Goal: Task Accomplishment & Management: Manage account settings

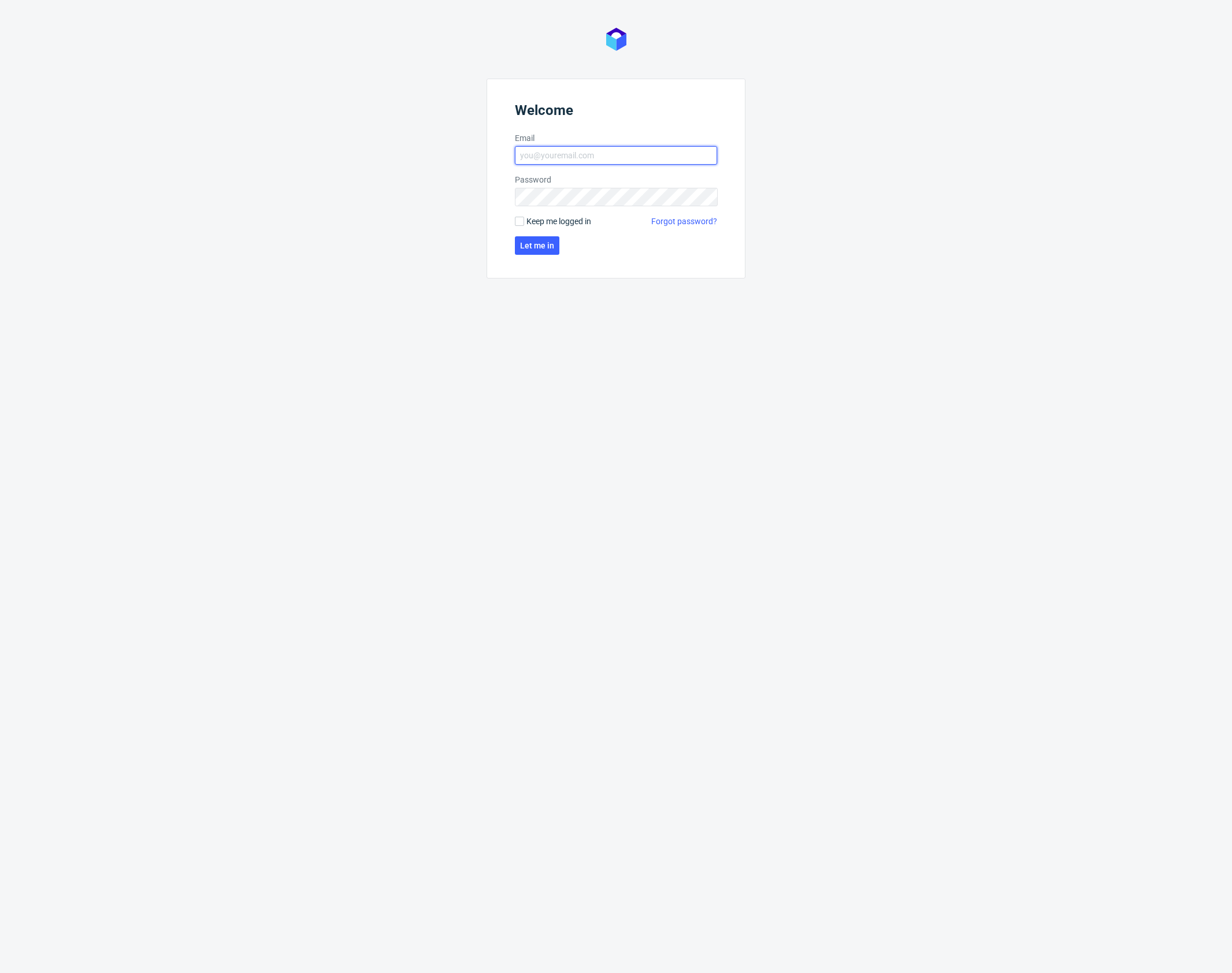
click at [559, 155] on input "Email" at bounding box center [616, 155] width 202 height 19
type input "[PERSON_NAME][EMAIL_ADDRESS][PERSON_NAME][DOMAIN_NAME]"
click at [535, 245] on span "Let me in" at bounding box center [537, 245] width 34 height 8
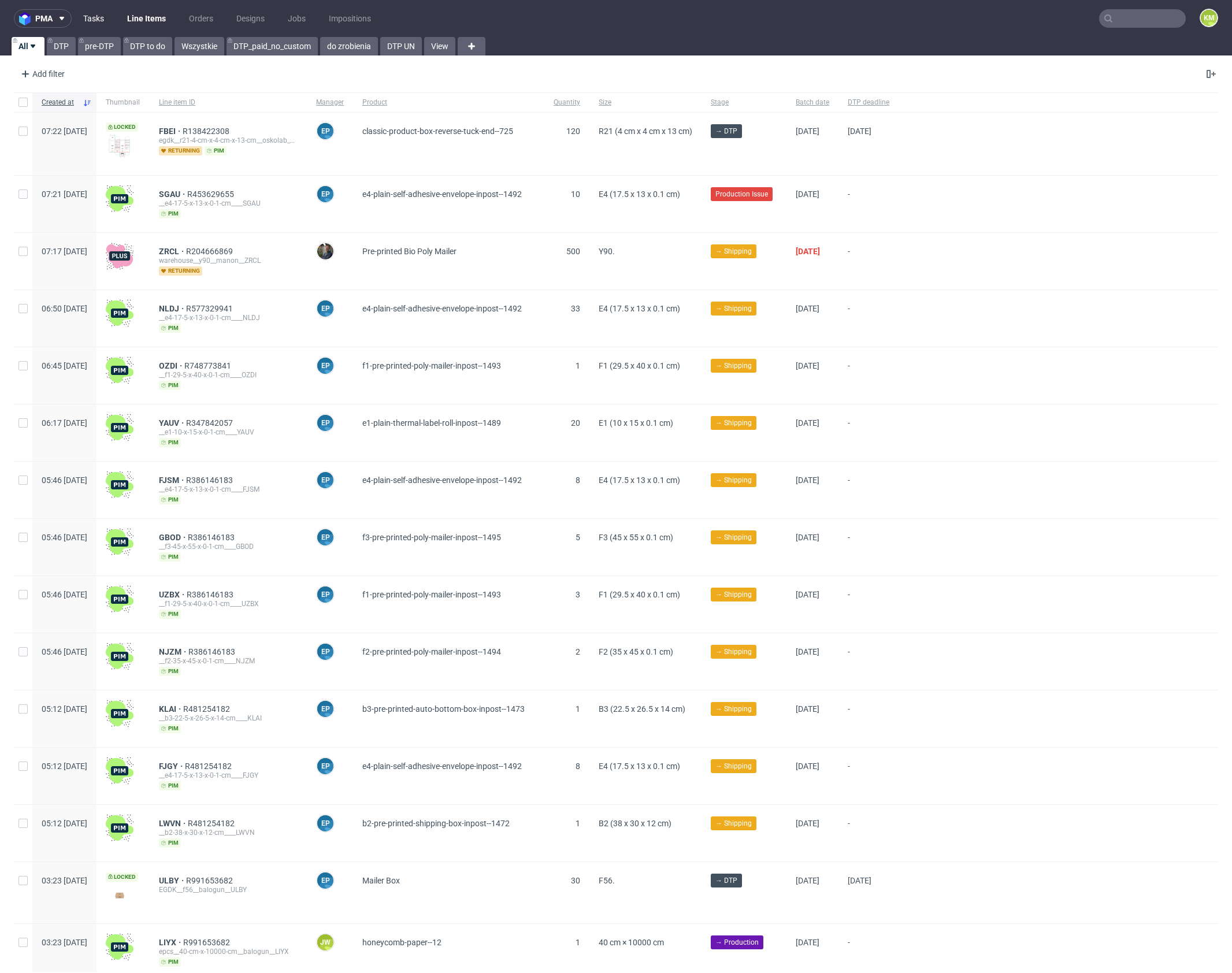
click at [98, 19] on link "Tasks" at bounding box center [94, 19] width 34 height 19
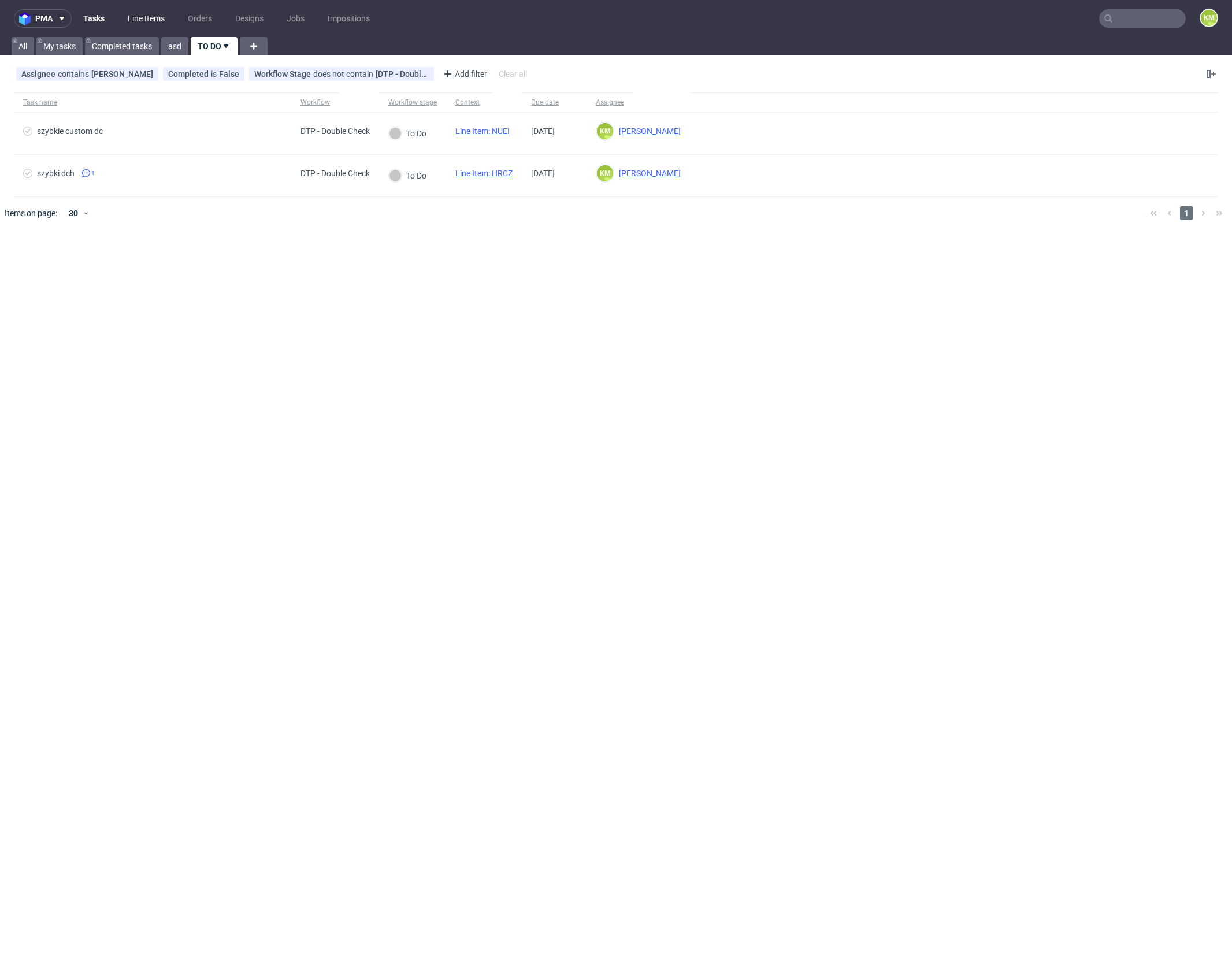
click at [151, 23] on link "Line Items" at bounding box center [146, 19] width 51 height 19
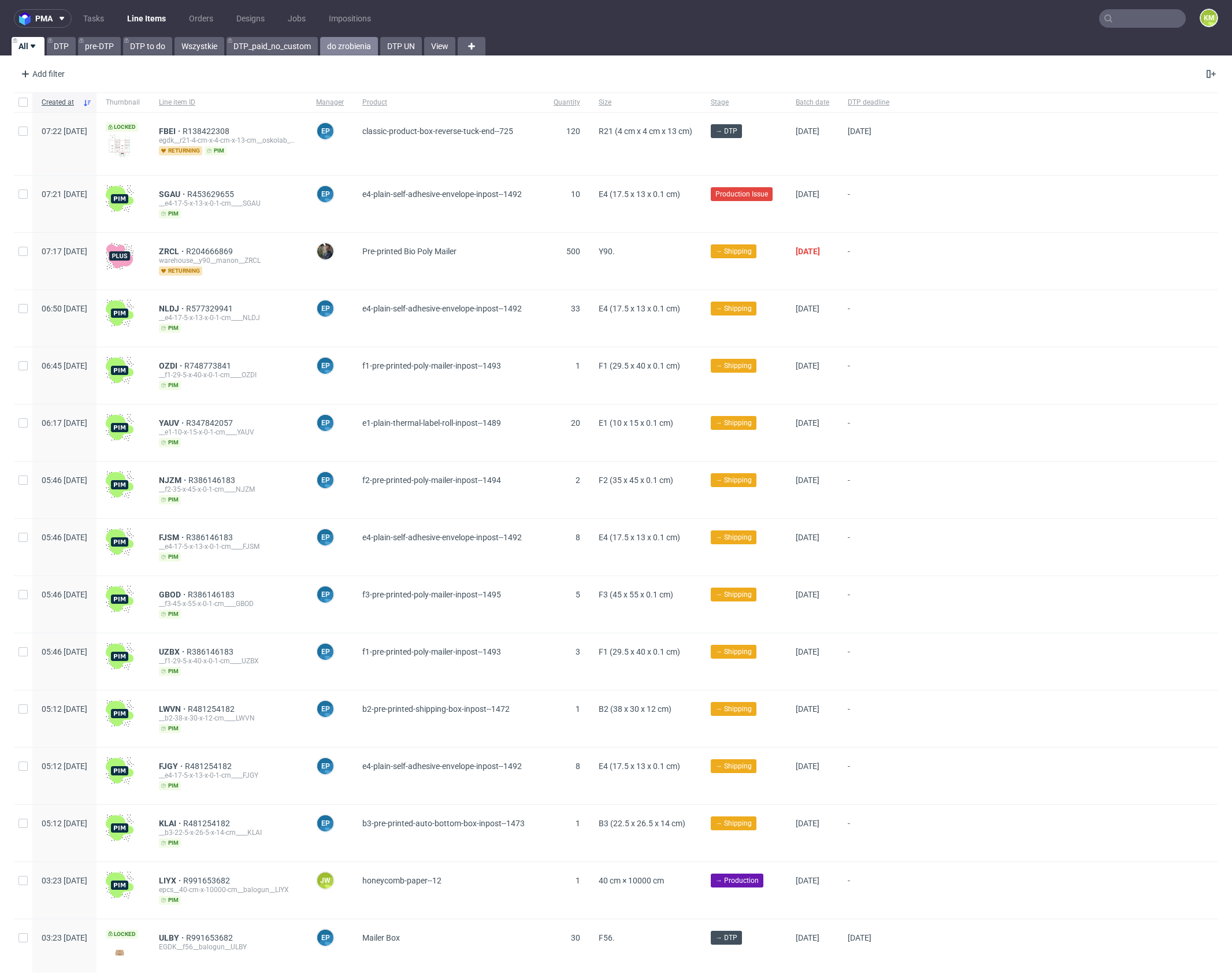
click at [331, 44] on link "do zrobienia" at bounding box center [349, 46] width 58 height 19
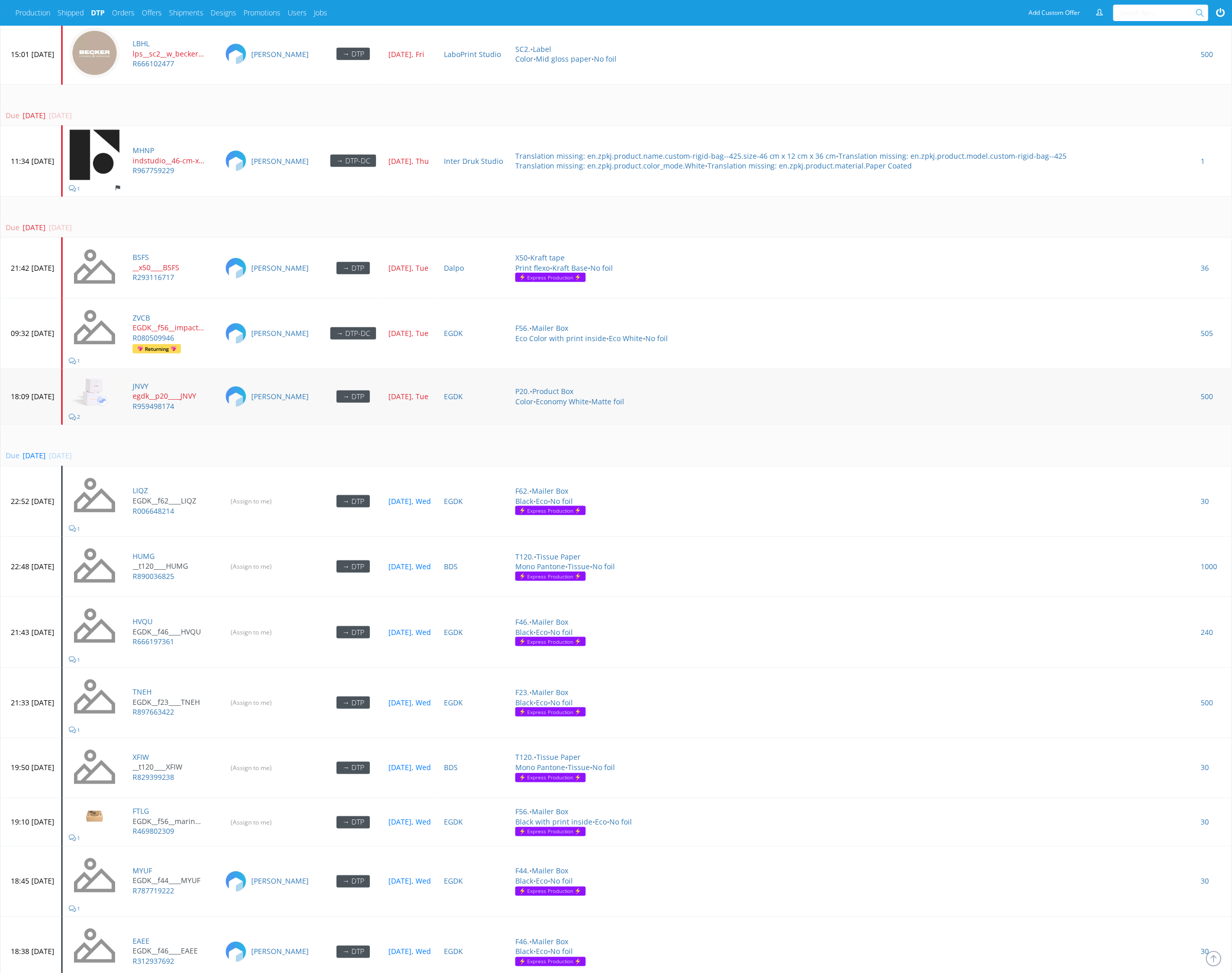
scroll to position [3209, 0]
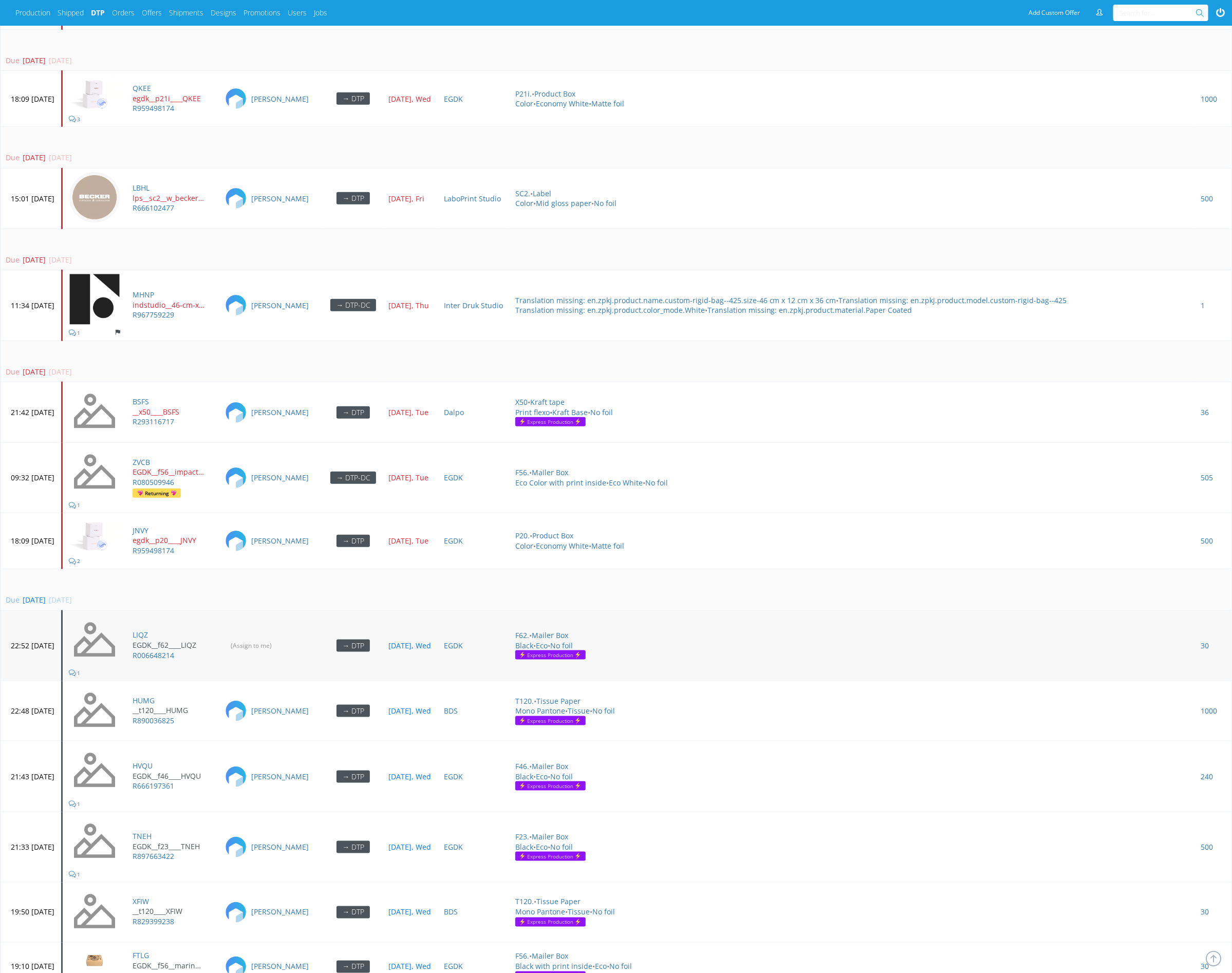
scroll to position [2723, 0]
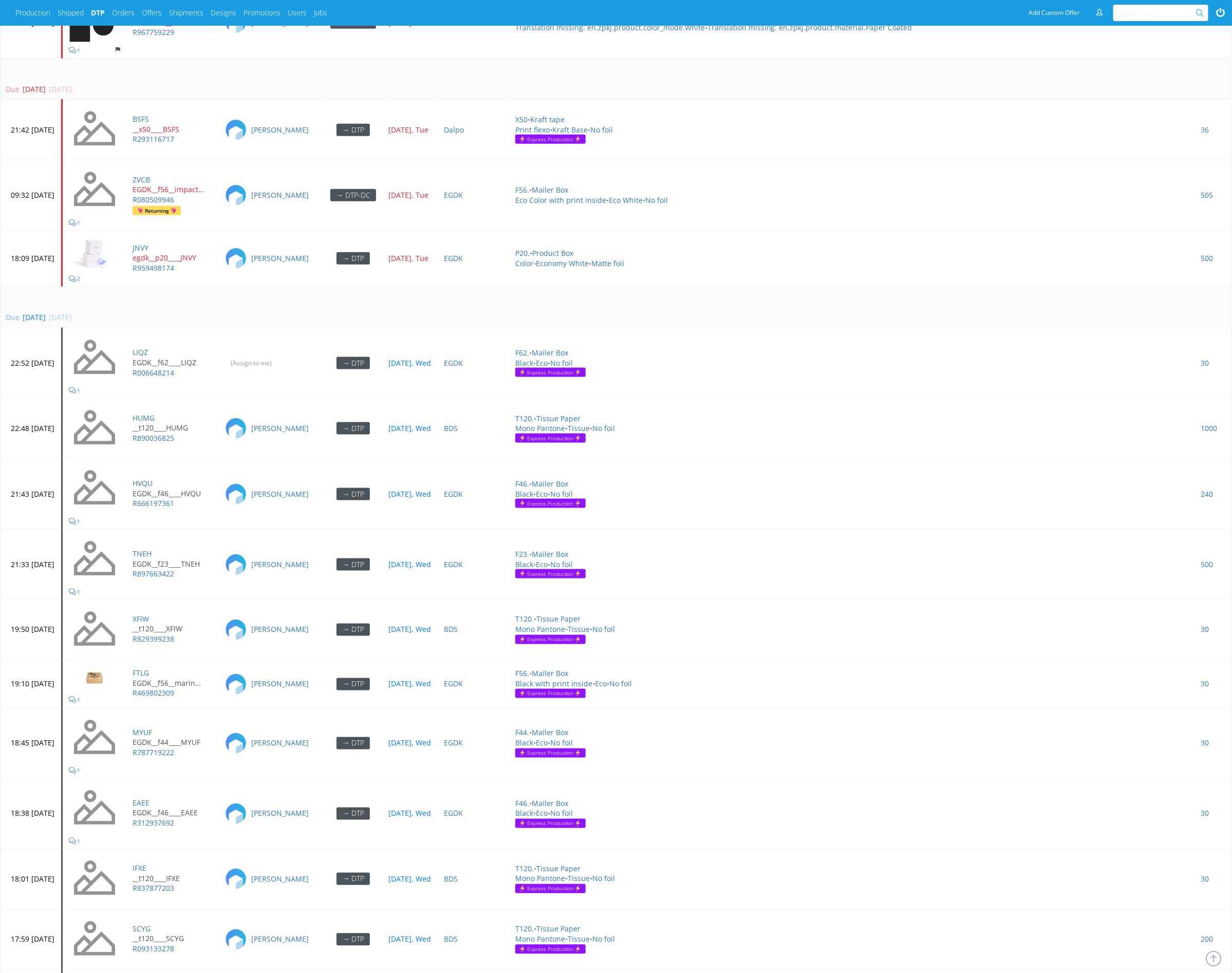
scroll to position [3072, 0]
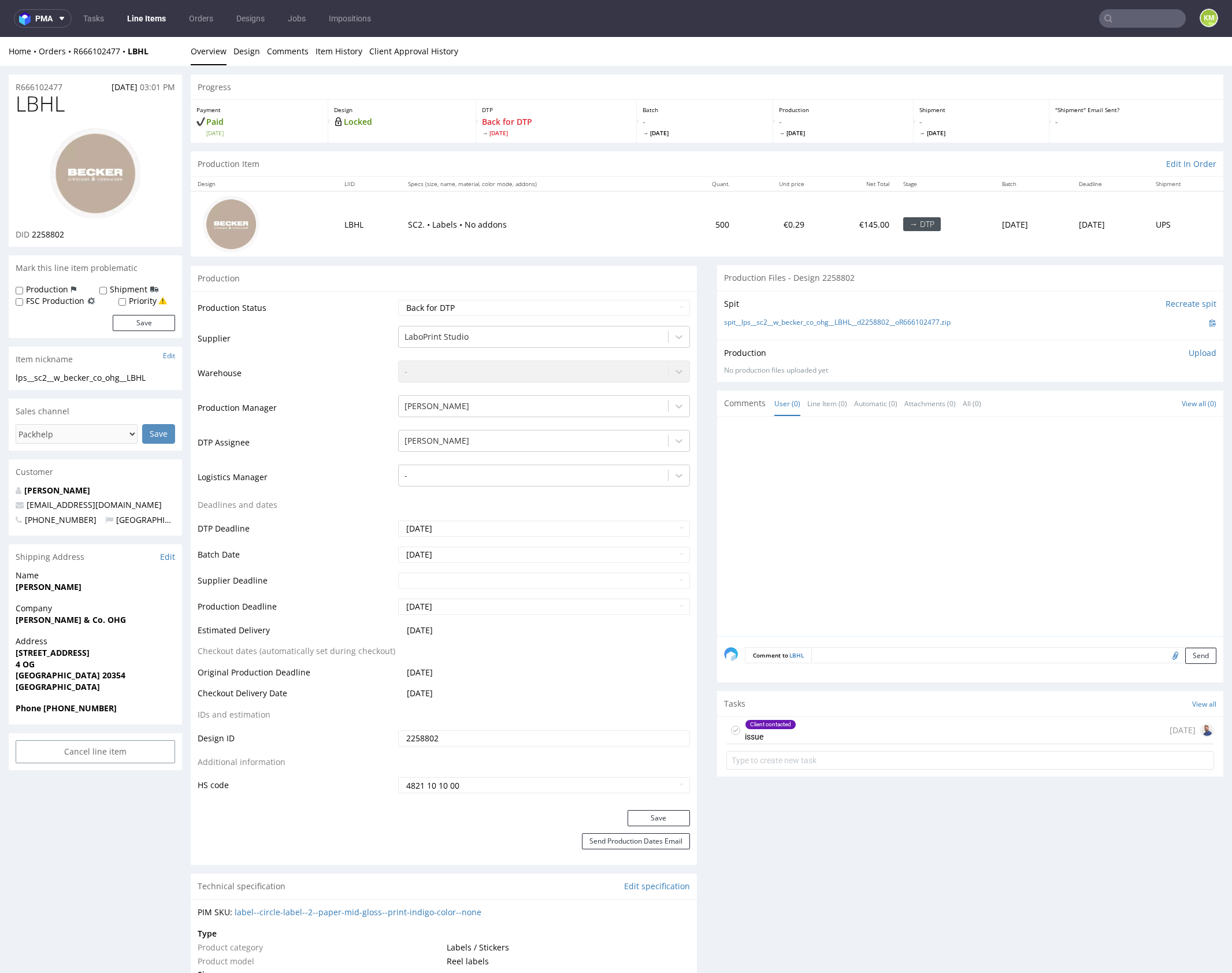
click at [838, 499] on div at bounding box center [973, 529] width 499 height 212
click at [874, 723] on div "Client contacted issue 8 days ago" at bounding box center [970, 730] width 487 height 27
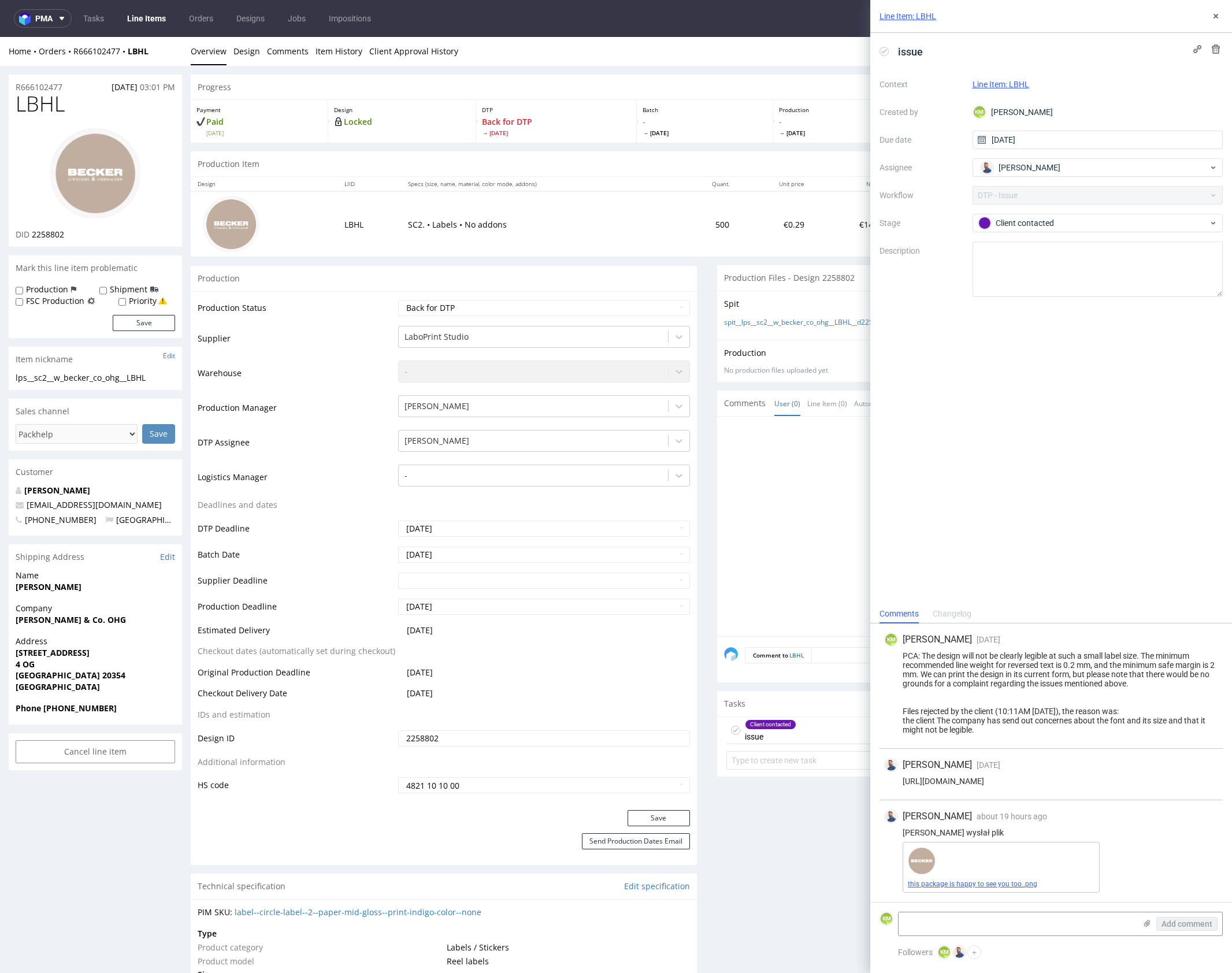
click at [983, 886] on link "this package is happy to see you too..png" at bounding box center [973, 884] width 130 height 8
click at [1212, 12] on button at bounding box center [1216, 16] width 14 height 14
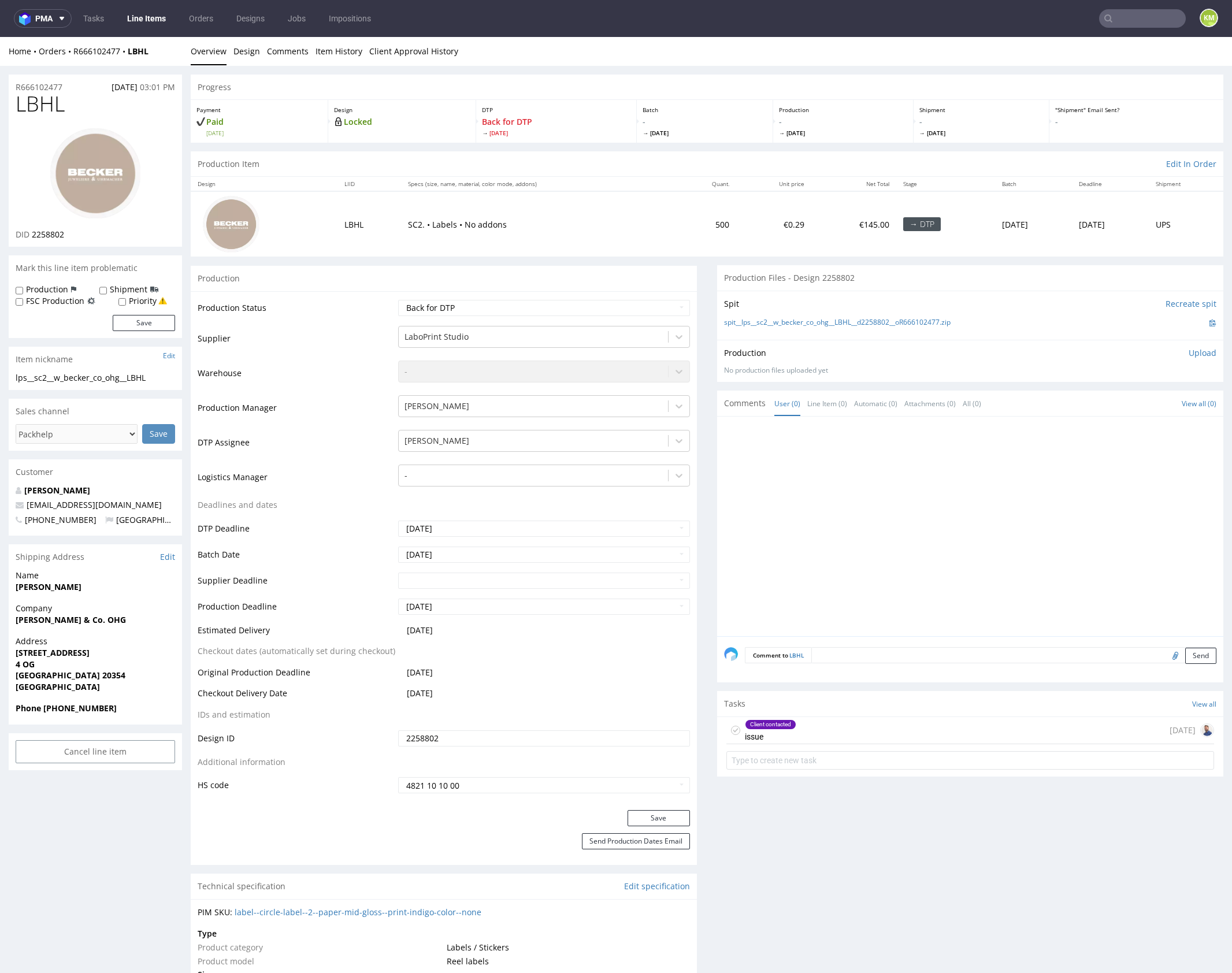
drag, startPoint x: 727, startPoint y: 729, endPoint x: 766, endPoint y: 636, distance: 100.8
click at [731, 729] on icon at bounding box center [736, 730] width 9 height 9
drag, startPoint x: 802, startPoint y: 558, endPoint x: 721, endPoint y: 390, distance: 186.5
click at [802, 558] on div at bounding box center [973, 529] width 499 height 212
click at [592, 310] on select "Waiting for Artwork Waiting for Diecut Waiting for Mockup Waiting for DTP Waiti…" at bounding box center [545, 308] width 292 height 16
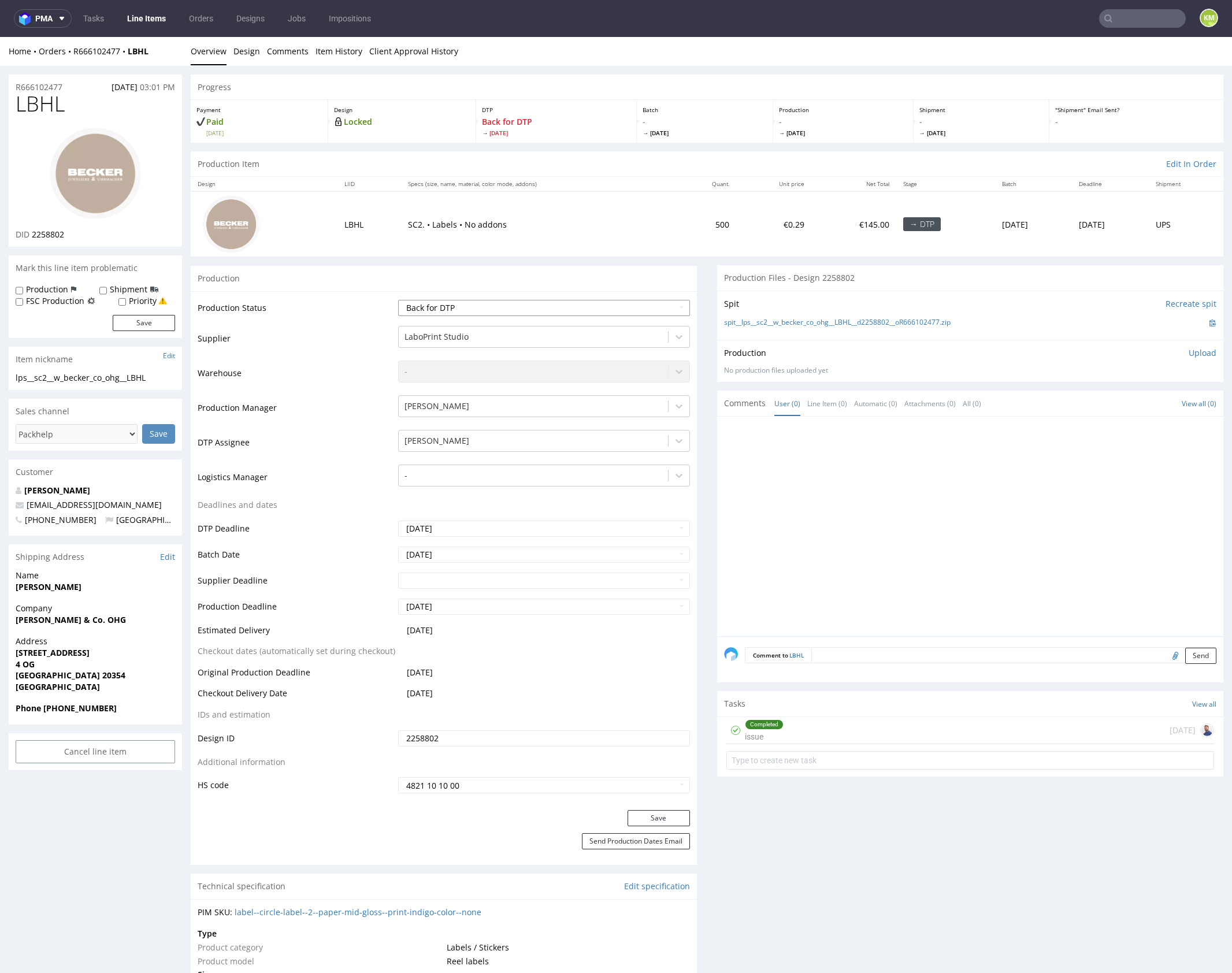
select select "dtp_ca_needed"
click at [398, 300] on select "Waiting for Artwork Waiting for Diecut Waiting for Mockup Waiting for DTP Waiti…" at bounding box center [545, 308] width 292 height 16
click at [663, 825] on div "Save" at bounding box center [444, 822] width 506 height 23
click at [662, 822] on button "Save" at bounding box center [659, 818] width 62 height 16
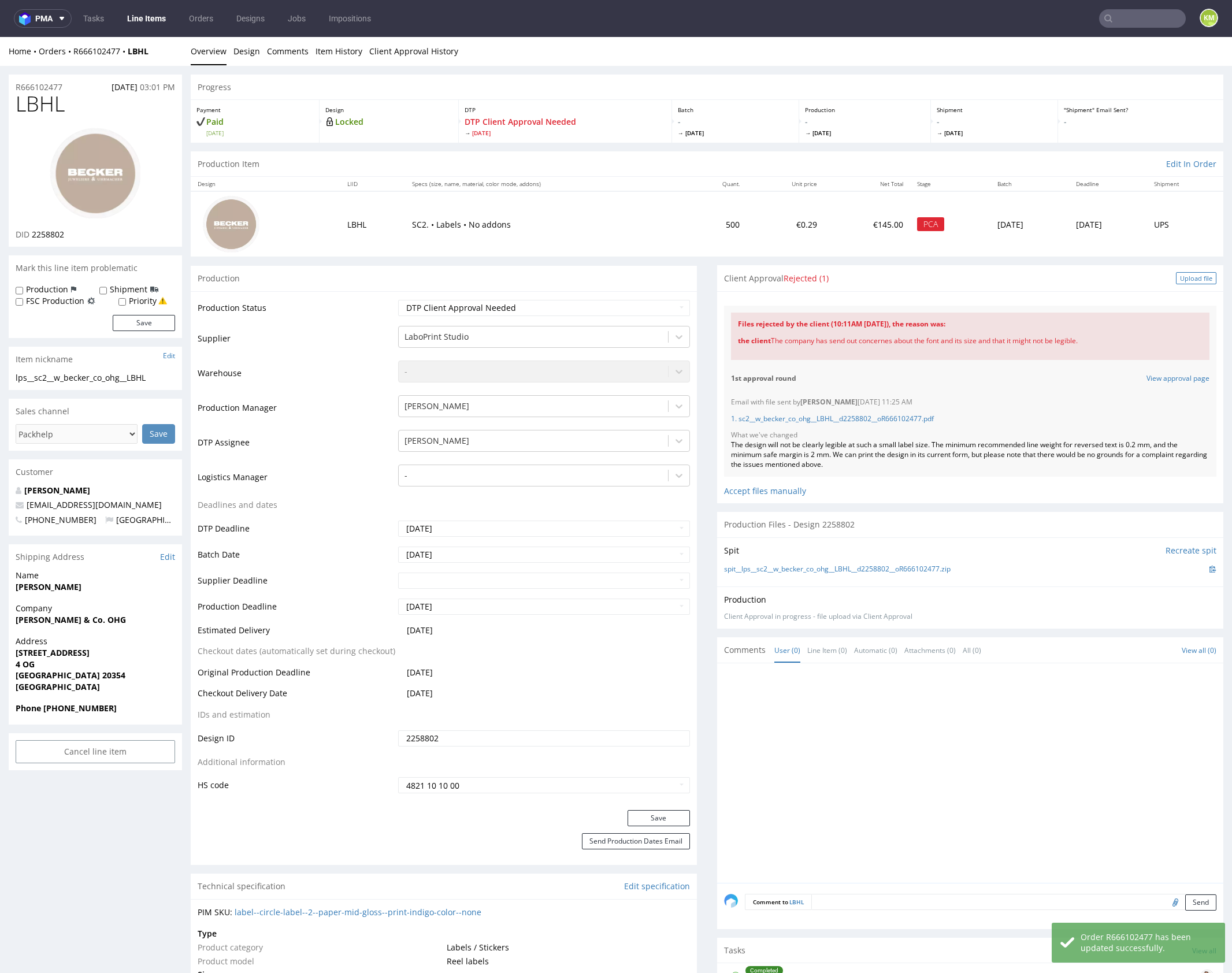
click at [1177, 278] on div "Upload file" at bounding box center [1197, 278] width 41 height 12
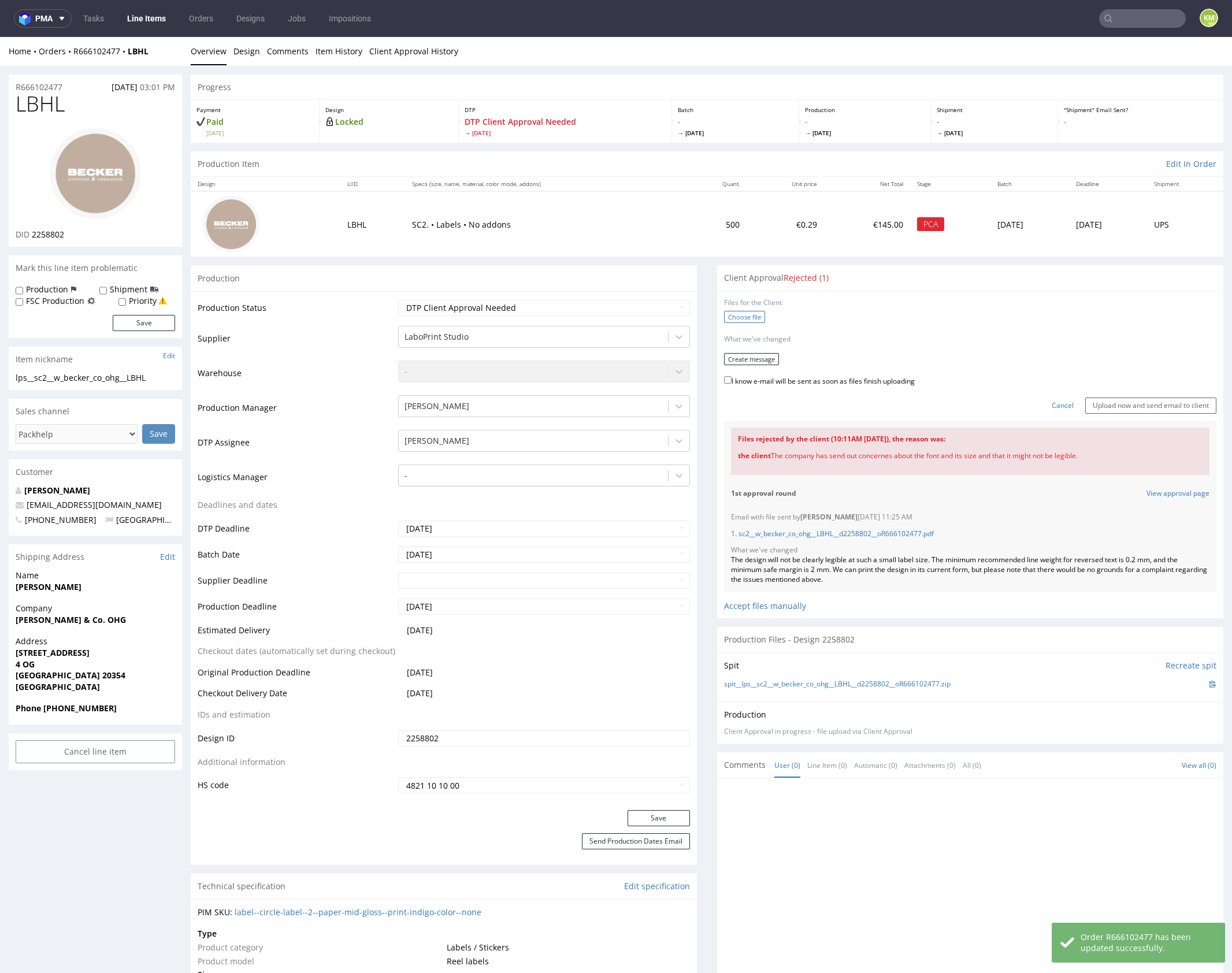
click at [756, 312] on label "Choose file" at bounding box center [745, 317] width 41 height 12
click at [0, 37] on input "Choose file" at bounding box center [0, 37] width 0 height 0
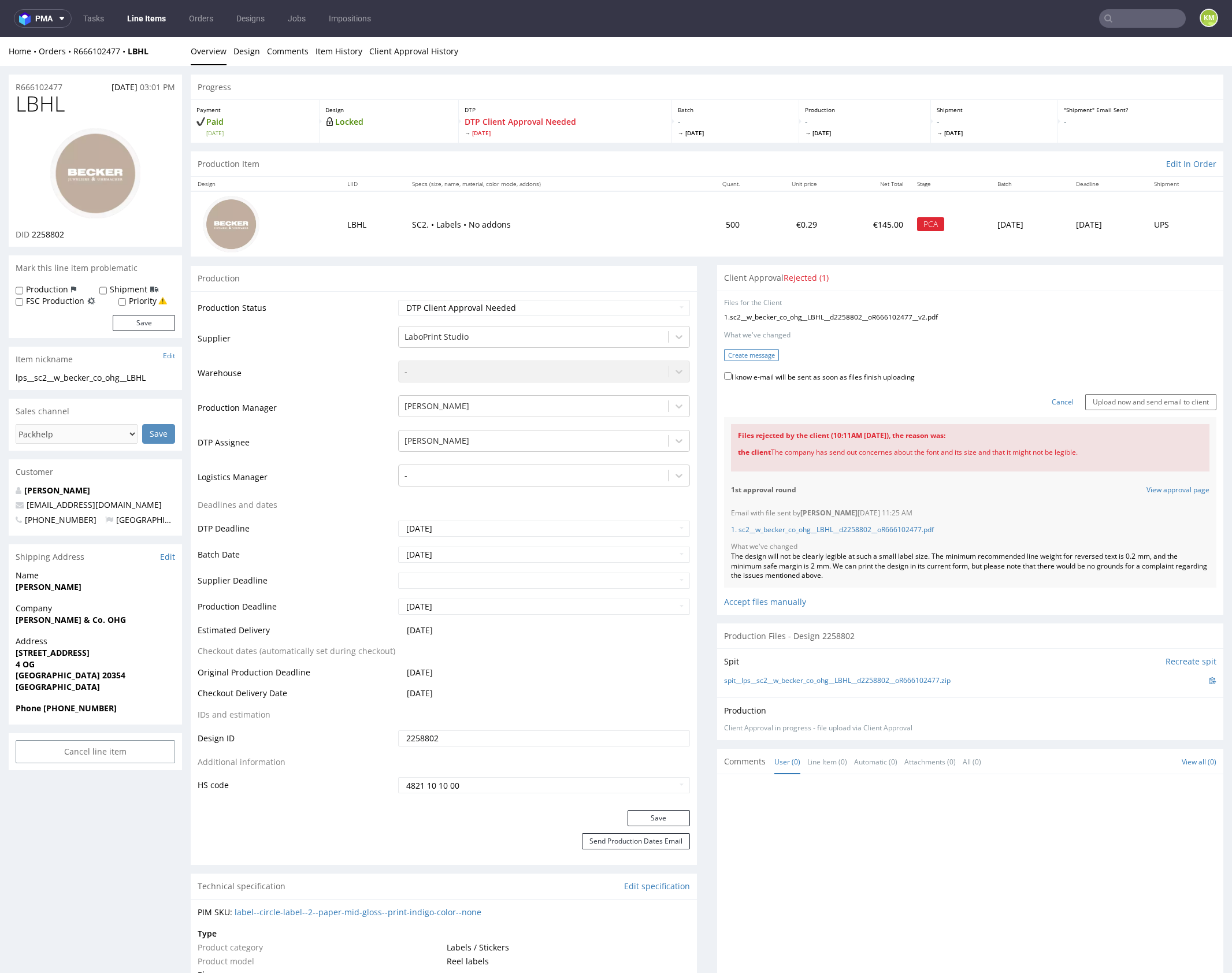
click at [748, 356] on button "Create message" at bounding box center [752, 355] width 55 height 12
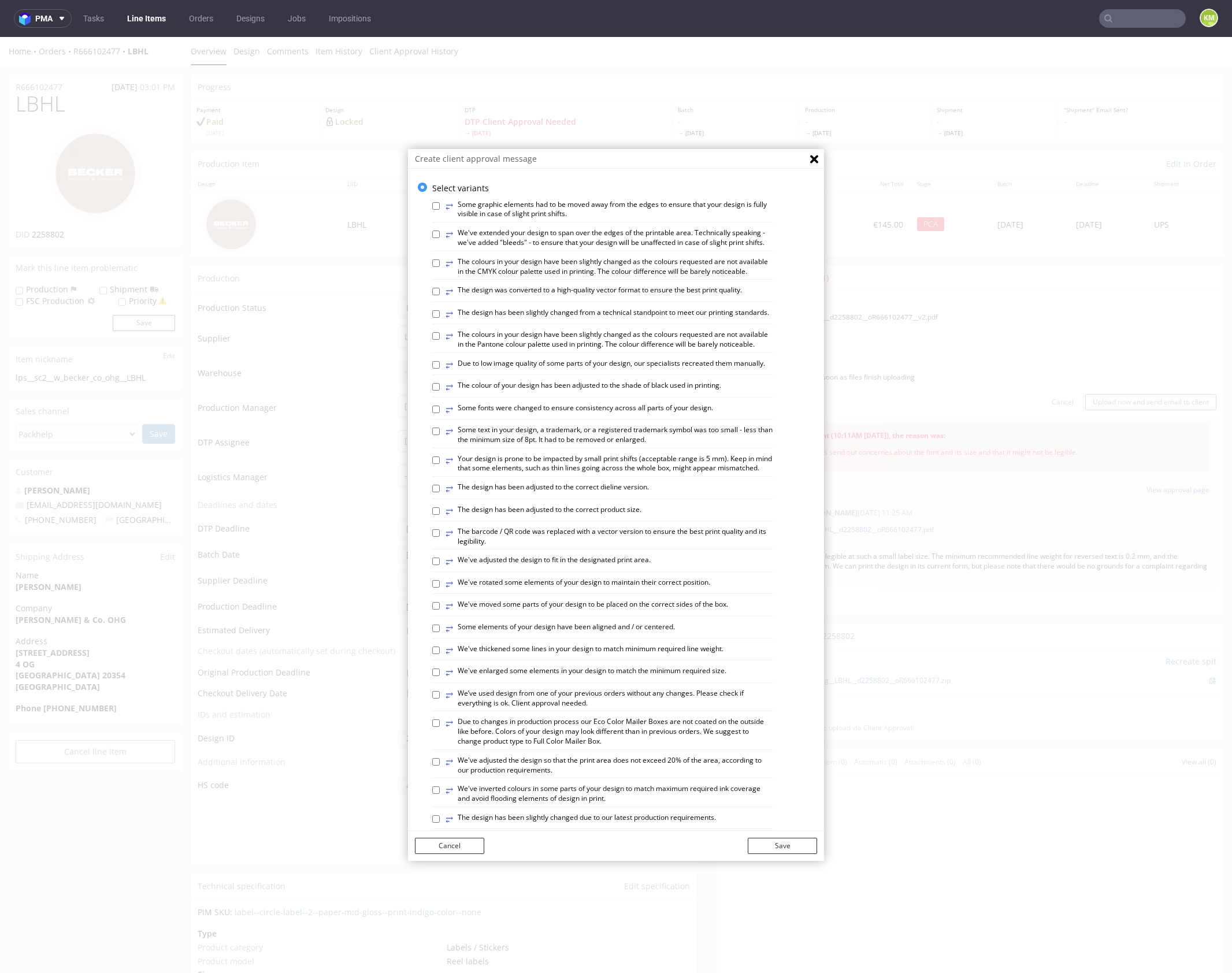
click at [600, 495] on label "⥂ The design has been adjusted to the correct dieline version." at bounding box center [547, 489] width 203 height 12
click at [440, 492] on input "⥂ The design has been adjusted to the correct dieline version." at bounding box center [436, 489] width 8 height 8
click at [592, 495] on label "⥂ The design has been adjusted to the correct dieline version." at bounding box center [547, 489] width 203 height 12
click at [440, 492] on input "⥂ The design has been adjusted to the correct dieline version." at bounding box center [436, 489] width 8 height 8
checkbox input "false"
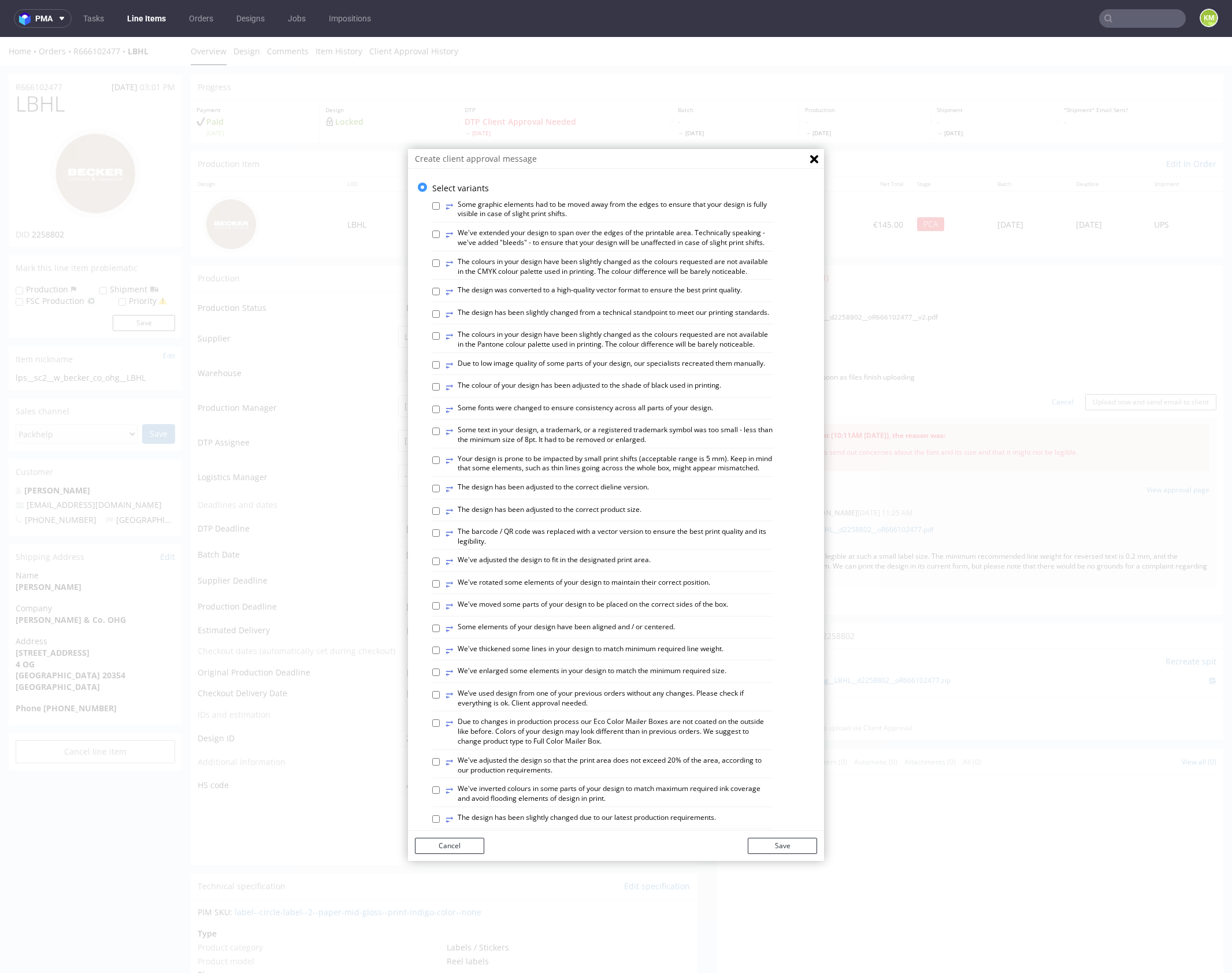
click at [585, 518] on label "⥂ The design has been adjusted to the correct product size." at bounding box center [543, 511] width 196 height 12
click at [440, 515] on input "⥂ The design has been adjusted to the correct product size." at bounding box center [436, 511] width 8 height 8
checkbox input "true"
click at [551, 298] on label "⥂ The design was converted to a high-quality vector format to ensure the best p…" at bounding box center [594, 292] width 297 height 12
click at [440, 295] on input "⥂ The design was converted to a high-quality vector format to ensure the best p…" at bounding box center [436, 291] width 8 height 8
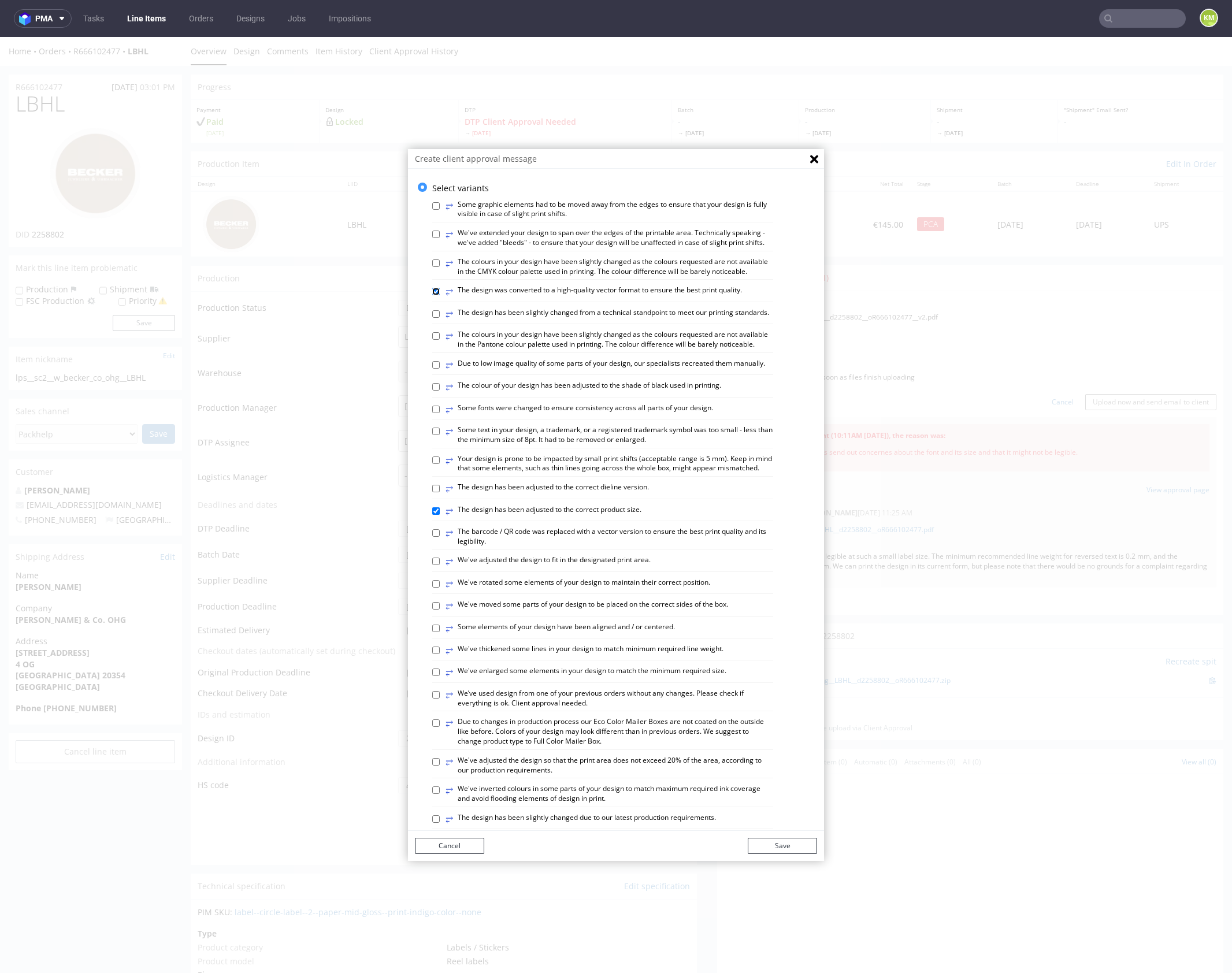
checkbox input "true"
click at [789, 849] on button "Save" at bounding box center [782, 846] width 70 height 16
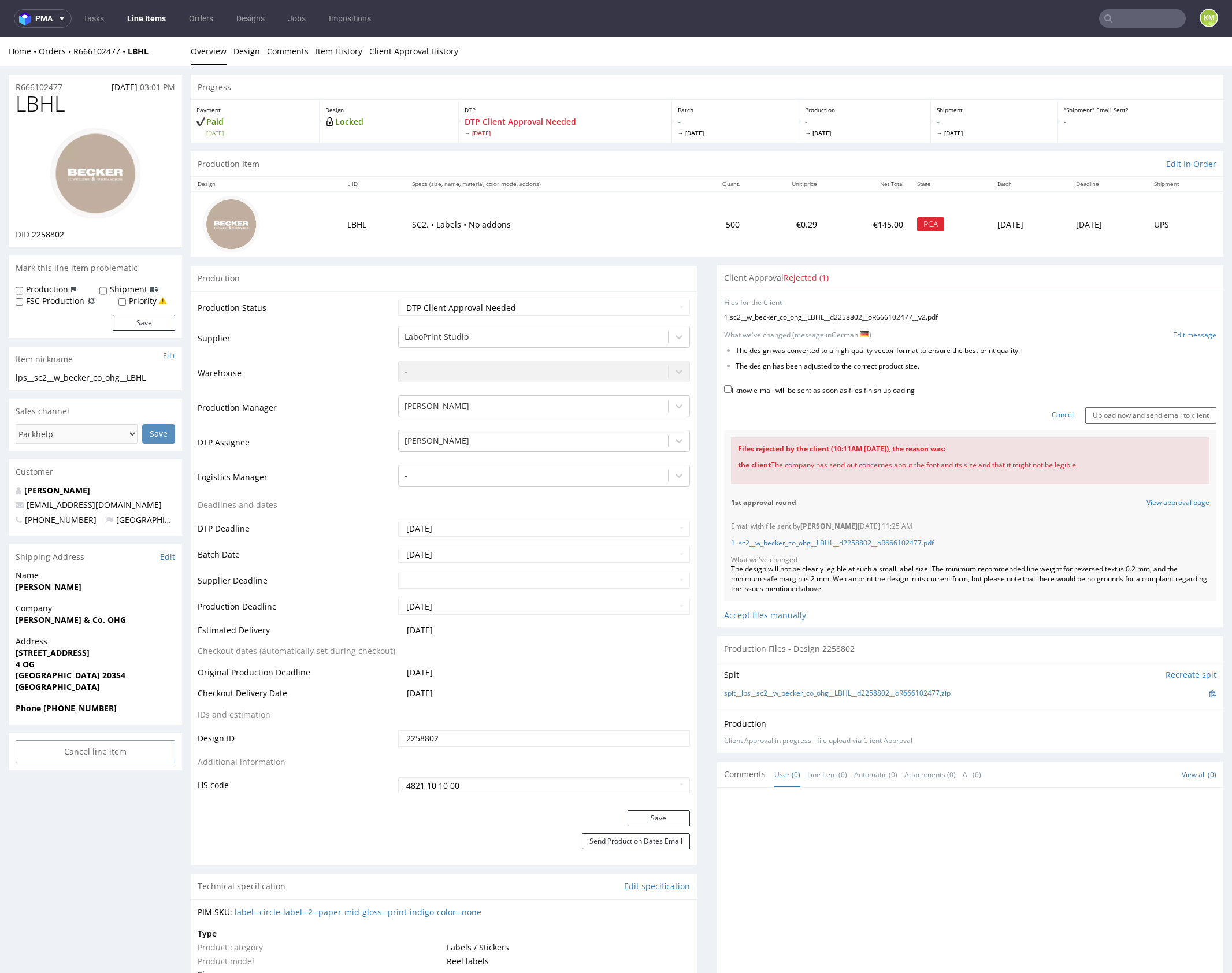
click at [838, 391] on label "I know e-mail will be sent as soon as files finish uploading" at bounding box center [820, 390] width 191 height 12
click at [732, 391] on input "I know e-mail will be sent as soon as files finish uploading" at bounding box center [728, 390] width 8 height 8
checkbox input "true"
click at [1146, 415] on input "Upload now and send email to client" at bounding box center [1152, 415] width 131 height 16
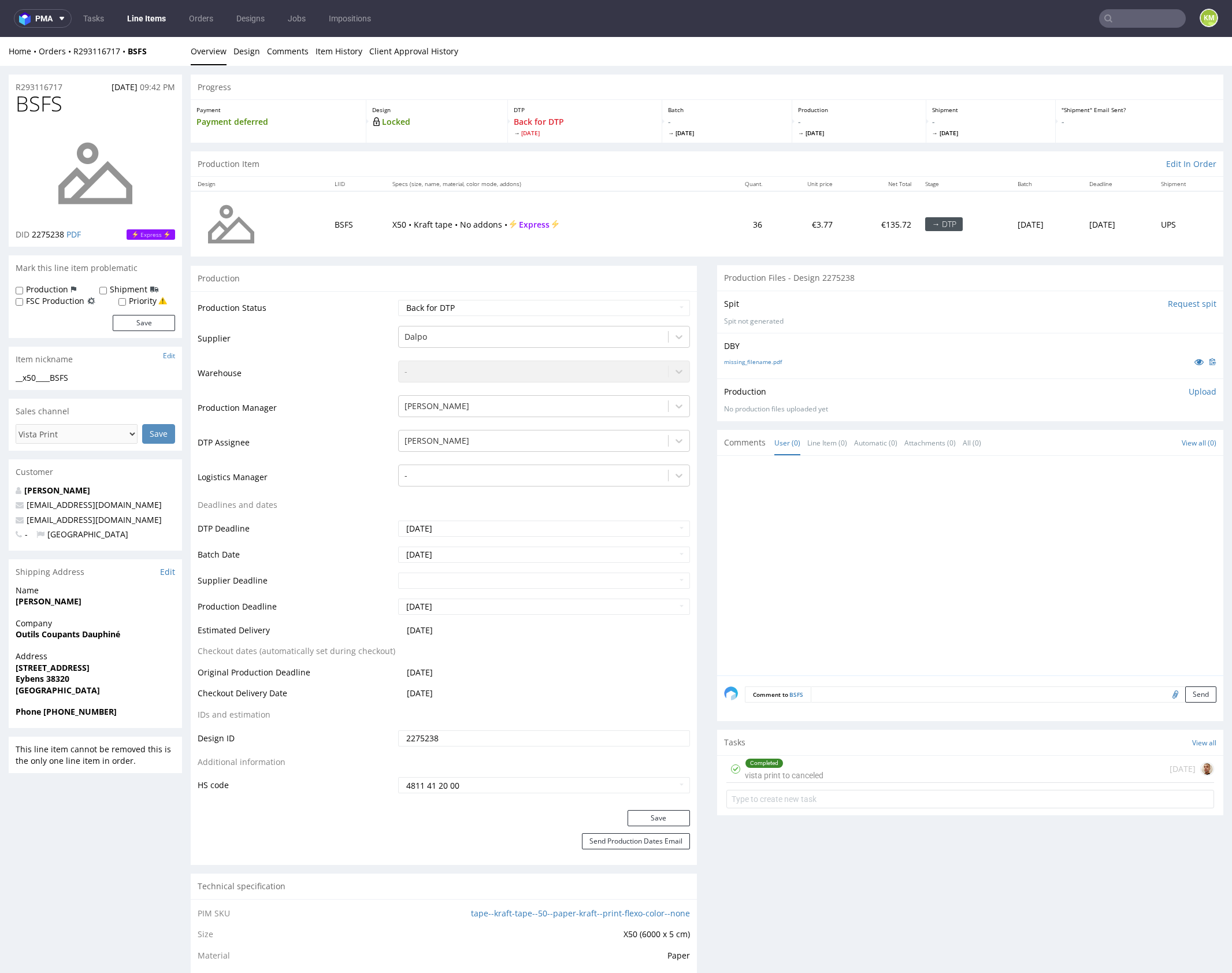
click at [850, 768] on div "Completed vista print to canceled 1 day ago" at bounding box center [970, 769] width 487 height 27
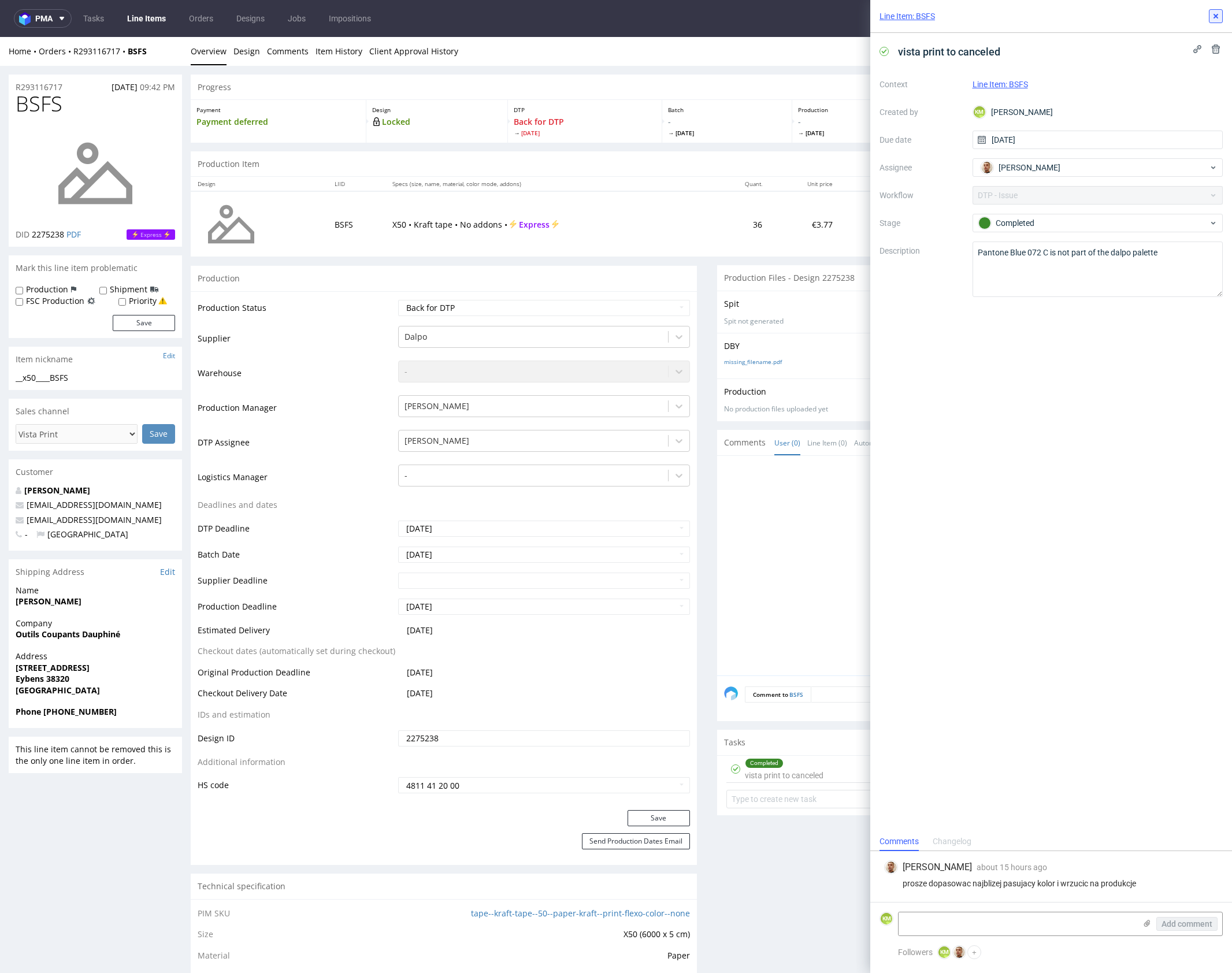
click at [1220, 16] on icon at bounding box center [1216, 16] width 9 height 9
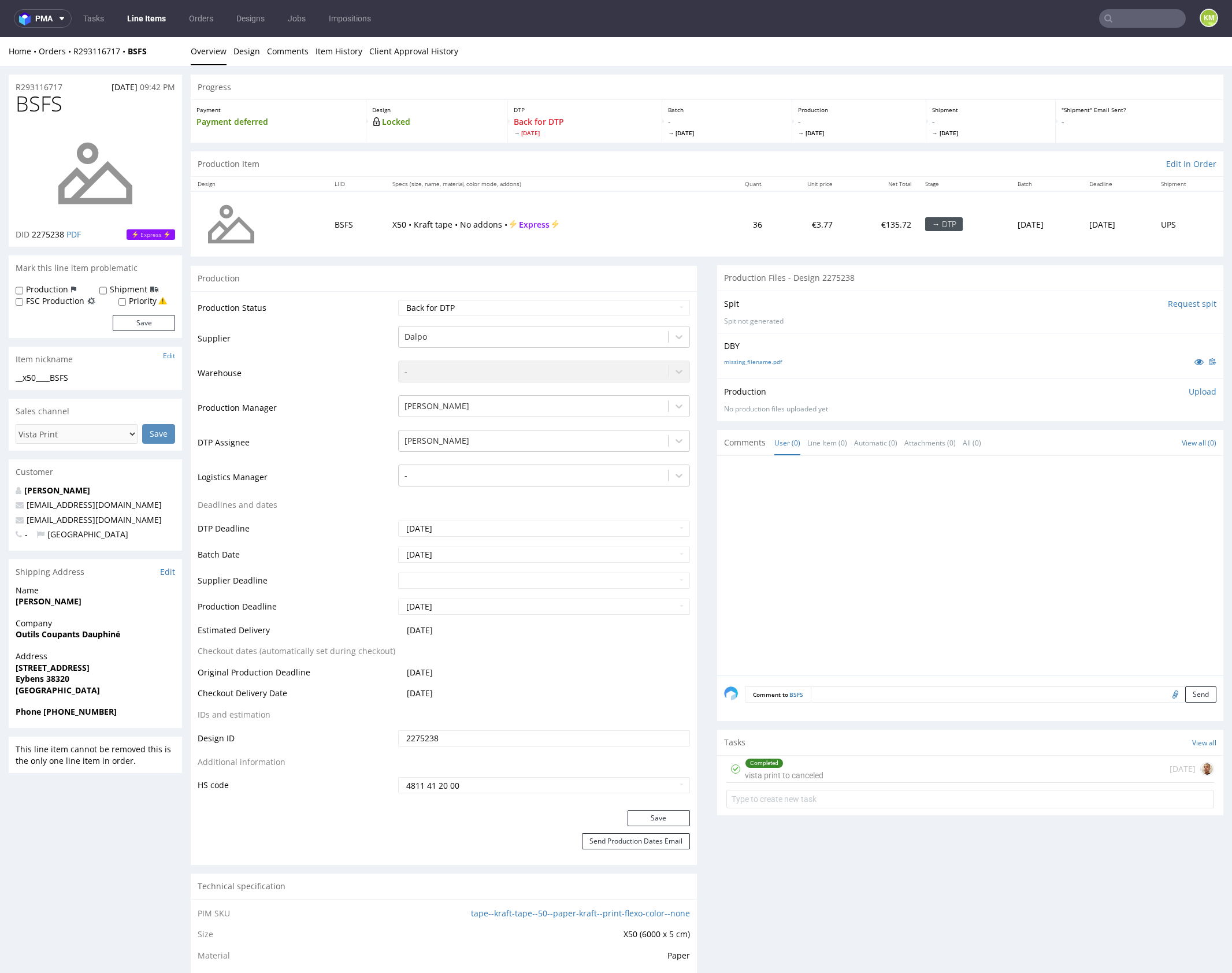
click at [934, 560] on div at bounding box center [973, 569] width 499 height 212
click at [848, 531] on div at bounding box center [973, 569] width 499 height 212
click at [858, 536] on div at bounding box center [973, 569] width 499 height 212
click at [879, 533] on div at bounding box center [973, 569] width 499 height 212
click at [872, 763] on div "Completed vista print to canceled 1 day ago" at bounding box center [970, 769] width 487 height 27
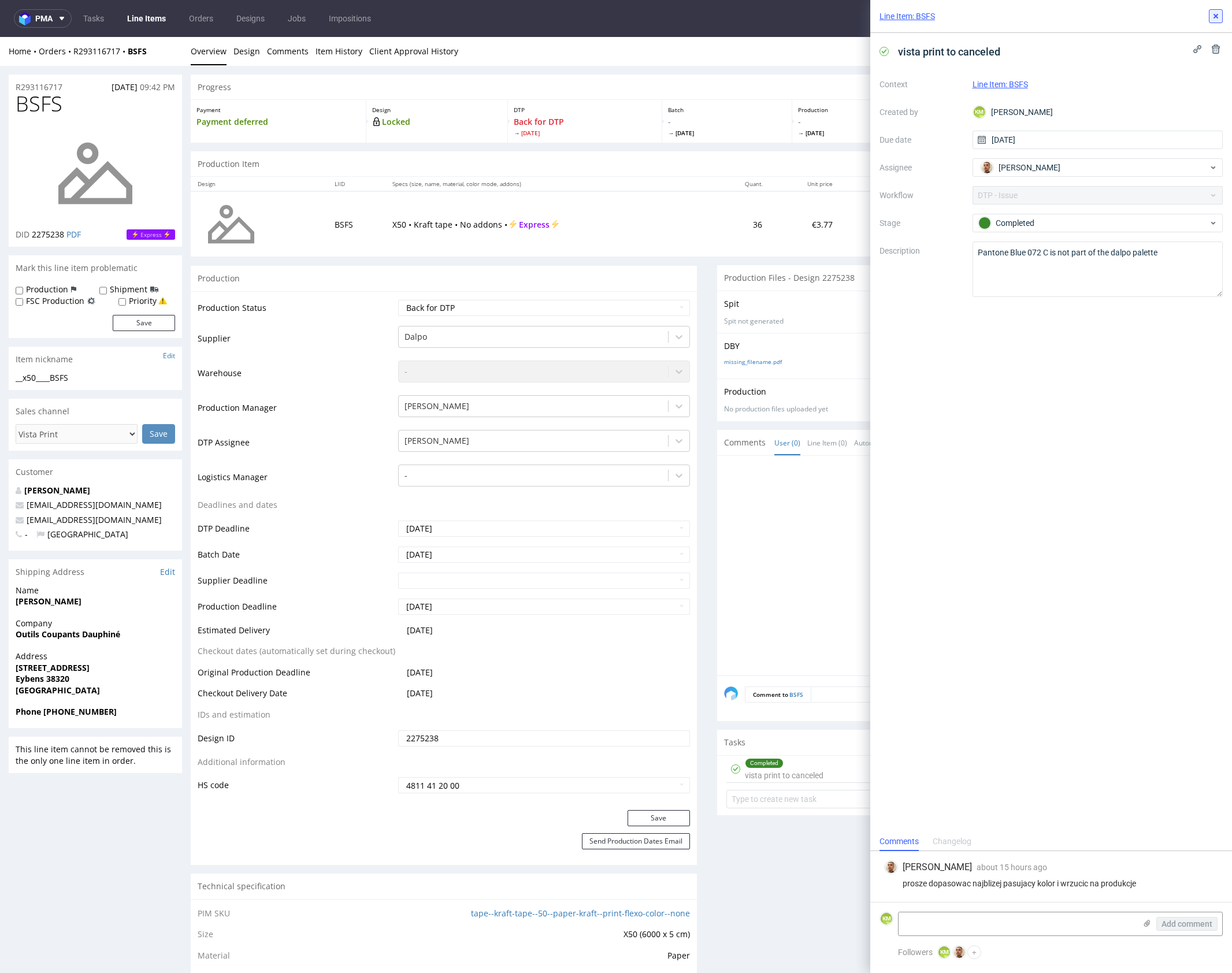
click at [1216, 16] on use at bounding box center [1216, 16] width 5 height 5
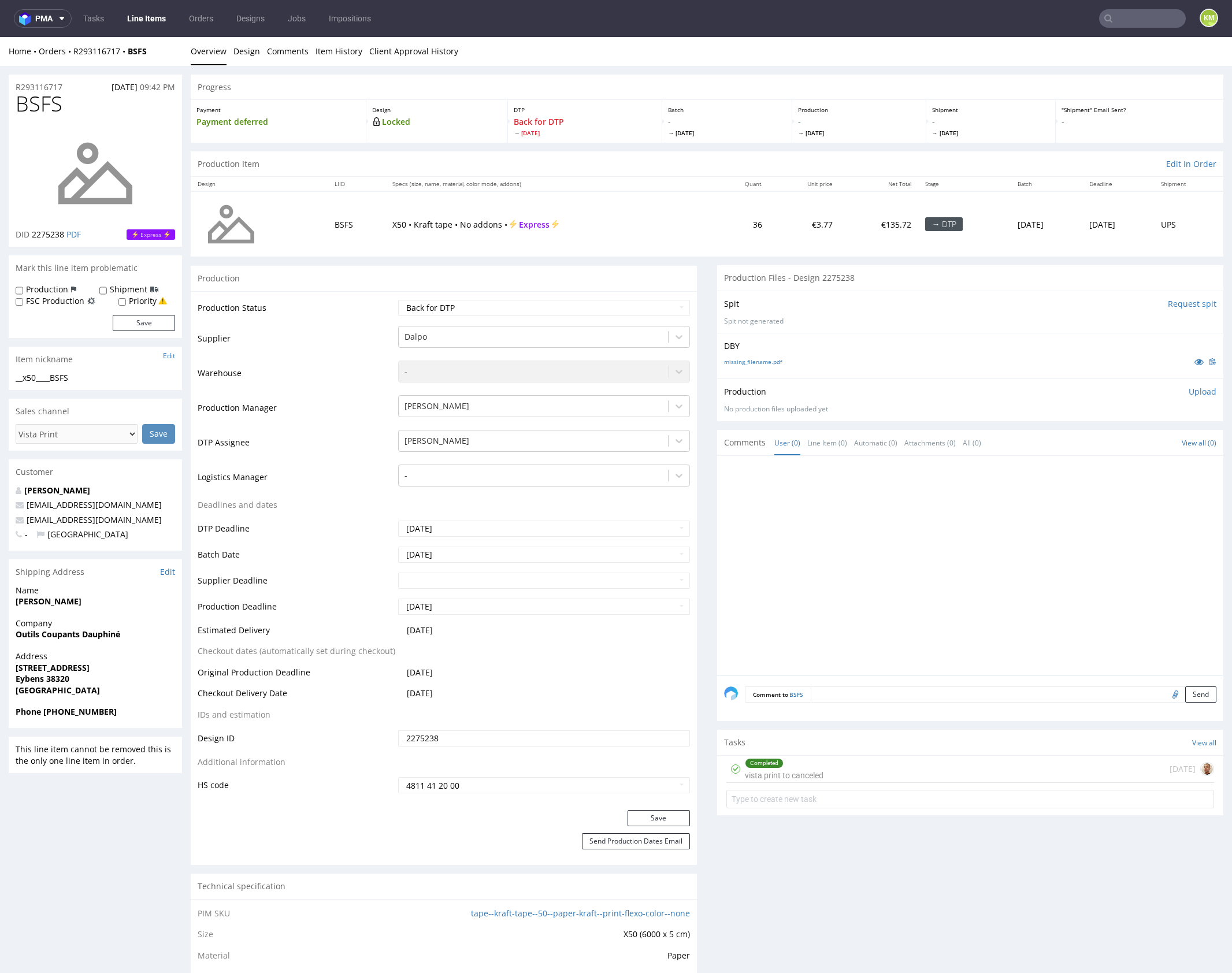
click at [991, 509] on div at bounding box center [973, 569] width 499 height 212
click at [761, 362] on link "missing_filename.pdf" at bounding box center [753, 362] width 58 height 8
click at [248, 55] on link "Design" at bounding box center [247, 51] width 27 height 28
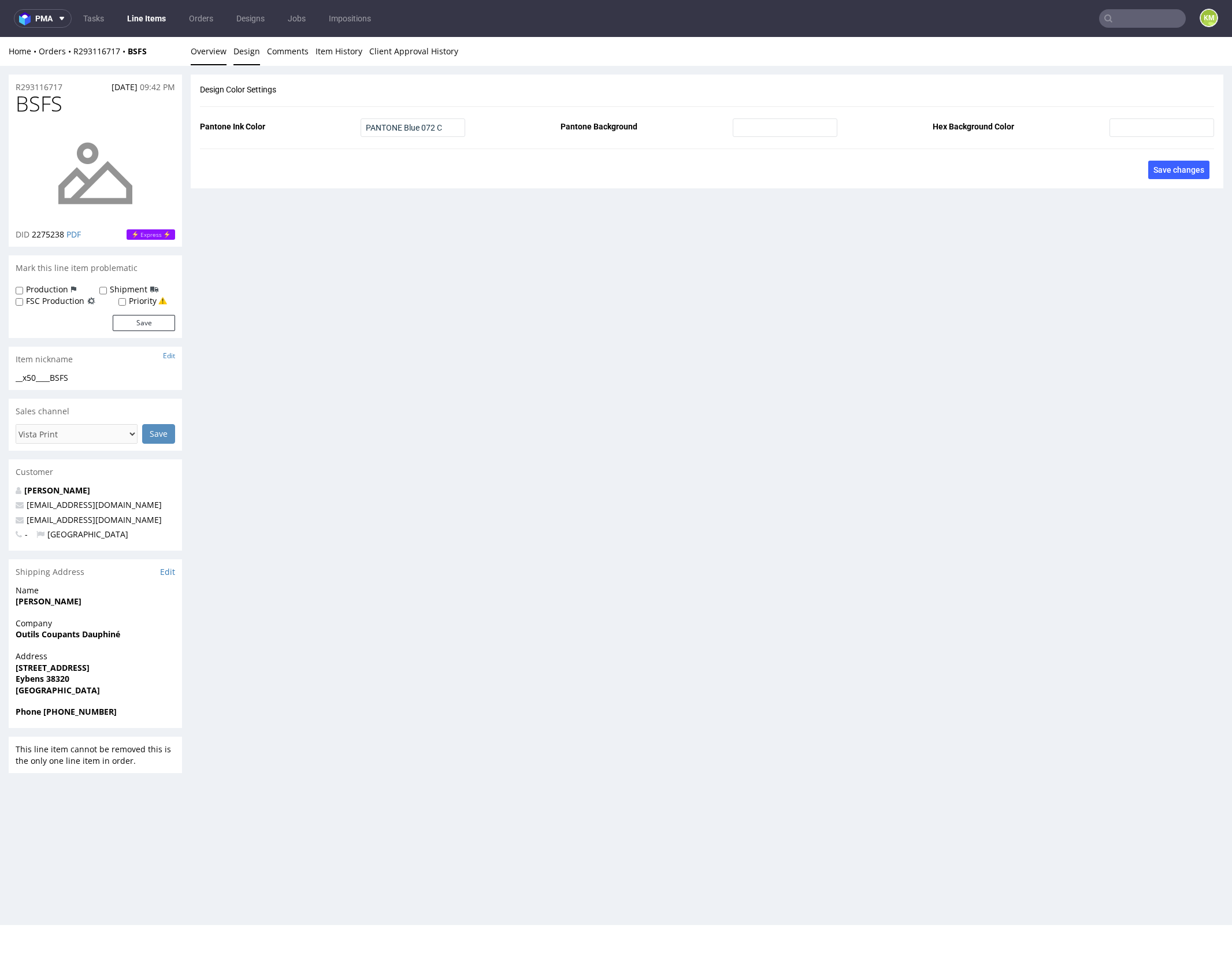
click at [212, 52] on link "Overview" at bounding box center [209, 51] width 36 height 28
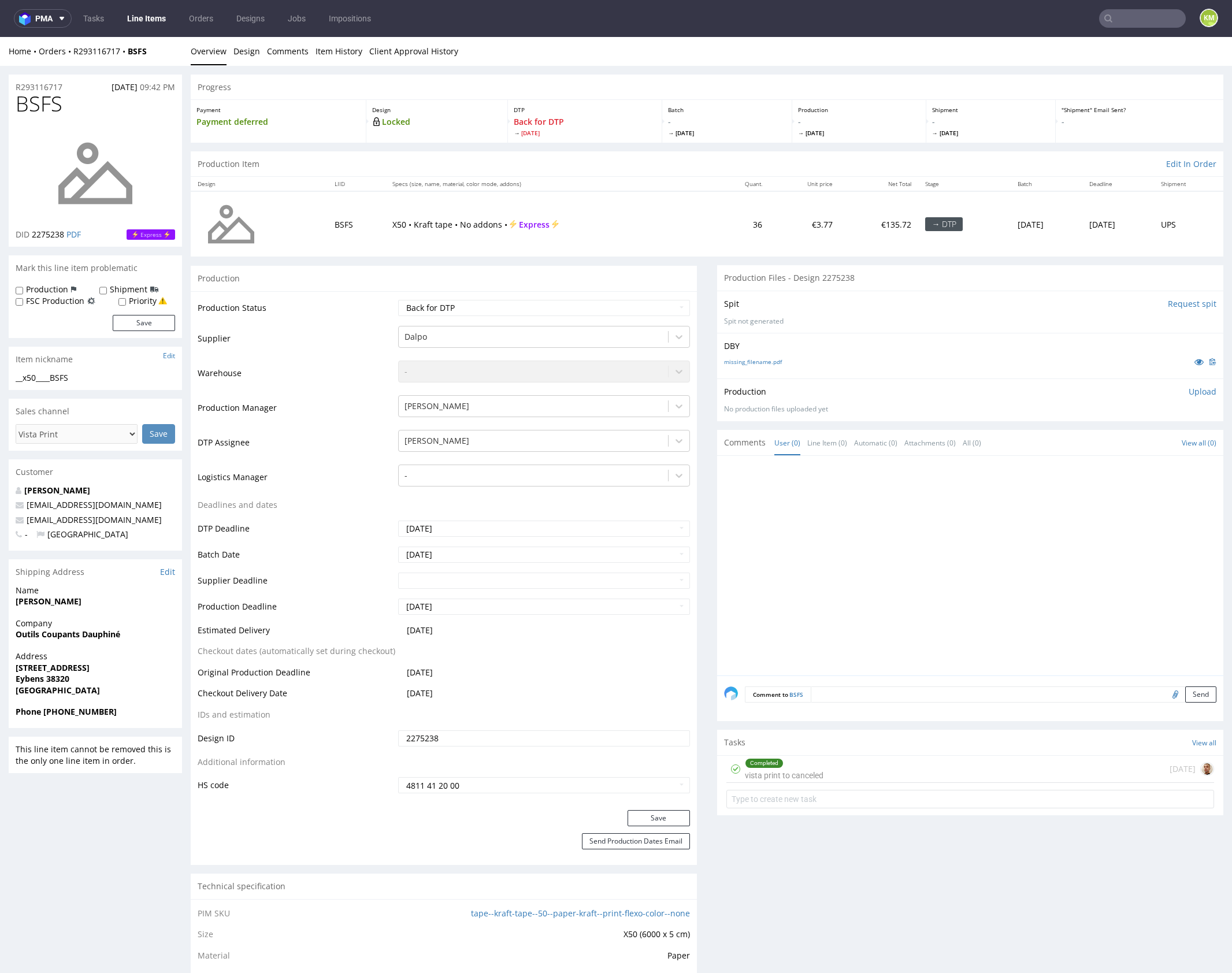
click at [65, 380] on div "__x50____BSFS" at bounding box center [95, 377] width 159 height 12
copy div "__x50____BSFS"
click at [451, 743] on input "2275238" at bounding box center [545, 738] width 292 height 16
click at [453, 740] on input "2275238" at bounding box center [545, 738] width 292 height 16
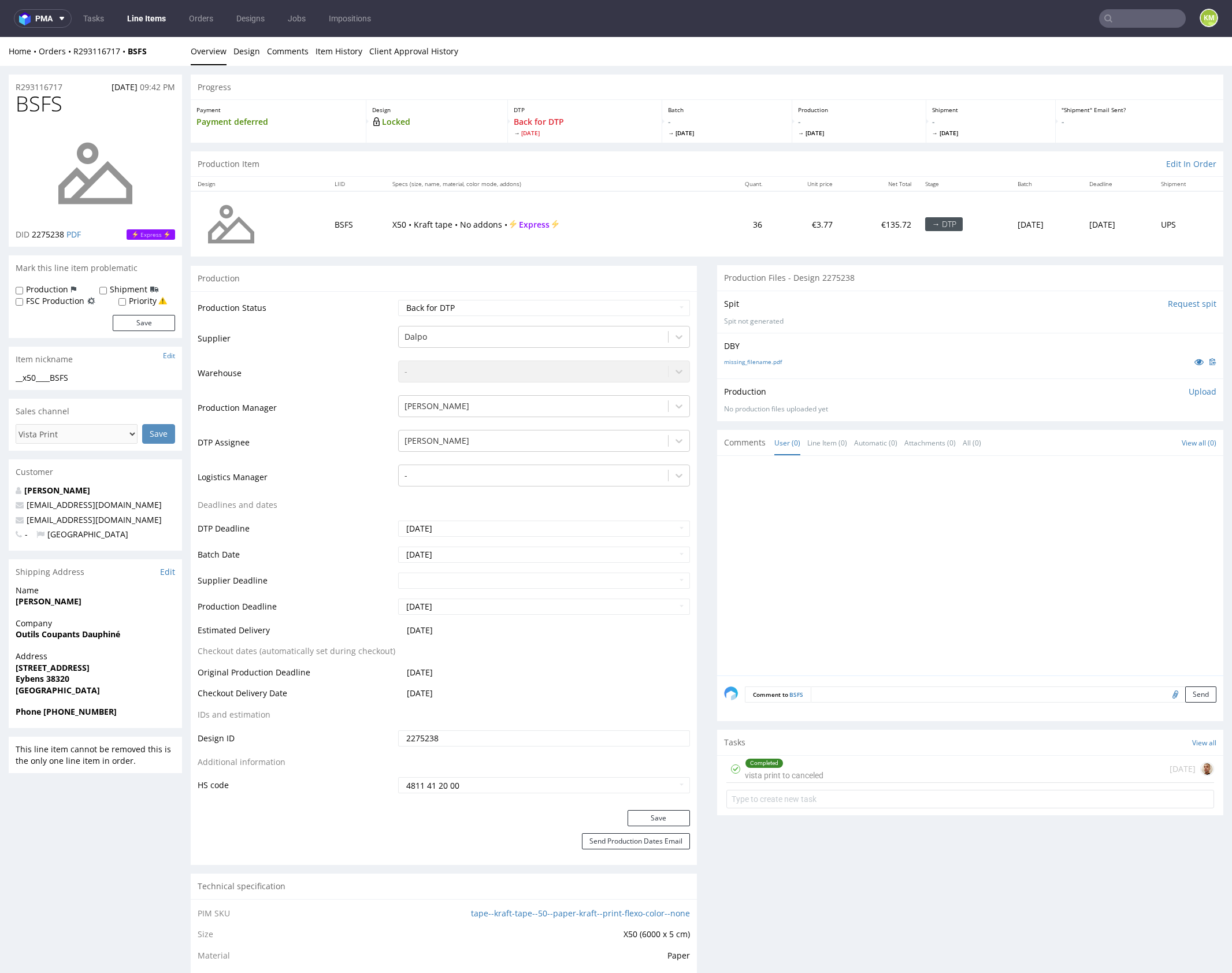
click at [453, 740] on input "2275238" at bounding box center [545, 738] width 292 height 16
click at [1201, 390] on p "Upload" at bounding box center [1203, 391] width 28 height 12
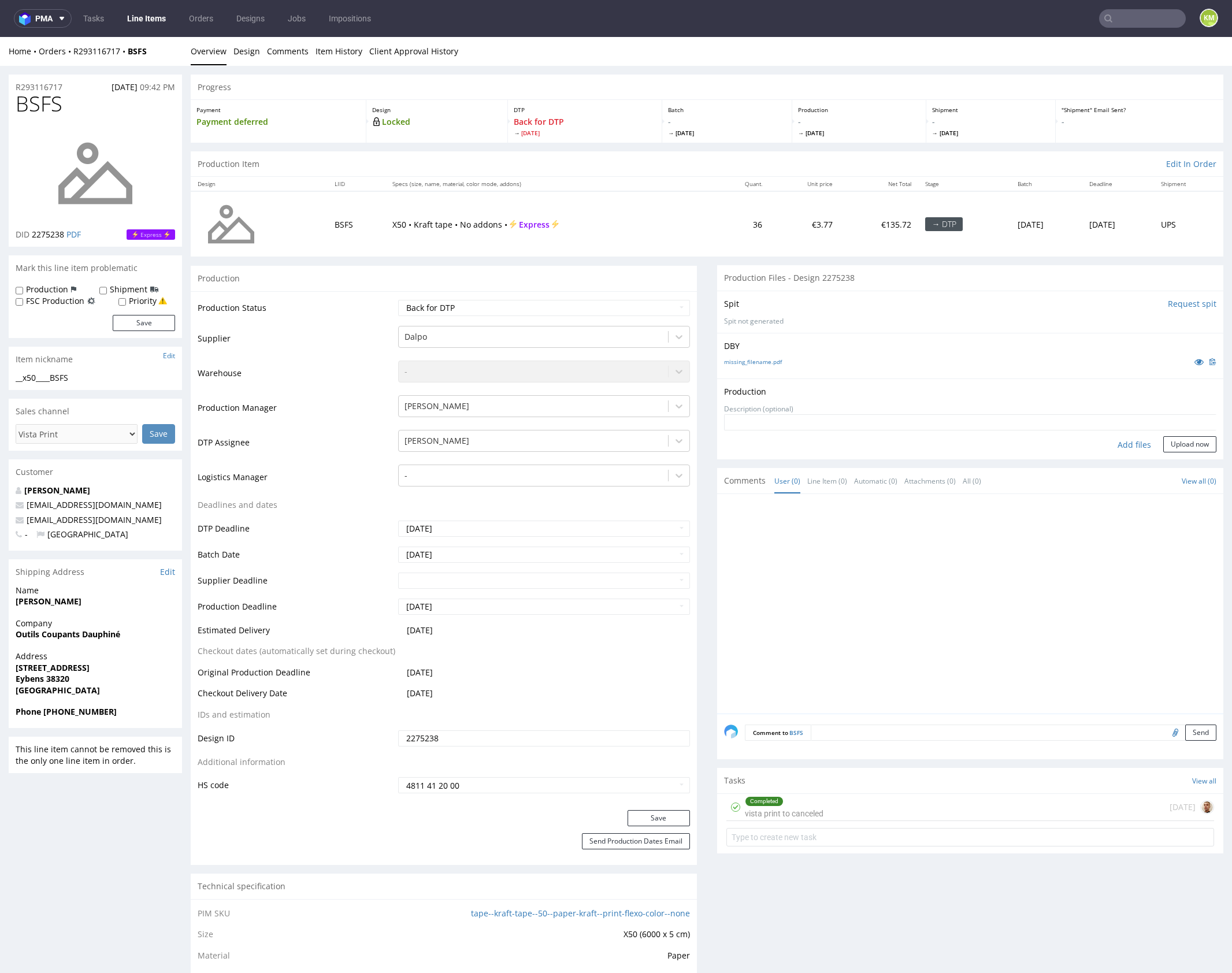
click at [1119, 445] on div "Add files" at bounding box center [1134, 445] width 58 height 17
type input "C:\fakepath\x50____BSFS__d2275238__oR293116717.pdf"
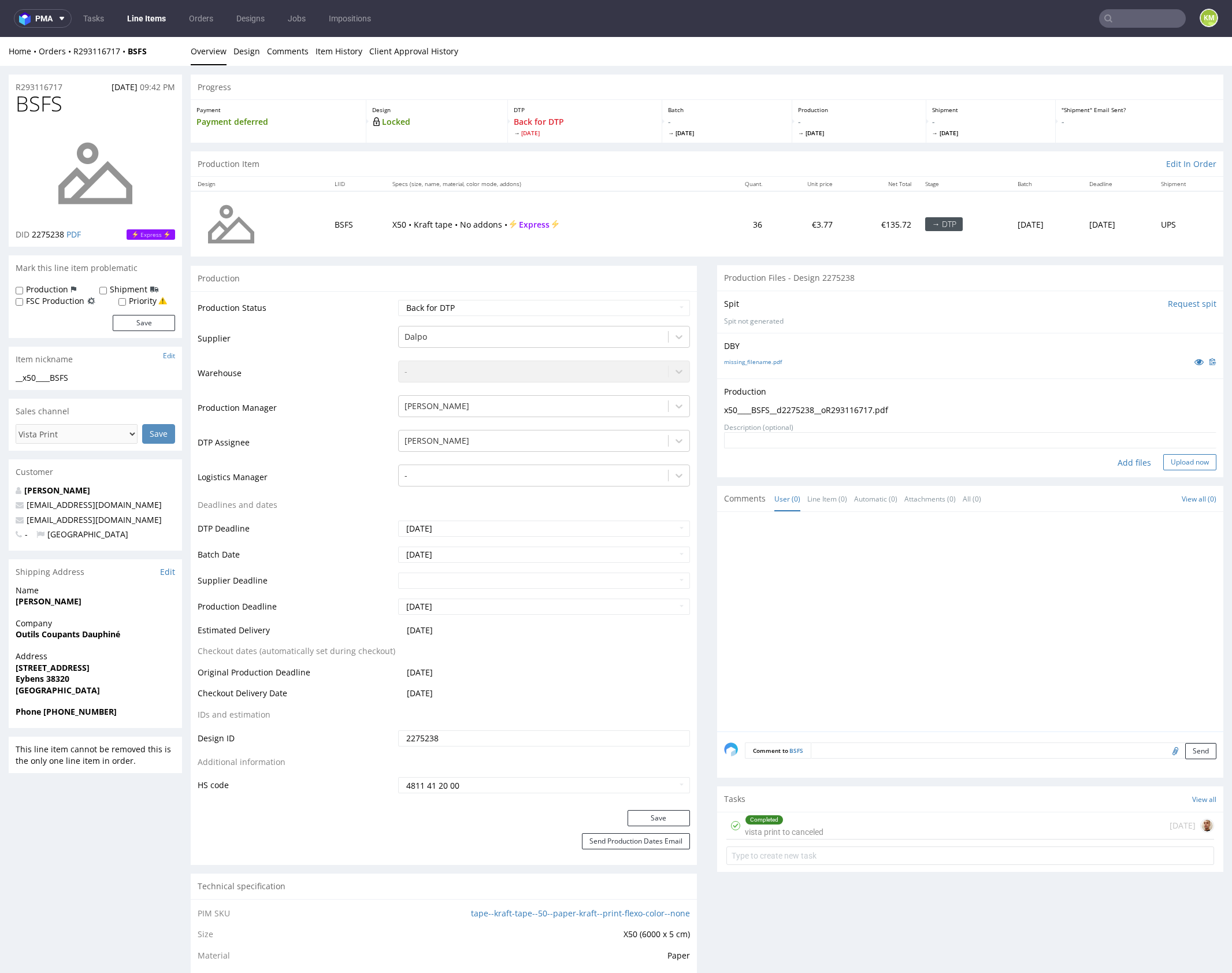
click at [1185, 458] on button "Upload now" at bounding box center [1190, 462] width 53 height 16
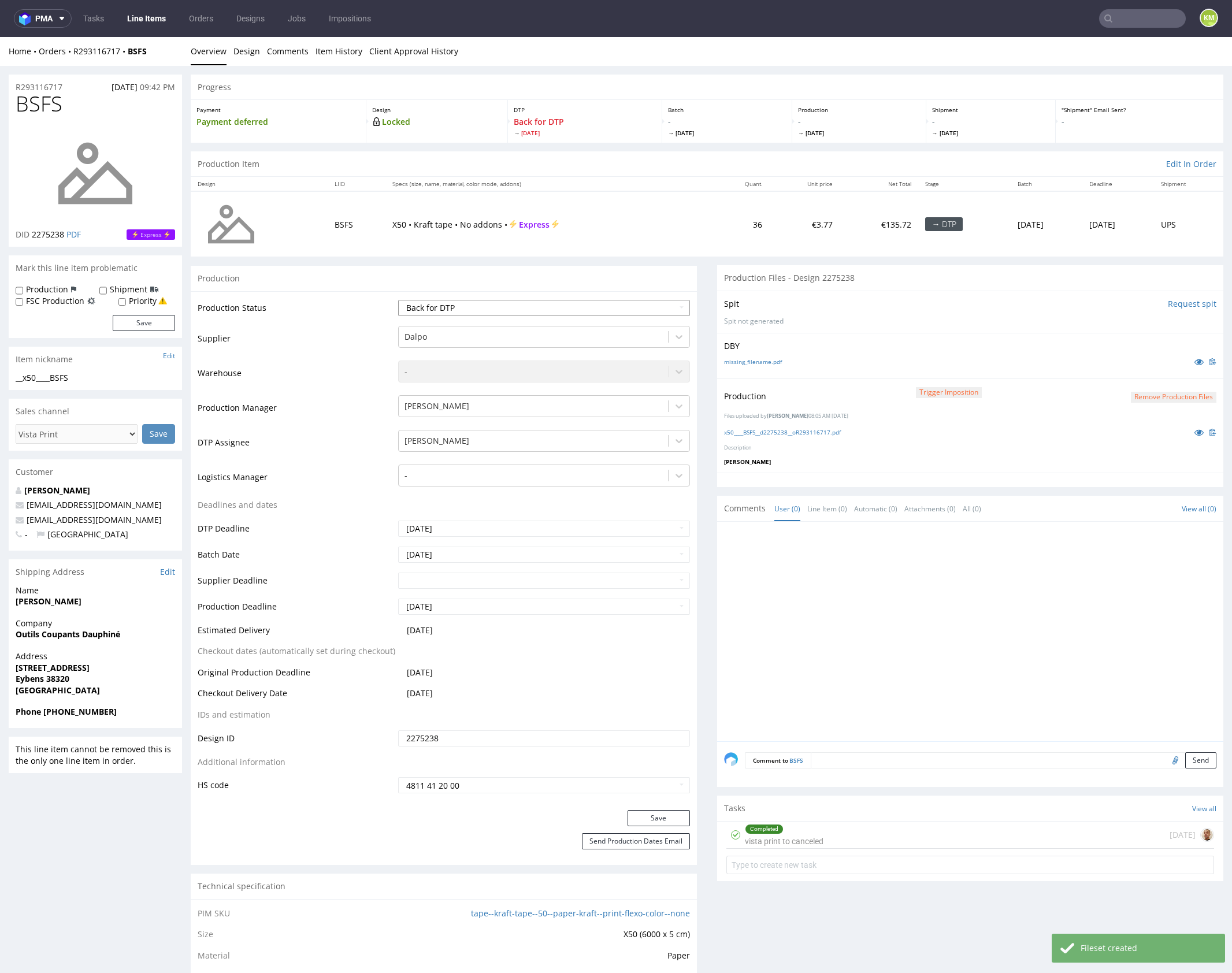
click at [586, 306] on select "Waiting for Artwork Waiting for Diecut Waiting for Mockup Waiting for DTP Waiti…" at bounding box center [545, 308] width 292 height 16
select select "dtp_production_ready"
click at [398, 300] on select "Waiting for Artwork Waiting for Diecut Waiting for Mockup Waiting for DTP Waiti…" at bounding box center [545, 308] width 292 height 16
click at [673, 816] on button "Save" at bounding box center [659, 818] width 62 height 16
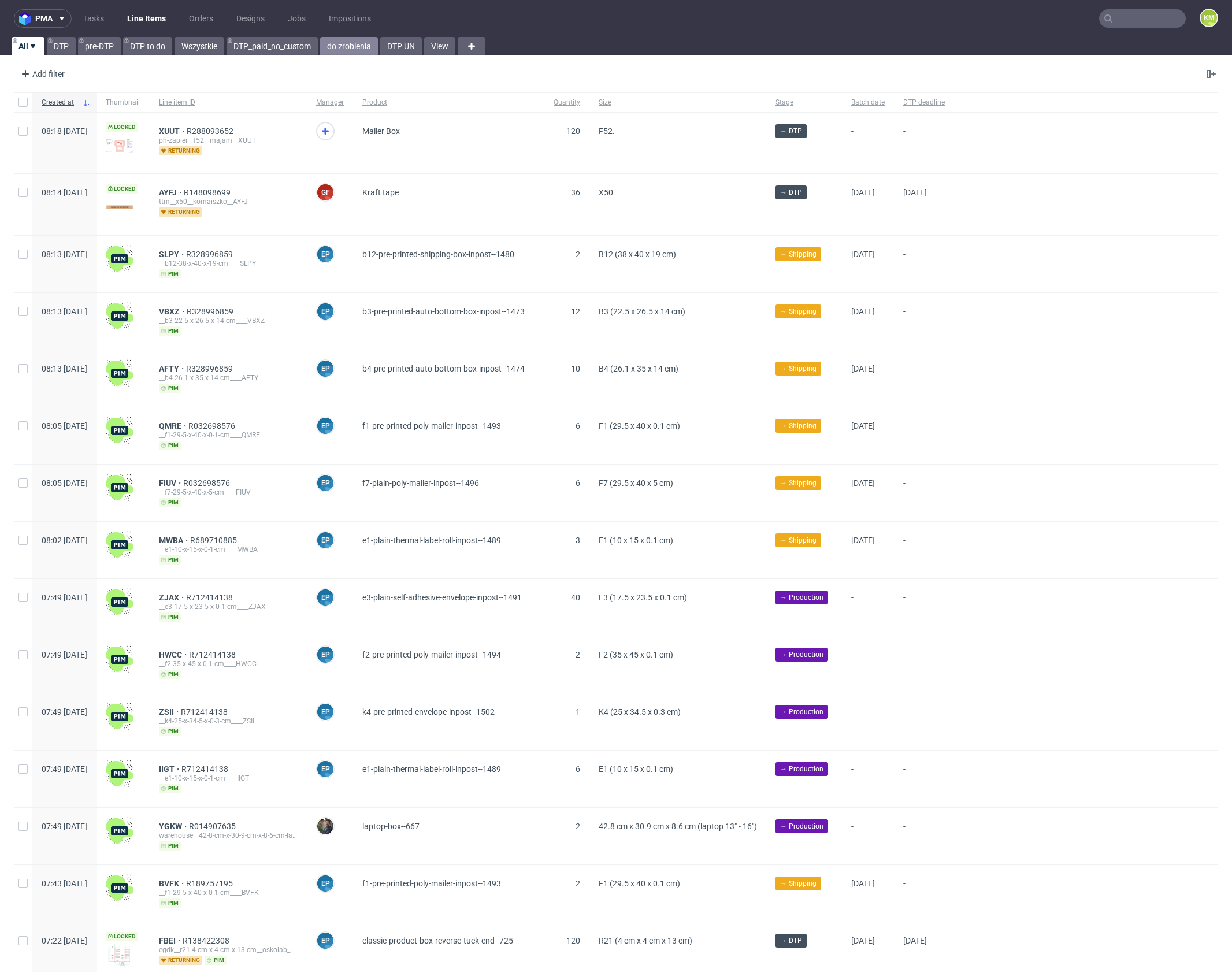
click at [348, 48] on link "do zrobienia" at bounding box center [349, 46] width 58 height 19
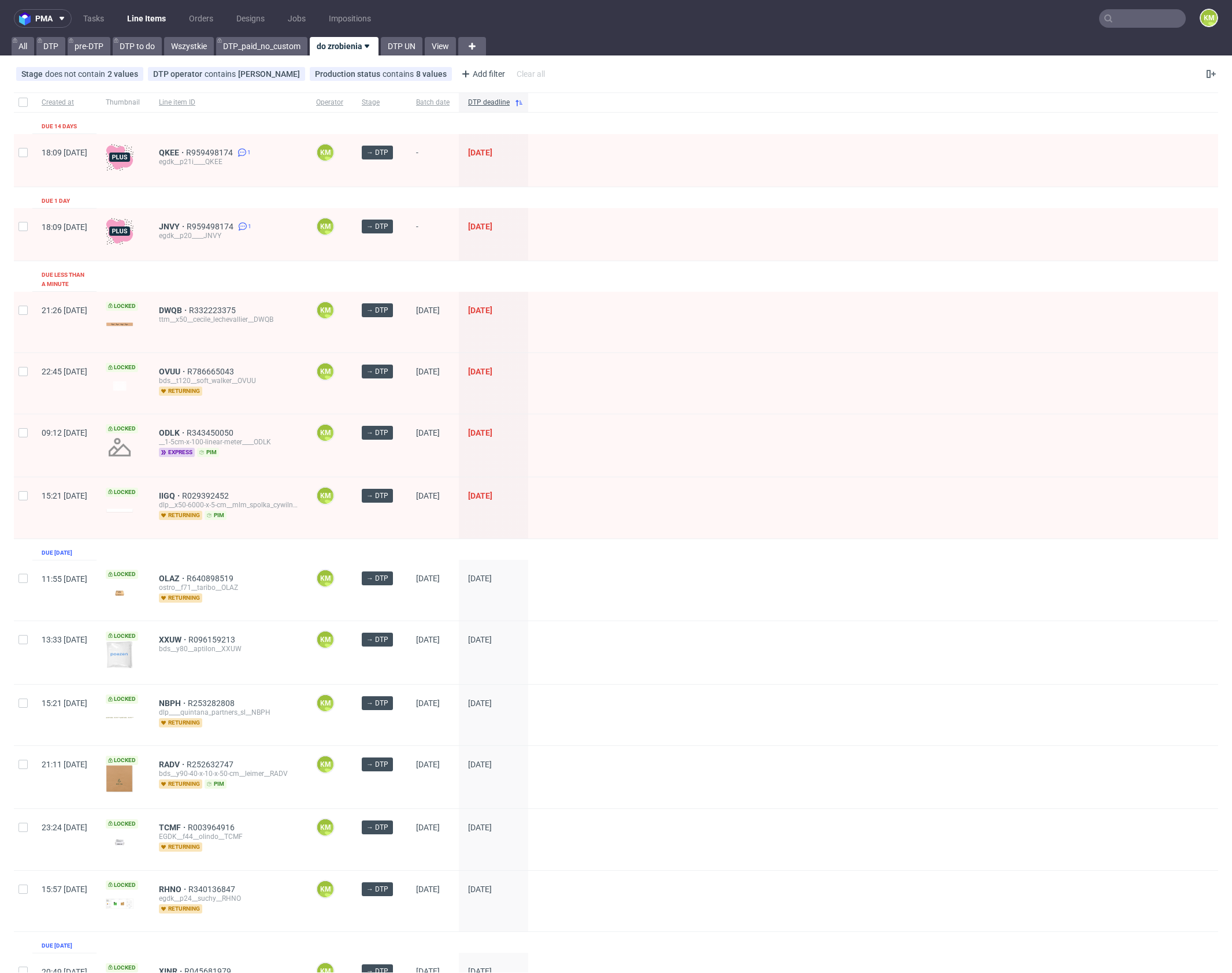
click at [212, 258] on div "JNVY R959498174 1 egdk__p20____JNVY" at bounding box center [228, 233] width 157 height 52
click at [98, 14] on link "Tasks" at bounding box center [94, 19] width 34 height 19
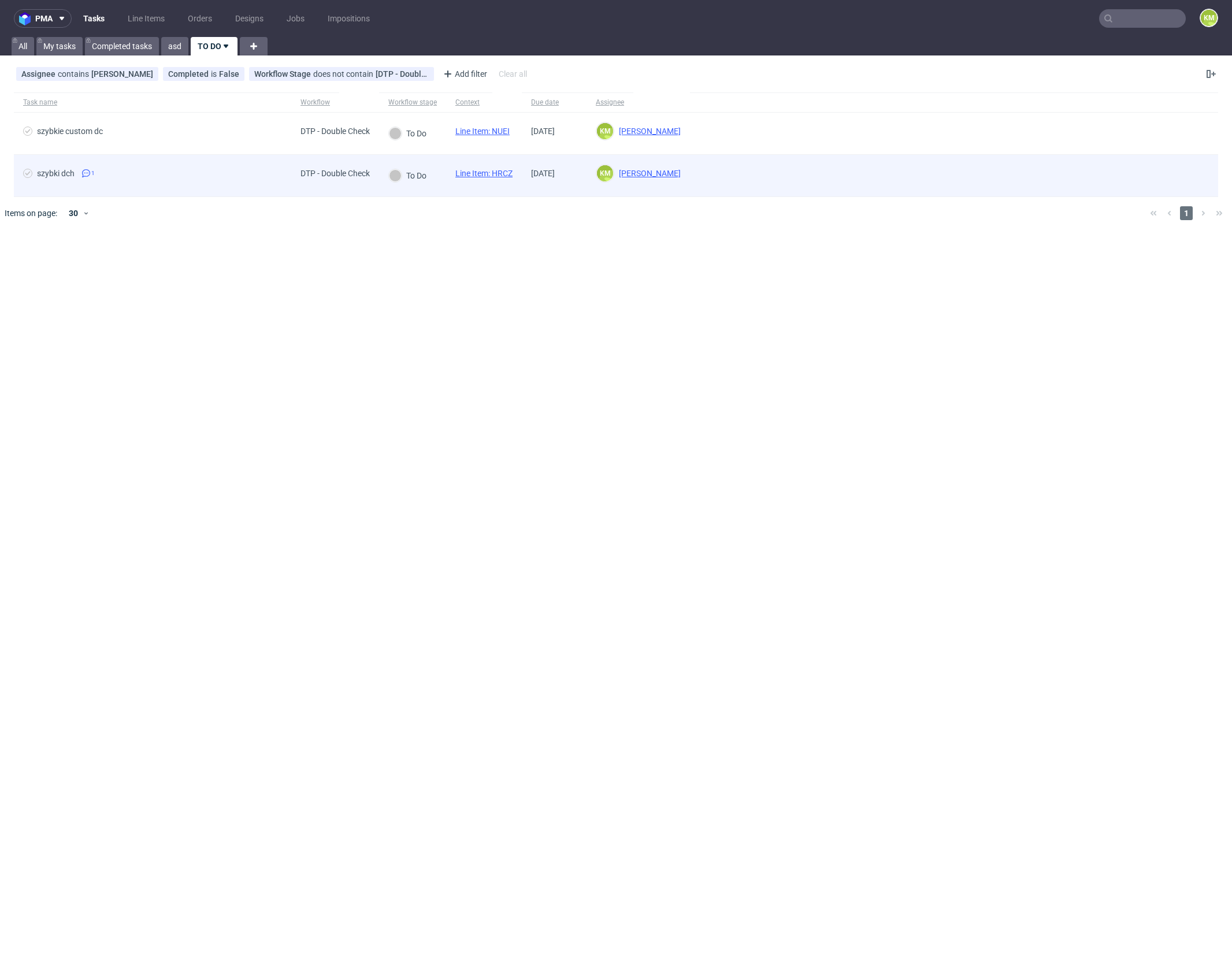
click at [505, 174] on link "Line Item: HRCZ" at bounding box center [484, 173] width 57 height 9
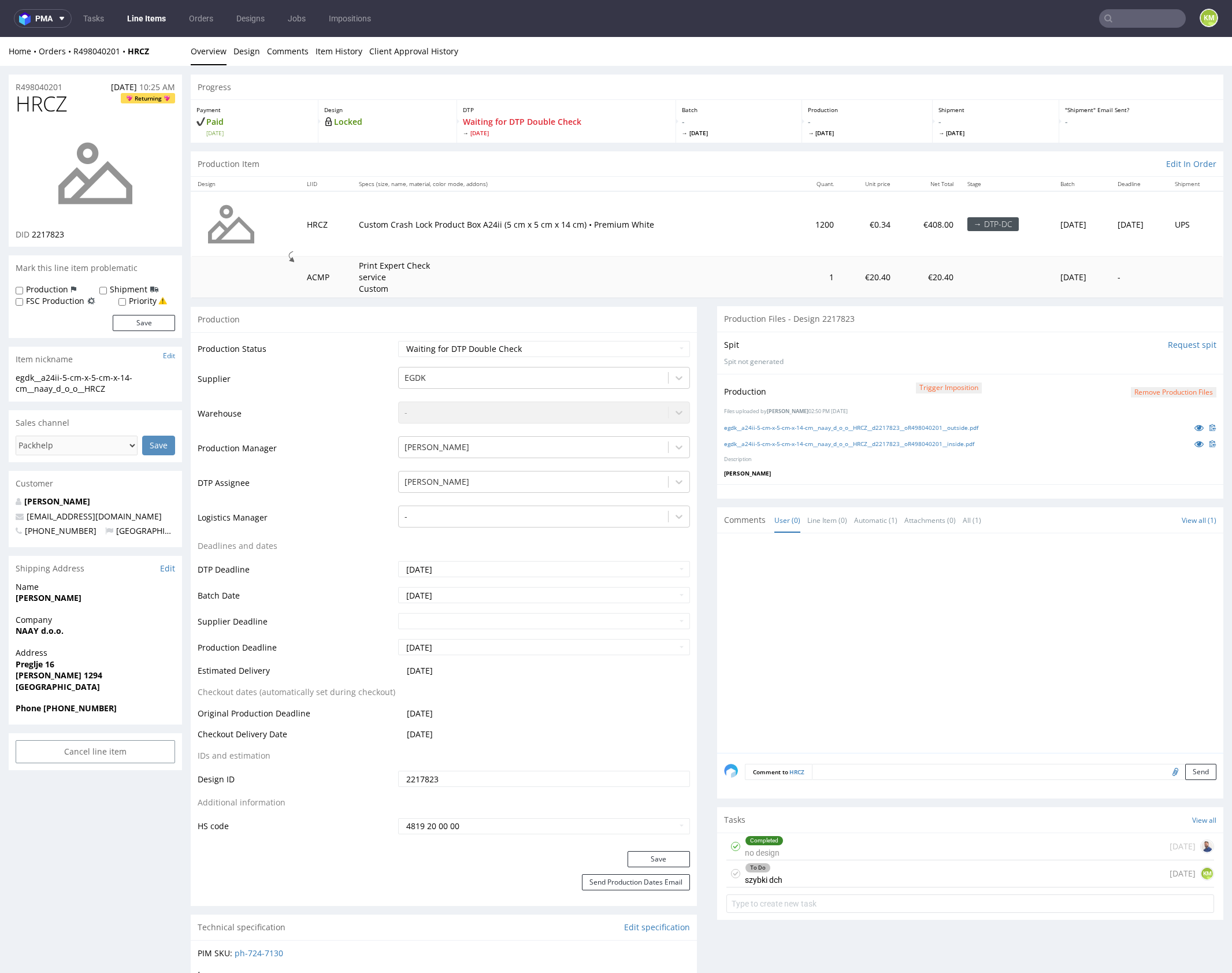
click at [884, 471] on p "[PERSON_NAME]" at bounding box center [970, 473] width 492 height 8
click at [910, 426] on link "egdk__a24ii-5-cm-x-5-cm-x-14-cm__naay_d_o_o__HRCZ__d2217823__oR498040201__outsi…" at bounding box center [852, 427] width 255 height 8
click at [921, 443] on link "egdk__a24ii-5-cm-x-5-cm-x-14-cm__naay_d_o_o__HRCZ__d2217823__oR498040201__insid…" at bounding box center [849, 444] width 250 height 8
click at [892, 843] on div "Completed no design [DATE]" at bounding box center [970, 846] width 487 height 27
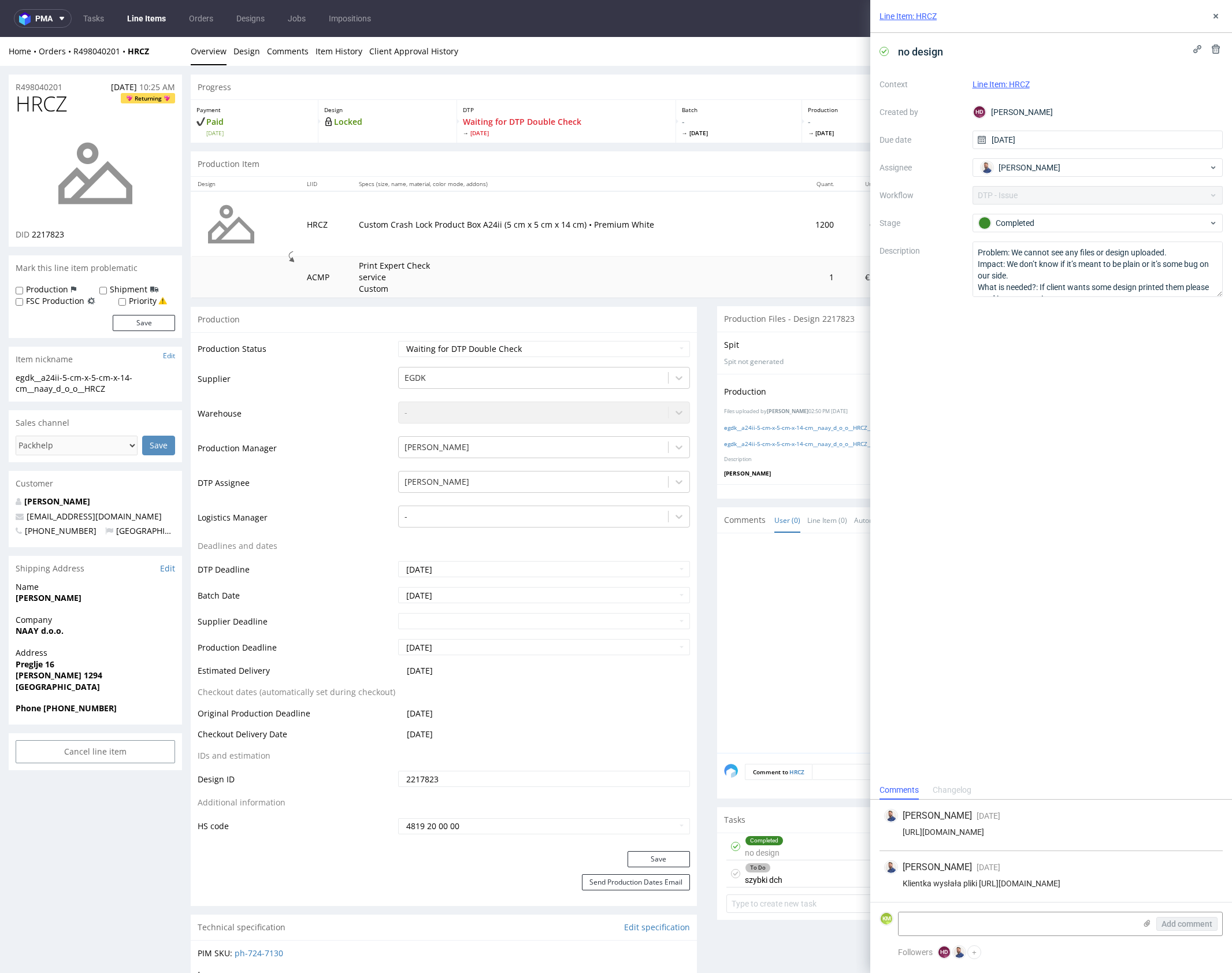
drag, startPoint x: 979, startPoint y: 883, endPoint x: 1085, endPoint y: 889, distance: 106.2
click at [1085, 889] on div "[PERSON_NAME] [DATE] [DATE] 14:25 Klientka wysłała pliki [URL][DOMAIN_NAME]" at bounding box center [1052, 876] width 344 height 51
copy div "[URL][DOMAIN_NAME]"
click at [1216, 16] on use at bounding box center [1216, 16] width 5 height 5
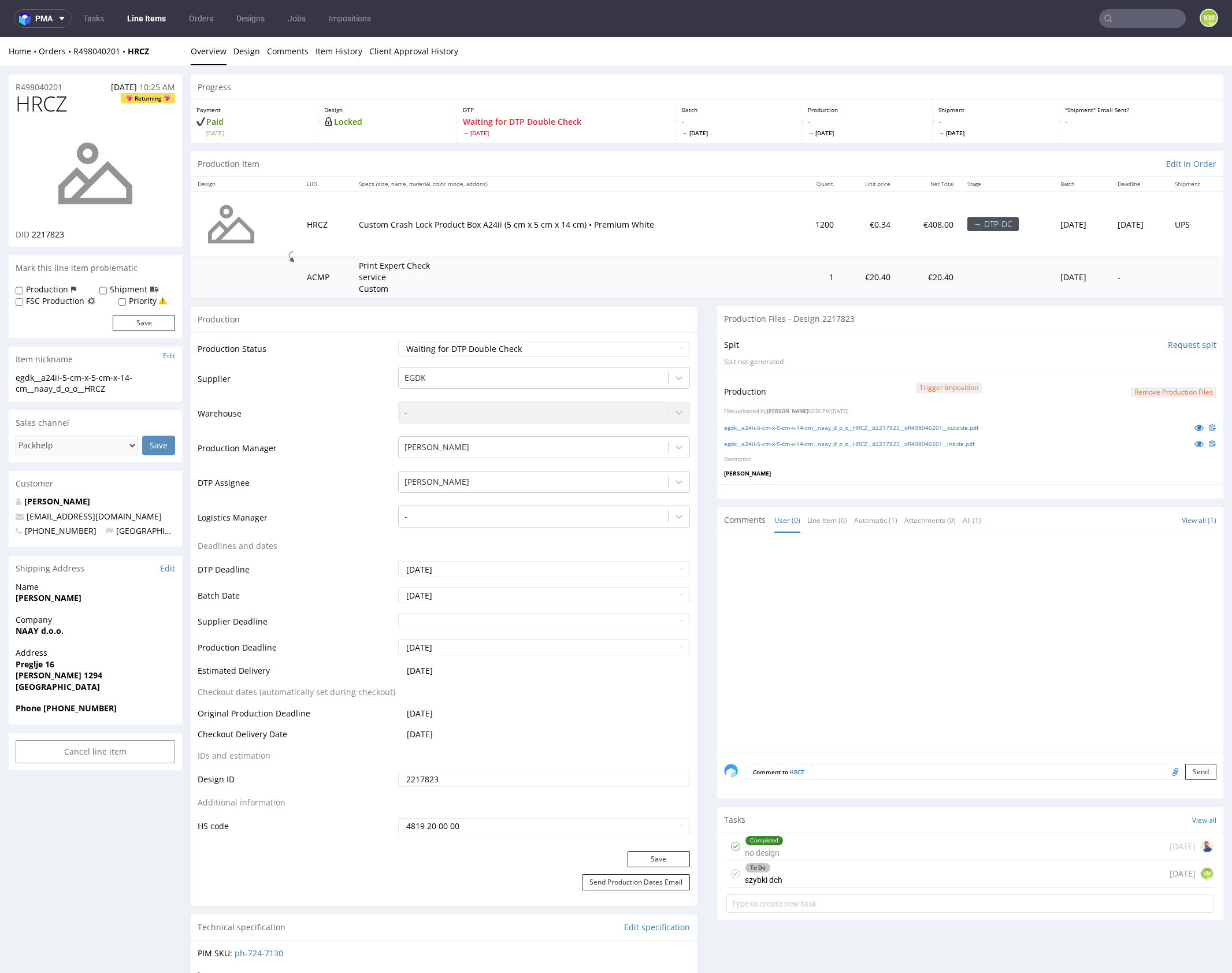
scroll to position [353, 0]
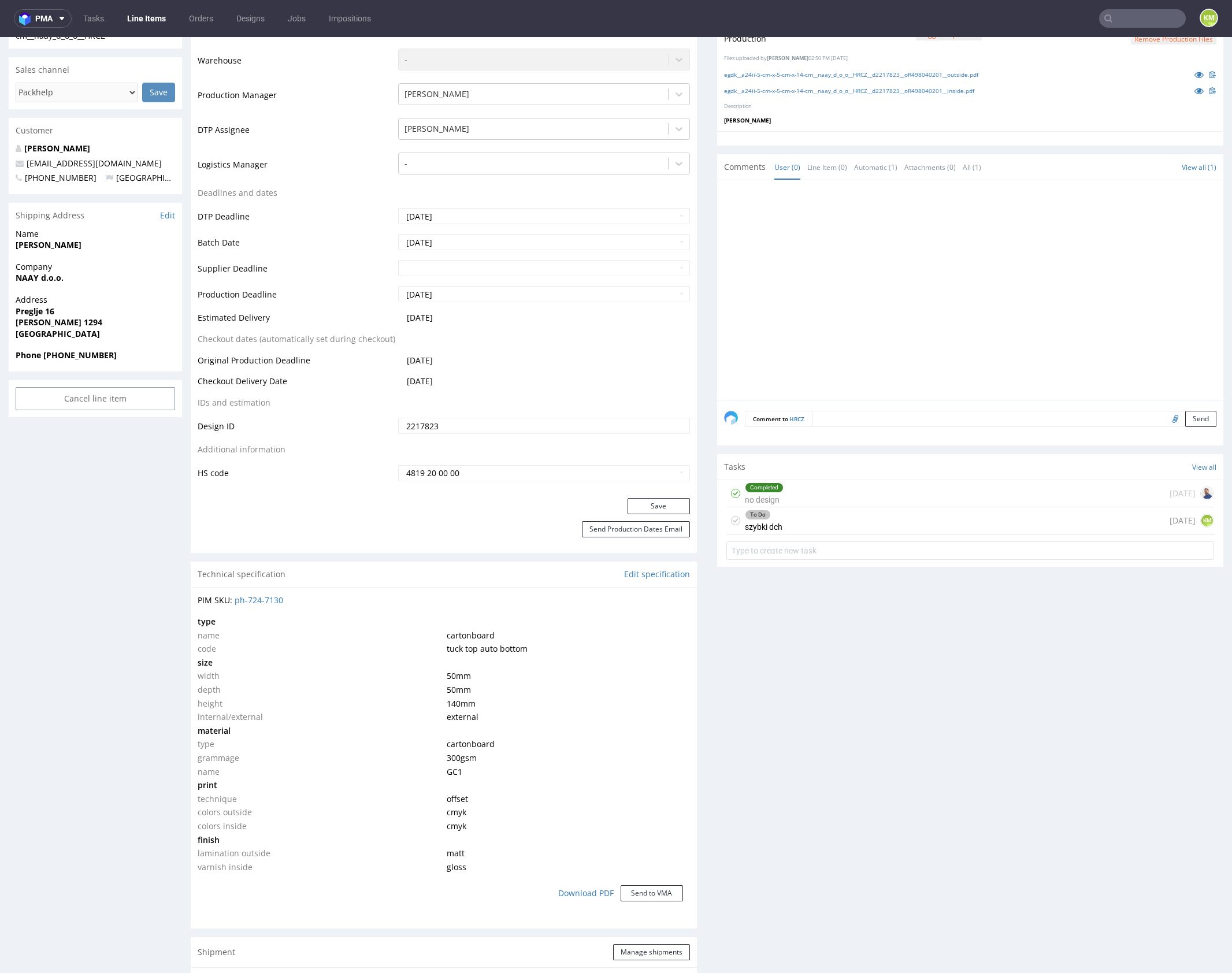
click at [879, 522] on div "To Do szybki dch [DATE] KM" at bounding box center [970, 521] width 487 height 27
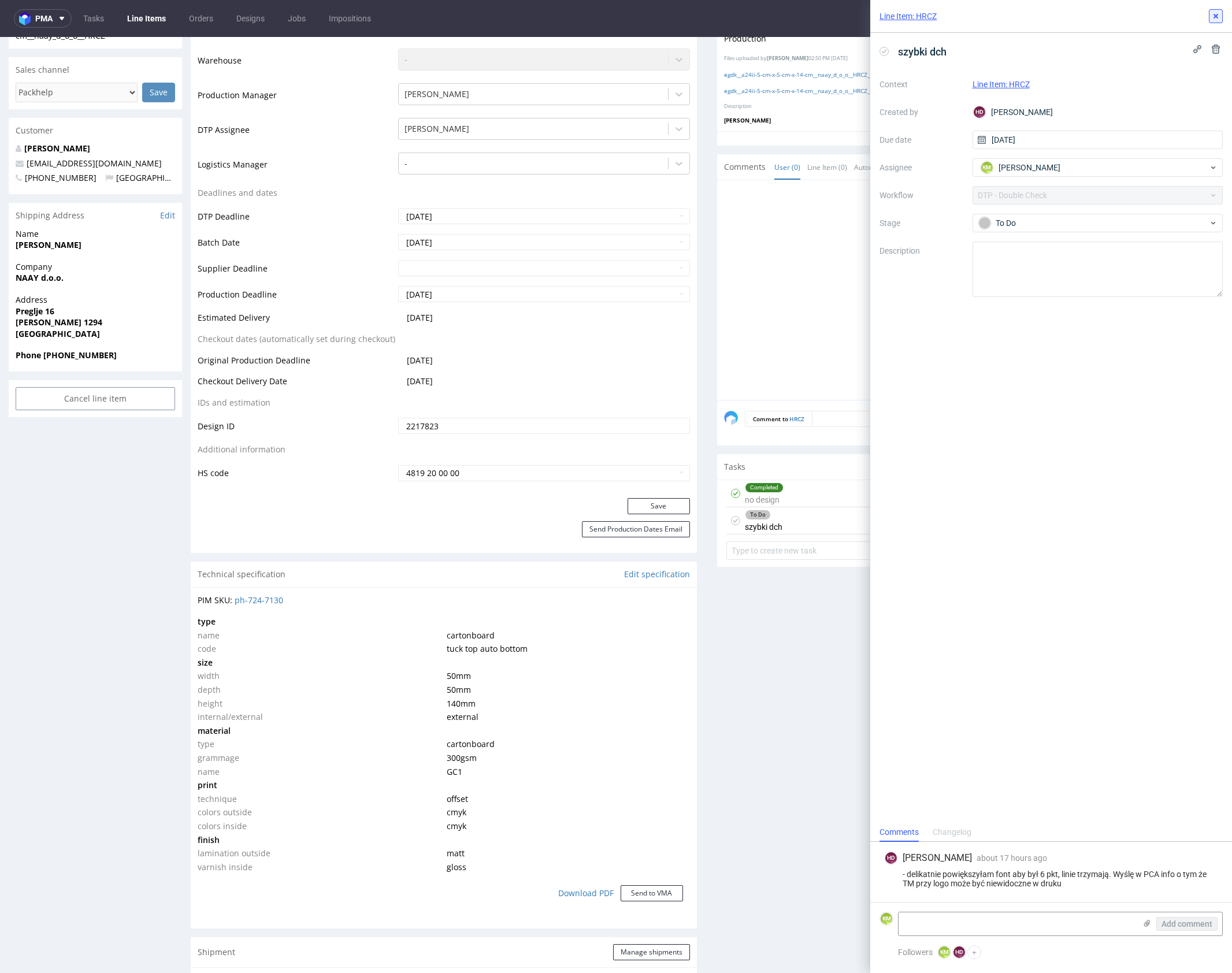
click at [1219, 16] on icon at bounding box center [1216, 16] width 9 height 9
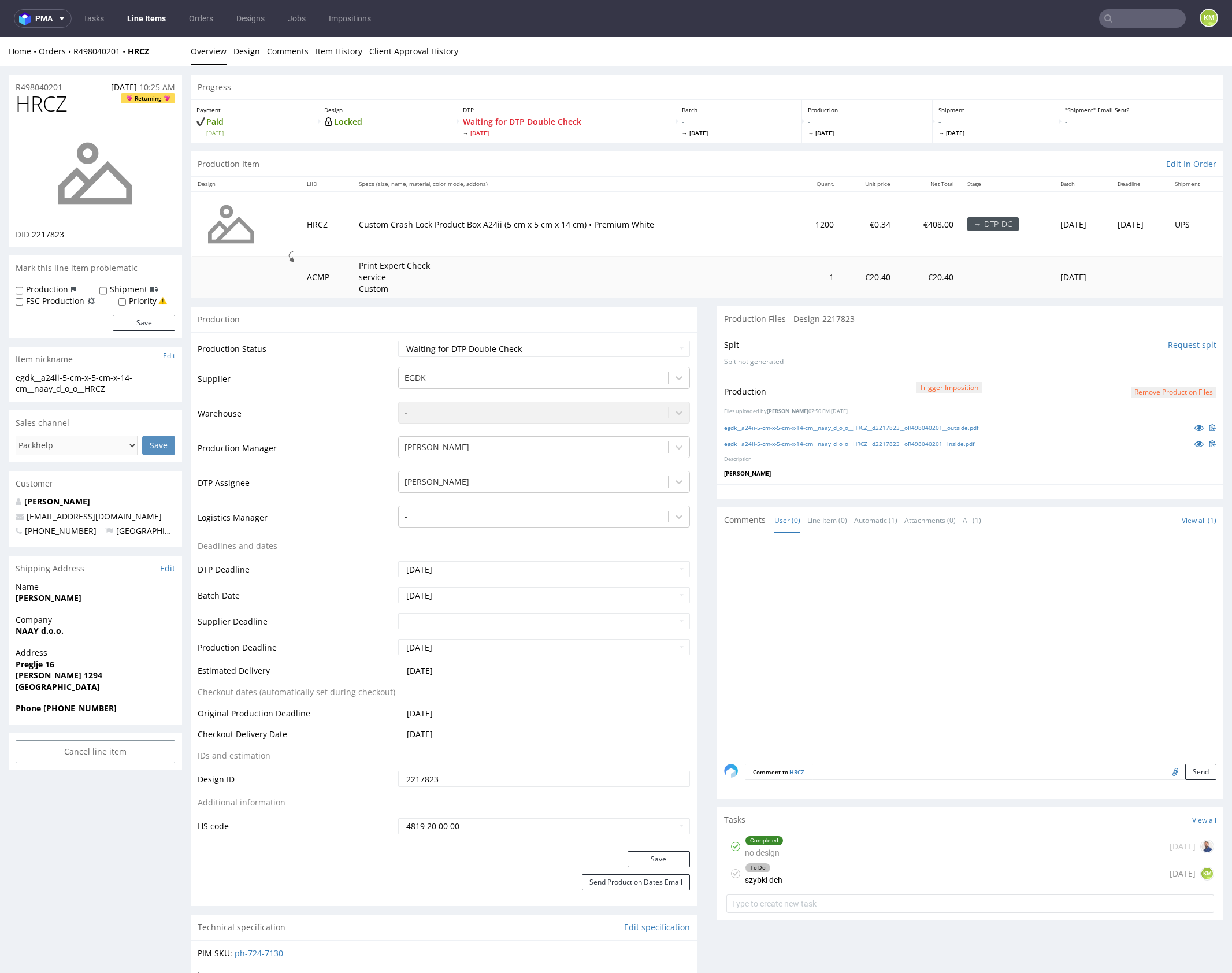
click at [837, 879] on div "To Do szybki dch [DATE] KM" at bounding box center [970, 874] width 487 height 27
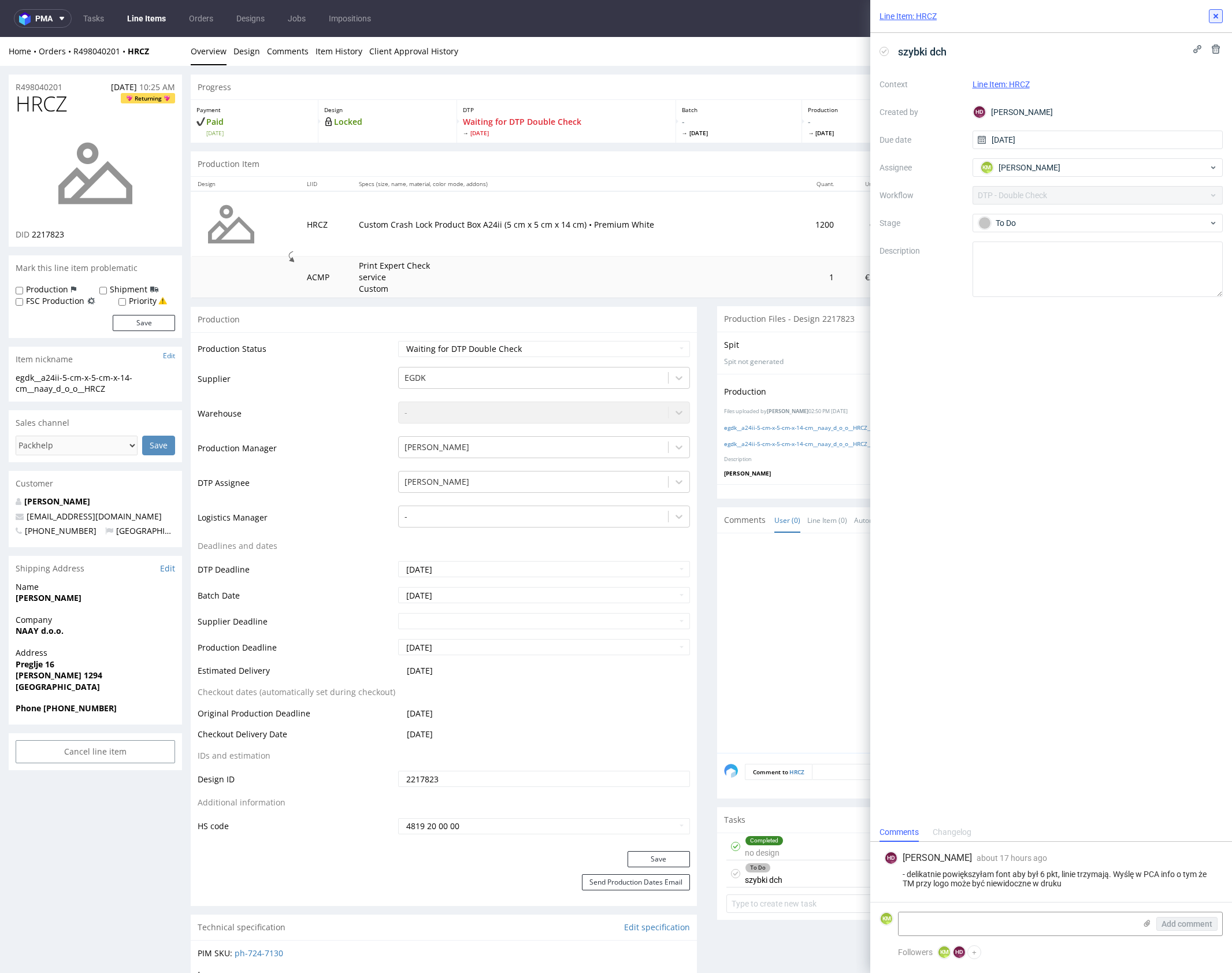
click at [1216, 12] on icon at bounding box center [1216, 16] width 9 height 9
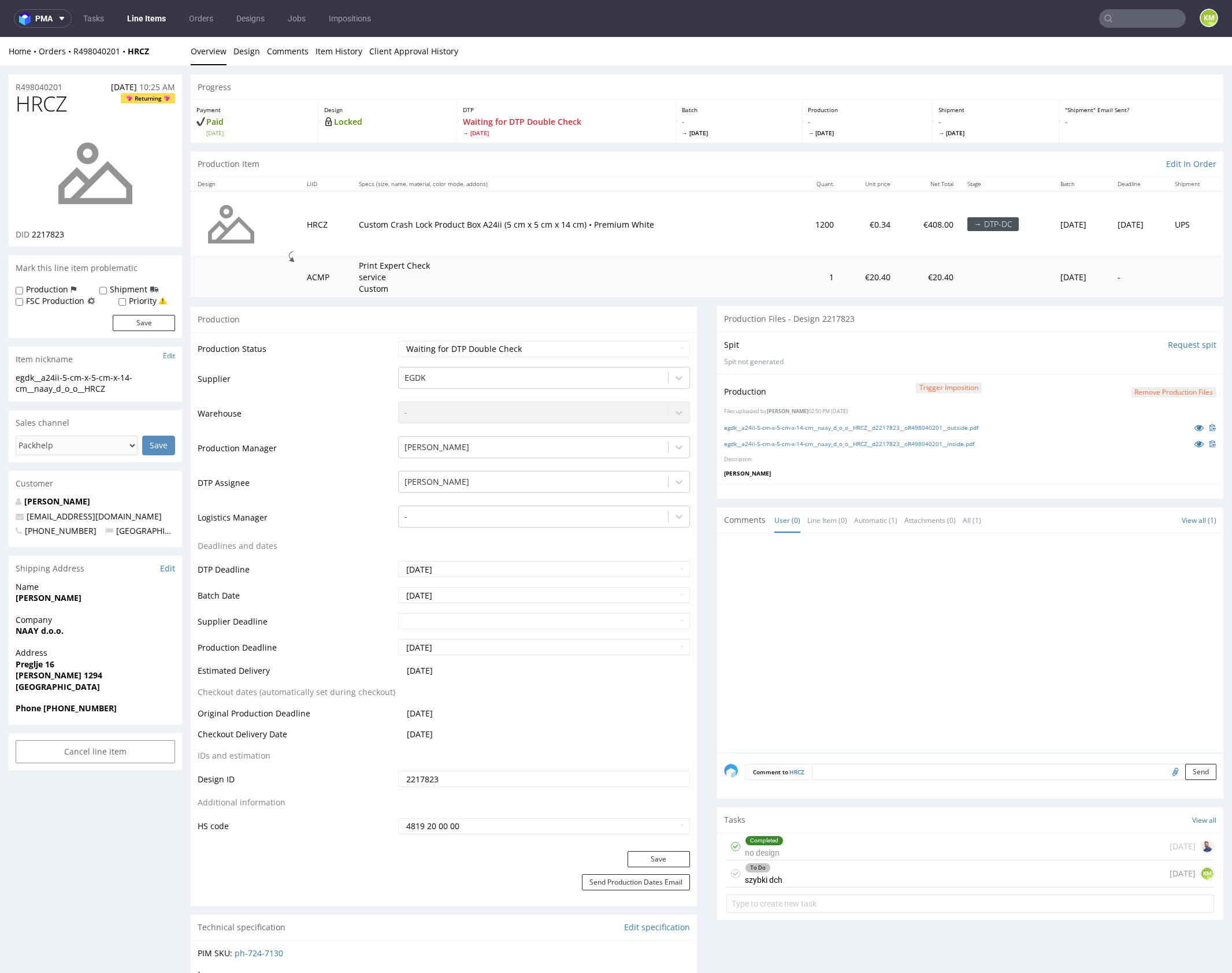
click at [841, 875] on div "To Do szybki dch [DATE] KM" at bounding box center [970, 874] width 487 height 27
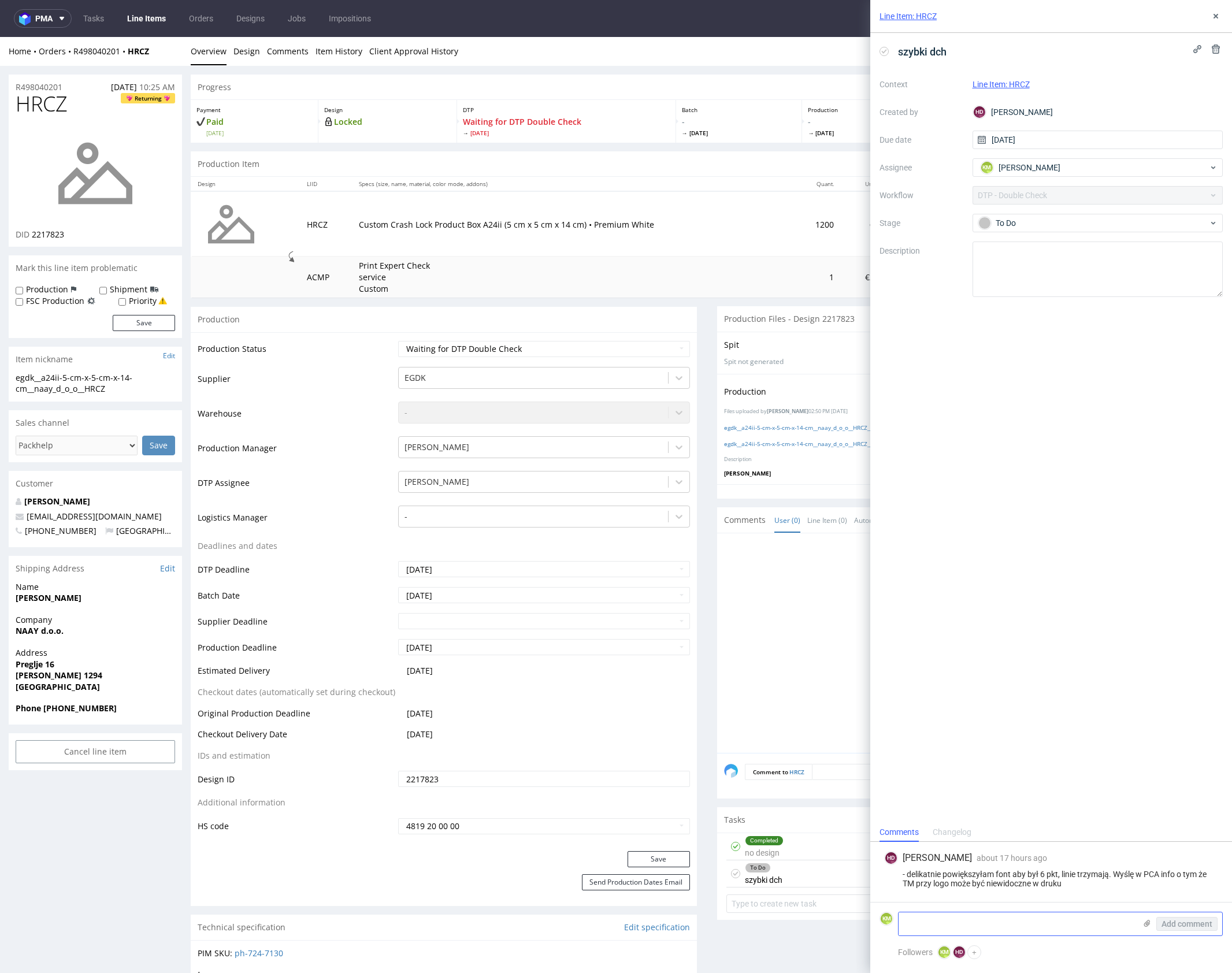
click at [957, 928] on textarea at bounding box center [1017, 924] width 237 height 23
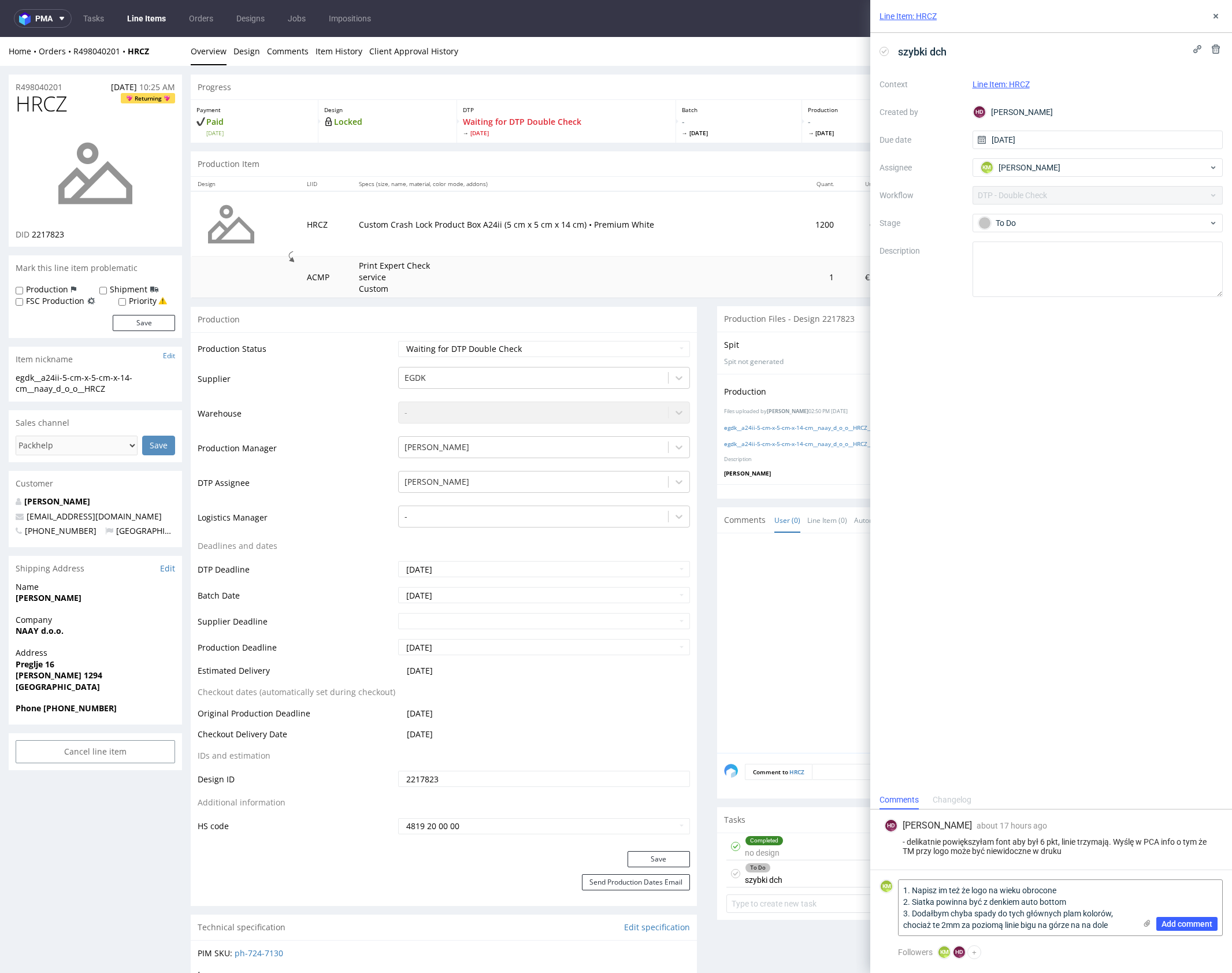
type textarea "1. Napisz im też że logo na wieku obrocone 2. Siatka powinna być z denkiem auto…"
drag, startPoint x: 1172, startPoint y: 923, endPoint x: 1173, endPoint y: 818, distance: 105.0
click at [1173, 923] on span "Add comment" at bounding box center [1187, 924] width 51 height 8
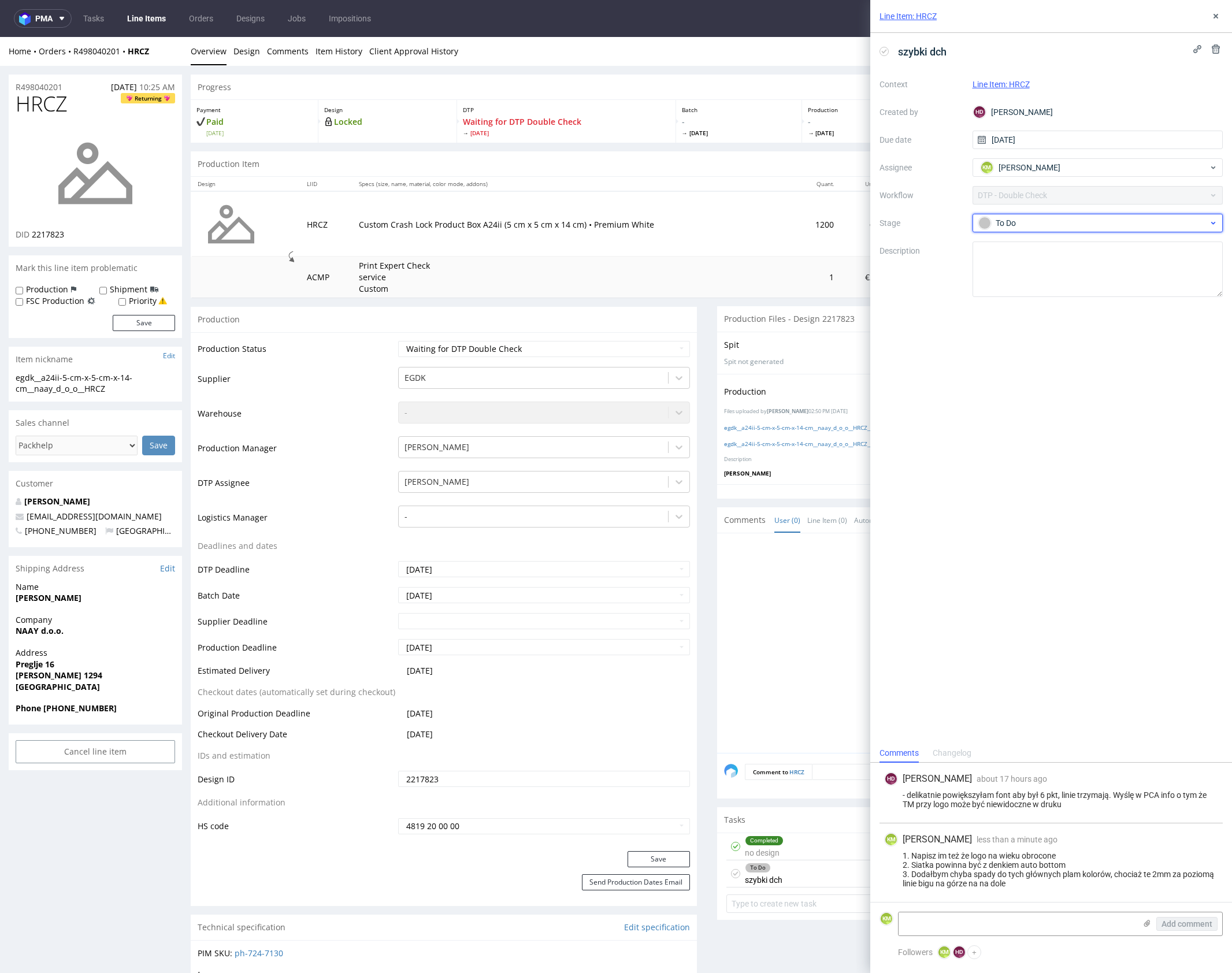
click at [1022, 231] on div "To Do" at bounding box center [1098, 223] width 251 height 19
click at [1031, 290] on div "Needs fixes" at bounding box center [1098, 297] width 230 height 12
click at [1216, 18] on icon at bounding box center [1216, 16] width 9 height 9
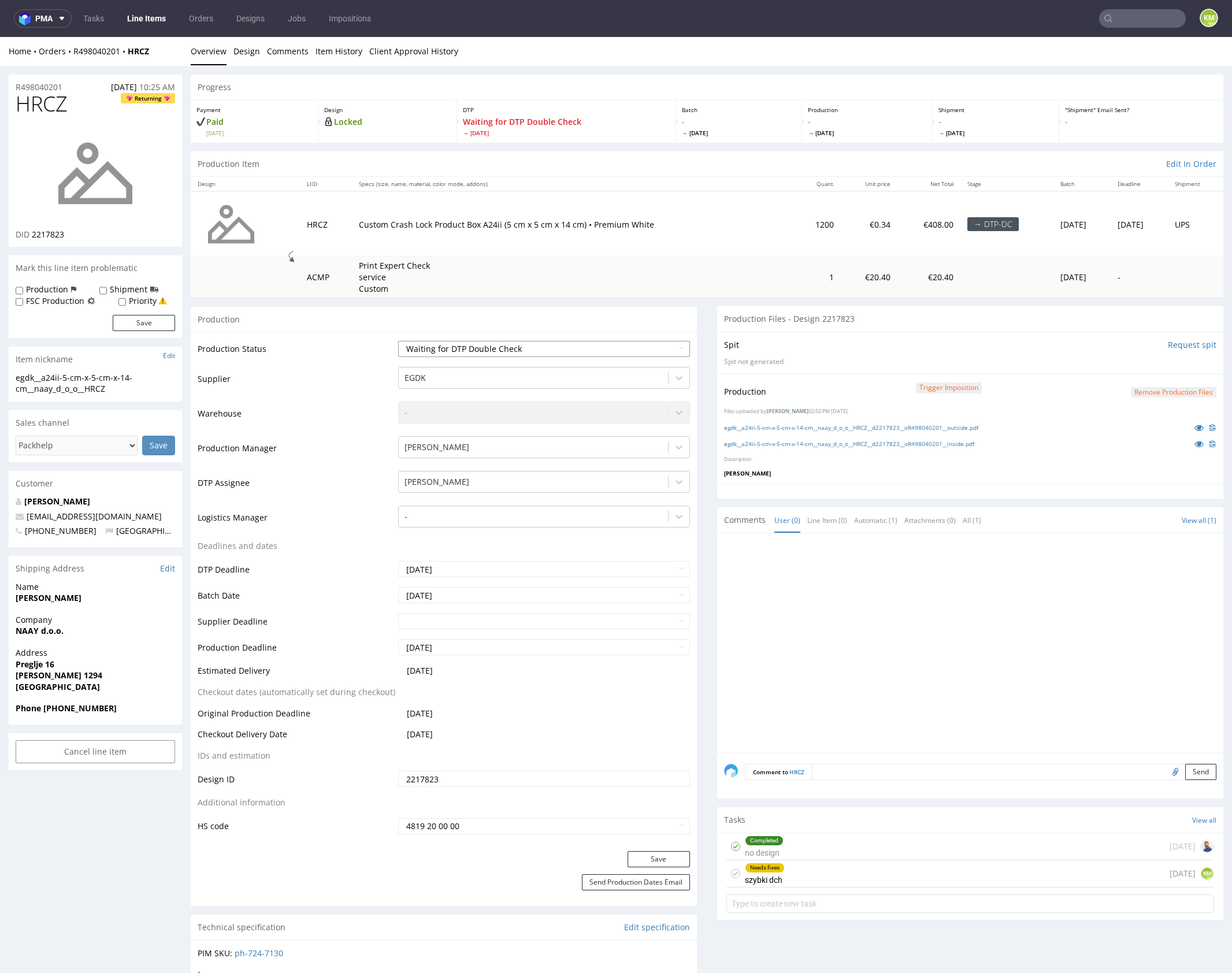
click at [614, 350] on select "Waiting for Artwork Waiting for Diecut Waiting for Mockup Waiting for DTP Waiti…" at bounding box center [545, 349] width 292 height 16
select select "dtp_dc_done"
click at [398, 341] on select "Waiting for Artwork Waiting for Diecut Waiting for Mockup Waiting for DTP Waiti…" at bounding box center [545, 349] width 292 height 16
click at [656, 858] on button "Save" at bounding box center [659, 859] width 62 height 16
click at [803, 632] on div at bounding box center [973, 647] width 499 height 212
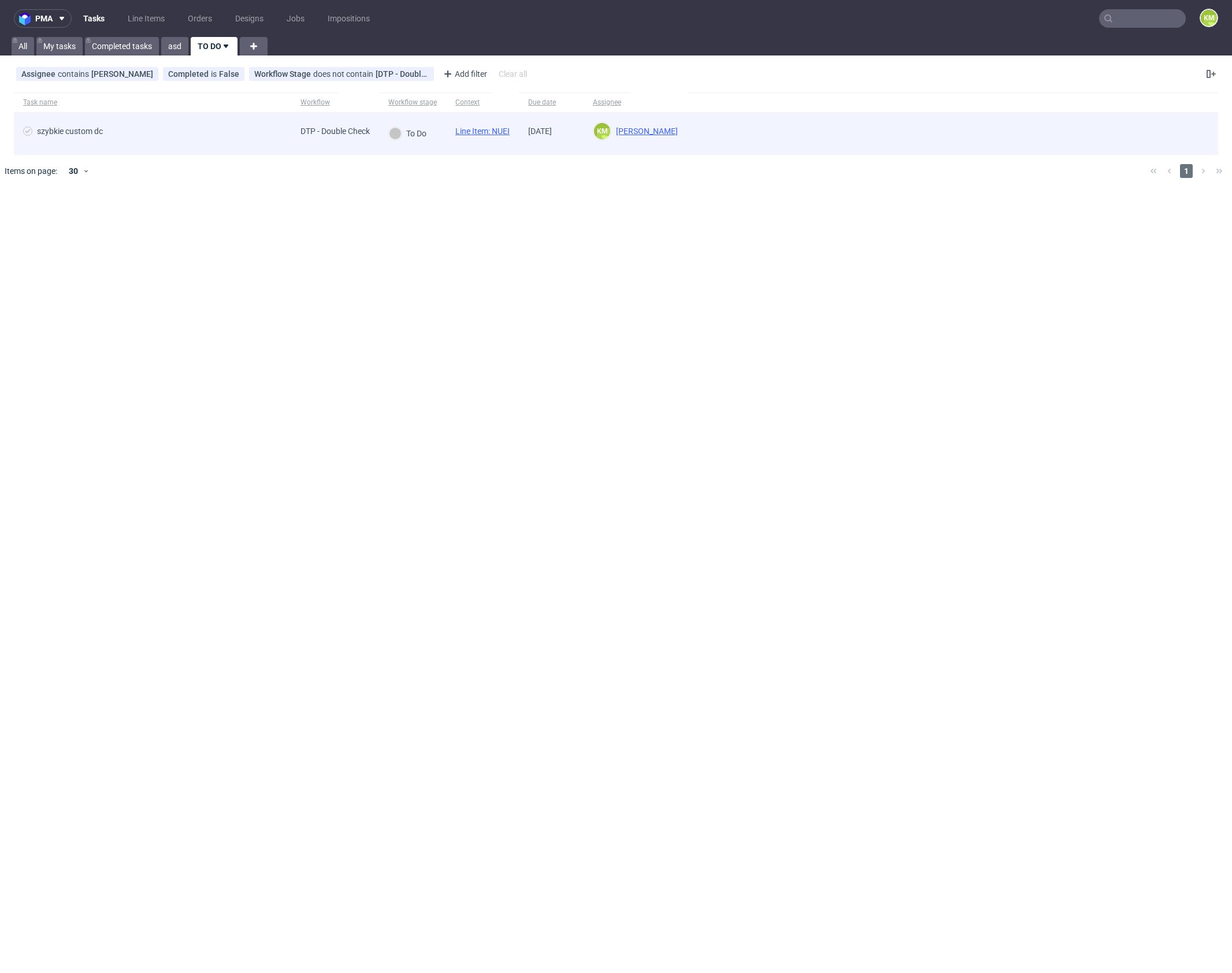
click at [500, 131] on link "Line Item: NUEI" at bounding box center [483, 131] width 55 height 9
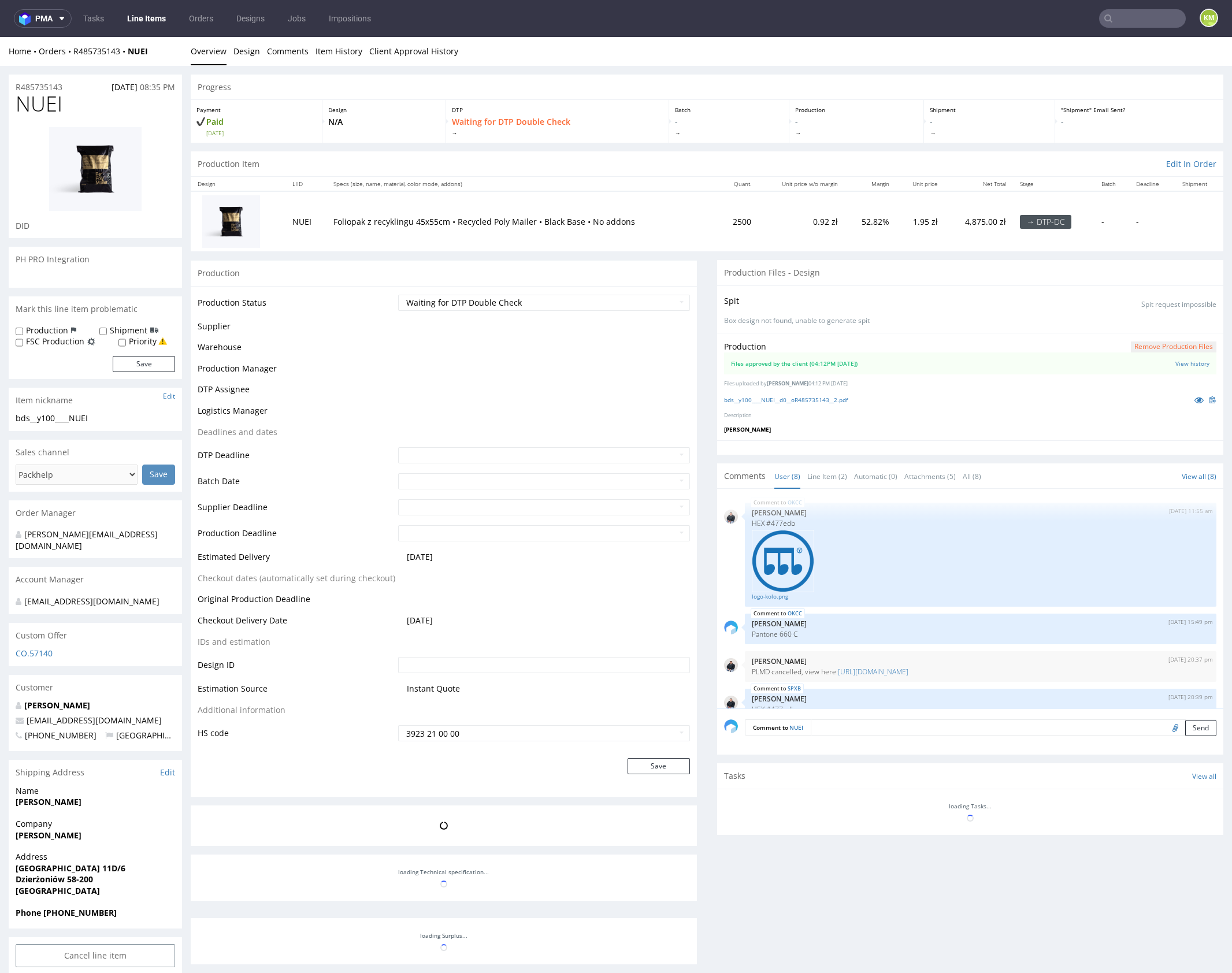
scroll to position [212, 0]
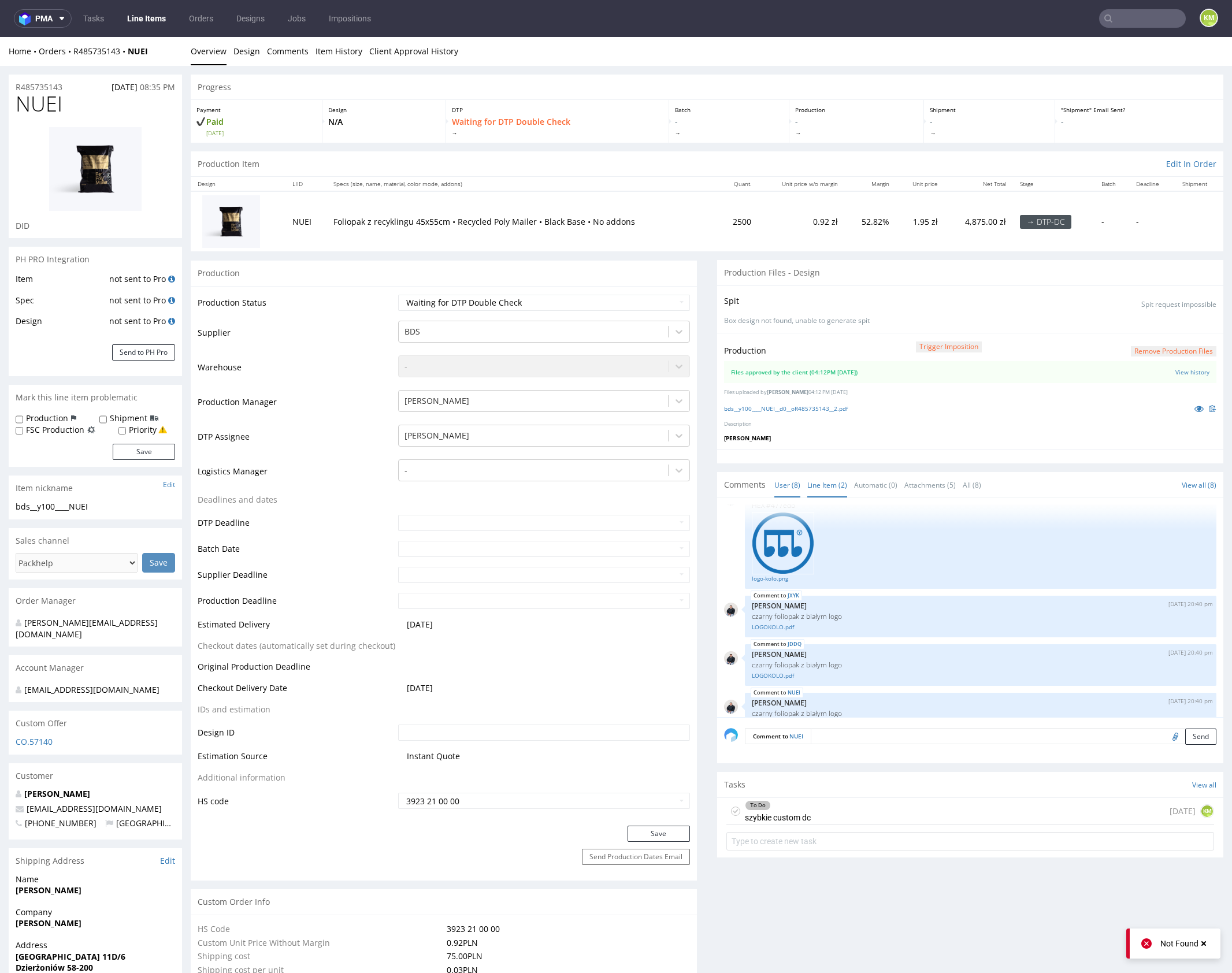
click at [826, 486] on link "Line Item (2)" at bounding box center [827, 485] width 40 height 25
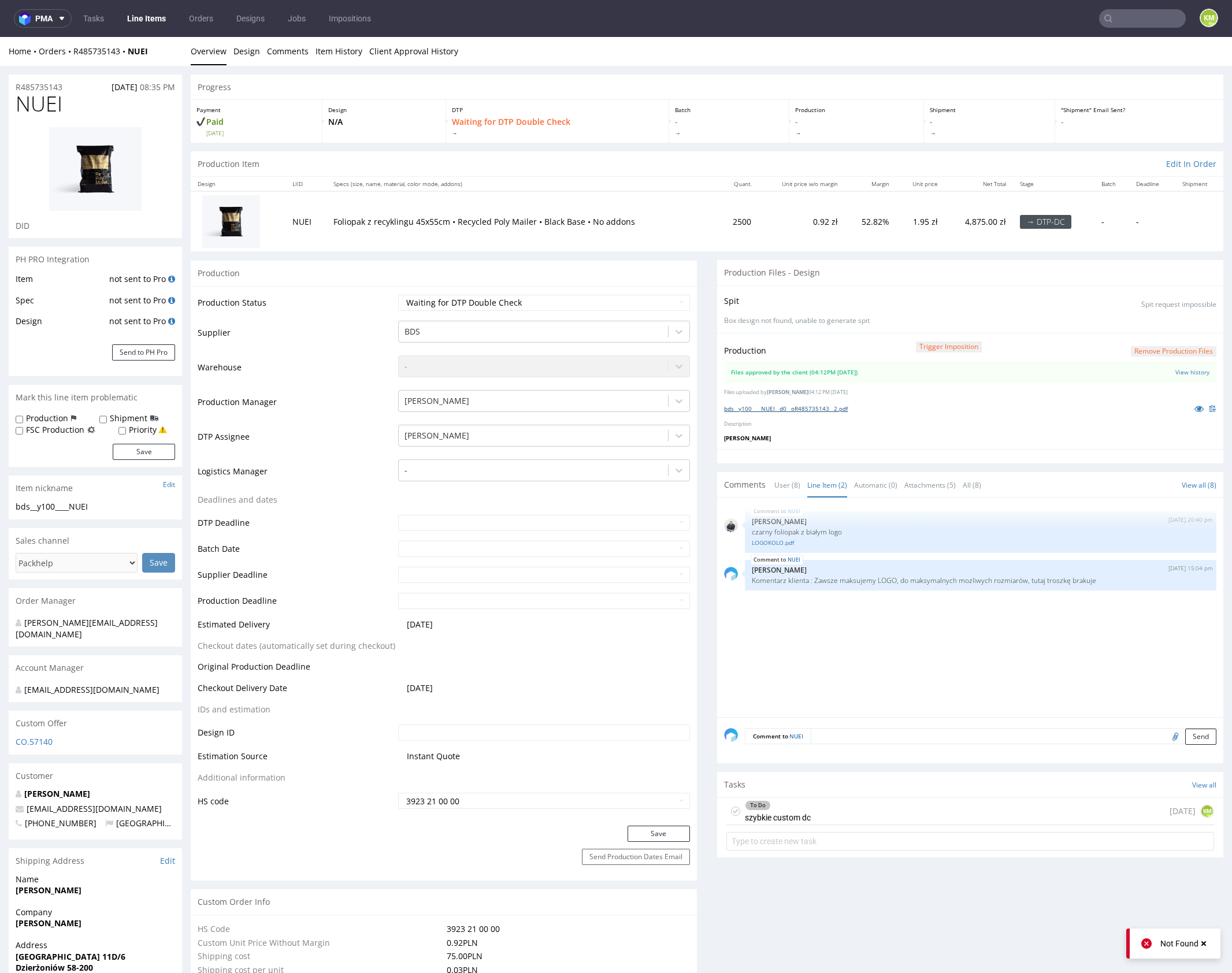
click at [832, 408] on link "bds__y100____NUEI__d0__oR485735143__2.pdf" at bounding box center [786, 408] width 123 height 8
click at [784, 481] on link "User (8)" at bounding box center [787, 485] width 26 height 25
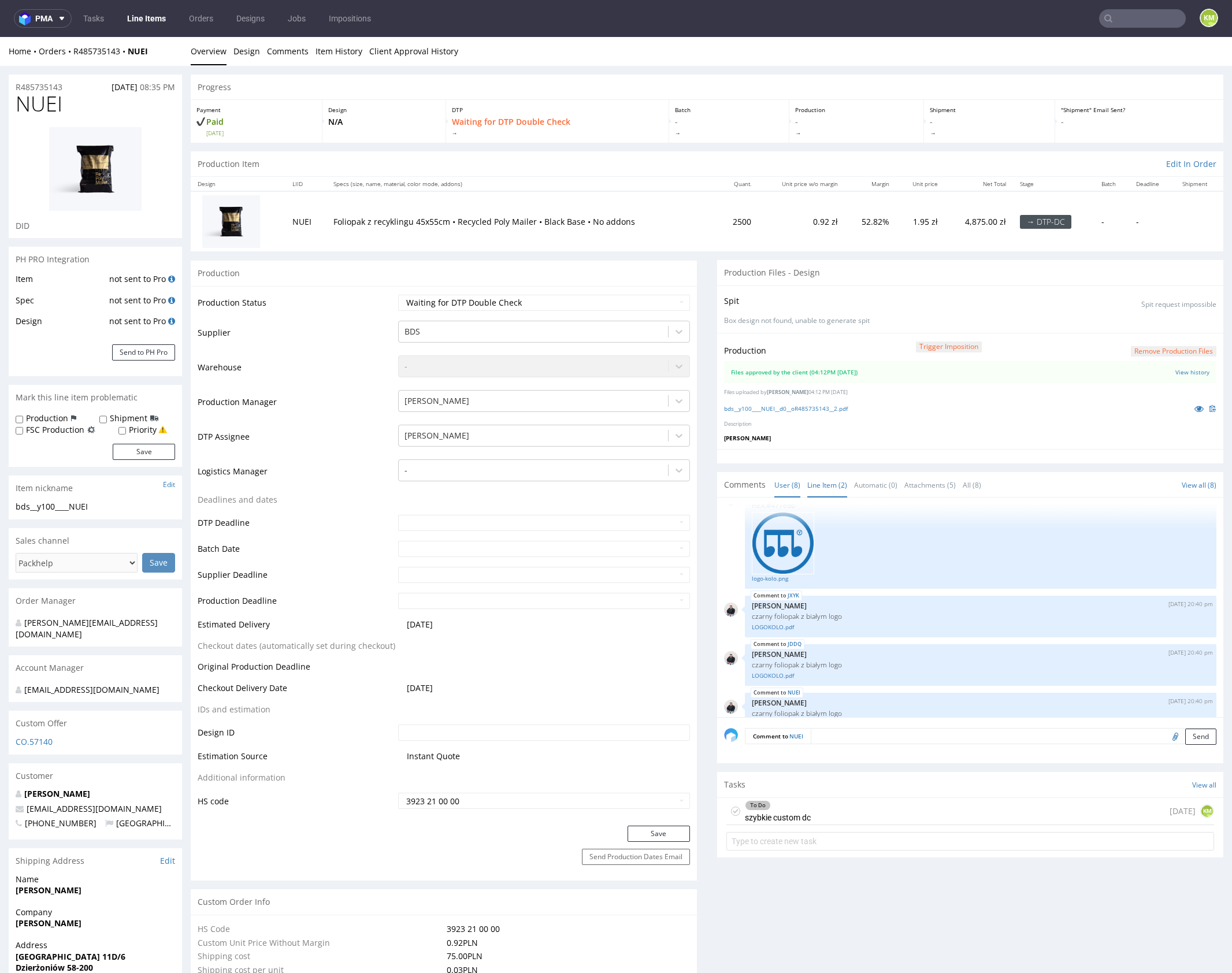
click at [815, 479] on link "Line Item (2)" at bounding box center [827, 485] width 40 height 25
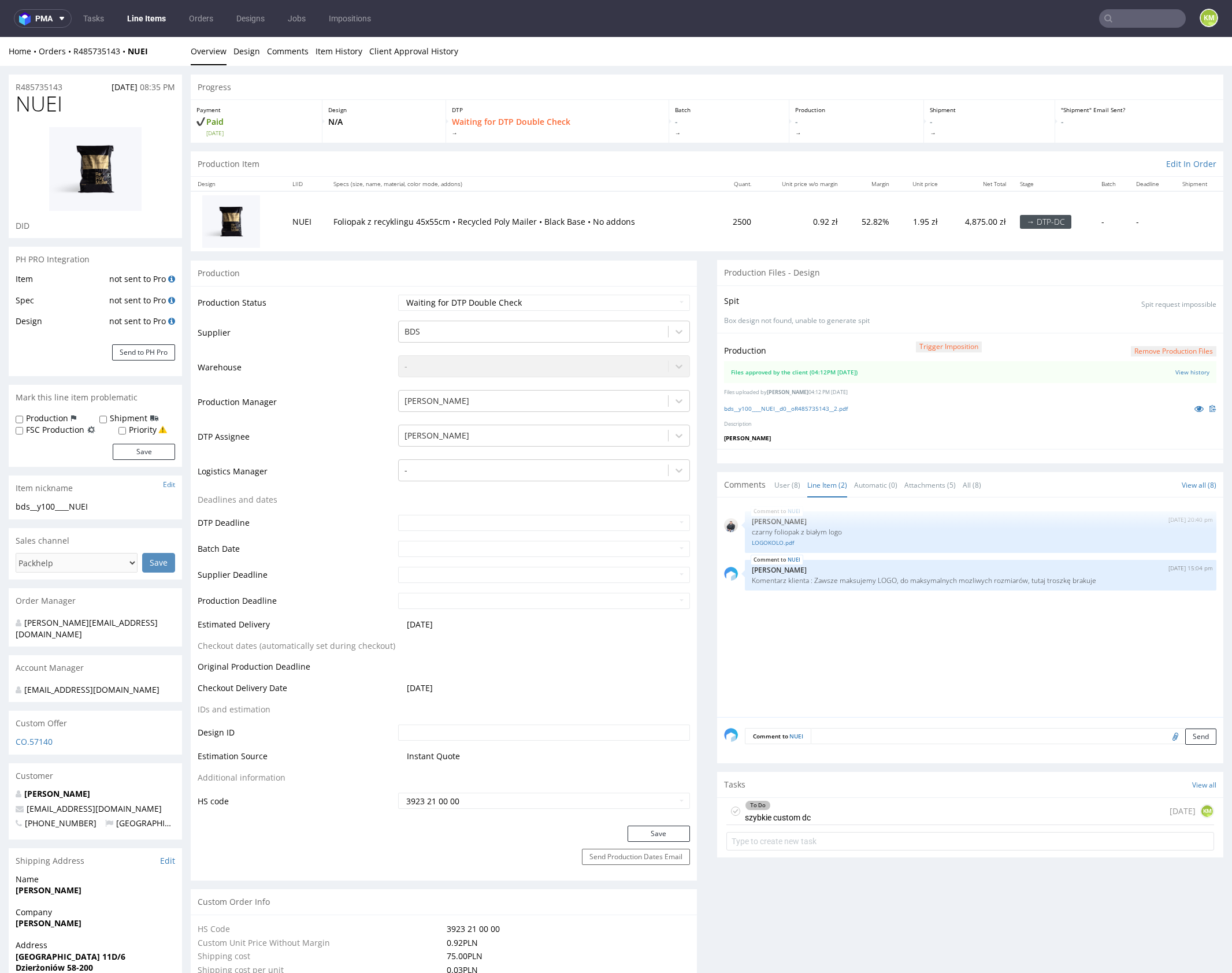
click at [829, 611] on div "NUEI 10th Oct 25 | 20:40 pm Adrian Margula czarny foliopak z białym logo LOGOKO…" at bounding box center [973, 611] width 499 height 212
click at [832, 807] on div "To Do szybkie custom dc 1 day ago KM" at bounding box center [970, 811] width 487 height 27
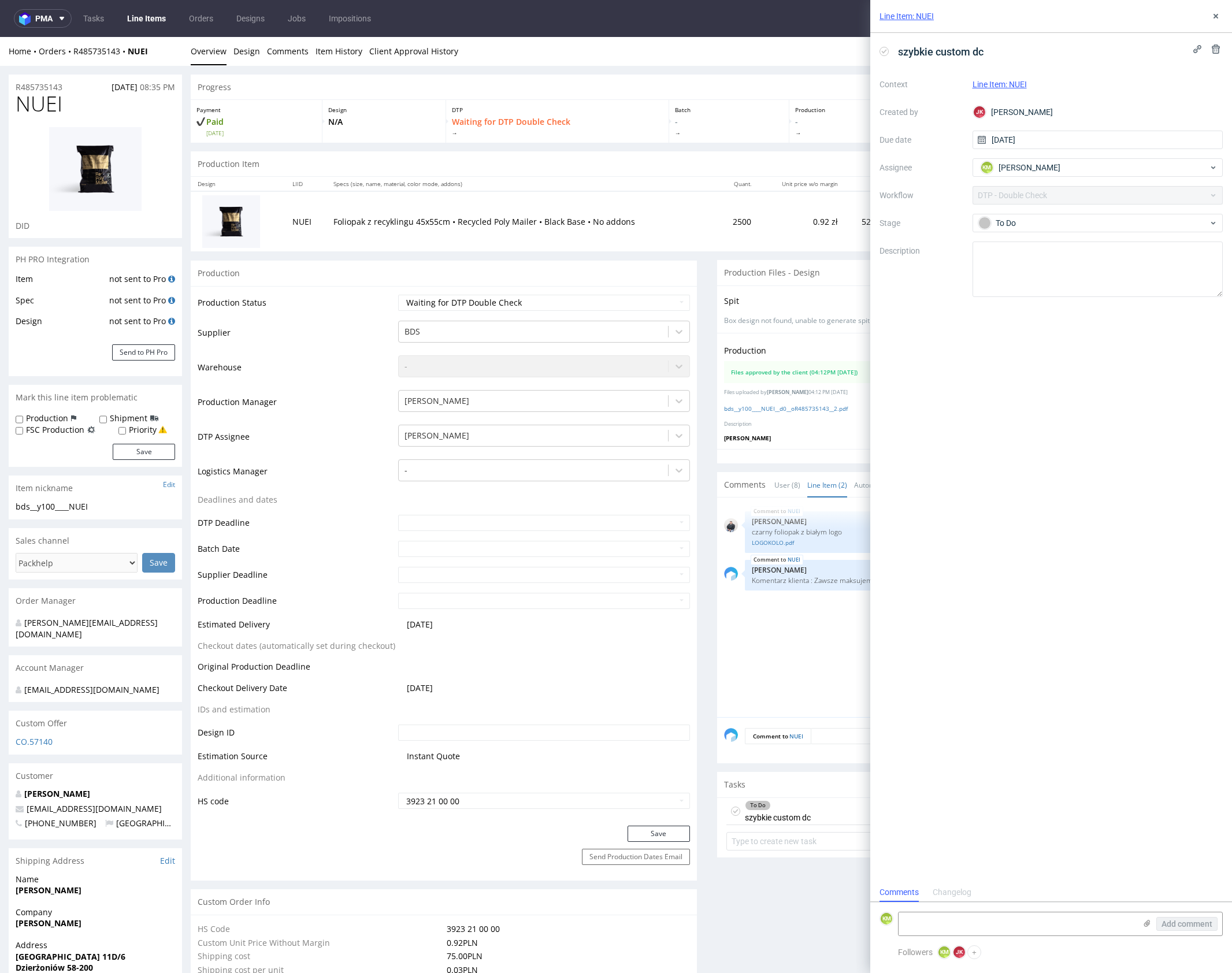
scroll to position [9, 0]
click at [1221, 14] on button at bounding box center [1216, 16] width 14 height 14
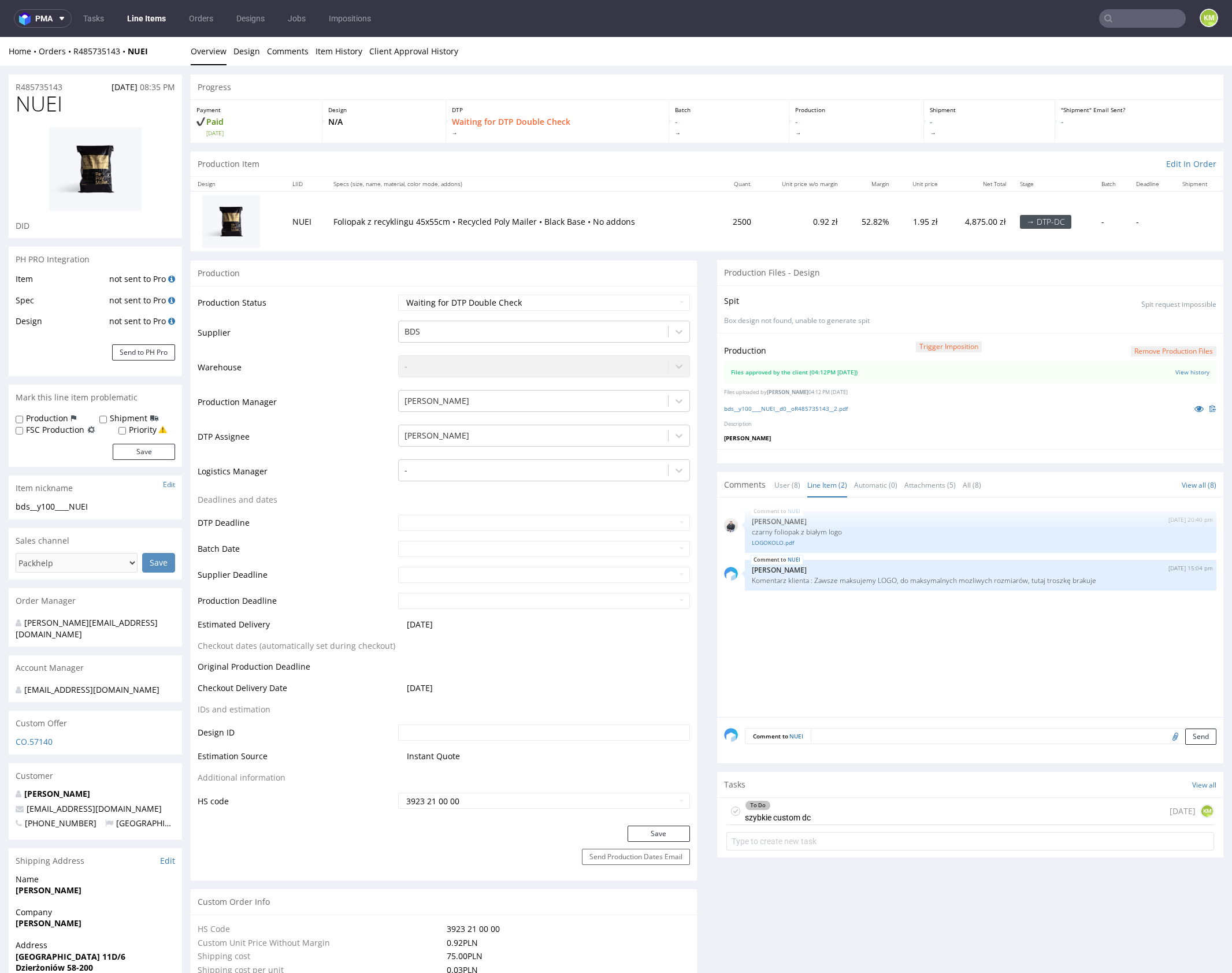
click at [923, 688] on div "NUEI 10th Oct 25 | 20:40 pm Adrian Margula czarny foliopak z białym logo LOGOKO…" at bounding box center [973, 611] width 499 height 212
click at [892, 619] on div "NUEI 10th Oct 25 | 20:40 pm Adrian Margula czarny foliopak z białym logo LOGOKO…" at bounding box center [973, 611] width 499 height 212
click at [886, 626] on div "NUEI 10th Oct 25 | 20:40 pm Adrian Margula czarny foliopak z białym logo LOGOKO…" at bounding box center [973, 611] width 499 height 212
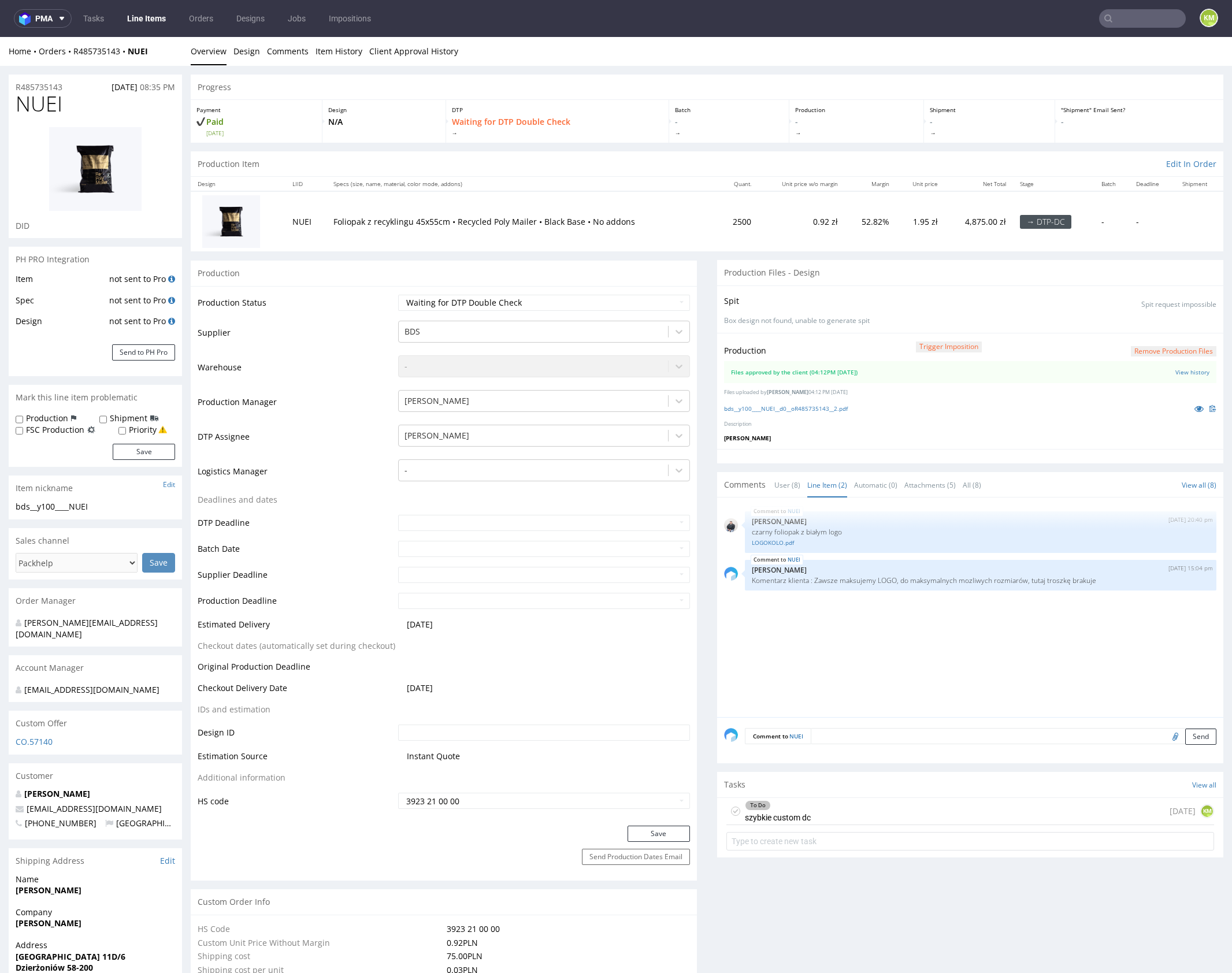
click at [912, 662] on div "NUEI 10th Oct 25 | 20:40 pm Adrian Margula czarny foliopak z białym logo LOGOKO…" at bounding box center [973, 611] width 499 height 212
click at [923, 639] on div "NUEI 10th Oct 25 | 20:40 pm Adrian Margula czarny foliopak z białym logo LOGOKO…" at bounding box center [973, 611] width 499 height 212
click at [830, 658] on div "NUEI 10th Oct 25 | 20:40 pm Adrian Margula czarny foliopak z białym logo LOGOKO…" at bounding box center [973, 611] width 499 height 212
click at [852, 614] on div "NUEI 10th Oct 25 | 20:40 pm Adrian Margula czarny foliopak z białym logo LOGOKO…" at bounding box center [973, 611] width 499 height 212
click at [873, 697] on div "NUEI 10th Oct 25 | 20:40 pm Adrian Margula czarny foliopak z białym logo LOGOKO…" at bounding box center [973, 611] width 499 height 212
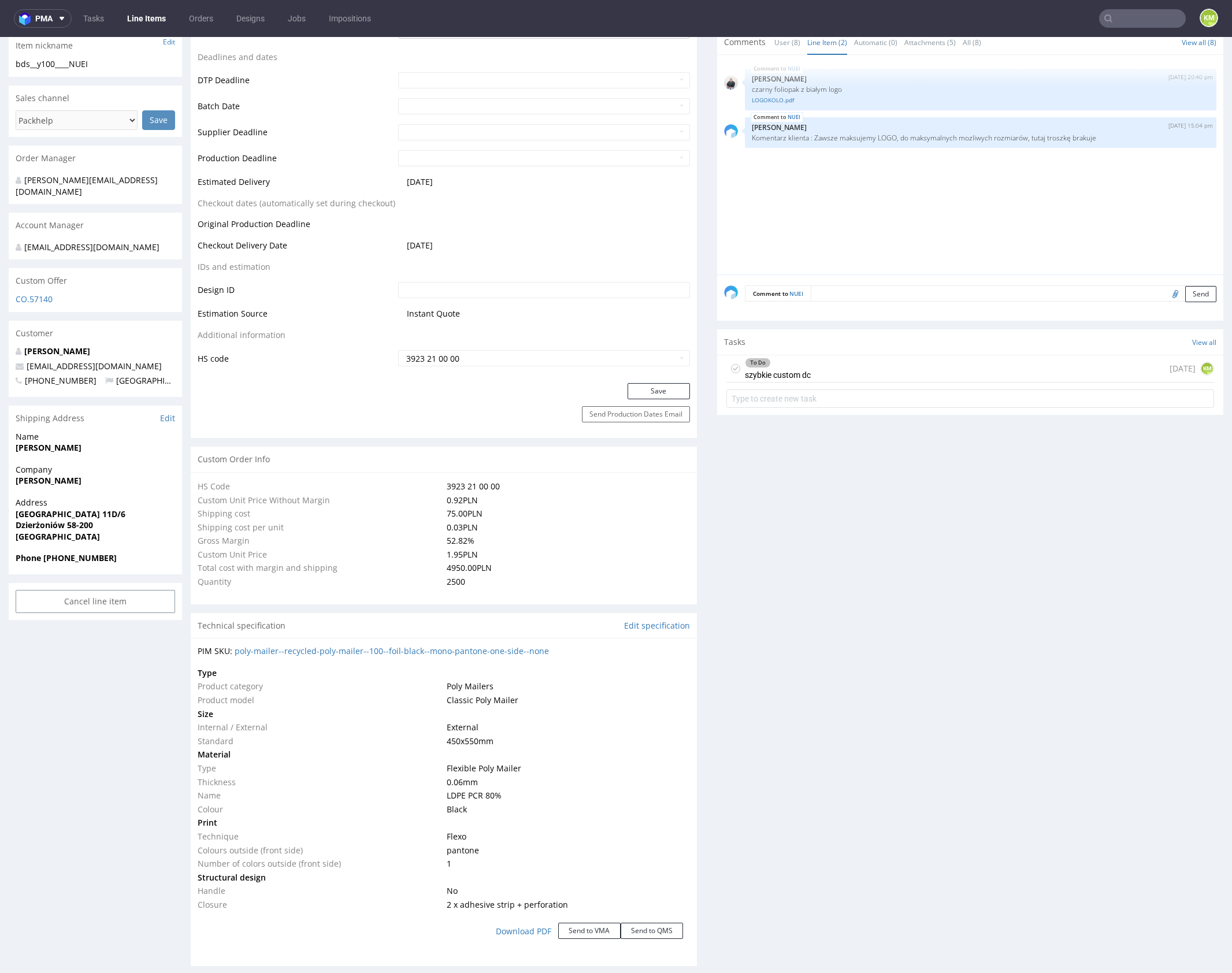
scroll to position [444, 0]
click at [874, 773] on div "Production Files - Design Spit Spit request impossible Box design not found, un…" at bounding box center [970, 822] width 506 height 2012
drag, startPoint x: 802, startPoint y: 728, endPoint x: 809, endPoint y: 723, distance: 8.6
click at [803, 727] on div "Production Files - Design Spit Spit request impossible Box design not found, un…" at bounding box center [970, 822] width 506 height 2012
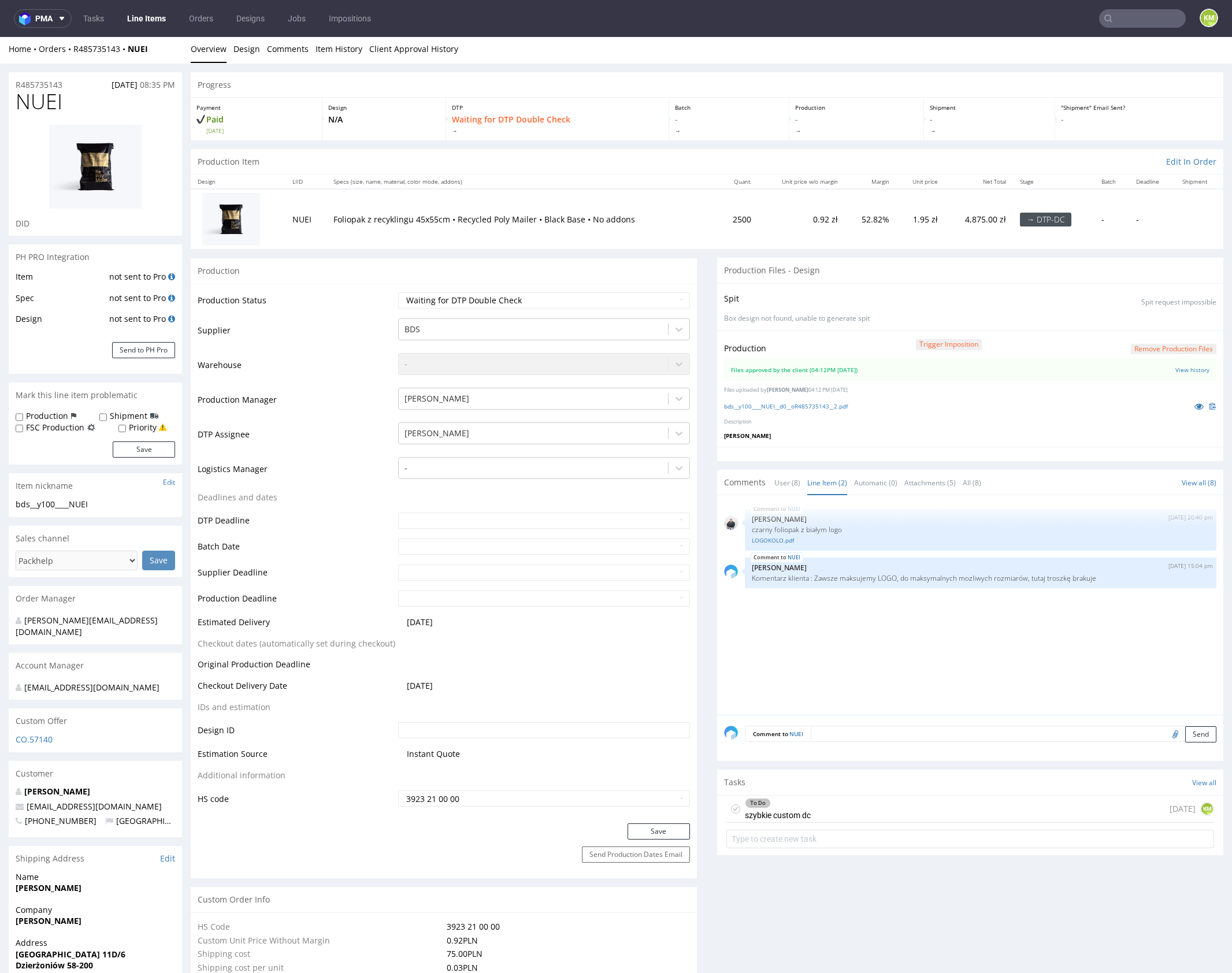
scroll to position [3, 0]
click at [84, 153] on img at bounding box center [95, 166] width 92 height 84
click at [95, 160] on img at bounding box center [95, 166] width 92 height 84
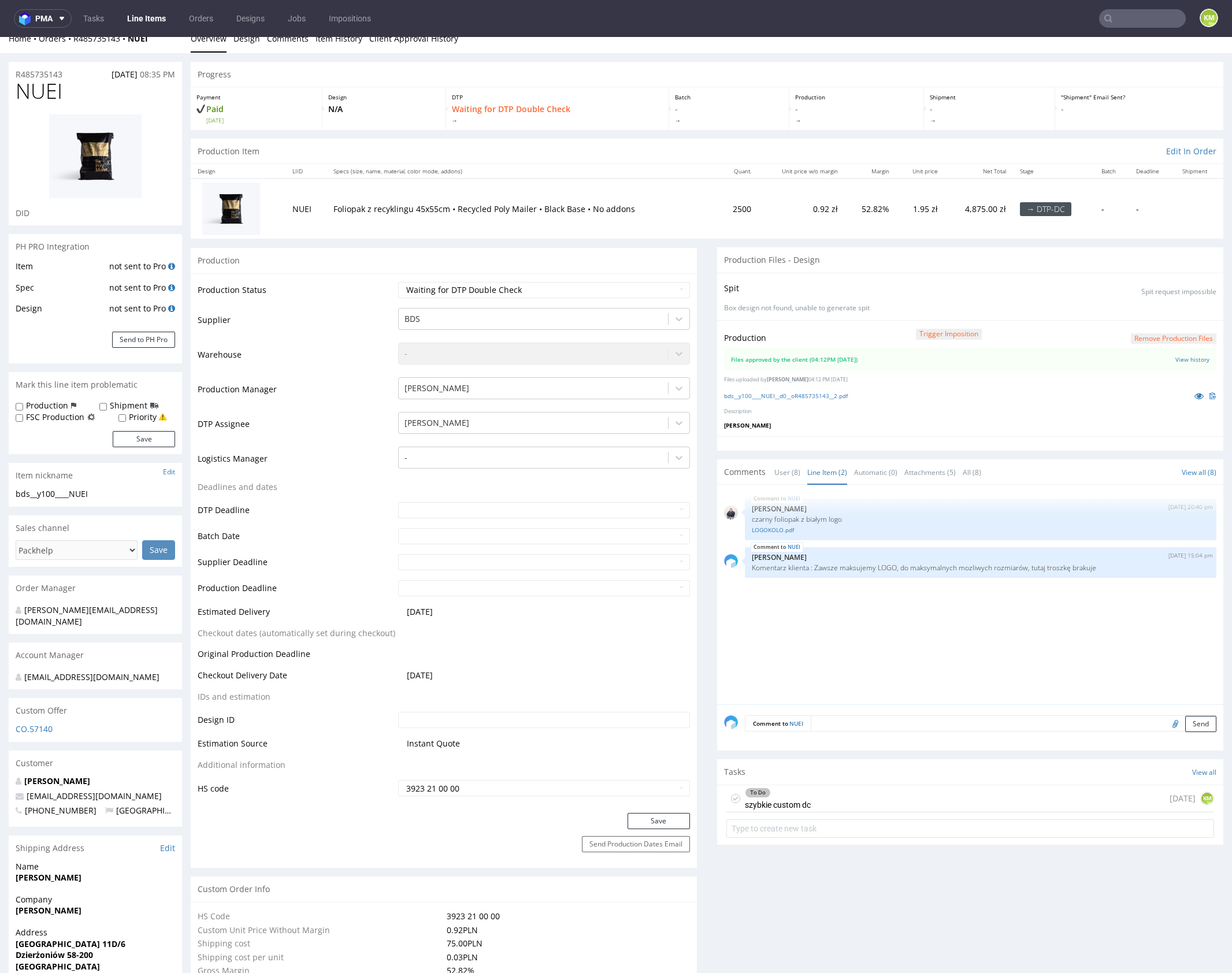
scroll to position [0, 0]
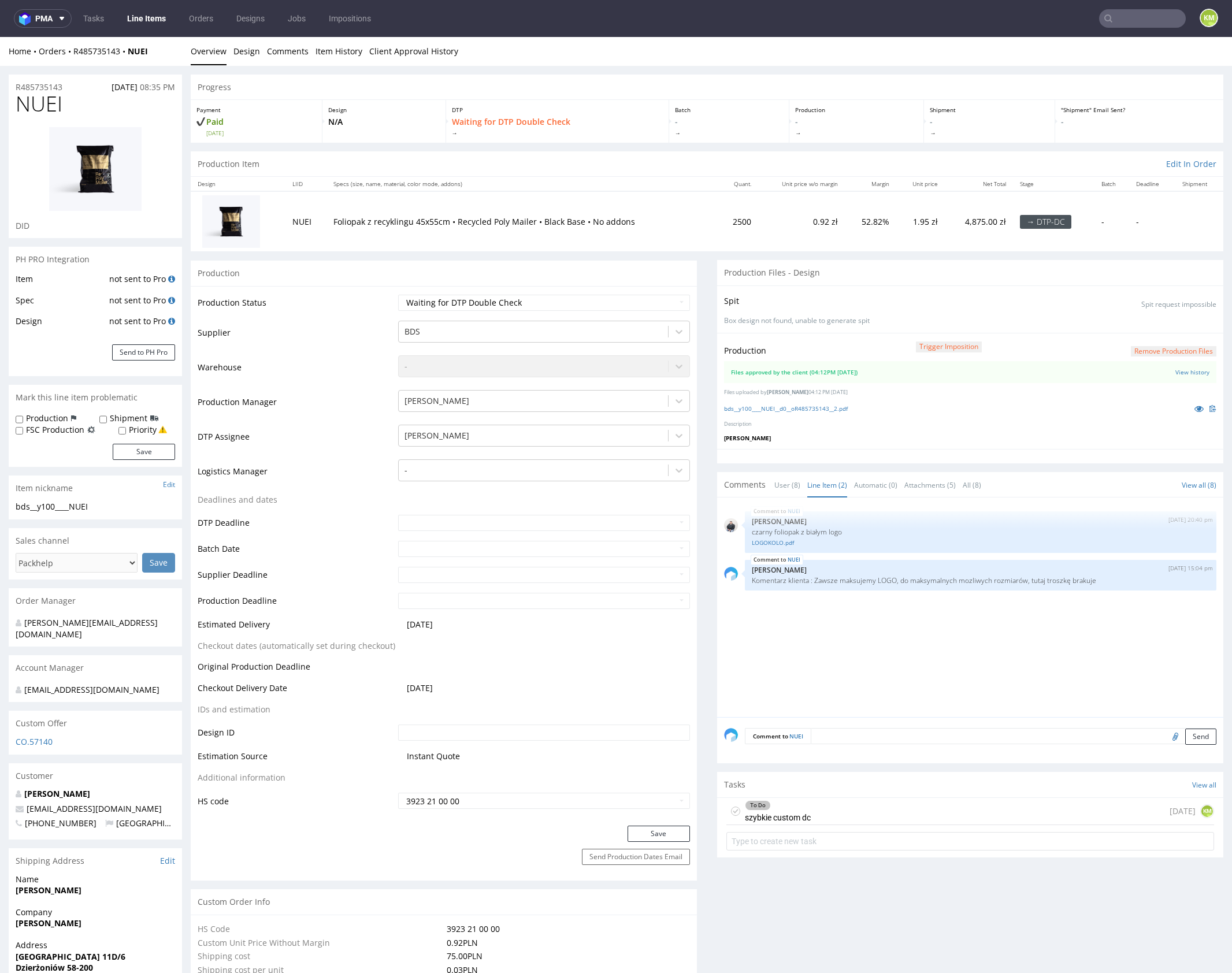
click at [875, 684] on div "NUEI 10th Oct 25 | 20:40 pm Adrian Margula czarny foliopak z białym logo LOGOKO…" at bounding box center [973, 611] width 499 height 212
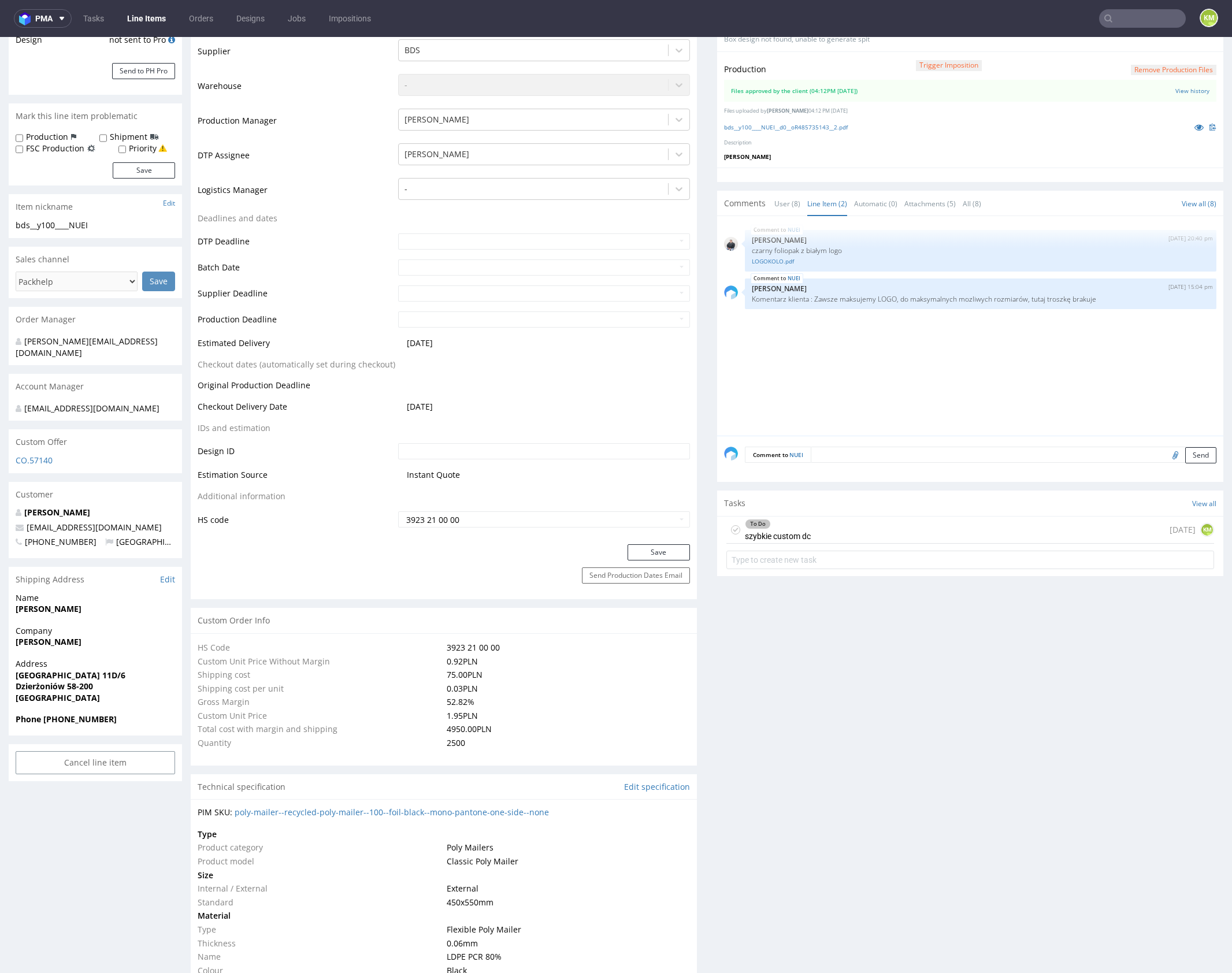
scroll to position [141, 0]
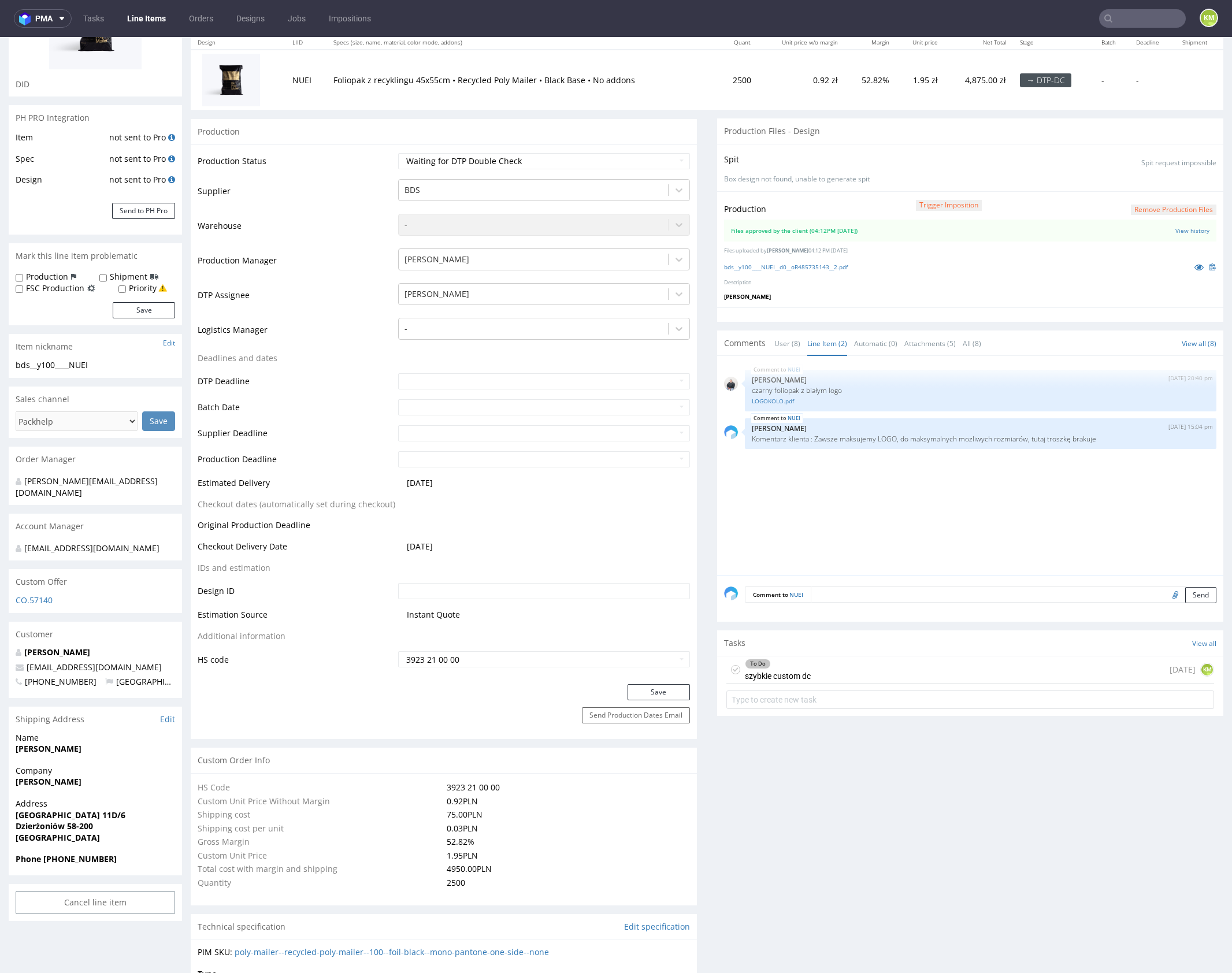
click at [895, 529] on div "NUEI 10th Oct 25 | 20:40 pm Adrian Margula czarny foliopak z białym logo LOGOKO…" at bounding box center [973, 469] width 499 height 212
click at [760, 397] on link "LOGOKOLO.pdf" at bounding box center [981, 401] width 458 height 9
click at [795, 472] on div "NUEI 10th Oct 25 | 20:40 pm Adrian Margula czarny foliopak z białym logo LOGOKO…" at bounding box center [973, 469] width 499 height 212
click at [799, 670] on div "To Do szybkie custom dc" at bounding box center [778, 670] width 66 height 27
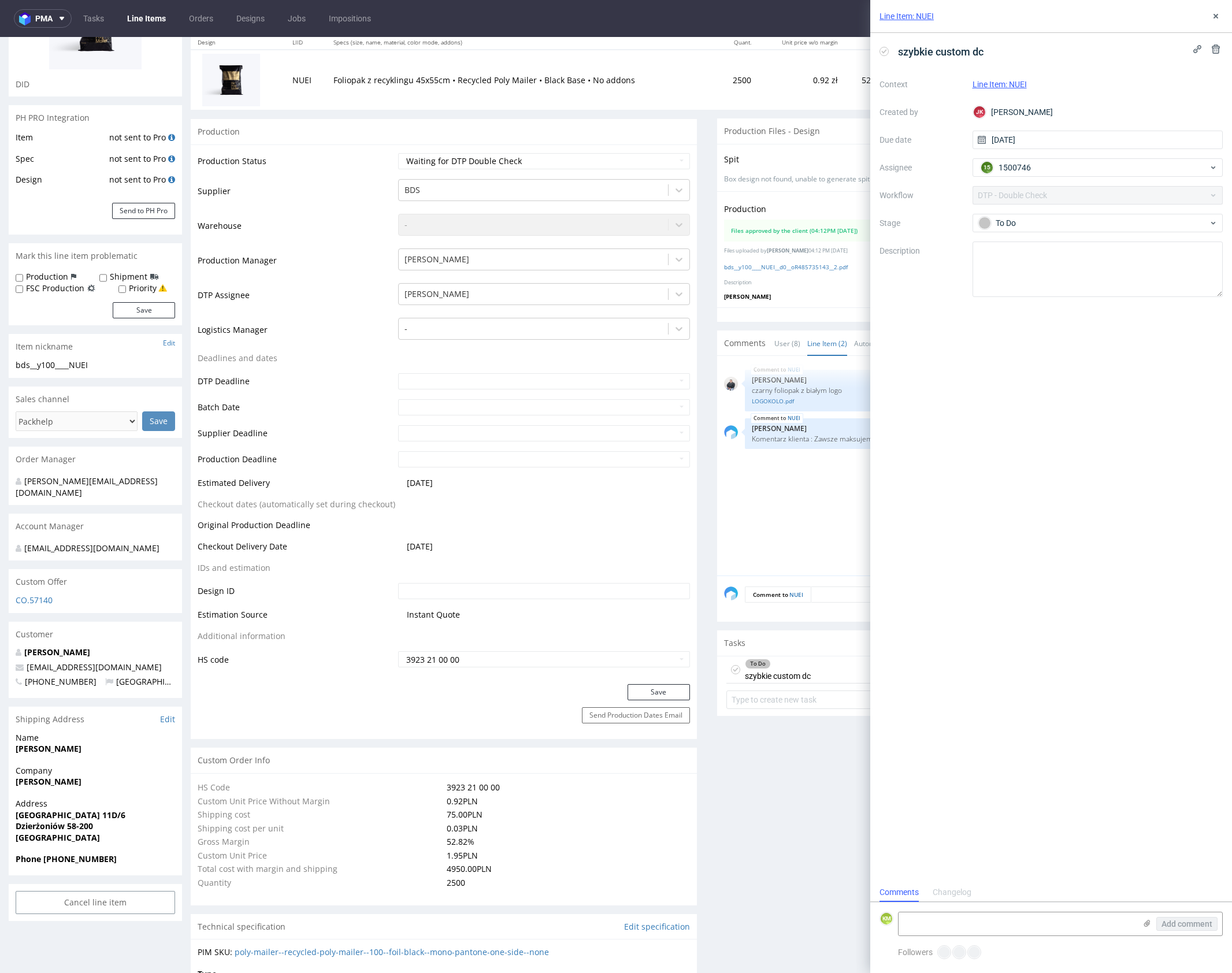
scroll to position [9, 0]
click at [1068, 928] on textarea at bounding box center [1017, 924] width 237 height 23
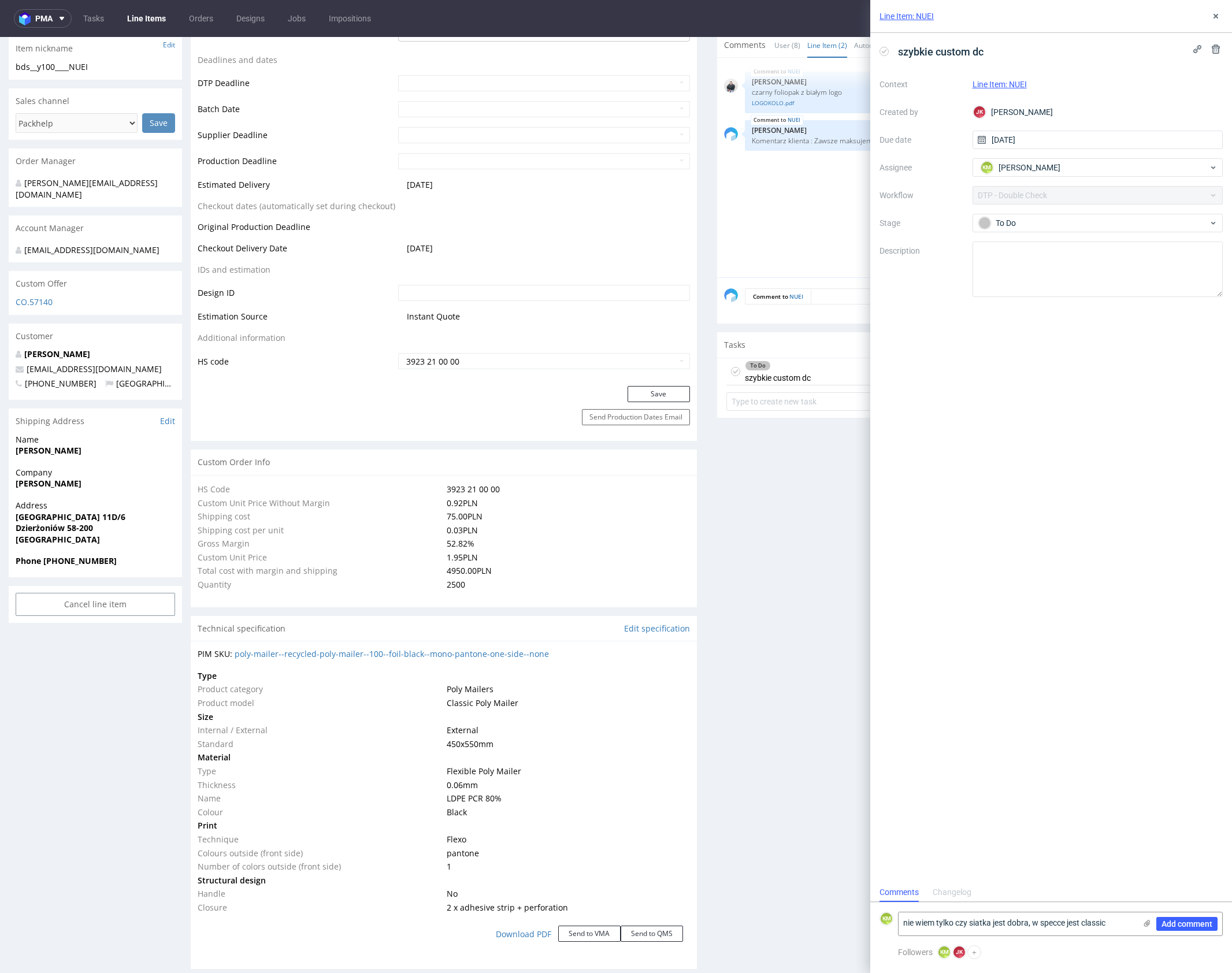
scroll to position [566, 0]
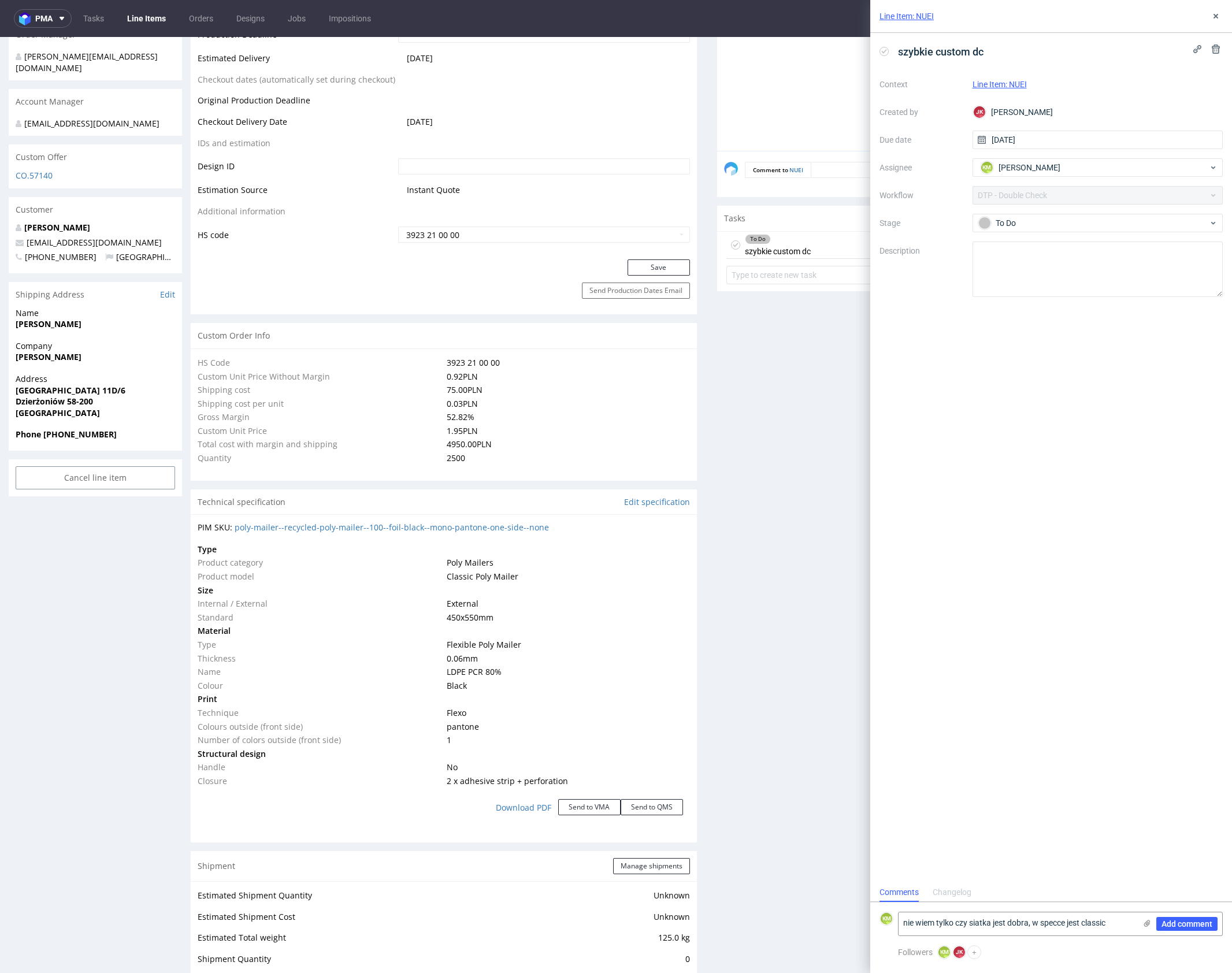
click at [493, 571] on span "Classic Poly Mailer" at bounding box center [483, 576] width 72 height 11
click at [498, 575] on span "Classic Poly Mailer" at bounding box center [483, 576] width 72 height 11
copy span "Classic Poly Mailer"
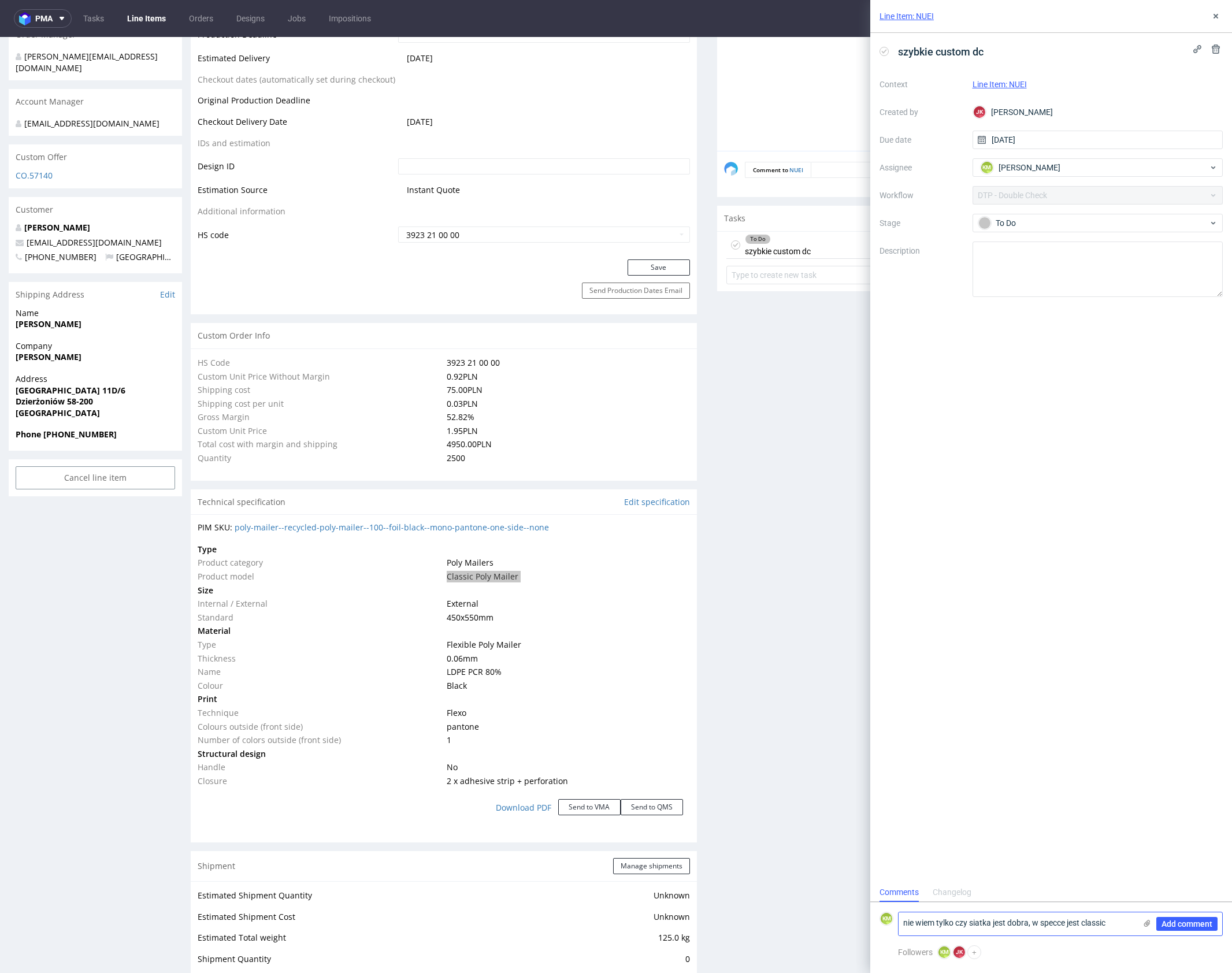
click at [1087, 921] on textarea "nie wiem tylko czy siatka jest dobra, w specce jest classic" at bounding box center [1017, 924] width 237 height 23
drag, startPoint x: 1086, startPoint y: 923, endPoint x: 1113, endPoint y: 928, distance: 27.5
click at [1113, 928] on textarea "nie wiem tylko czy siatka jest dobra, w specce jest classic" at bounding box center [1017, 924] width 237 height 23
paste textarea "Classic Poly Mailer"
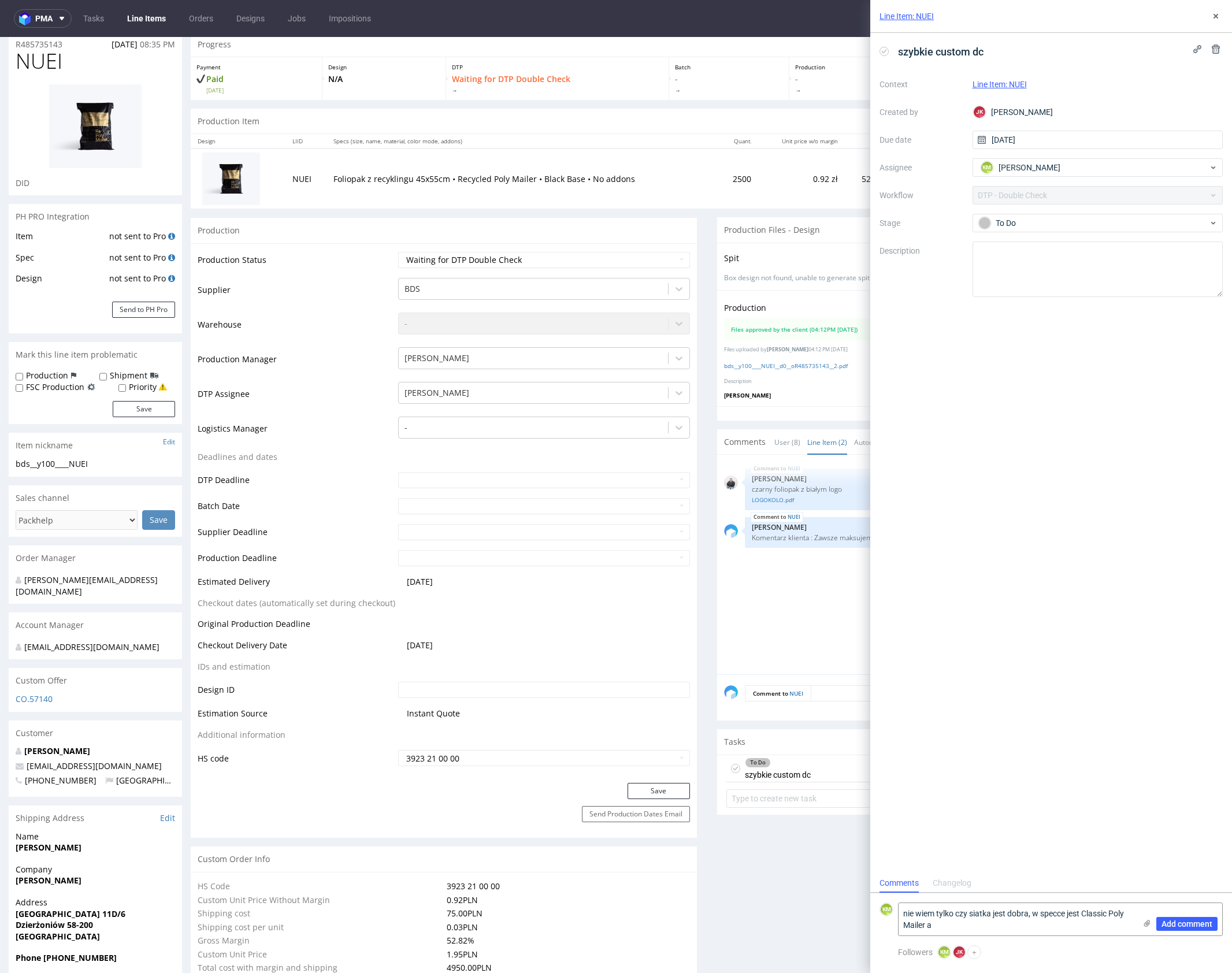
scroll to position [43, 0]
drag, startPoint x: 501, startPoint y: 195, endPoint x: 467, endPoint y: 184, distance: 35.7
click at [500, 195] on td "Foliopak z recyklingu 45x55cm • Recycled Poly Mailer • Black Base • No addons" at bounding box center [523, 177] width 392 height 60
drag, startPoint x: 455, startPoint y: 178, endPoint x: 530, endPoint y: 176, distance: 75.0
click at [530, 176] on p "Foliopak z recyklingu 45x55cm • Recycled Poly Mailer • Black Base • No addons" at bounding box center [523, 178] width 378 height 12
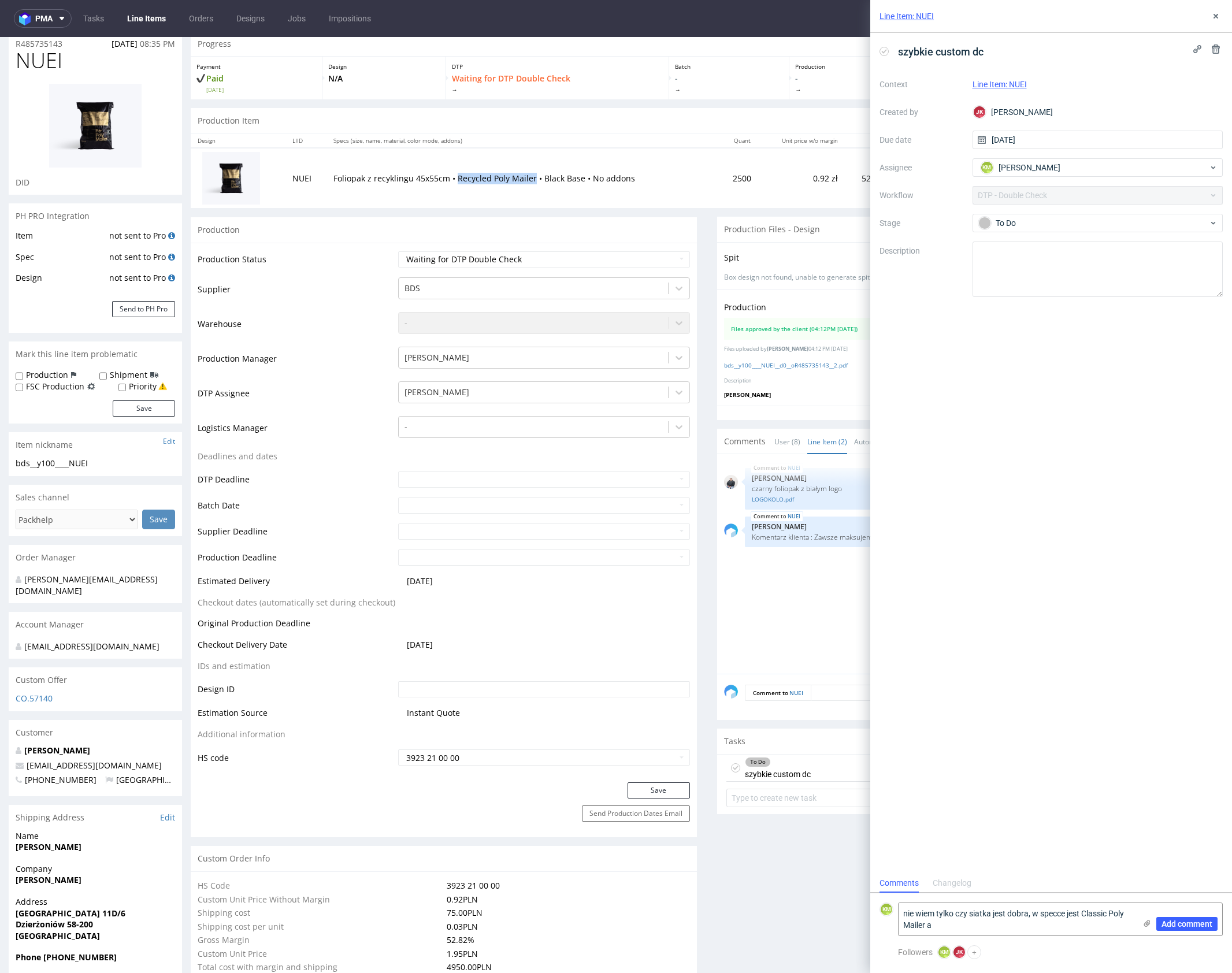
copy p "Recycled Poly Mailer"
click at [1031, 925] on textarea "nie wiem tylko czy siatka jest dobra, w specce jest Classic Poly Mailer a" at bounding box center [1017, 918] width 237 height 32
paste textarea "Recycled Poly Mailer"
click at [239, 119] on p "Production Item" at bounding box center [228, 120] width 62 height 12
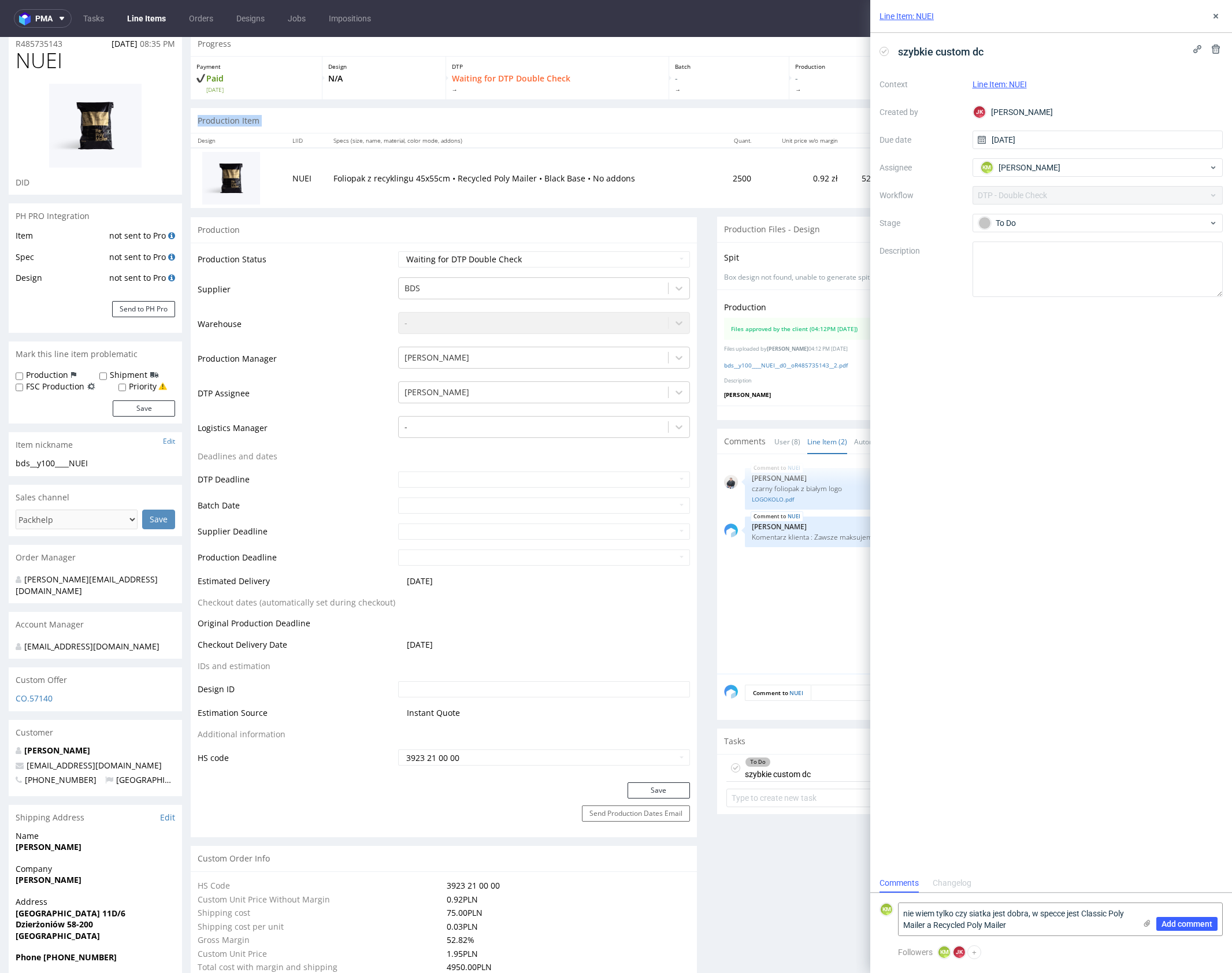
click at [239, 119] on p "Production Item" at bounding box center [228, 120] width 62 height 12
copy p "Production Item"
click at [934, 928] on textarea "nie wiem tylko czy siatka jest dobra, w specce jest Classic Poly Mailer a Recyc…" at bounding box center [1017, 918] width 237 height 32
paste textarea "Production Item"
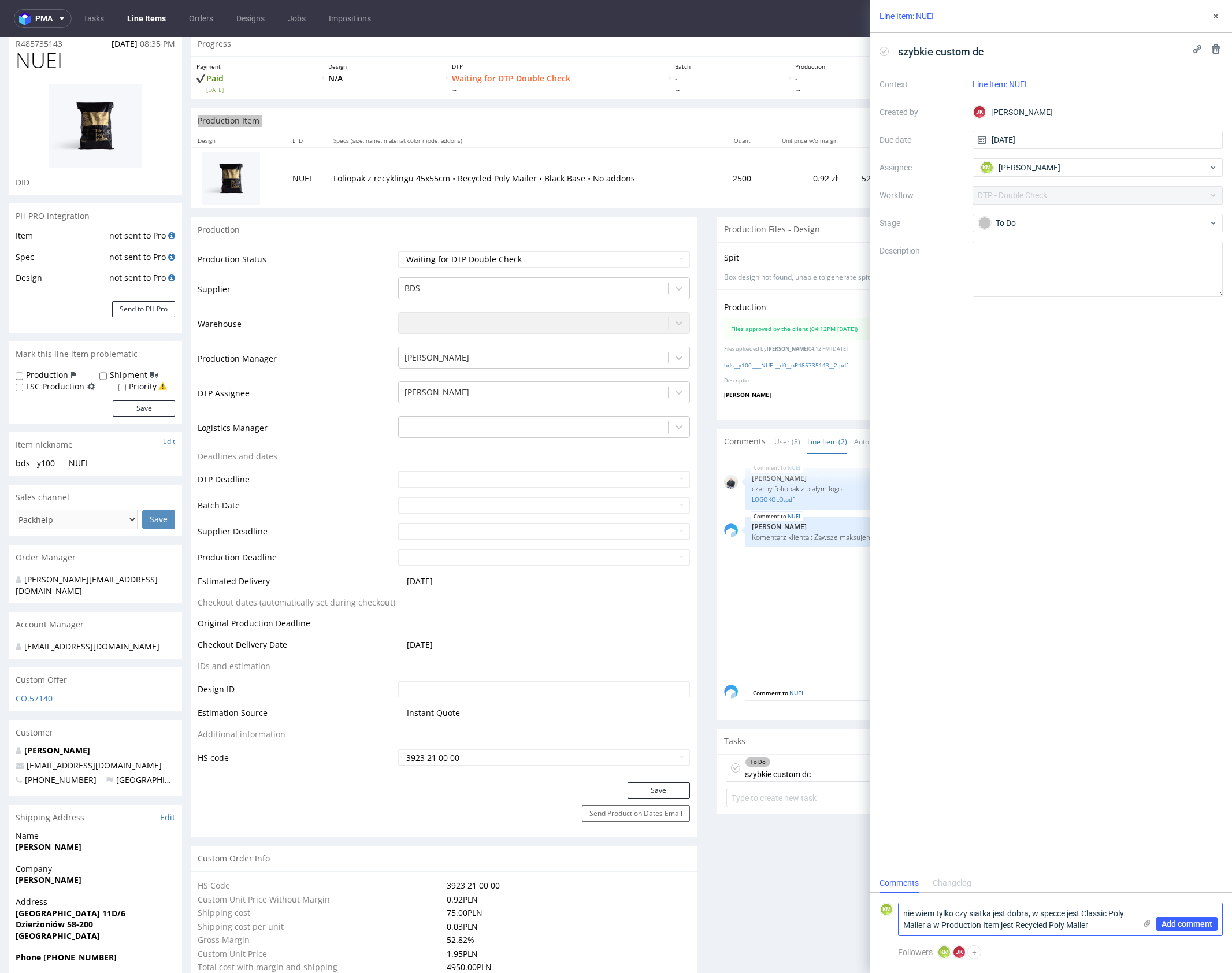
click at [1136, 935] on div "Add comment" at bounding box center [1179, 918] width 87 height 32
click at [1126, 926] on textarea "nie wiem tylko czy siatka jest dobra, w specce jest Classic Poly Mailer a w Pro…" at bounding box center [1017, 918] width 237 height 32
type textarea "nie wiem tylko czy siatka jest dobra, w specce jest Classic Poly Mailer a w Pro…"
click at [1179, 923] on span "Add comment" at bounding box center [1187, 924] width 51 height 8
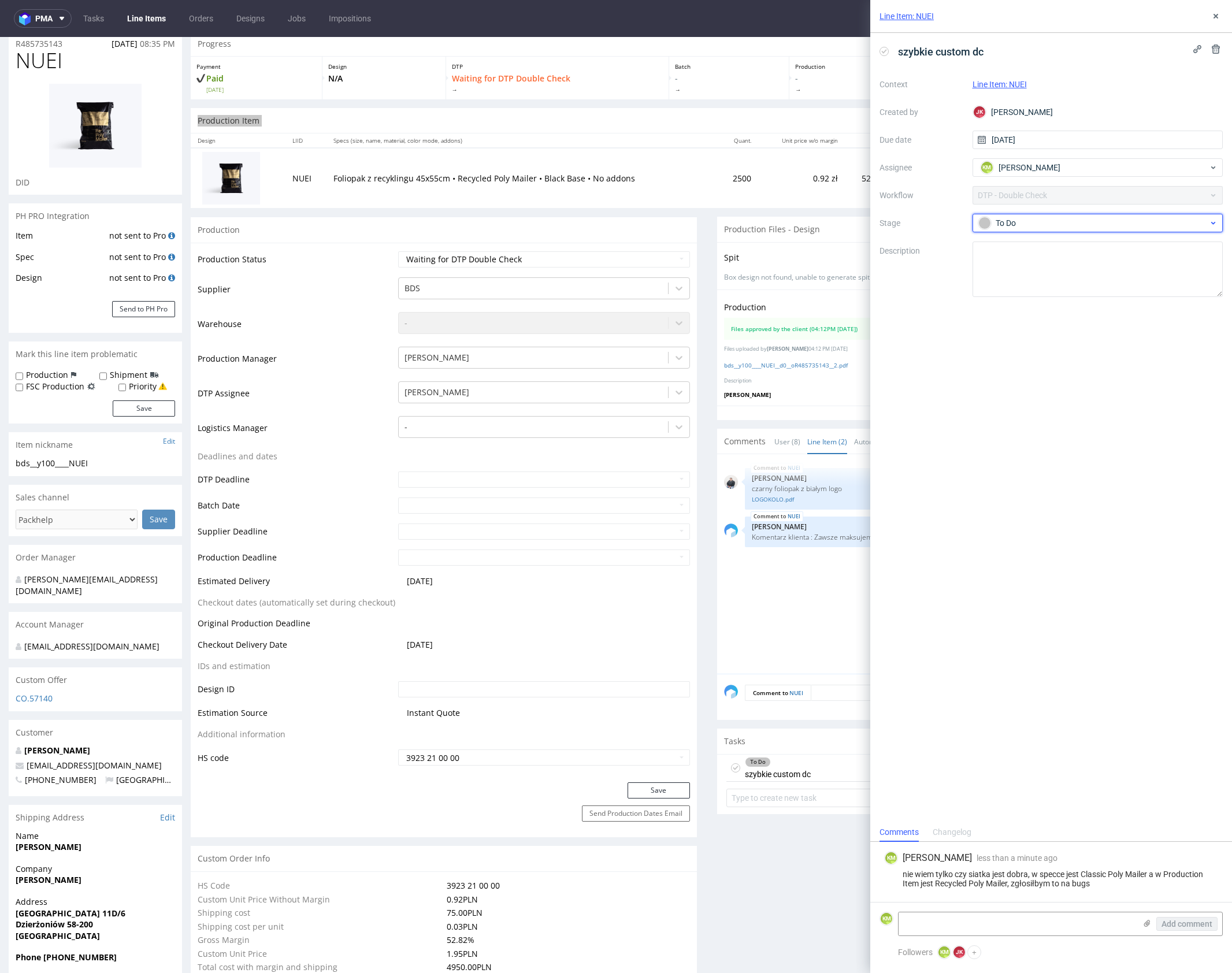
click at [1059, 232] on div "To Do" at bounding box center [1098, 223] width 251 height 19
click at [1052, 292] on div "Needs fixes" at bounding box center [1098, 297] width 230 height 12
click at [1210, 12] on button at bounding box center [1216, 16] width 14 height 14
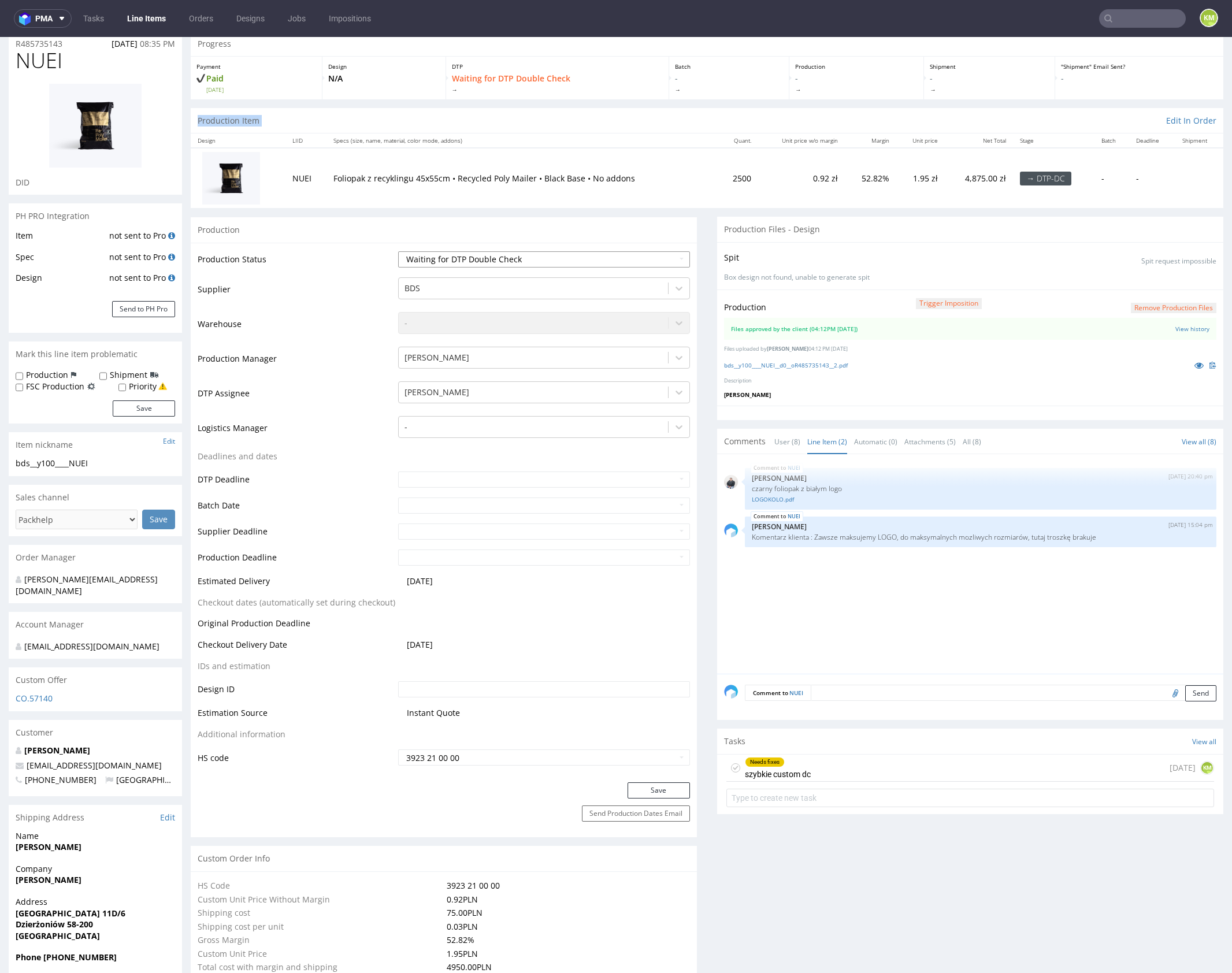
click at [604, 261] on select "Waiting for Artwork Waiting for Diecut Waiting for Mockup Waiting for DTP Waiti…" at bounding box center [545, 259] width 292 height 16
click at [398, 251] on select "Waiting for Artwork Waiting for Diecut Waiting for Mockup Waiting for DTP Waiti…" at bounding box center [545, 259] width 292 height 16
drag, startPoint x: 645, startPoint y: 789, endPoint x: 548, endPoint y: 249, distance: 548.6
click at [548, 249] on form "Production Production Status Waiting for Artwork Waiting for Diecut Waiting for…" at bounding box center [444, 526] width 506 height 621
click at [545, 252] on select "Waiting for Artwork Waiting for Diecut Waiting for Mockup Waiting for DTP Waiti…" at bounding box center [545, 259] width 292 height 16
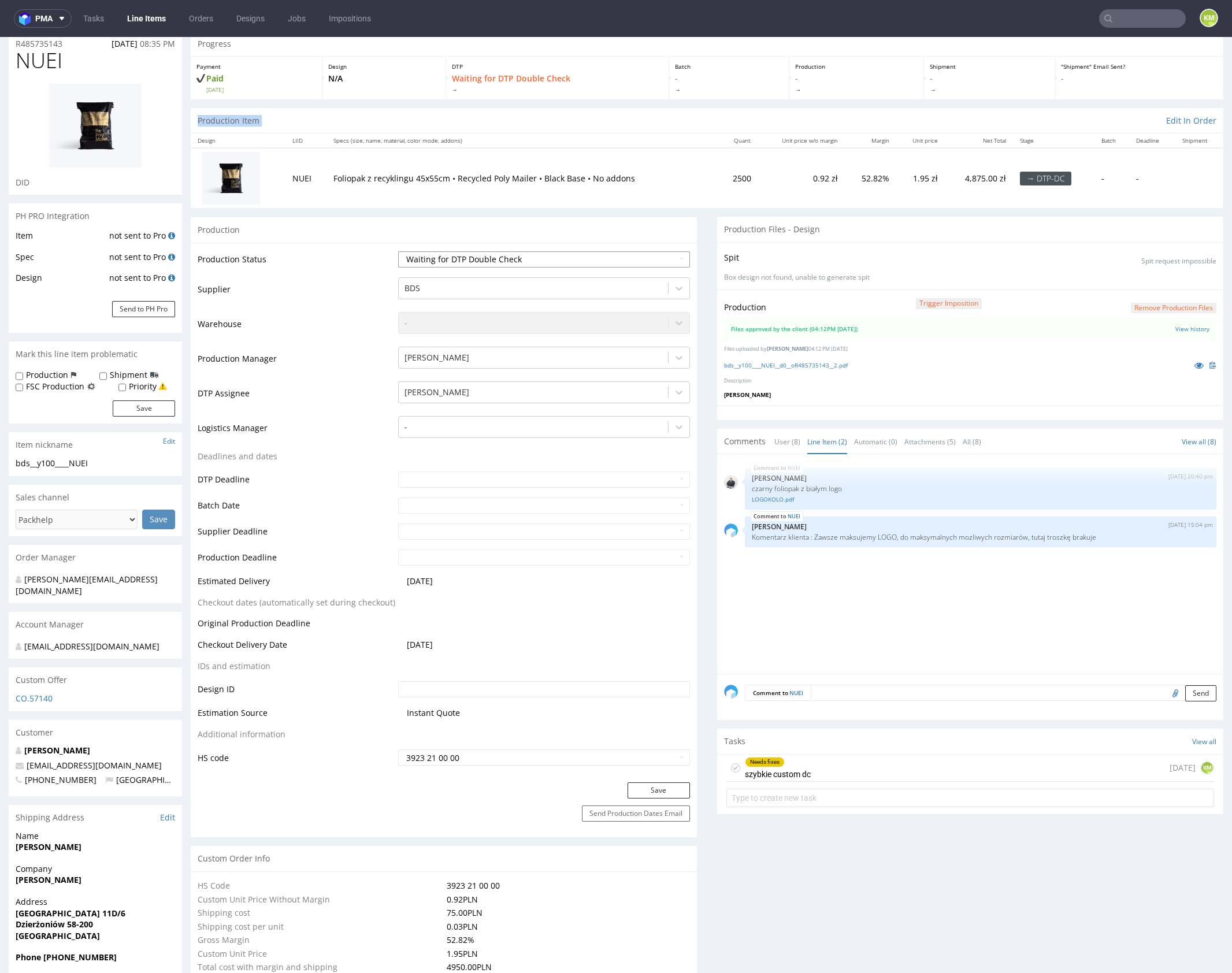
click at [398, 251] on select "Waiting for Artwork Waiting for Diecut Waiting for Mockup Waiting for DTP Waiti…" at bounding box center [545, 259] width 292 height 16
click at [584, 257] on select "Waiting for Artwork Waiting for Diecut Waiting for Mockup Waiting for DTP Waiti…" at bounding box center [545, 259] width 292 height 16
select select "dtp_dc_done"
click at [398, 251] on select "Waiting for Artwork Waiting for Diecut Waiting for Mockup Waiting for DTP Waiti…" at bounding box center [545, 259] width 292 height 16
click at [644, 789] on button "Save" at bounding box center [659, 790] width 62 height 16
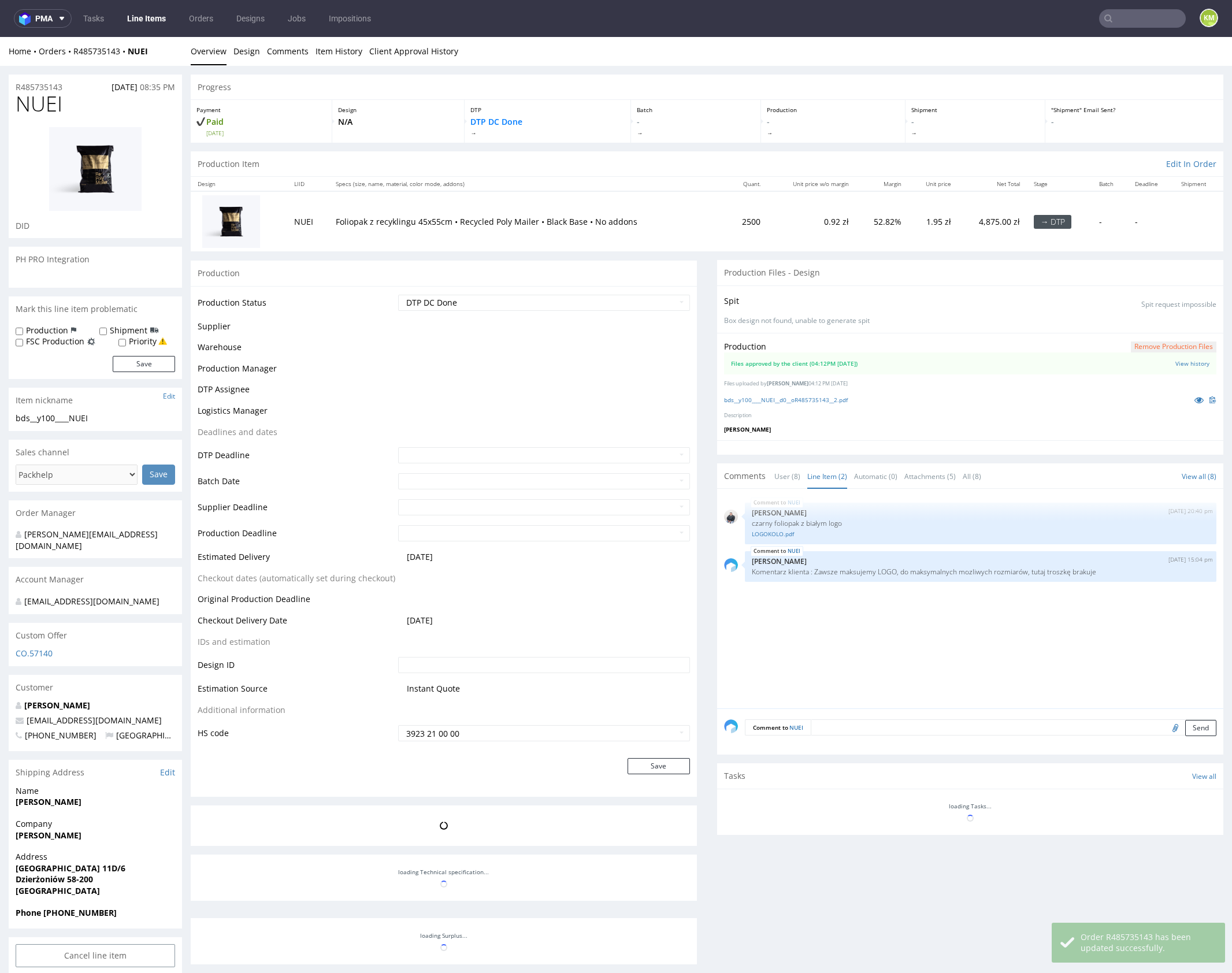
scroll to position [43, 0]
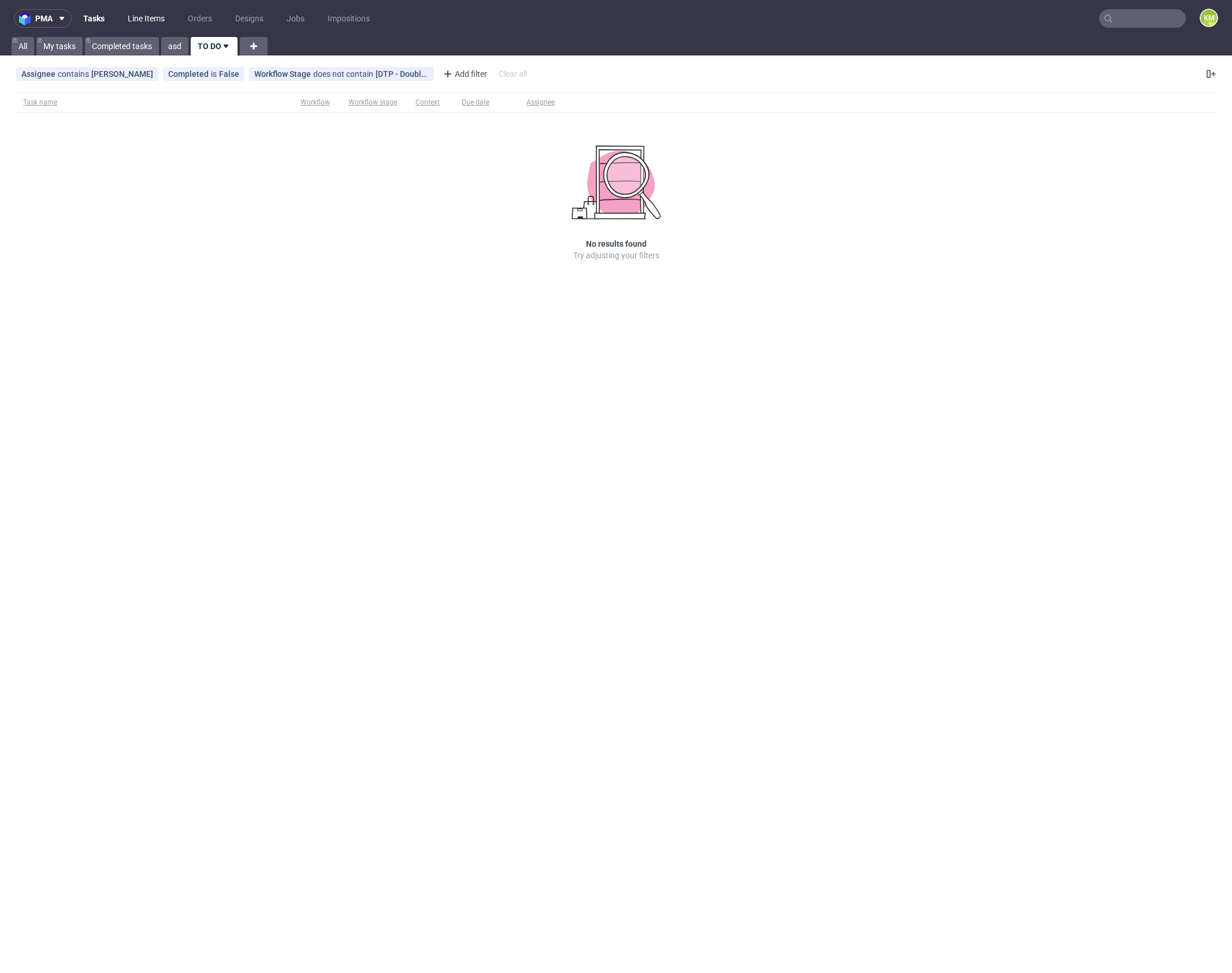
click at [141, 19] on link "Line Items" at bounding box center [146, 19] width 51 height 19
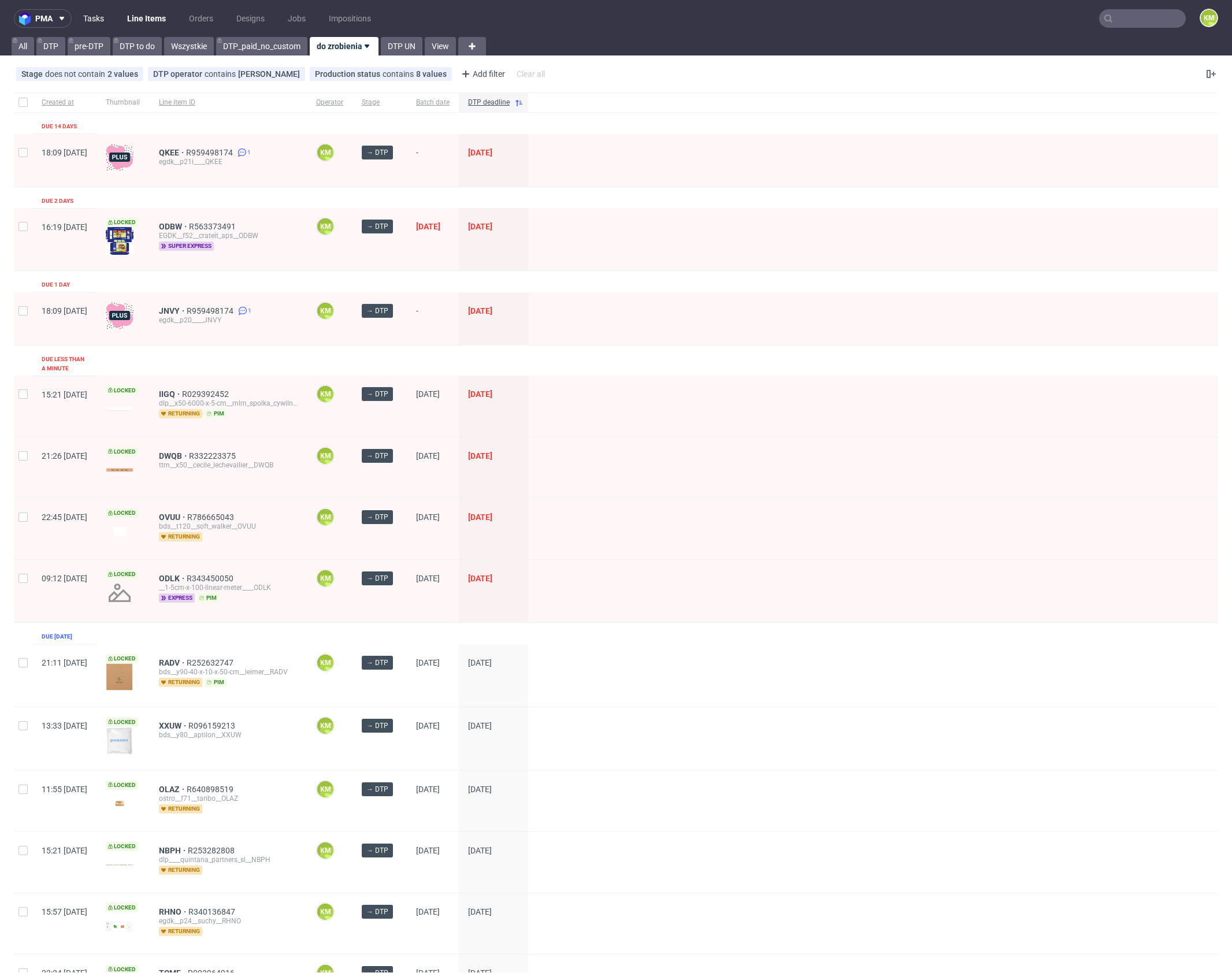
click at [87, 17] on link "Tasks" at bounding box center [94, 19] width 34 height 19
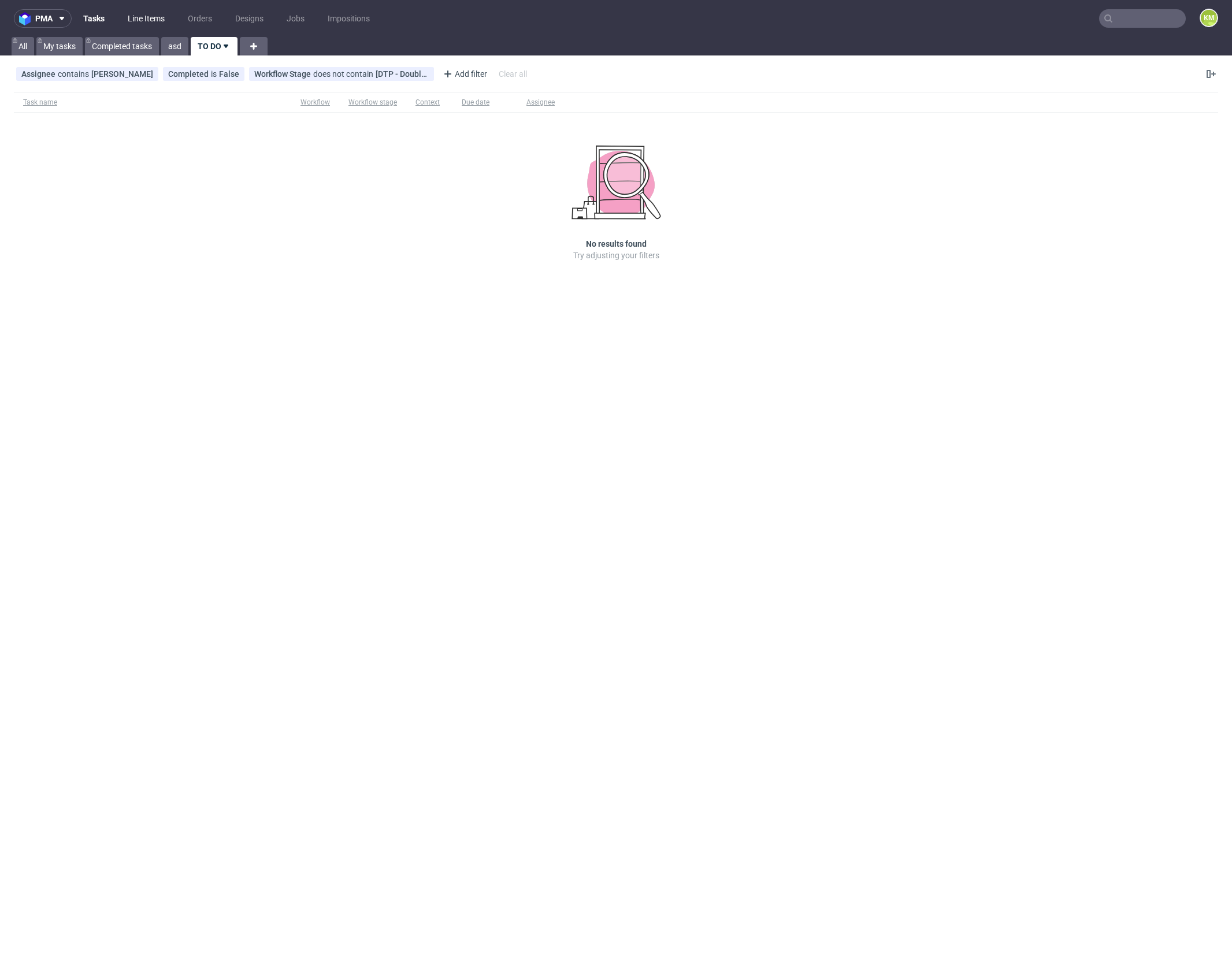
click at [148, 19] on link "Line Items" at bounding box center [146, 19] width 51 height 19
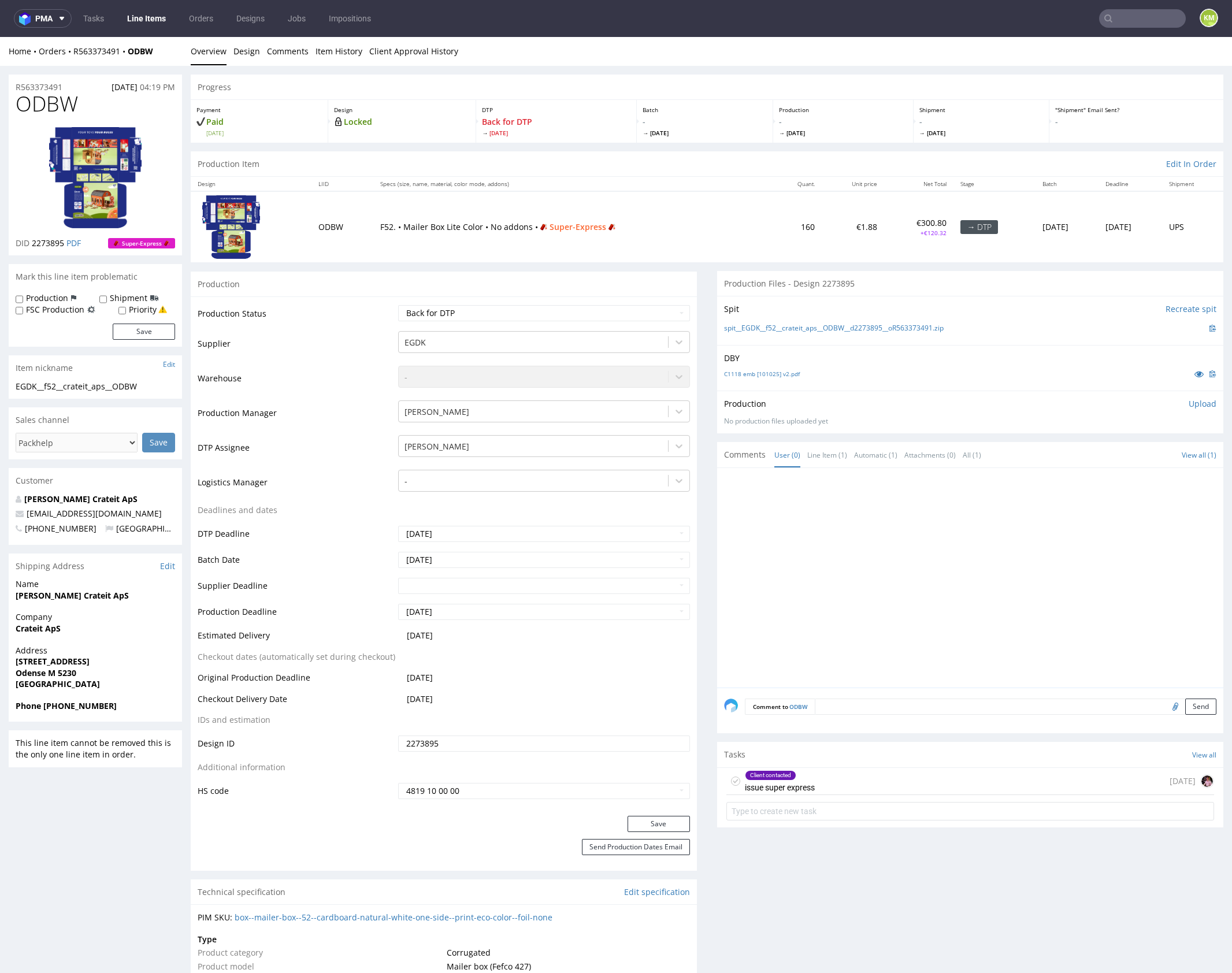
click at [860, 781] on div "Client contacted issue super express [DATE]" at bounding box center [970, 781] width 487 height 27
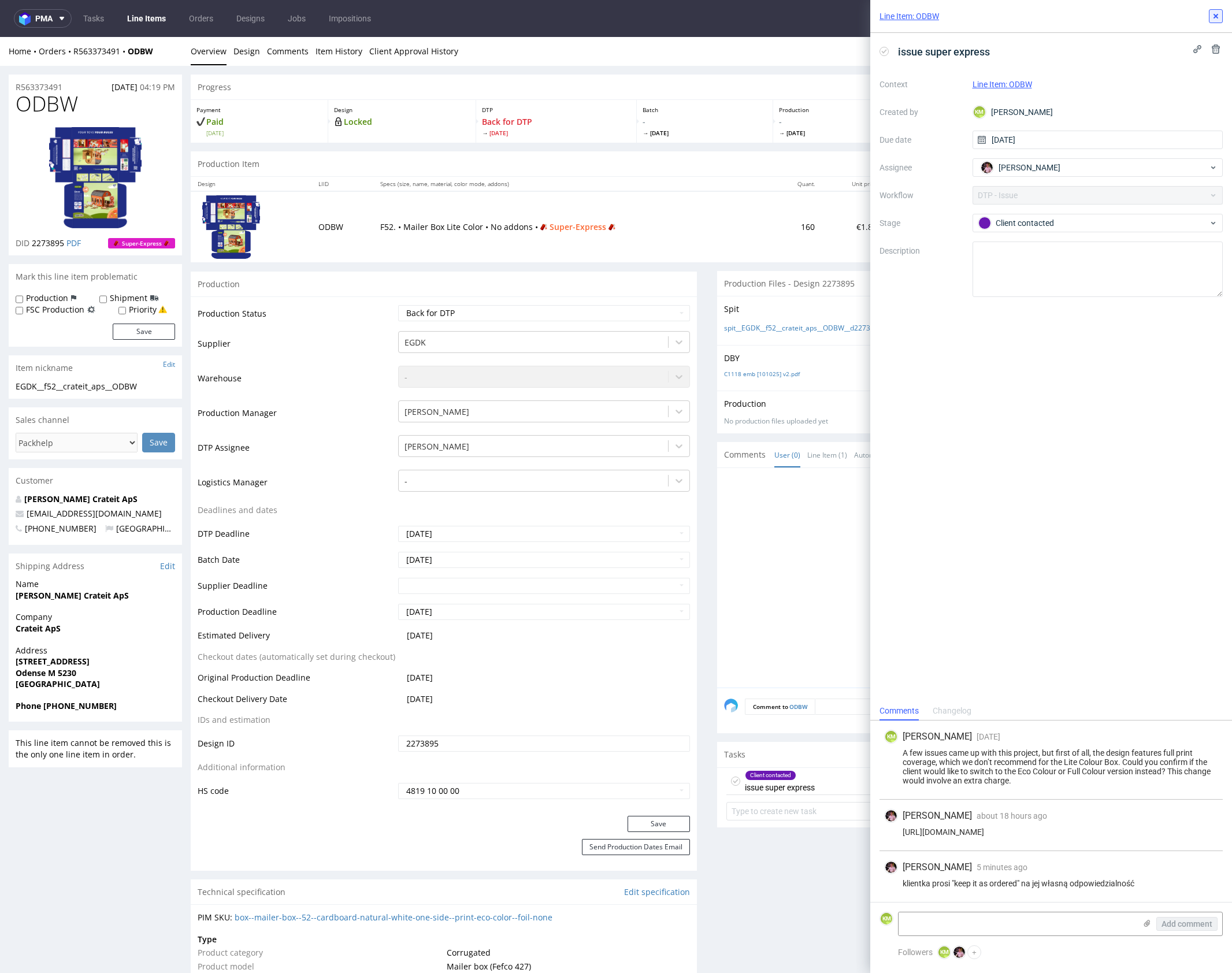
drag, startPoint x: 1212, startPoint y: 19, endPoint x: 1131, endPoint y: 107, distance: 119.6
click at [1212, 19] on icon at bounding box center [1216, 16] width 9 height 9
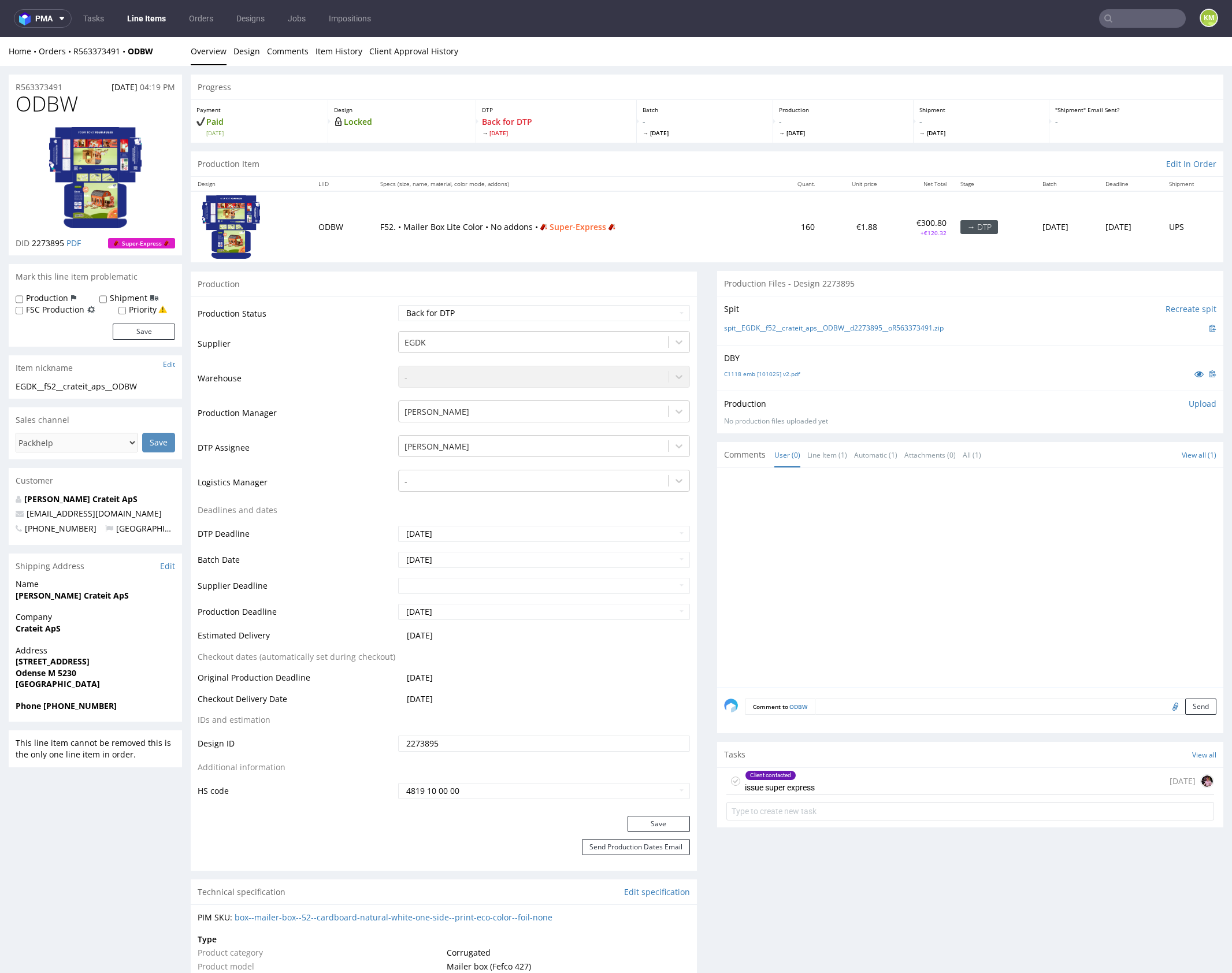
drag, startPoint x: 855, startPoint y: 568, endPoint x: 814, endPoint y: 433, distance: 141.1
click at [855, 568] on div at bounding box center [973, 581] width 499 height 212
click at [770, 376] on link "C1118 emb [101025] v2.pdf" at bounding box center [762, 374] width 76 height 8
click at [868, 783] on div "Client contacted issue super express 2 days ago" at bounding box center [970, 781] width 487 height 27
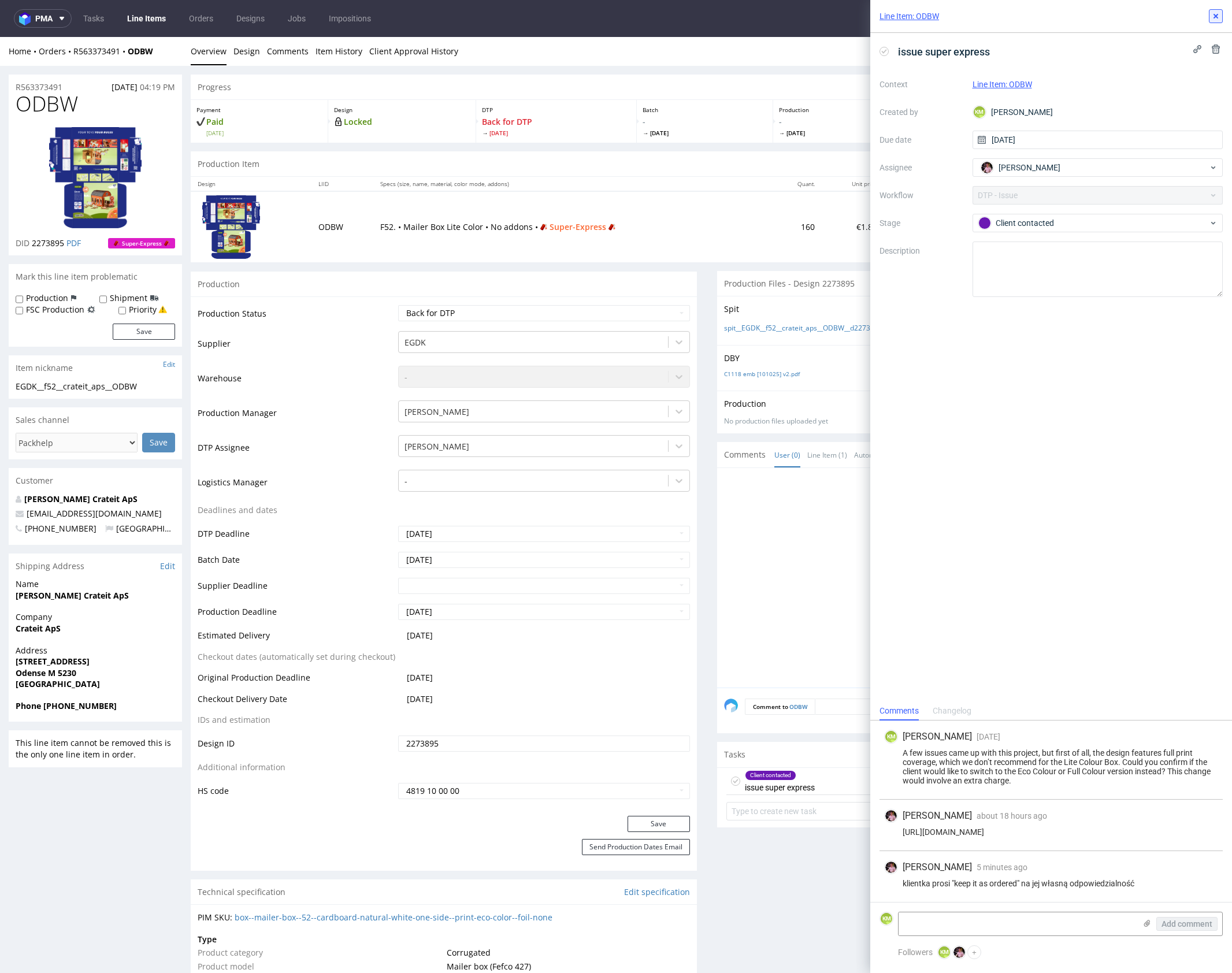
click at [1221, 16] on button at bounding box center [1216, 16] width 14 height 14
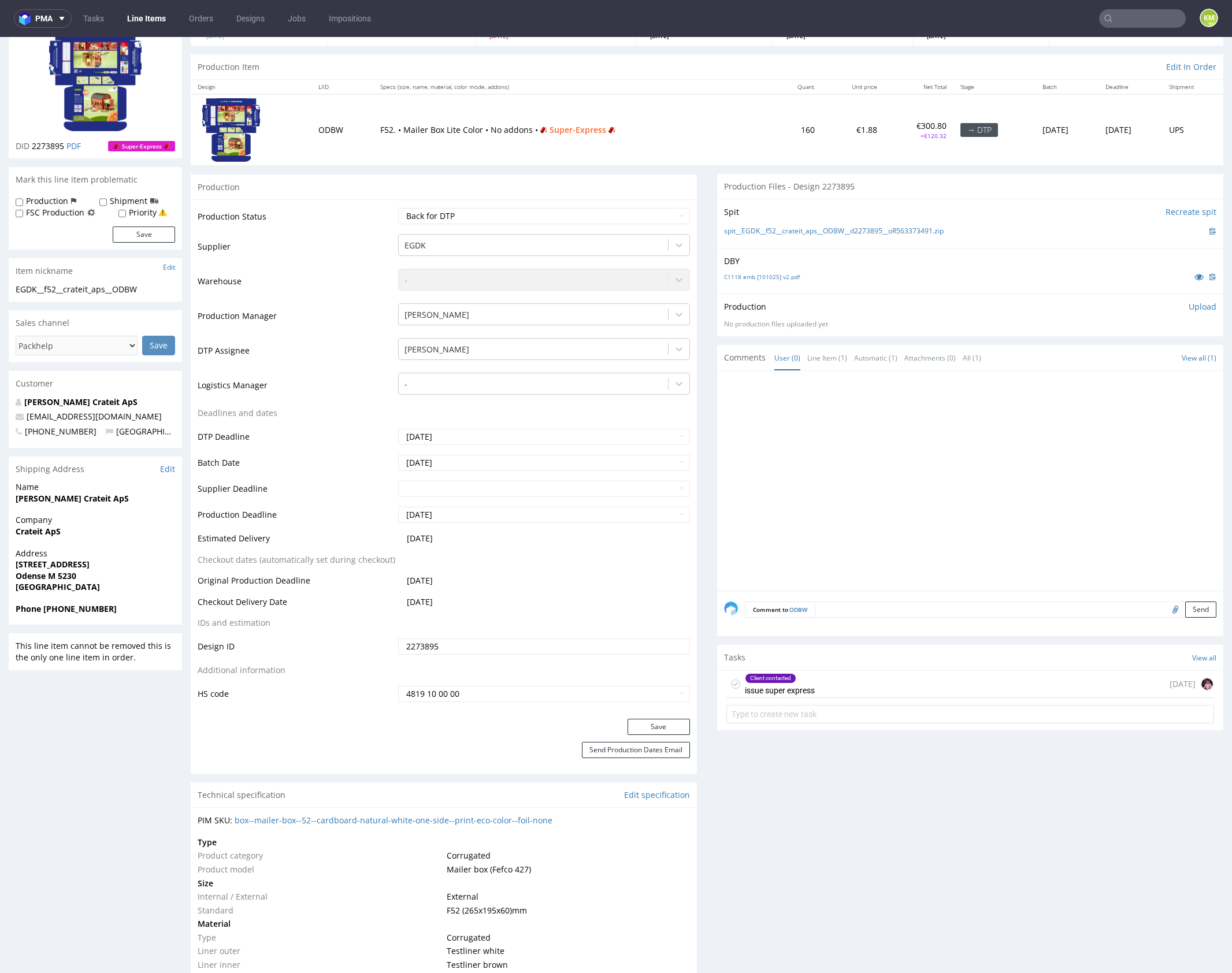
scroll to position [63, 0]
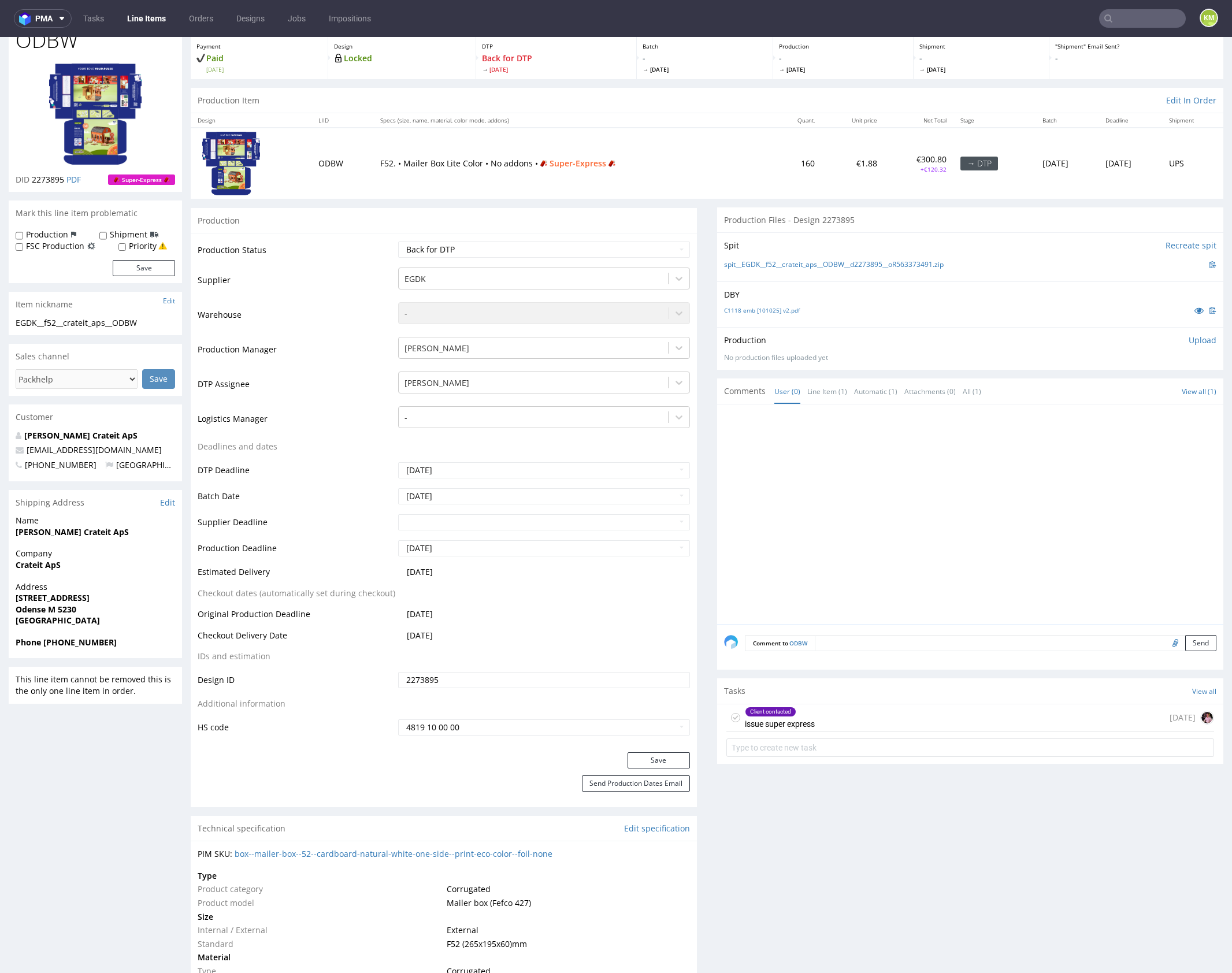
drag, startPoint x: 903, startPoint y: 499, endPoint x: 904, endPoint y: 467, distance: 32.0
click at [903, 486] on div at bounding box center [973, 518] width 499 height 212
drag, startPoint x: 969, startPoint y: 262, endPoint x: 740, endPoint y: 267, distance: 229.1
click at [740, 267] on div "spit__EGDK__f52__crateit_aps__ODBW__d2273895__oR563373491.zip" at bounding box center [970, 265] width 492 height 12
copy link "EGDK__f52__crateit_aps__ODBW__d2273895__oR563373491.zip"
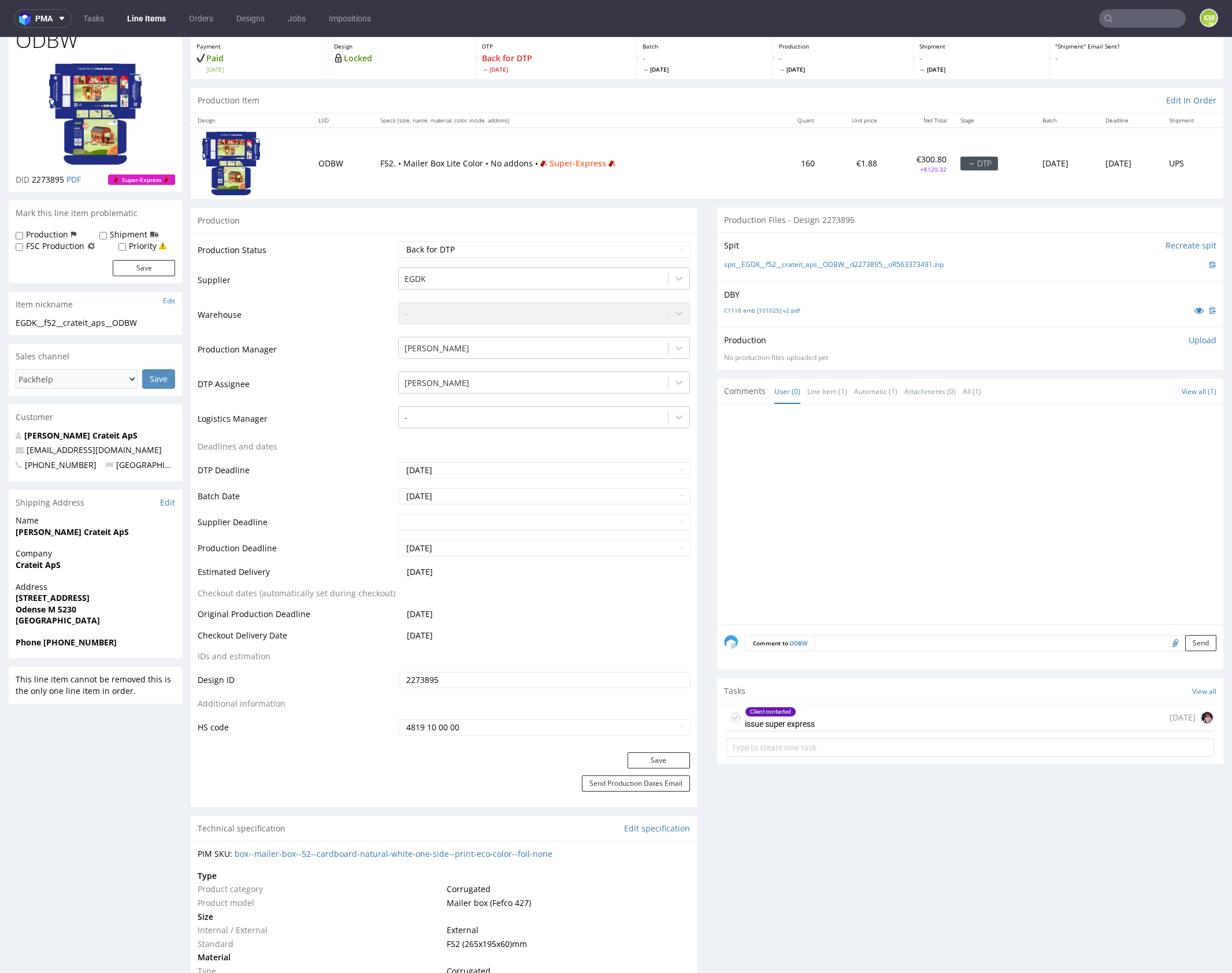
click at [884, 715] on div "Client contacted issue super express 2 days ago" at bounding box center [970, 718] width 487 height 27
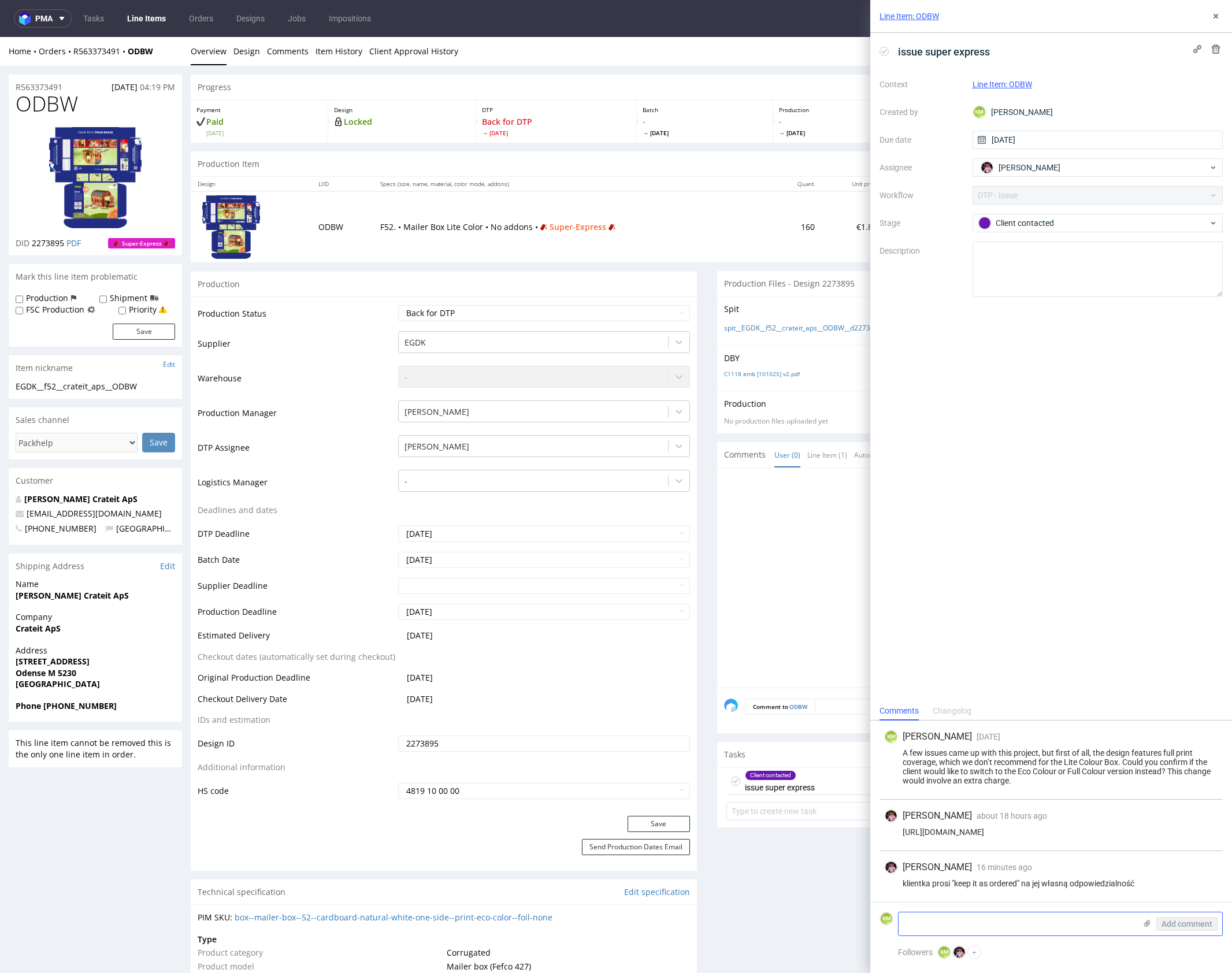
click at [1148, 923] on use at bounding box center [1148, 923] width 6 height 7
click at [0, 0] on input "file" at bounding box center [0, 0] width 0 height 0
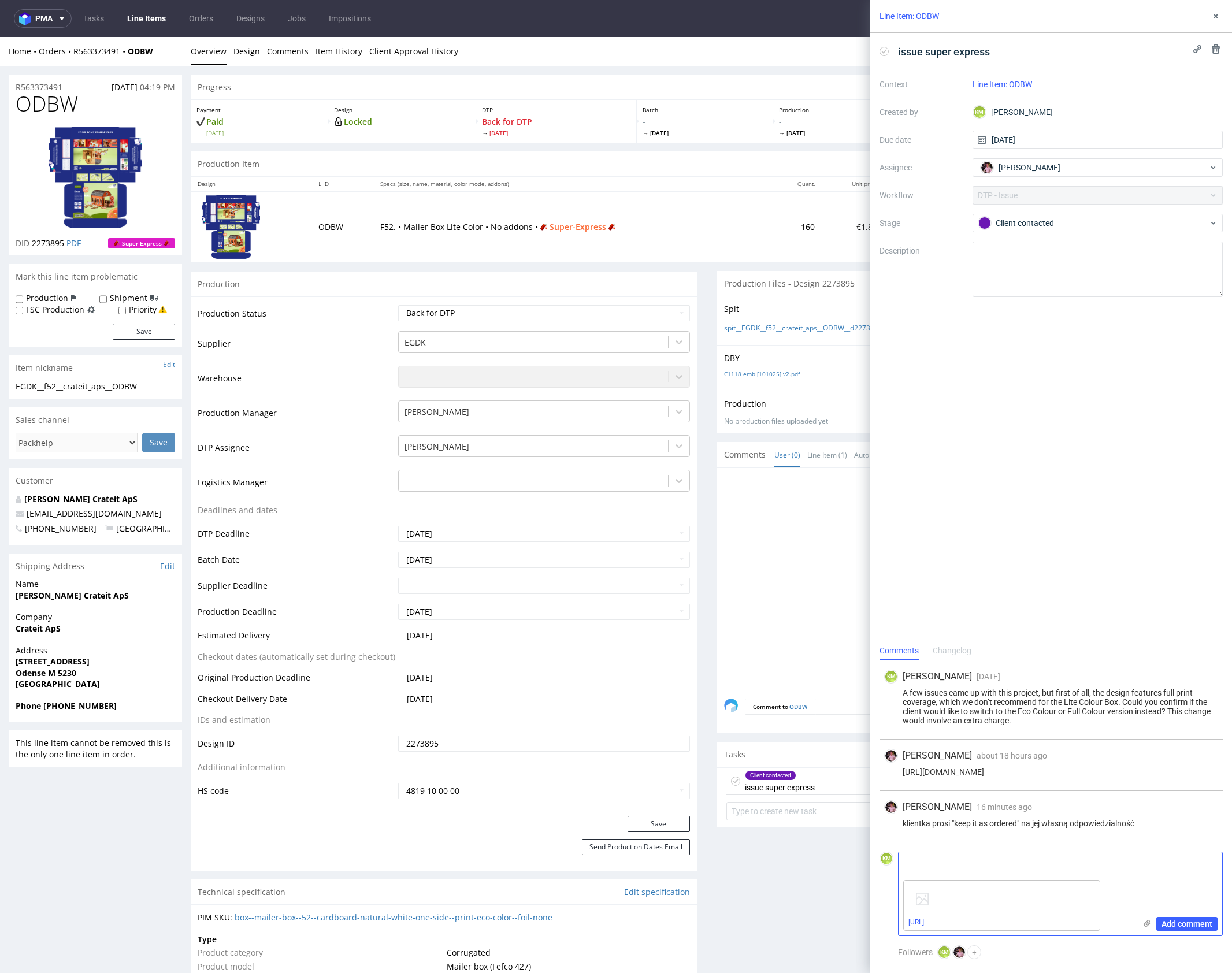
click at [998, 874] on textarea at bounding box center [1017, 864] width 237 height 23
paste textarea "A few notes regarding the submitted artwork: 1. The dieline is missing from the…"
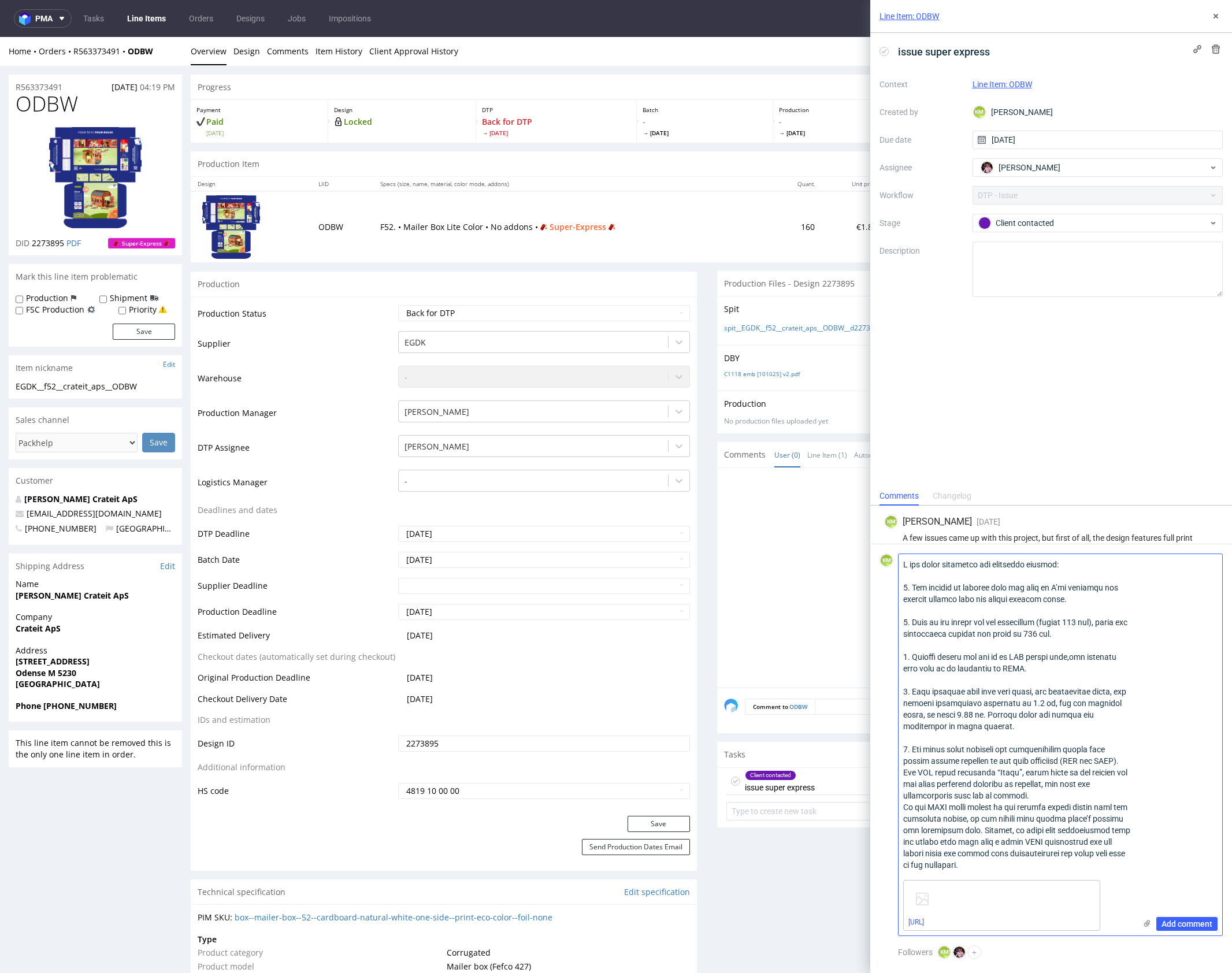
click at [905, 806] on textarea at bounding box center [1017, 715] width 237 height 321
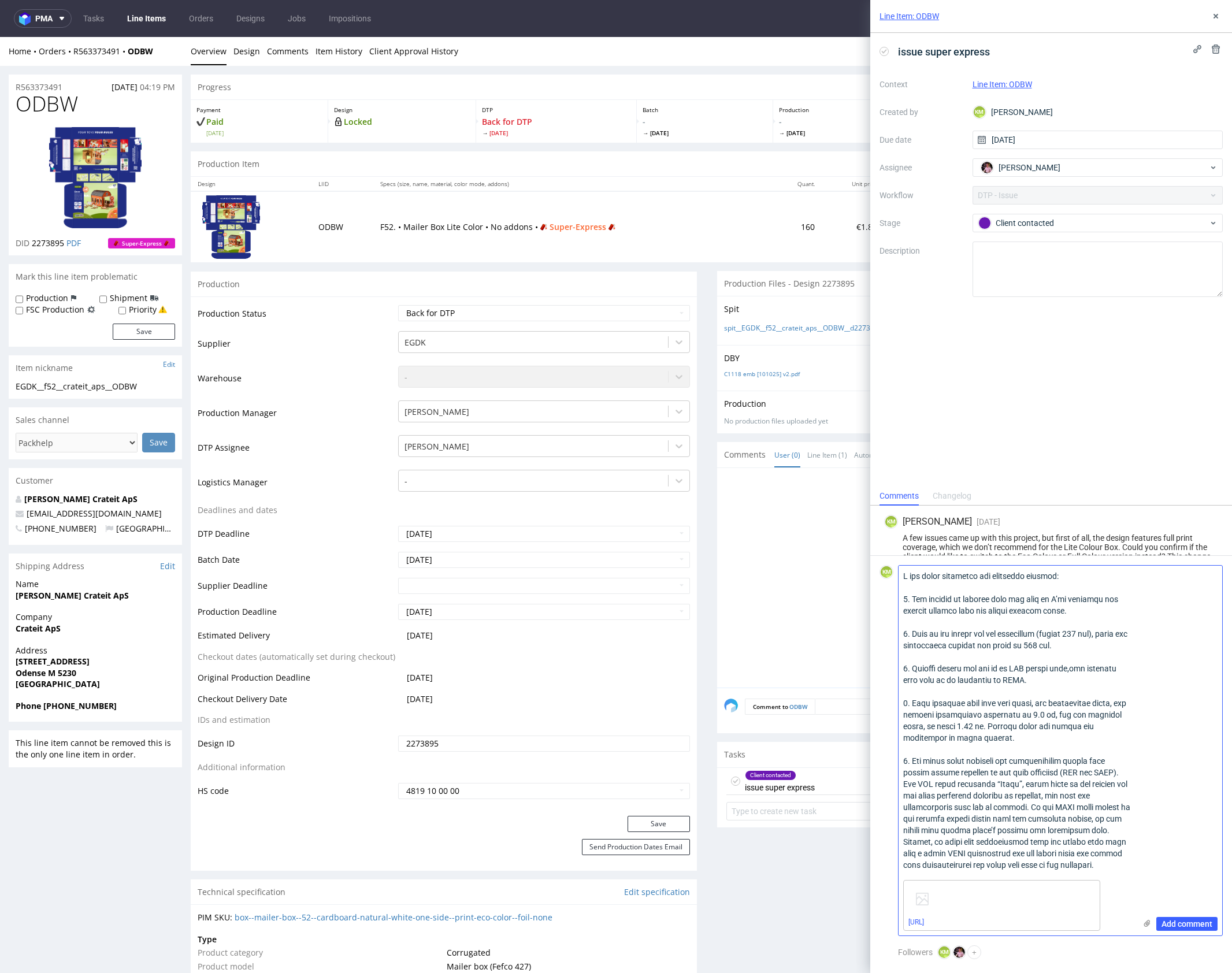
click at [1068, 821] on textarea at bounding box center [1017, 720] width 237 height 310
click at [1009, 796] on textarea at bounding box center [1017, 720] width 237 height 310
click at [1079, 809] on textarea at bounding box center [1017, 720] width 237 height 310
click at [952, 810] on textarea at bounding box center [1017, 720] width 237 height 310
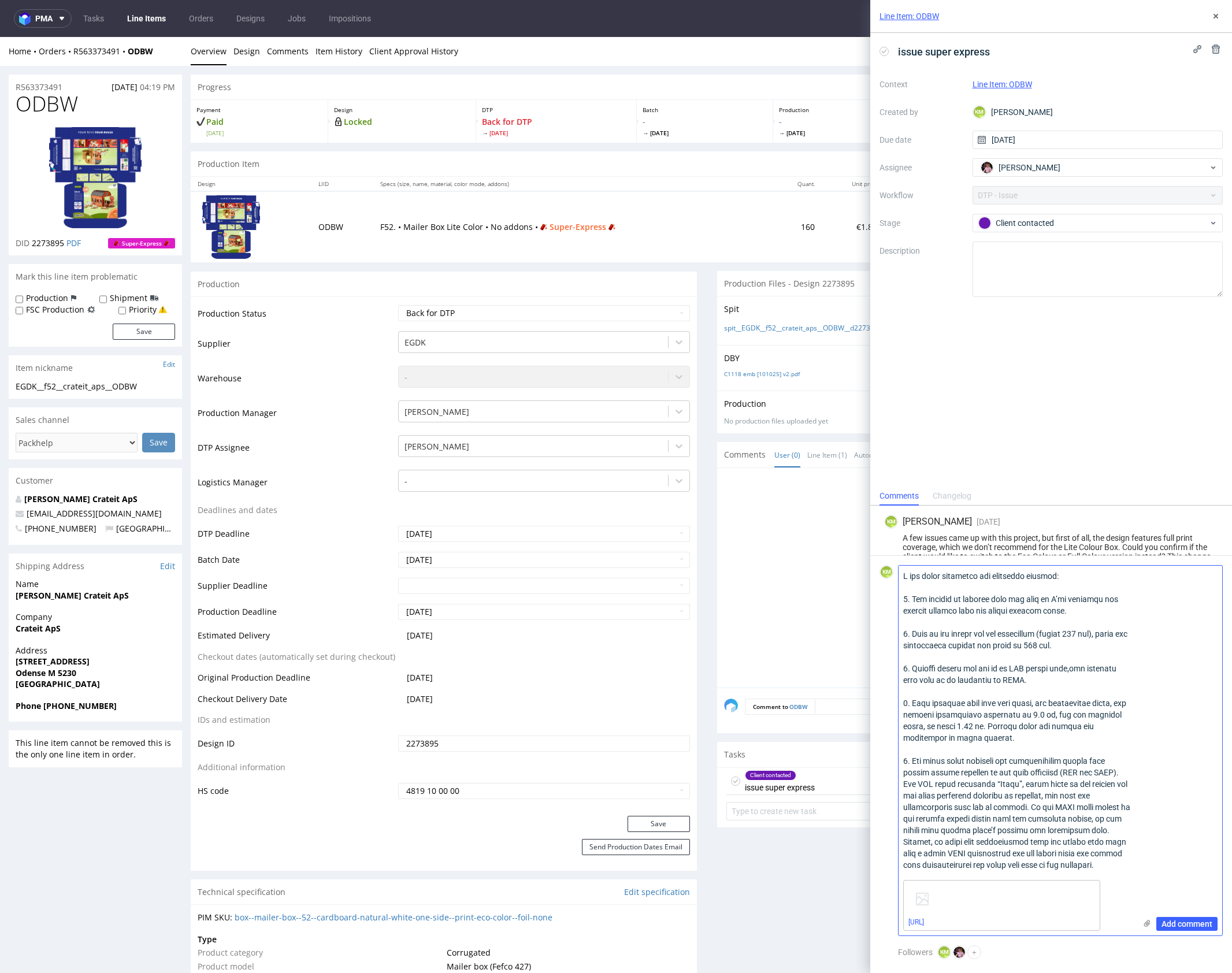
click at [1007, 814] on textarea at bounding box center [1017, 720] width 237 height 310
click at [1058, 810] on textarea at bounding box center [1017, 720] width 237 height 310
click at [1088, 786] on textarea at bounding box center [1017, 720] width 237 height 310
click at [1077, 810] on textarea at bounding box center [1017, 720] width 237 height 310
click at [1087, 828] on textarea at bounding box center [1017, 720] width 237 height 310
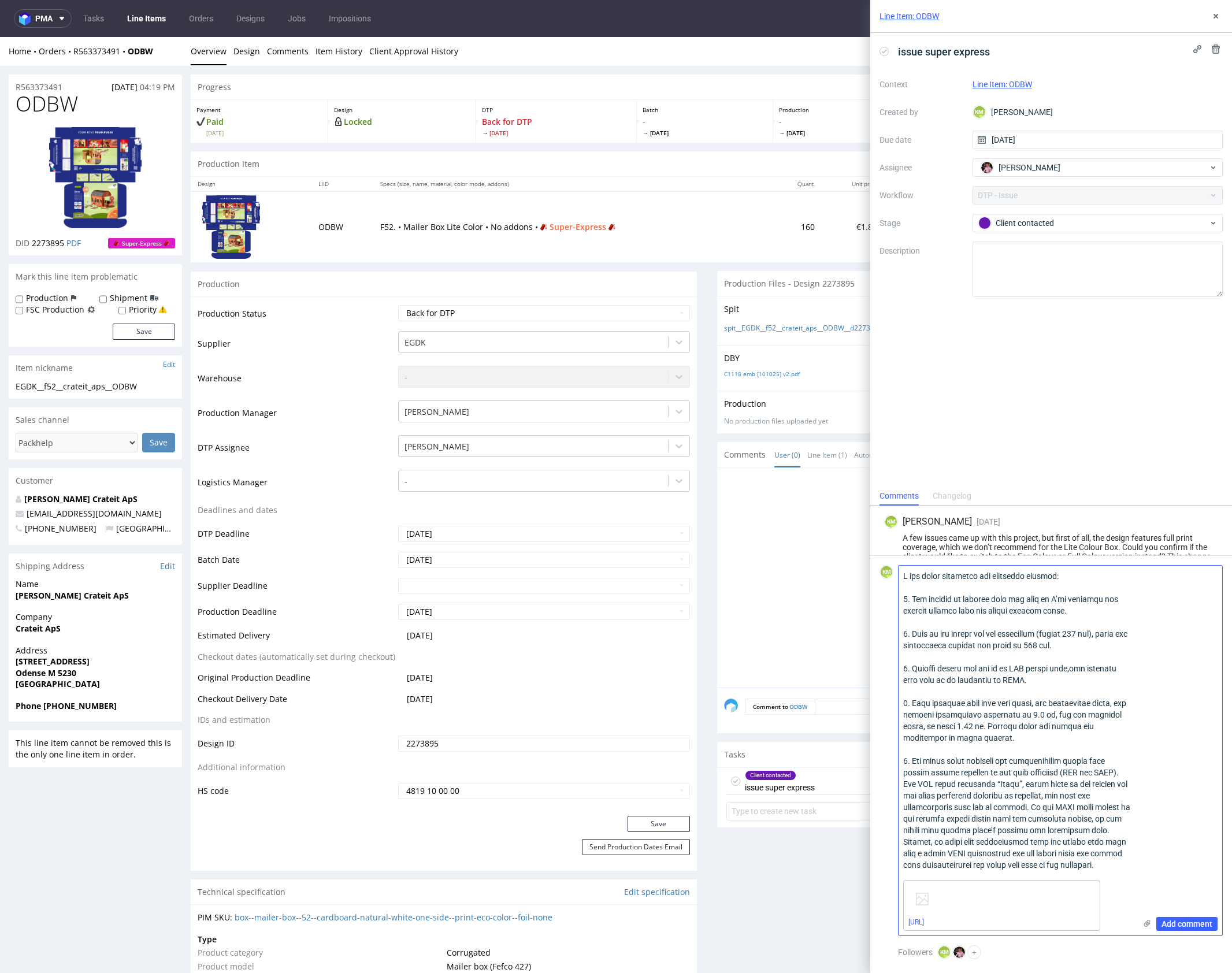
click at [1123, 870] on textarea at bounding box center [1017, 720] width 237 height 310
type textarea "A few notes regarding the submitted artwork: 1. The dieline is missing from the…"
click at [1191, 923] on span "Add comment" at bounding box center [1187, 924] width 51 height 8
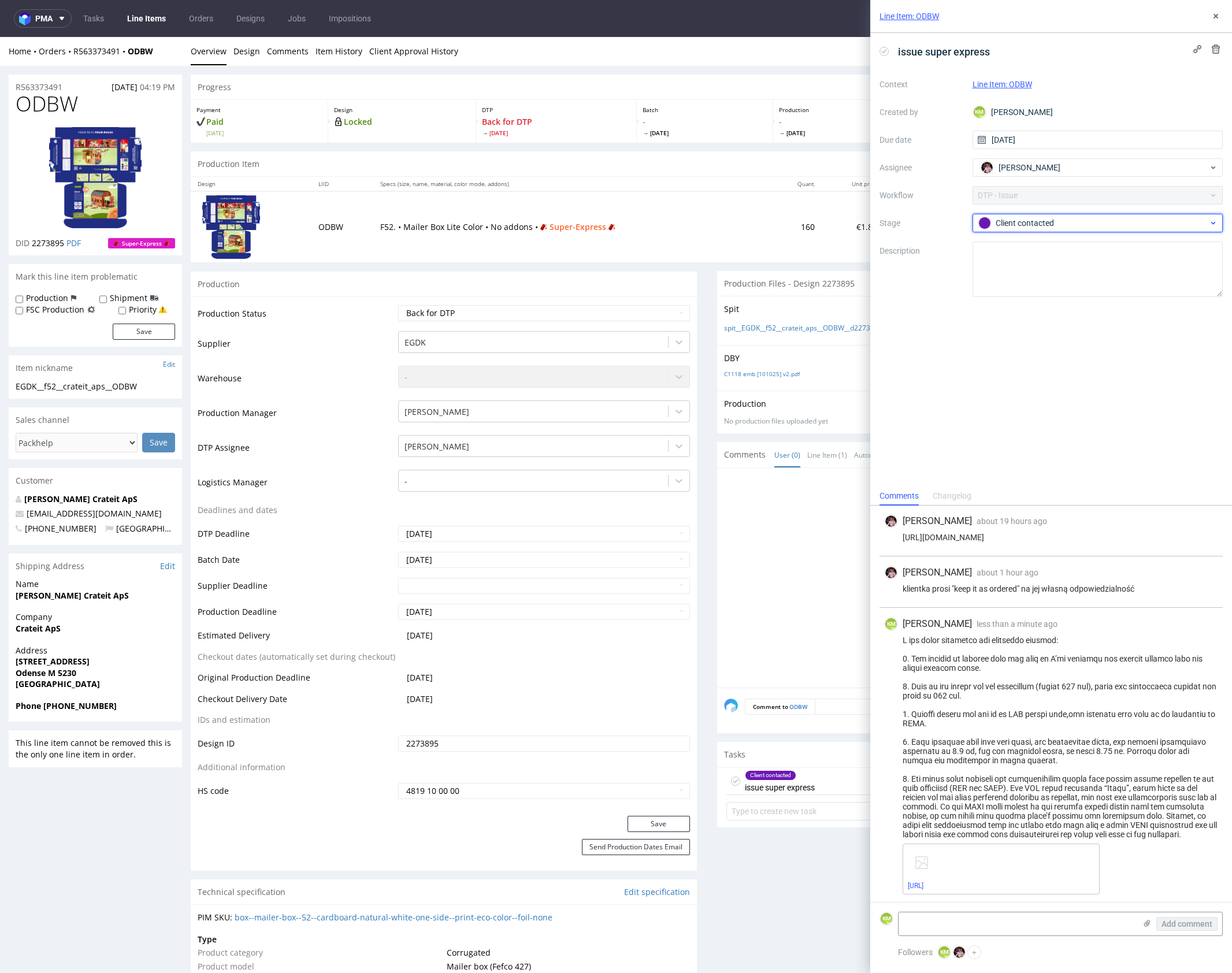
click at [1050, 215] on div "Client contacted" at bounding box center [1098, 223] width 251 height 19
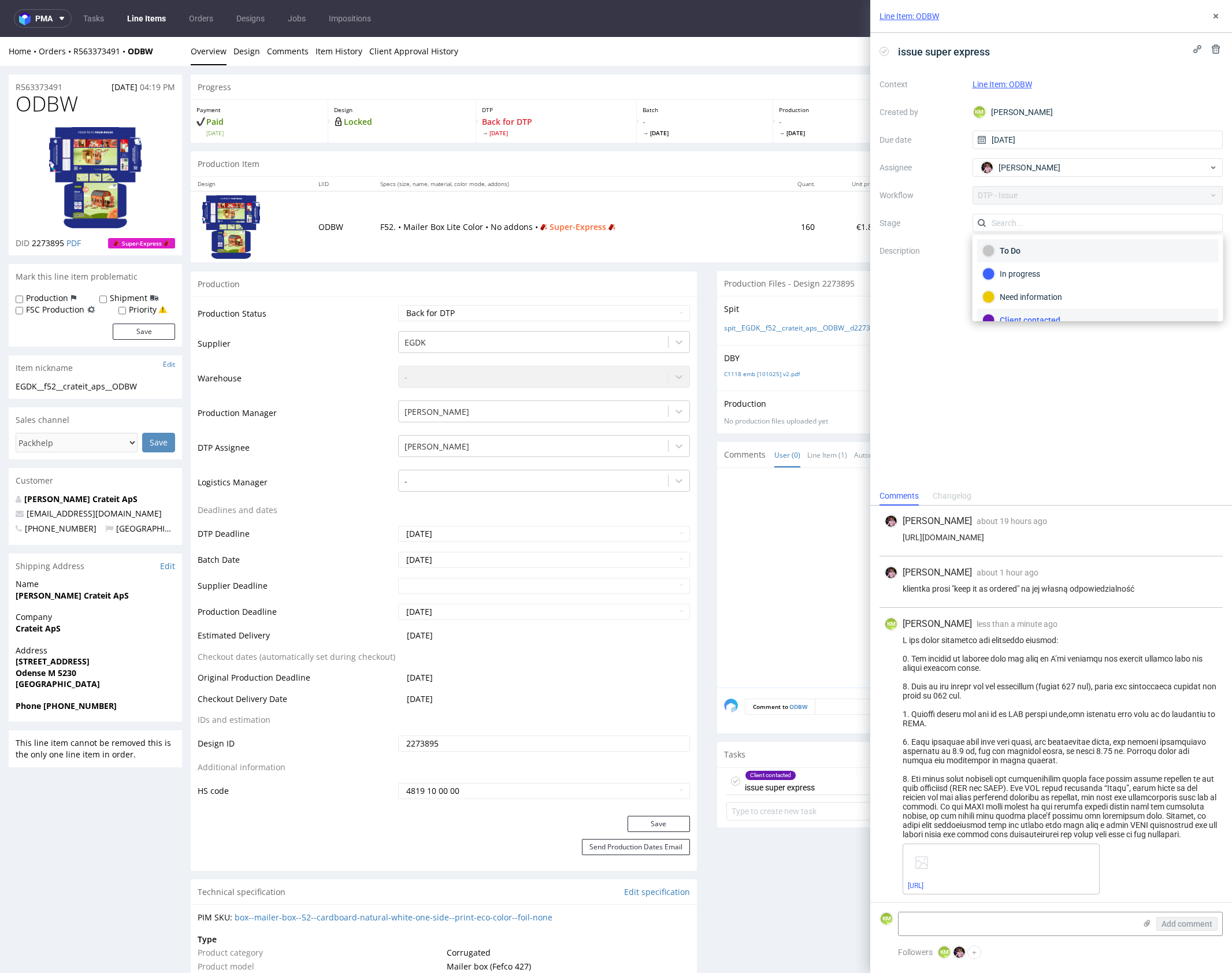
scroll to position [9, 0]
click at [1063, 241] on div "To Do" at bounding box center [1098, 242] width 230 height 12
drag, startPoint x: 1212, startPoint y: 14, endPoint x: 1130, endPoint y: 26, distance: 82.9
click at [1212, 14] on icon at bounding box center [1216, 16] width 9 height 9
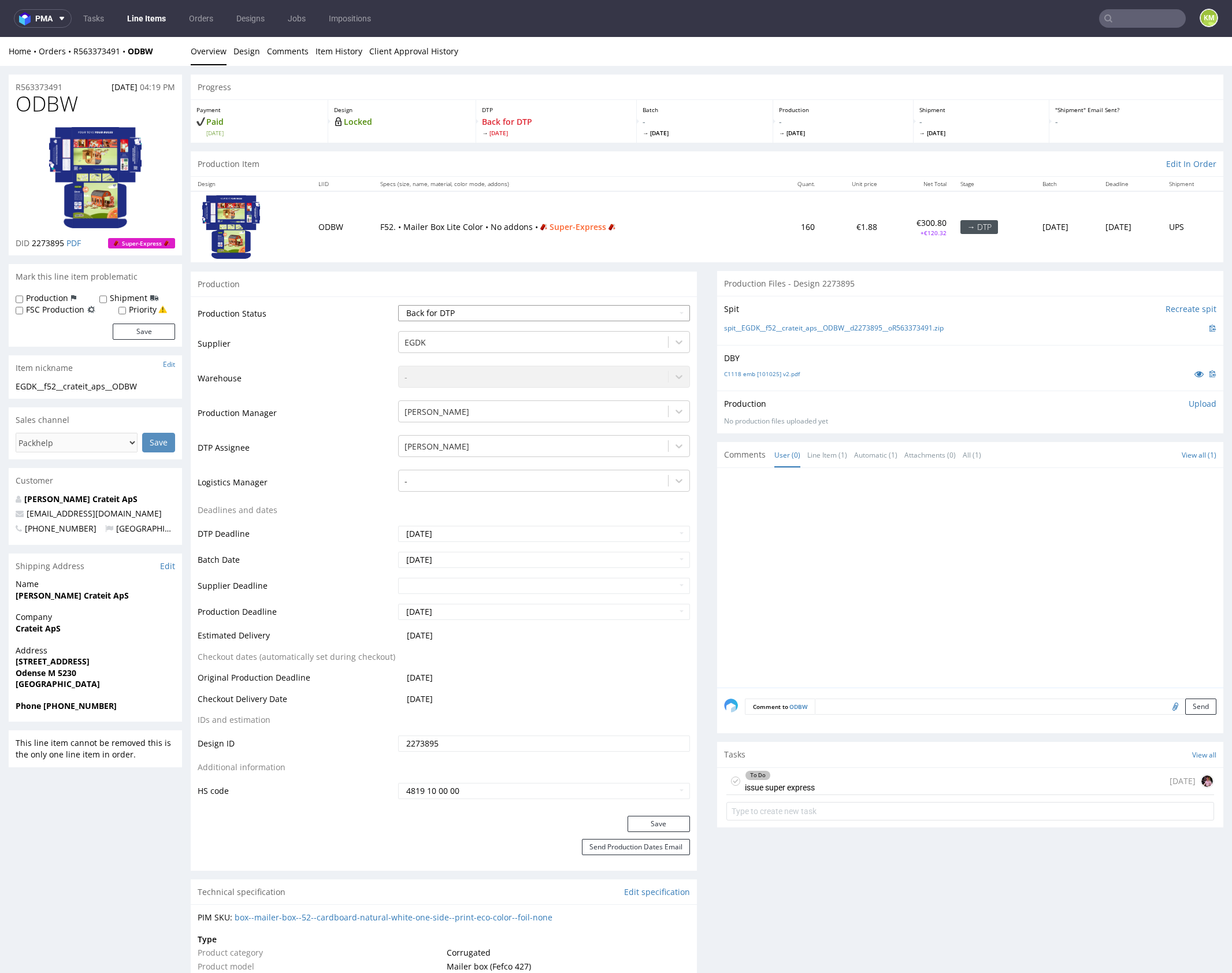
click at [609, 313] on select "Waiting for Artwork Waiting for Diecut Waiting for Mockup Waiting for DTP Waiti…" at bounding box center [545, 313] width 292 height 16
select select "dtp_issue"
click at [398, 305] on select "Waiting for Artwork Waiting for Diecut Waiting for Mockup Waiting for DTP Waiti…" at bounding box center [545, 313] width 292 height 16
click at [658, 819] on button "Save" at bounding box center [659, 824] width 62 height 16
click at [851, 576] on div at bounding box center [973, 581] width 499 height 212
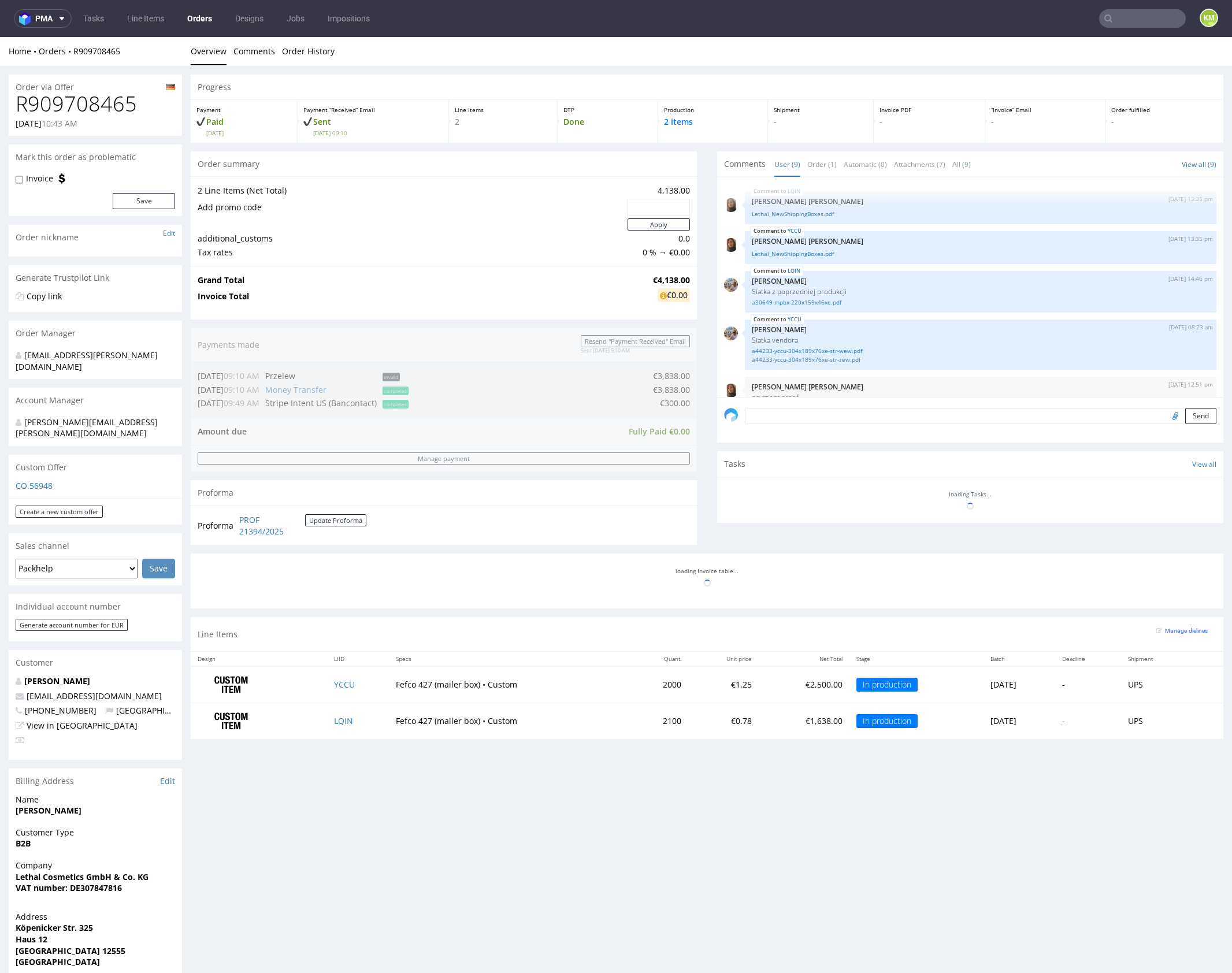
scroll to position [218, 0]
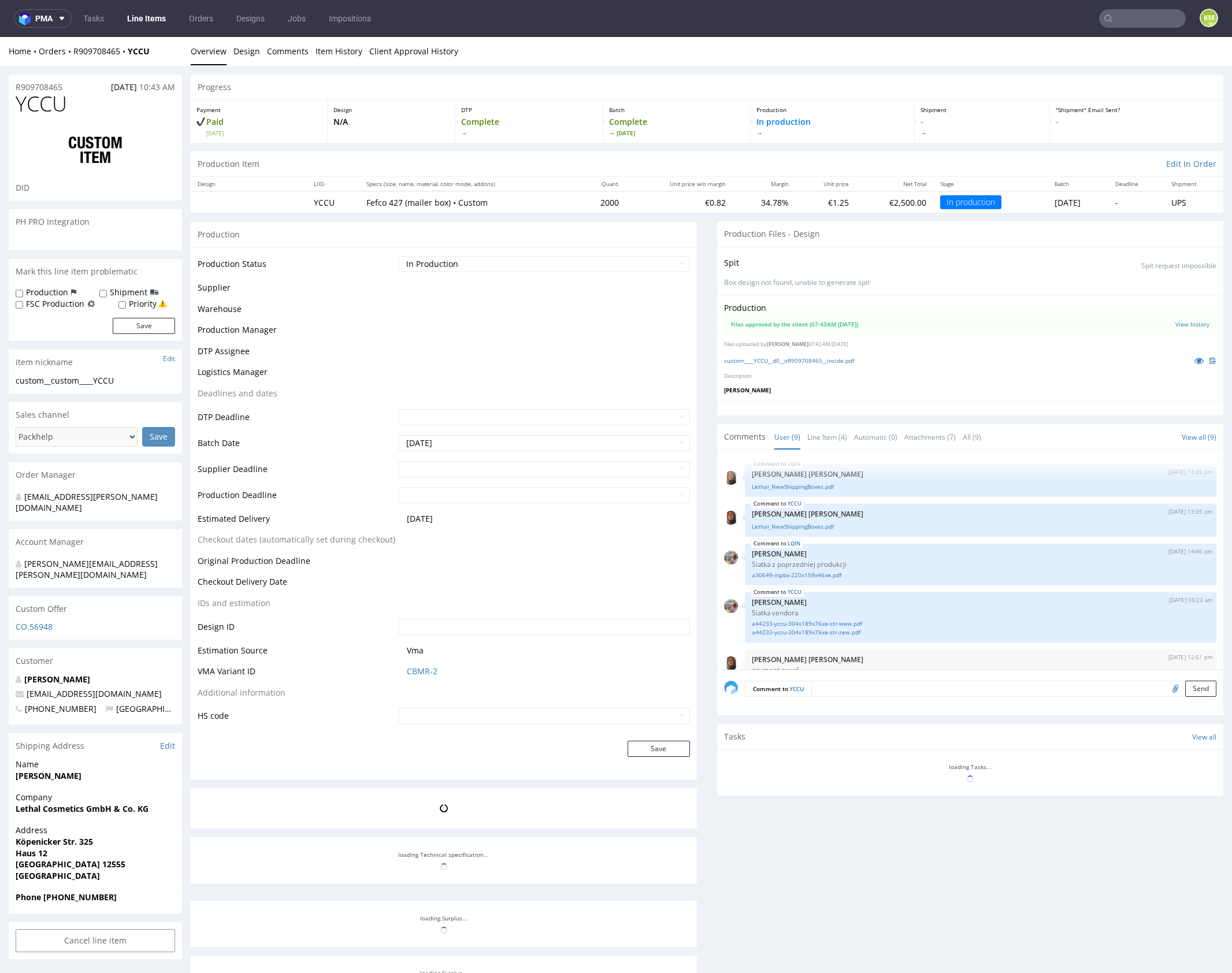
scroll to position [218, 0]
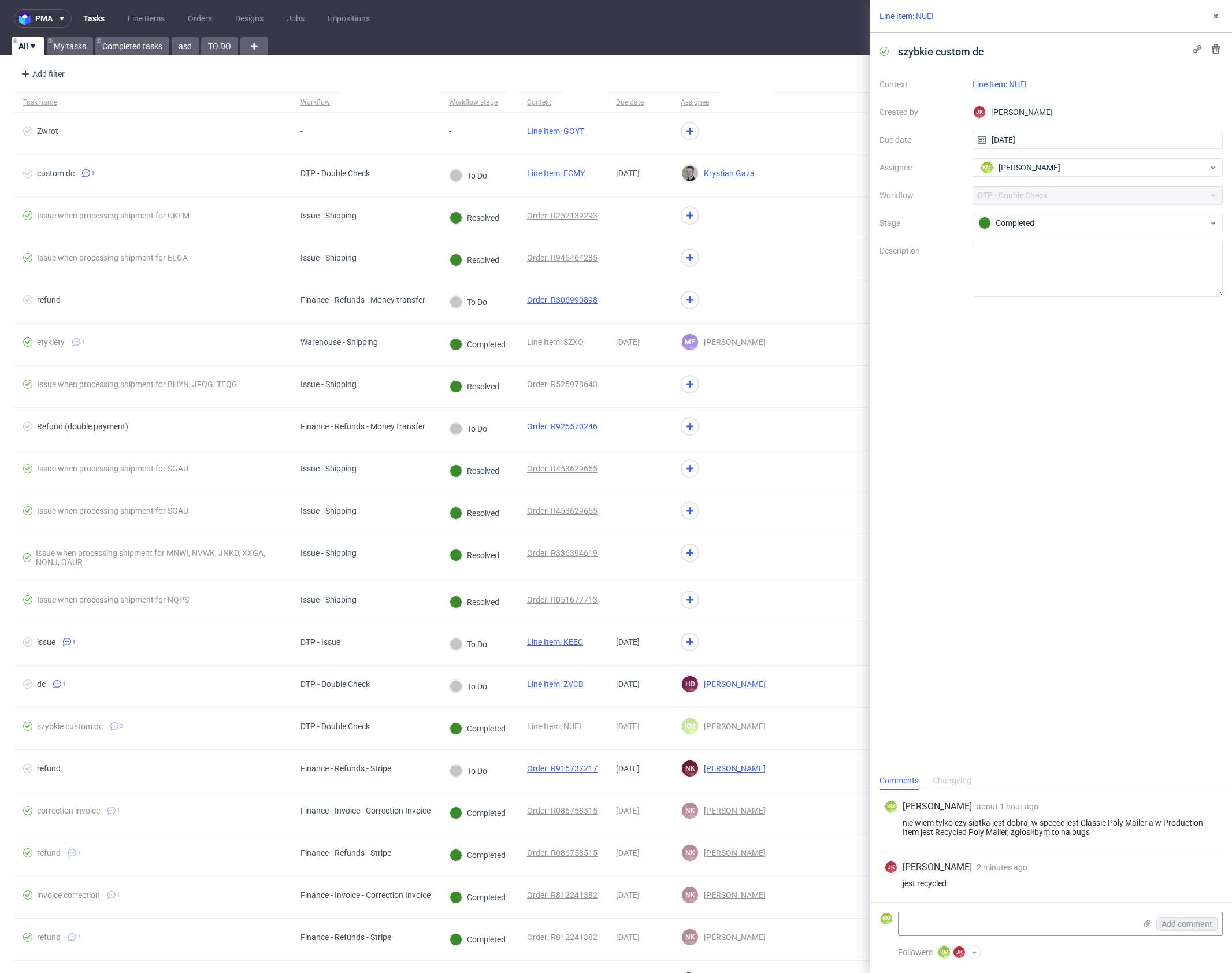
click at [929, 16] on link "Line Item: NUEI" at bounding box center [907, 16] width 55 height 12
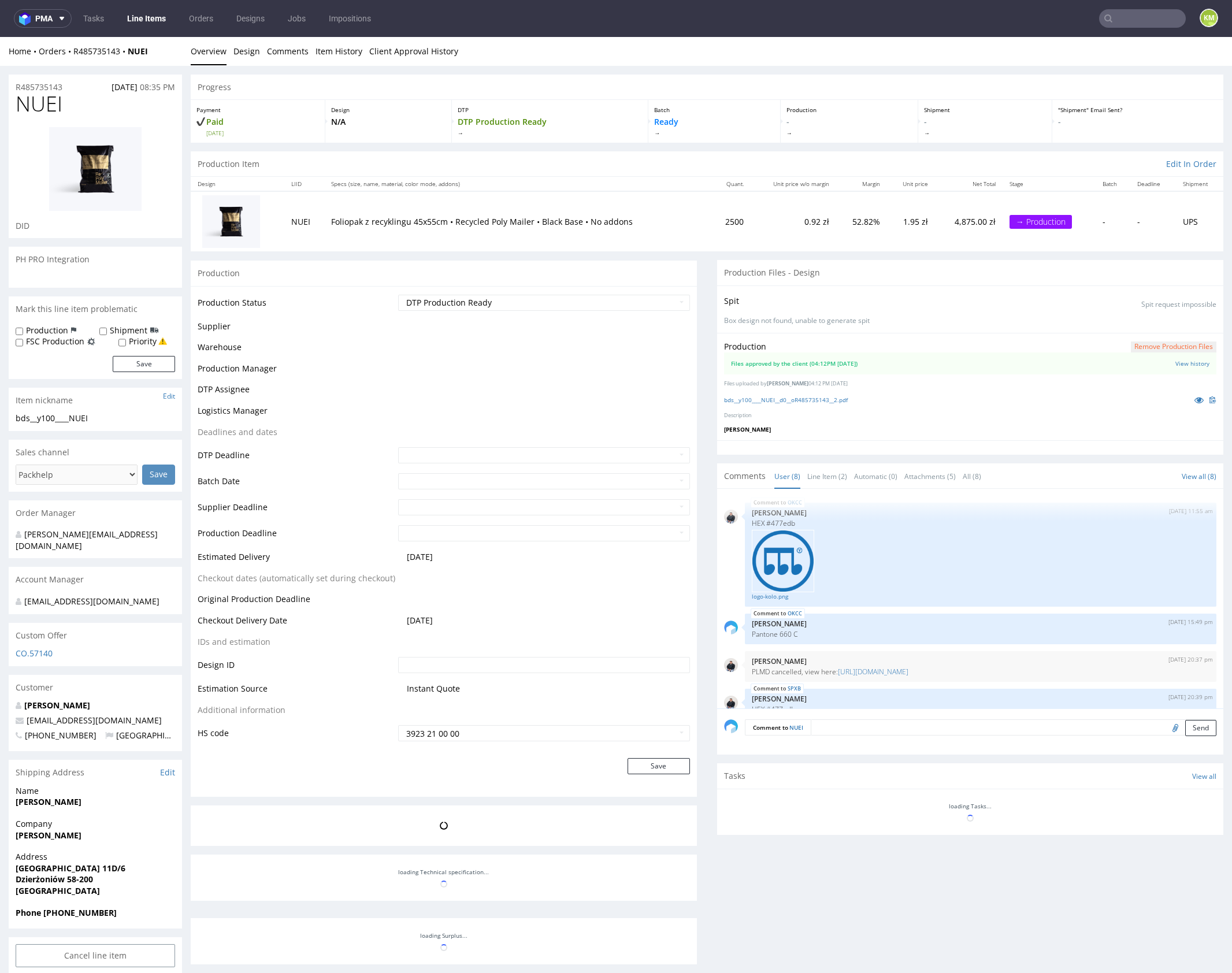
scroll to position [274, 0]
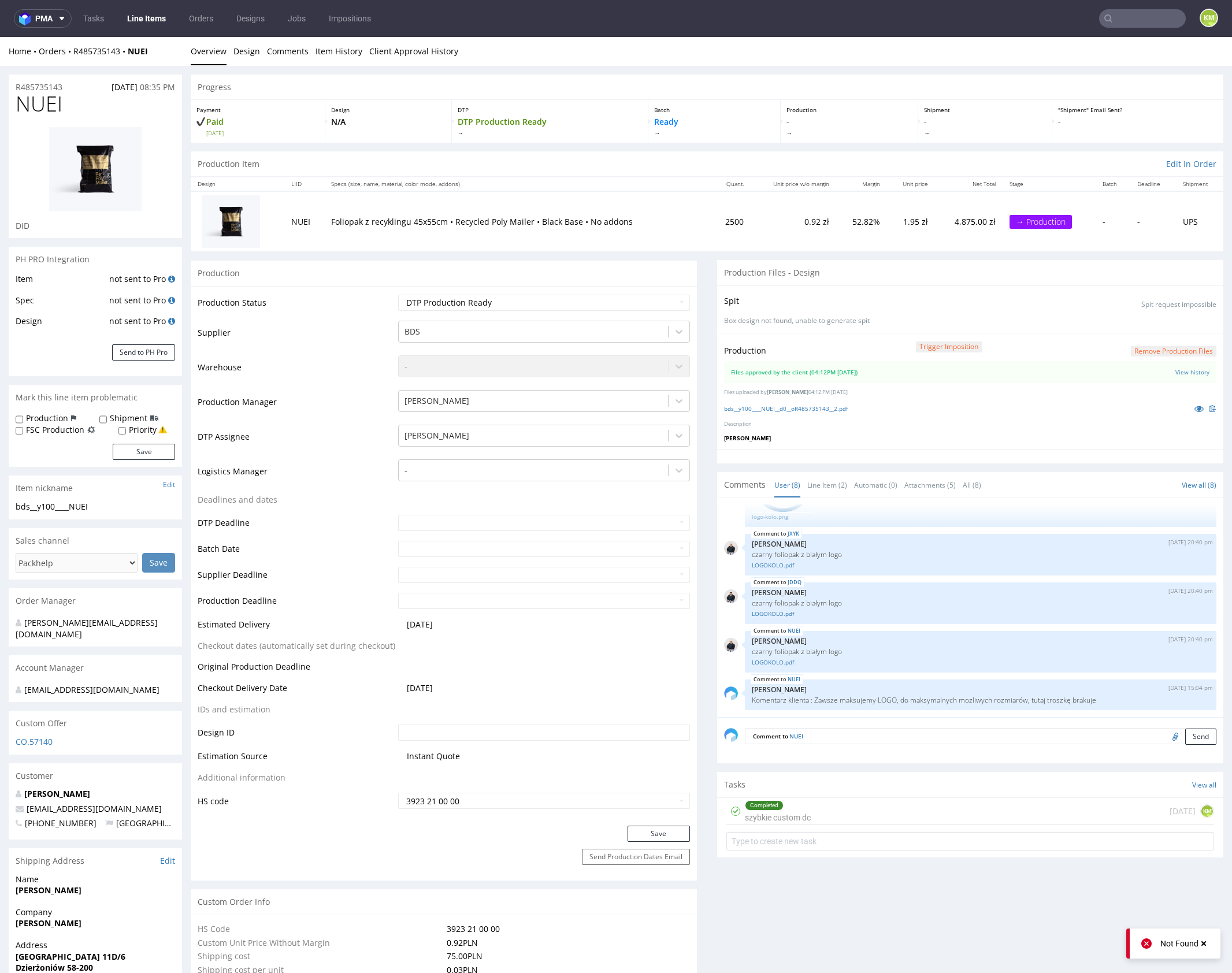
click at [861, 812] on div "Completed szybkie custom dc 1 day ago KM" at bounding box center [970, 811] width 487 height 27
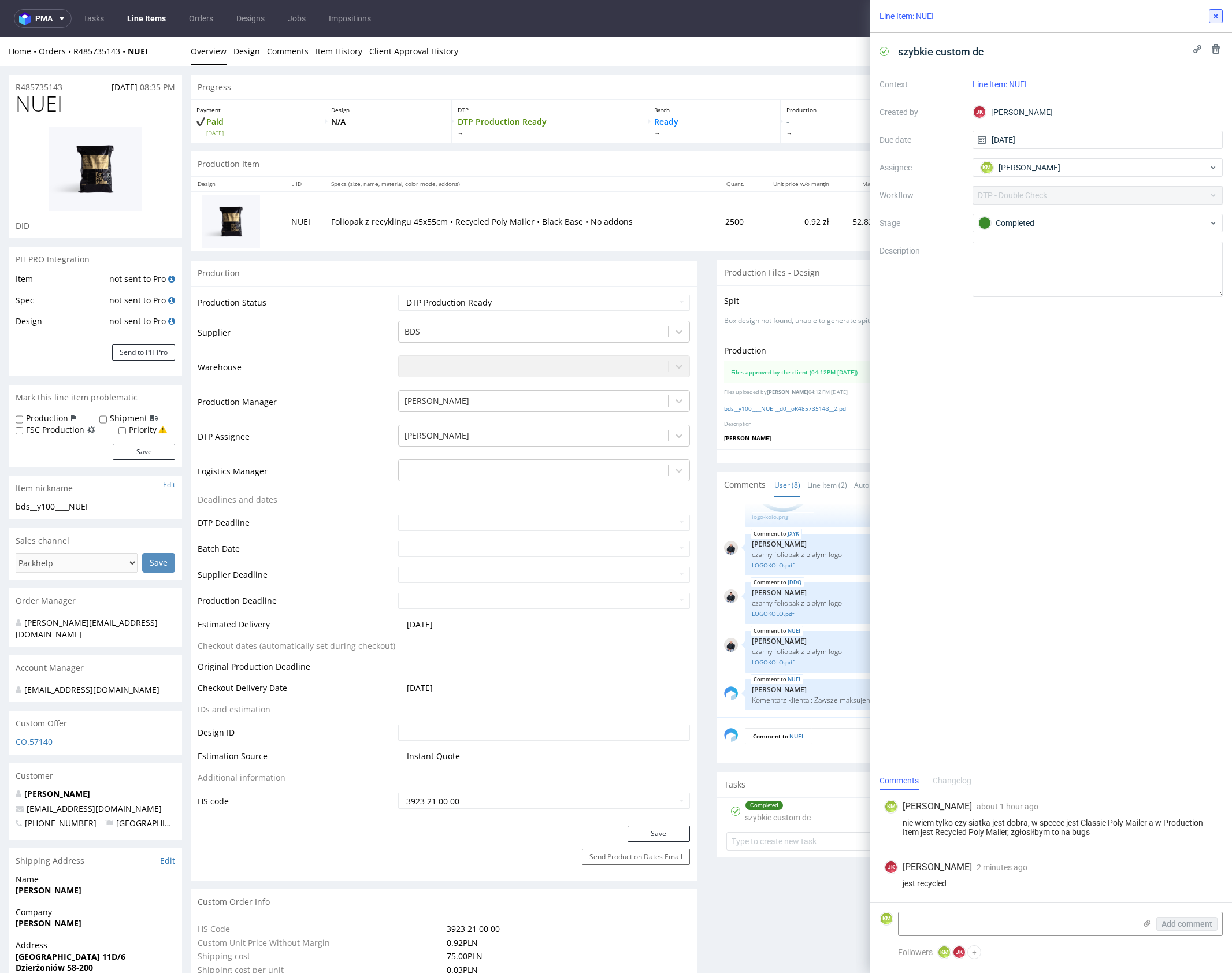
click at [1220, 21] on button at bounding box center [1216, 16] width 14 height 14
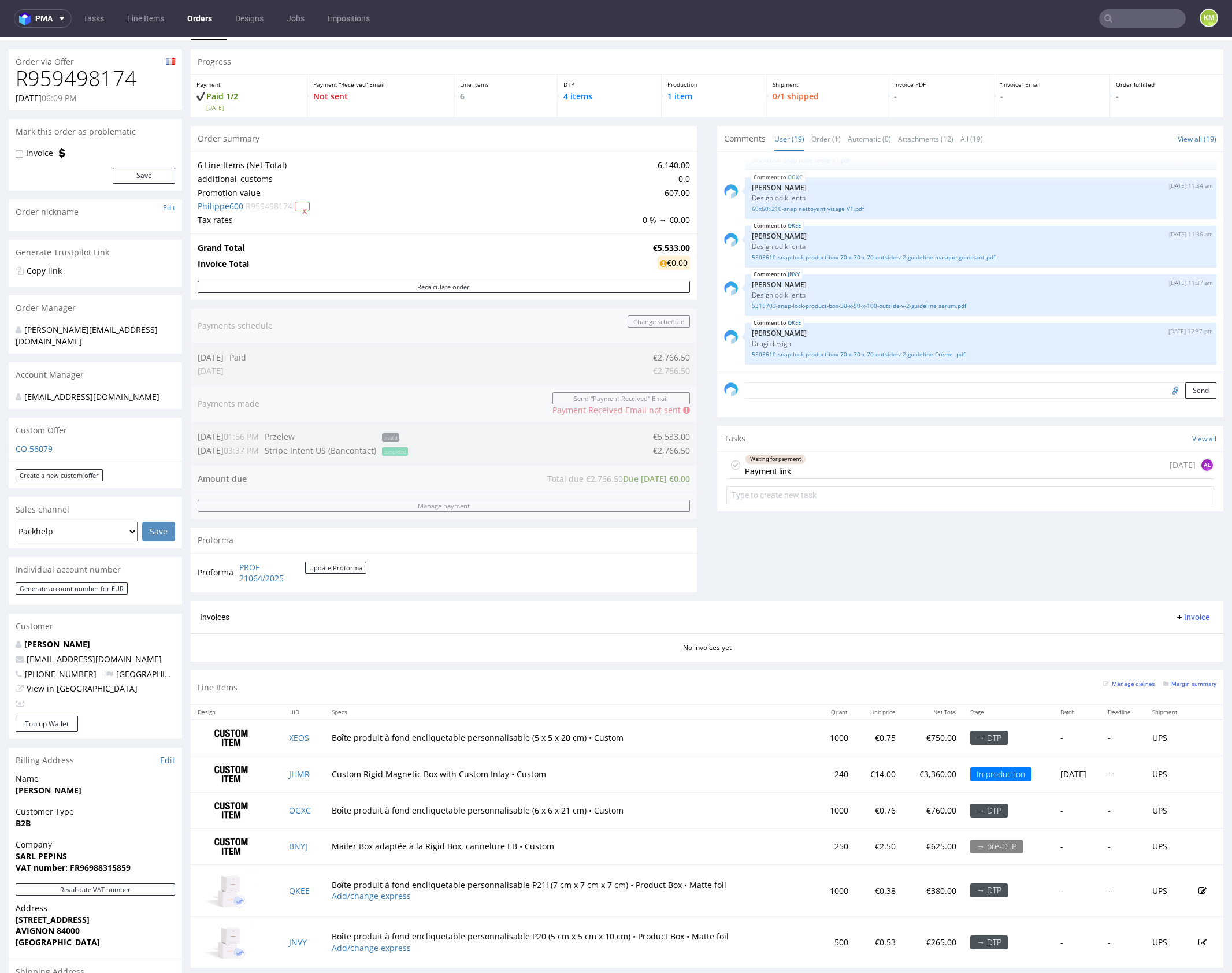
scroll to position [137, 0]
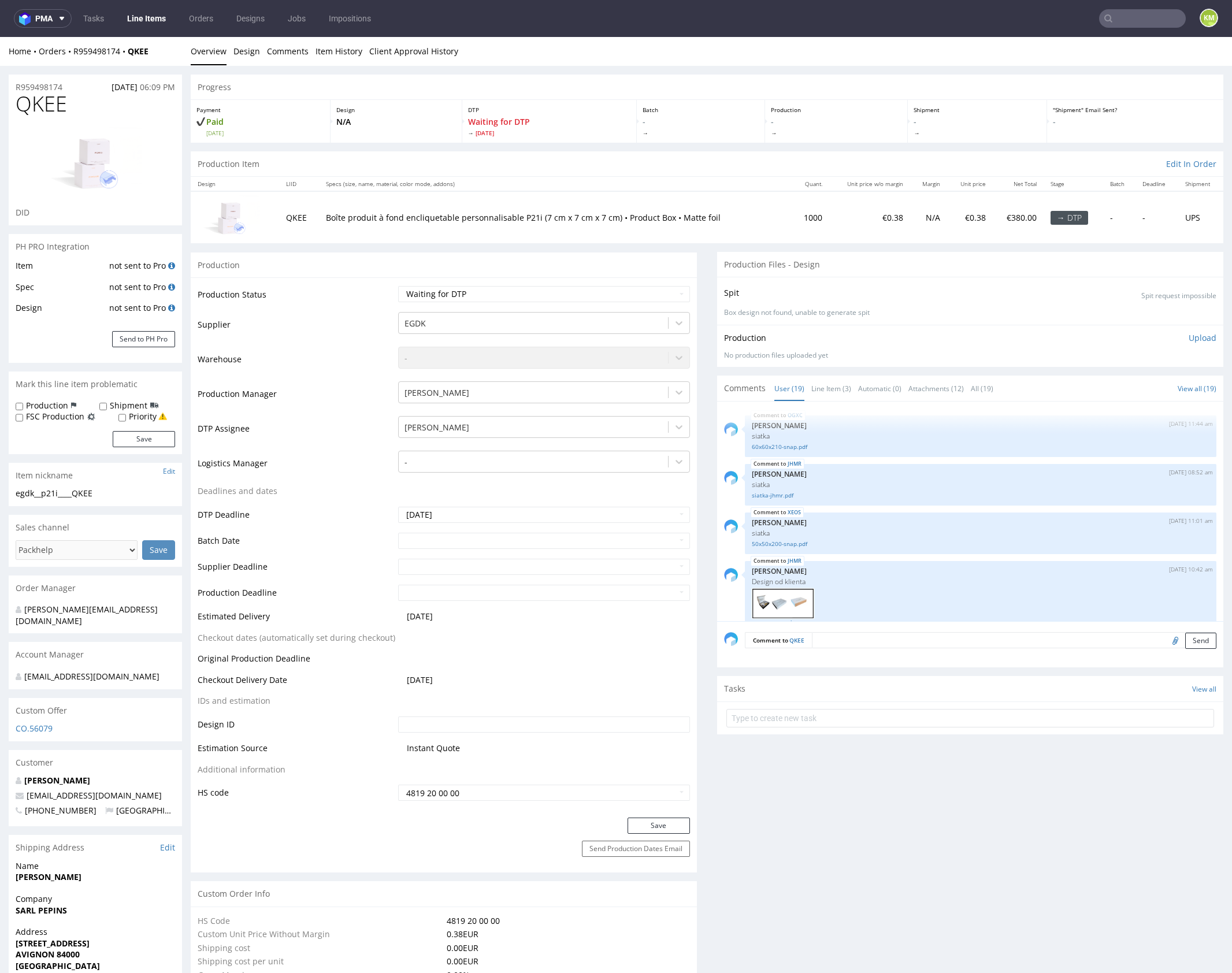
scroll to position [765, 0]
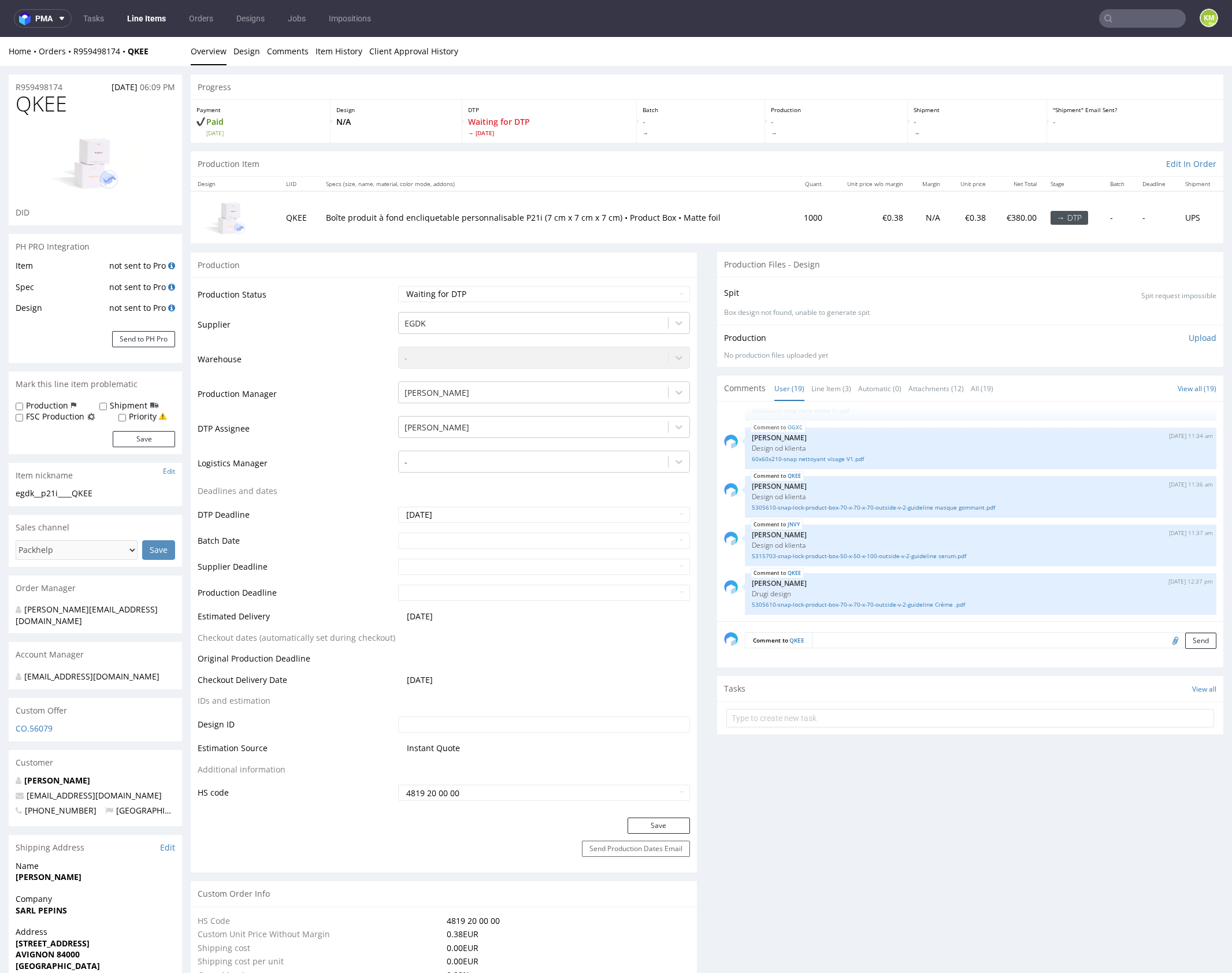
click at [90, 494] on div "egdk__p21i____QKEE" at bounding box center [95, 493] width 159 height 12
copy div "egdk__p21i____QKEE"
copy link "R959498174"
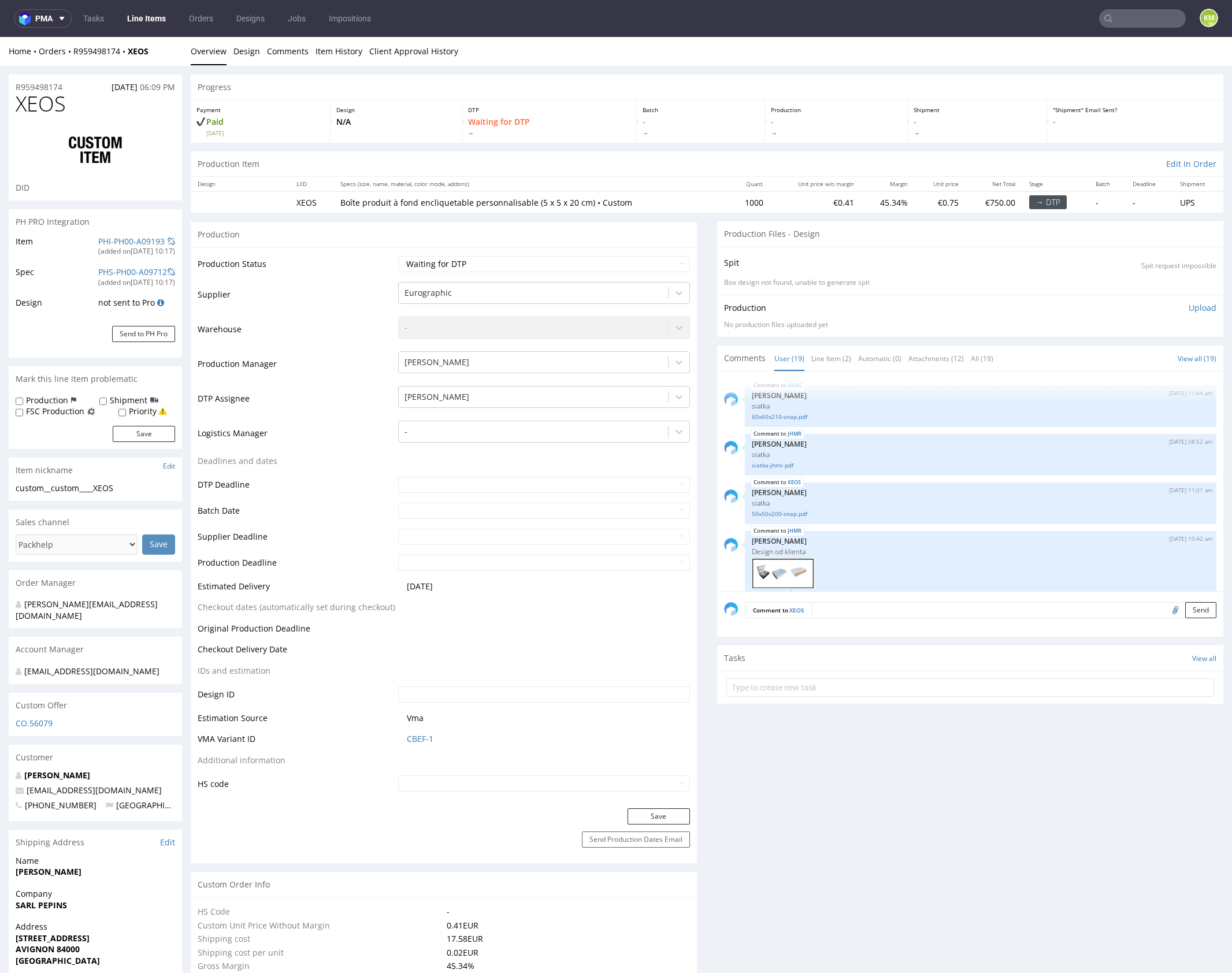
scroll to position [765, 0]
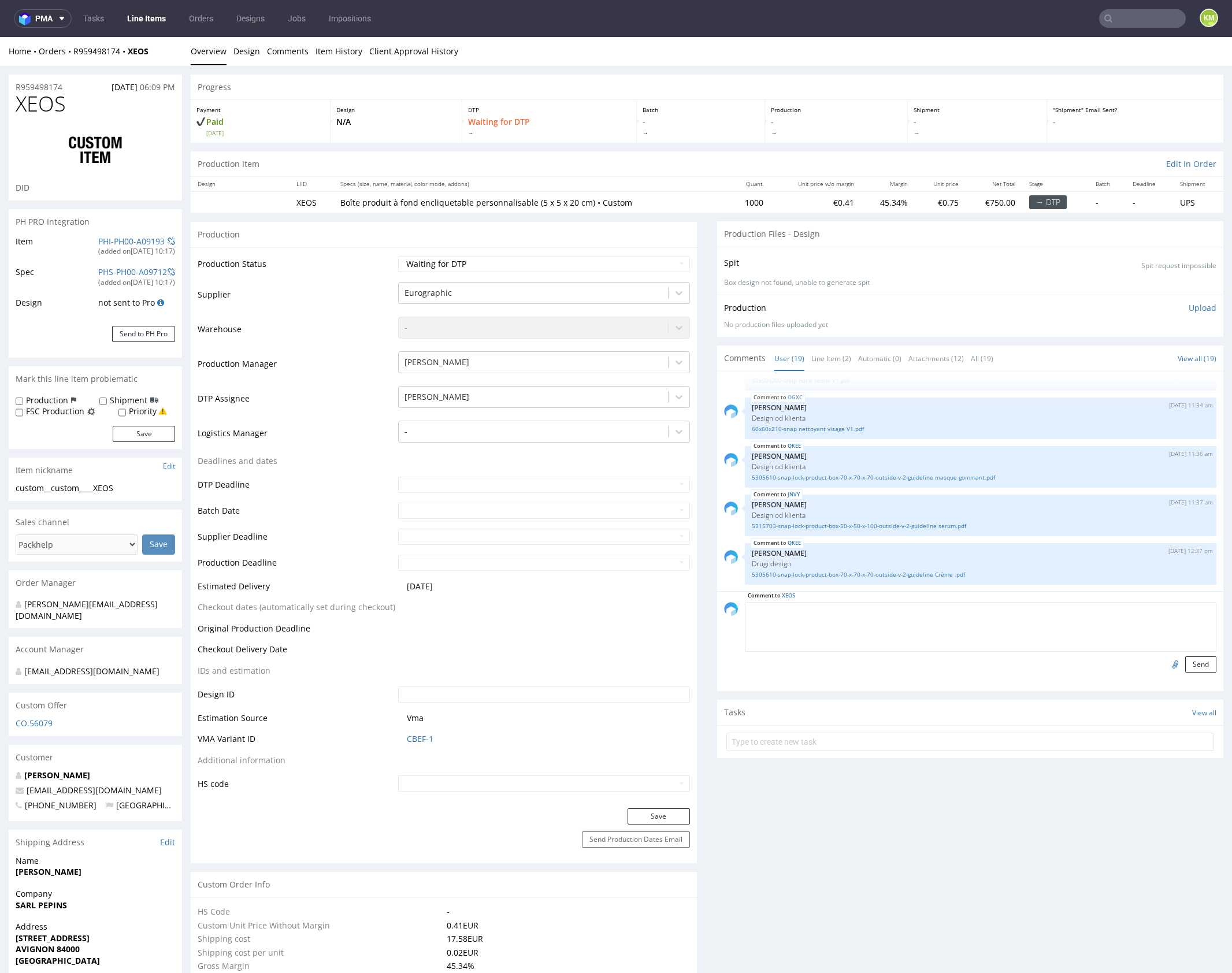
click at [907, 613] on textarea at bounding box center [981, 627] width 472 height 50
click at [1166, 663] on input "file" at bounding box center [1173, 664] width 16 height 15
click at [839, 372] on div "OGXC 1st Oct 25 | 11:44 am Sebastian Markut siatka 60x60x210-snap.pdf JHMR 2nd …" at bounding box center [970, 481] width 506 height 219
click at [831, 363] on link "Line Item (2)" at bounding box center [831, 358] width 40 height 25
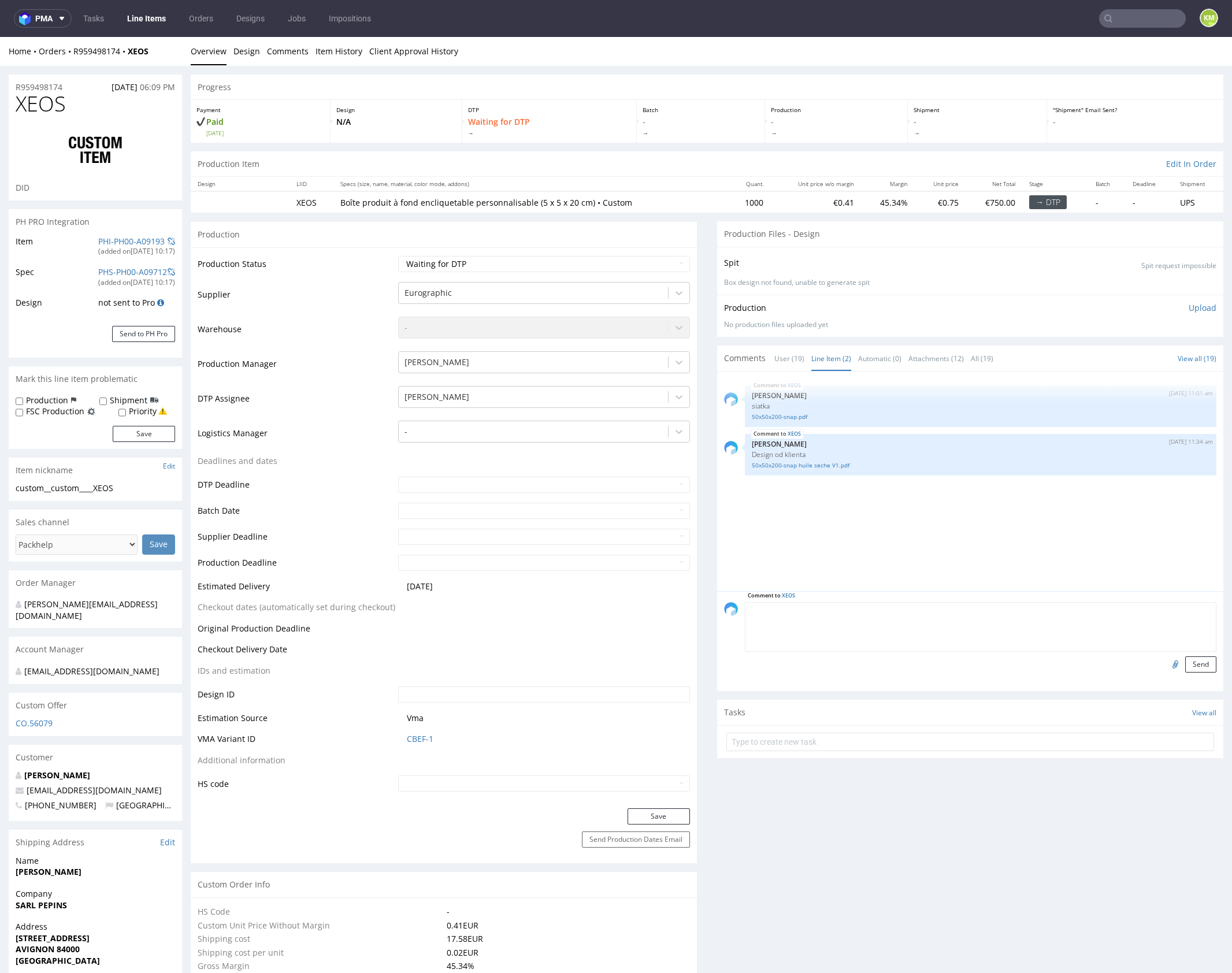
click at [1166, 663] on input "file" at bounding box center [1173, 664] width 16 height 15
type input "C:\fakepath\info.png"
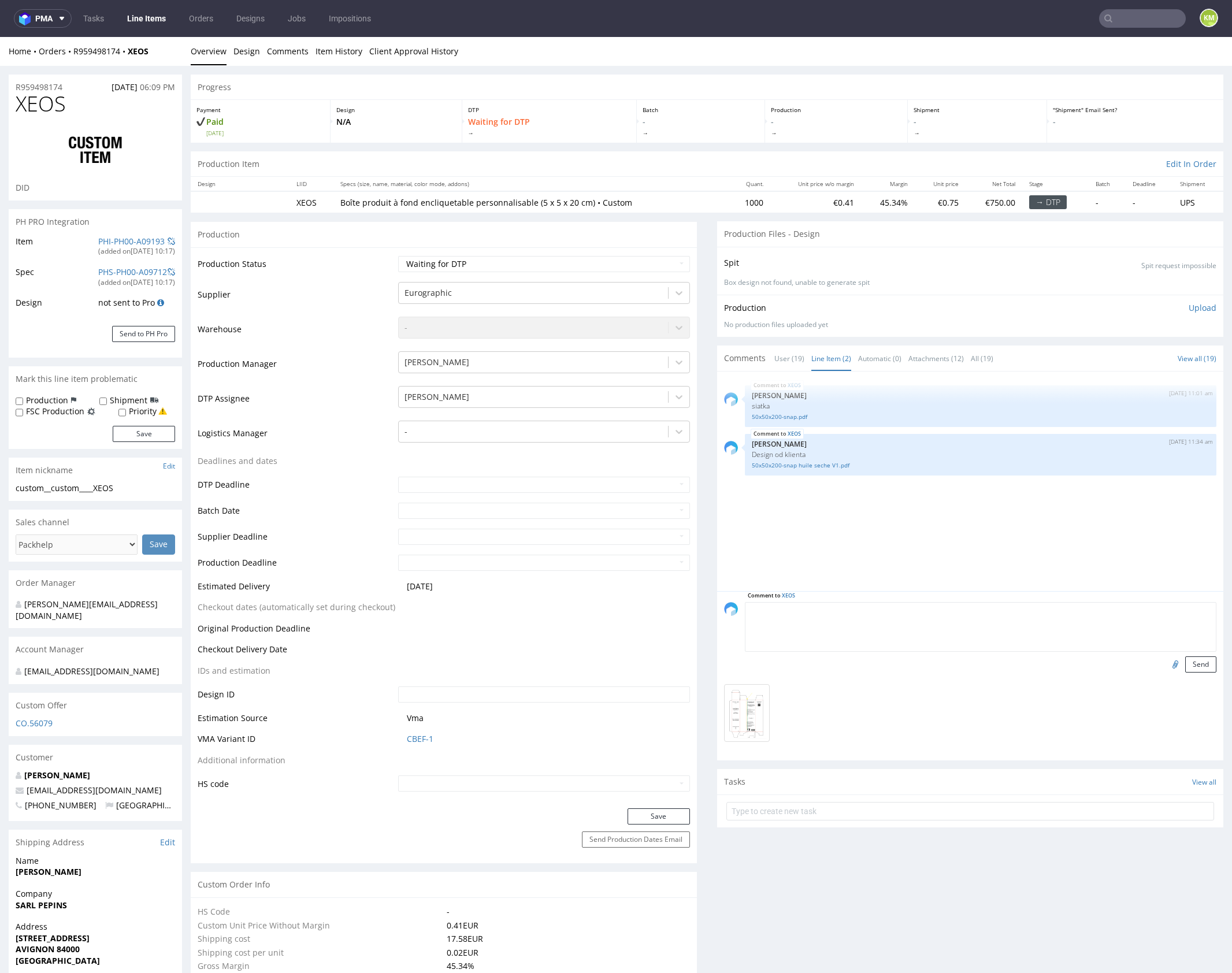
click at [886, 636] on textarea at bounding box center [981, 627] width 472 height 50
type textarea "Klient przesunał linie bigu na siatce wykrojnika żeby zmieścić tekst, wiec albo…"
click at [1186, 662] on button "Send" at bounding box center [1202, 665] width 31 height 16
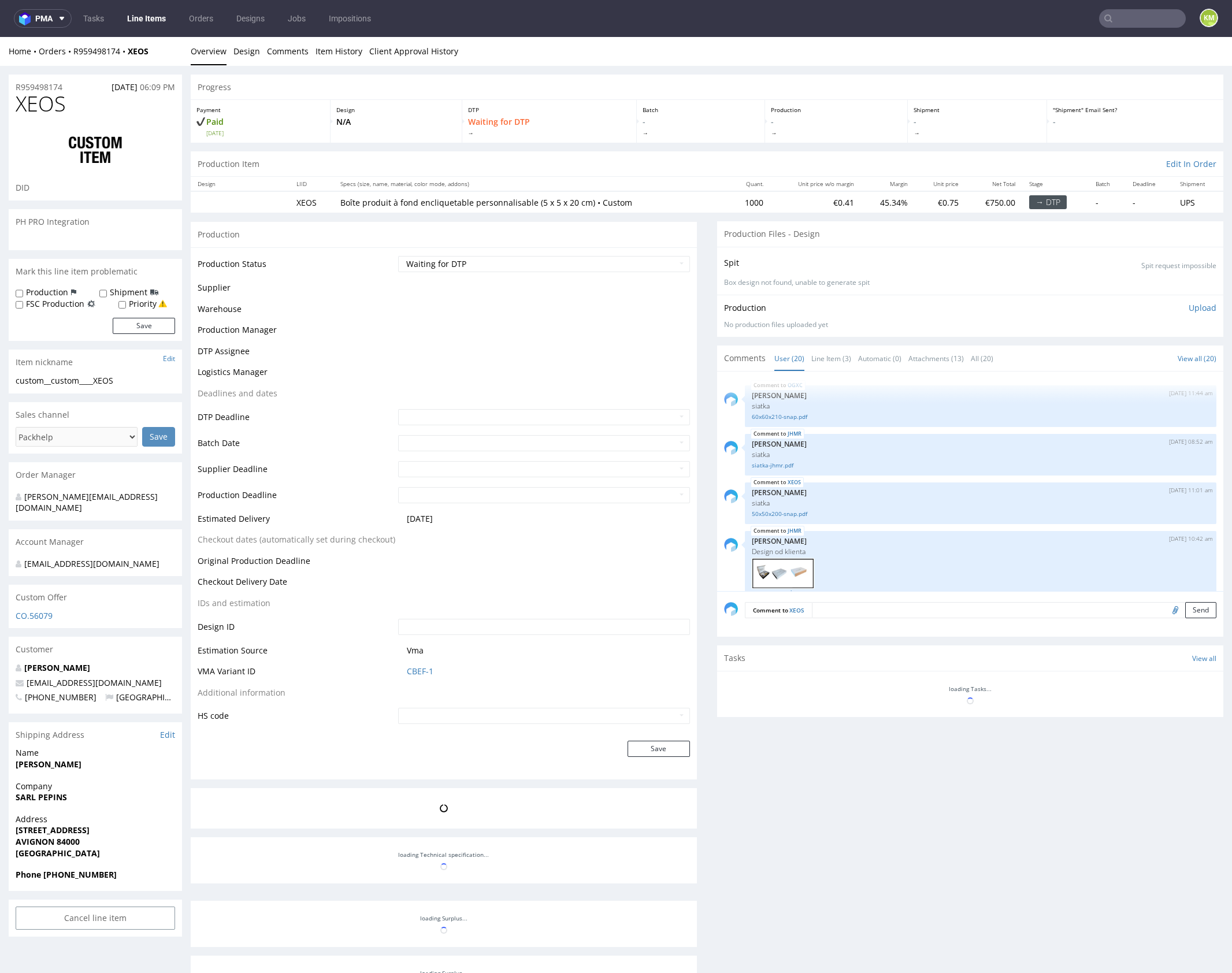
scroll to position [822, 0]
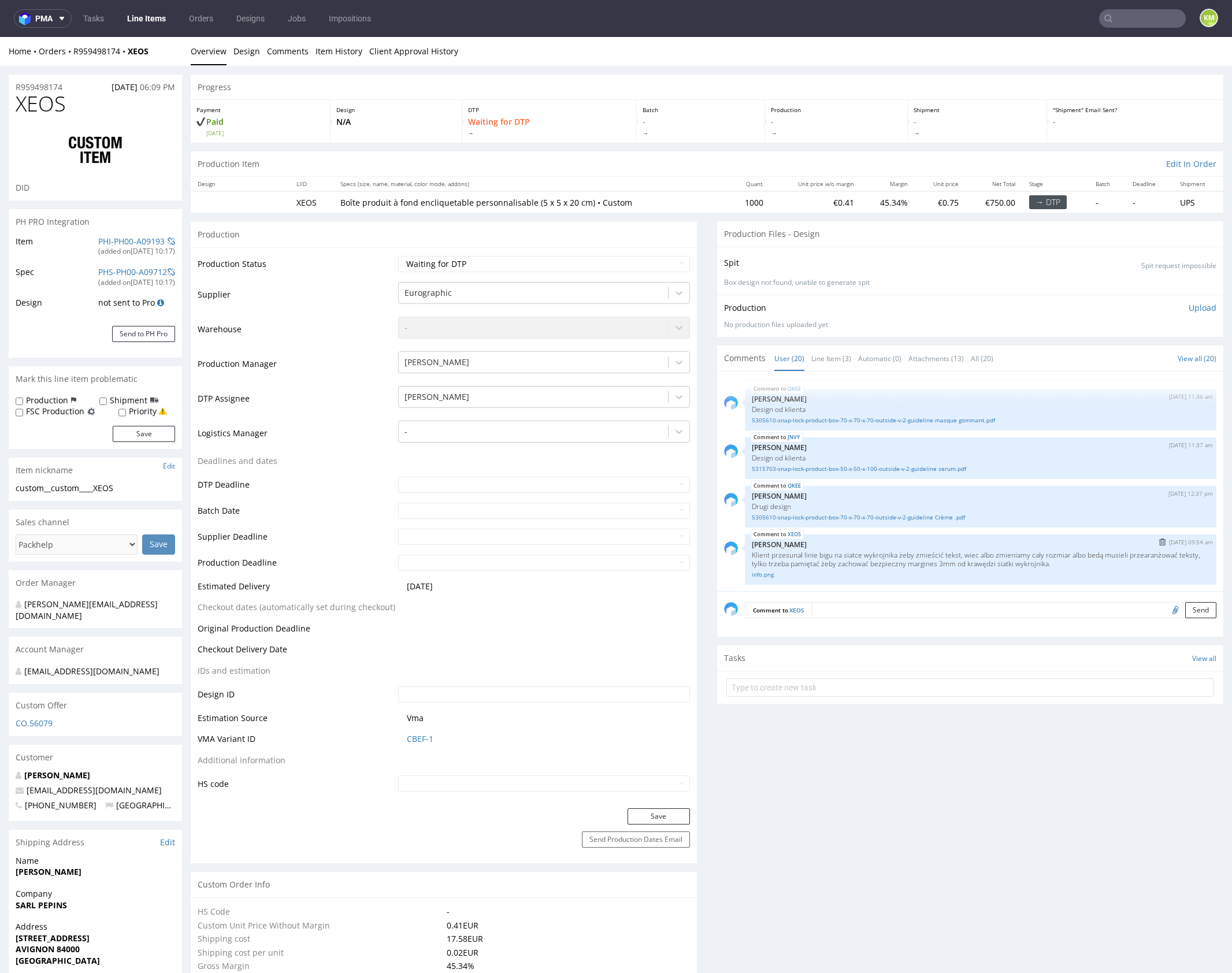
click at [812, 554] on p "Klient przesunał linie bigu na siatce wykrojnika żeby zmieścić tekst, wiec albo…" at bounding box center [981, 559] width 458 height 17
copy p "Klient przesunał linie bigu na siatce wykrojnika żeby zmieścić tekst, wiec albo…"
click at [928, 561] on p "Klient przesunał linie bigu na siatce wykrojnika żeby zmieścić tekst, wiec albo…" at bounding box center [981, 559] width 458 height 17
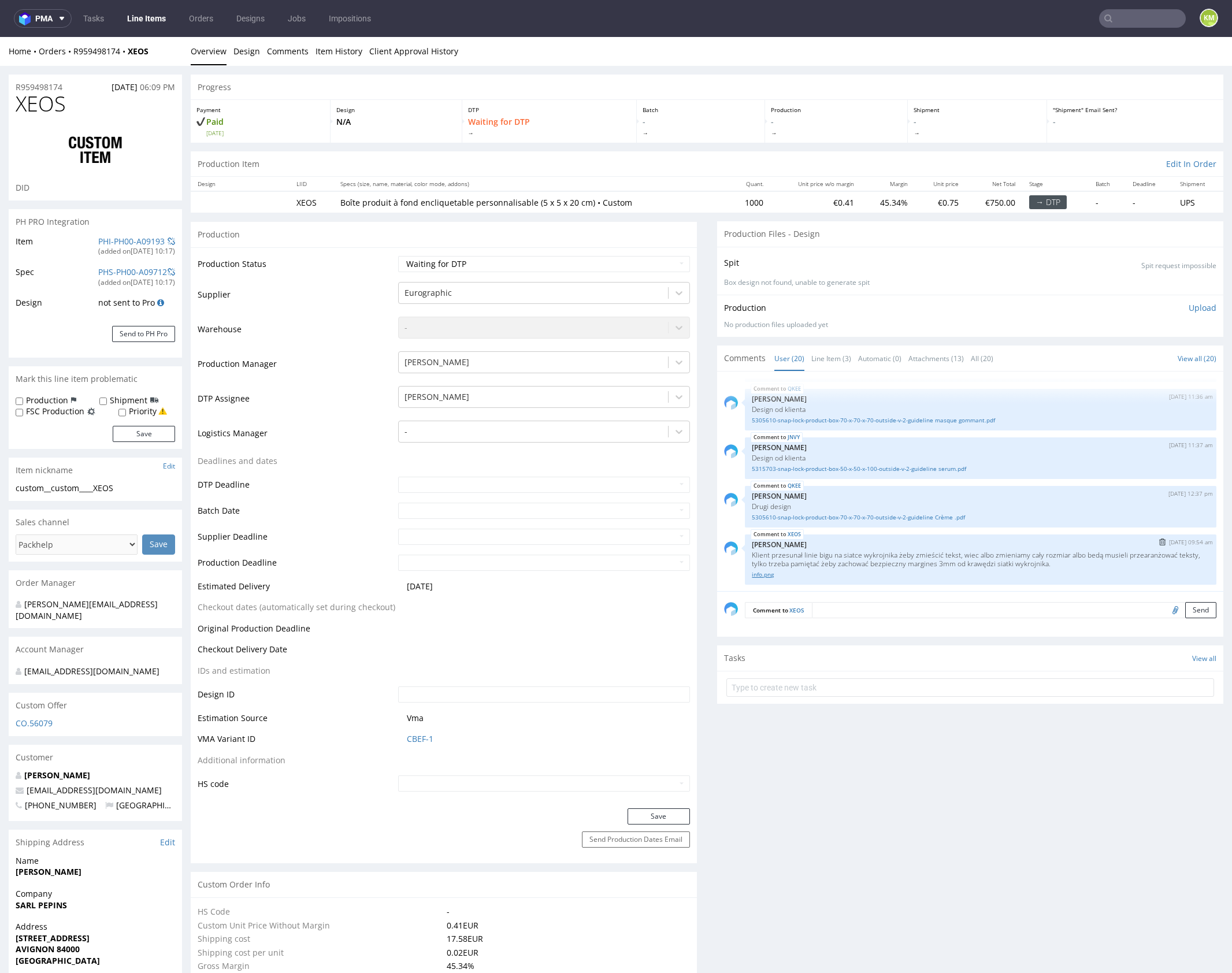
click at [759, 572] on link "info.png" at bounding box center [981, 574] width 458 height 9
click at [914, 594] on div "Comment to XEOS Send" at bounding box center [970, 614] width 506 height 46
click at [618, 266] on select "Waiting for Artwork Waiting for Diecut Waiting for Mockup Waiting for DTP Waiti…" at bounding box center [545, 264] width 292 height 16
select select "dtp_issue"
click at [398, 256] on select "Waiting for Artwork Waiting for Diecut Waiting for Mockup Waiting for DTP Waiti…" at bounding box center [545, 264] width 292 height 16
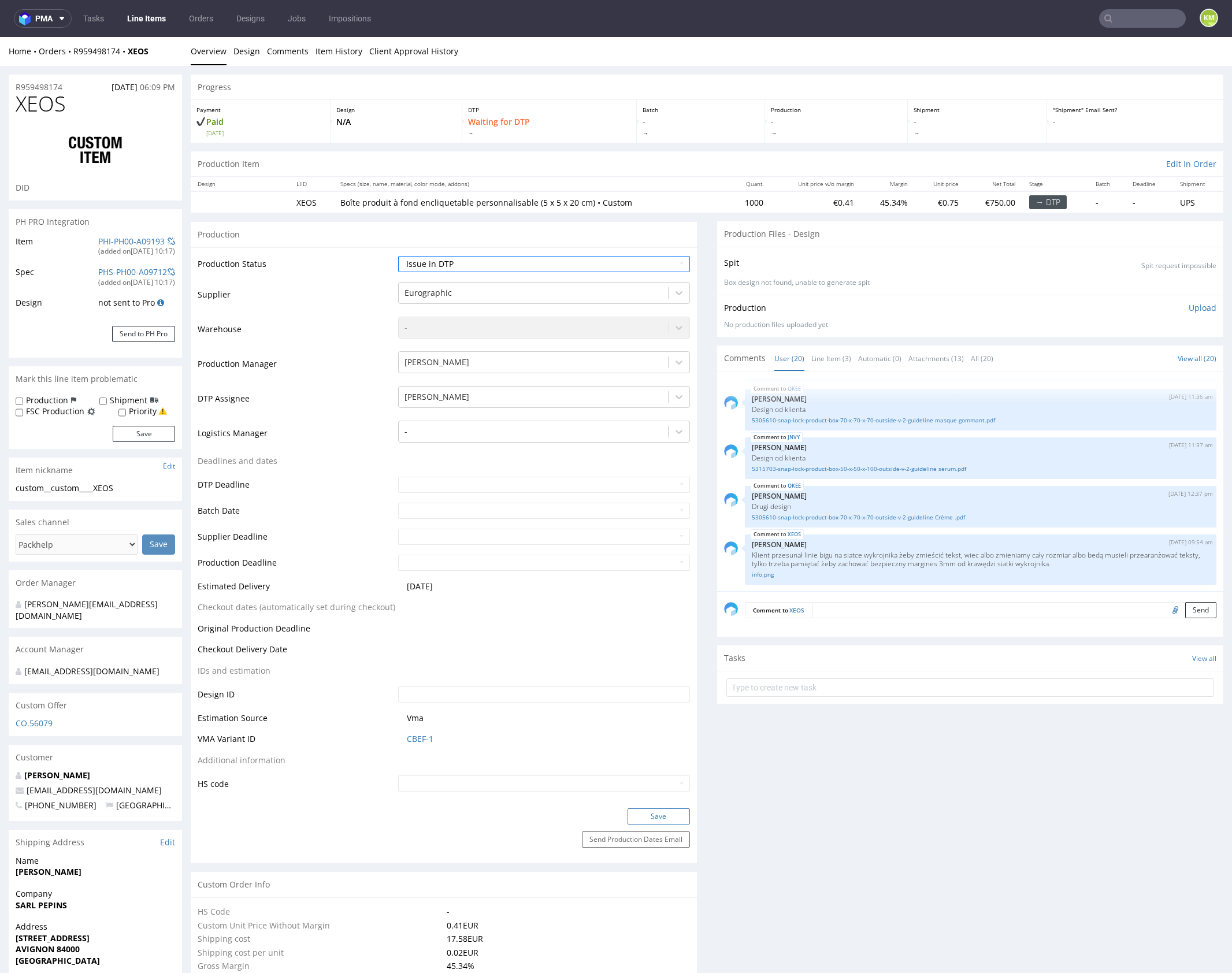
click at [668, 812] on button "Save" at bounding box center [659, 816] width 62 height 16
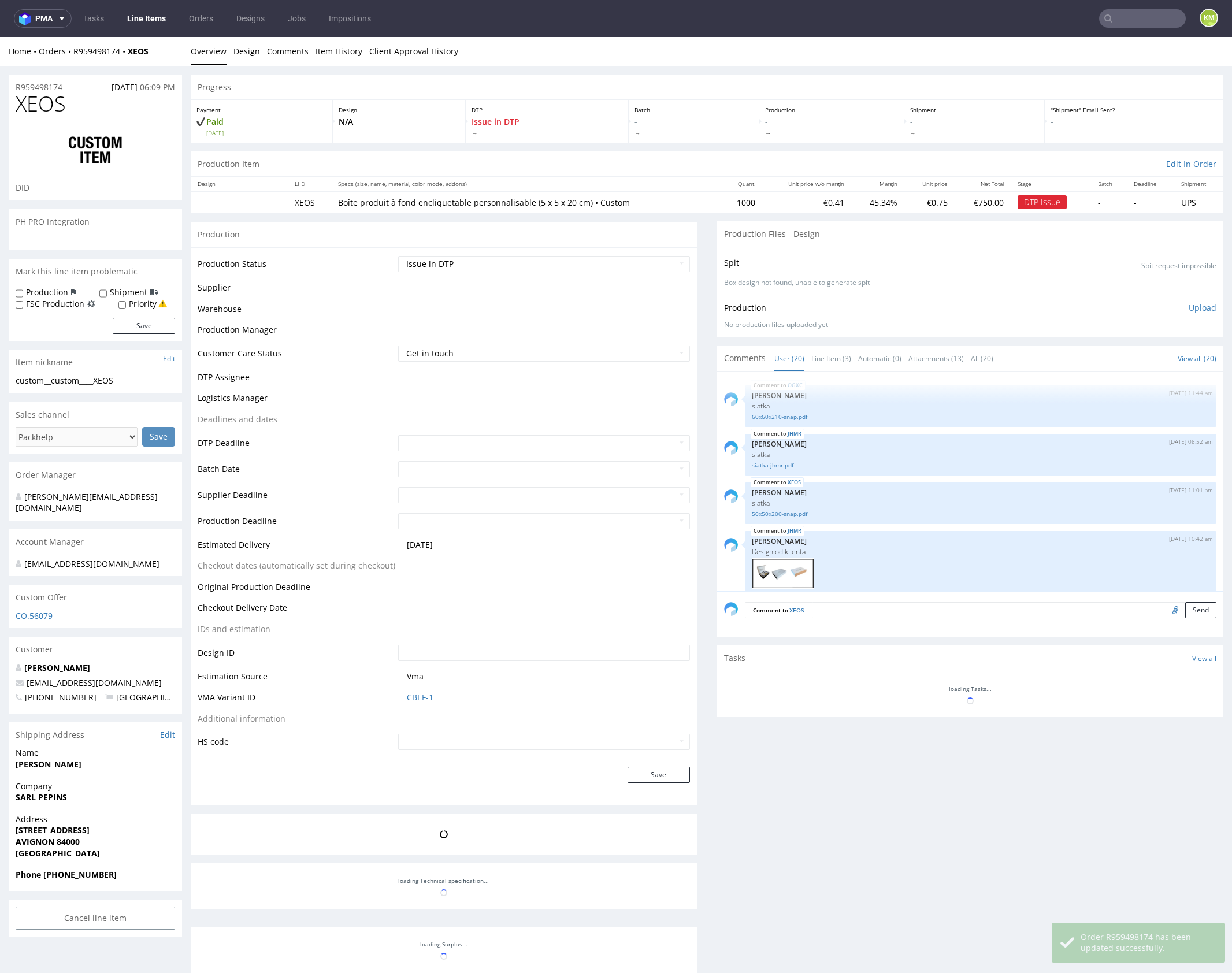
scroll to position [823, 0]
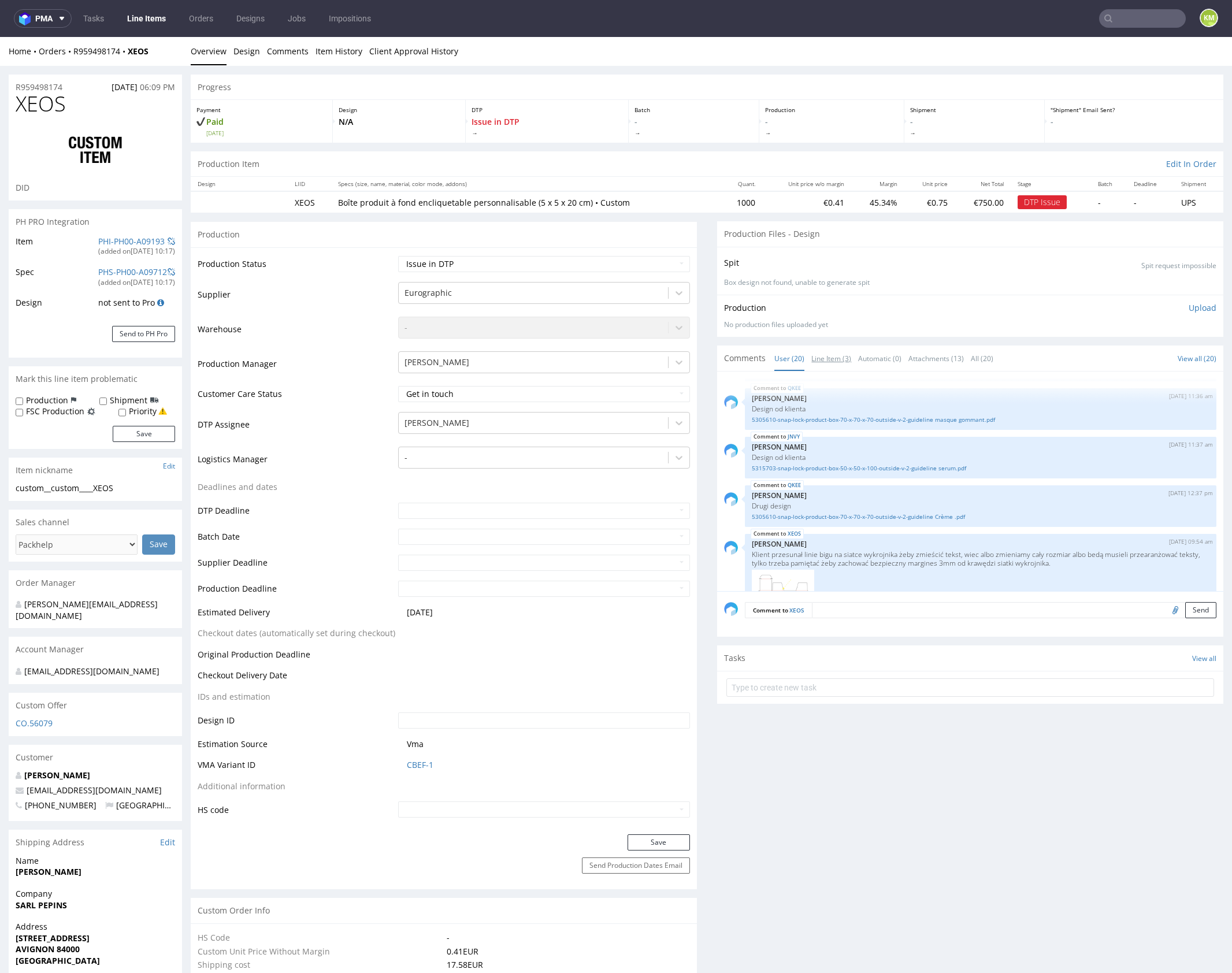
drag, startPoint x: 834, startPoint y: 357, endPoint x: 844, endPoint y: 387, distance: 31.6
click at [835, 357] on link "Line Item (3)" at bounding box center [831, 358] width 40 height 25
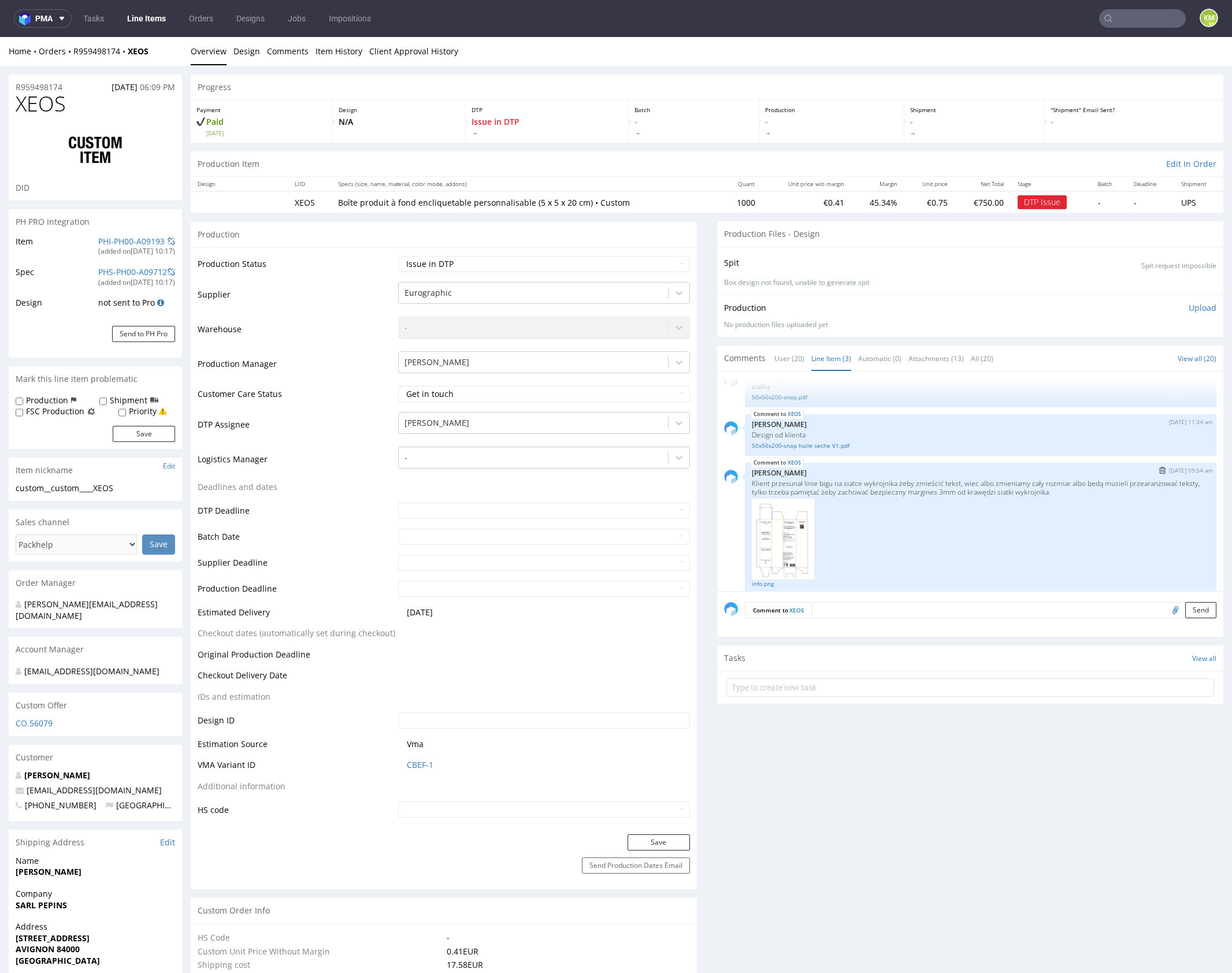
scroll to position [30, 0]
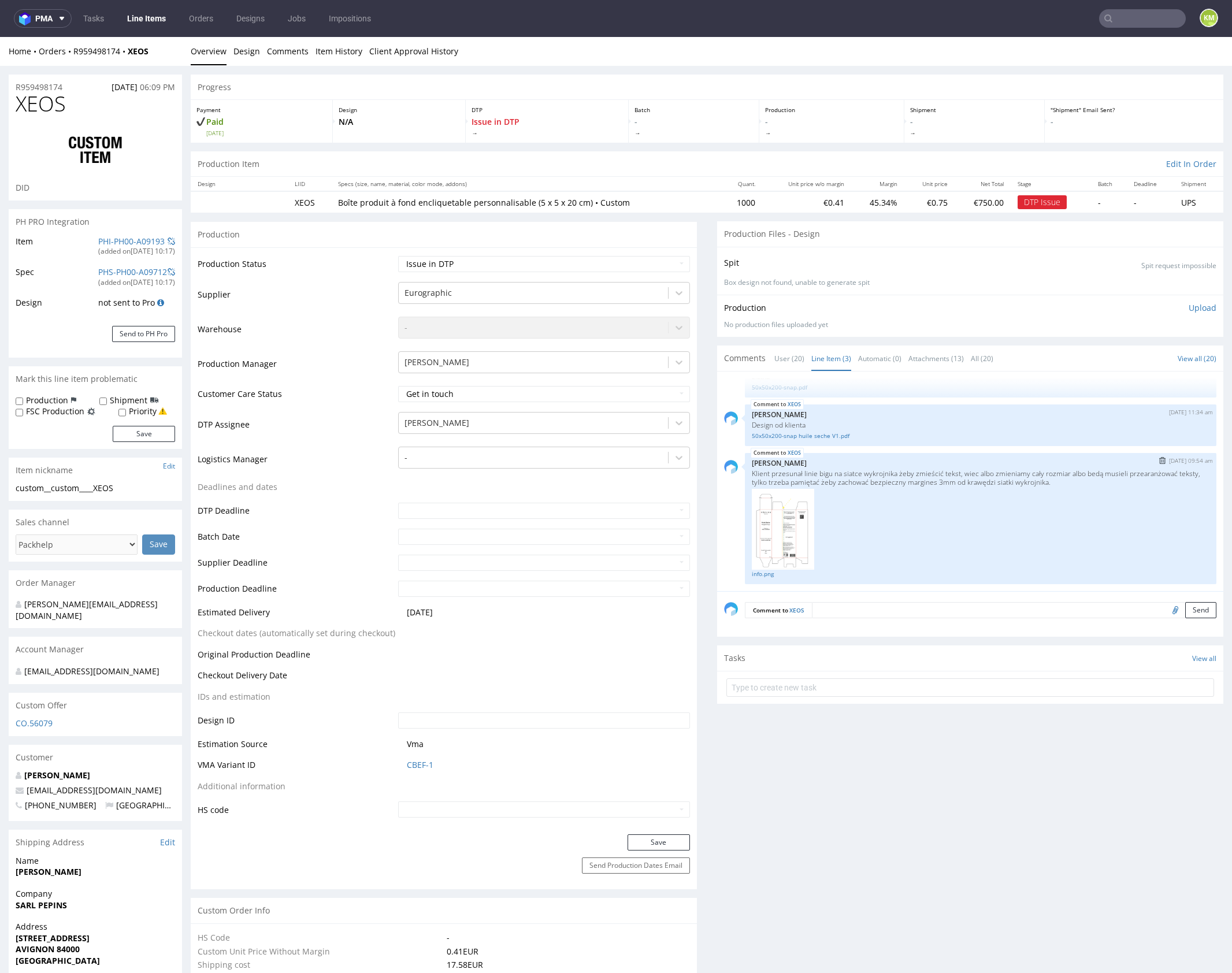
click at [939, 489] on div at bounding box center [981, 529] width 458 height 81
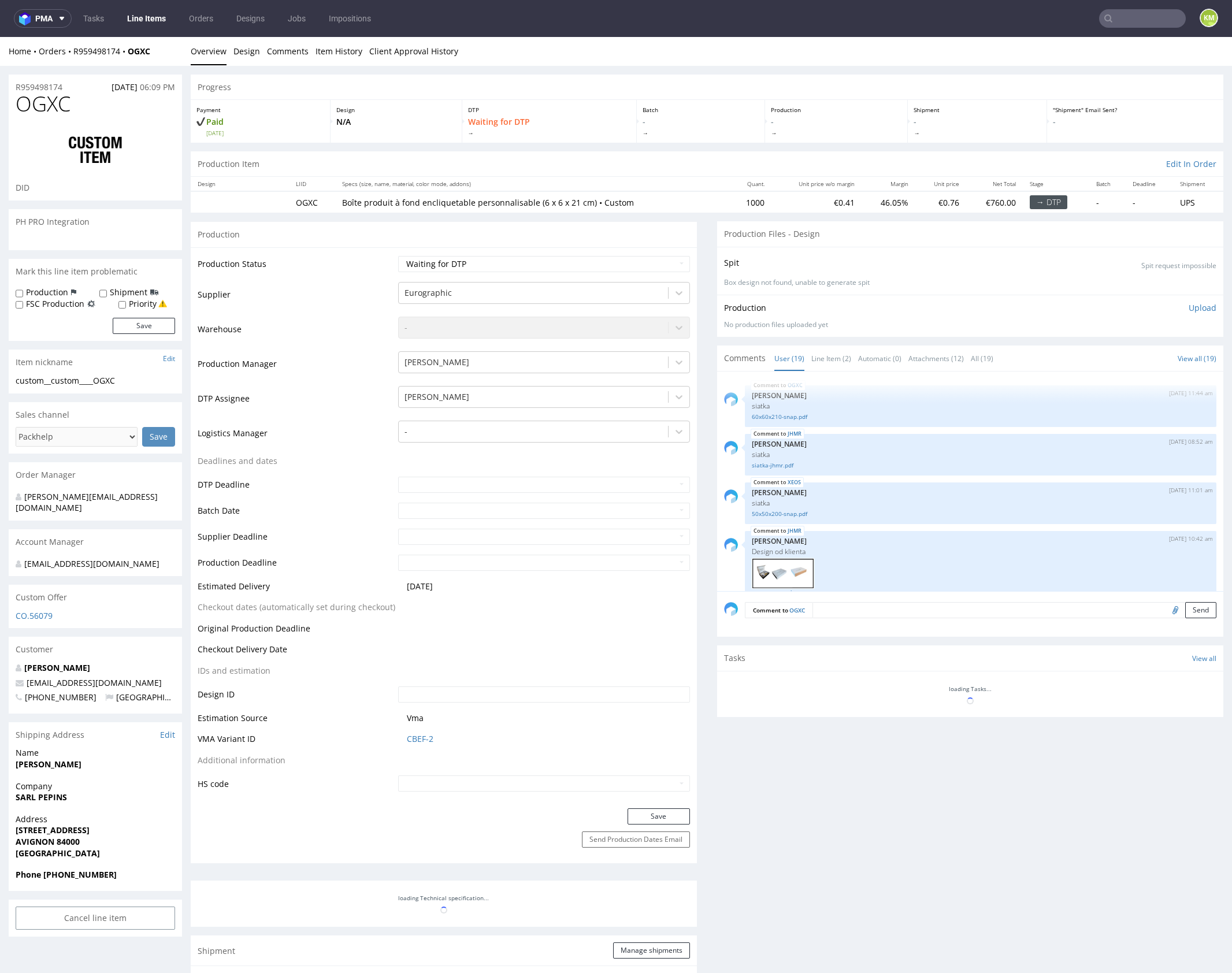
scroll to position [765, 0]
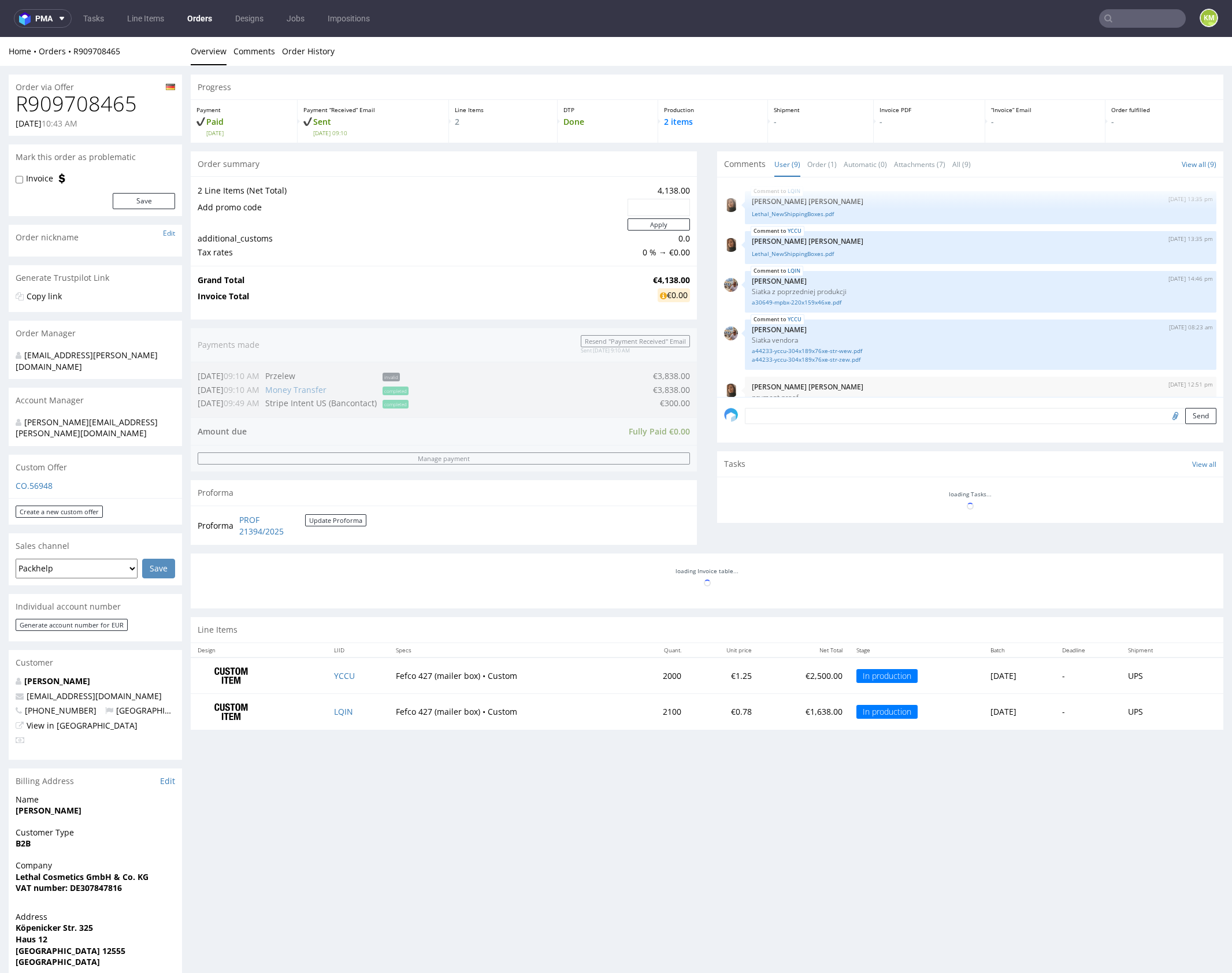
scroll to position [218, 0]
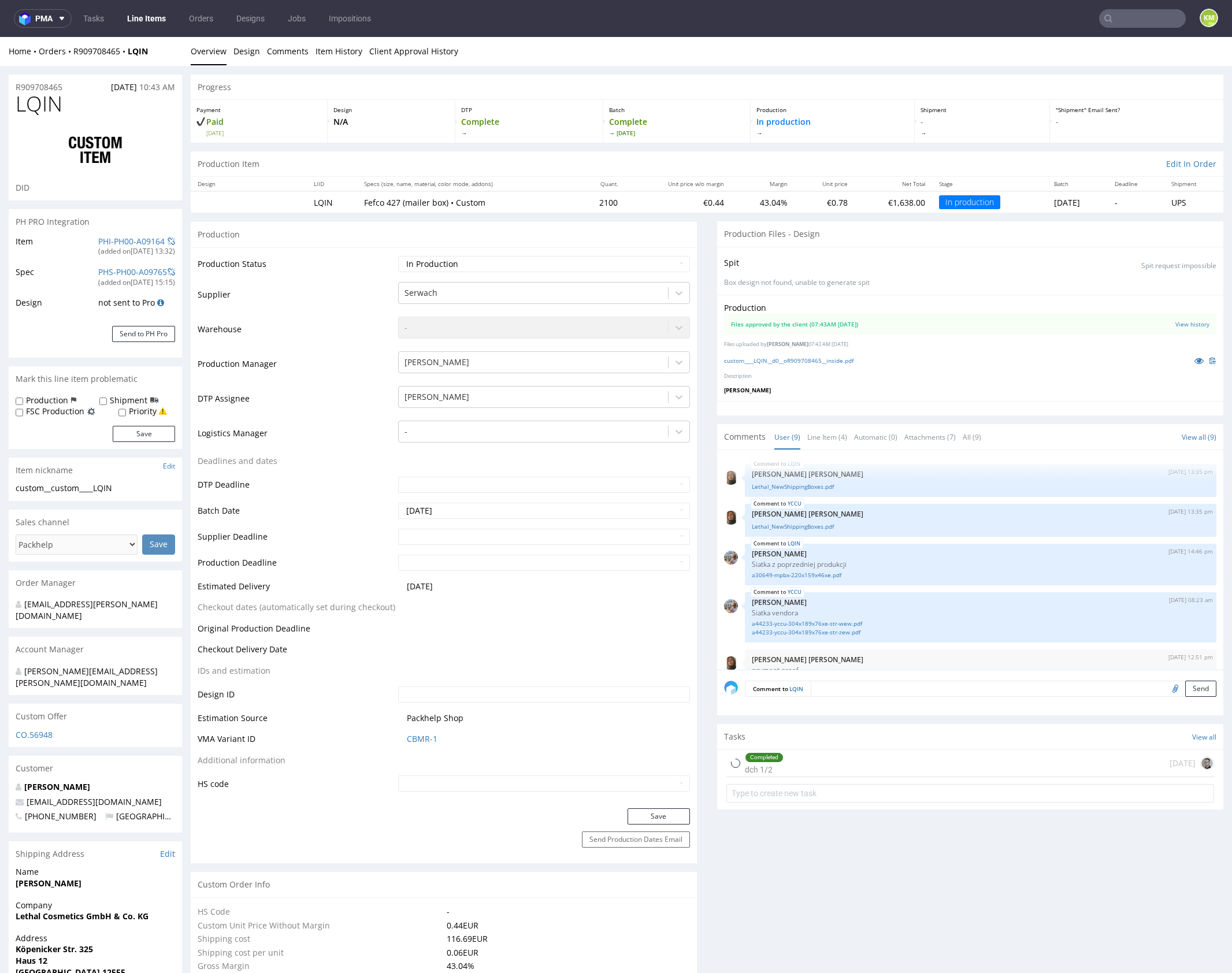
scroll to position [218, 0]
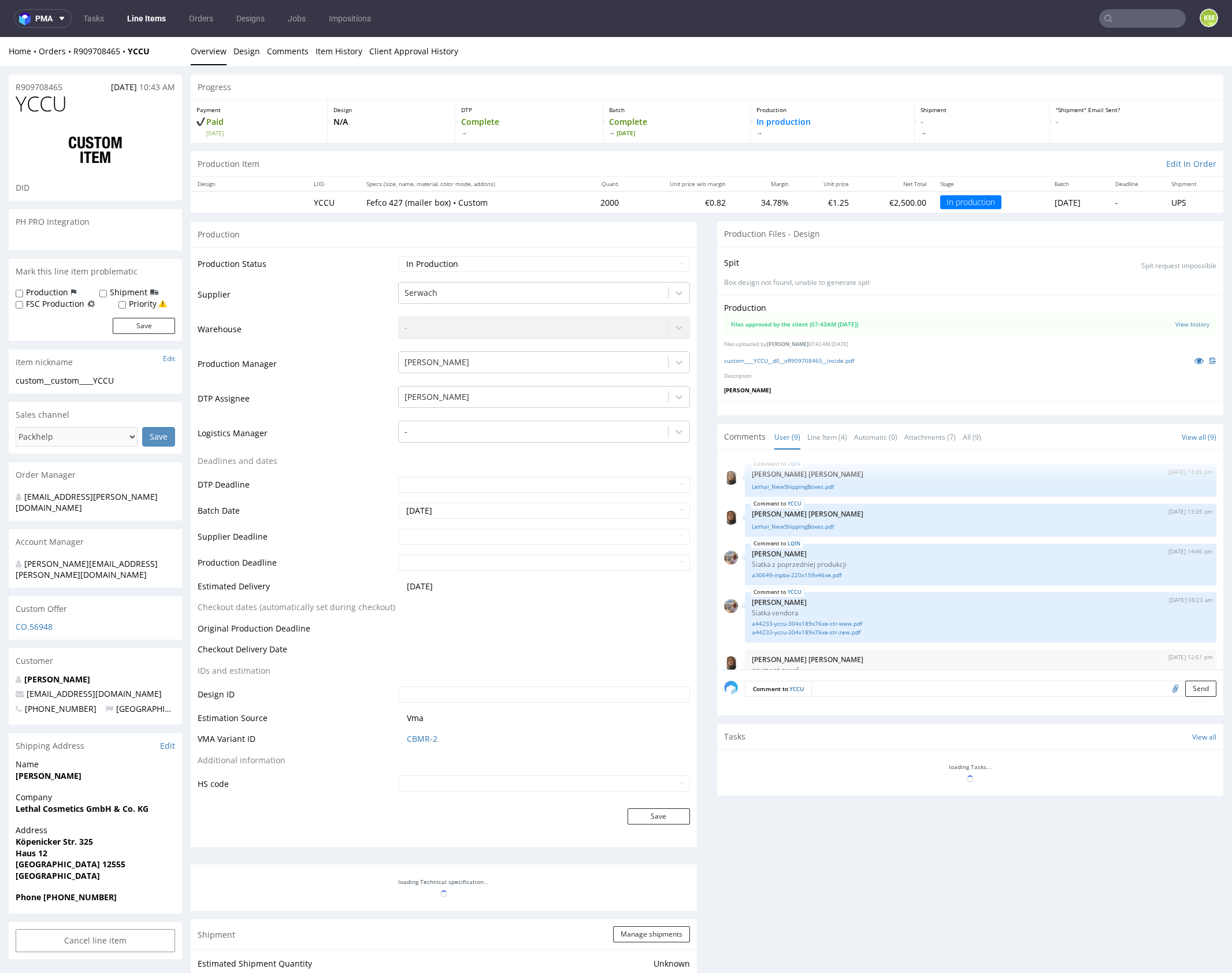
scroll to position [218, 0]
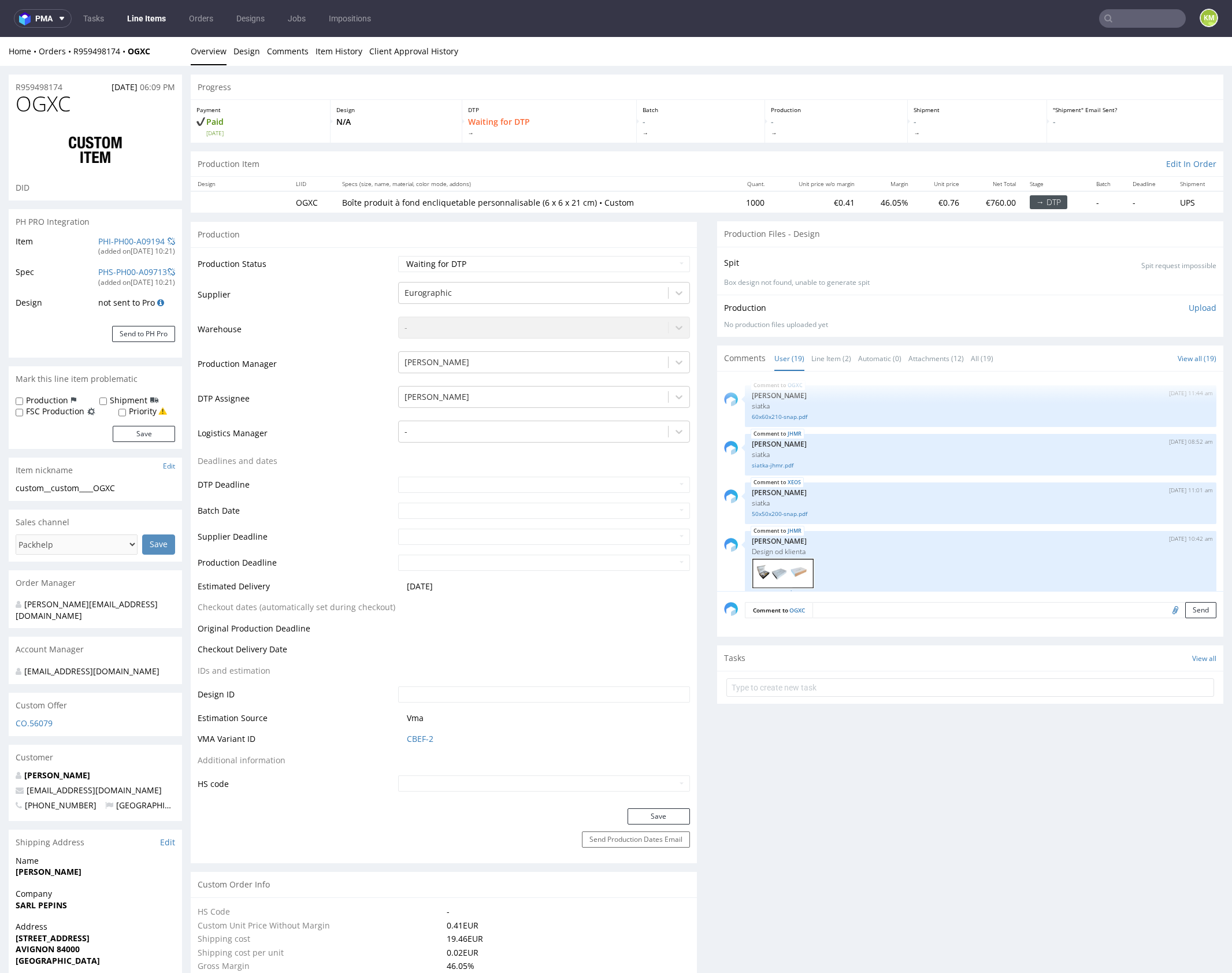
scroll to position [765, 0]
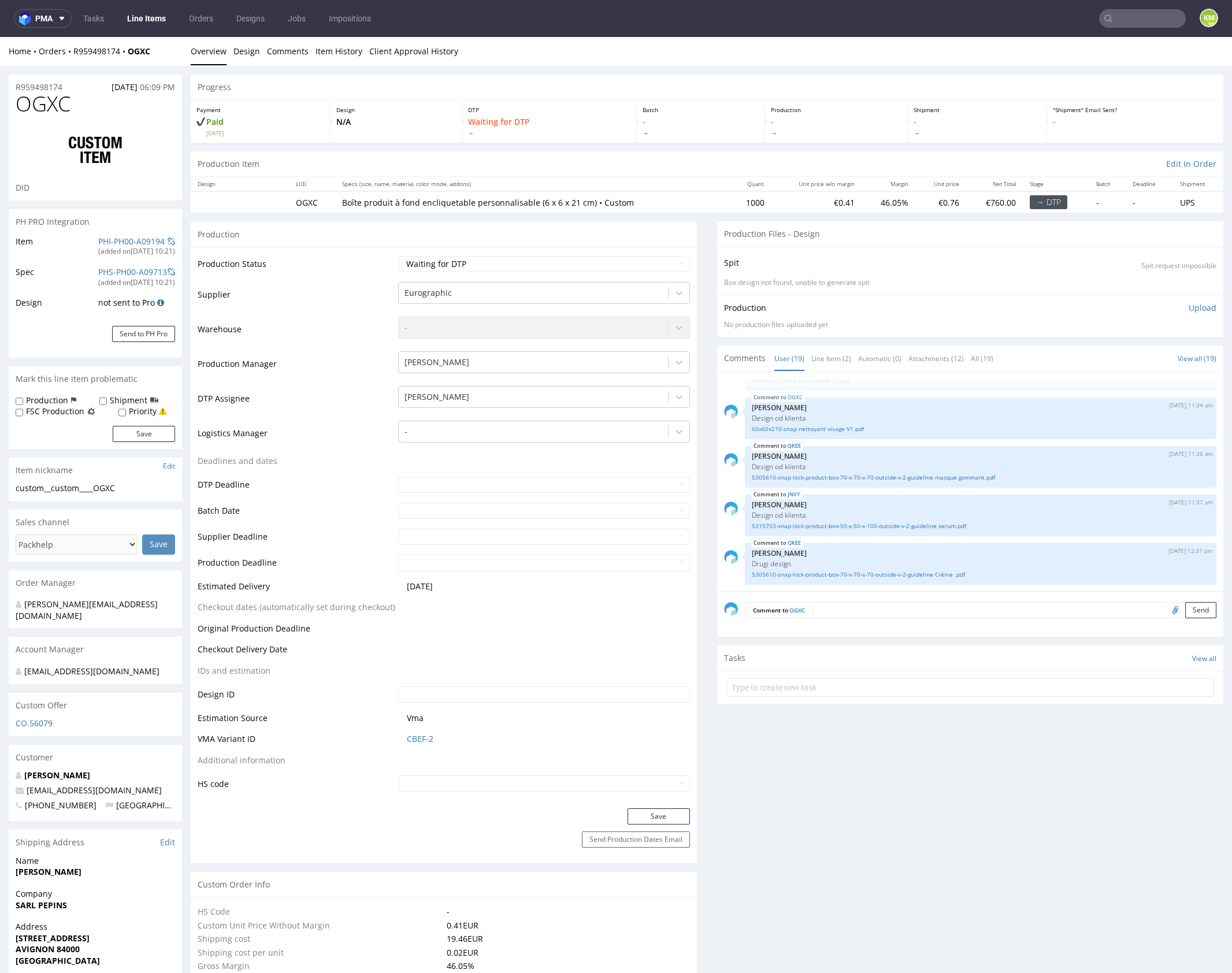
click at [88, 491] on div "custom__custom____OGXC" at bounding box center [95, 488] width 159 height 12
drag, startPoint x: 52, startPoint y: 486, endPoint x: 130, endPoint y: 483, distance: 78.1
click at [130, 483] on div "custom__custom____OGXC" at bounding box center [95, 488] width 159 height 12
copy div "custom____OGXC"
copy link "R959498174"
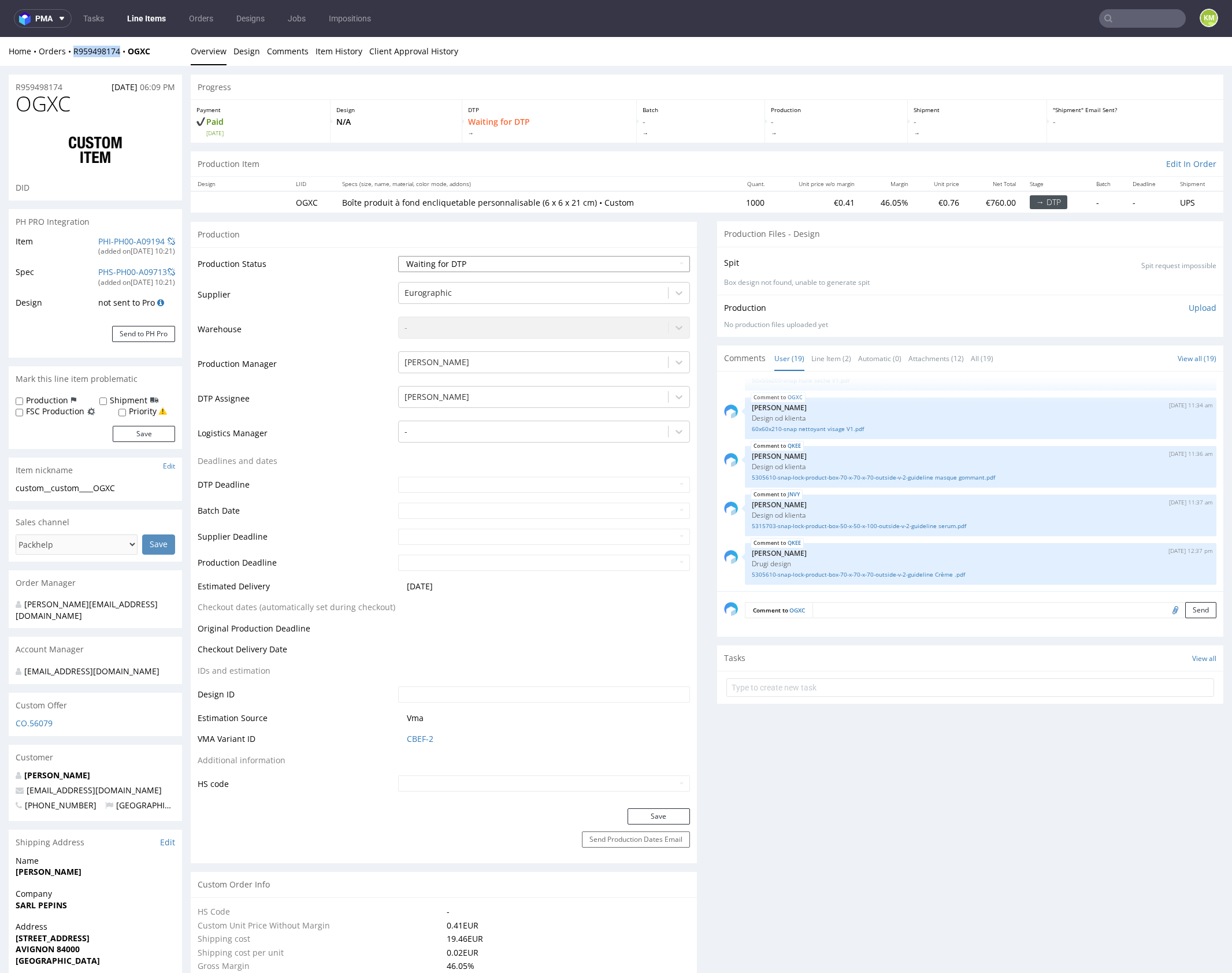
click at [641, 262] on select "Waiting for Artwork Waiting for Diecut Waiting for Mockup Waiting for DTP Waiti…" at bounding box center [545, 264] width 292 height 16
select select "dtp_ca_needed"
click at [398, 256] on select "Waiting for Artwork Waiting for Diecut Waiting for Mockup Waiting for DTP Waiti…" at bounding box center [545, 264] width 292 height 16
click at [666, 812] on button "Save" at bounding box center [659, 816] width 62 height 16
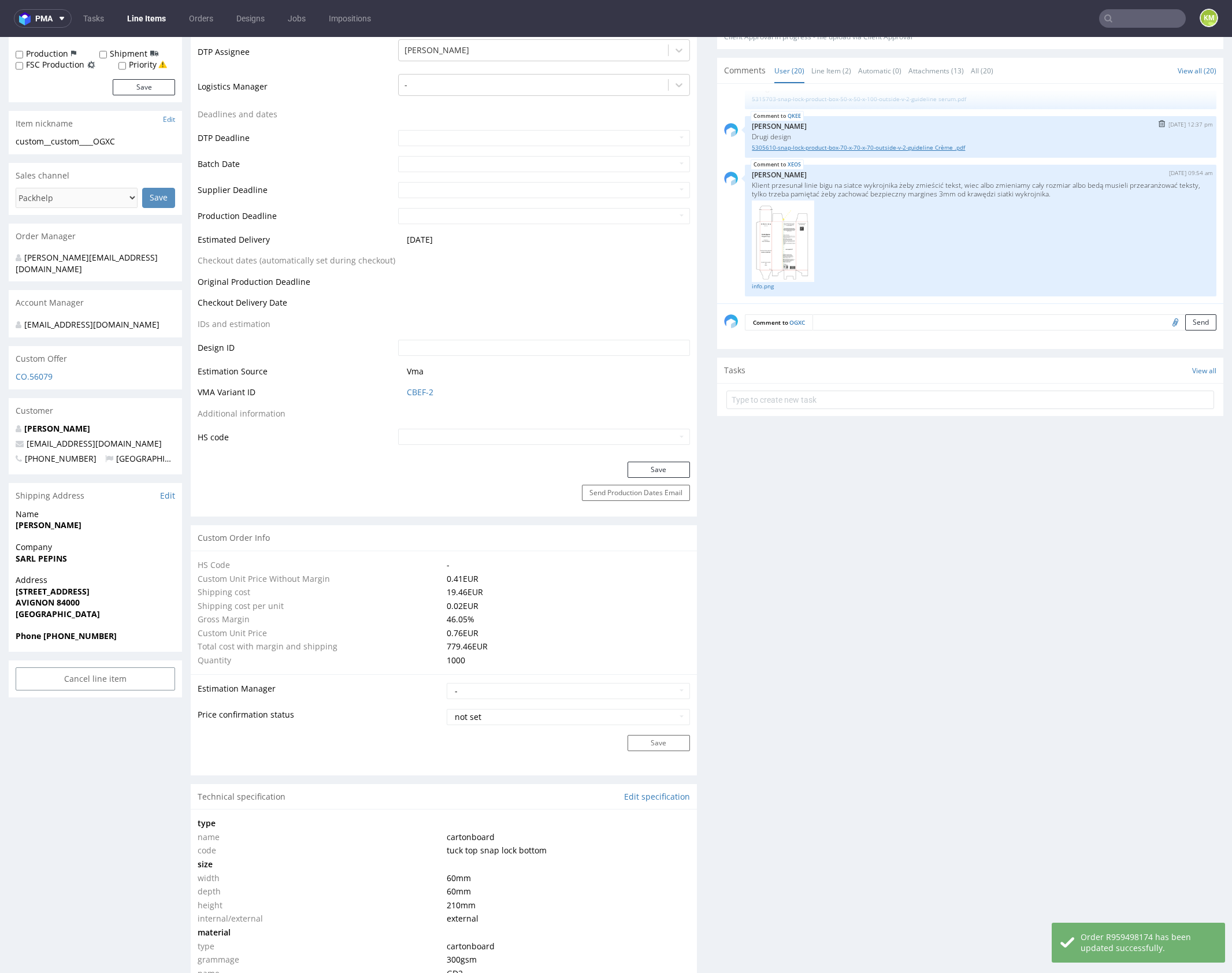
scroll to position [0, 0]
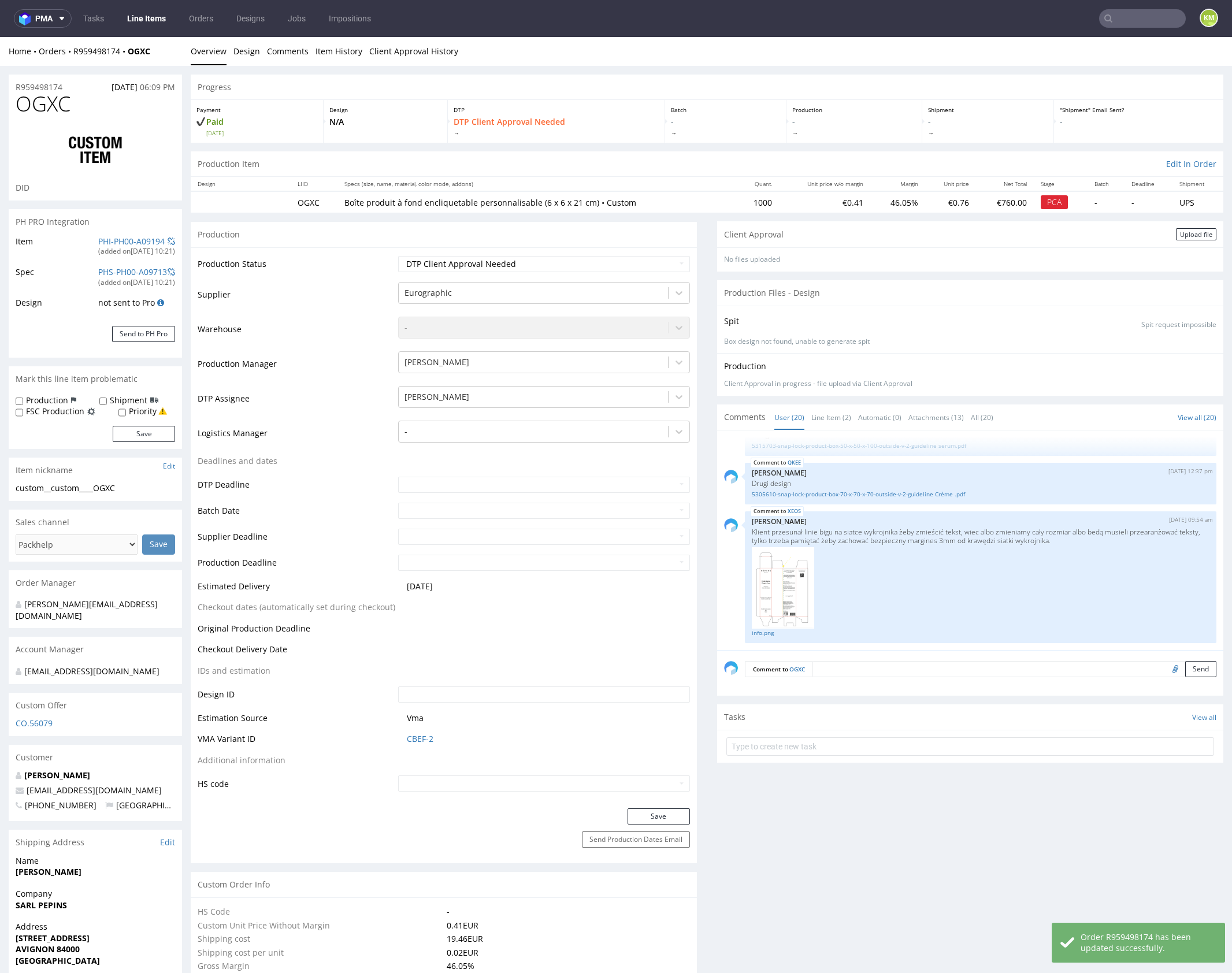
click at [1177, 233] on div "Upload file" at bounding box center [1197, 234] width 41 height 12
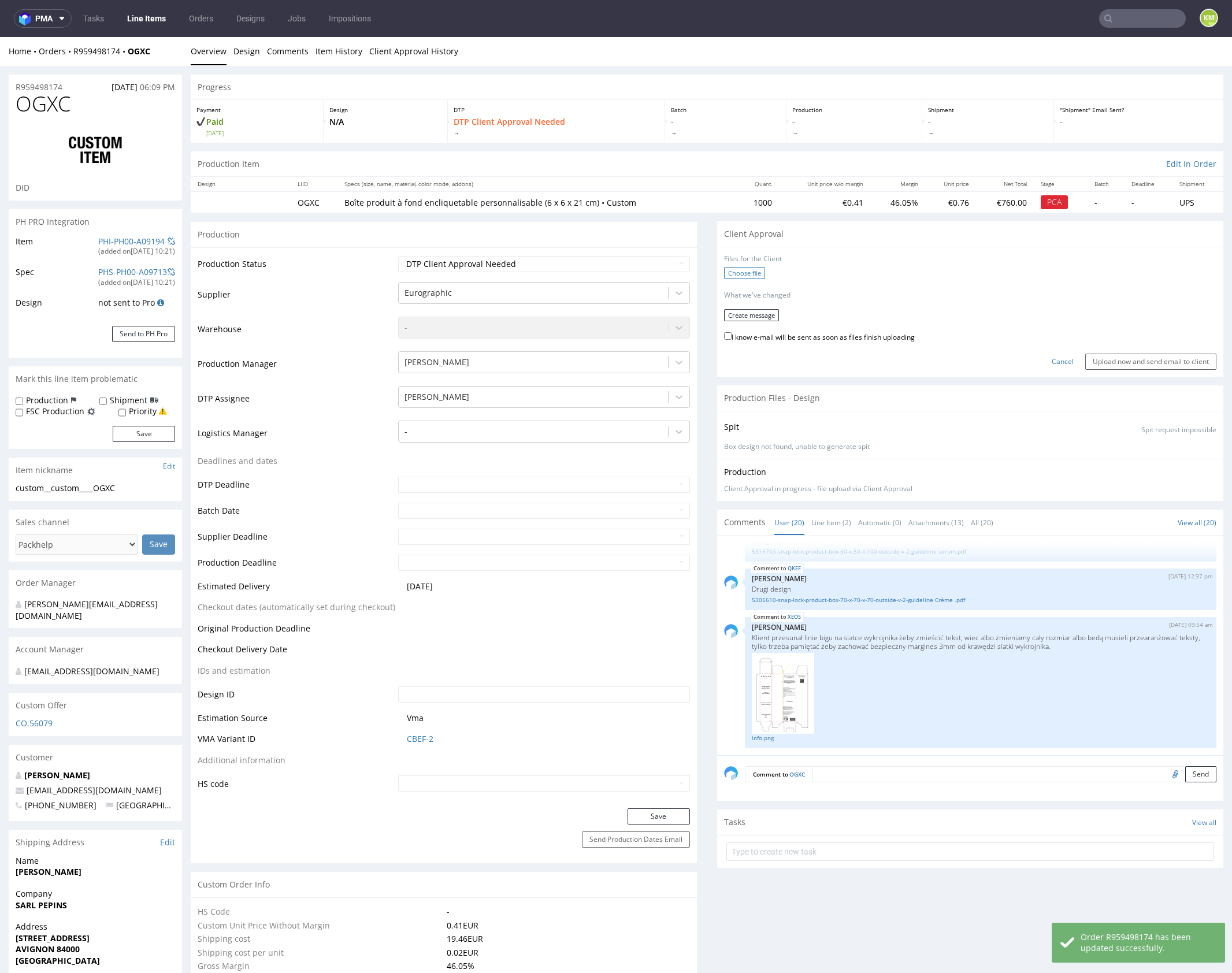
click at [748, 268] on label "Choose file" at bounding box center [745, 273] width 41 height 12
click at [0, 37] on input "Choose file" at bounding box center [0, 37] width 0 height 0
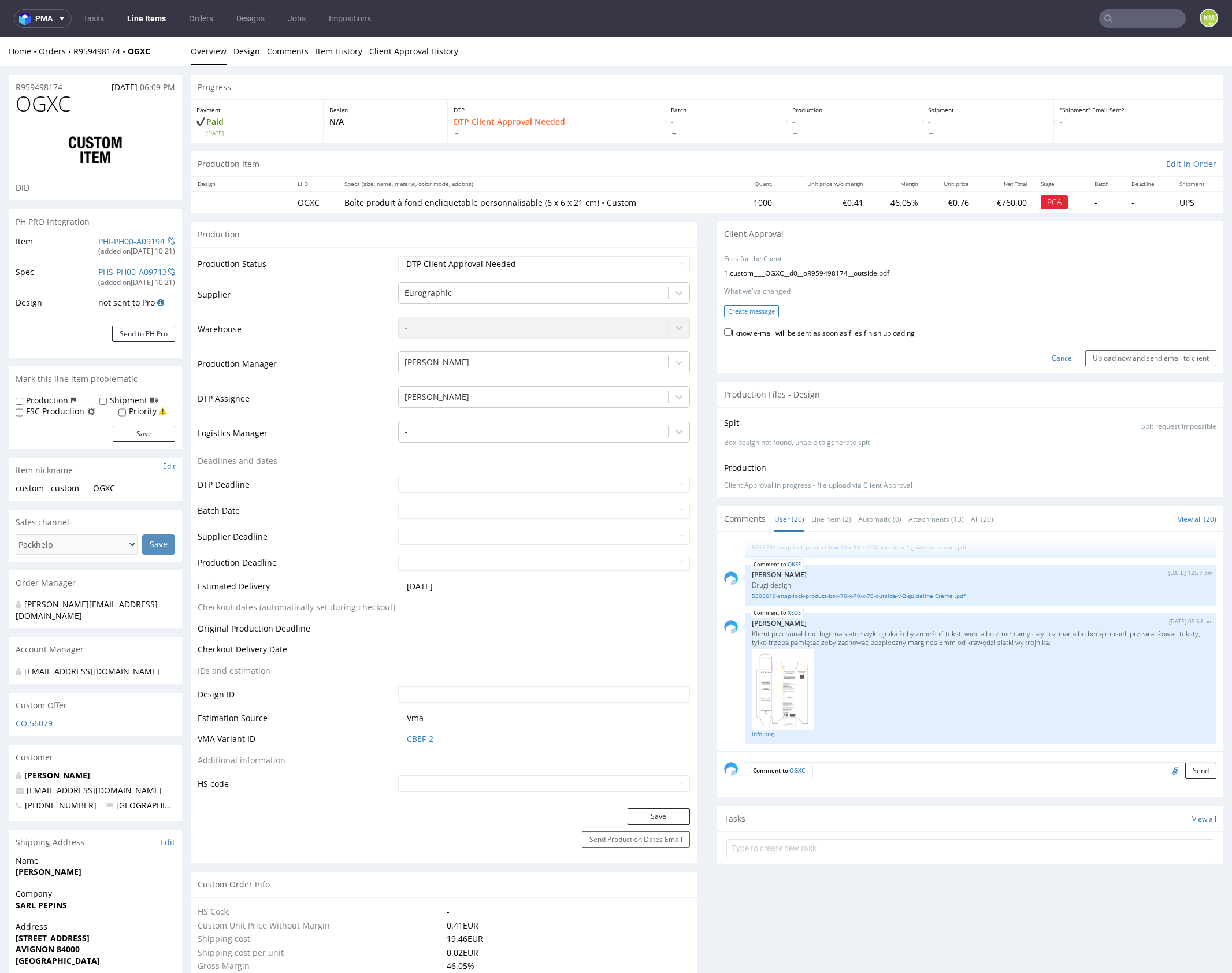
click at [755, 312] on button "Create message" at bounding box center [752, 312] width 55 height 12
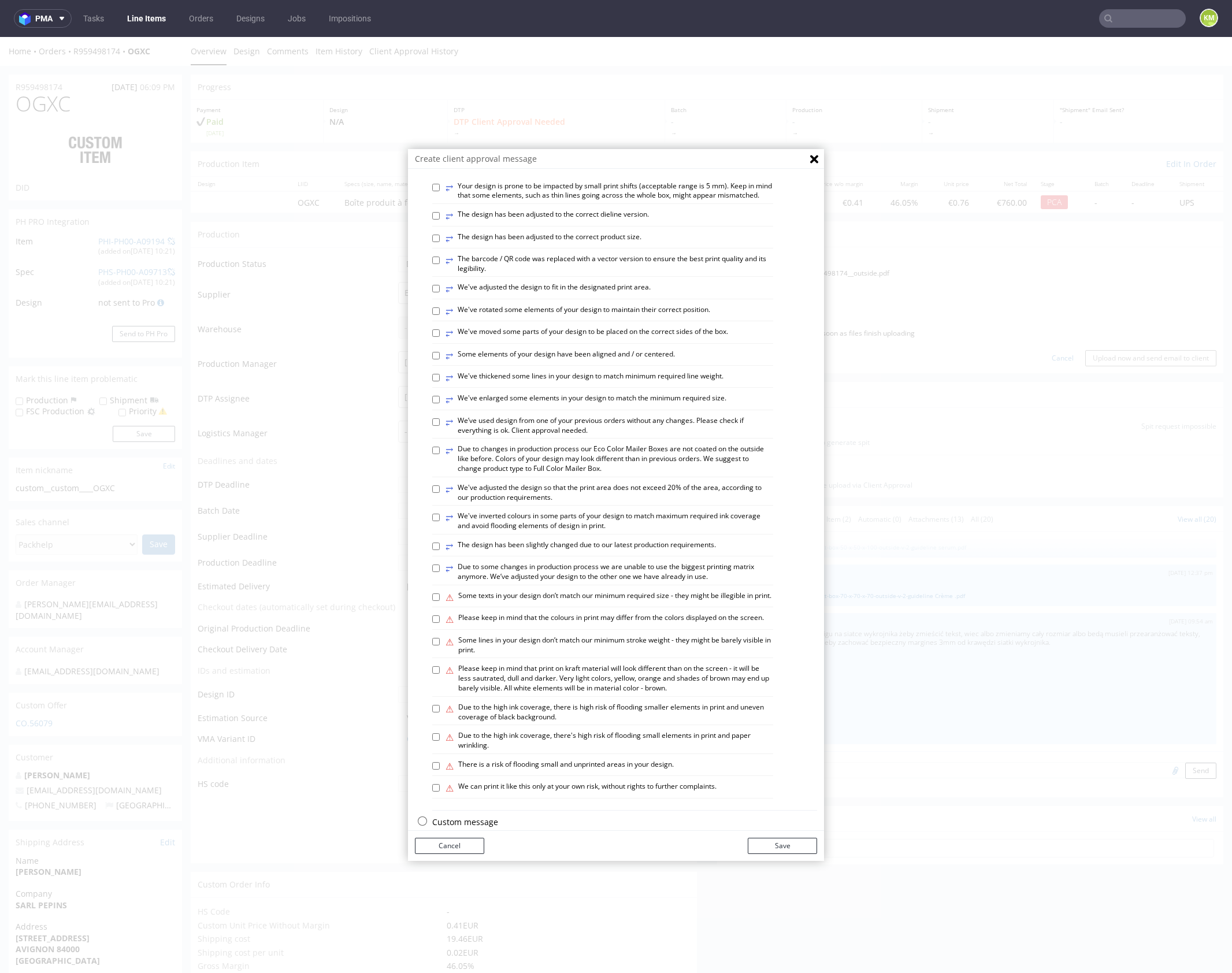
scroll to position [320, 0]
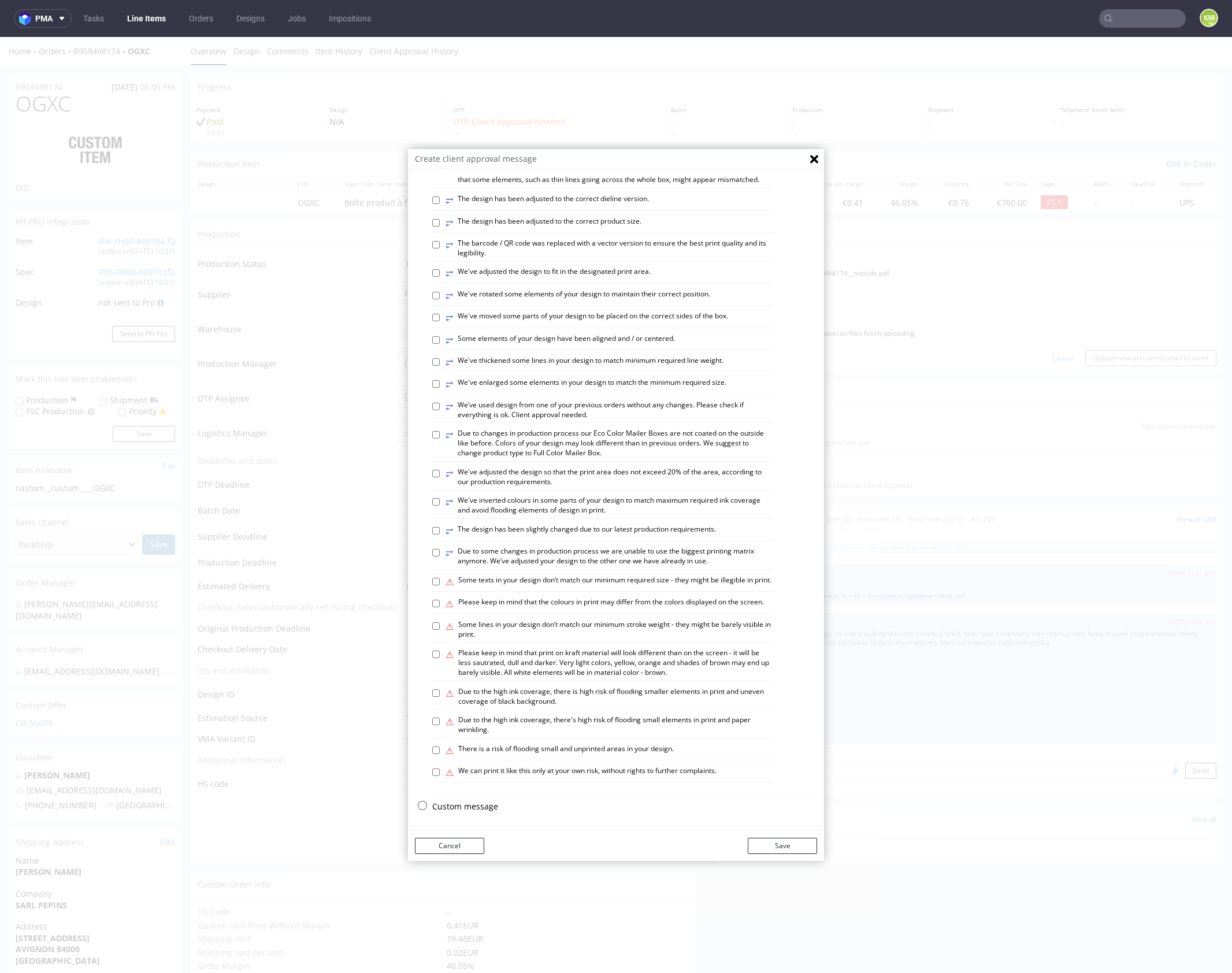
click at [469, 807] on p "Custom message" at bounding box center [624, 807] width 385 height 12
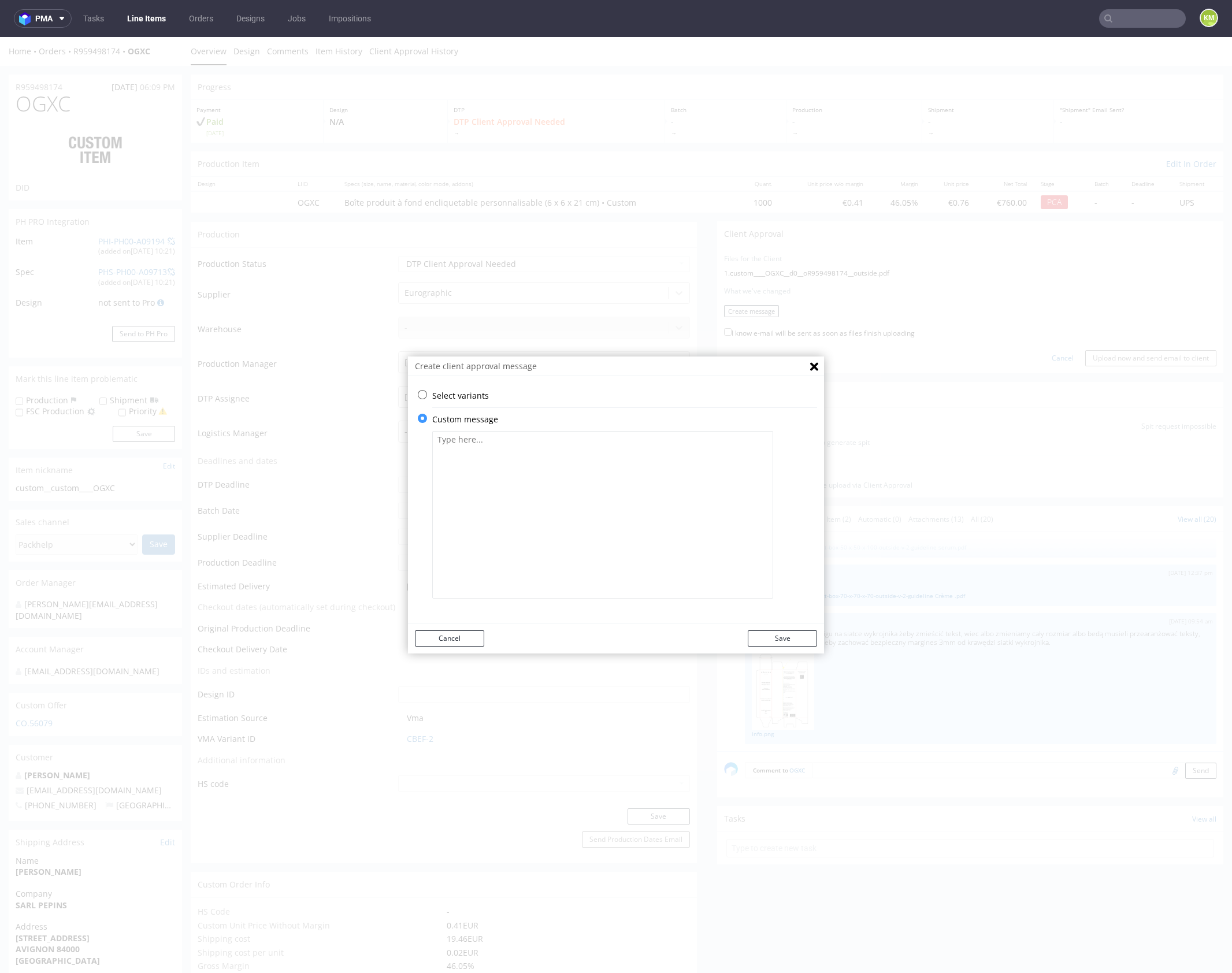
scroll to position [0, 0]
click at [523, 543] on textarea at bounding box center [602, 515] width 341 height 168
paste textarea "The design has been changed from a technical standpoint. All black elements hav…"
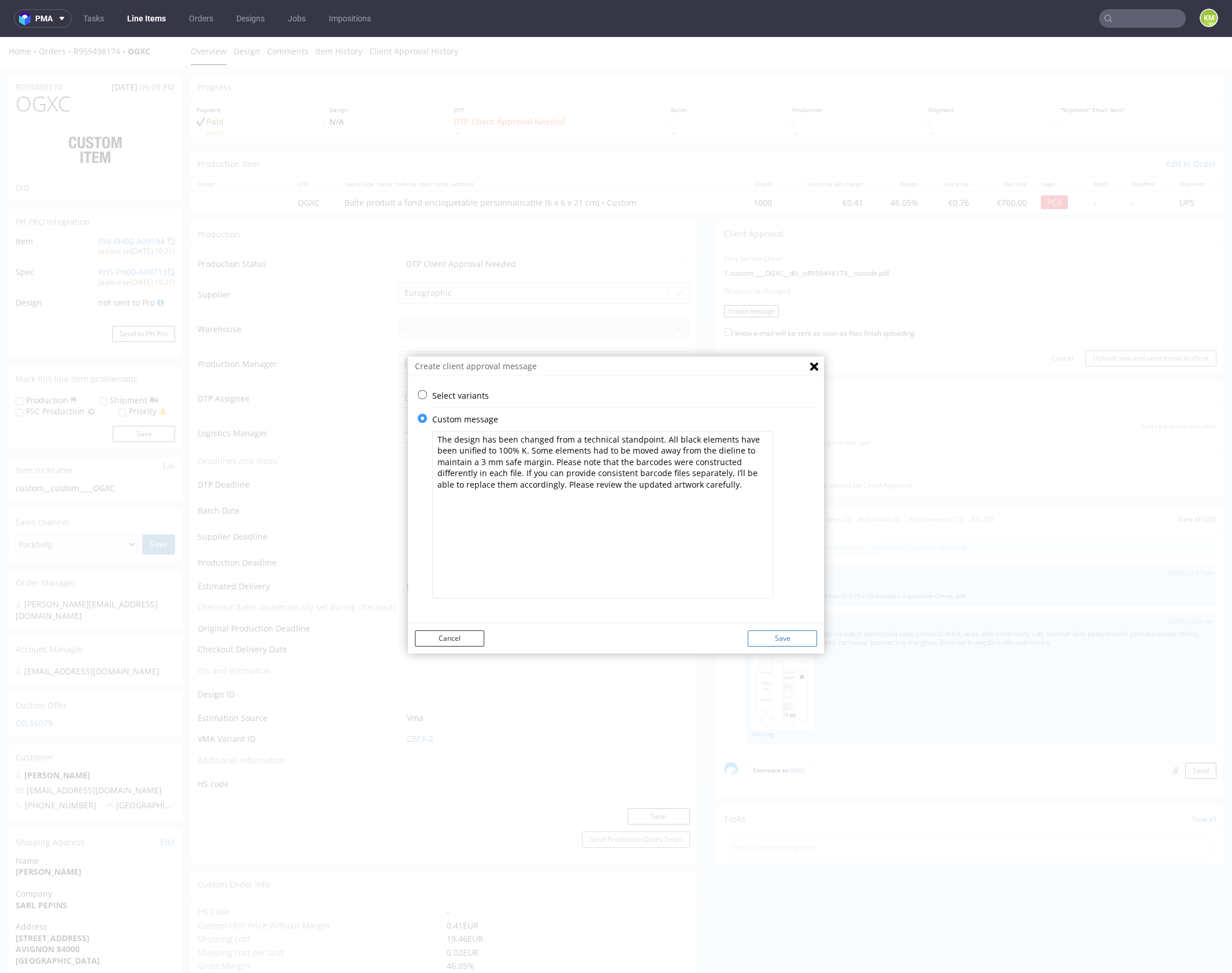
type textarea "The design has been changed from a technical standpoint. All black elements hav…"
click at [805, 638] on button "Save" at bounding box center [782, 638] width 70 height 16
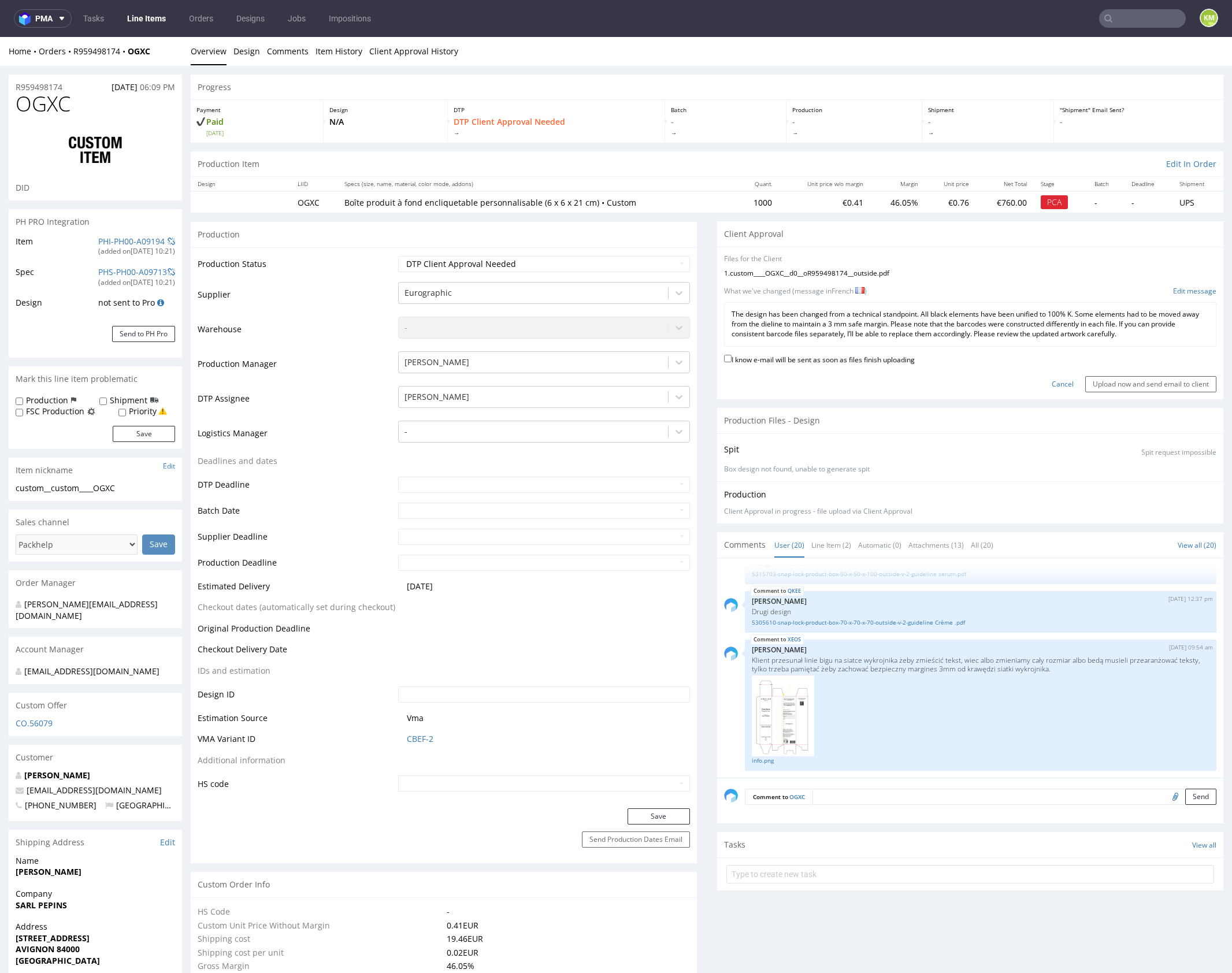
click at [860, 358] on label "I know e-mail will be sent as soon as files finish uploading" at bounding box center [820, 358] width 191 height 12
click at [732, 358] on input "I know e-mail will be sent as soon as files finish uploading" at bounding box center [728, 358] width 8 height 8
checkbox input "true"
click at [1114, 386] on input "Upload now and send email to client" at bounding box center [1152, 384] width 131 height 16
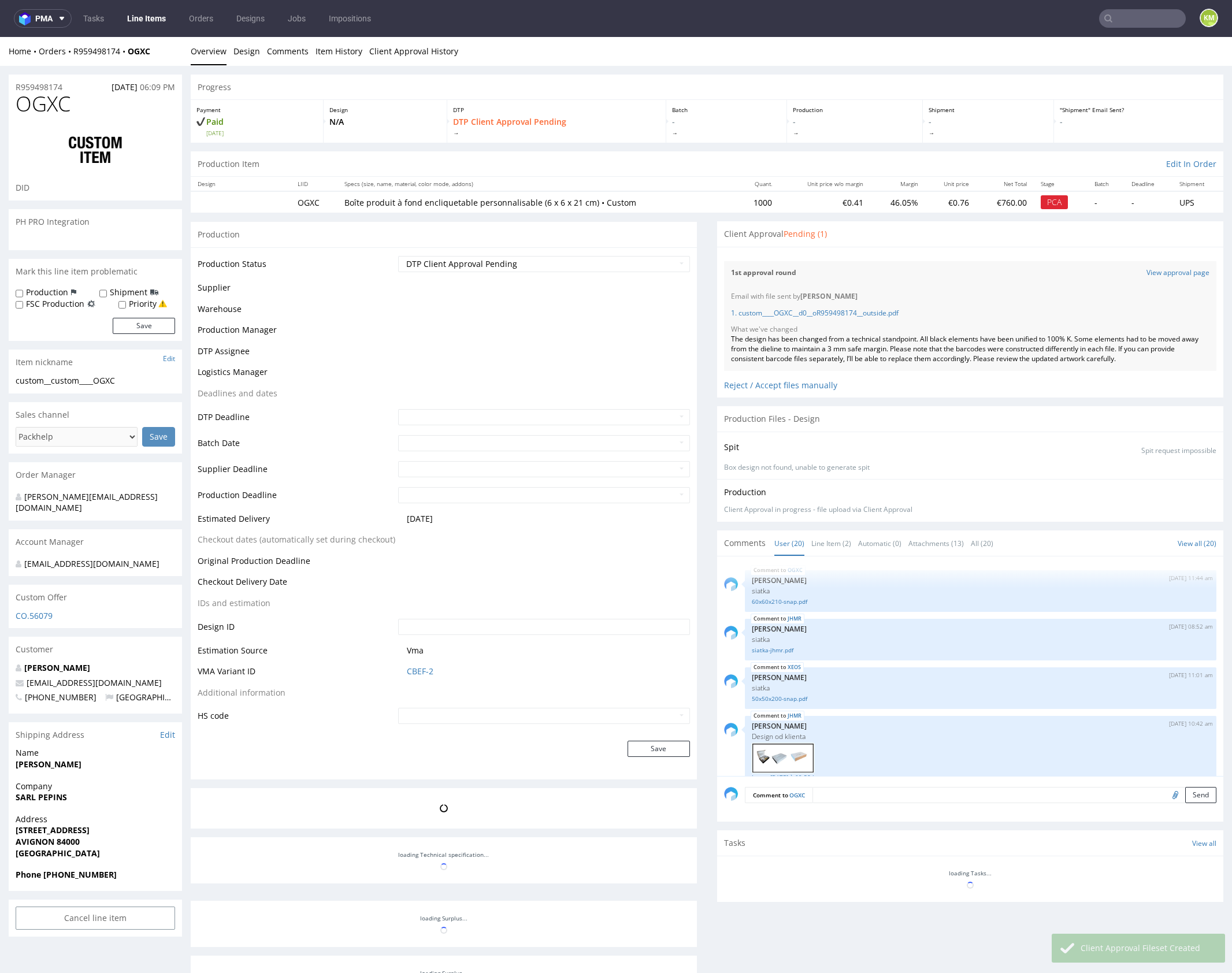
scroll to position [904, 0]
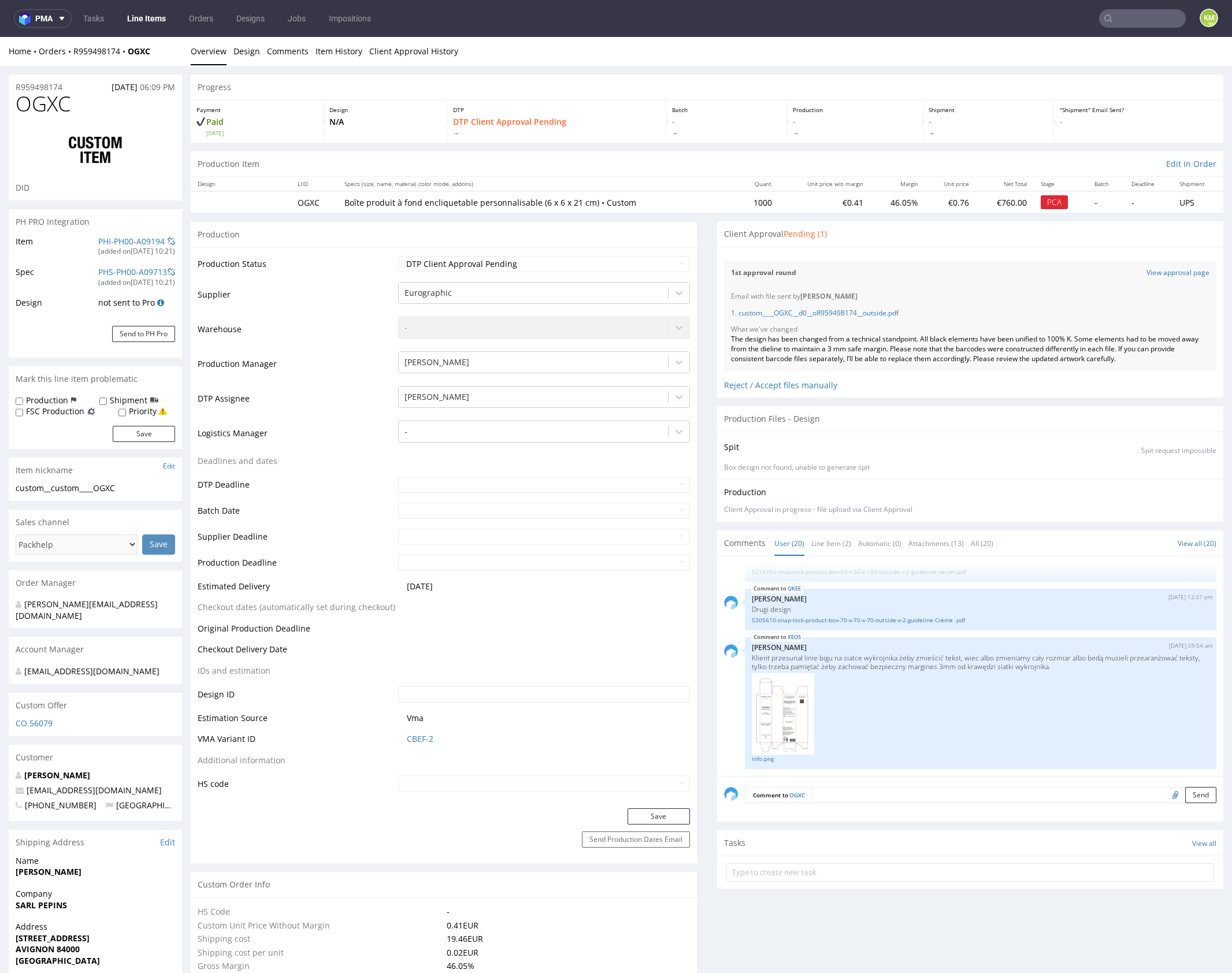
click at [990, 230] on div "Client Approval Pending (1)" at bounding box center [970, 233] width 506 height 26
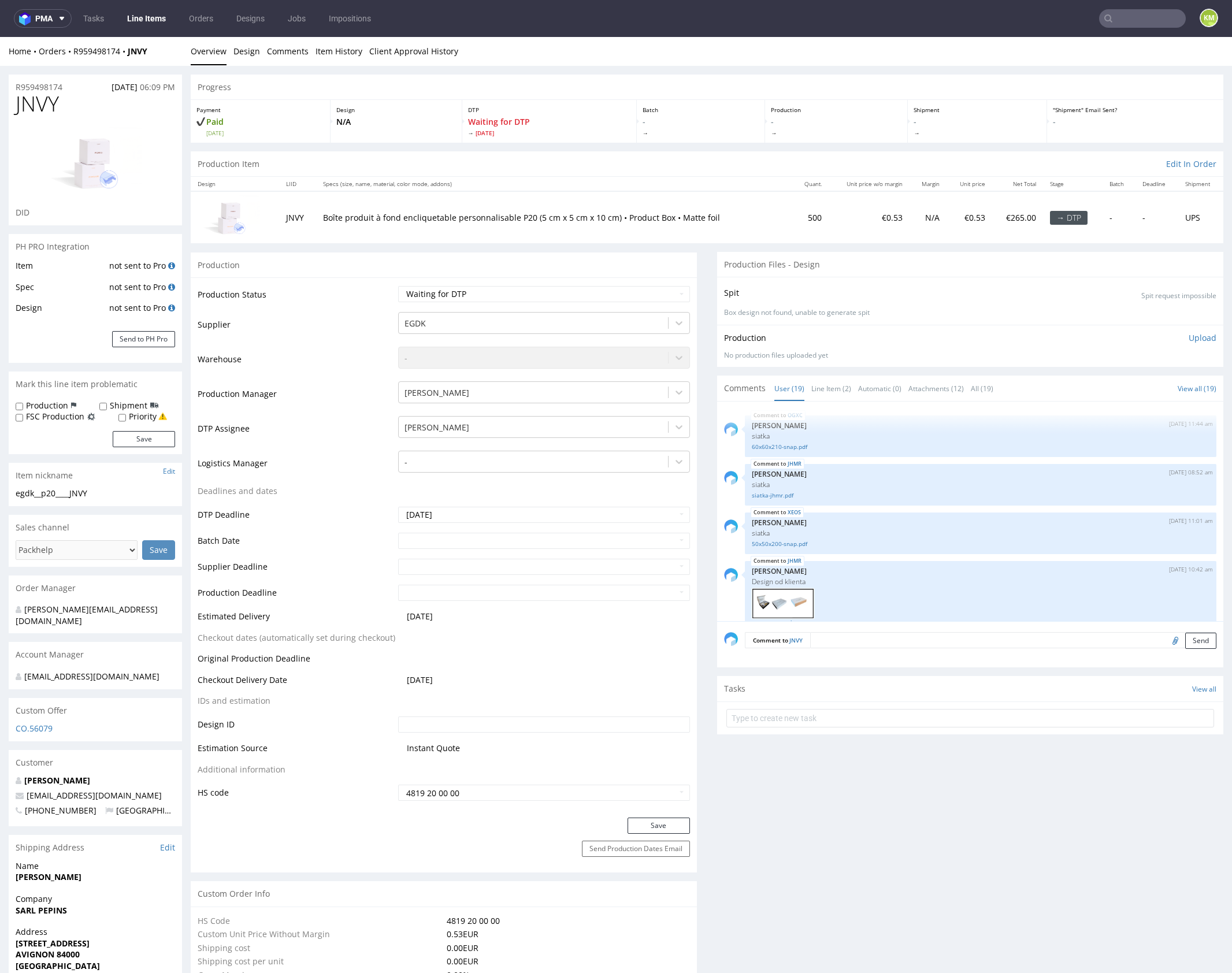
scroll to position [765, 0]
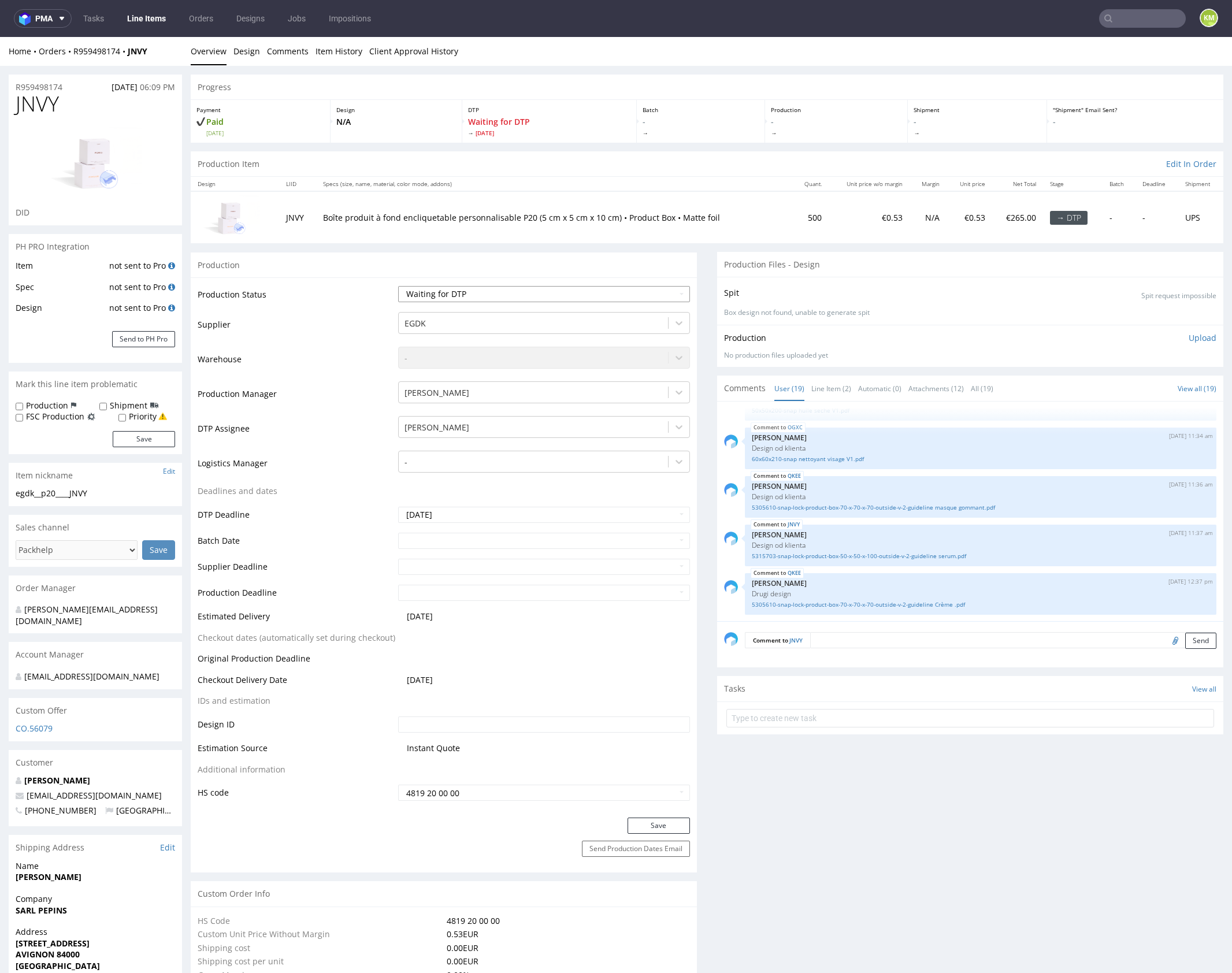
click at [555, 290] on select "Waiting for Artwork Waiting for Diecut Waiting for Mockup Waiting for DTP Waiti…" at bounding box center [545, 294] width 292 height 16
select select "dtp_ca_needed"
click at [398, 286] on select "Waiting for Artwork Waiting for Diecut Waiting for Mockup Waiting for DTP Waiti…" at bounding box center [545, 294] width 292 height 16
click at [676, 822] on button "Save" at bounding box center [659, 825] width 62 height 16
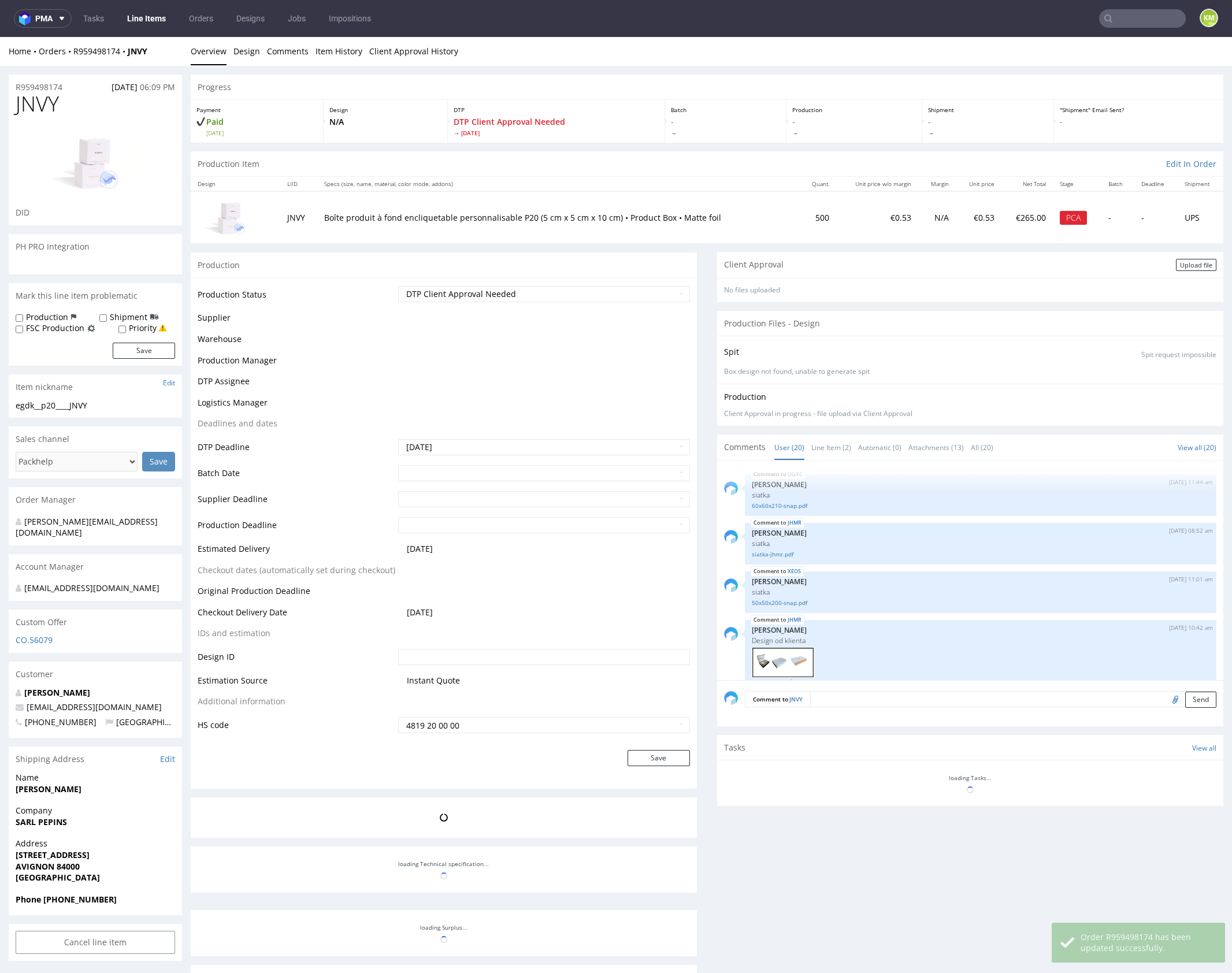
scroll to position [904, 0]
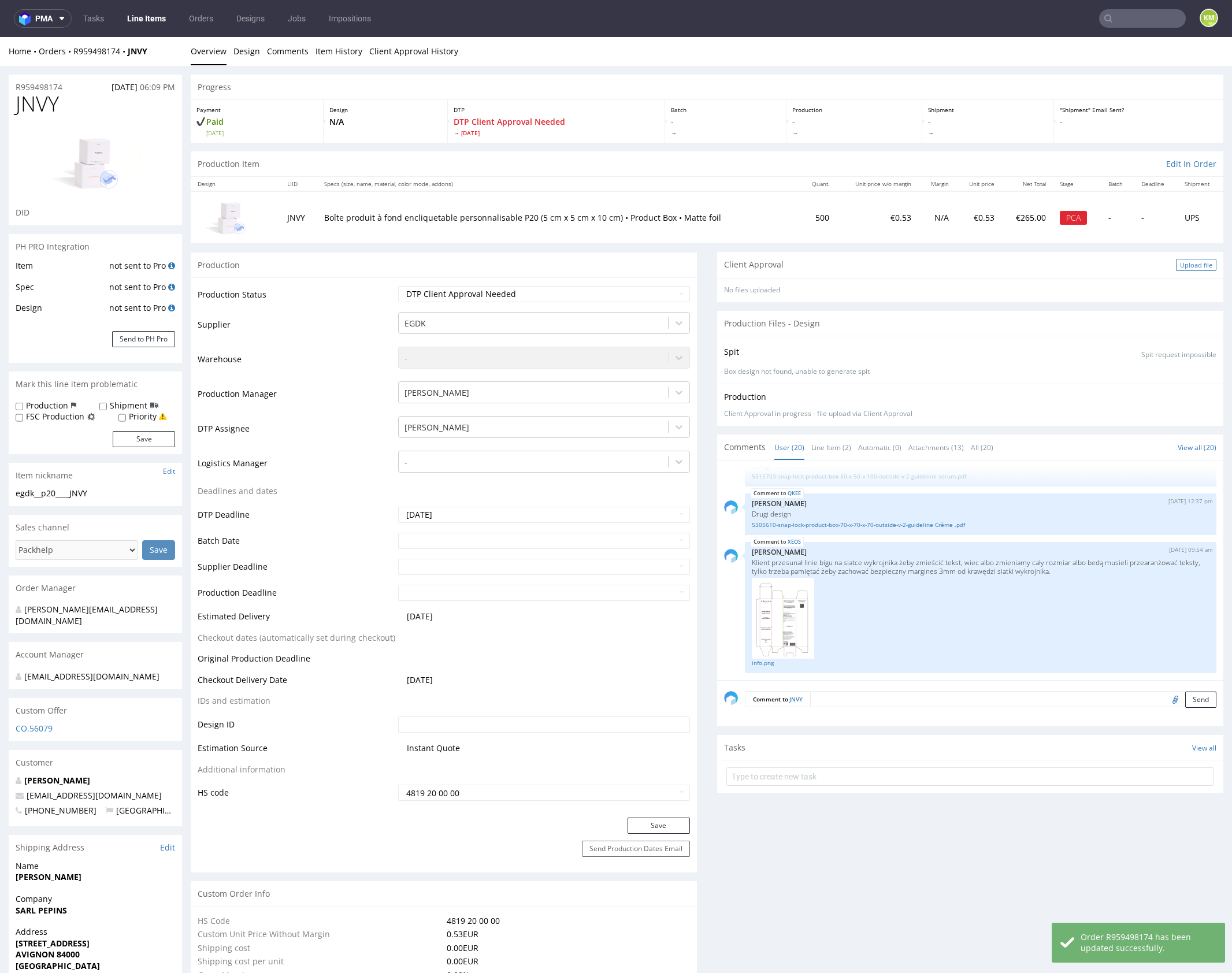
click at [1177, 266] on div "Upload file" at bounding box center [1197, 265] width 41 height 12
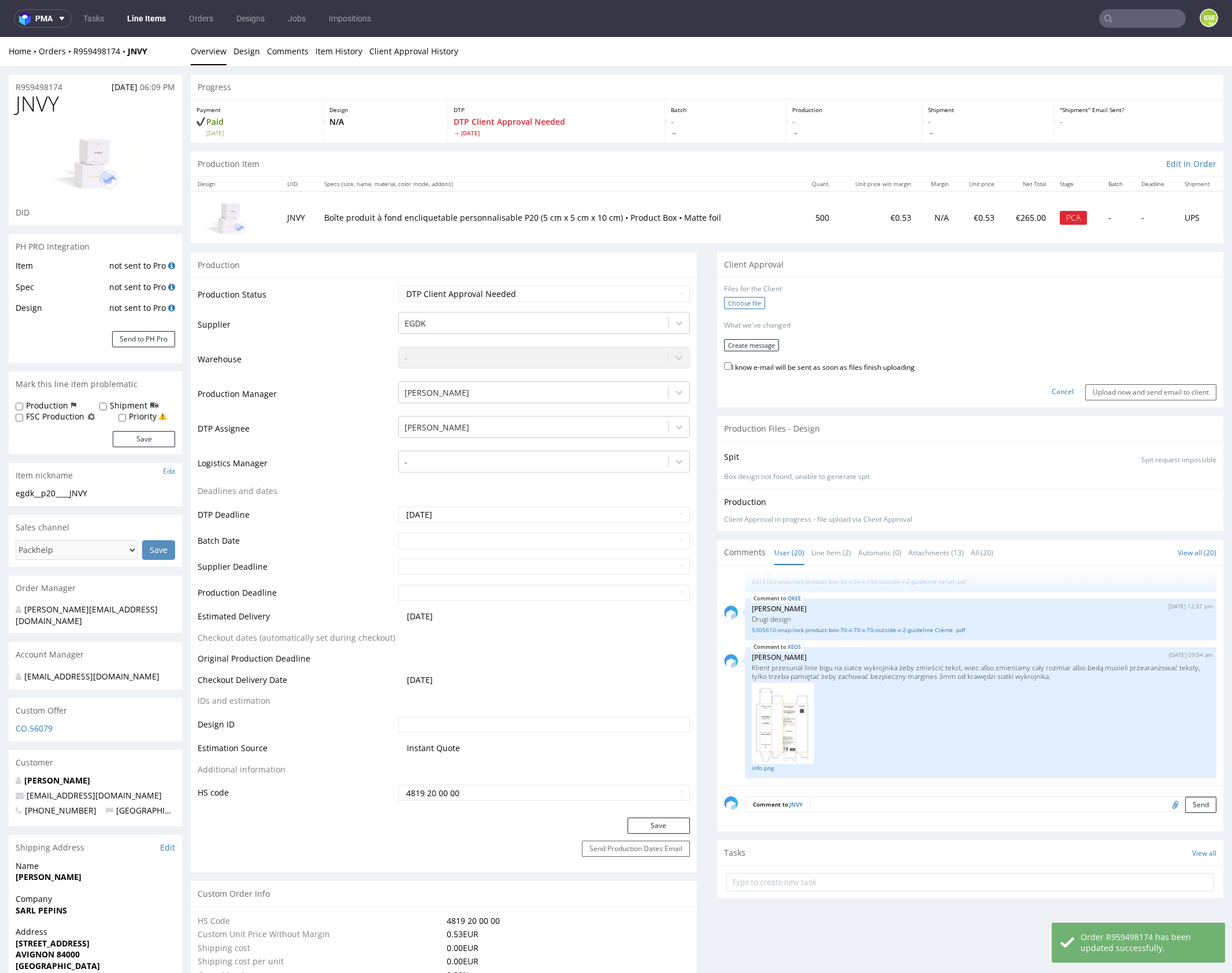
click at [726, 301] on label "Choose file" at bounding box center [745, 303] width 41 height 12
click at [0, 37] on input "Choose file" at bounding box center [0, 37] width 0 height 0
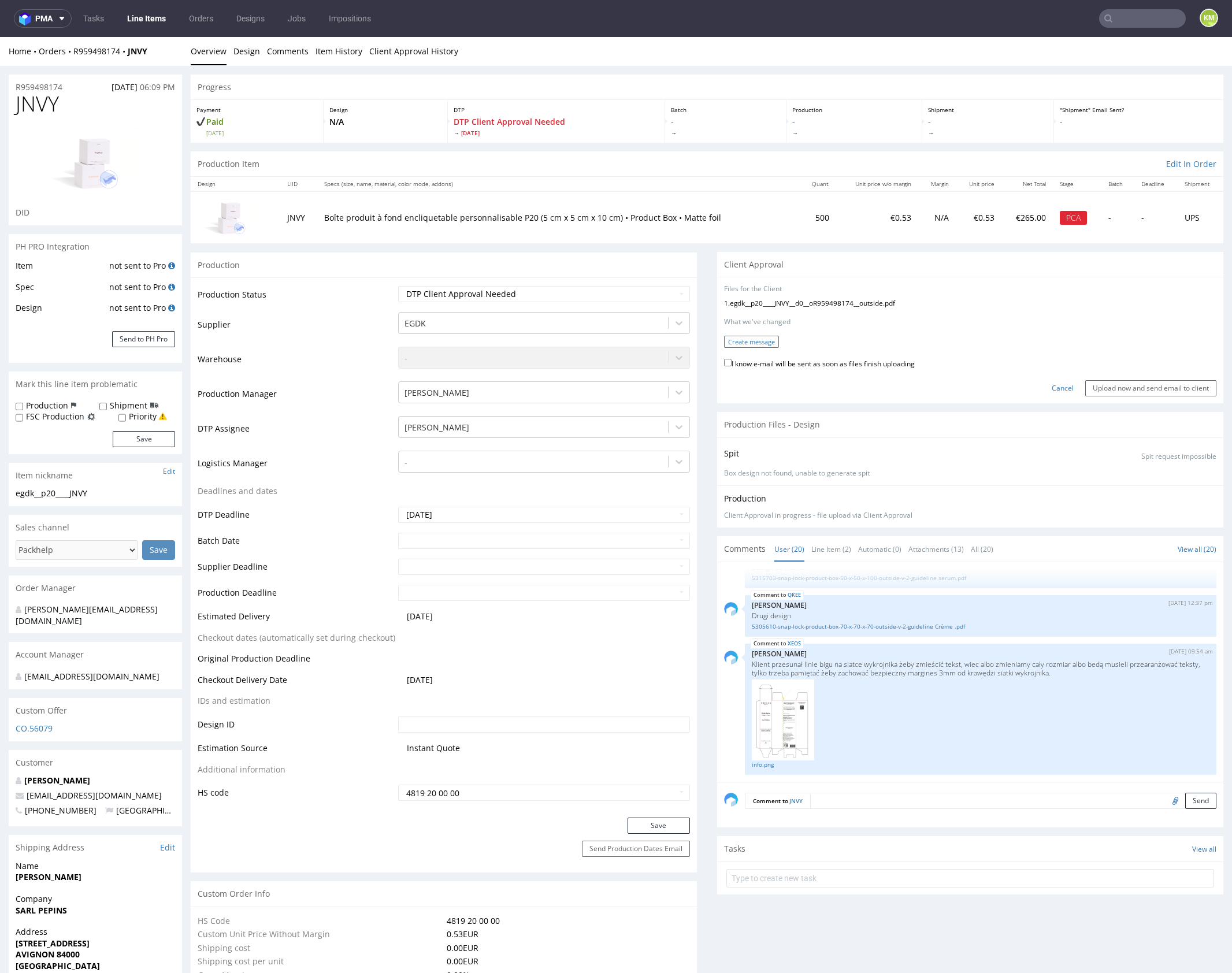
click at [755, 340] on button "Create message" at bounding box center [752, 342] width 55 height 12
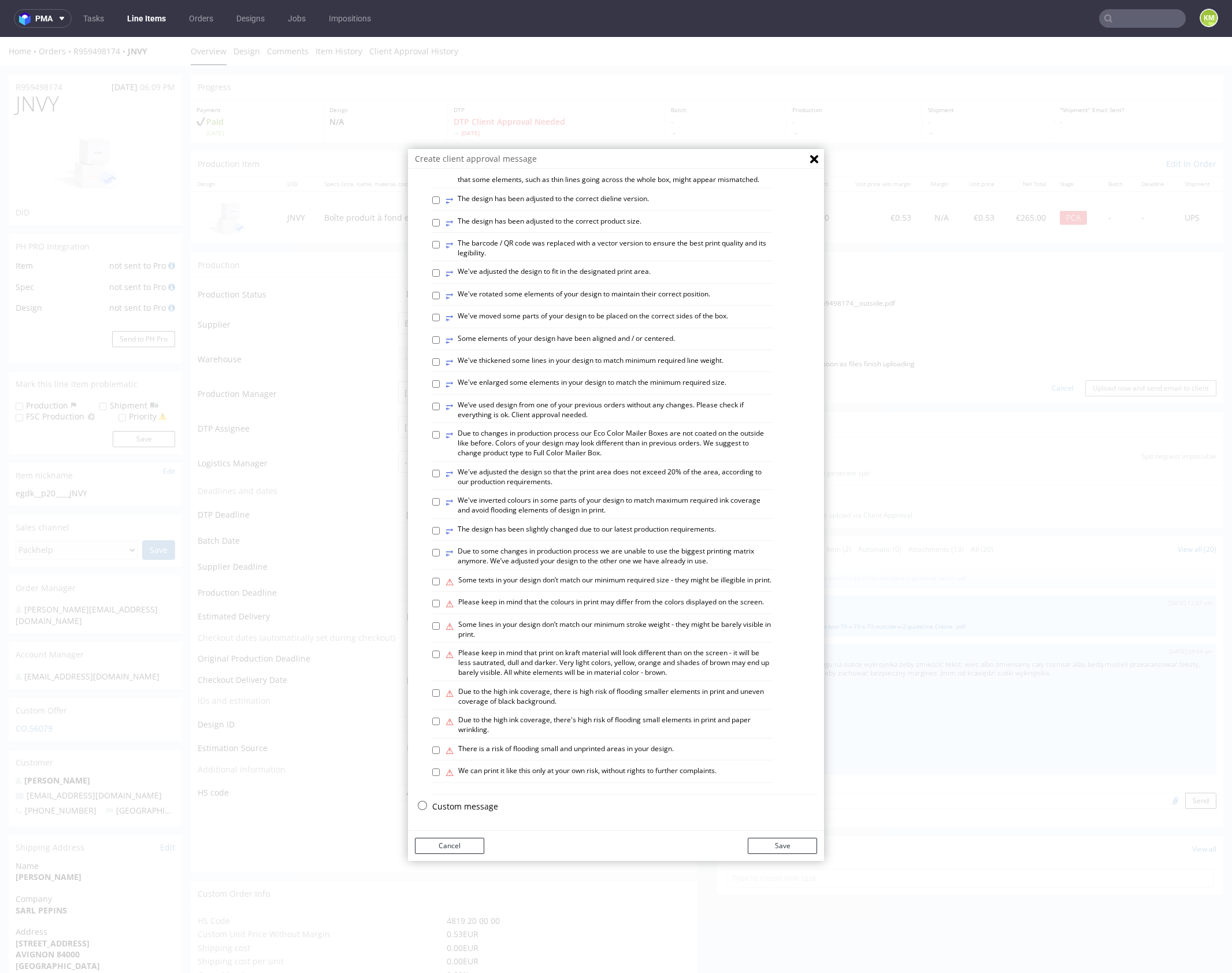
scroll to position [320, 0]
click at [479, 807] on p "Custom message" at bounding box center [624, 807] width 385 height 12
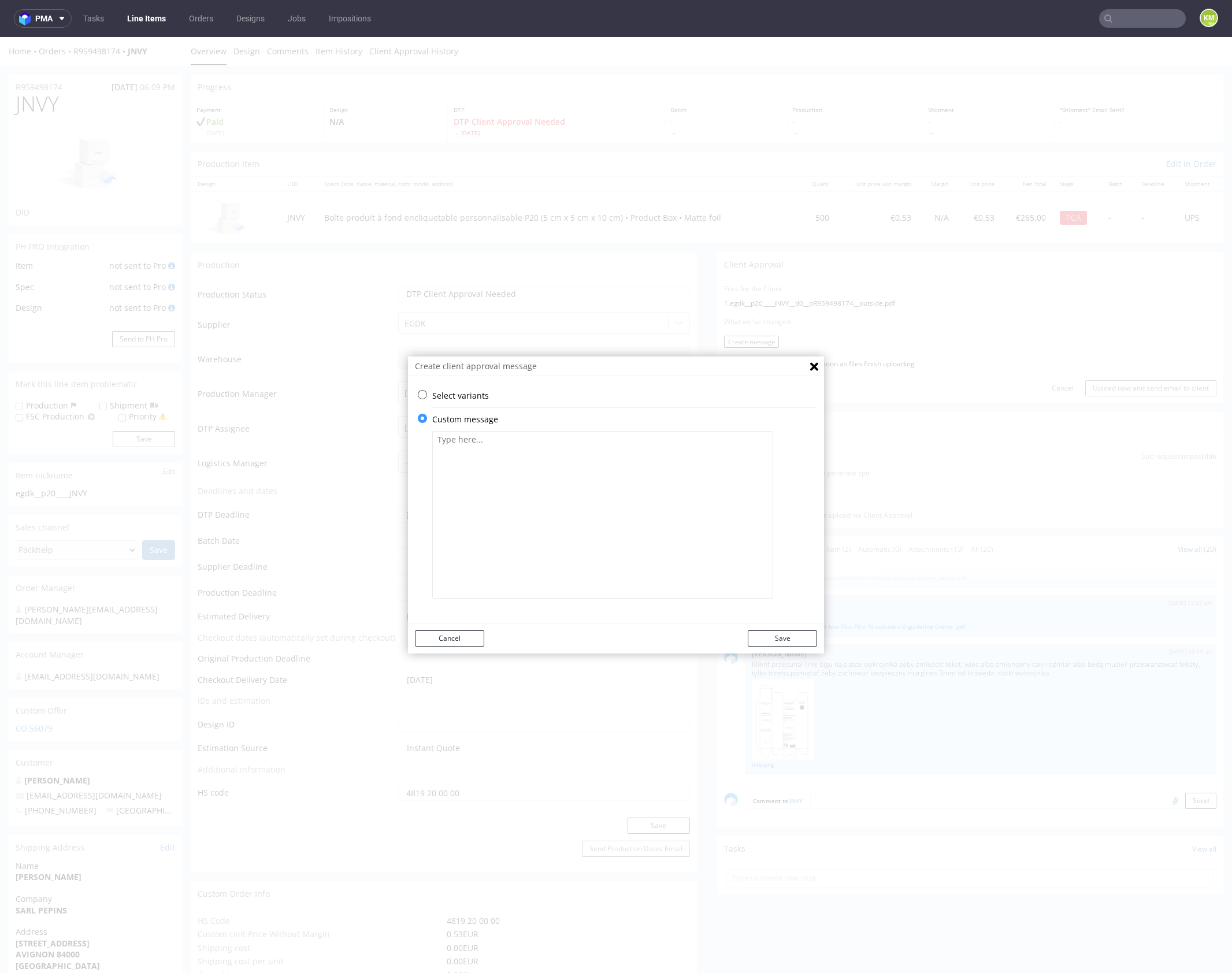
click at [552, 497] on textarea at bounding box center [602, 515] width 341 height 168
paste textarea "The design has been changed from a technical standpoint. All black elements hav…"
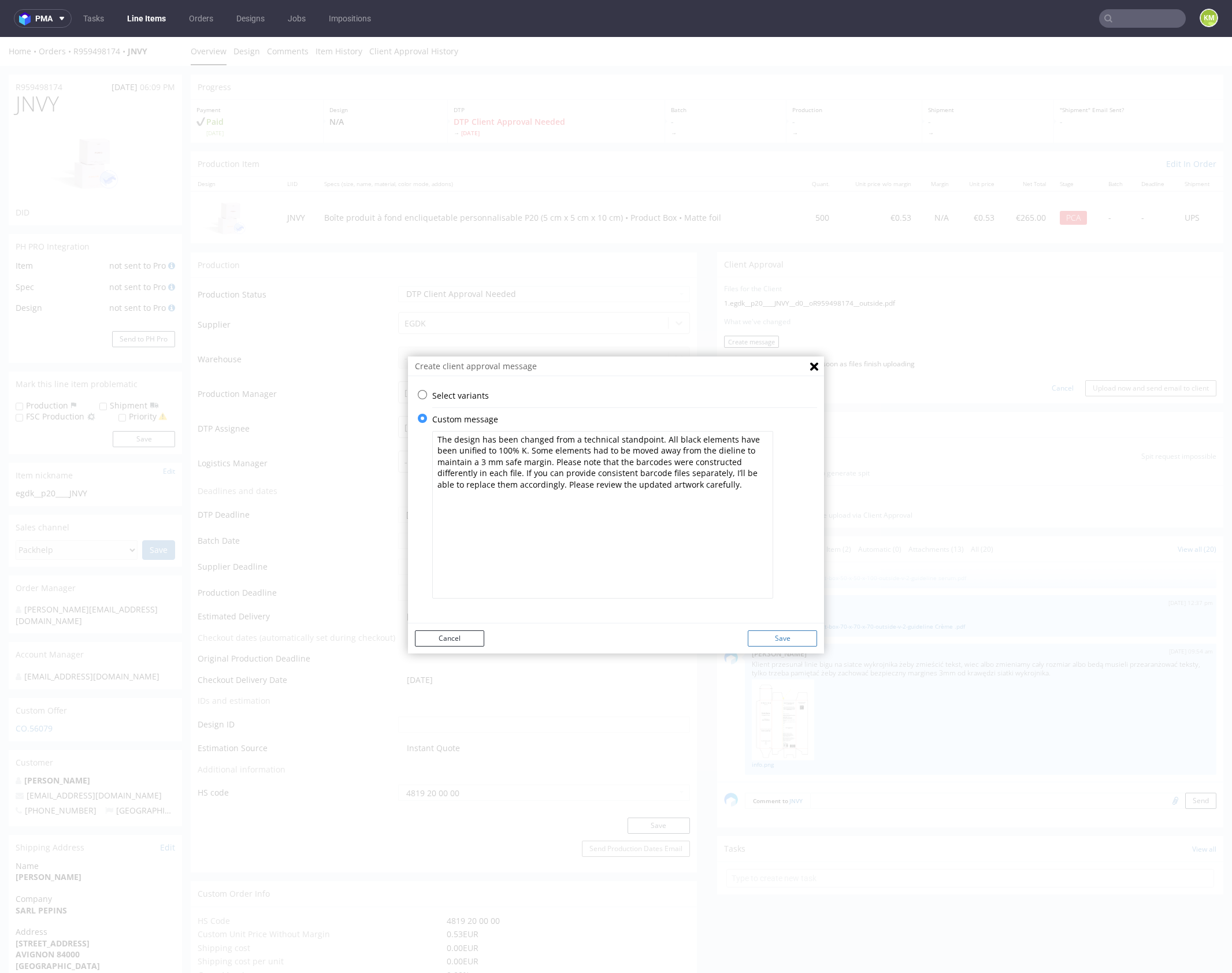
type textarea "The design has been changed from a technical standpoint. All black elements hav…"
click at [788, 636] on button "Save" at bounding box center [782, 638] width 70 height 16
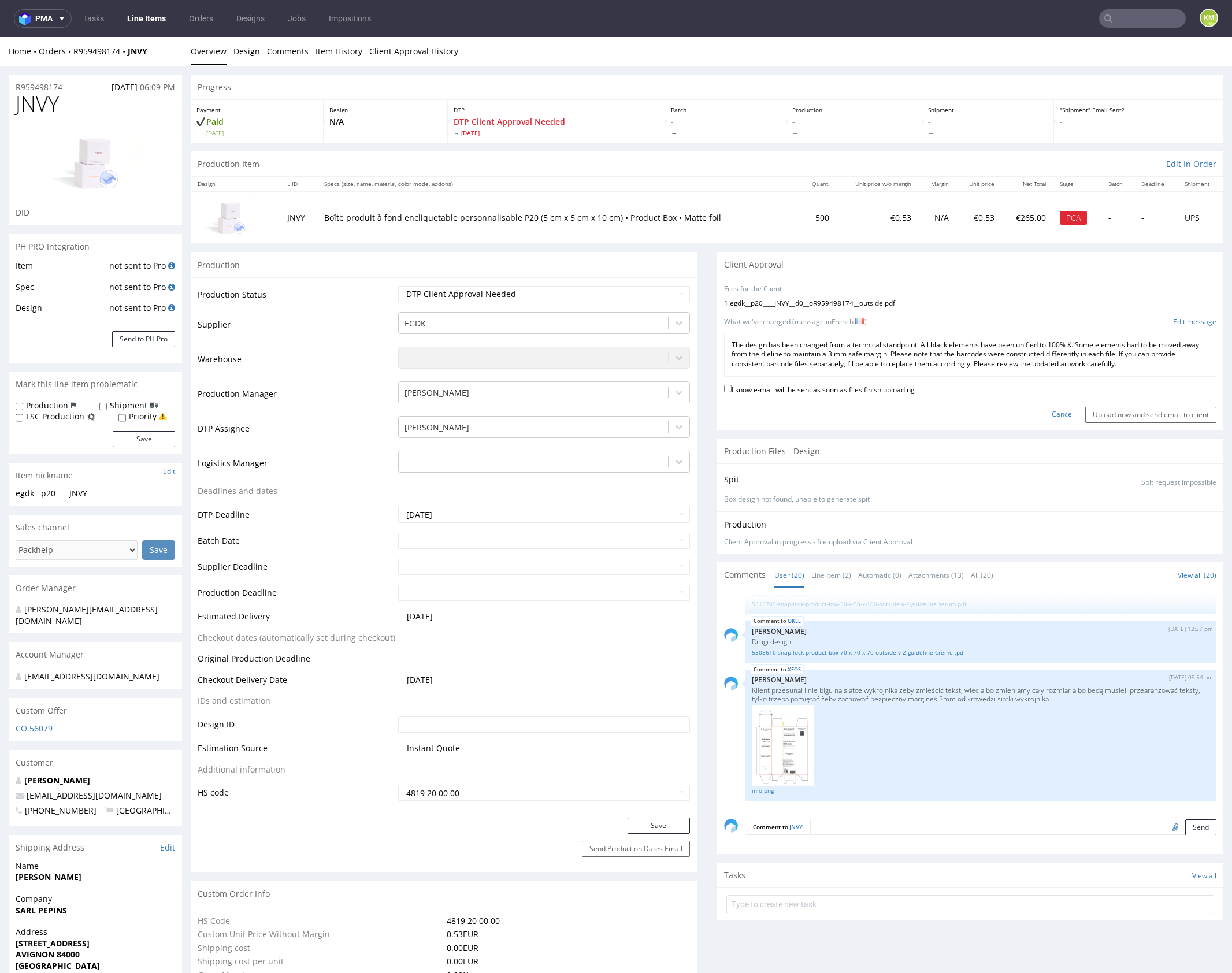
click at [899, 387] on label "I know e-mail will be sent as soon as files finish uploading" at bounding box center [820, 389] width 191 height 12
click at [732, 387] on input "I know e-mail will be sent as soon as files finish uploading" at bounding box center [728, 389] width 8 height 8
checkbox input "true"
click at [1099, 414] on input "Upload now and send email to client" at bounding box center [1152, 415] width 131 height 16
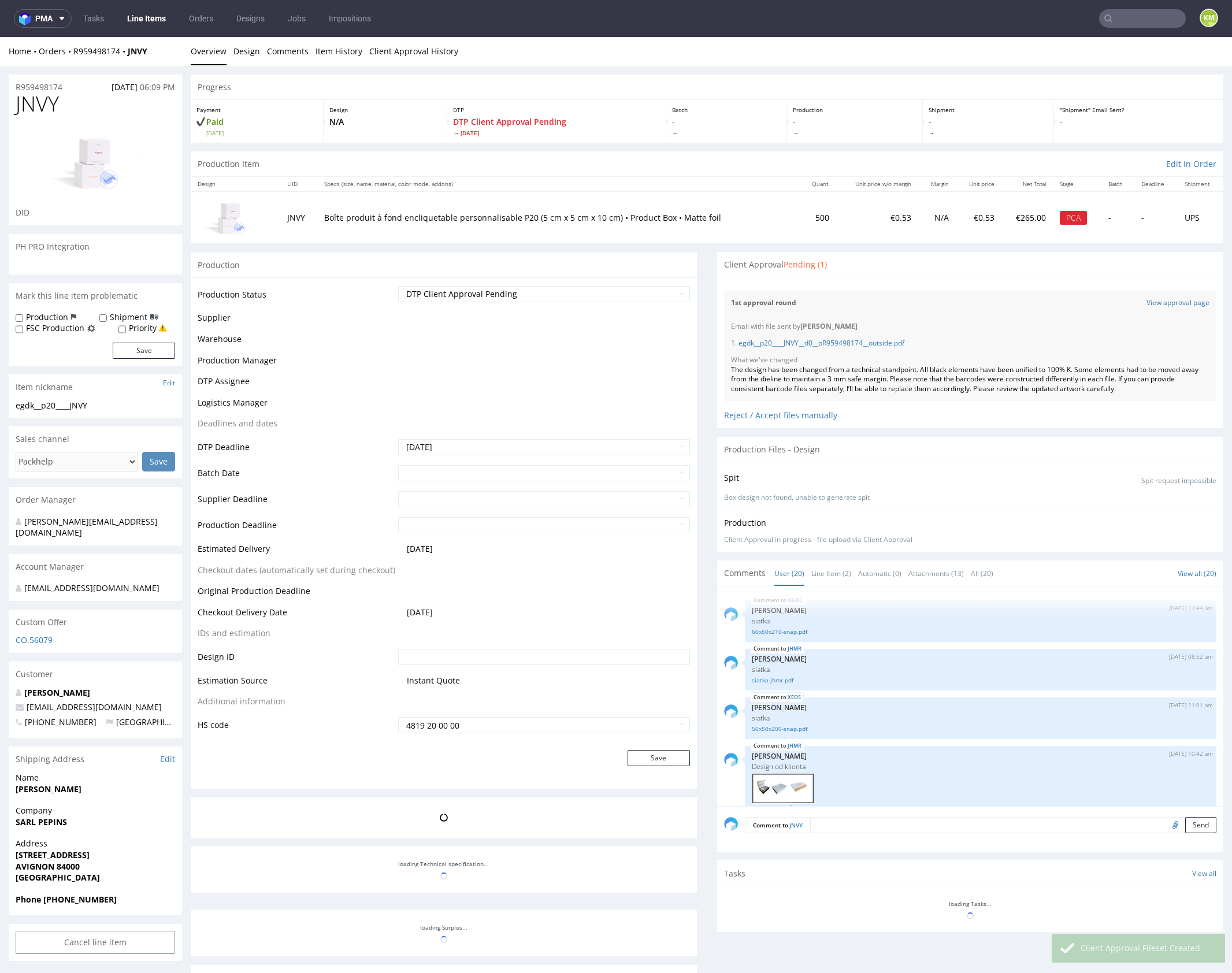
scroll to position [904, 0]
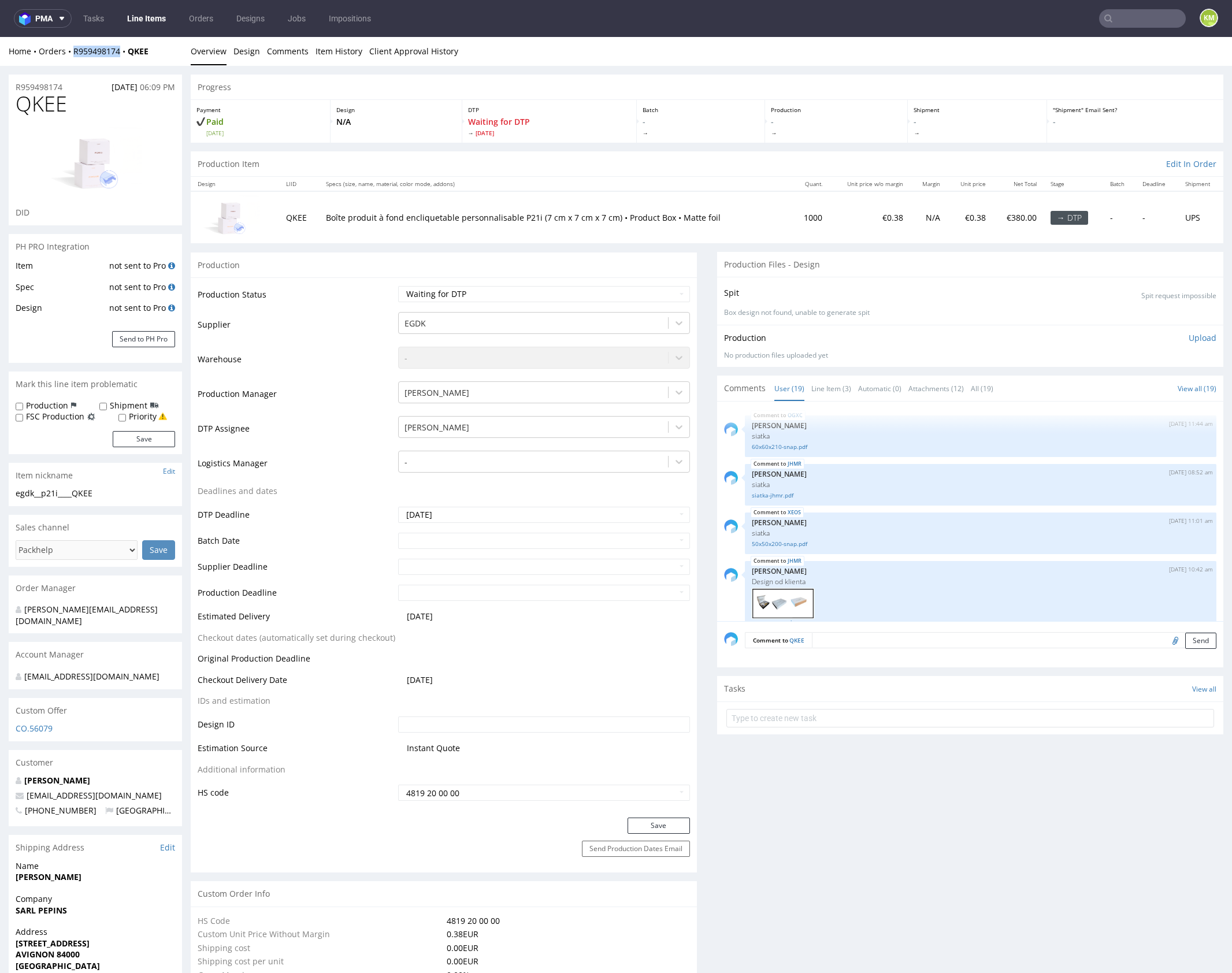
scroll to position [765, 0]
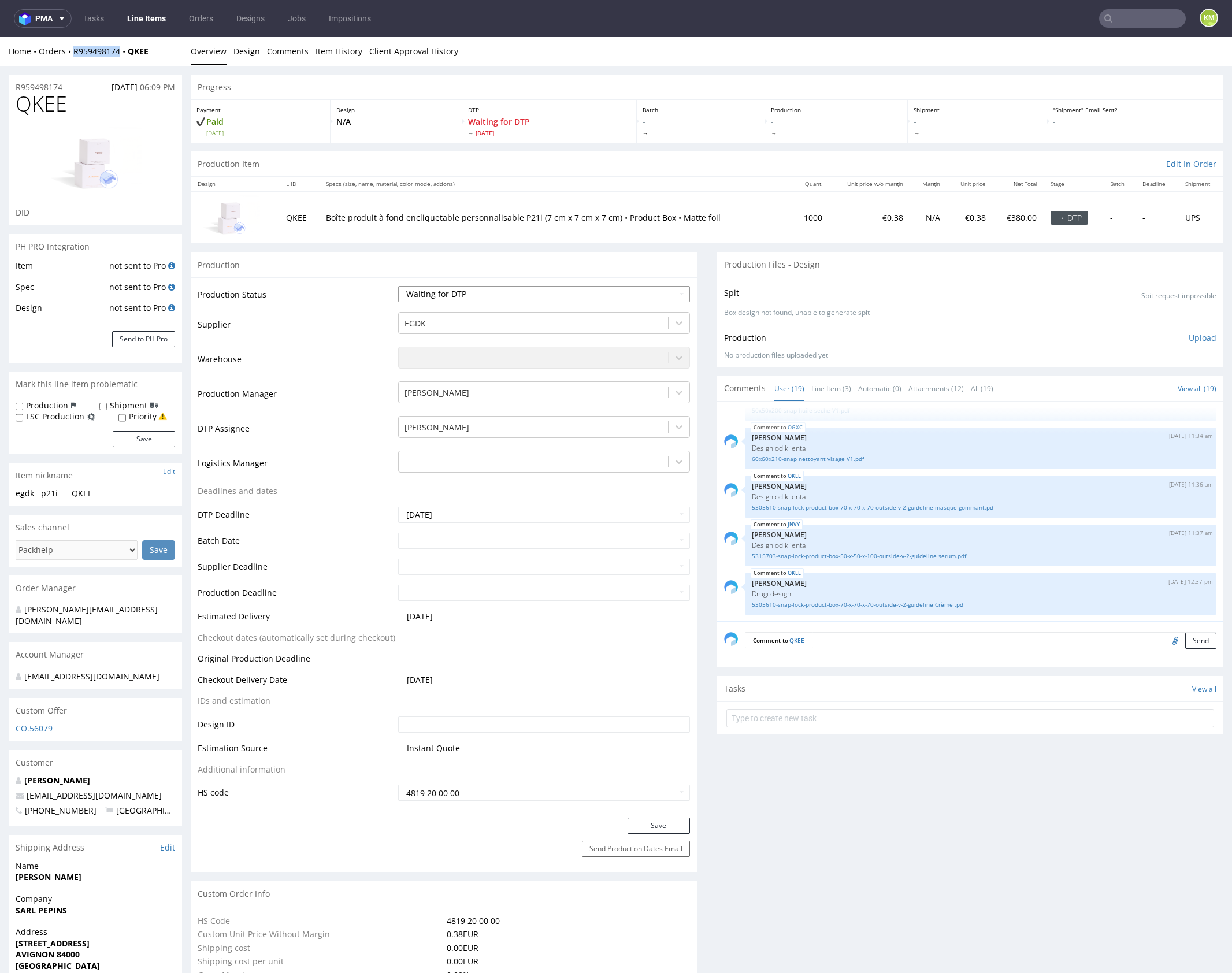
click at [581, 286] on select "Waiting for Artwork Waiting for Diecut Waiting for Mockup Waiting for DTP Waiti…" at bounding box center [545, 294] width 292 height 16
select select "dtp_ca_needed"
click at [398, 286] on select "Waiting for Artwork Waiting for Diecut Waiting for Mockup Waiting for DTP Waiti…" at bounding box center [545, 294] width 292 height 16
click at [665, 823] on button "Save" at bounding box center [659, 825] width 62 height 16
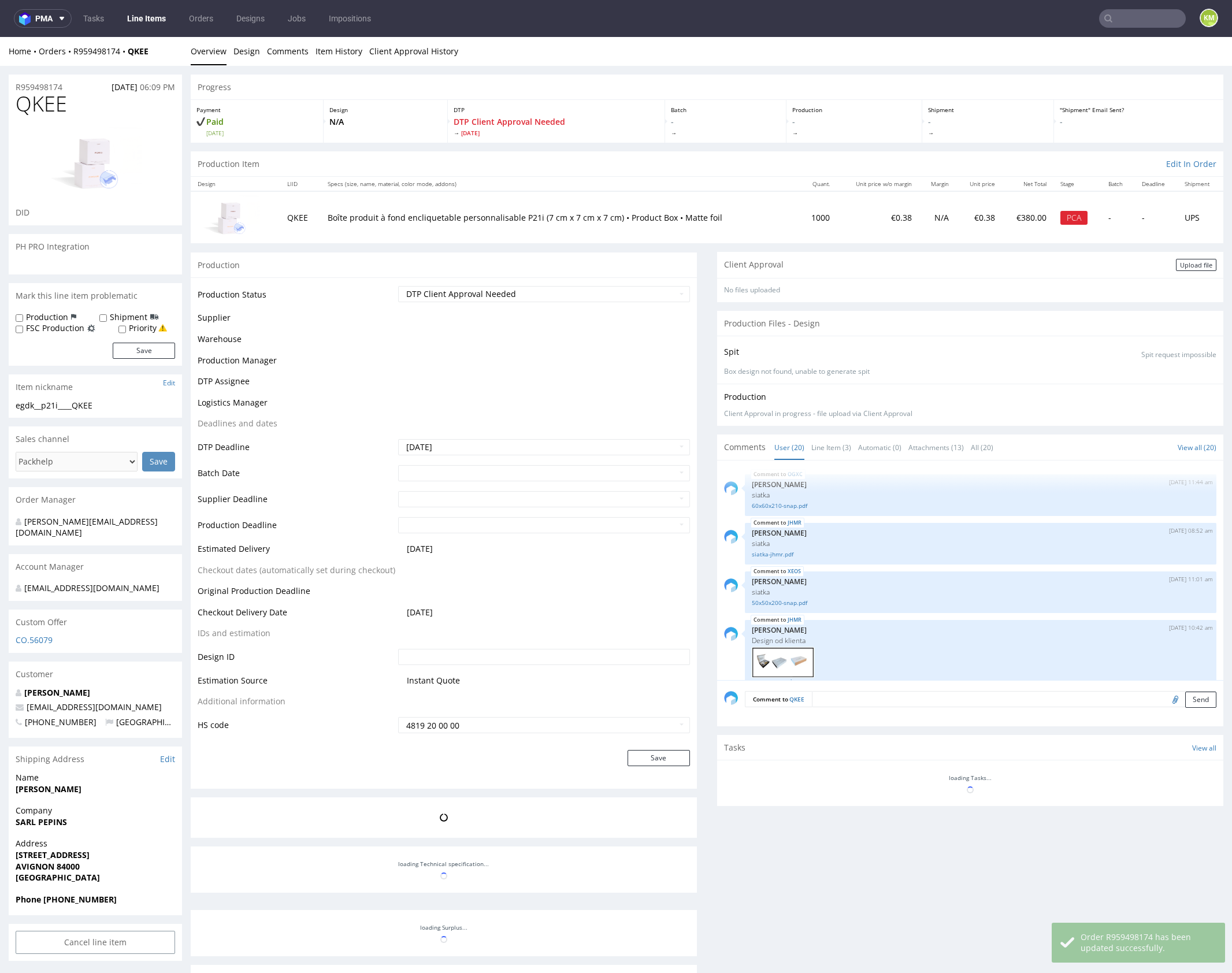
scroll to position [904, 0]
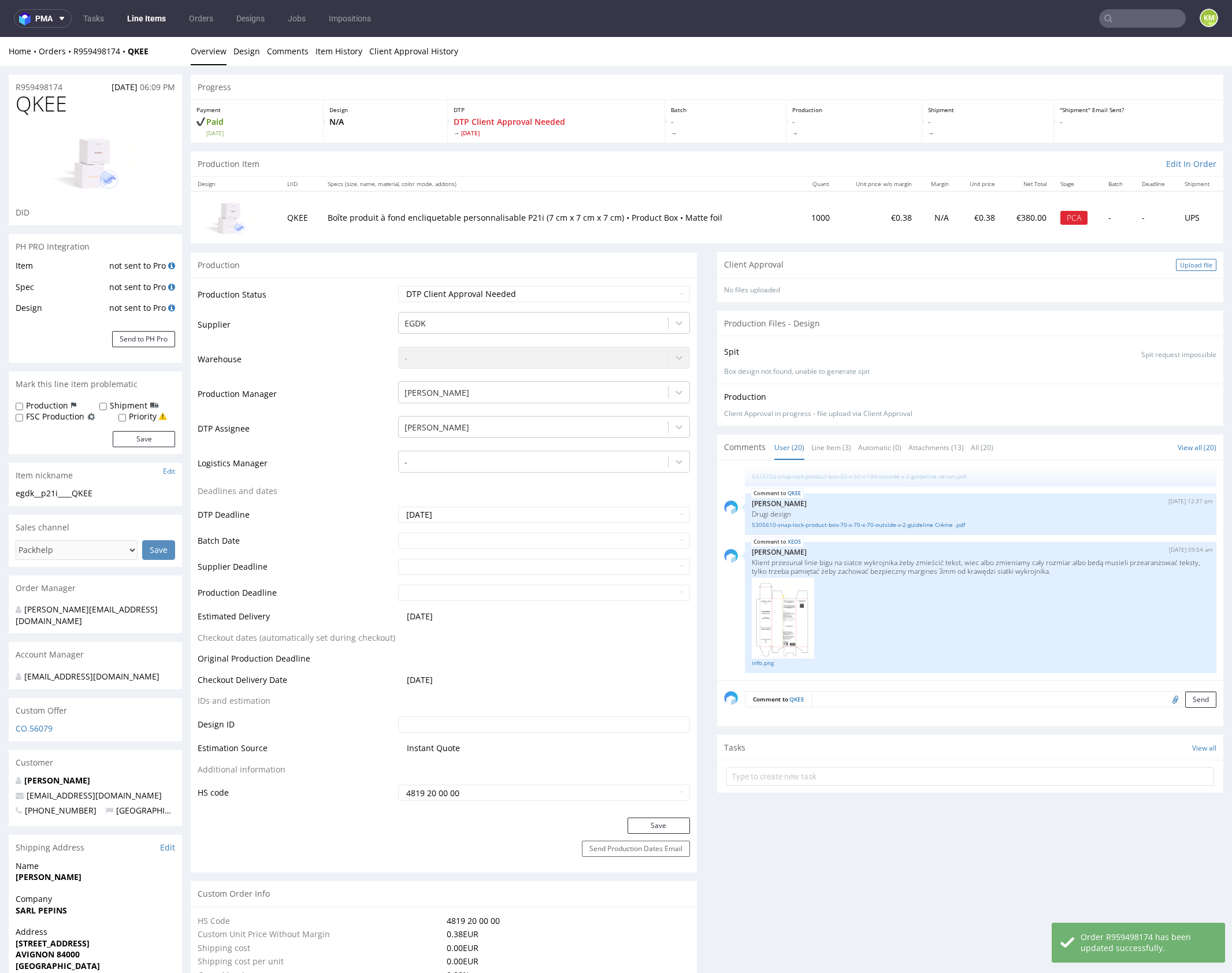
click at [1179, 260] on div "Upload file" at bounding box center [1197, 265] width 41 height 12
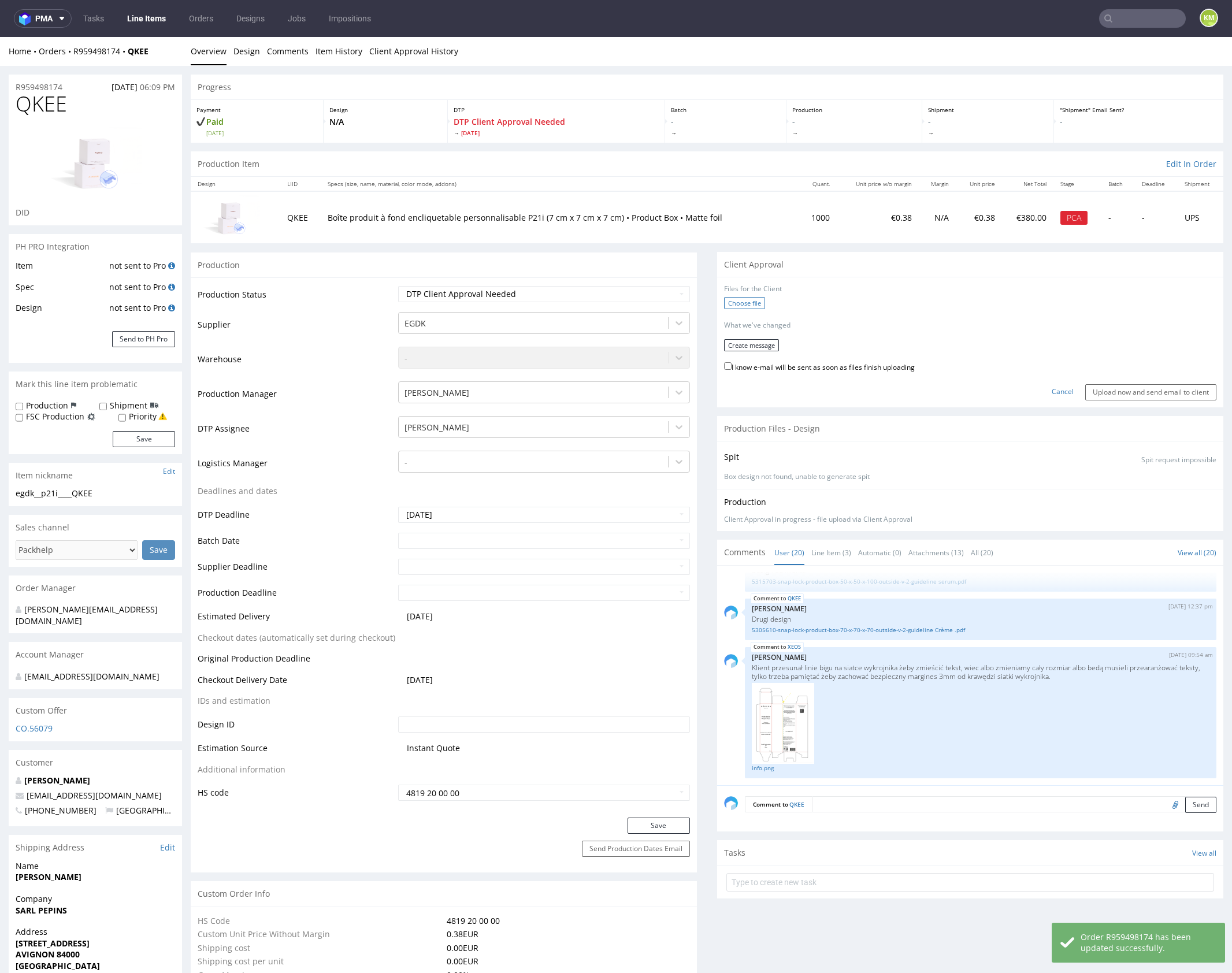
click at [744, 304] on label "Choose file" at bounding box center [745, 303] width 41 height 12
click at [0, 37] on input "Choose file" at bounding box center [0, 37] width 0 height 0
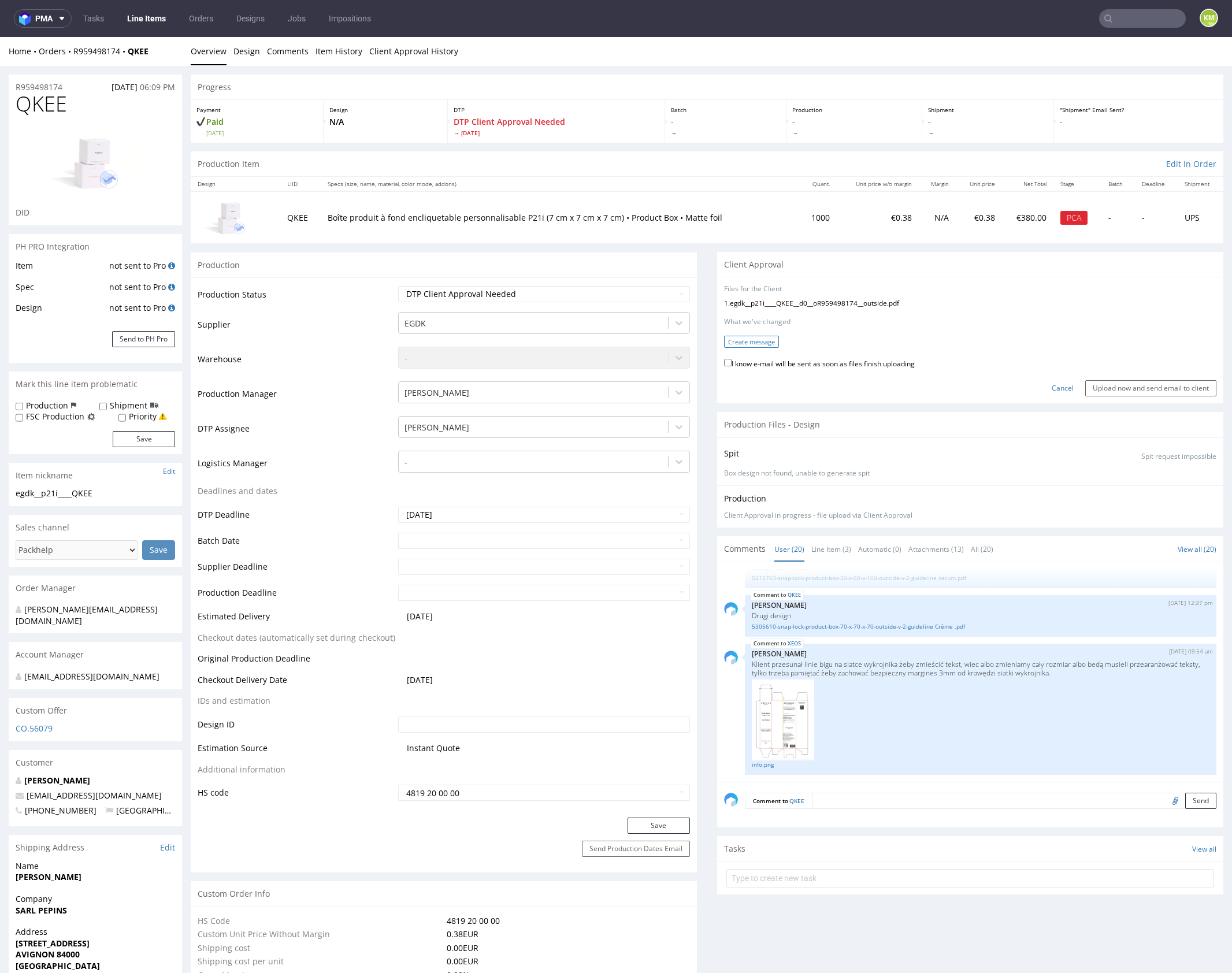
click at [751, 344] on button "Create message" at bounding box center [752, 342] width 55 height 12
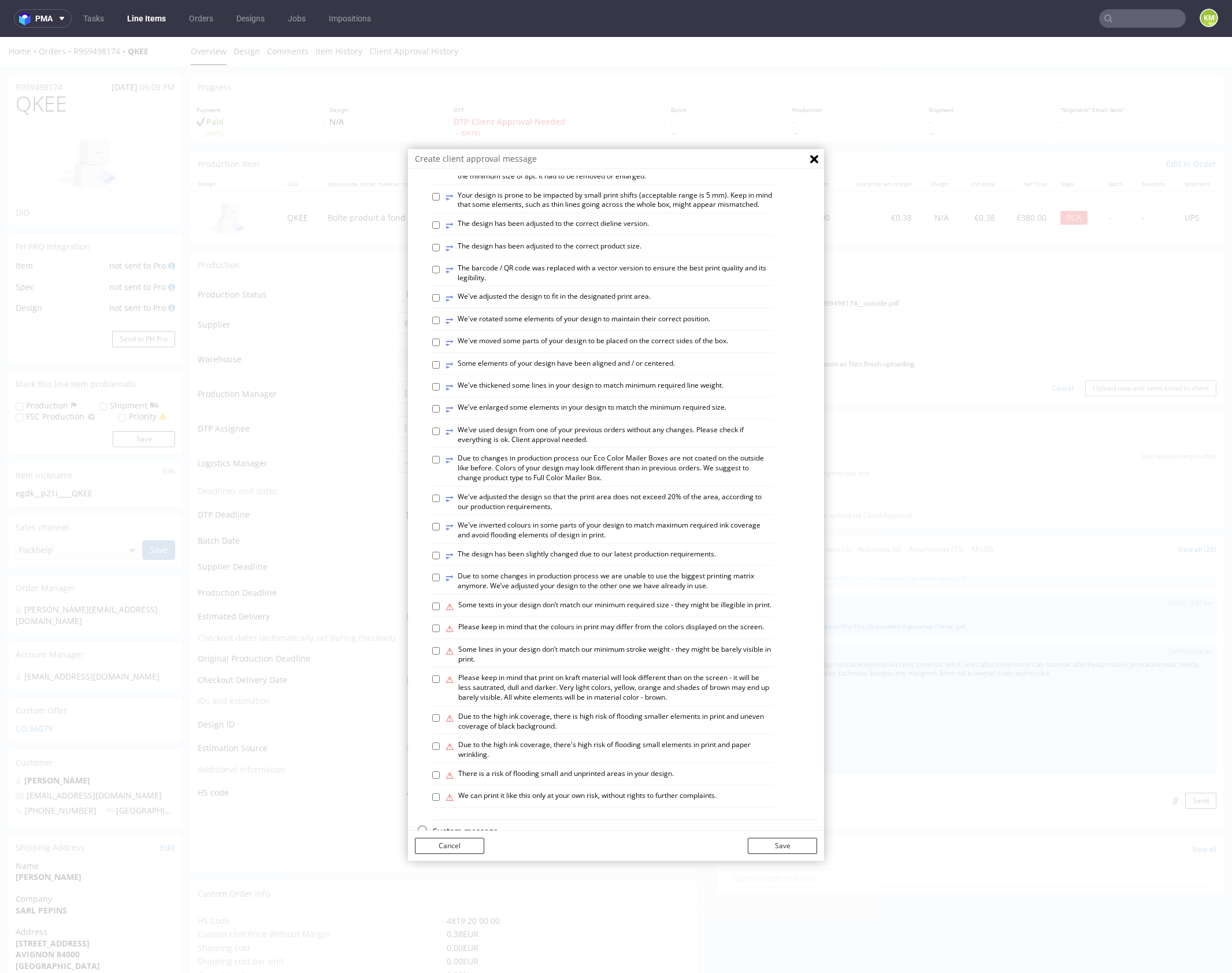
scroll to position [320, 0]
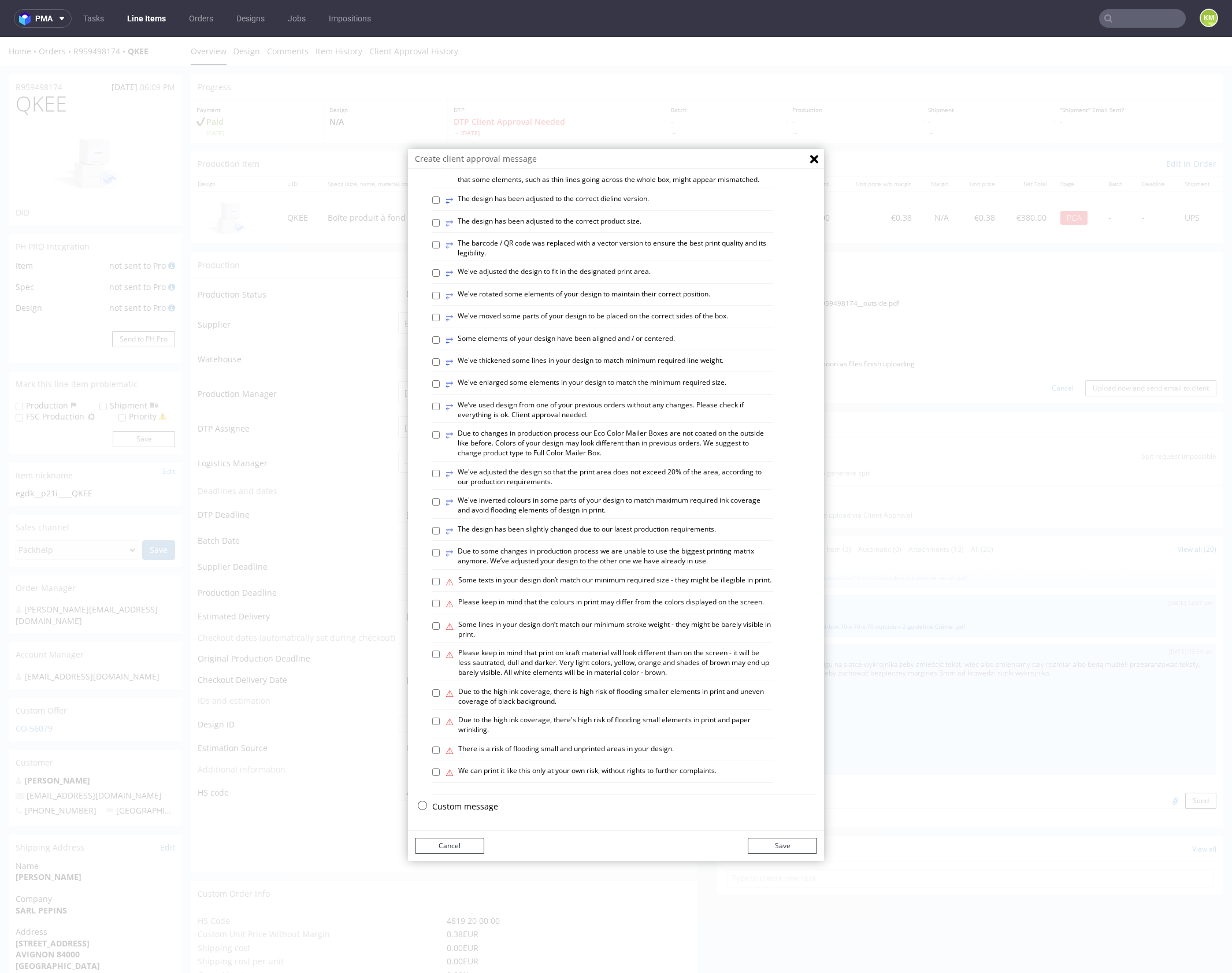
click at [477, 805] on p "Custom message" at bounding box center [624, 807] width 385 height 12
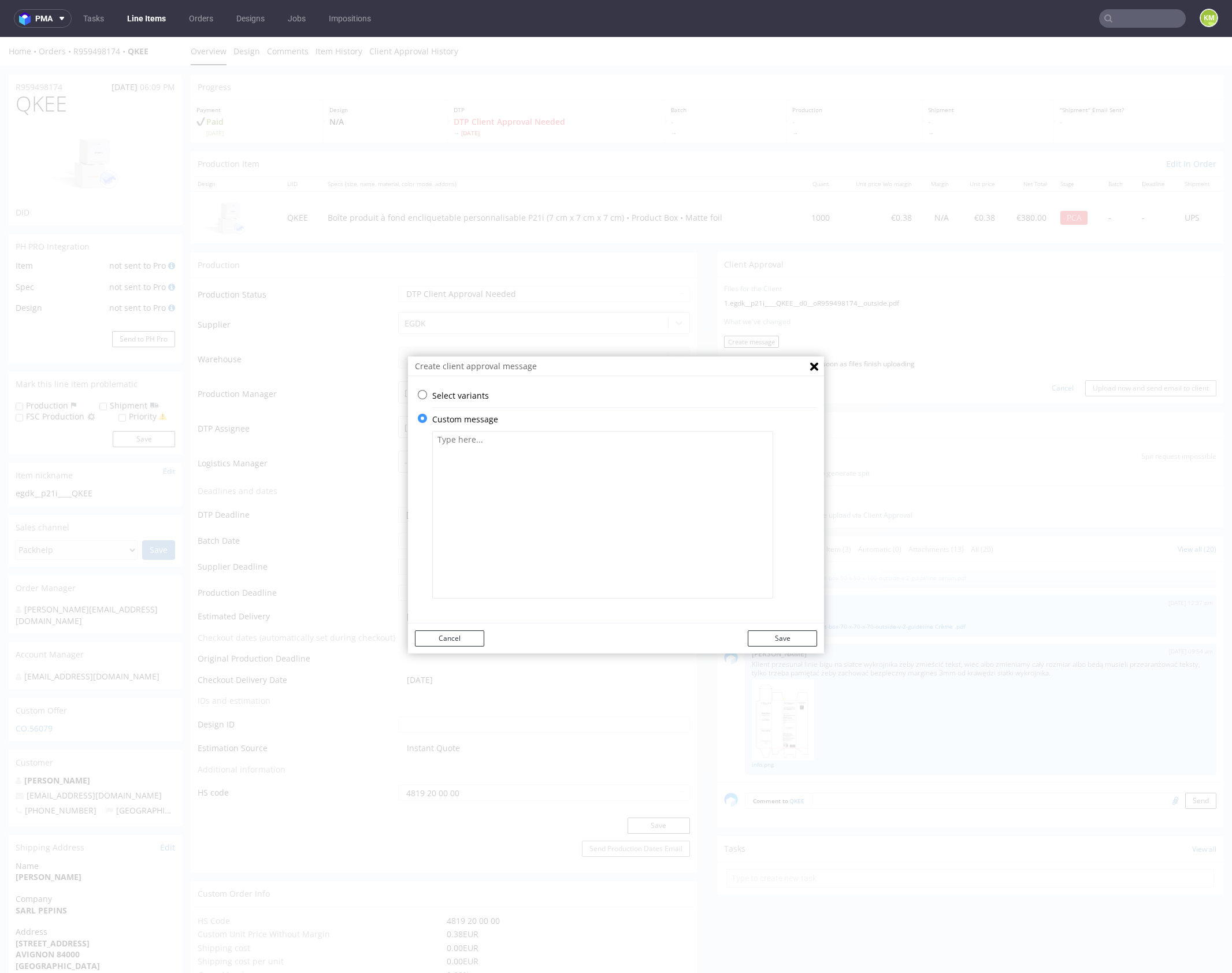
click at [526, 515] on textarea at bounding box center [602, 515] width 341 height 168
paste textarea "The design has been changed from a technical standpoint. All black elements hav…"
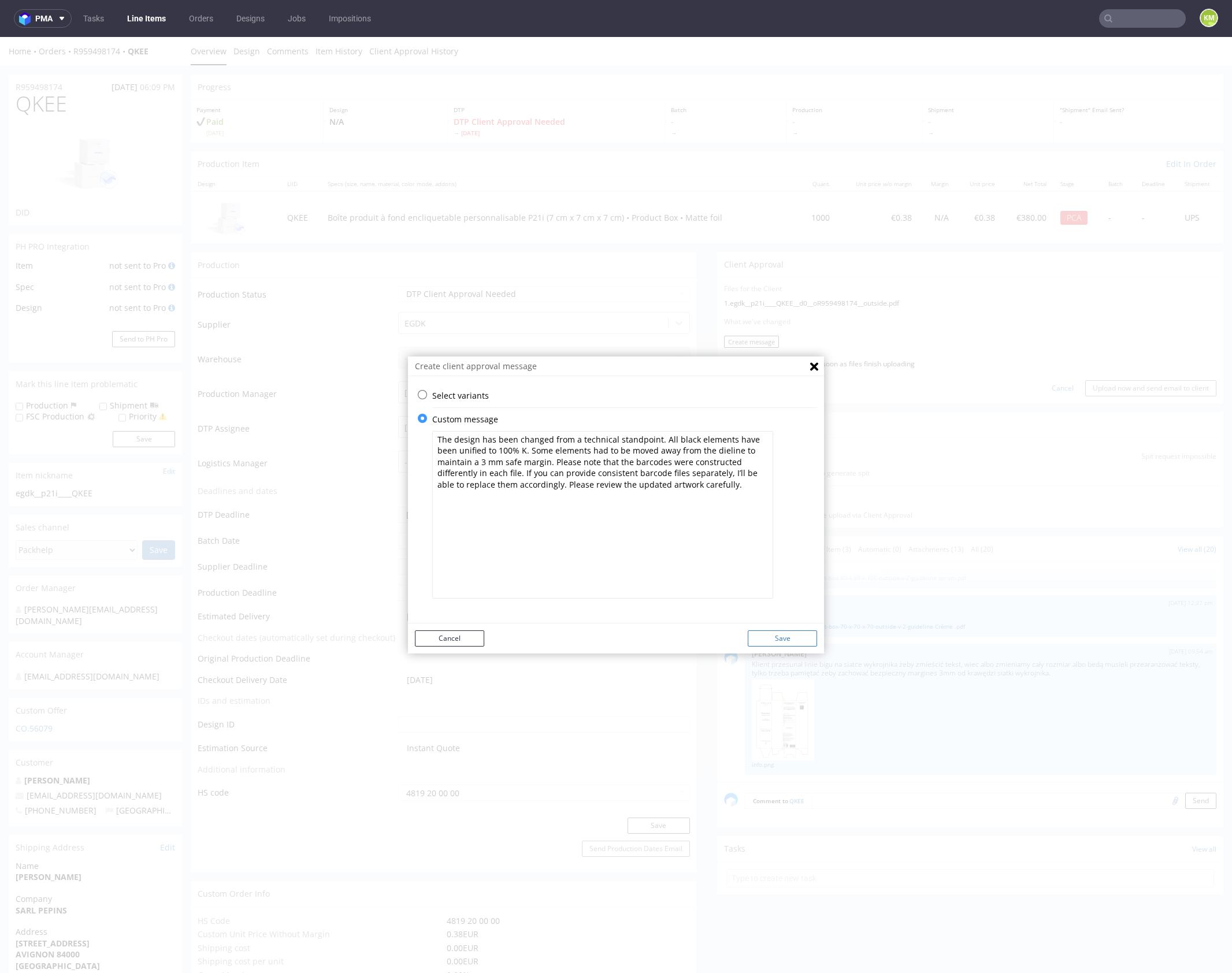
type textarea "The design has been changed from a technical standpoint. All black elements hav…"
click at [784, 632] on button "Save" at bounding box center [782, 638] width 70 height 16
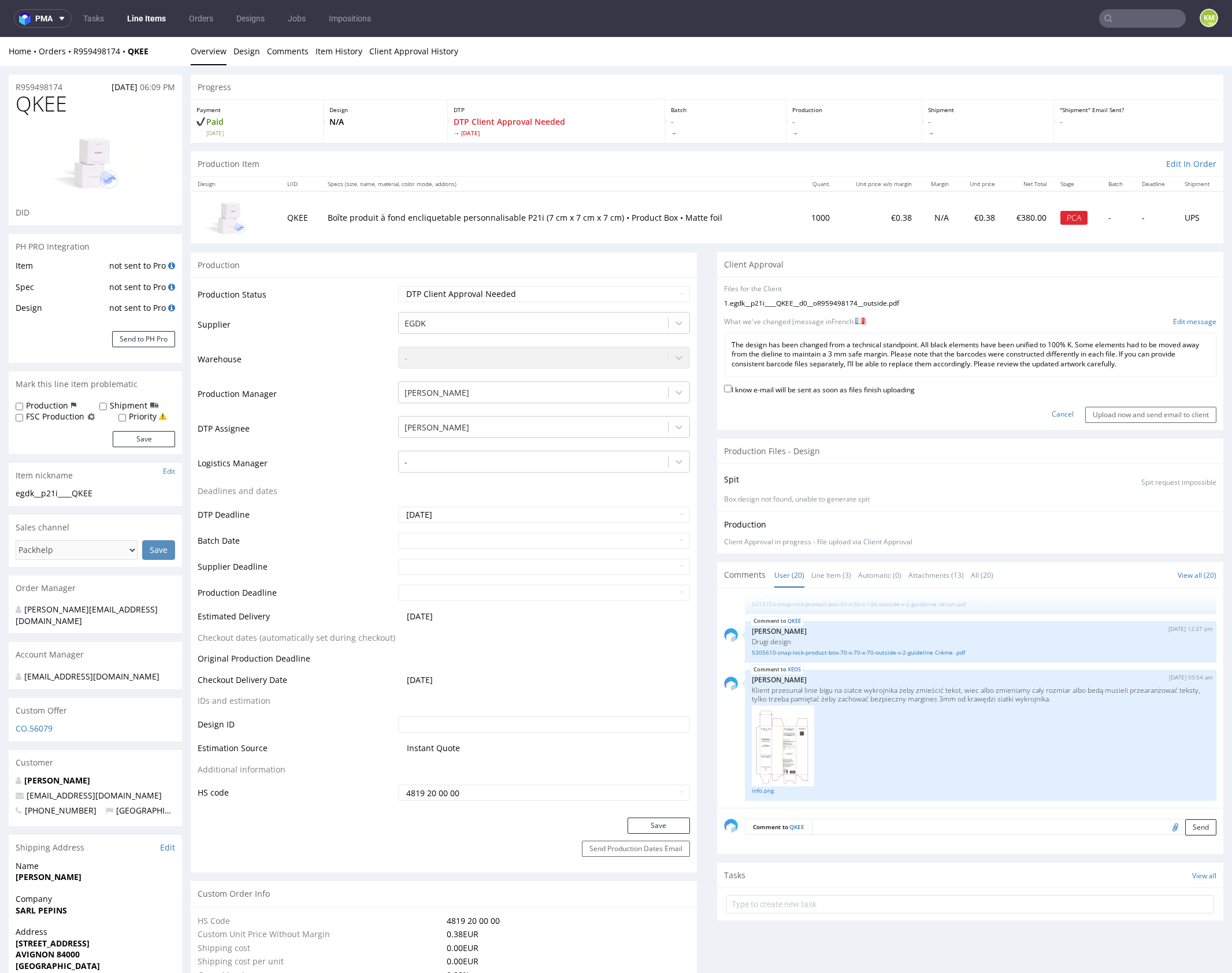
click at [802, 388] on label "I know e-mail will be sent as soon as files finish uploading" at bounding box center [820, 389] width 191 height 12
click at [732, 388] on input "I know e-mail will be sent as soon as files finish uploading" at bounding box center [728, 389] width 8 height 8
checkbox input "true"
click at [1136, 412] on input "Upload now and send email to client" at bounding box center [1152, 415] width 131 height 16
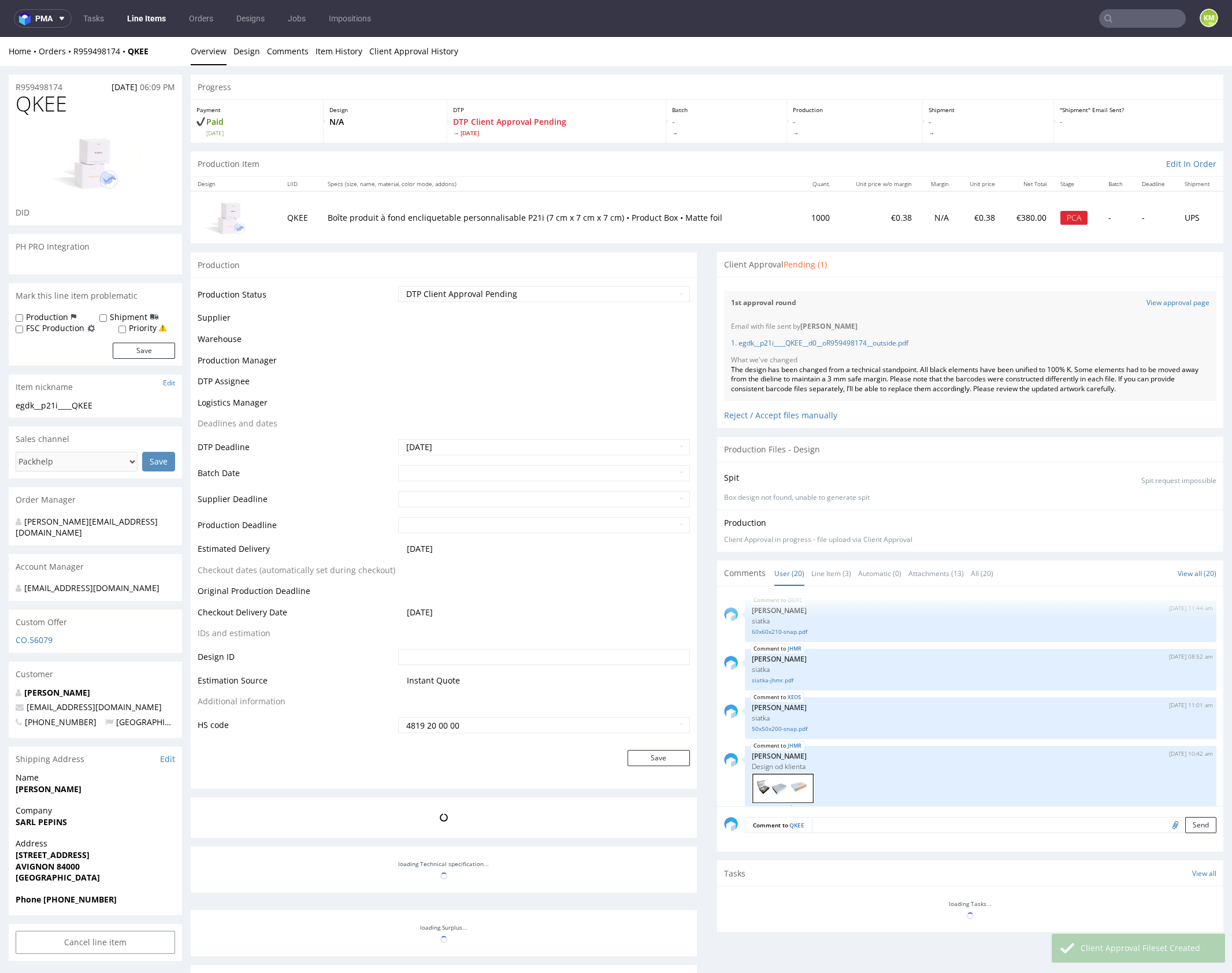
scroll to position [904, 0]
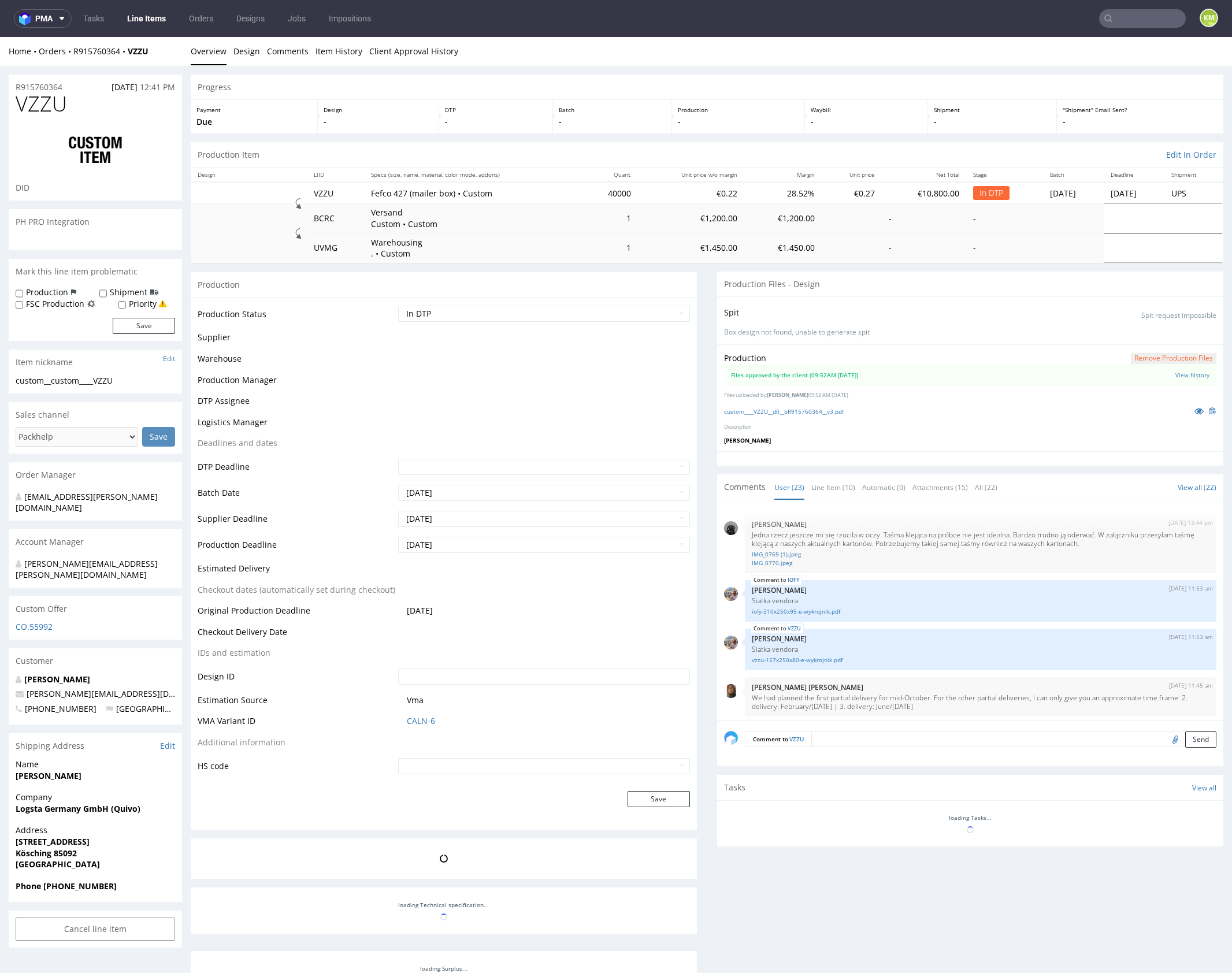
scroll to position [1018, 0]
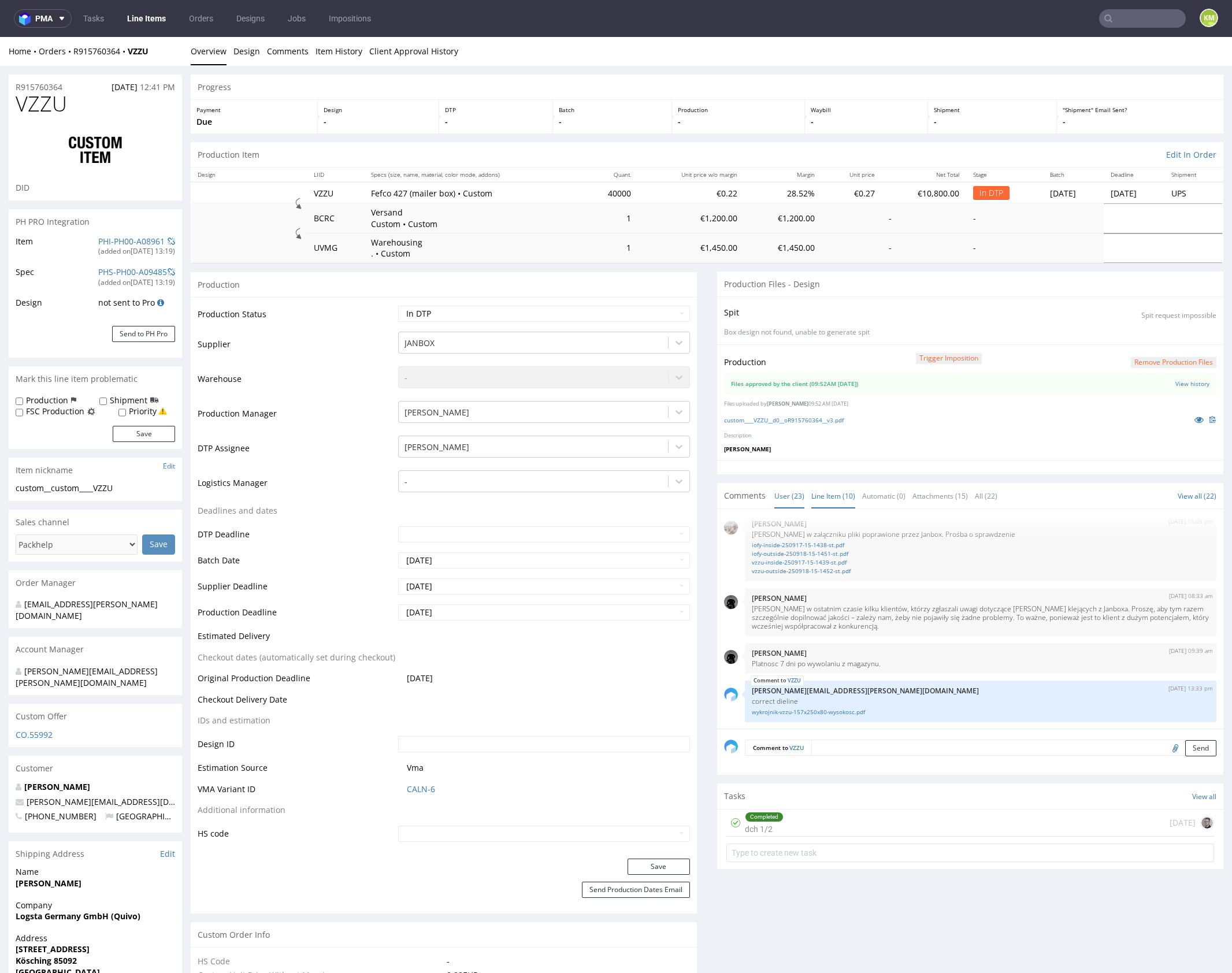
click at [832, 489] on link "Line Item (10)" at bounding box center [834, 496] width 44 height 25
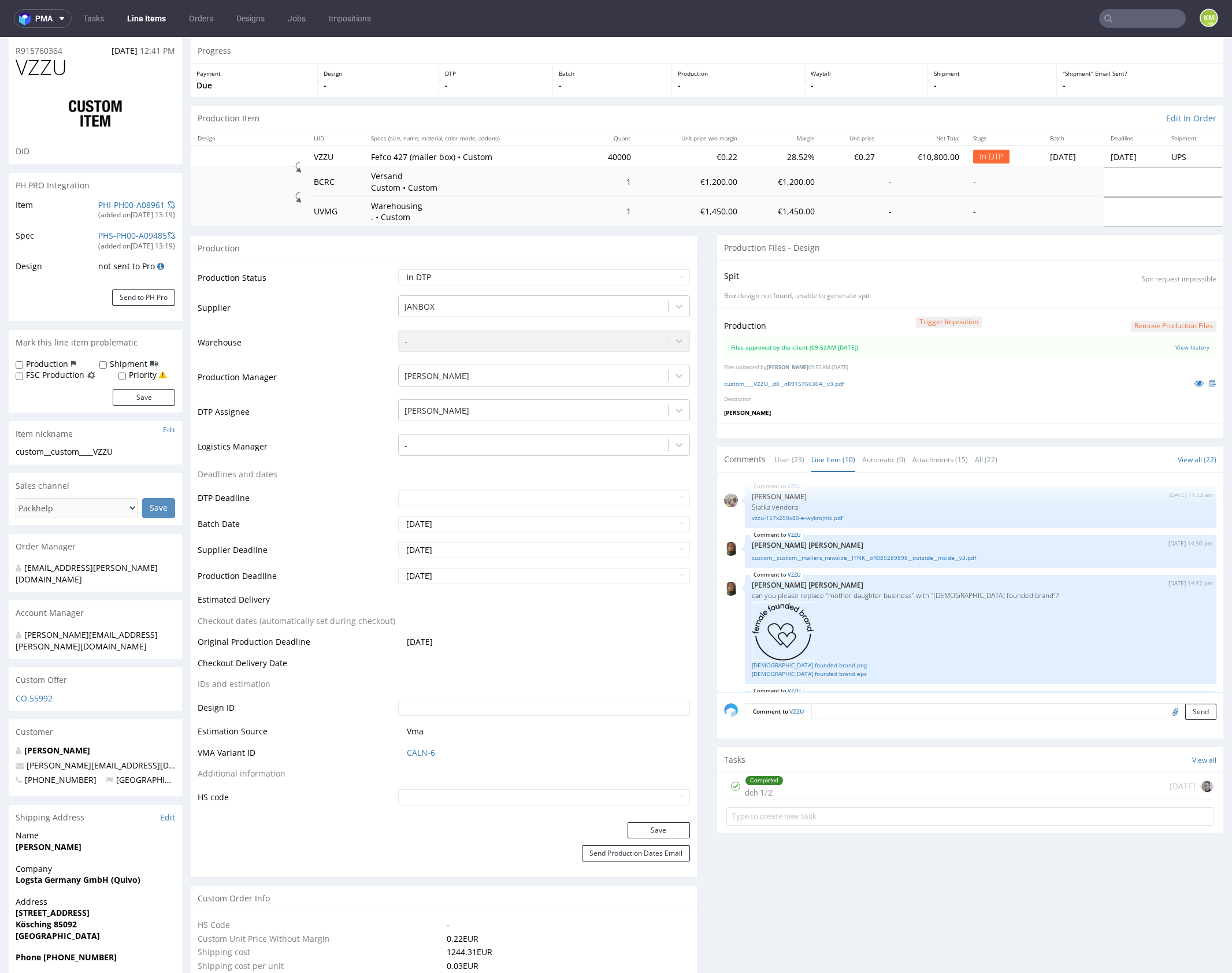
scroll to position [37, 0]
click at [879, 813] on input "text" at bounding box center [970, 816] width 487 height 19
type input "dch 2 pilne"
click at [864, 811] on div "dch 2 pilne Set due date" at bounding box center [970, 811] width 487 height 23
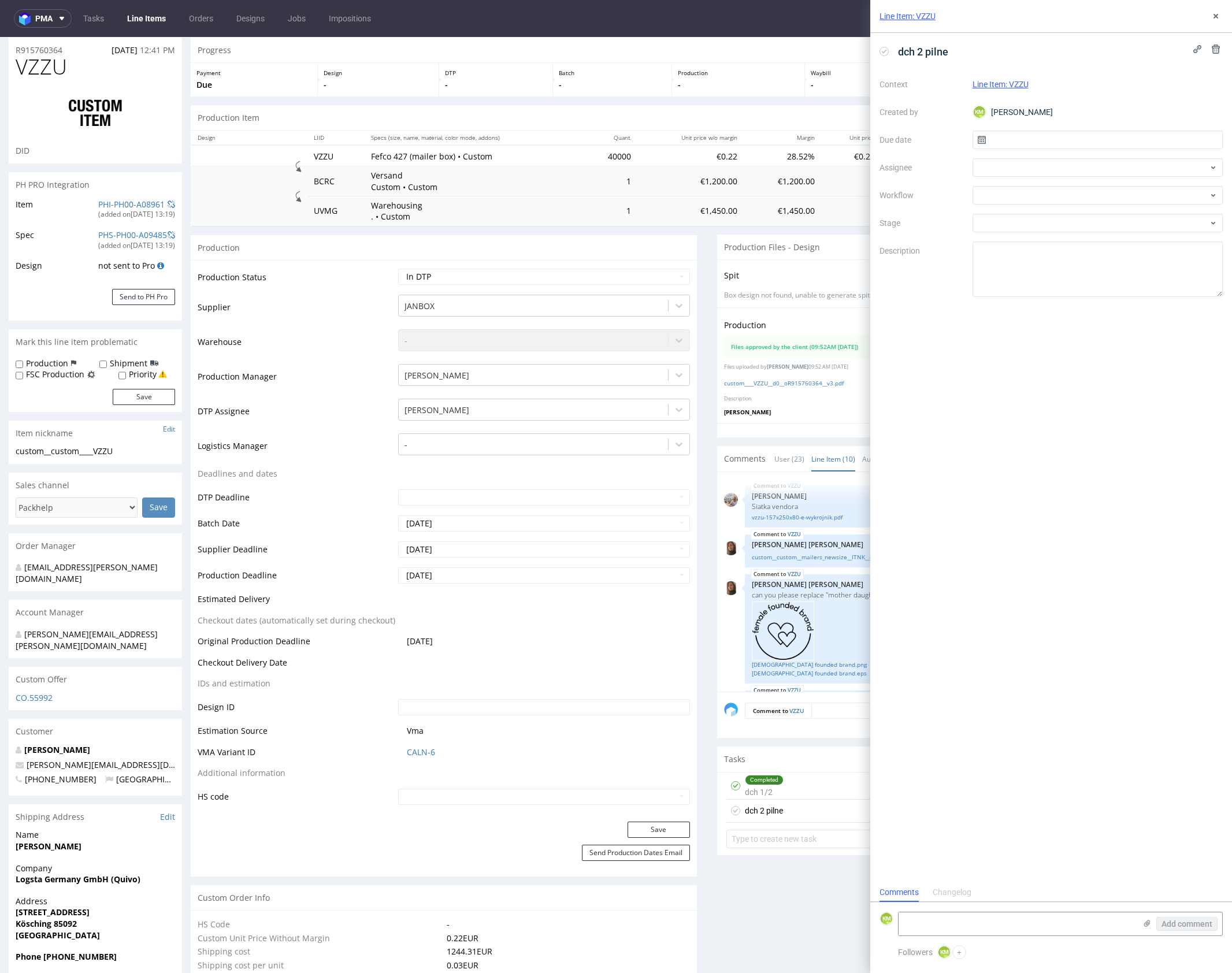
scroll to position [9, 0]
click at [1042, 137] on input "text" at bounding box center [1098, 140] width 251 height 19
click at [1102, 257] on button "15" at bounding box center [1098, 257] width 18 height 19
type input "[DATE]"
click at [1007, 166] on div at bounding box center [1098, 168] width 251 height 19
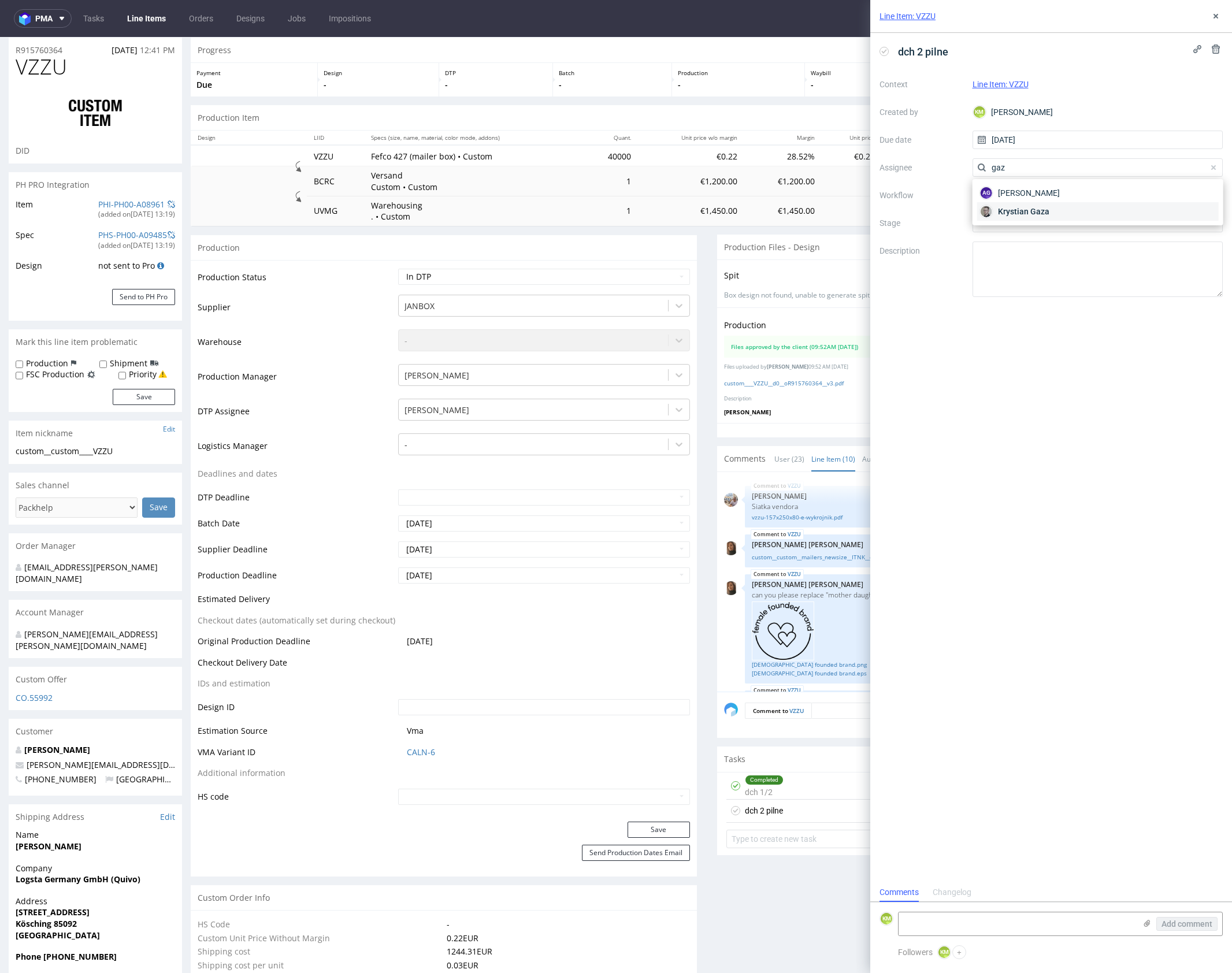
type input "gaz"
click at [1034, 217] on div "Krystian Gaza" at bounding box center [1098, 212] width 241 height 19
click at [1028, 198] on div at bounding box center [1098, 195] width 251 height 19
click at [1054, 239] on div "DTP - Double Check" at bounding box center [1098, 237] width 241 height 21
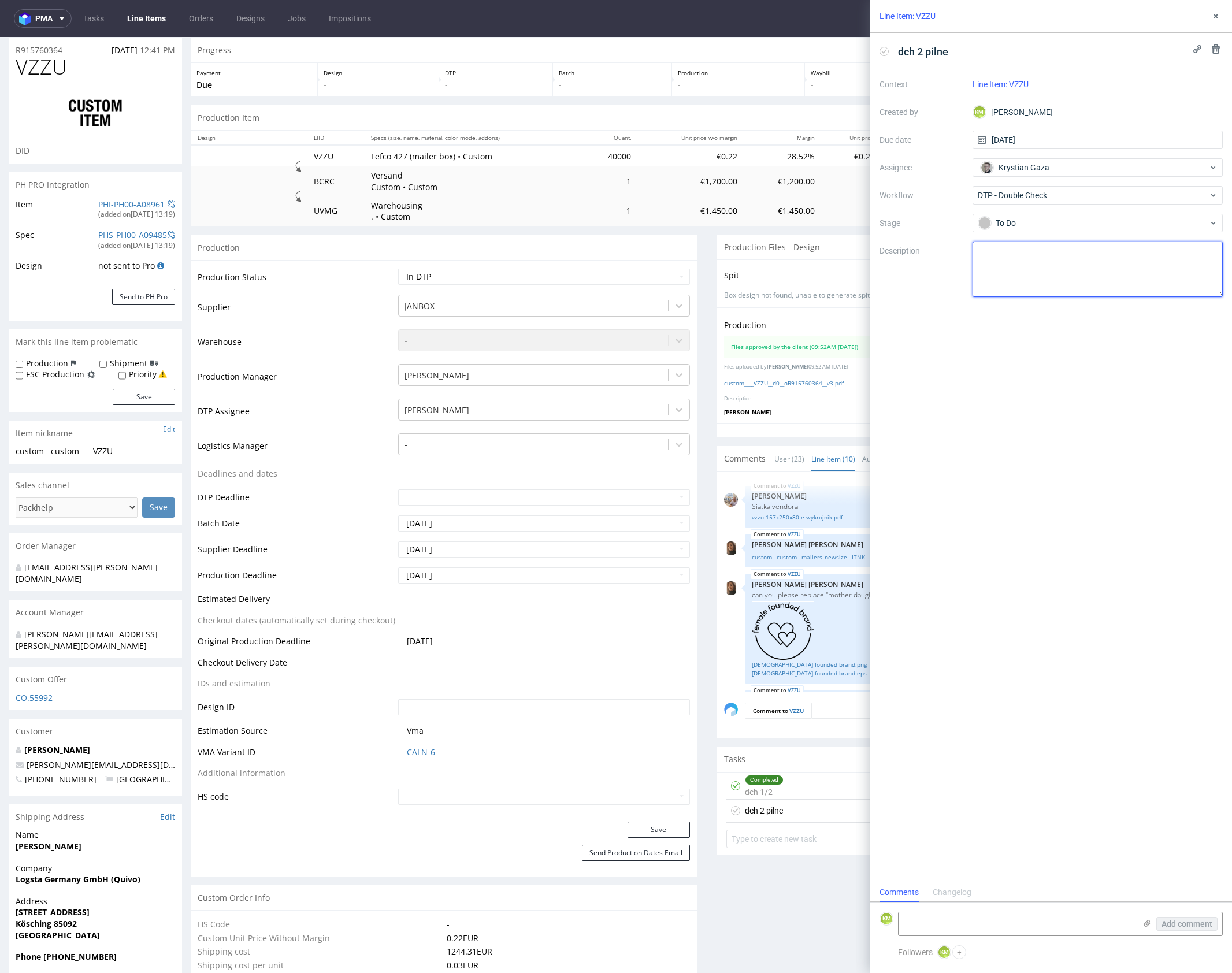
click at [1048, 260] on textarea at bounding box center [1098, 269] width 251 height 55
type textarea "zmieniła się siatka"
click at [1058, 378] on div "dch 2 pilne Context Line Item: VZZU Created by KM Karol Markowski Due date 15/1…" at bounding box center [1051, 458] width 362 height 850
drag, startPoint x: 1215, startPoint y: 22, endPoint x: 986, endPoint y: 187, distance: 282.3
click at [1215, 22] on button at bounding box center [1216, 16] width 14 height 14
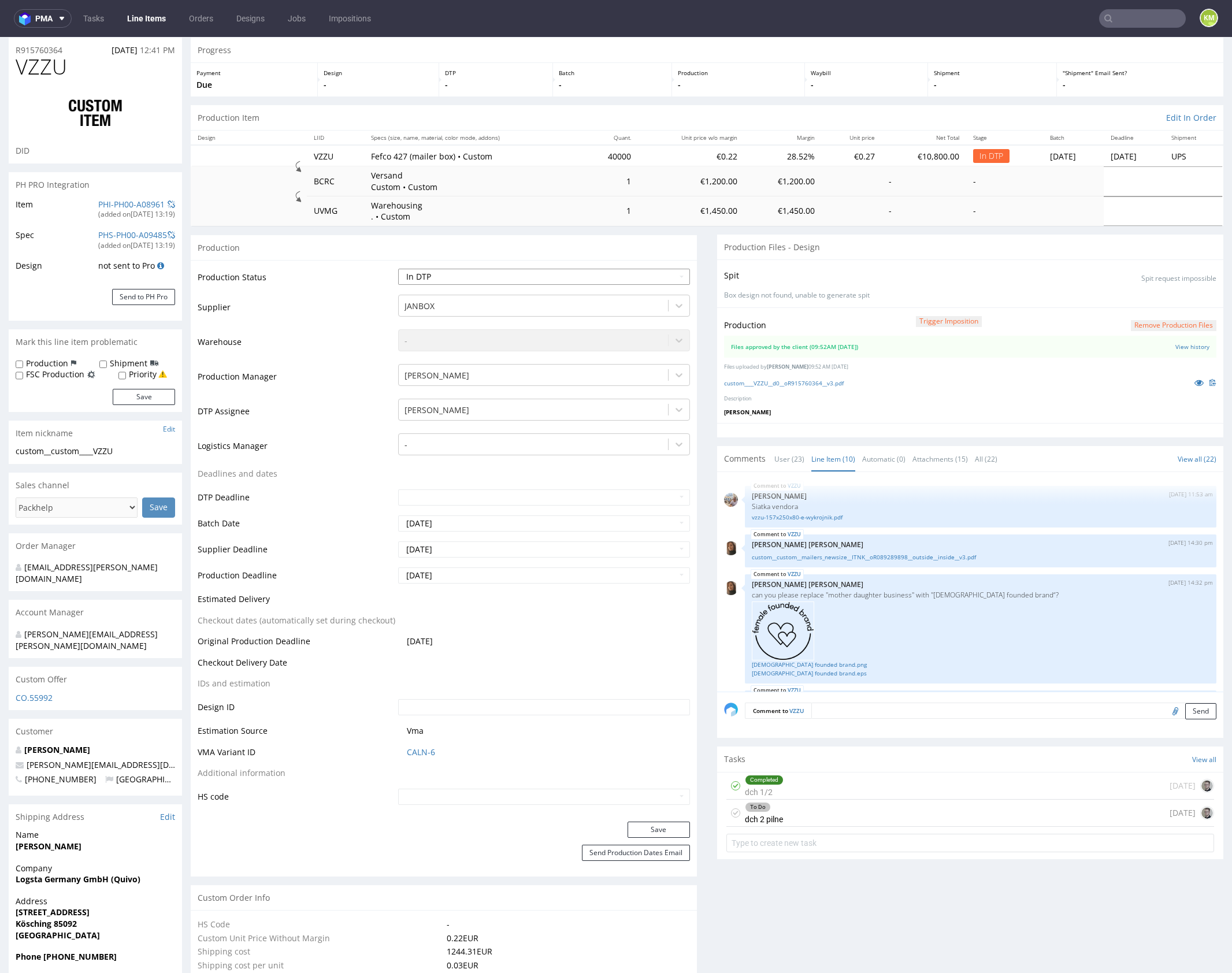
click at [615, 274] on select "Waiting for Artwork Waiting for Diecut Waiting for Mockup Waiting for DTP Waiti…" at bounding box center [545, 276] width 292 height 16
select select "dtp_waiting_for_double_check"
click at [398, 269] on select "Waiting for Artwork Waiting for Diecut Waiting for Mockup Waiting for DTP Waiti…" at bounding box center [545, 276] width 292 height 16
click at [662, 825] on button "Save" at bounding box center [659, 829] width 62 height 16
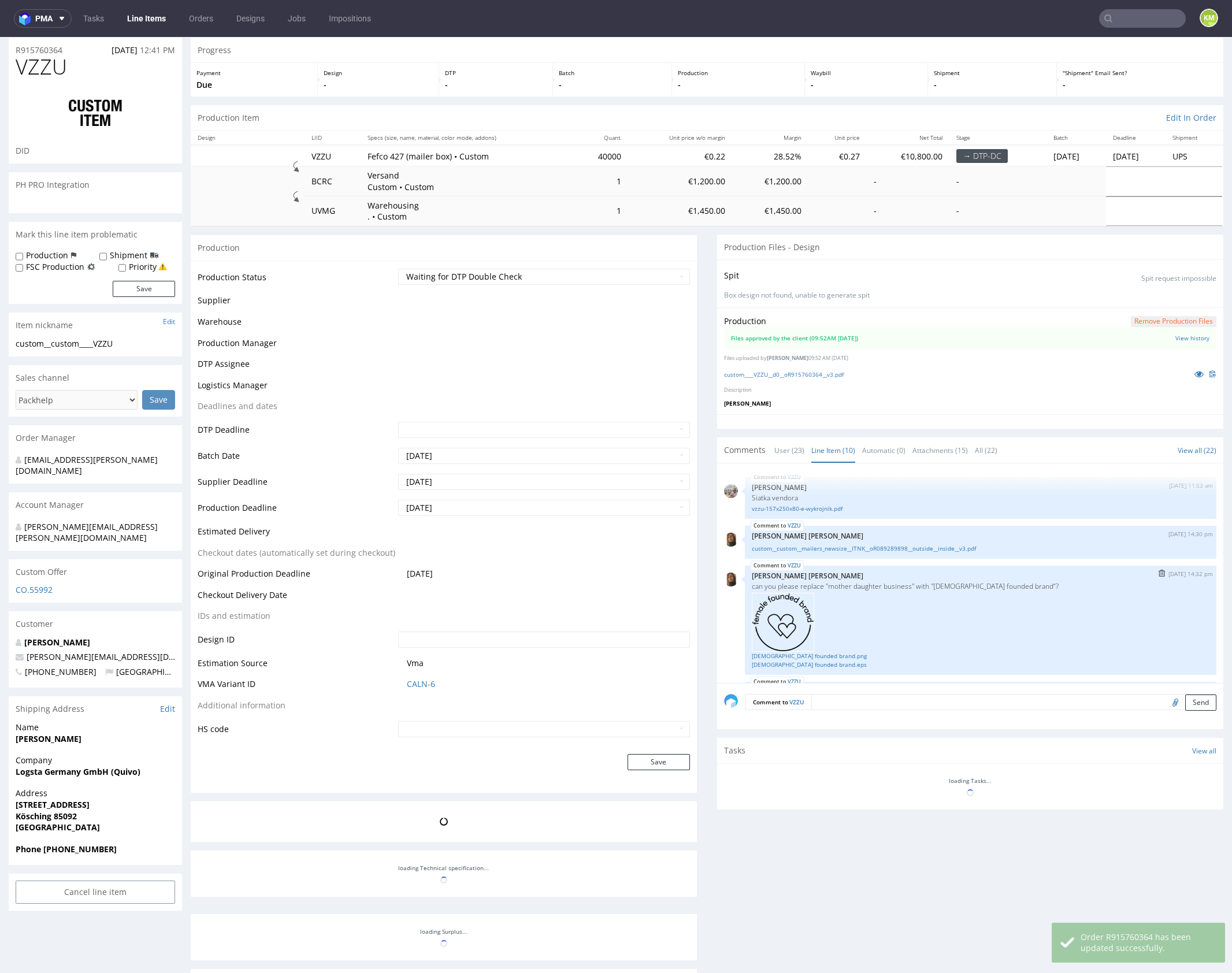
scroll to position [305, 0]
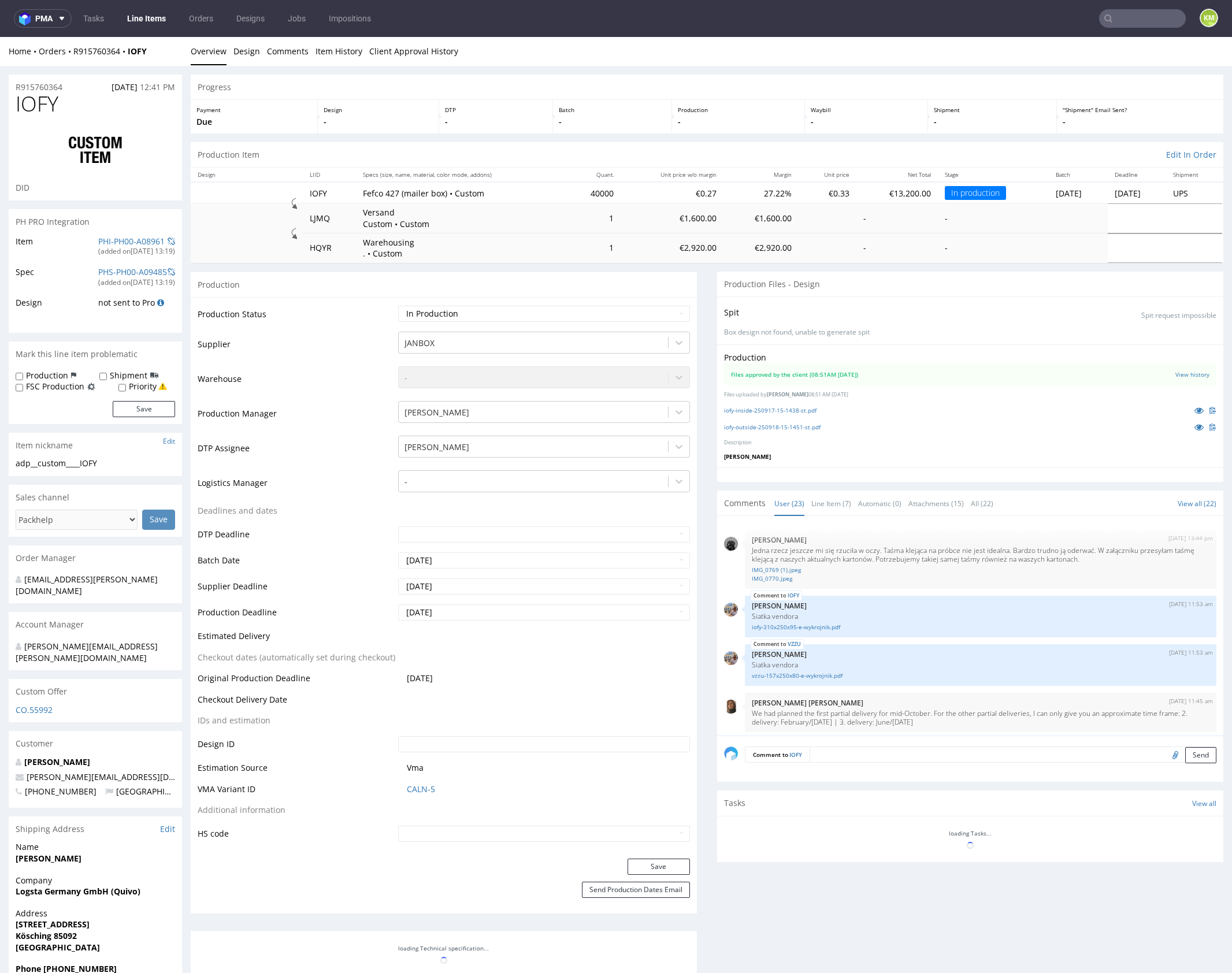
scroll to position [1018, 0]
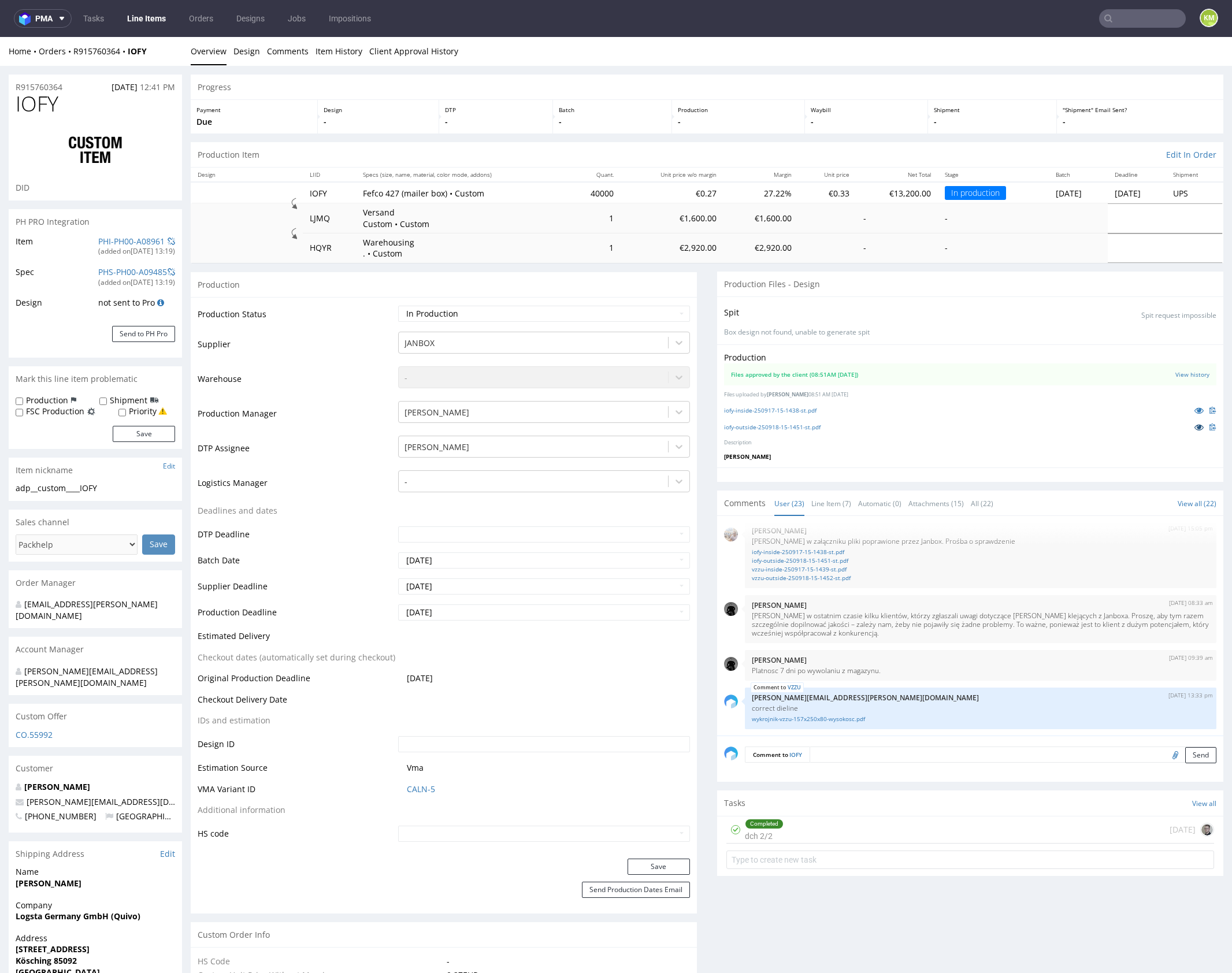
click at [1189, 428] on link at bounding box center [1199, 427] width 21 height 12
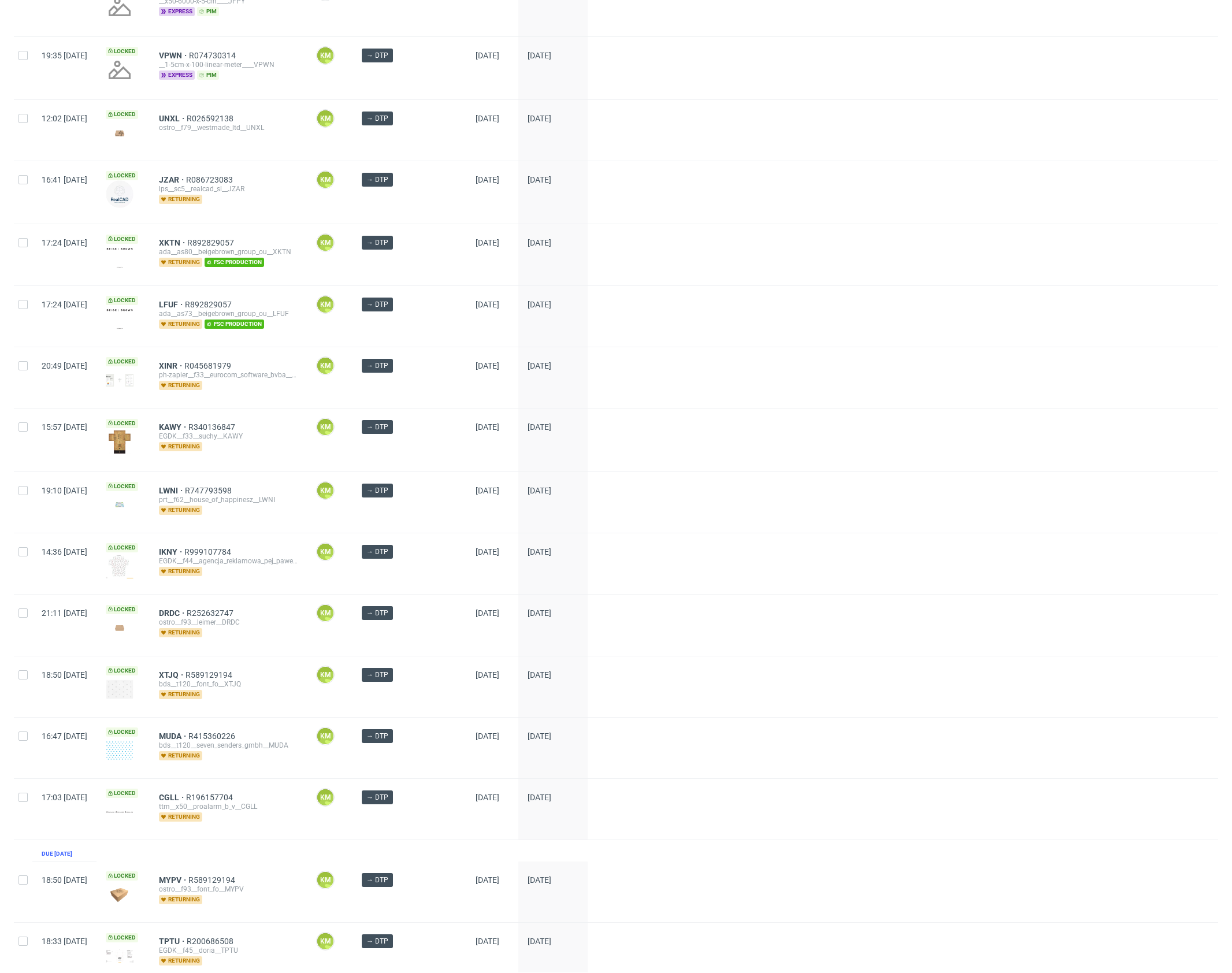
scroll to position [1089, 0]
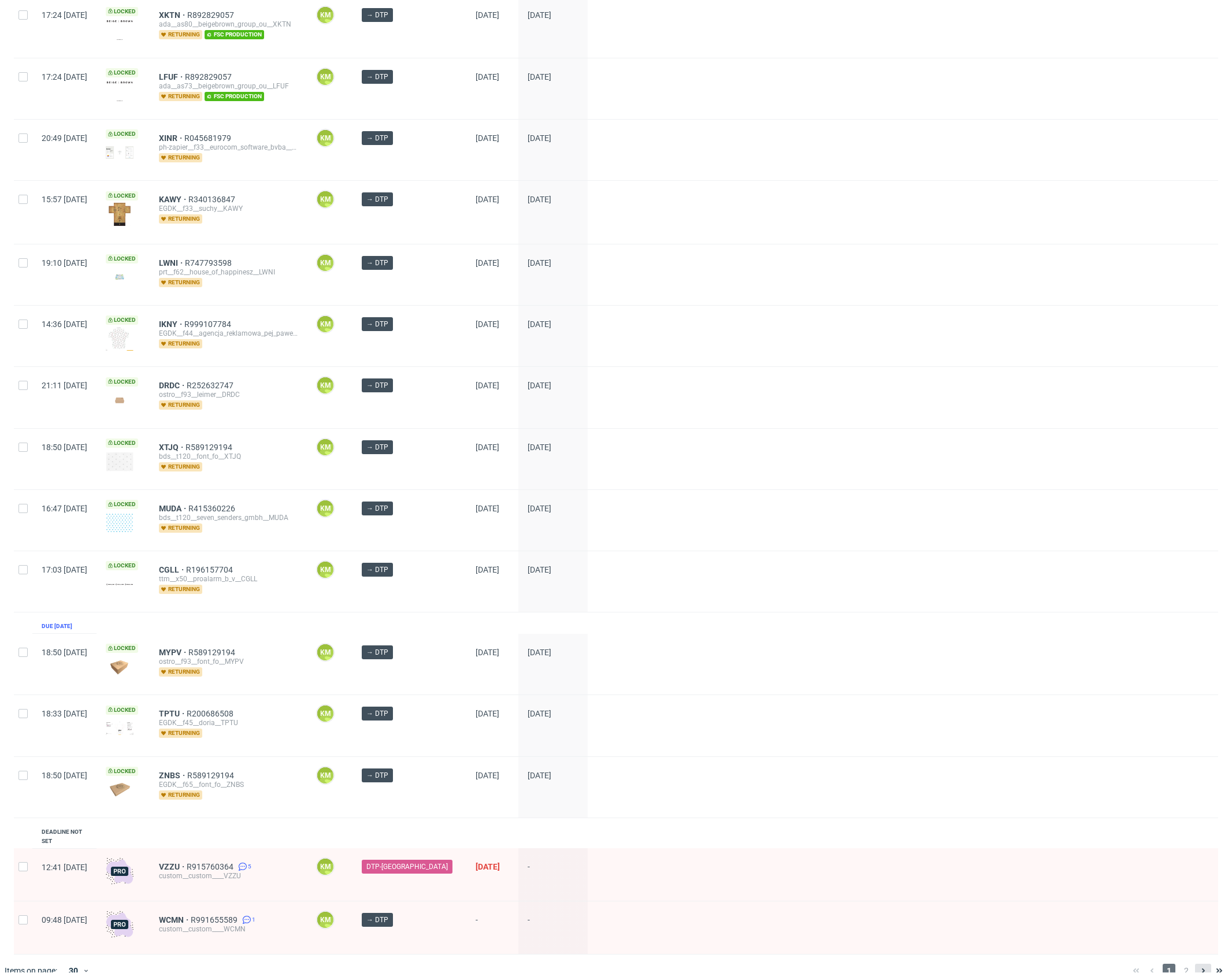
click at [1199, 966] on icon at bounding box center [1204, 971] width 9 height 9
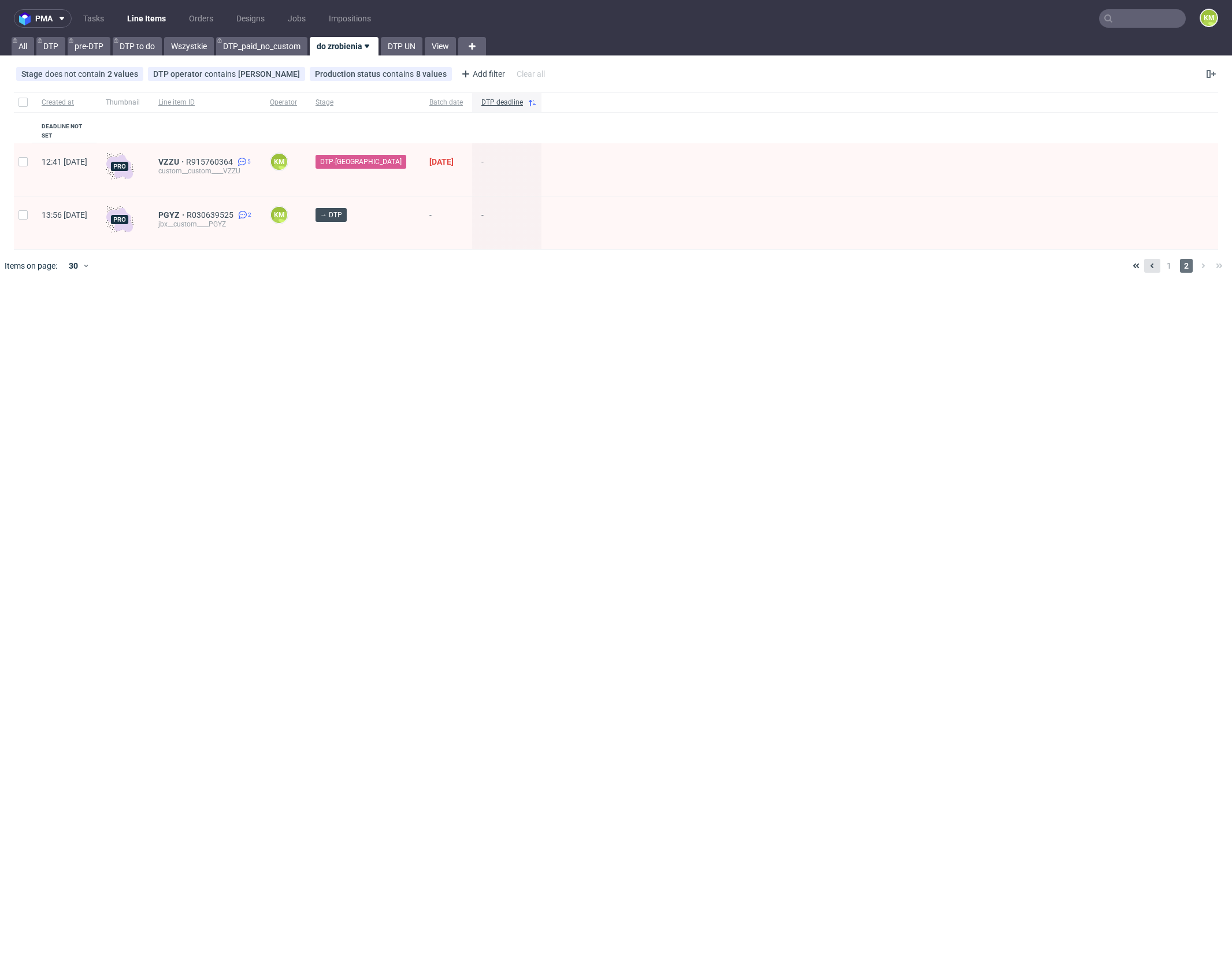
click at [1157, 258] on button at bounding box center [1152, 266] width 16 height 14
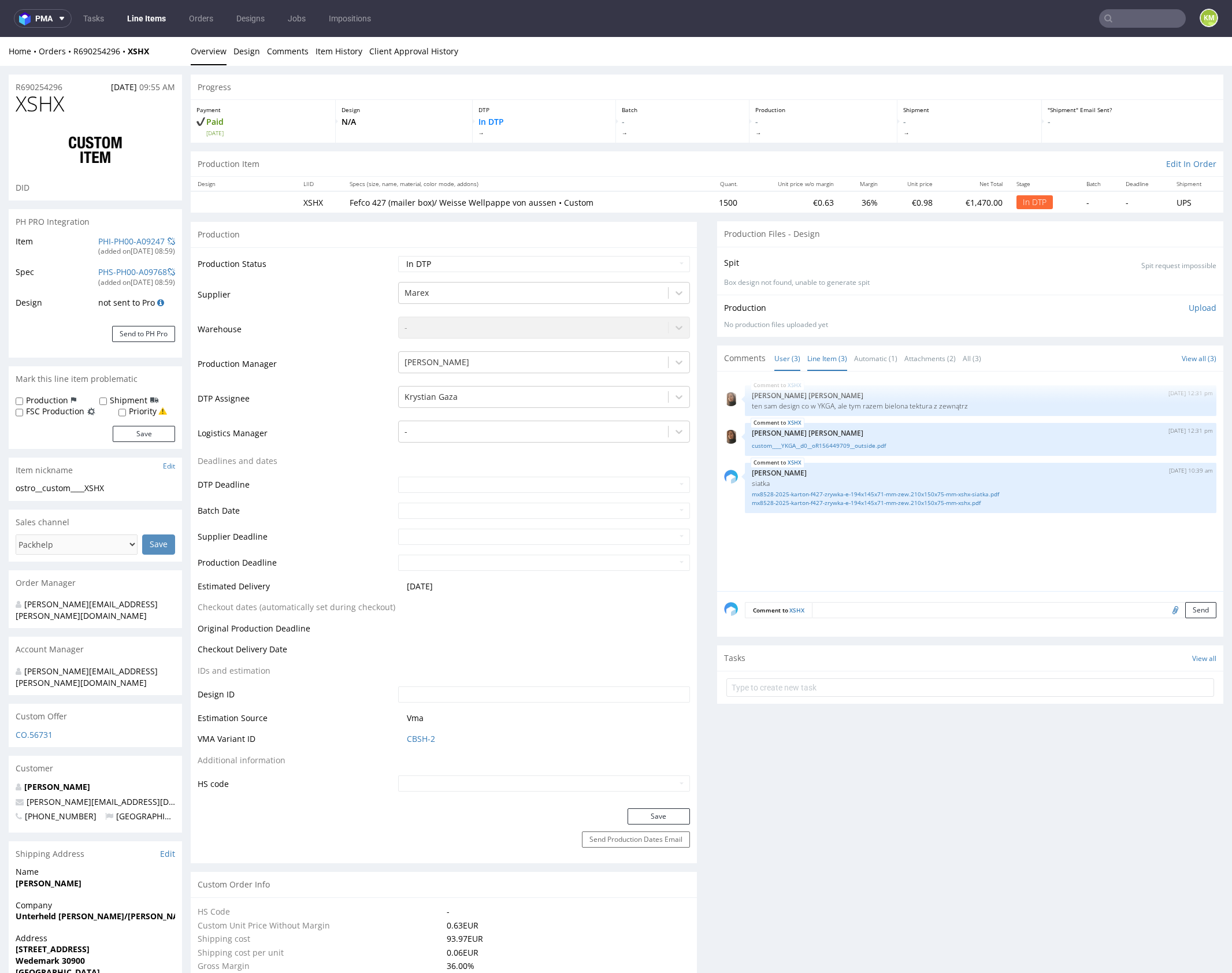
click at [828, 362] on link "Line Item (3)" at bounding box center [827, 358] width 40 height 25
click at [799, 445] on link "custom____YKGA__d0__oR156449709__outside.pdf" at bounding box center [981, 445] width 458 height 9
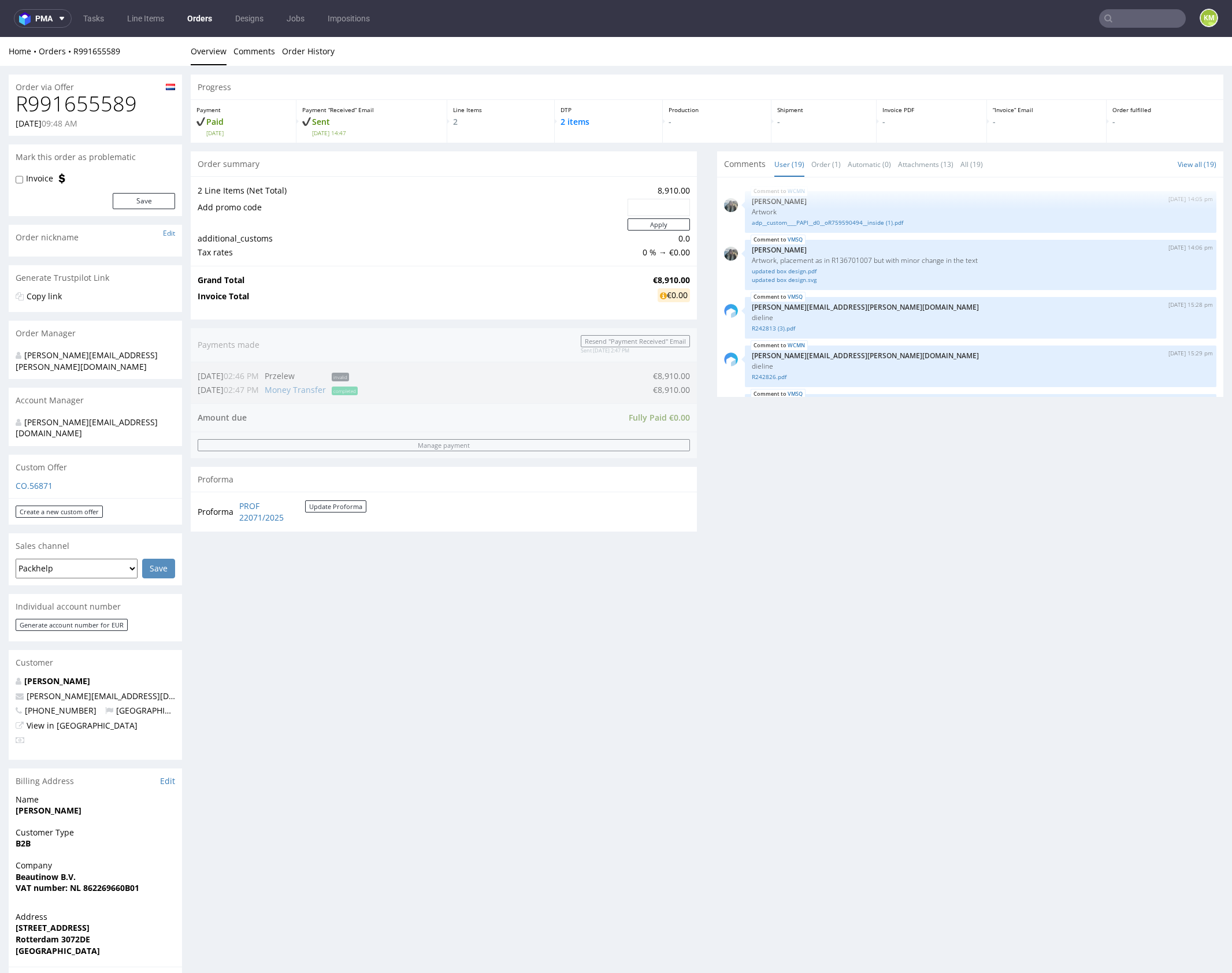
scroll to position [934, 0]
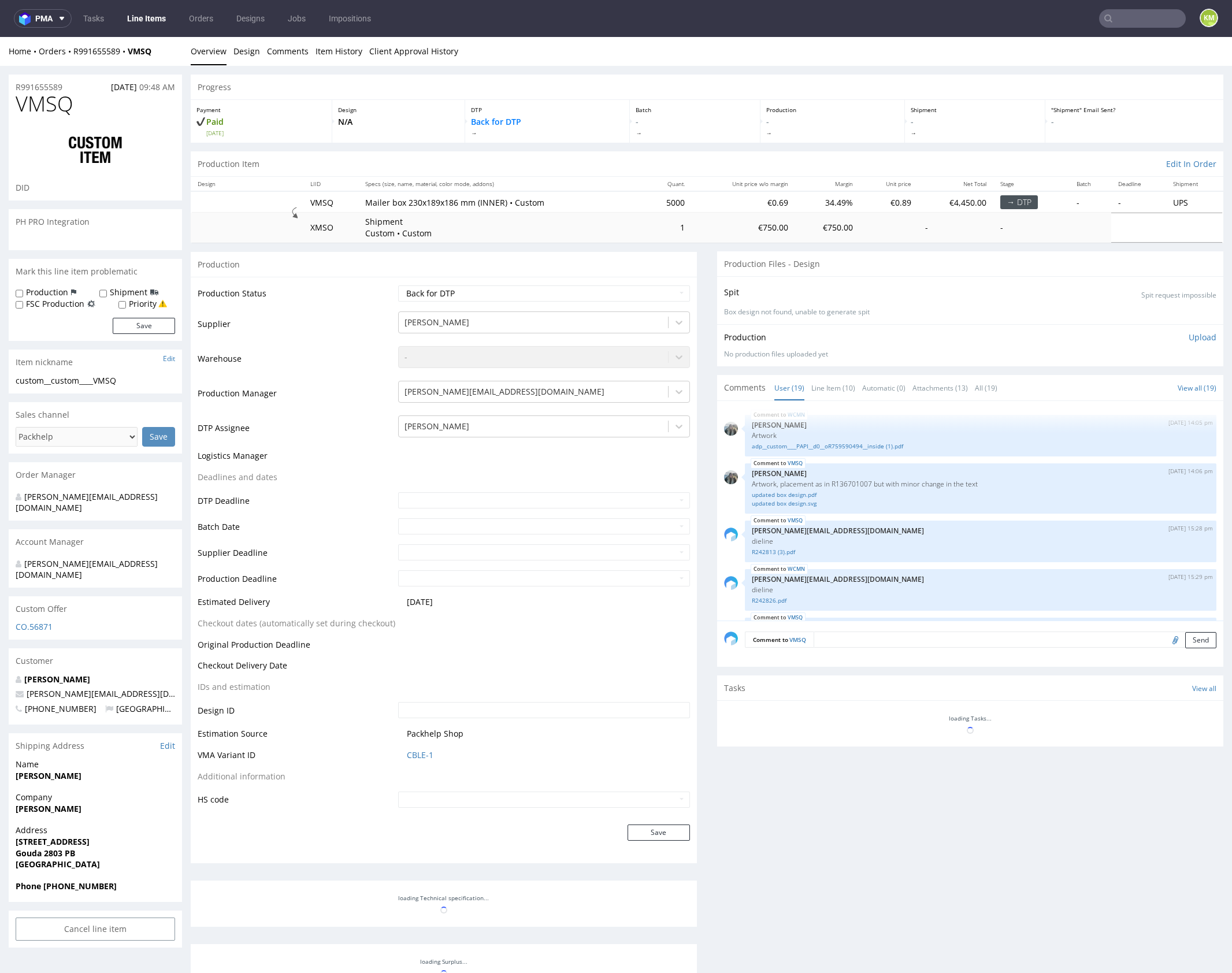
scroll to position [934, 0]
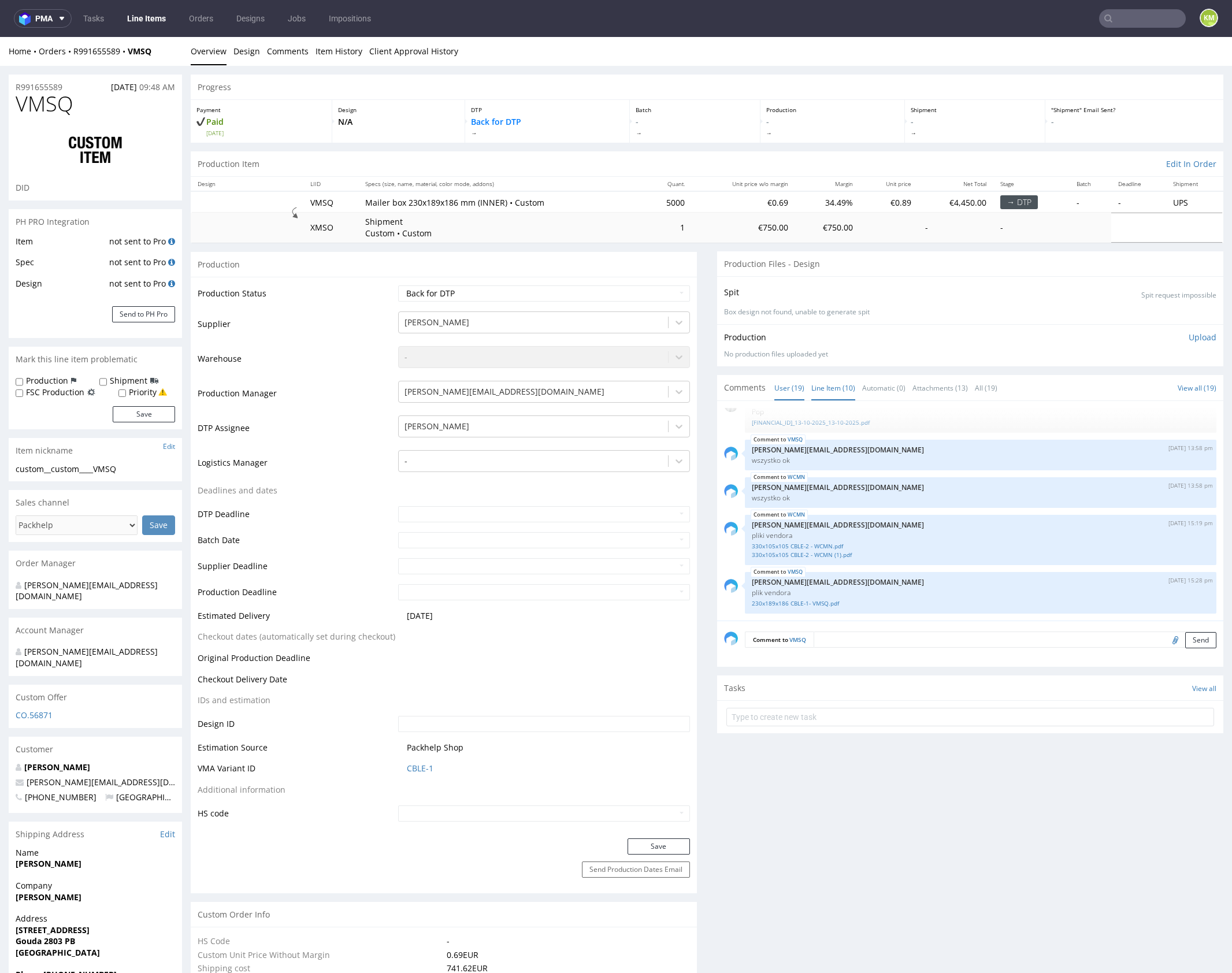
click at [837, 383] on link "Line Item (10)" at bounding box center [834, 388] width 44 height 25
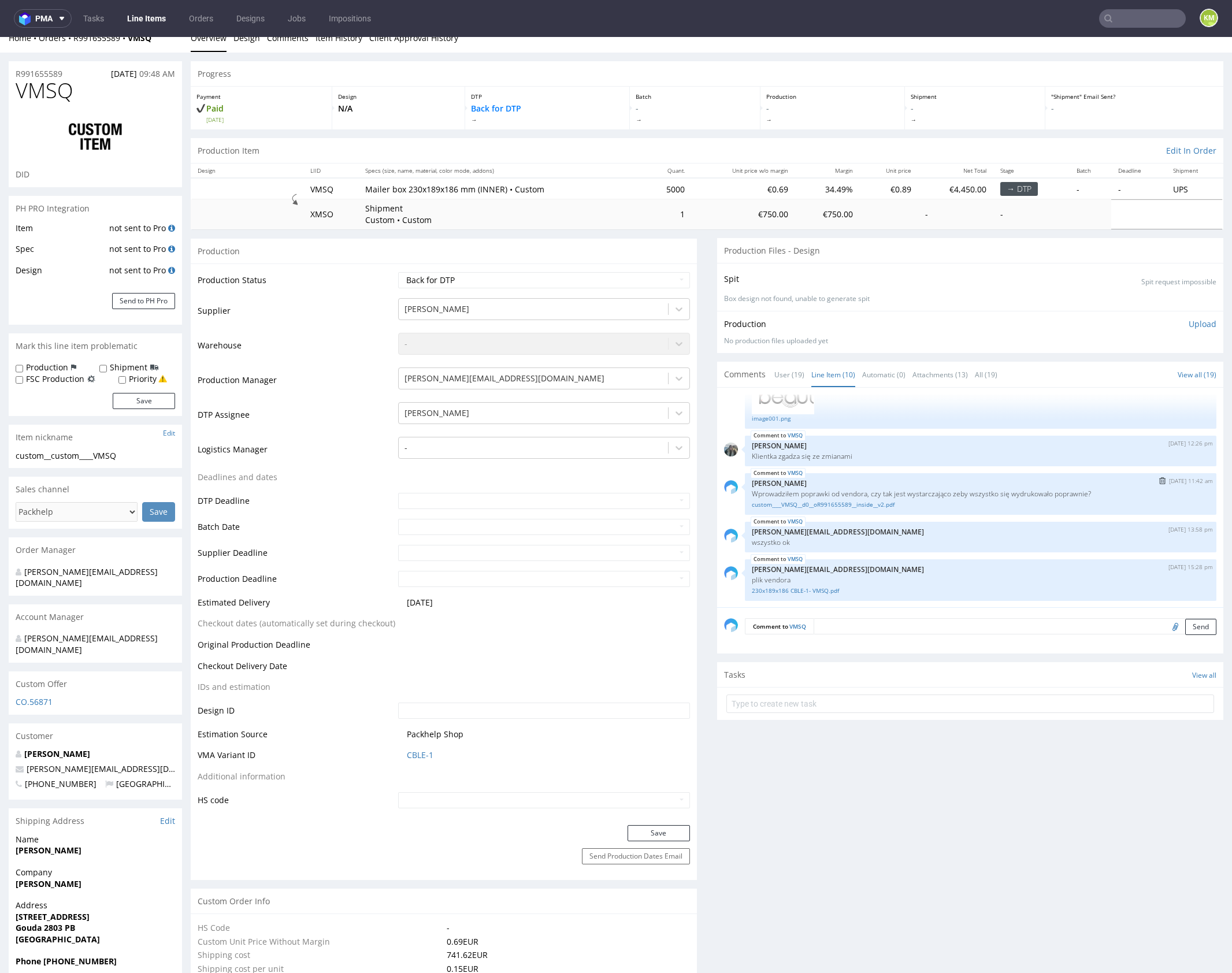
scroll to position [34, 0]
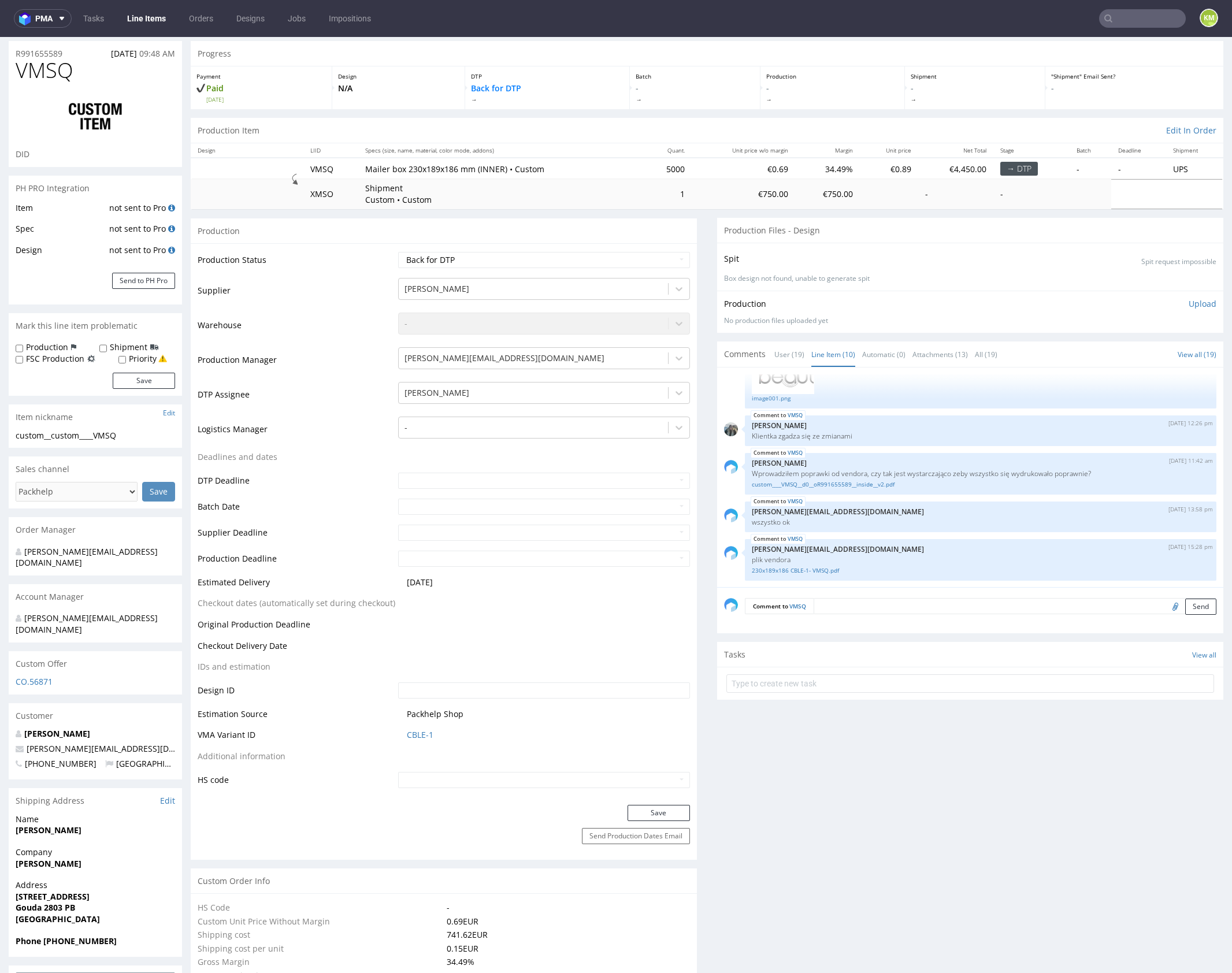
click at [856, 536] on div "VMSQ 30th Sep 25 | 14:06 pm Zeniuk Magdalena Artwork, placement as in R13670100…" at bounding box center [973, 480] width 499 height 212
click at [870, 534] on div "VMSQ 30th Sep 25 | 14:06 pm Zeniuk Magdalena Artwork, placement as in R13670100…" at bounding box center [973, 480] width 499 height 212
click at [890, 484] on link "custom____VMSQ__d0__oR991655589__inside__v2.pdf" at bounding box center [981, 484] width 458 height 9
drag, startPoint x: 865, startPoint y: 536, endPoint x: 861, endPoint y: 543, distance: 8.1
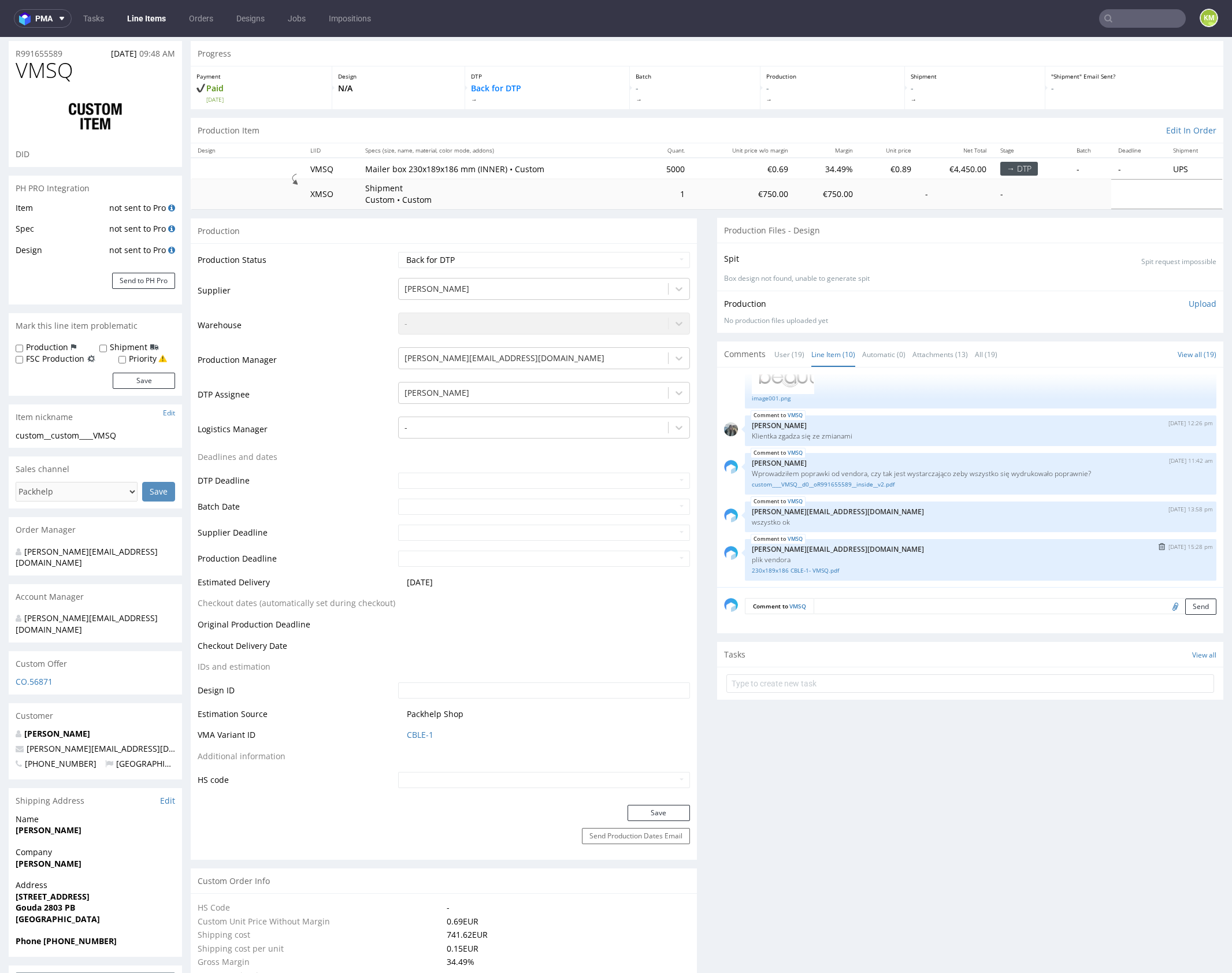
click at [864, 536] on div "VMSQ 30th Sep 25 | 14:06 pm Zeniuk Magdalena Artwork, placement as in R13670100…" at bounding box center [973, 480] width 499 height 212
click at [826, 569] on link "230x189x186 CBLE-1- VMSQ.pdf" at bounding box center [981, 570] width 458 height 9
click at [52, 70] on span "VMSQ" at bounding box center [45, 70] width 58 height 23
copy span "VMSQ"
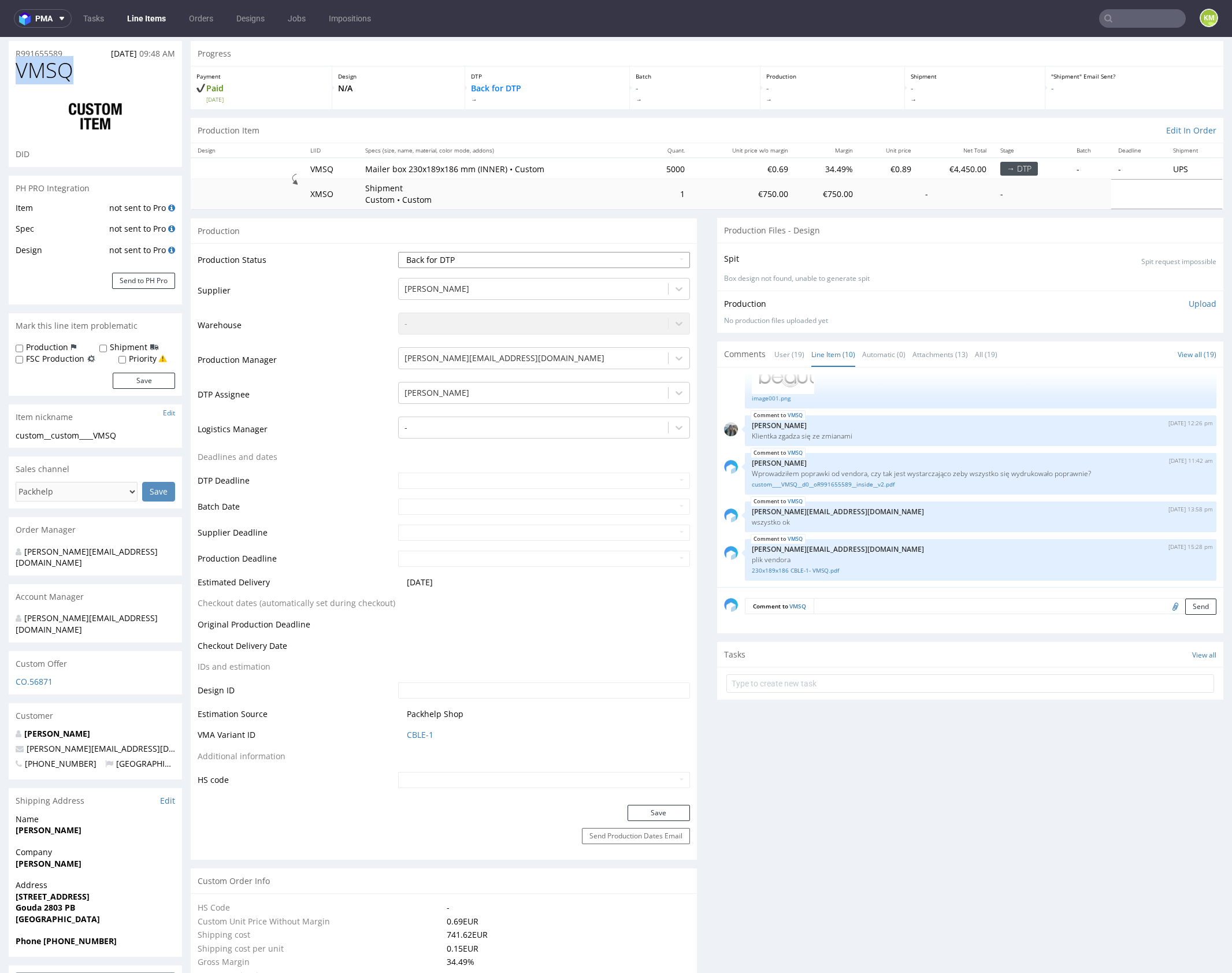
click at [621, 256] on select "Waiting for Artwork Waiting for Diecut Waiting for Mockup Waiting for DTP Waiti…" at bounding box center [545, 260] width 292 height 16
select select "dtp_ca_needed"
click at [398, 252] on select "Waiting for Artwork Waiting for Diecut Waiting for Mockup Waiting for DTP Waiti…" at bounding box center [545, 260] width 292 height 16
click at [673, 806] on button "Save" at bounding box center [659, 813] width 62 height 16
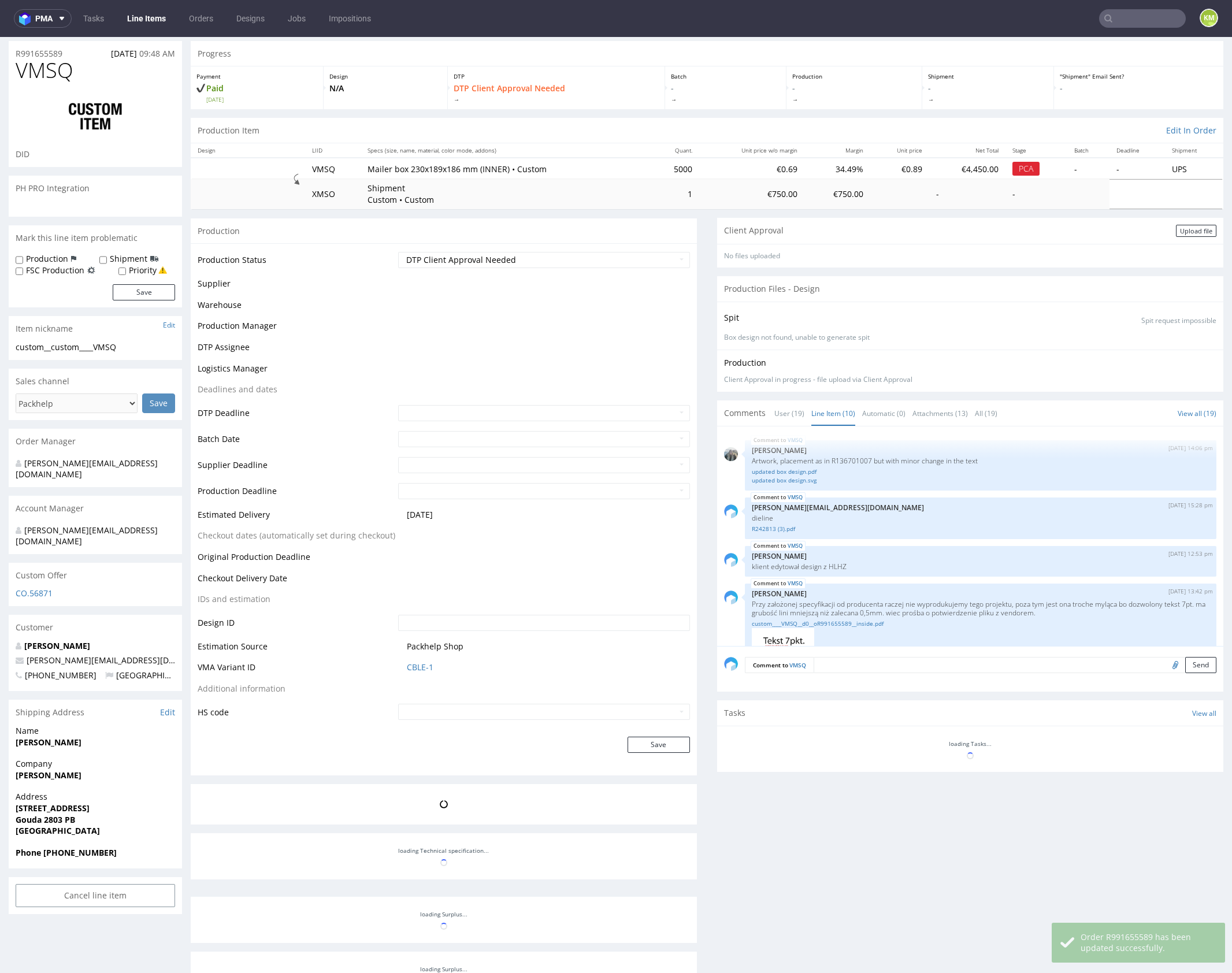
scroll to position [372, 0]
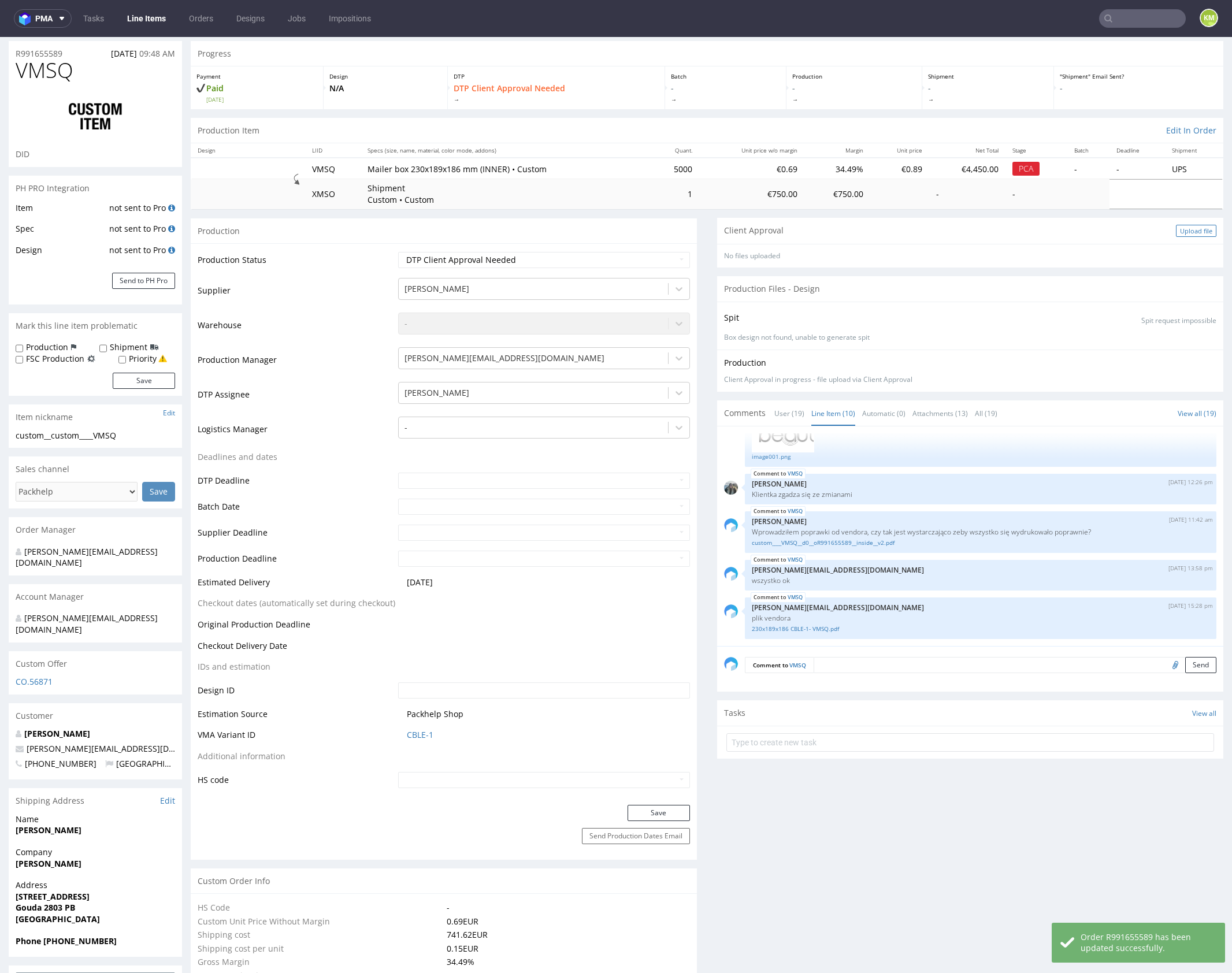
click at [1178, 231] on div "Upload file" at bounding box center [1197, 231] width 41 height 12
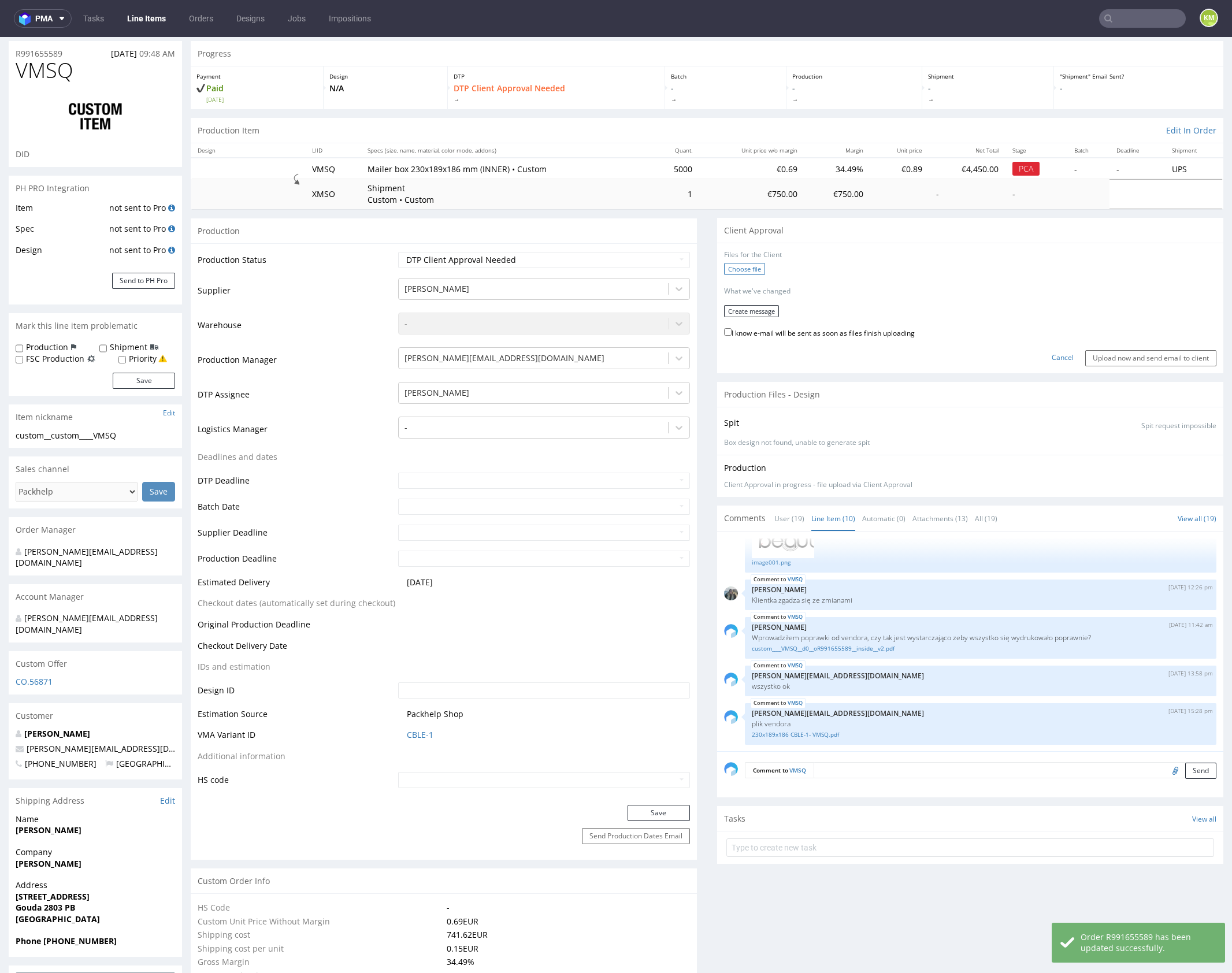
click at [748, 270] on label "Choose file" at bounding box center [745, 269] width 41 height 12
click at [0, 37] on input "Choose file" at bounding box center [0, 37] width 0 height 0
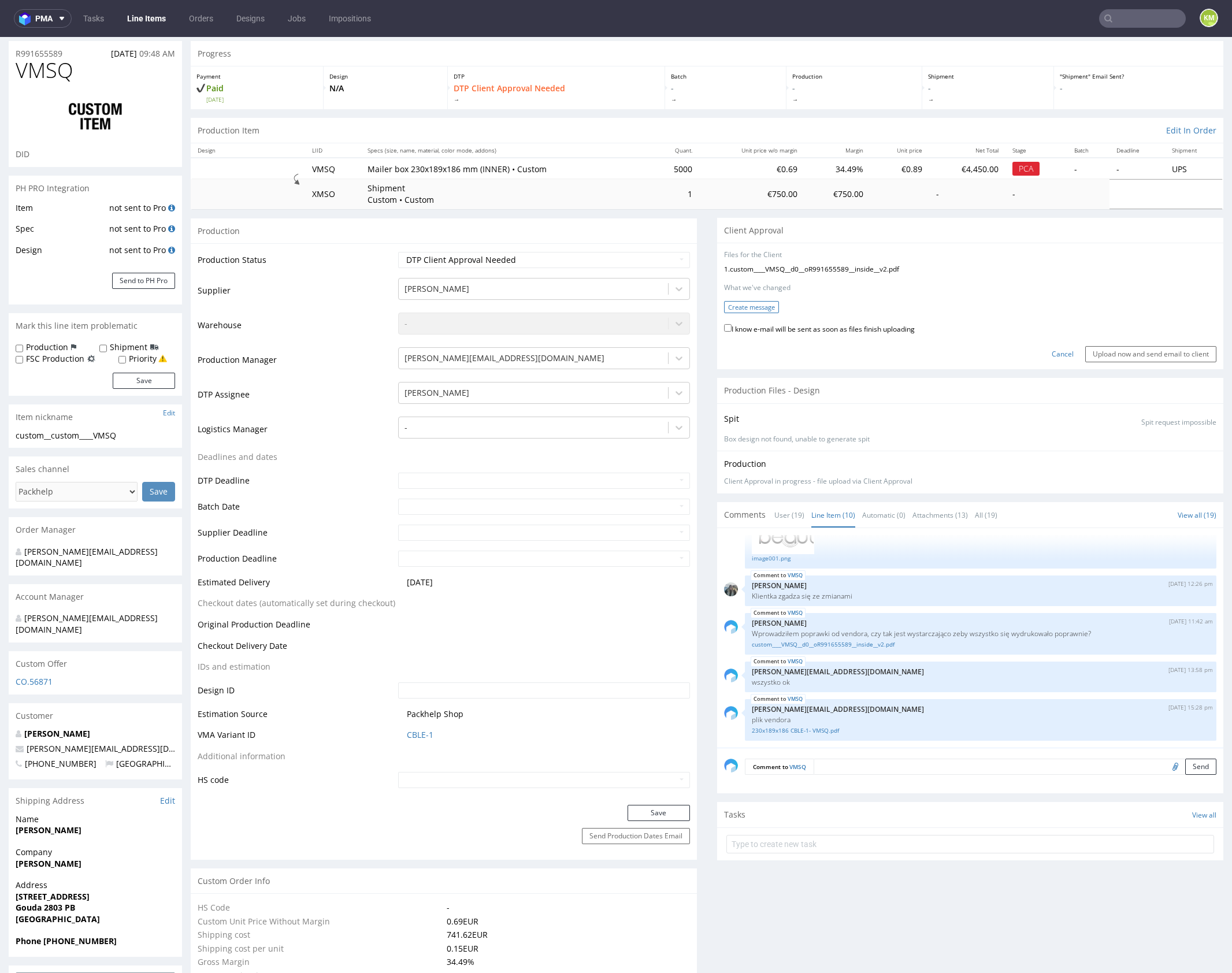
click at [762, 305] on button "Create message" at bounding box center [752, 307] width 55 height 12
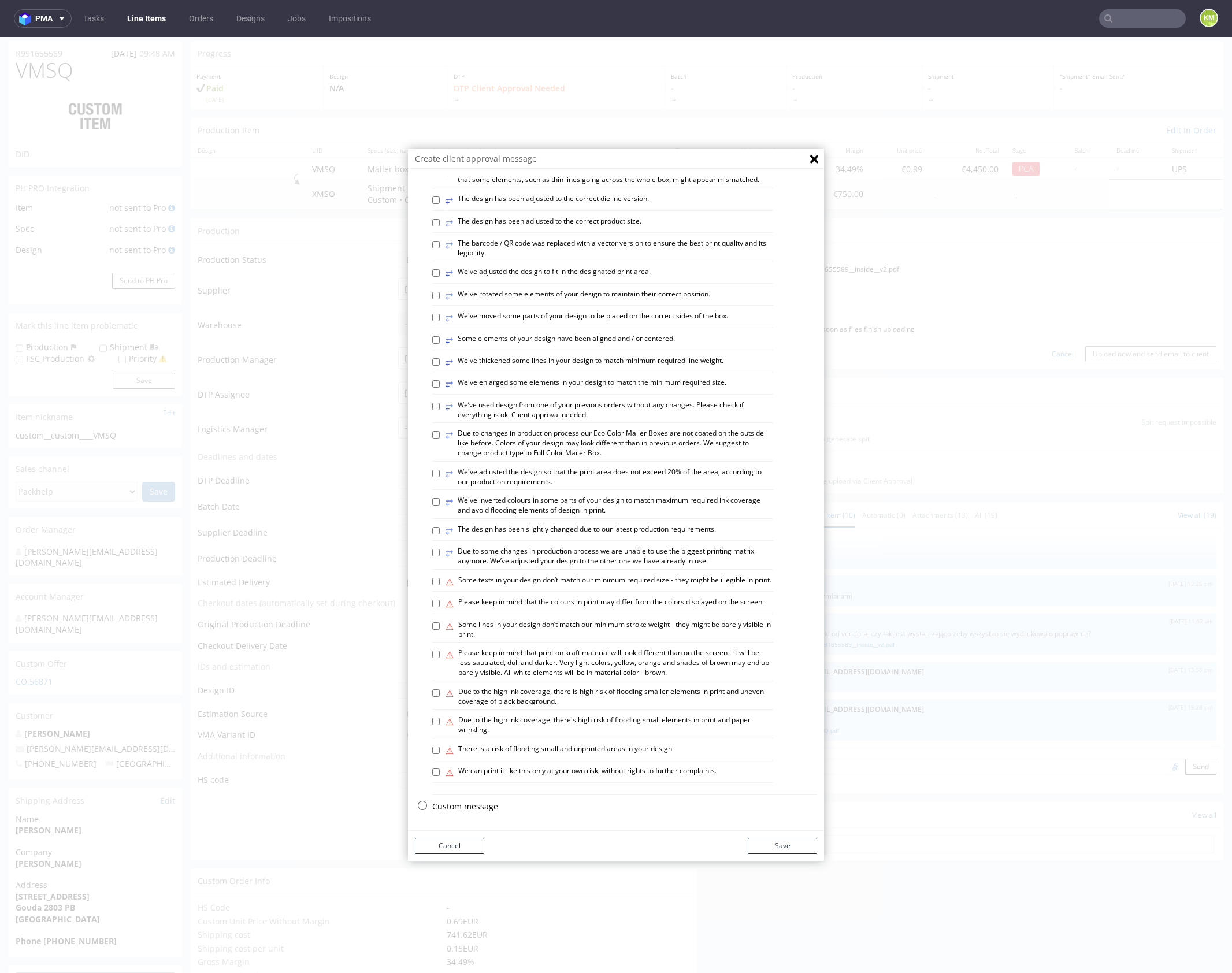
scroll to position [320, 0]
click at [459, 804] on p "Custom message" at bounding box center [624, 807] width 385 height 12
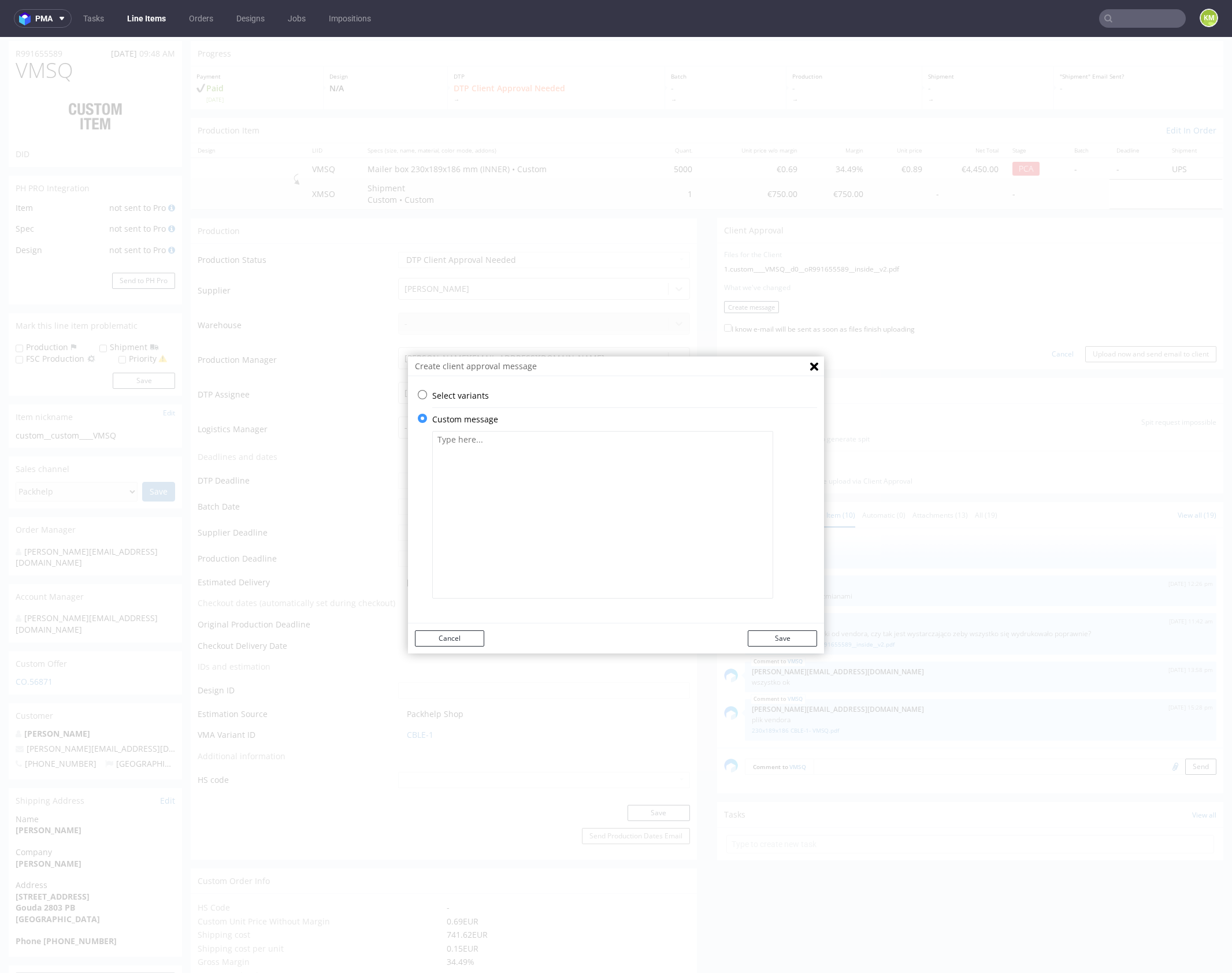
click at [530, 492] on textarea at bounding box center [602, 515] width 341 height 168
paste textarea "I used the design from the previous order HLHZ, updating only the section above…"
type textarea "I used the design from the previous order HLHZ, updating only the section above…"
click at [780, 640] on button "Save" at bounding box center [782, 638] width 70 height 16
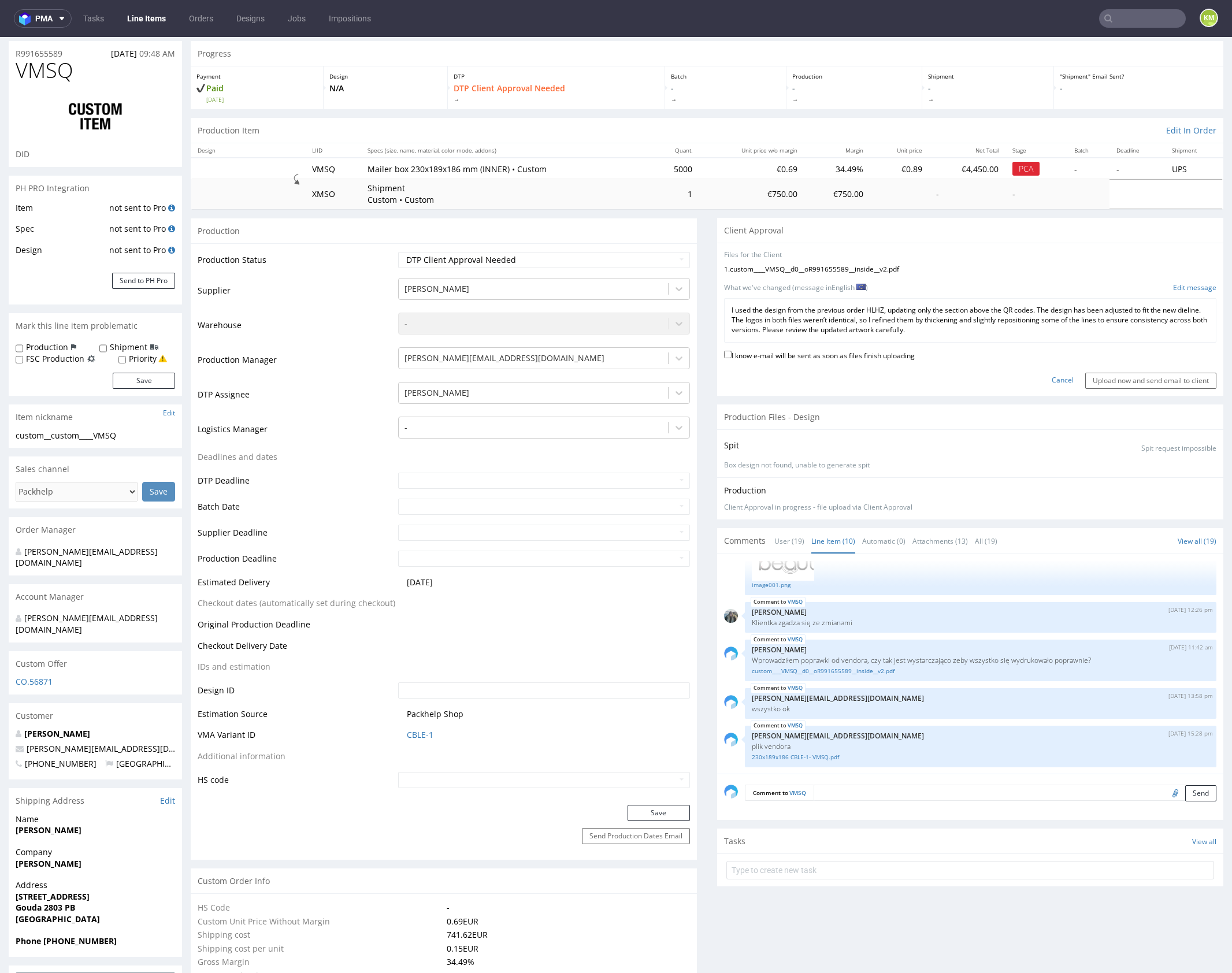
click at [854, 360] on div "I know e-mail will be sent as soon as files finish uploading" at bounding box center [970, 356] width 492 height 16
click at [862, 355] on label "I know e-mail will be sent as soon as files finish uploading" at bounding box center [820, 355] width 191 height 12
click at [732, 355] on input "I know e-mail will be sent as soon as files finish uploading" at bounding box center [728, 355] width 8 height 8
checkbox input "true"
drag, startPoint x: 1116, startPoint y: 377, endPoint x: 1106, endPoint y: 356, distance: 23.3
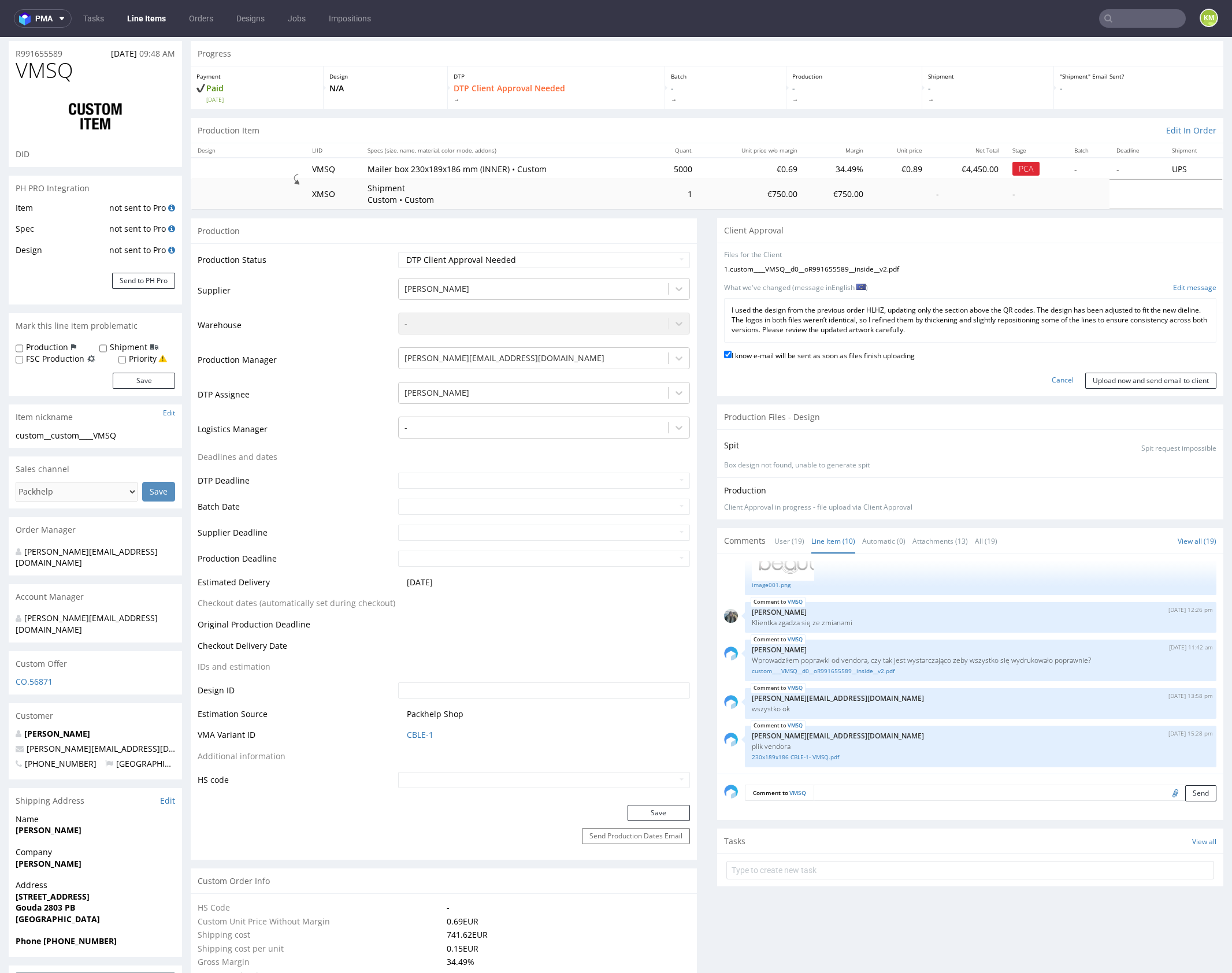
click at [1106, 356] on form "Files for the Client 1 . custom____VMSQ__d0__oR991655589__inside__v2.pdf Choose…" at bounding box center [970, 319] width 492 height 138
click at [1105, 355] on div "I know e-mail will be sent as soon as files finish uploading" at bounding box center [970, 356] width 492 height 16
click at [1119, 378] on input "Upload now and send email to client" at bounding box center [1152, 380] width 131 height 16
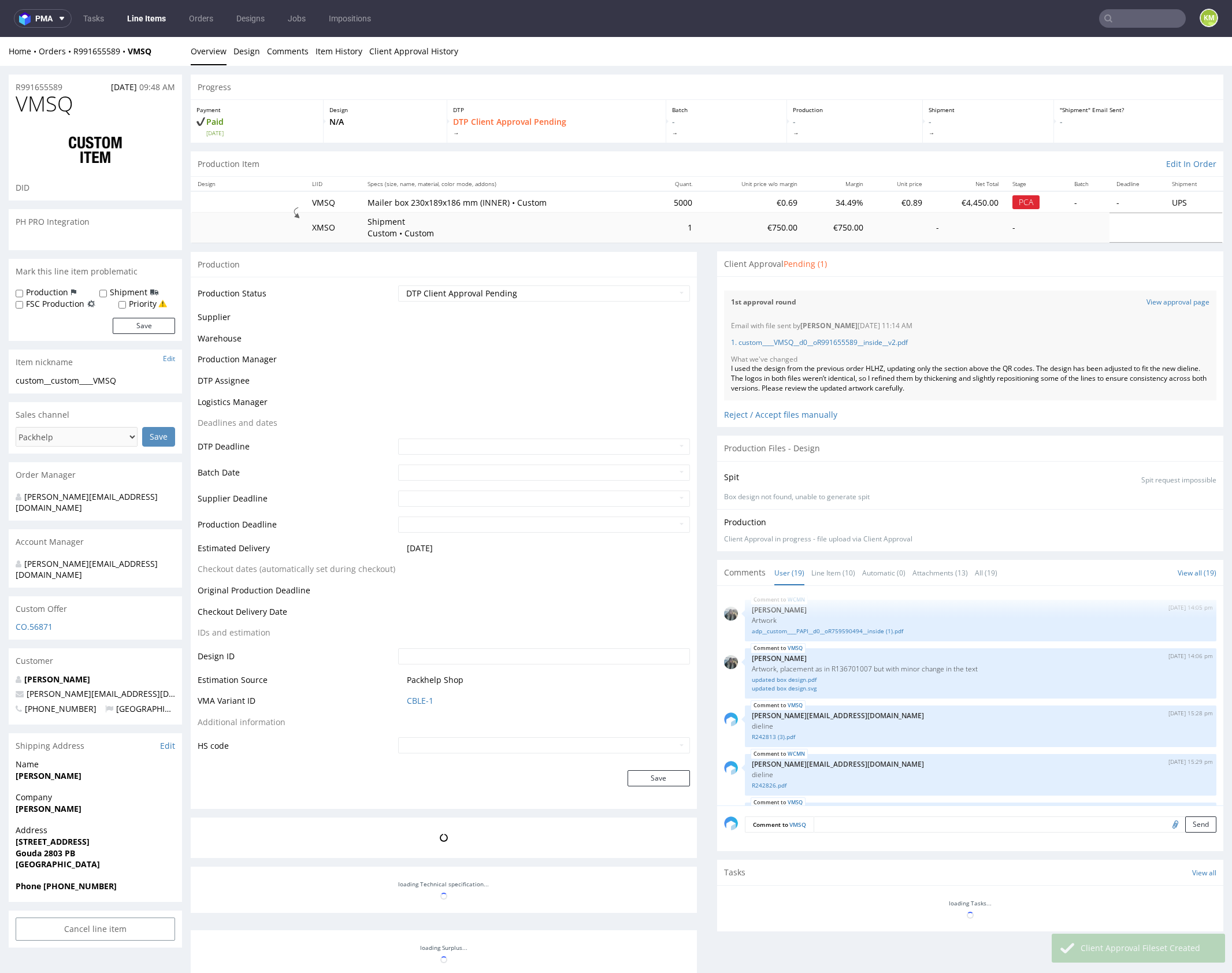
scroll to position [934, 0]
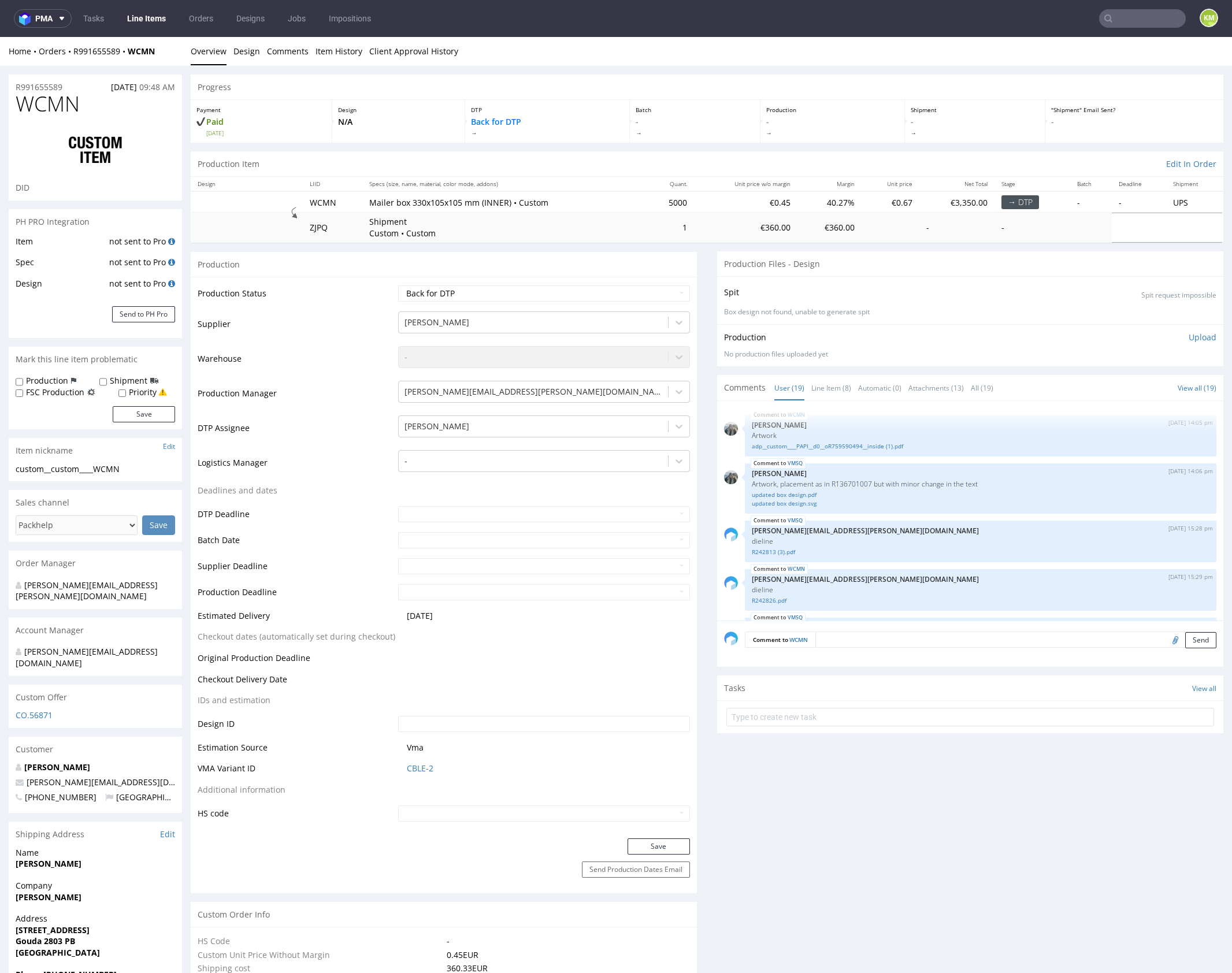
scroll to position [934, 0]
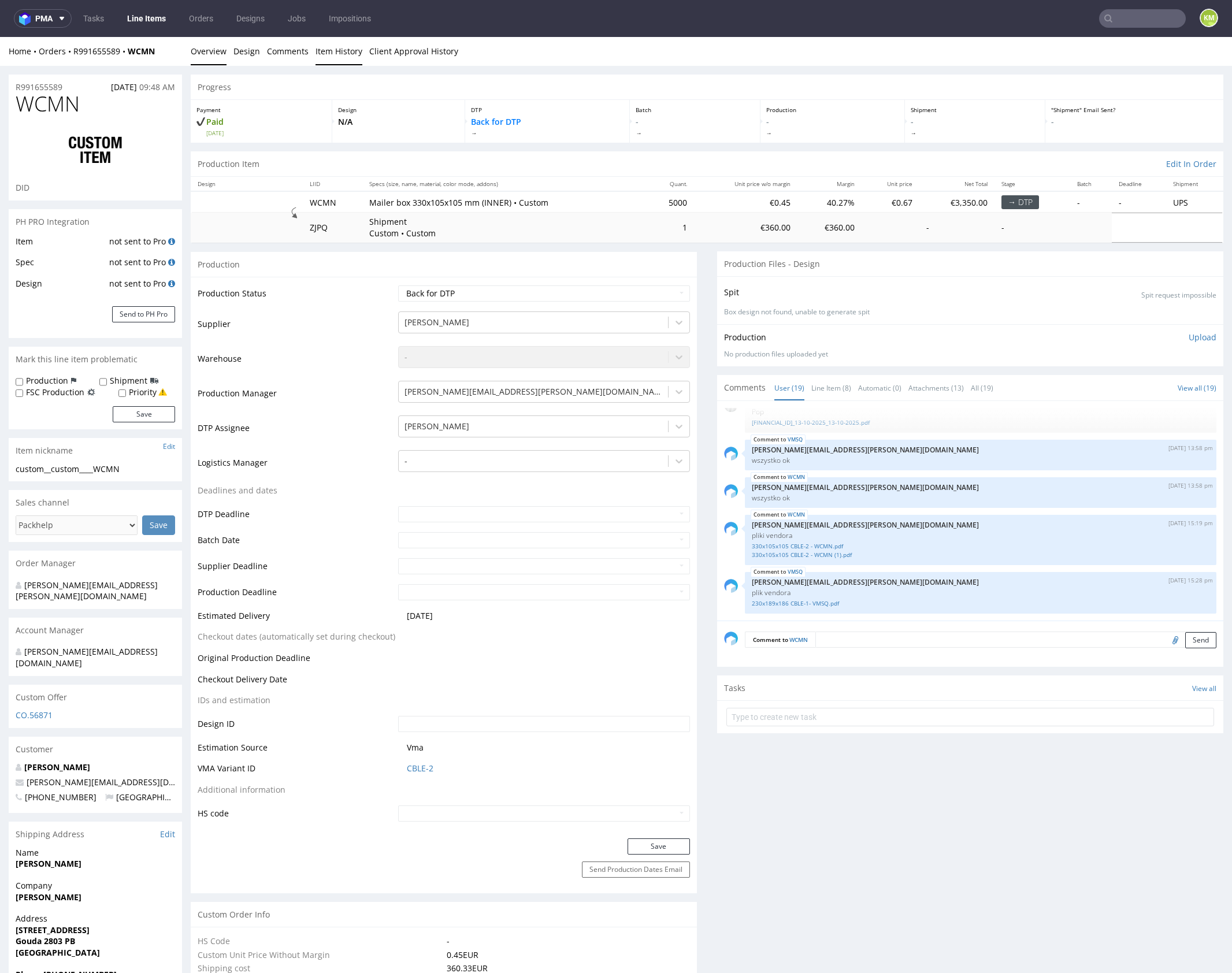
click at [346, 47] on link "Item History" at bounding box center [339, 51] width 47 height 28
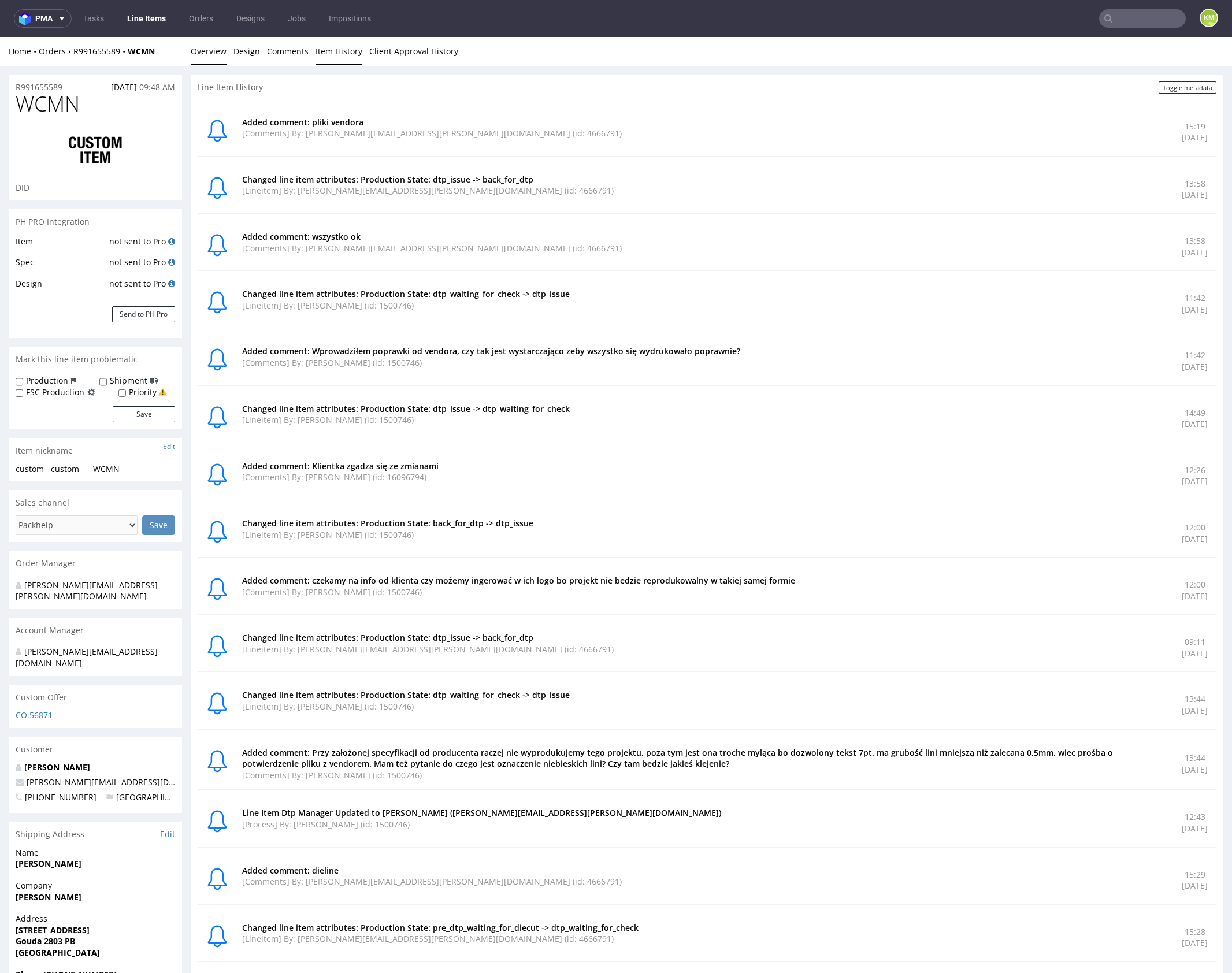
click at [204, 49] on link "Overview" at bounding box center [209, 51] width 36 height 28
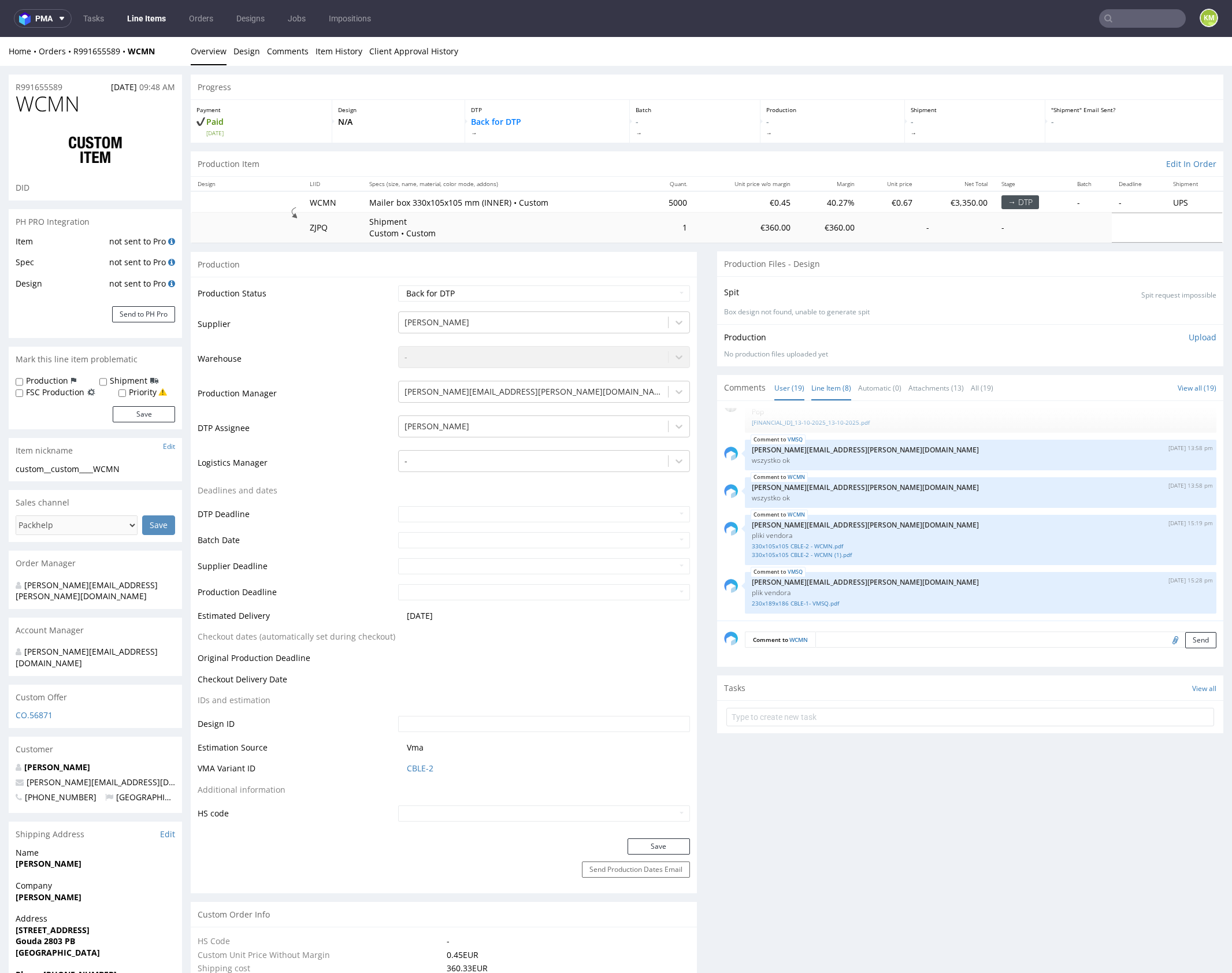
click at [831, 387] on link "Line Item (8)" at bounding box center [831, 388] width 40 height 25
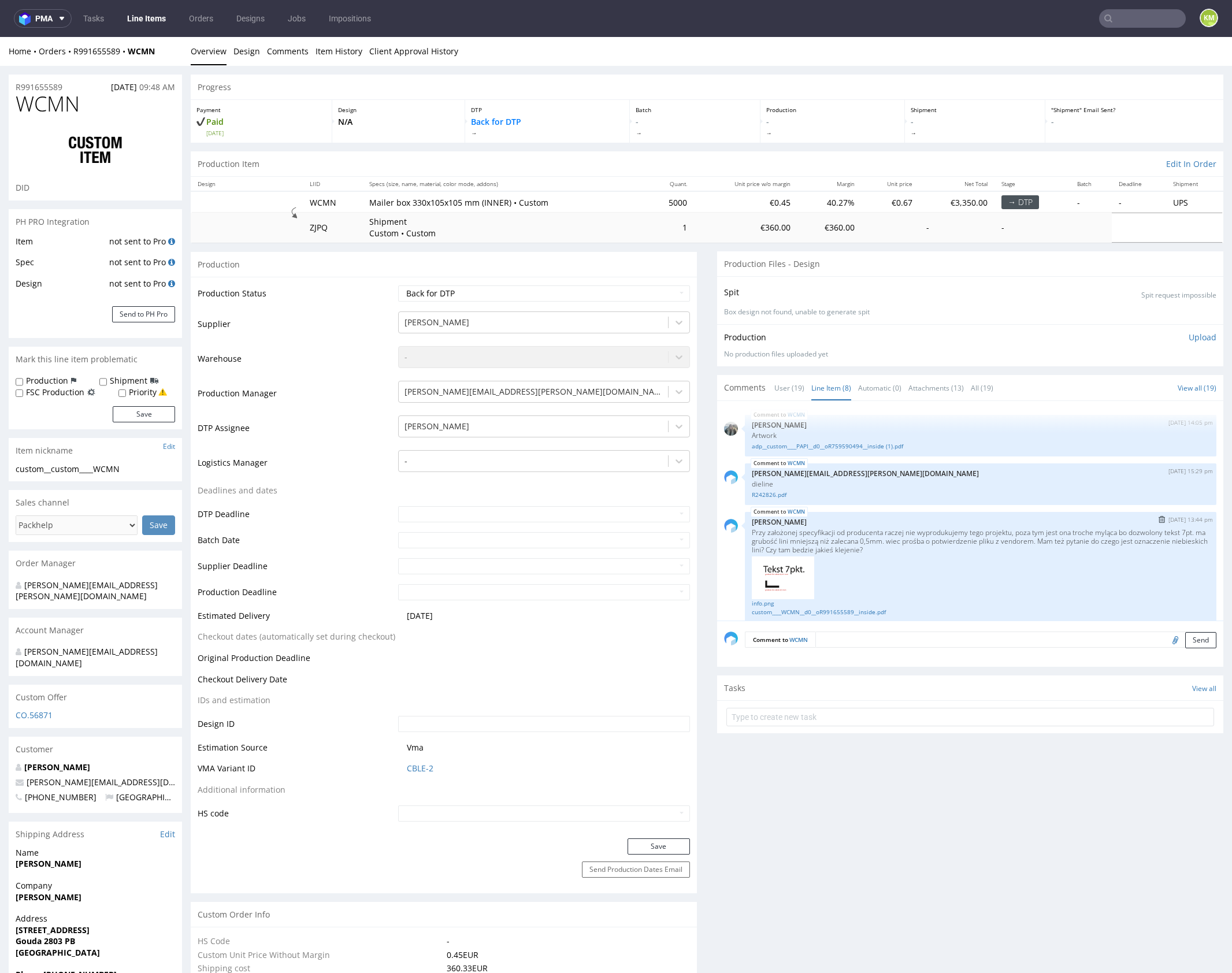
scroll to position [306, 0]
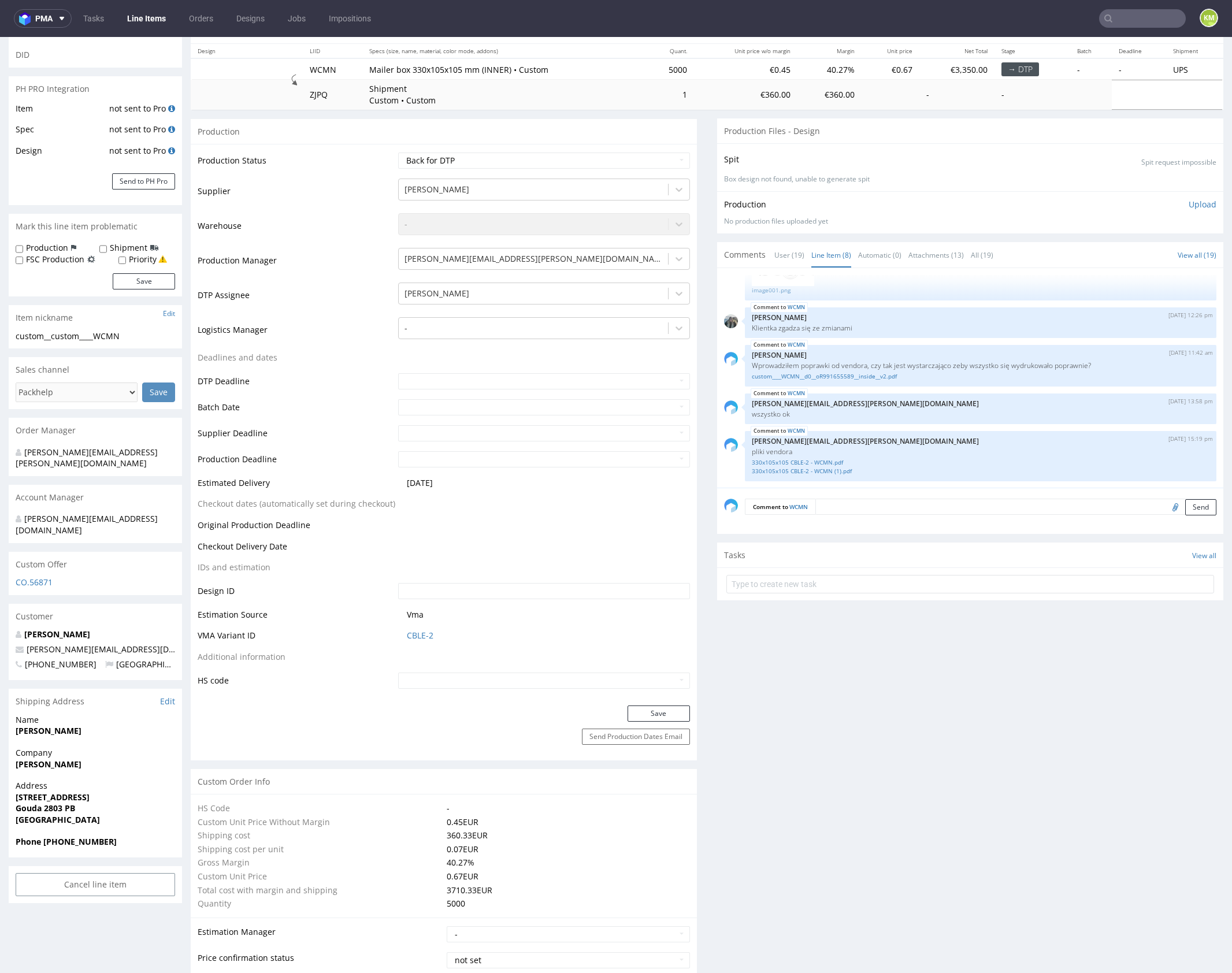
drag, startPoint x: 904, startPoint y: 711, endPoint x: 903, endPoint y: 705, distance: 6.1
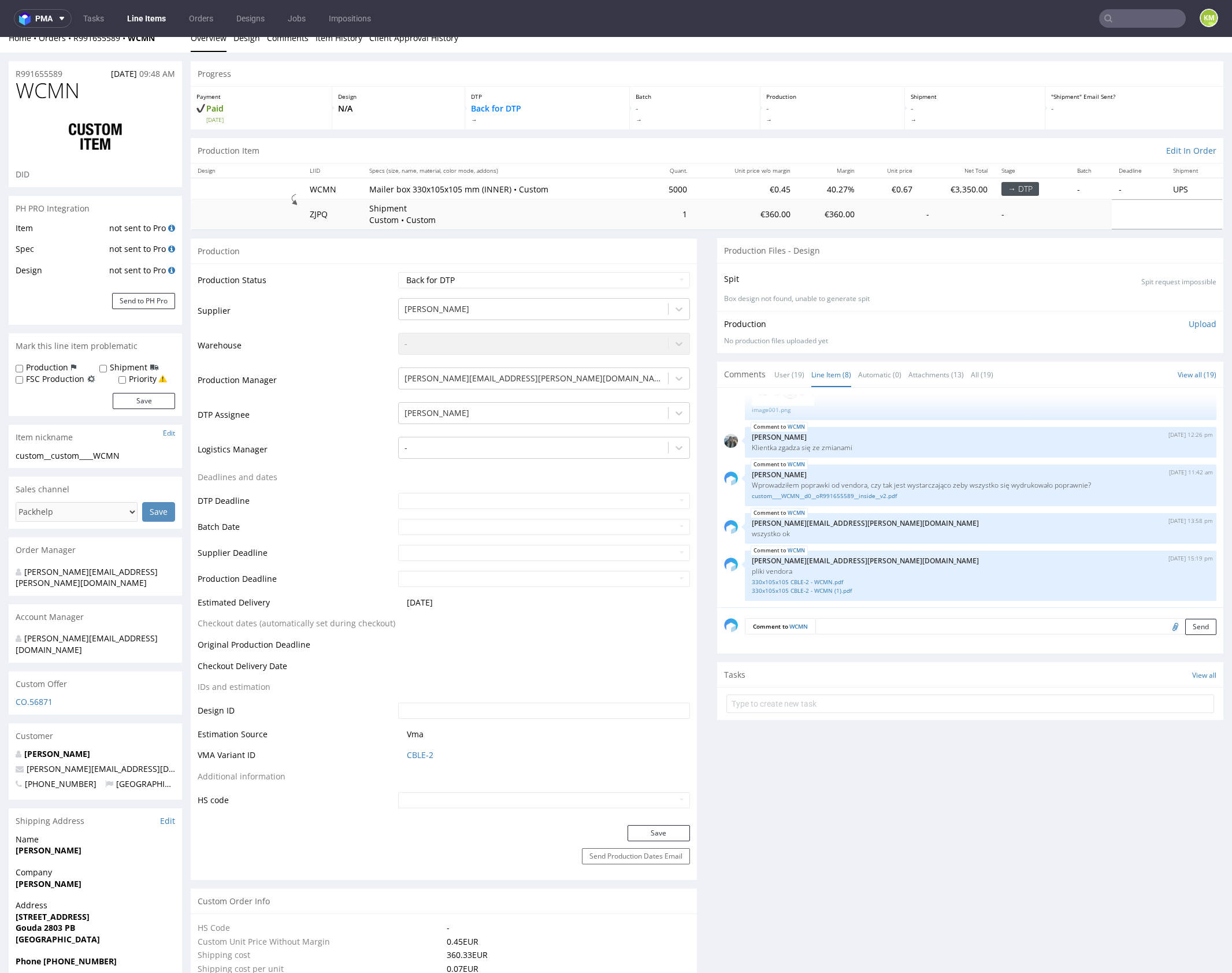
scroll to position [5, 0]
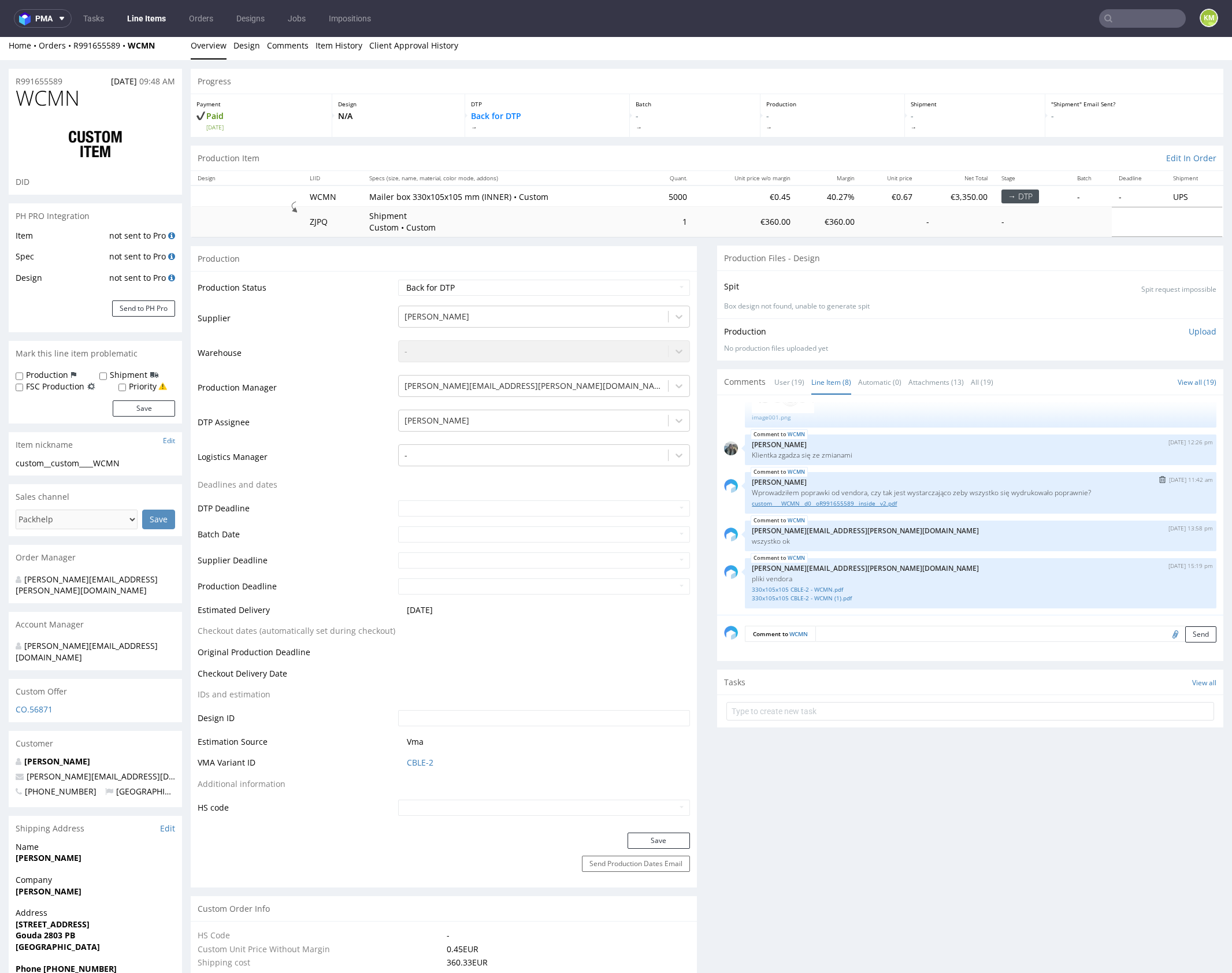
click at [881, 503] on link "custom____WCMN__d0__oR991655589__inside__v2.pdf" at bounding box center [981, 503] width 458 height 9
click at [839, 589] on link "330x105x105 CBLE-2 - WCMN.pdf" at bounding box center [981, 590] width 458 height 9
click at [841, 595] on link "330x105x105 CBLE-2 - WCMN (1).pdf" at bounding box center [981, 598] width 458 height 9
click at [58, 100] on span "WCMN" at bounding box center [48, 98] width 64 height 23
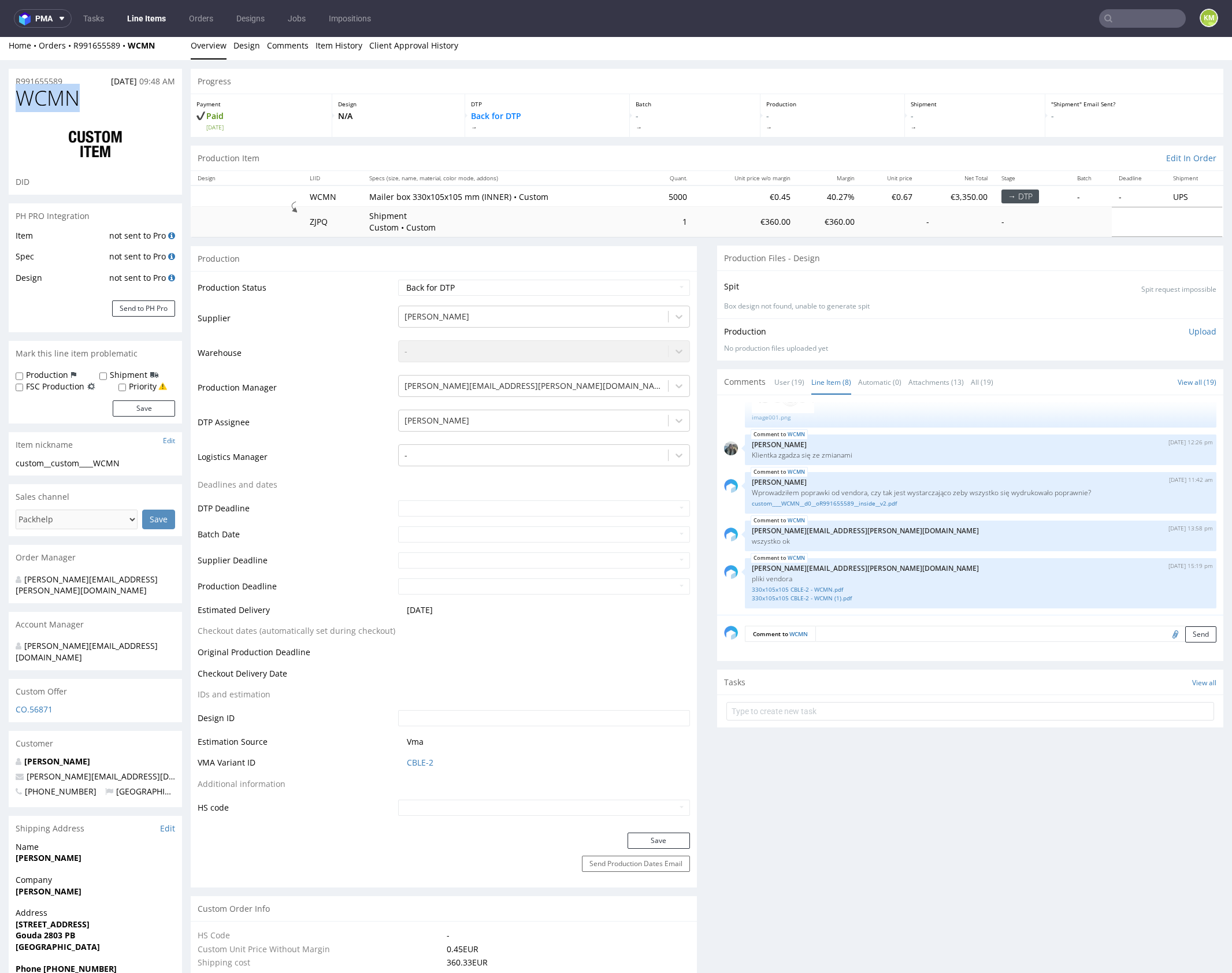
copy span "WCMN"
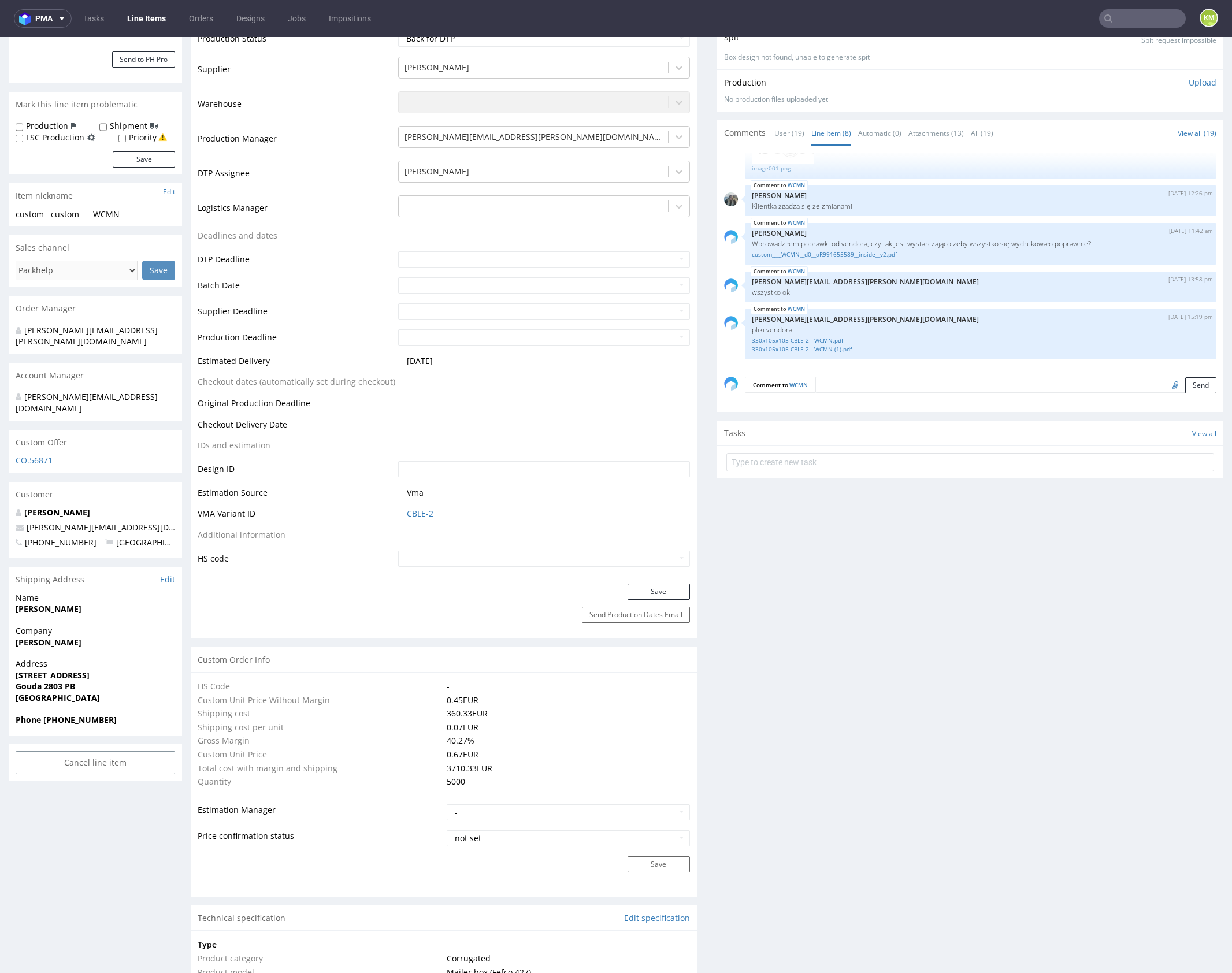
scroll to position [0, 0]
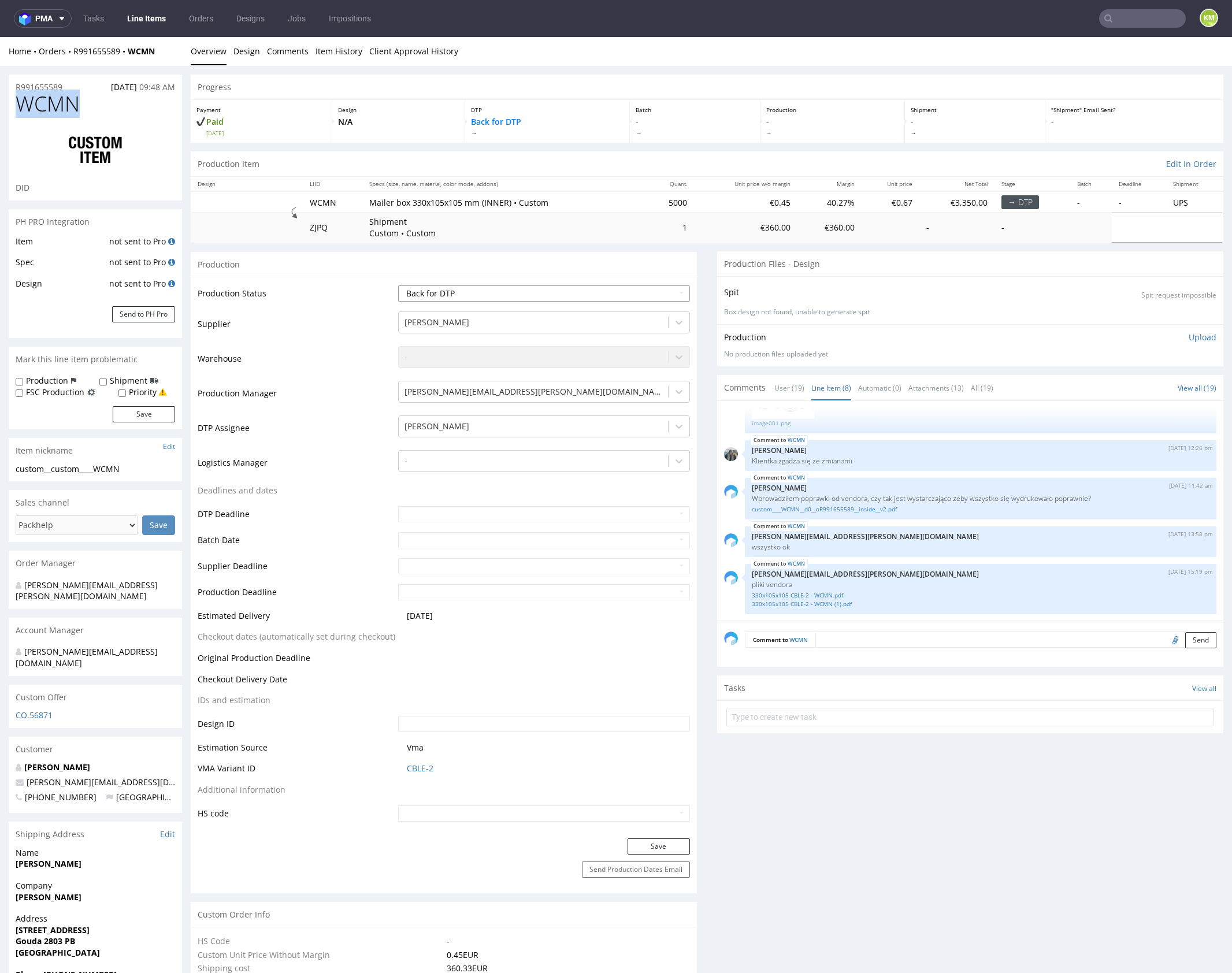
click at [629, 286] on select "Waiting for Artwork Waiting for Diecut Waiting for Mockup Waiting for DTP Waiti…" at bounding box center [545, 294] width 292 height 16
select select "dtp_ca_needed"
click at [398, 286] on select "Waiting for Artwork Waiting for Diecut Waiting for Mockup Waiting for DTP Waiti…" at bounding box center [545, 294] width 292 height 16
click at [673, 847] on button "Save" at bounding box center [659, 846] width 62 height 16
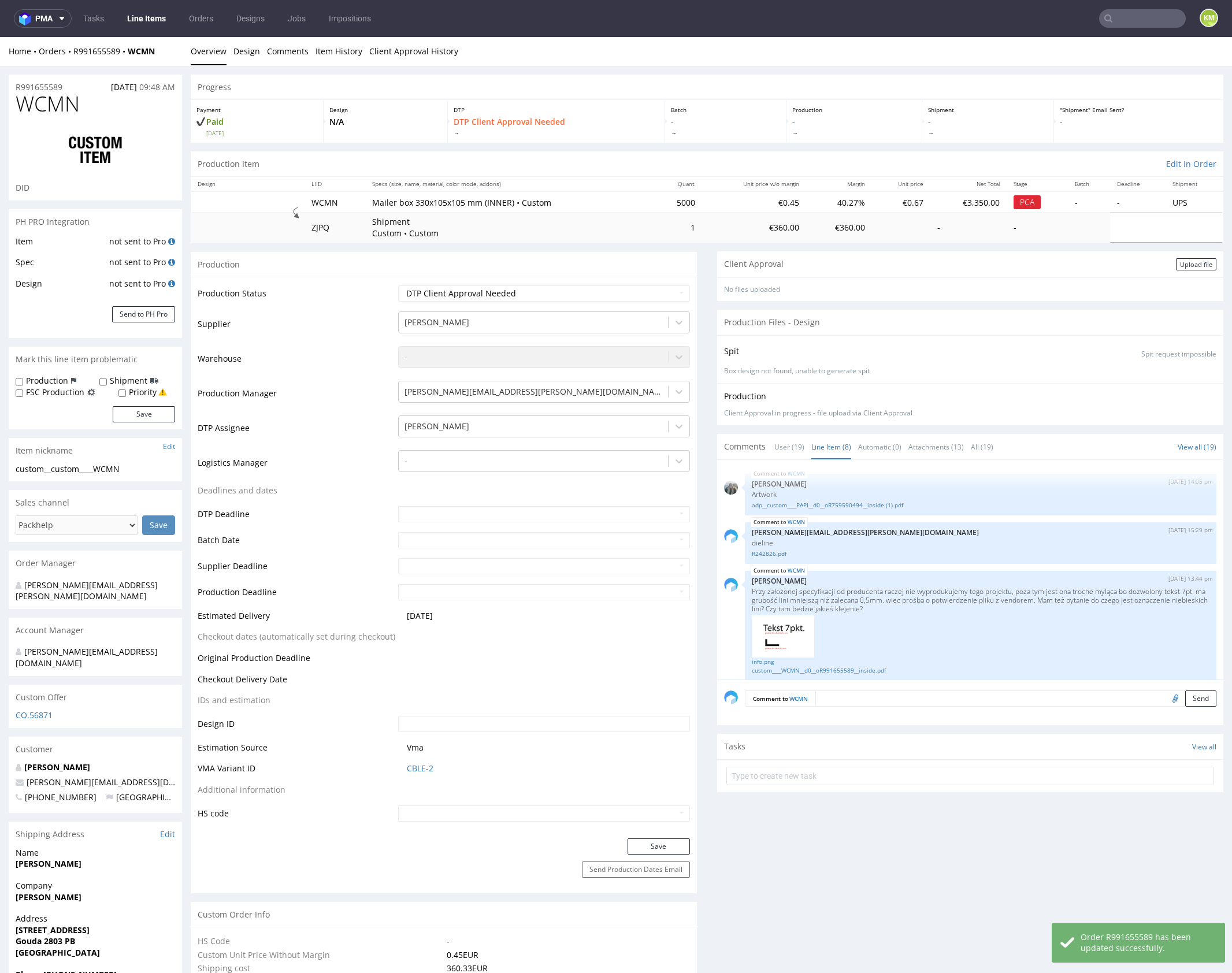
scroll to position [306, 0]
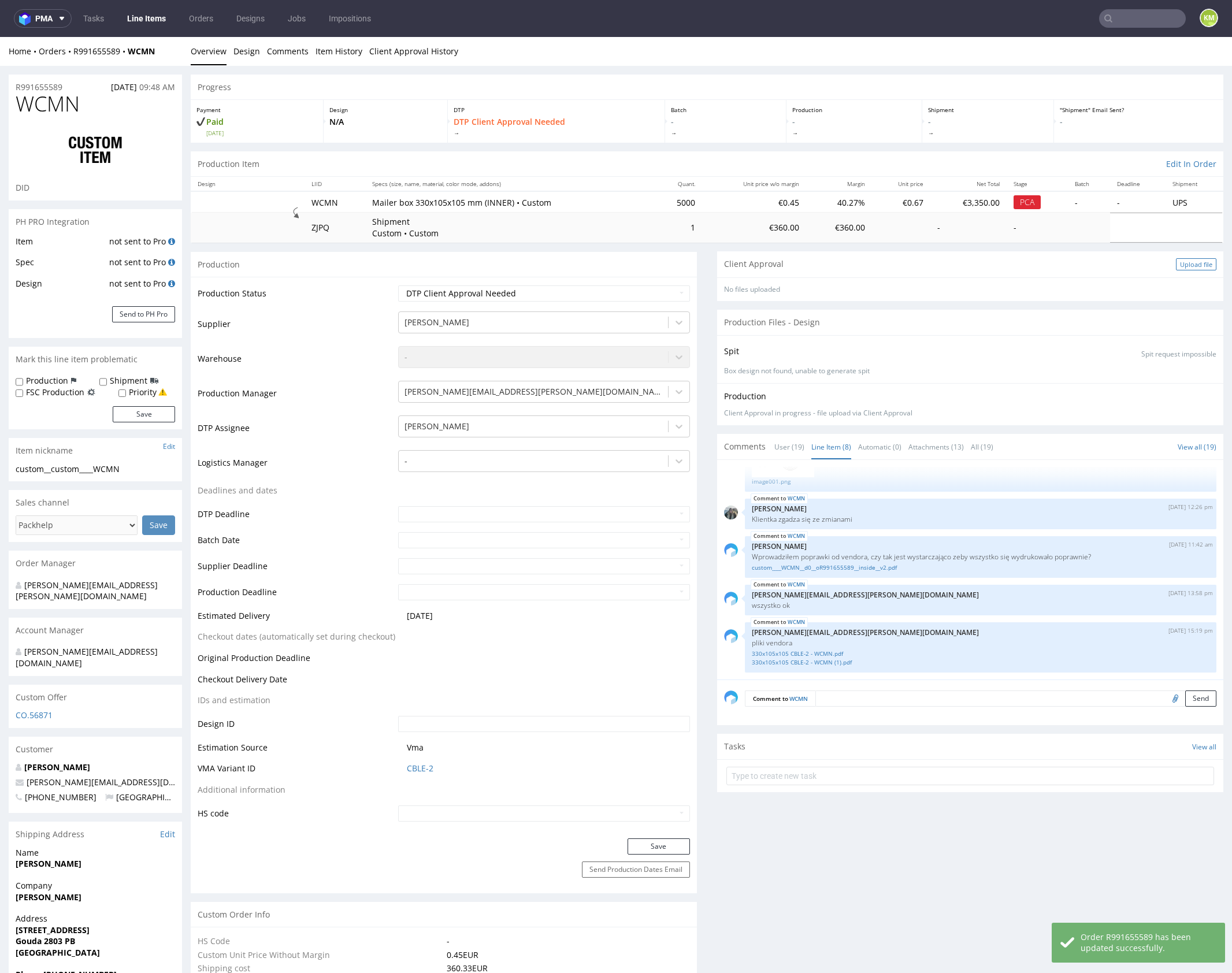
click at [1179, 262] on div "Upload file" at bounding box center [1197, 265] width 41 height 12
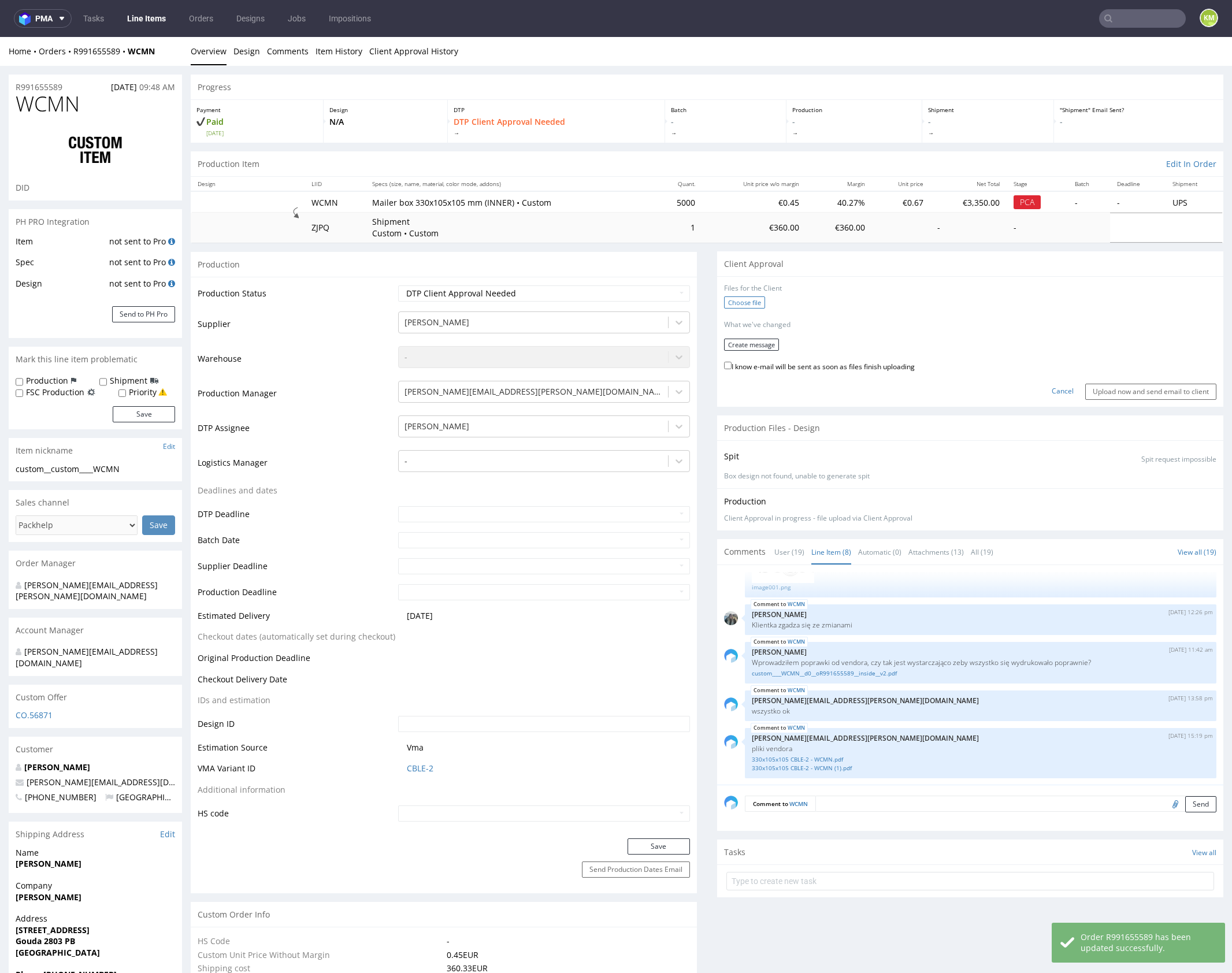
click at [748, 300] on label "Choose file" at bounding box center [745, 303] width 41 height 12
click at [0, 37] on input "Choose file" at bounding box center [0, 37] width 0 height 0
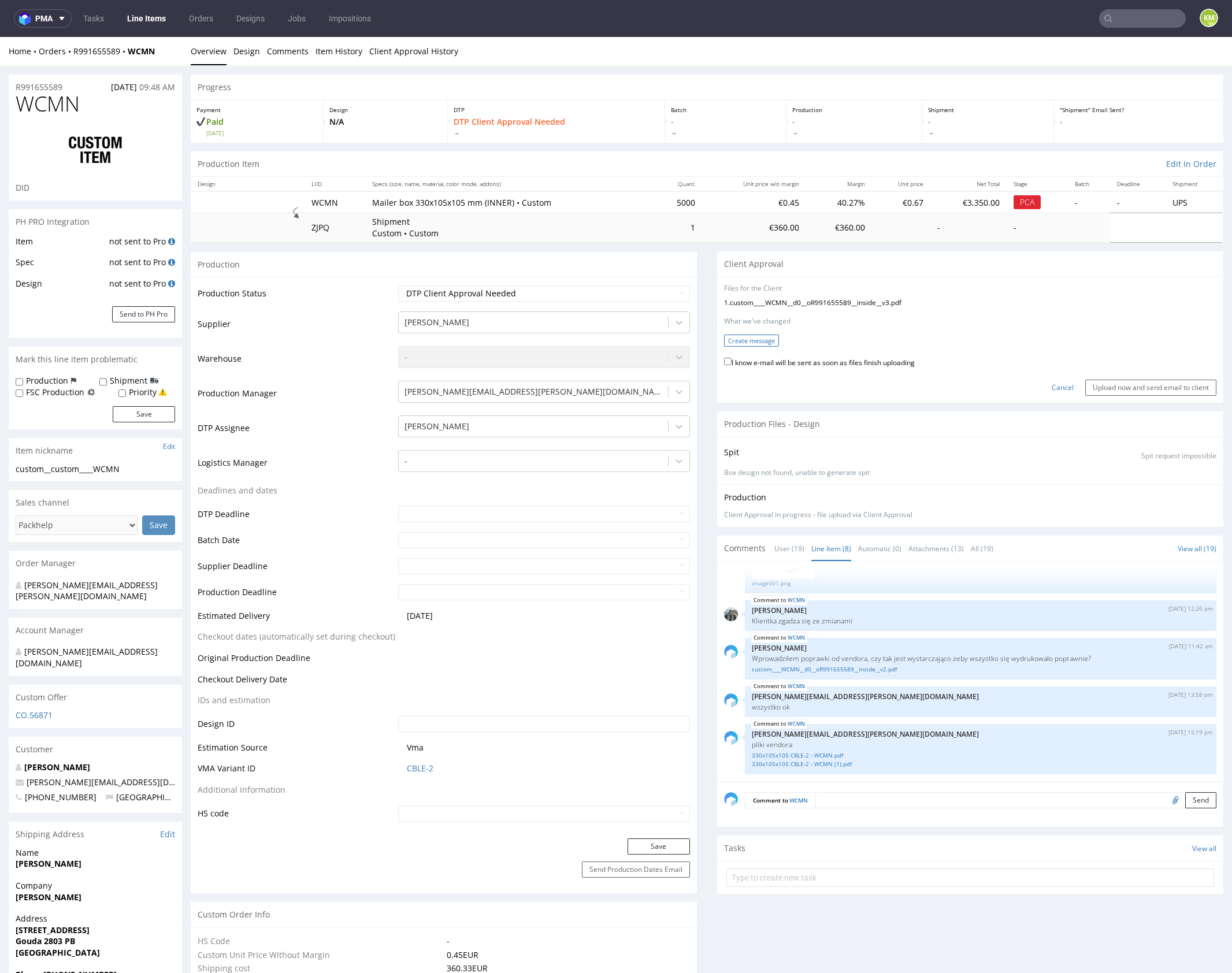
click at [759, 341] on button "Create message" at bounding box center [752, 340] width 55 height 12
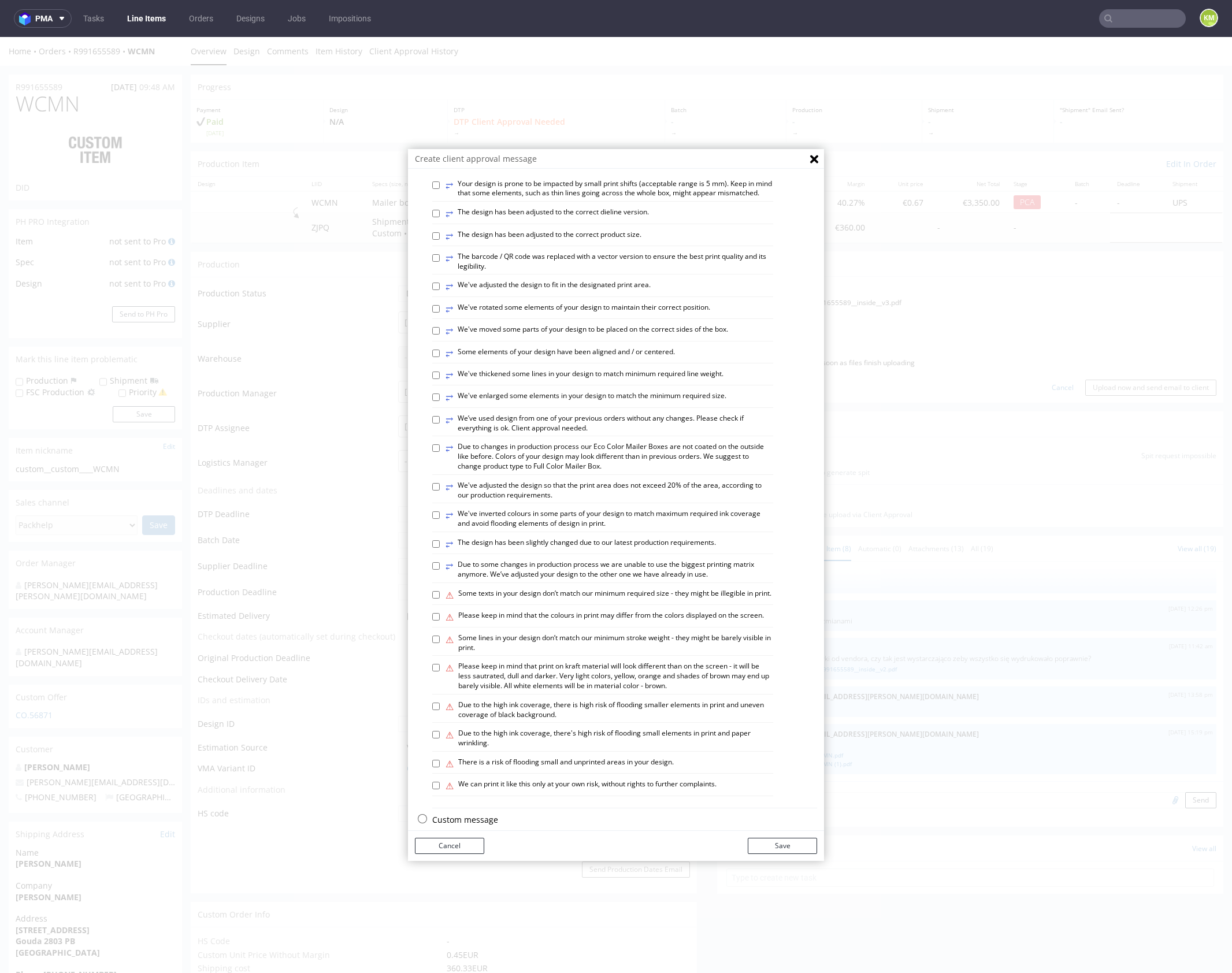
scroll to position [320, 0]
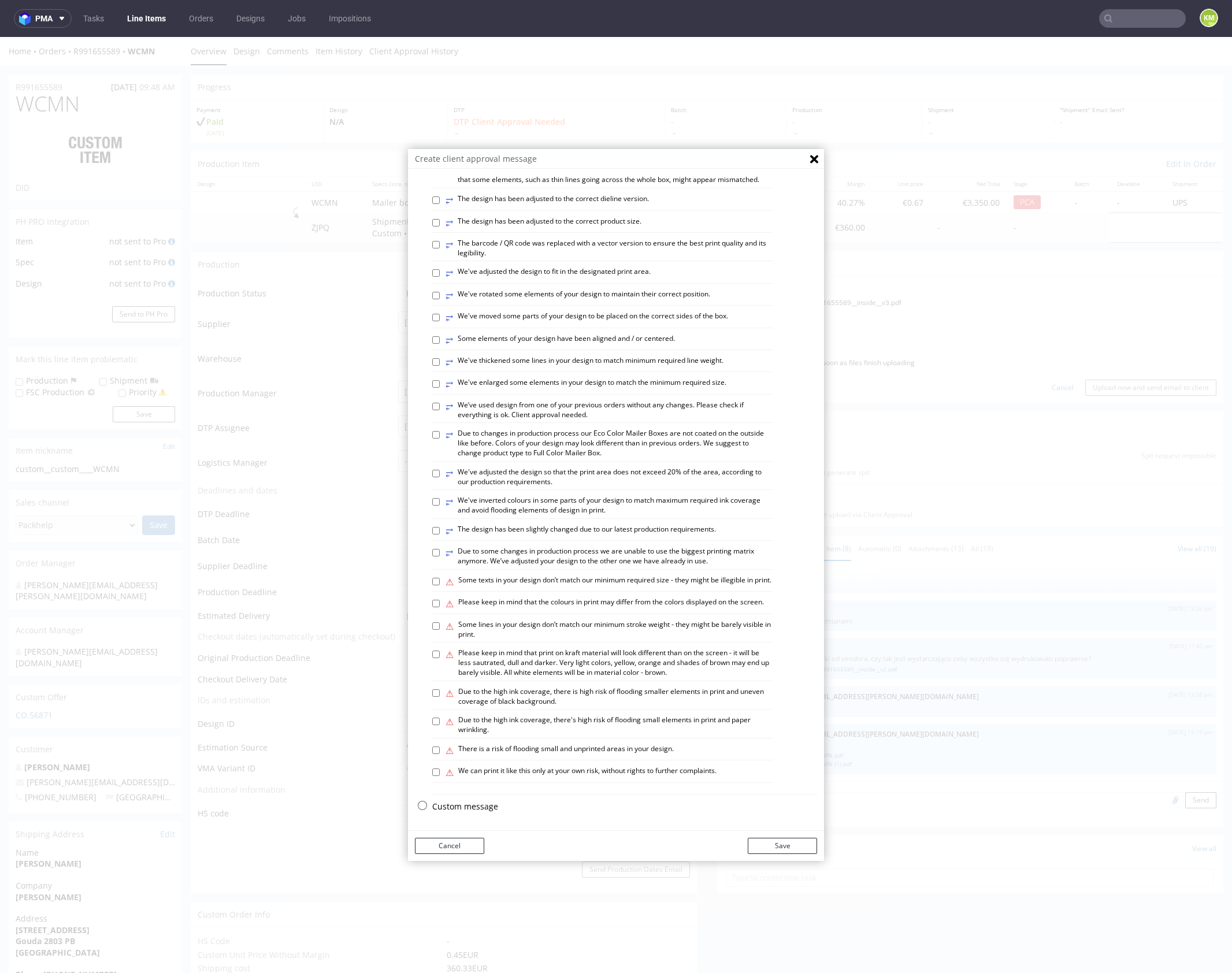
click at [484, 805] on p "Custom message" at bounding box center [624, 807] width 385 height 12
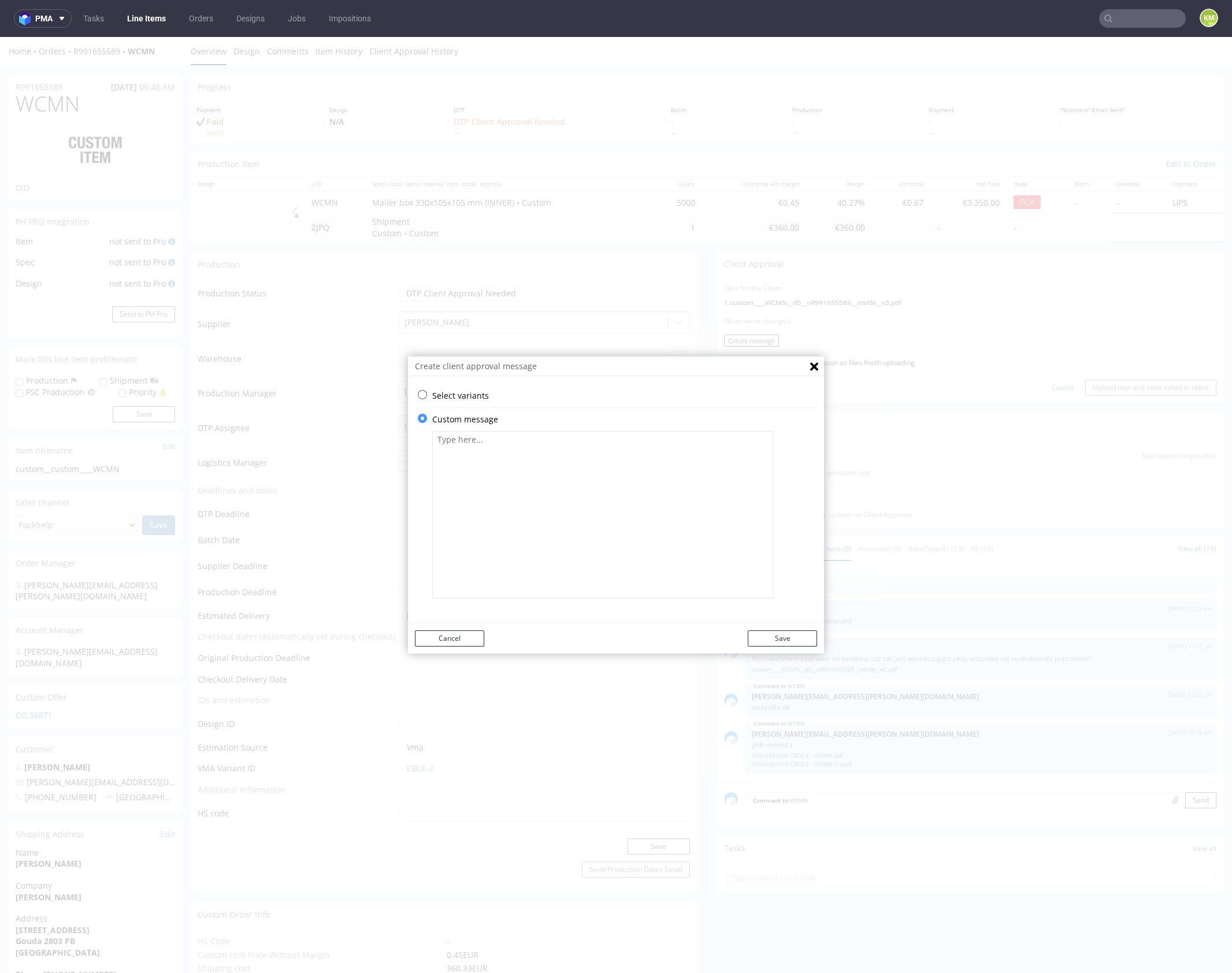
click at [541, 519] on textarea at bounding box center [602, 515] width 341 height 168
paste textarea "The artwork had completely different proportions, so it had to be fully redesig…"
type textarea "The artwork had completely different proportions, so it had to be fully redesig…"
click at [798, 640] on button "Save" at bounding box center [782, 638] width 70 height 16
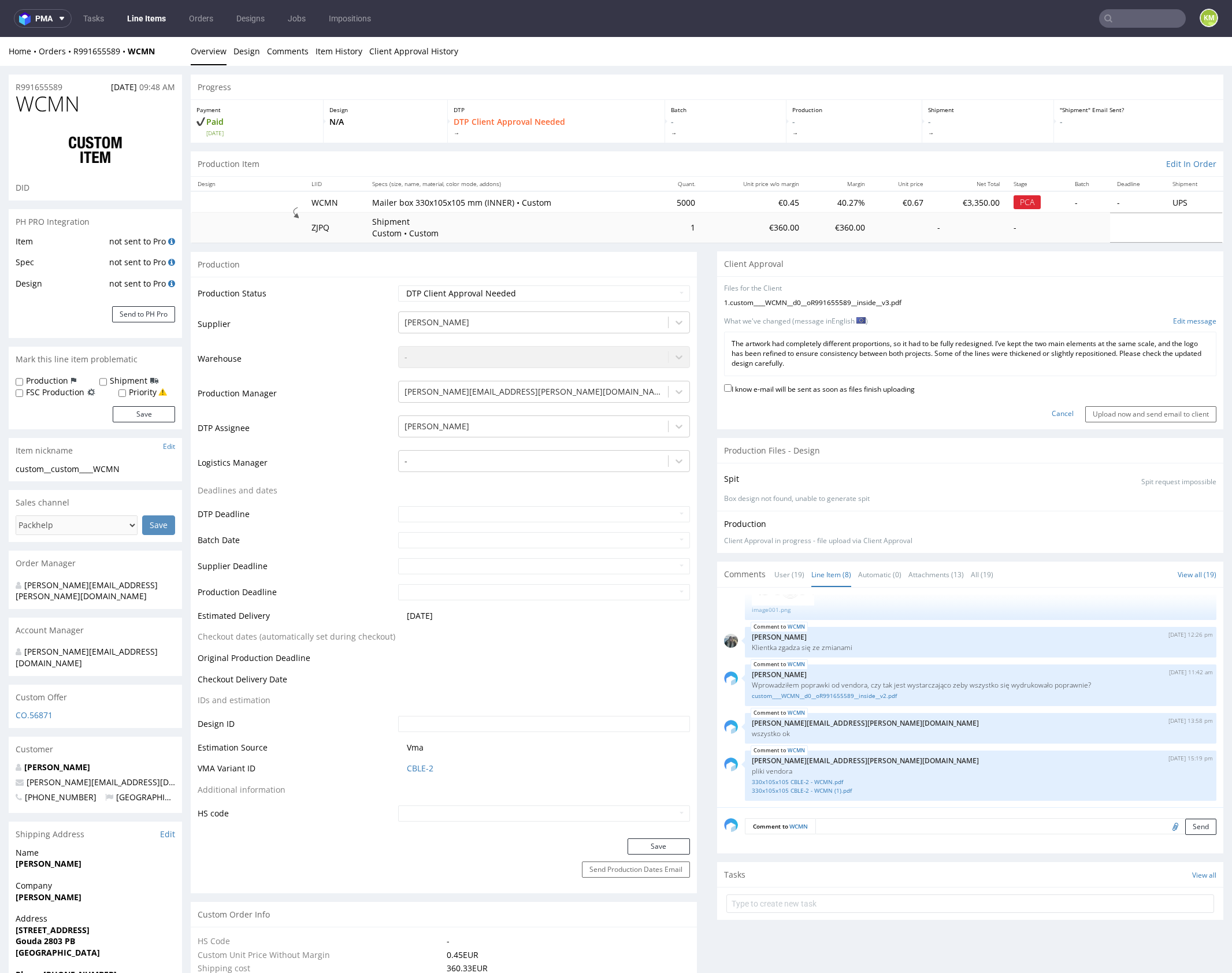
click at [877, 394] on div "I know e-mail will be sent as soon as files finish uploading" at bounding box center [970, 390] width 492 height 16
click at [905, 393] on div "I know e-mail will be sent as soon as files finish uploading" at bounding box center [970, 390] width 492 height 16
click at [841, 386] on label "I know e-mail will be sent as soon as files finish uploading" at bounding box center [820, 388] width 191 height 12
click at [732, 386] on input "I know e-mail will be sent as soon as files finish uploading" at bounding box center [728, 388] width 8 height 8
checkbox input "true"
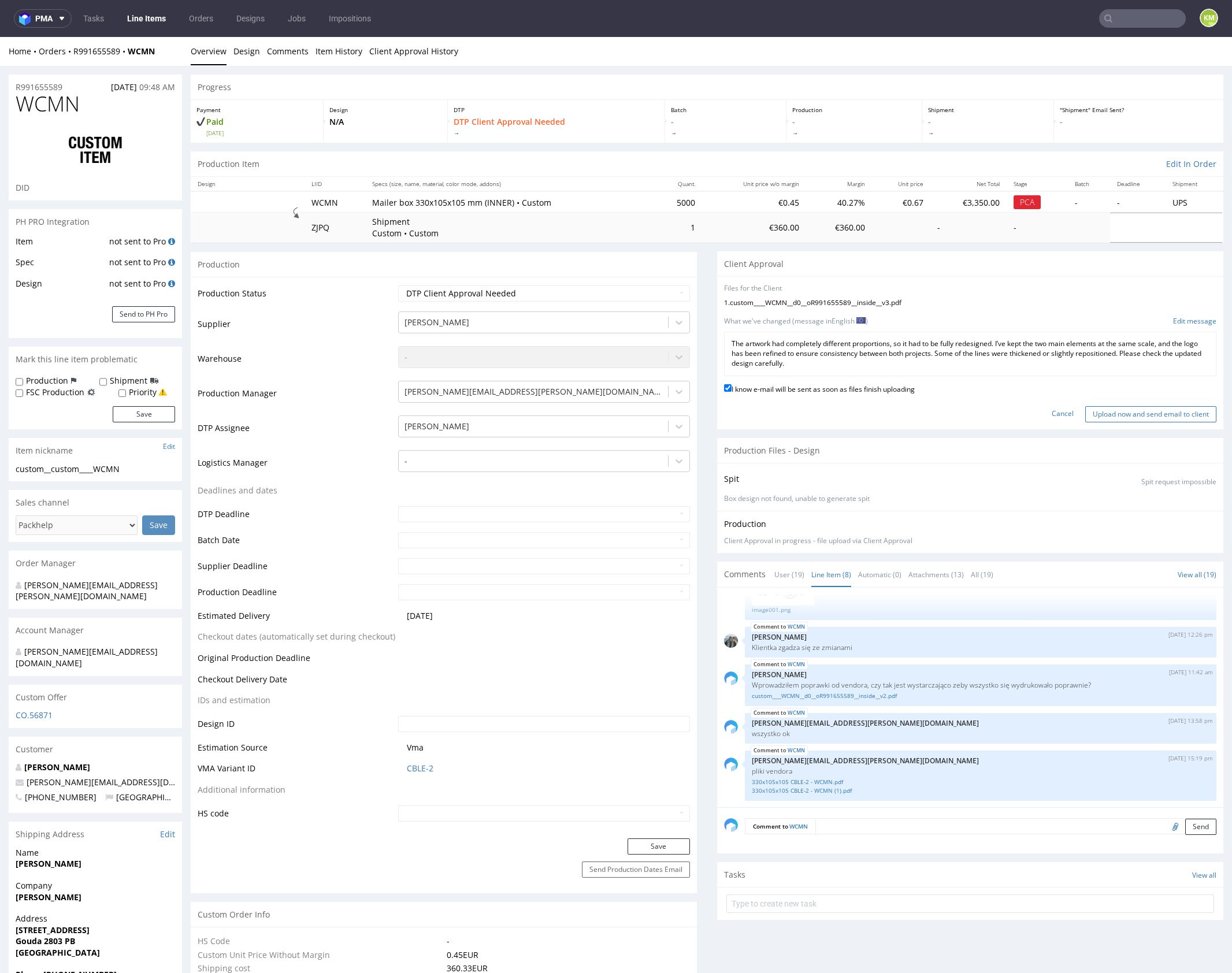
click at [1105, 414] on input "Upload now and send email to client" at bounding box center [1152, 414] width 131 height 16
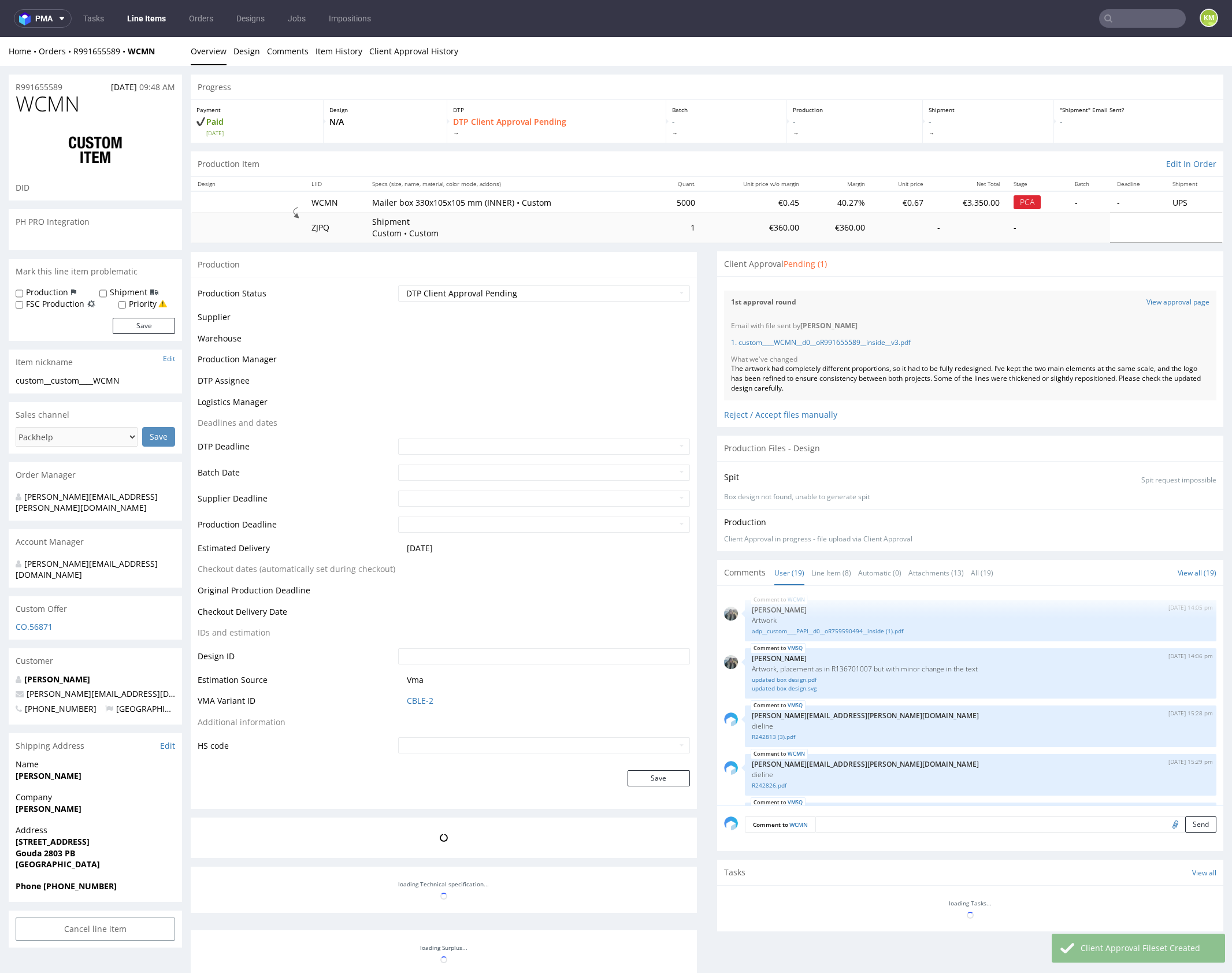
scroll to position [934, 0]
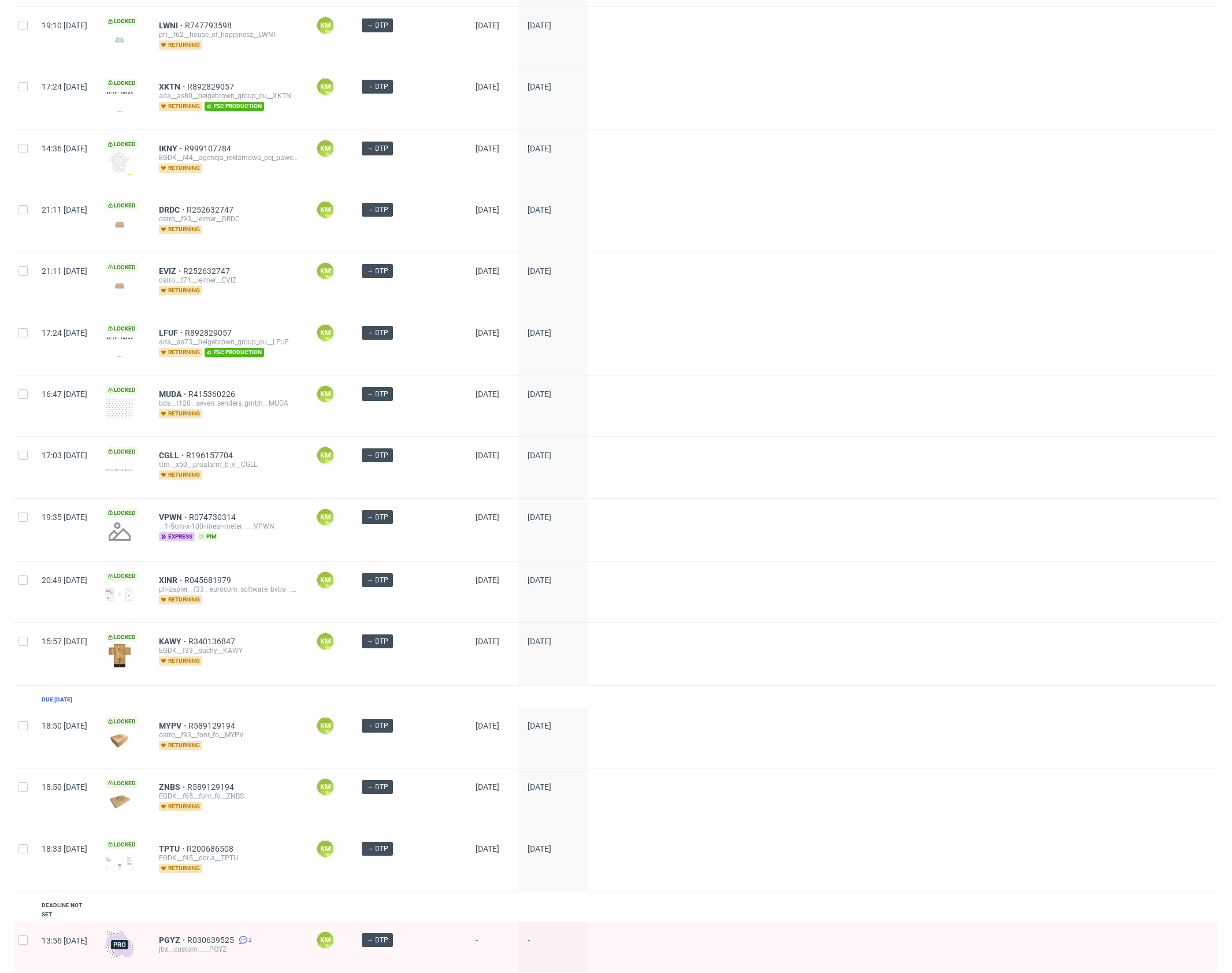
scroll to position [1089, 0]
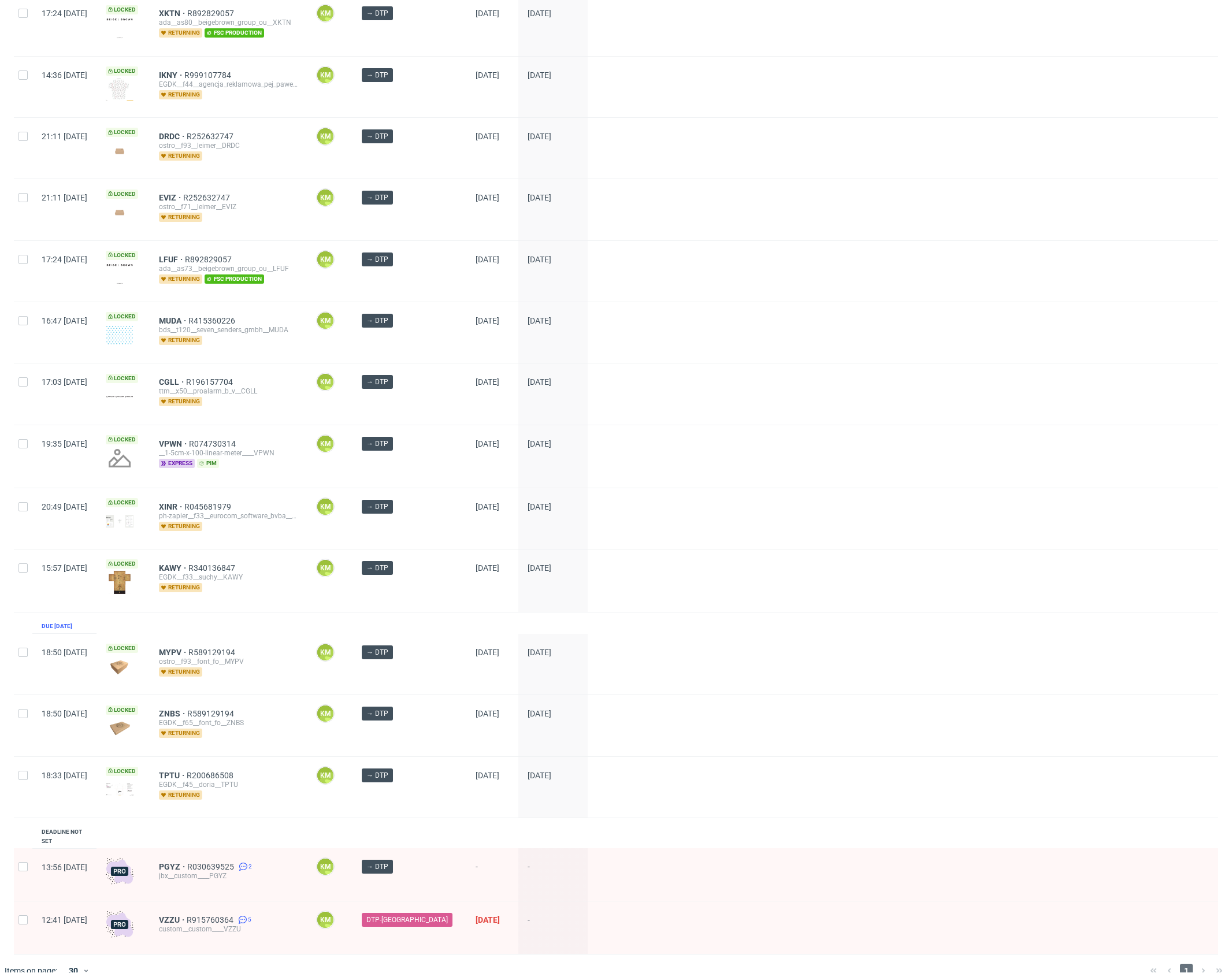
click at [1189, 964] on div "1" at bounding box center [1186, 971] width 82 height 14
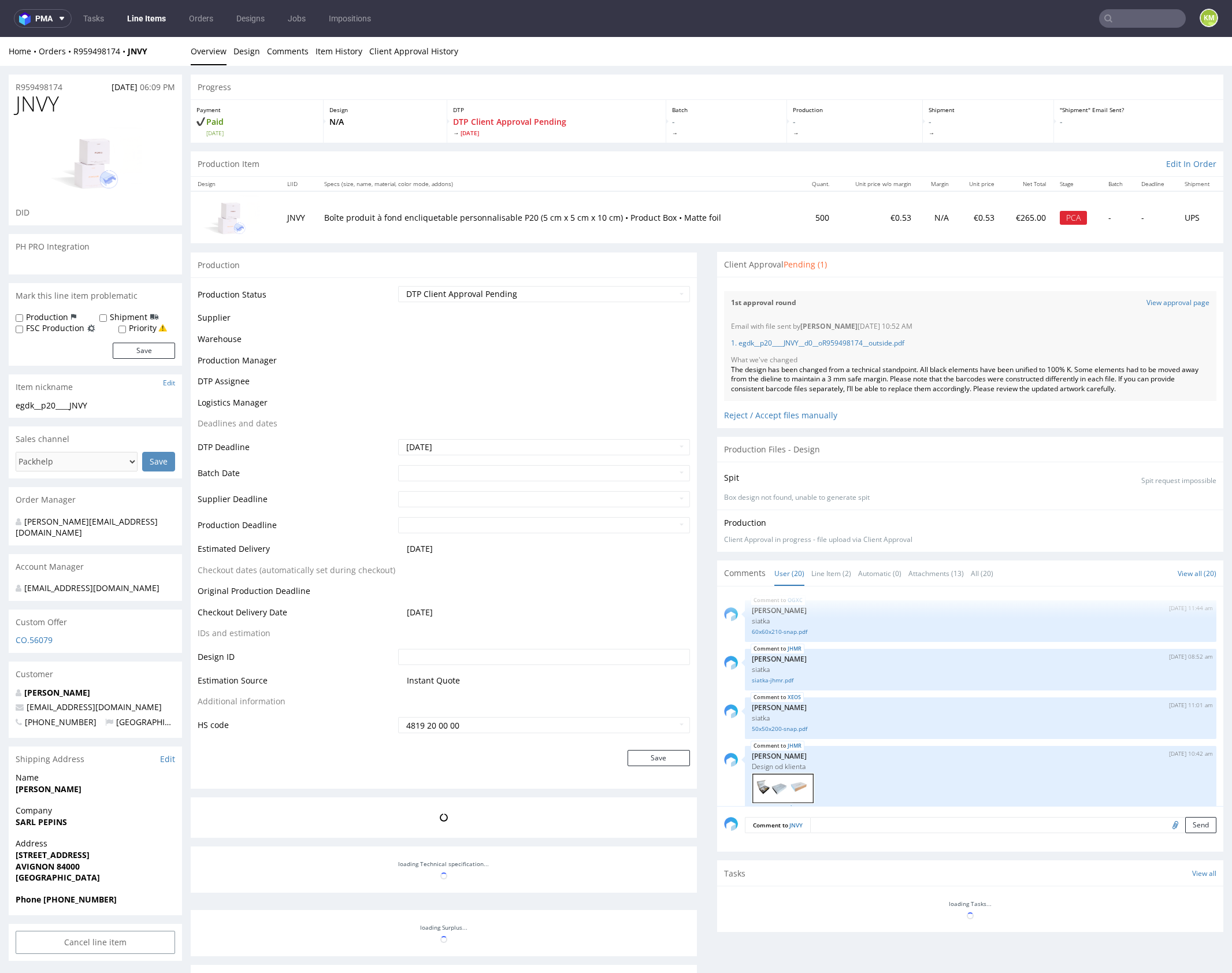
scroll to position [823, 0]
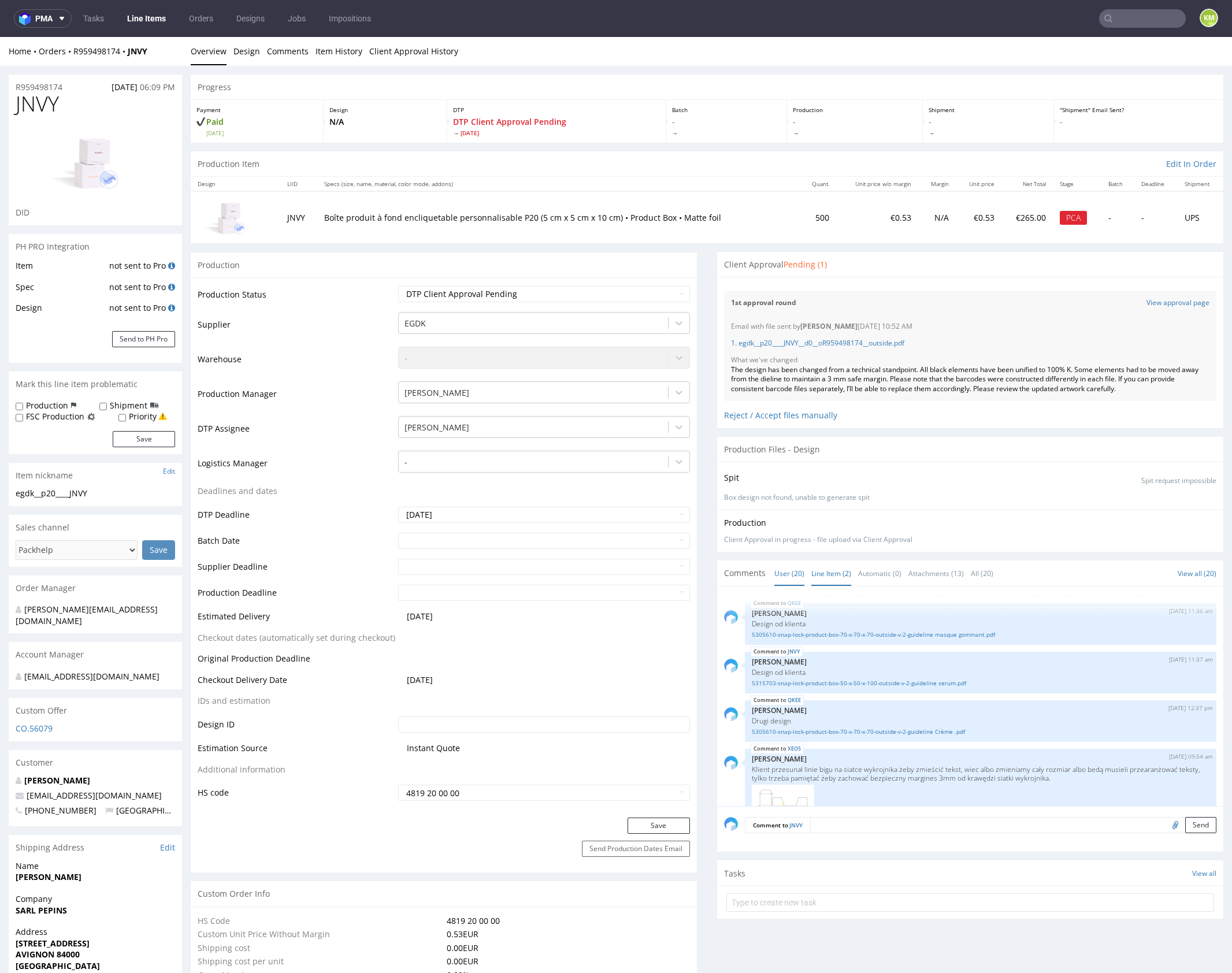
click at [823, 573] on link "Line Item (2)" at bounding box center [831, 573] width 40 height 25
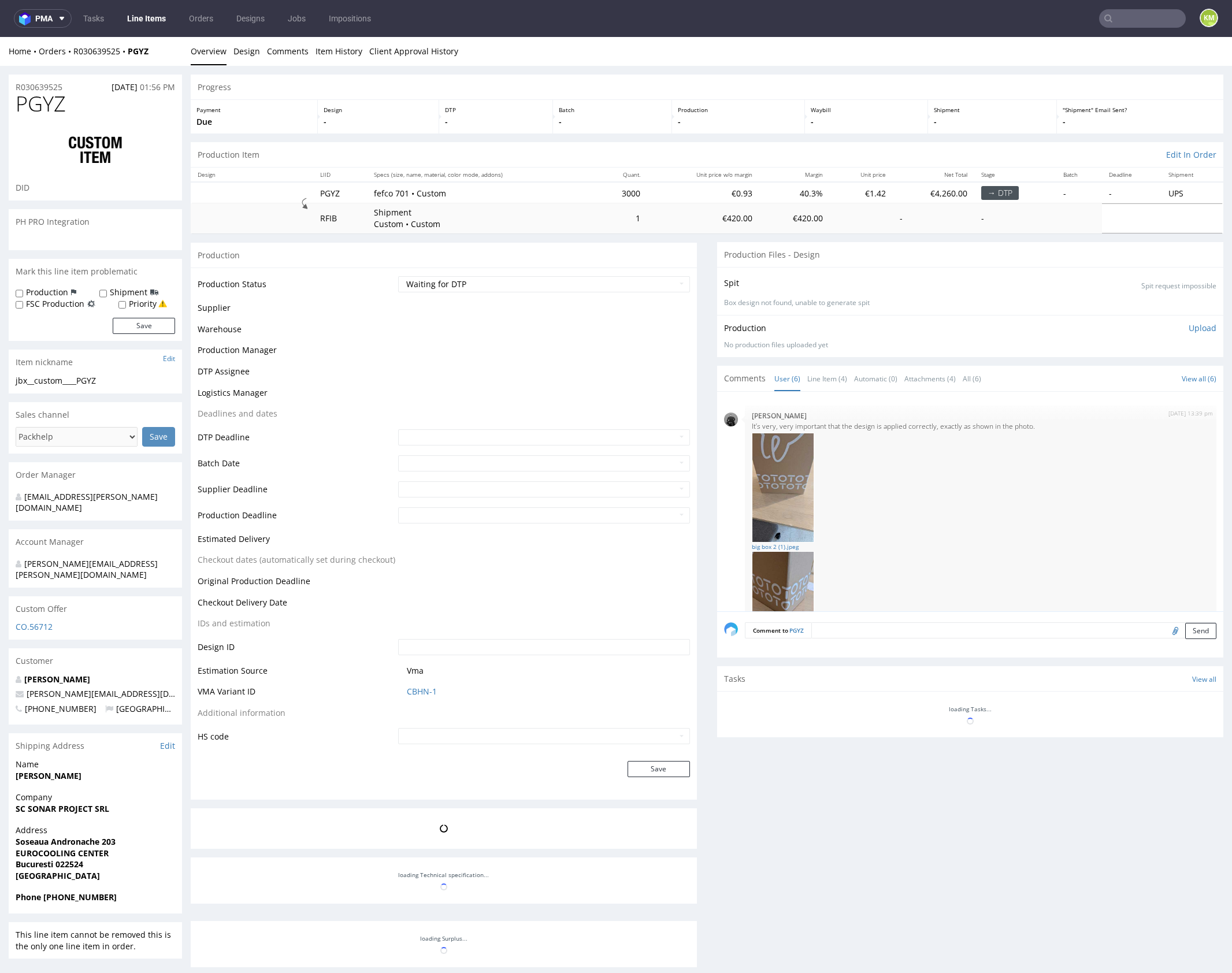
scroll to position [301, 0]
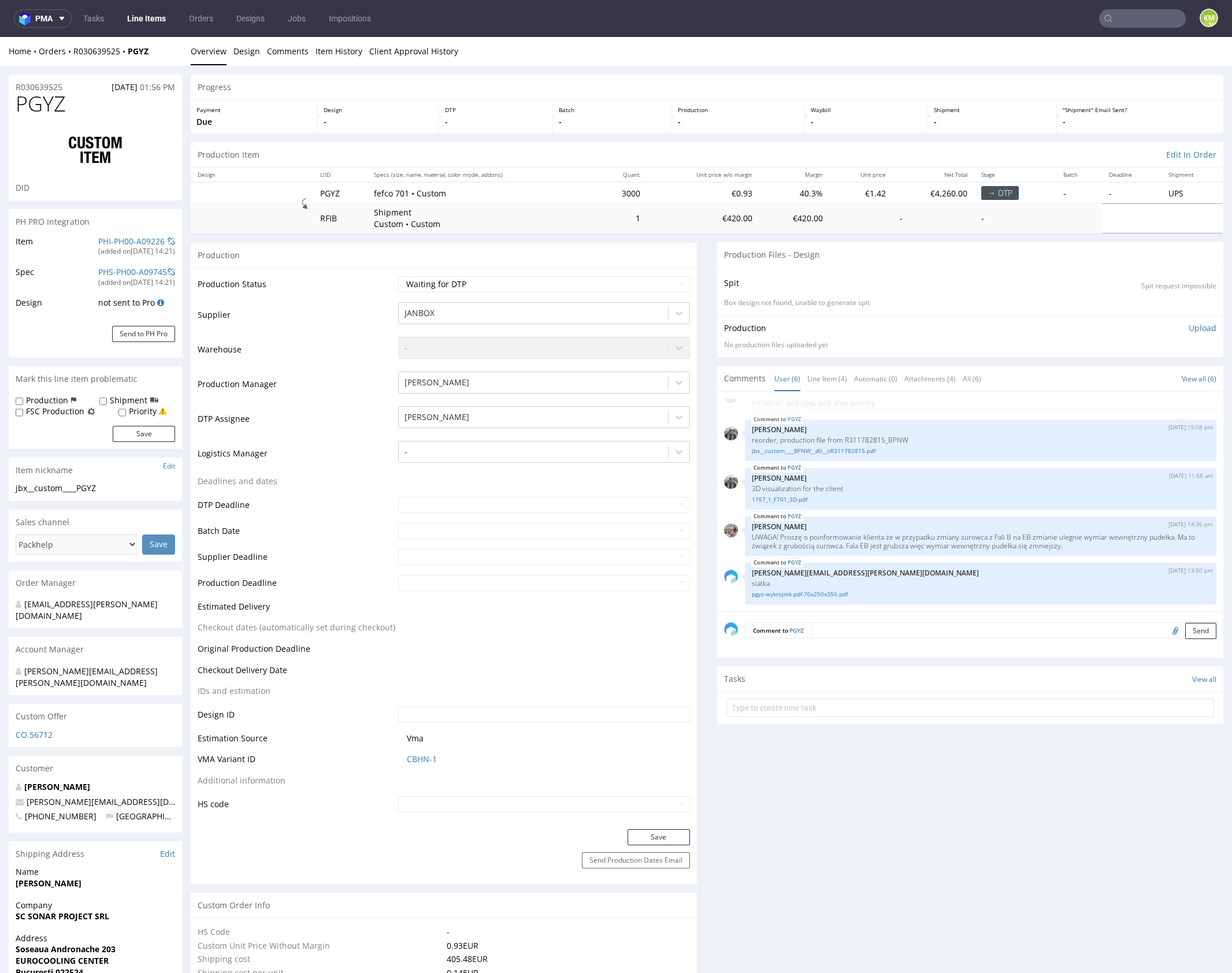
select select "in_progress"
click at [824, 379] on link "Line Item (4)" at bounding box center [827, 379] width 40 height 25
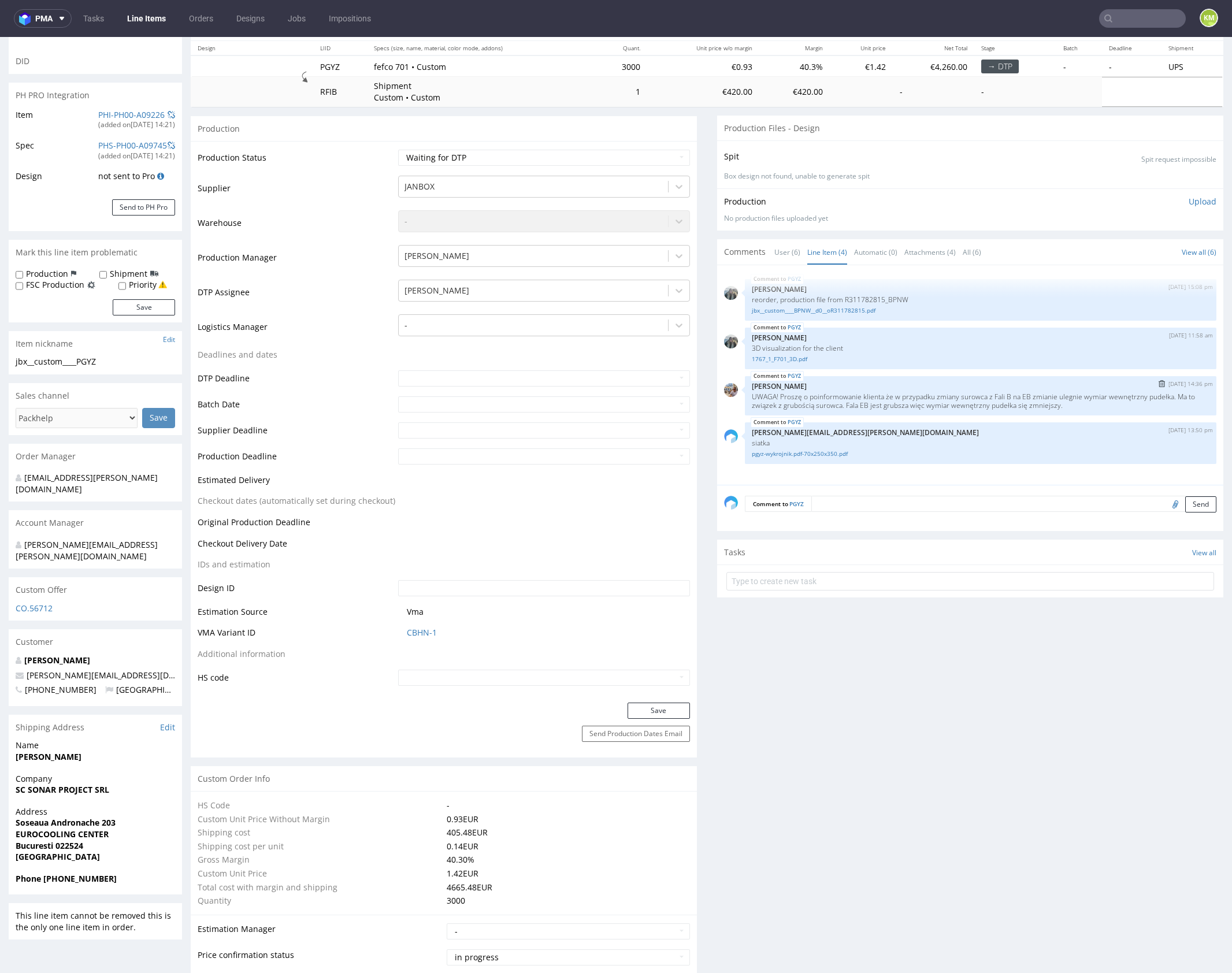
scroll to position [127, 0]
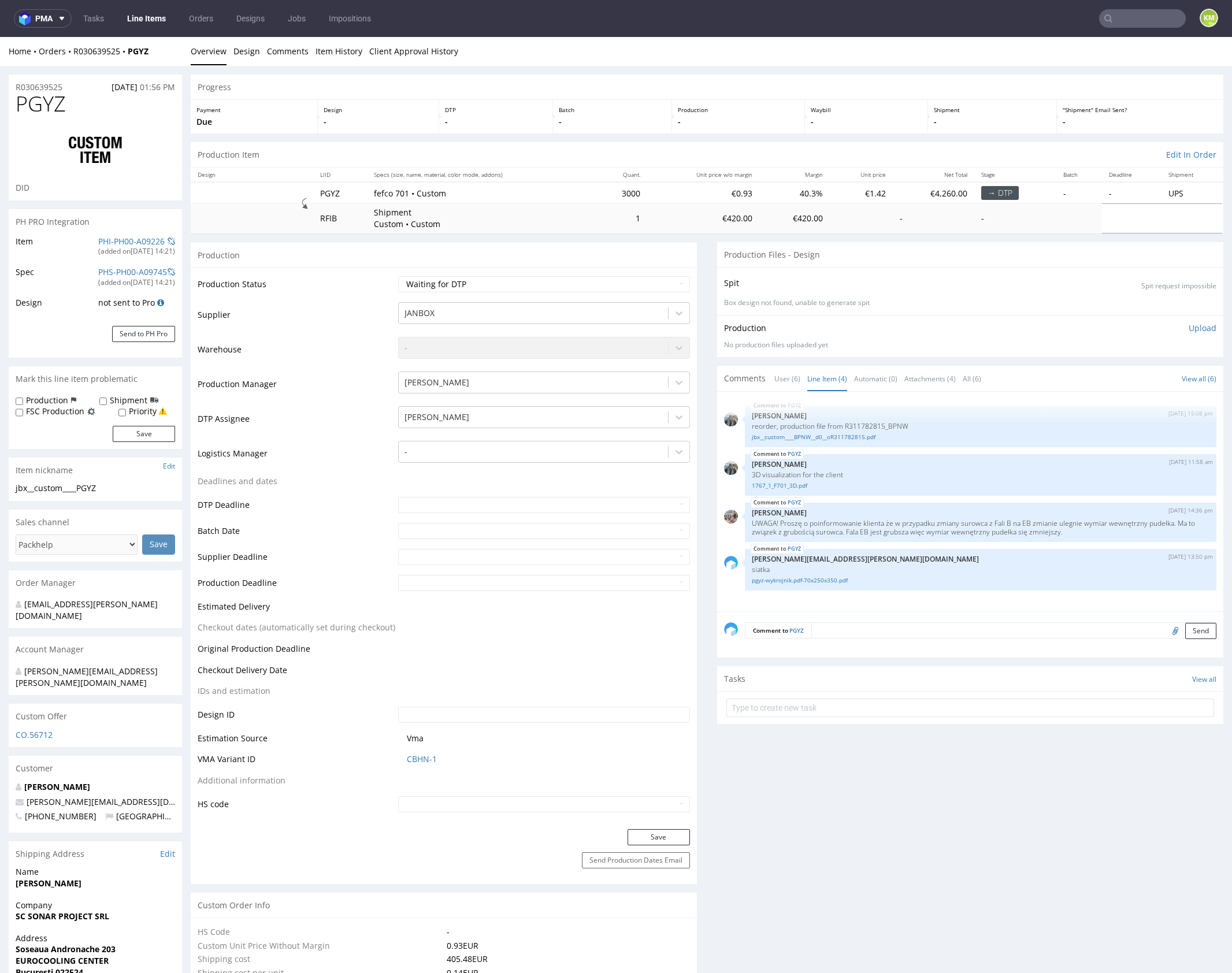
click at [787, 376] on link "User (6)" at bounding box center [787, 379] width 26 height 25
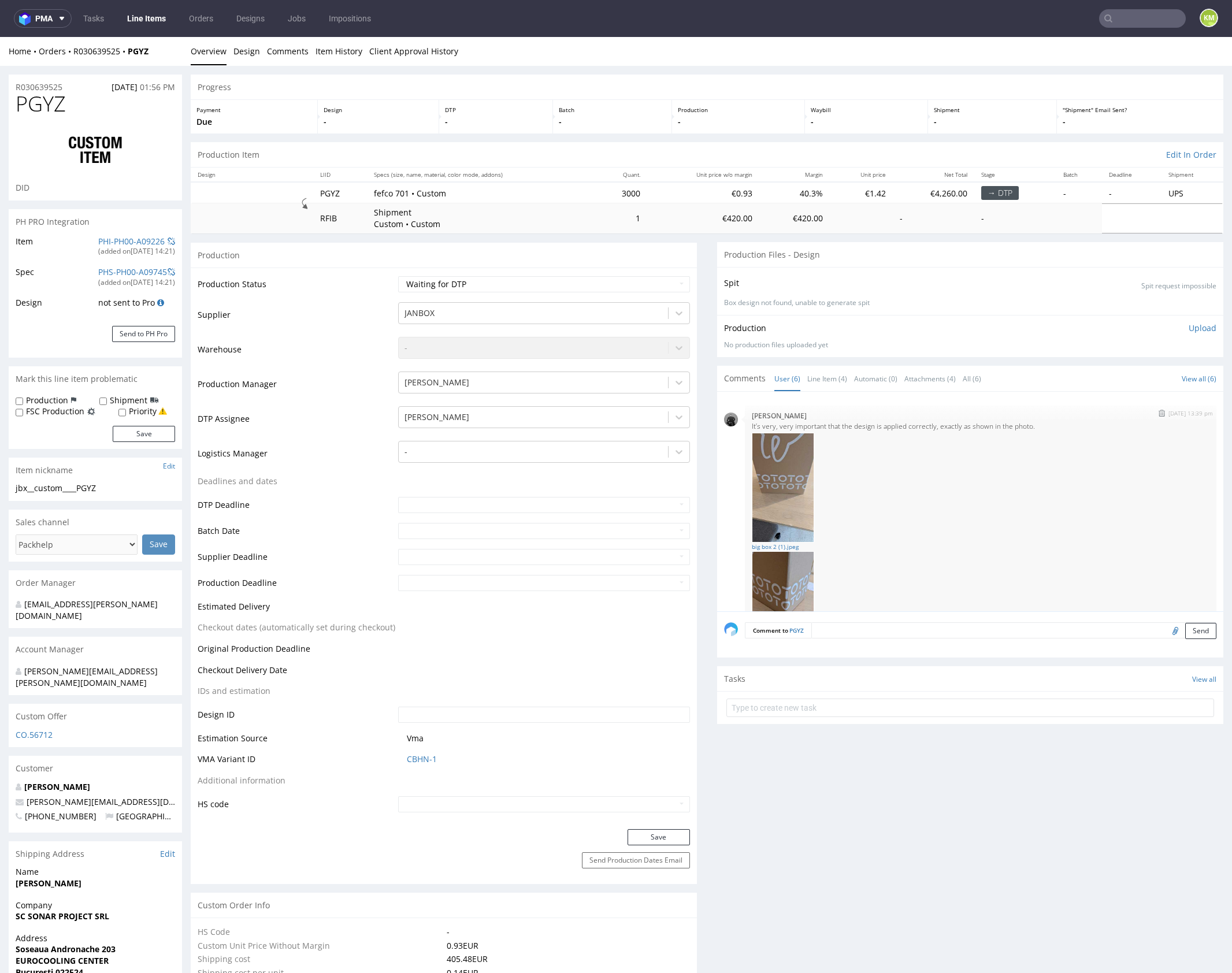
scroll to position [44, 0]
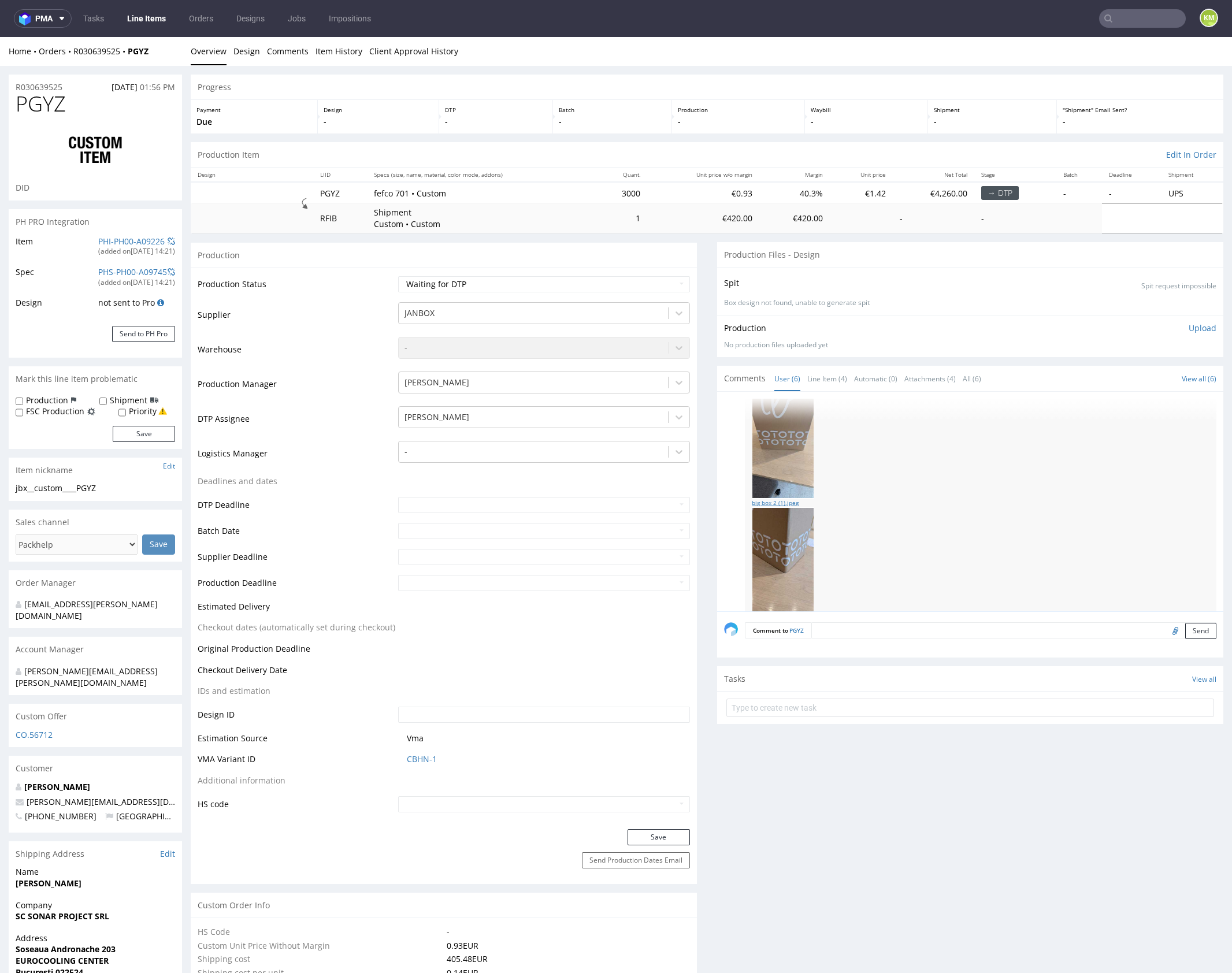
click at [781, 503] on link "big box 2 (1).jpeg" at bounding box center [981, 503] width 458 height 9
click at [771, 563] on link "Big box 1 (1).jpeg" at bounding box center [981, 563] width 458 height 9
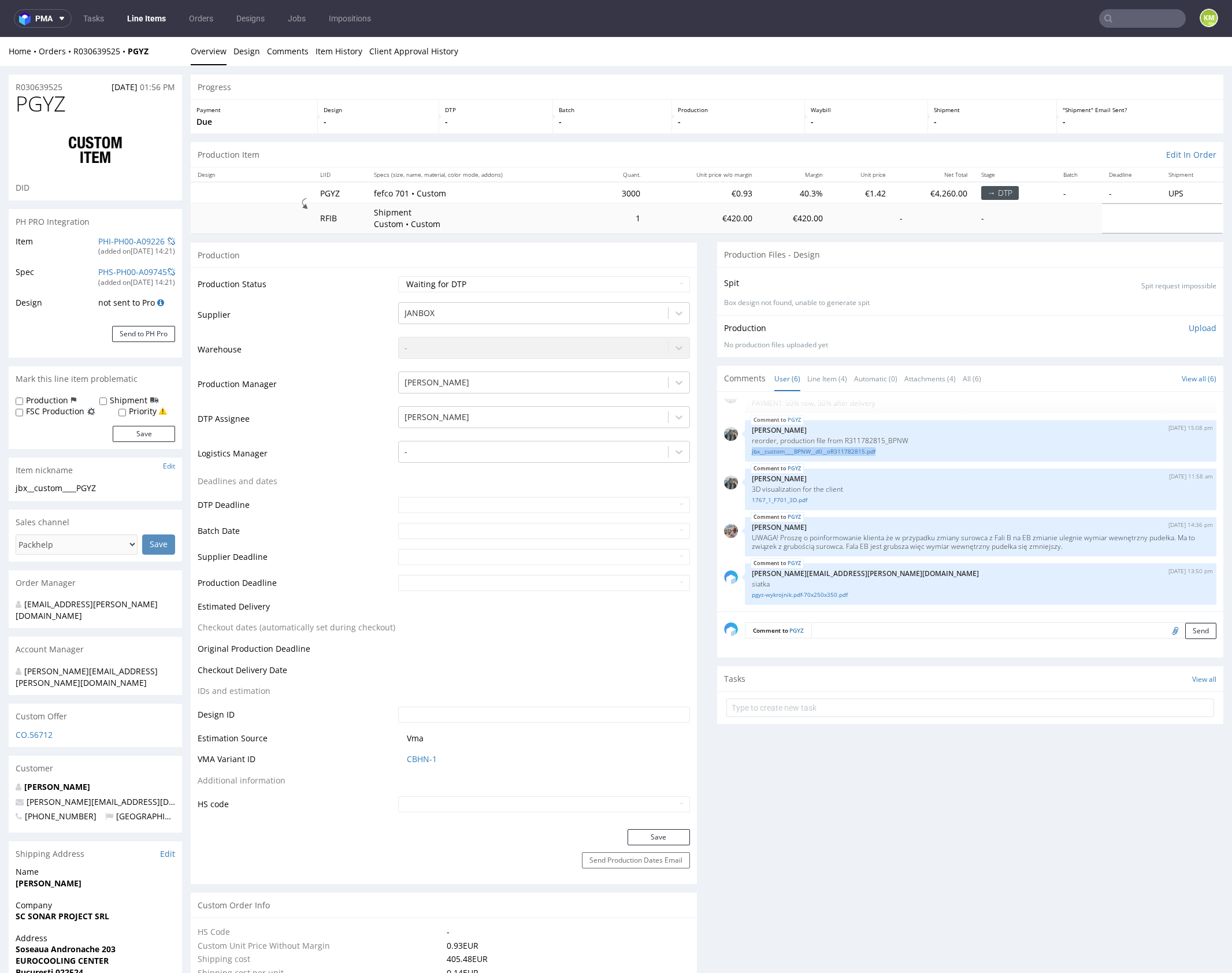
scroll to position [301, 0]
click at [827, 378] on link "Line Item (4)" at bounding box center [827, 379] width 40 height 25
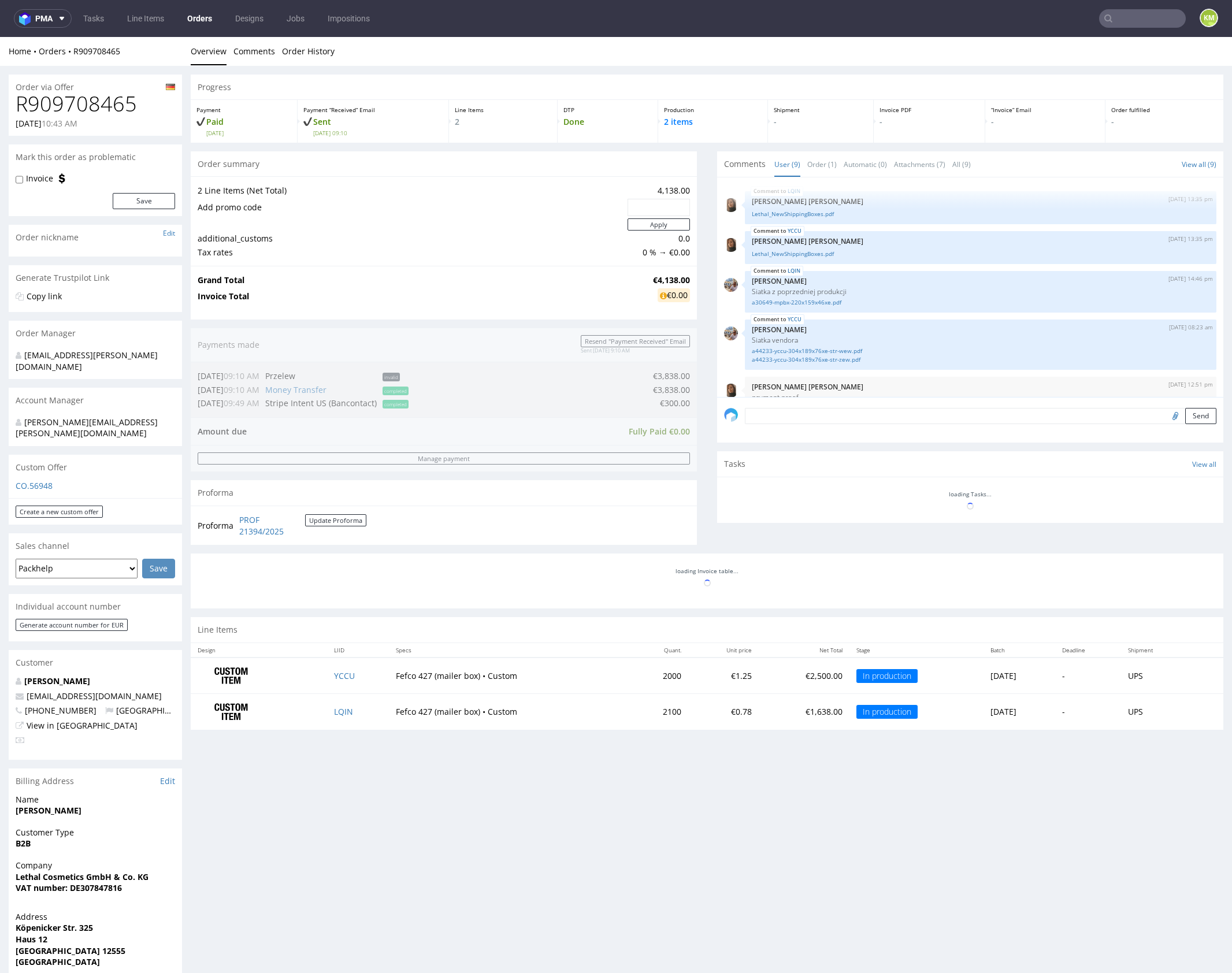
scroll to position [218, 0]
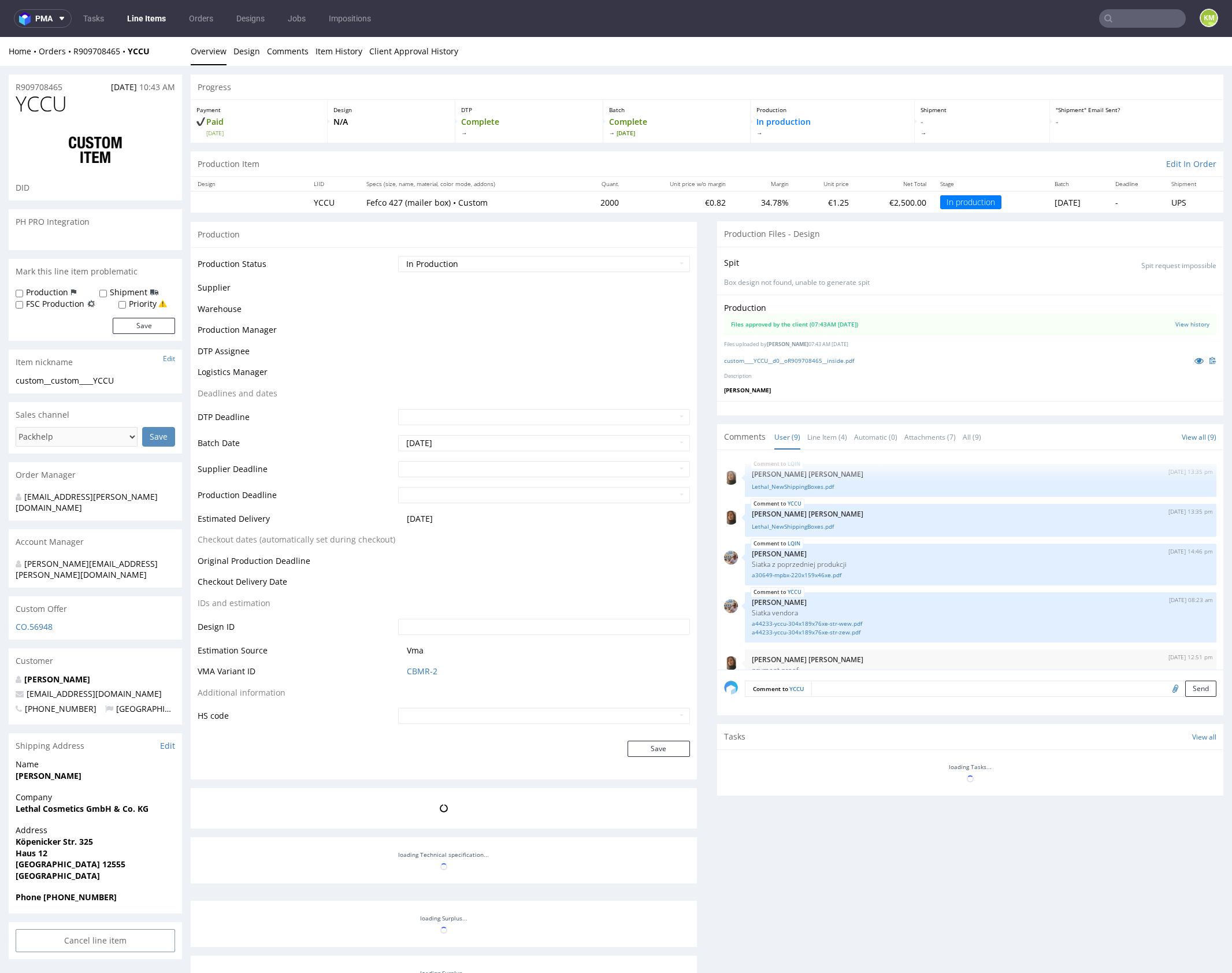
scroll to position [218, 0]
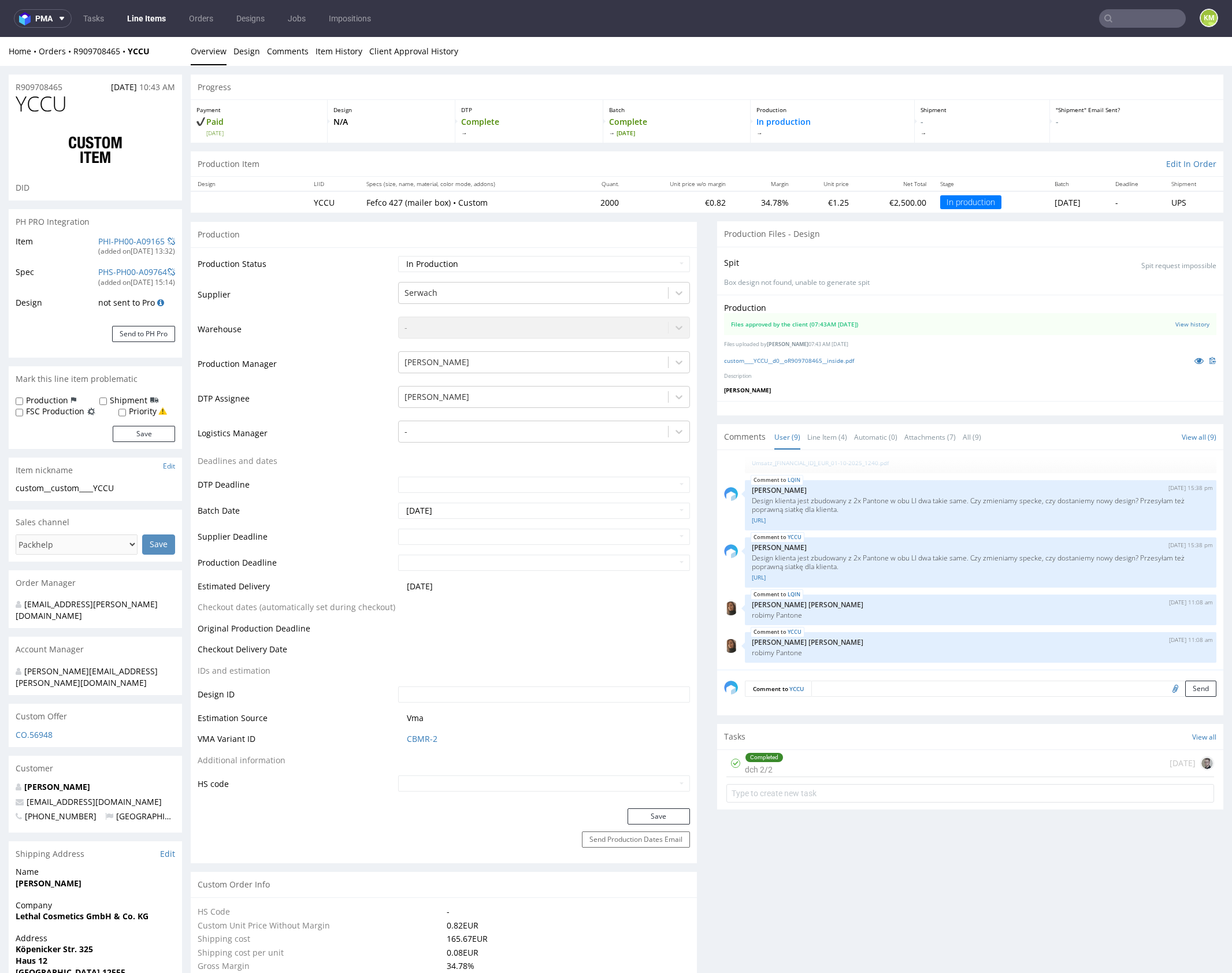
click at [62, 103] on span "YCCU" at bounding box center [41, 104] width 52 height 23
copy span "YCCU"
click at [834, 359] on link "custom____YCCU__d0__oR909708465__inside.pdf" at bounding box center [789, 361] width 130 height 8
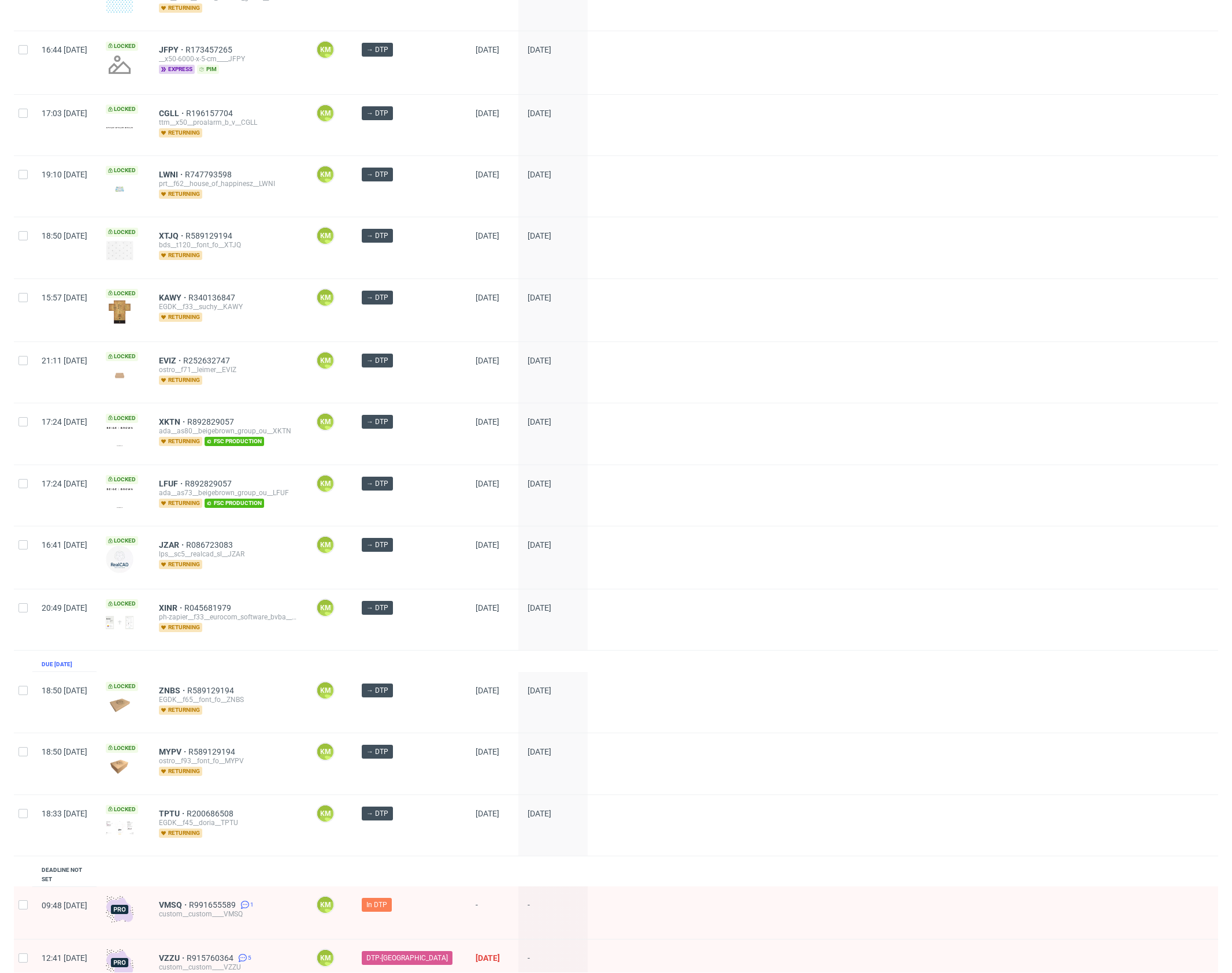
scroll to position [1089, 0]
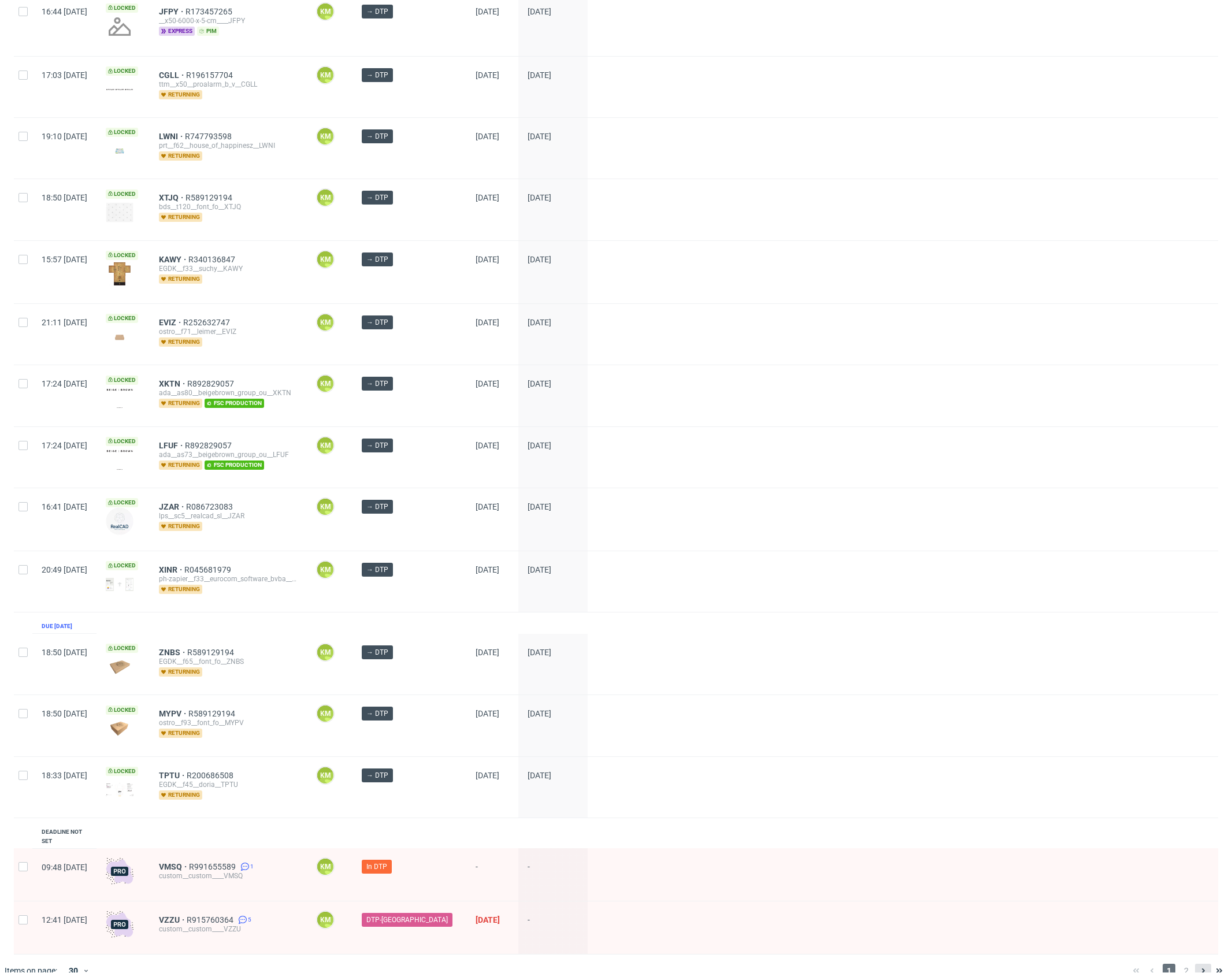
click at [1199, 966] on icon at bounding box center [1204, 971] width 9 height 9
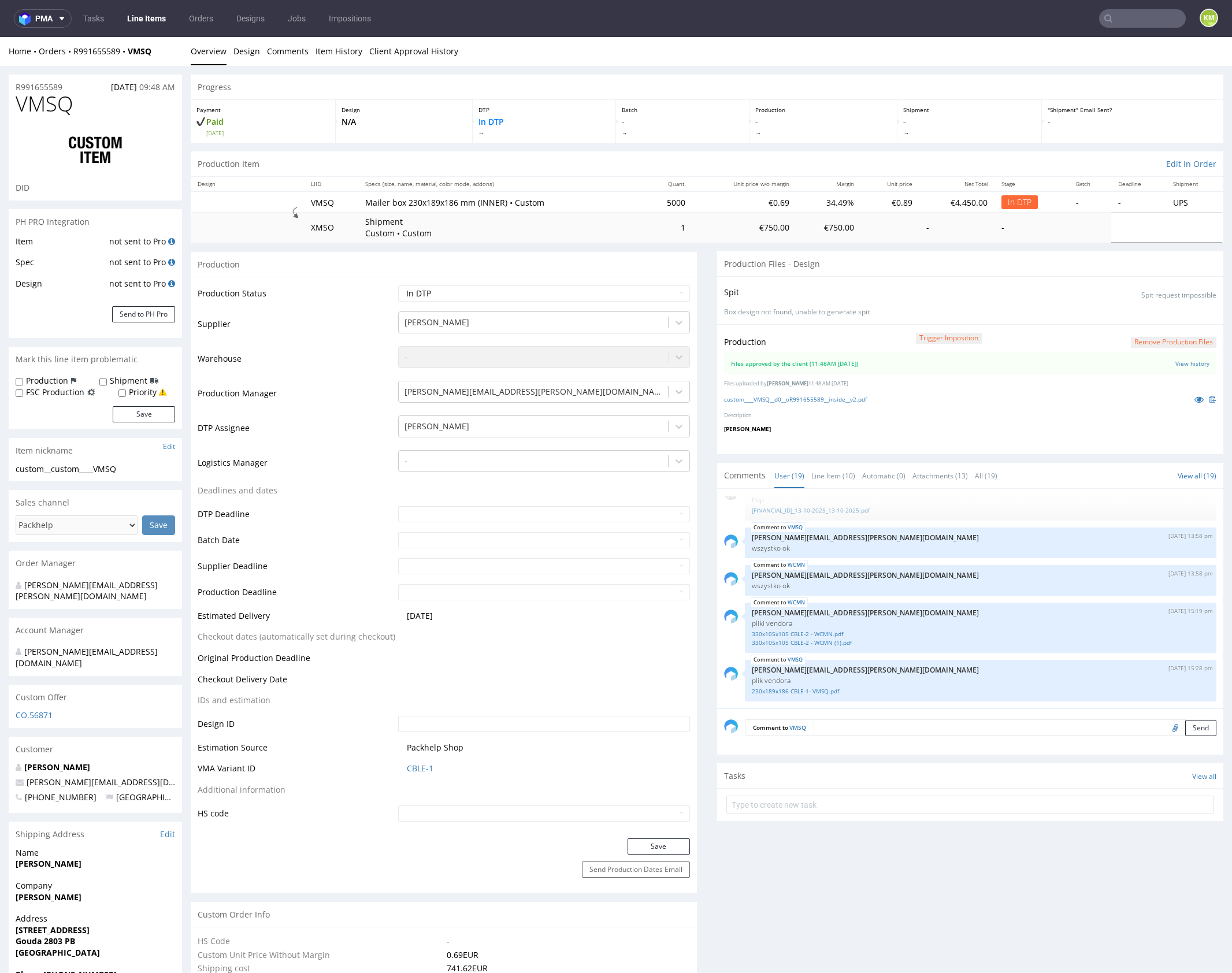
drag, startPoint x: 1163, startPoint y: 431, endPoint x: 1180, endPoint y: 416, distance: 22.7
click at [1167, 426] on p "[PERSON_NAME]" at bounding box center [970, 429] width 492 height 8
click at [1195, 398] on icon at bounding box center [1199, 399] width 9 height 8
click at [574, 291] on select "Waiting for Artwork Waiting for Diecut Waiting for Mockup Waiting for DTP Waiti…" at bounding box center [545, 294] width 292 height 16
select select "dtp_waiting_for_double_check"
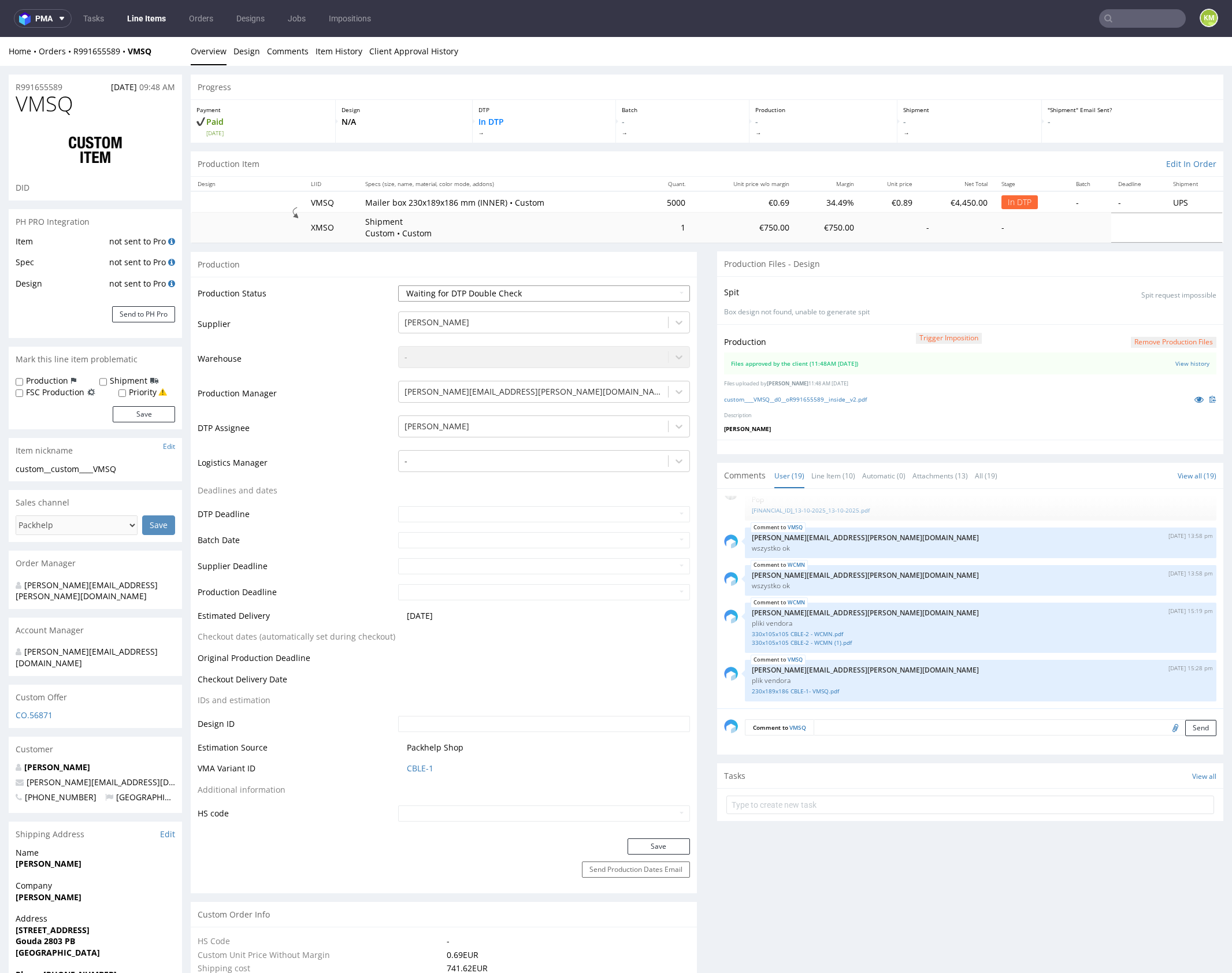
click at [398, 286] on select "Waiting for Artwork Waiting for Diecut Waiting for Mockup Waiting for DTP Waiti…" at bounding box center [545, 294] width 292 height 16
click at [664, 843] on button "Save" at bounding box center [659, 846] width 62 height 16
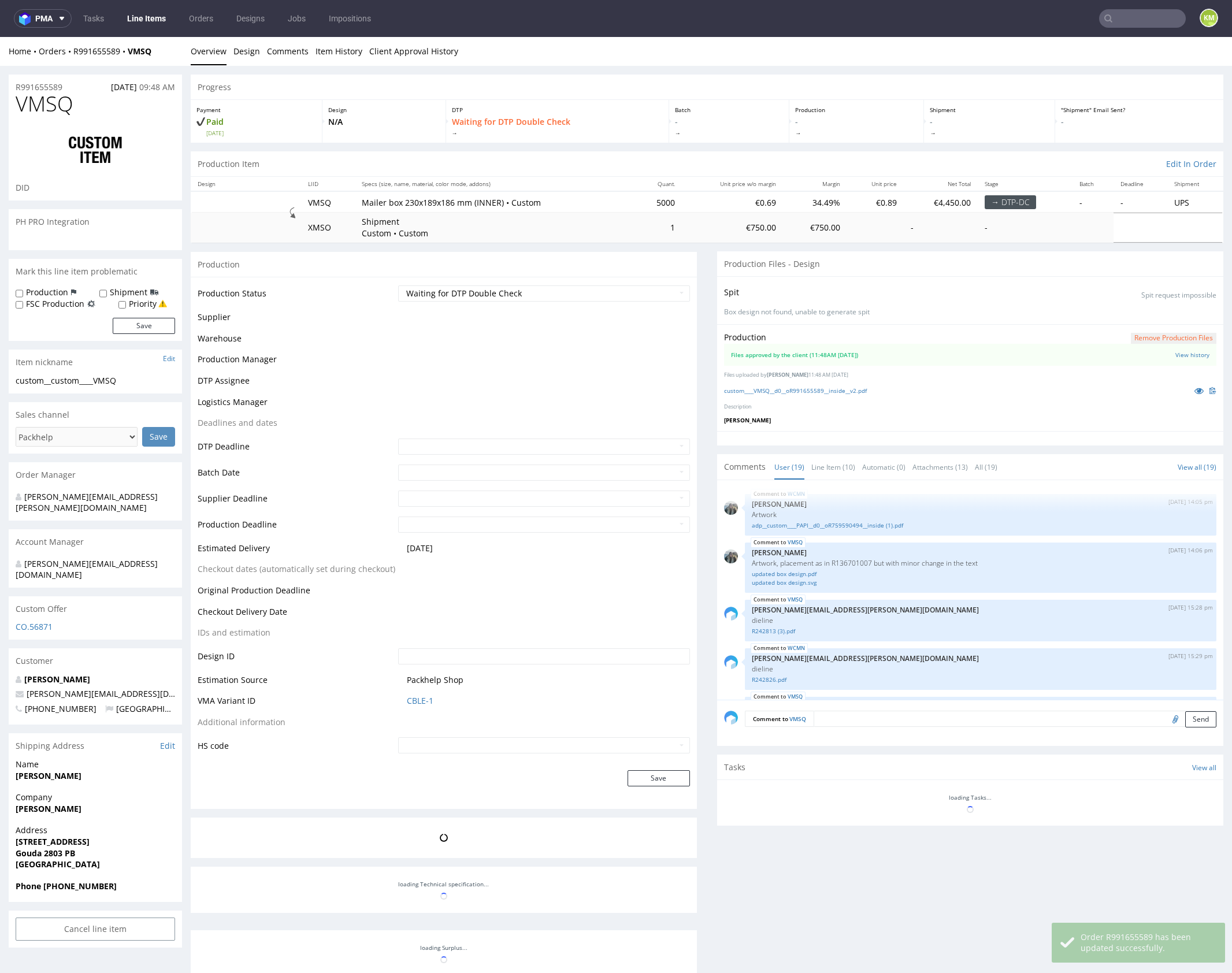
scroll to position [934, 0]
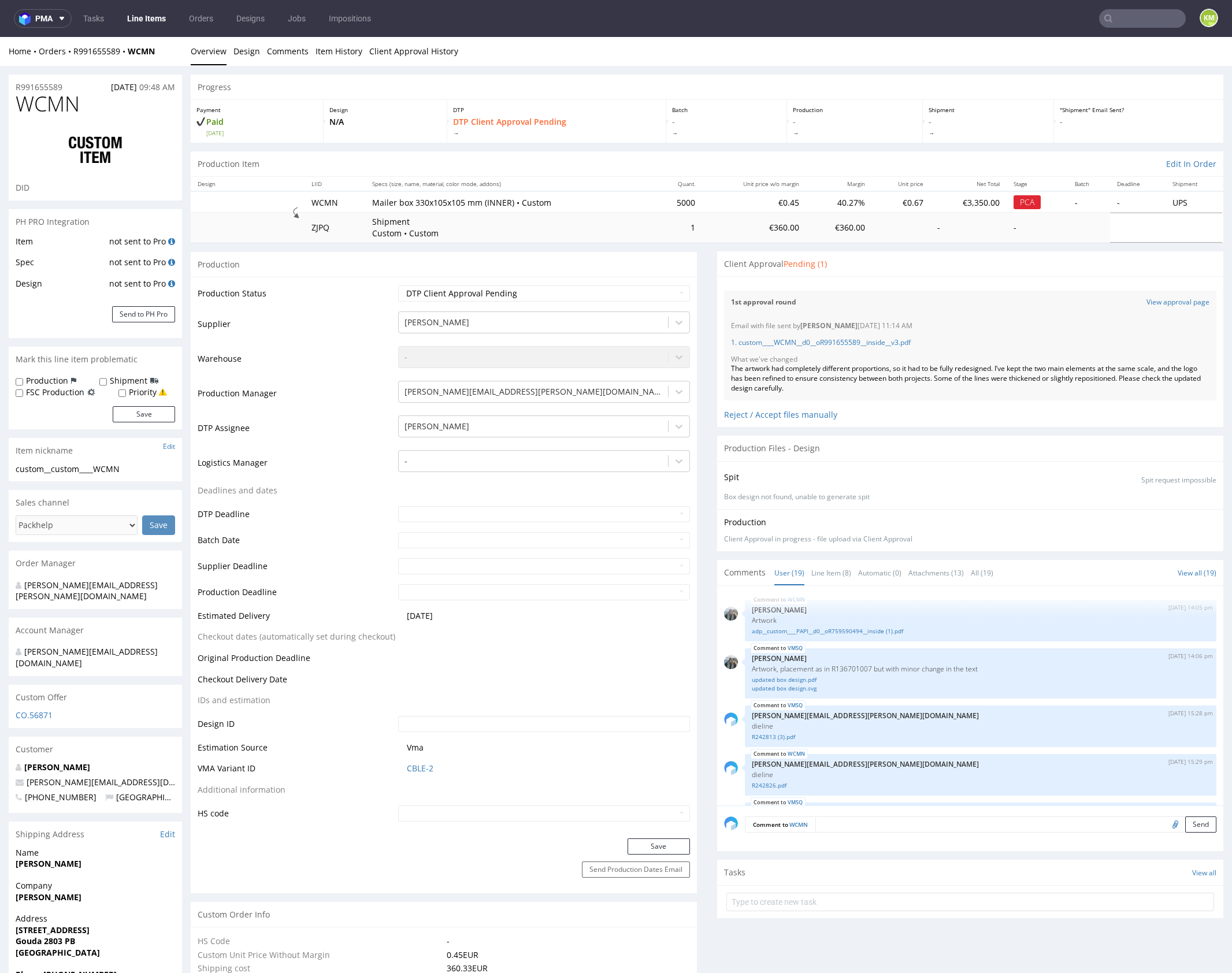
scroll to position [934, 0]
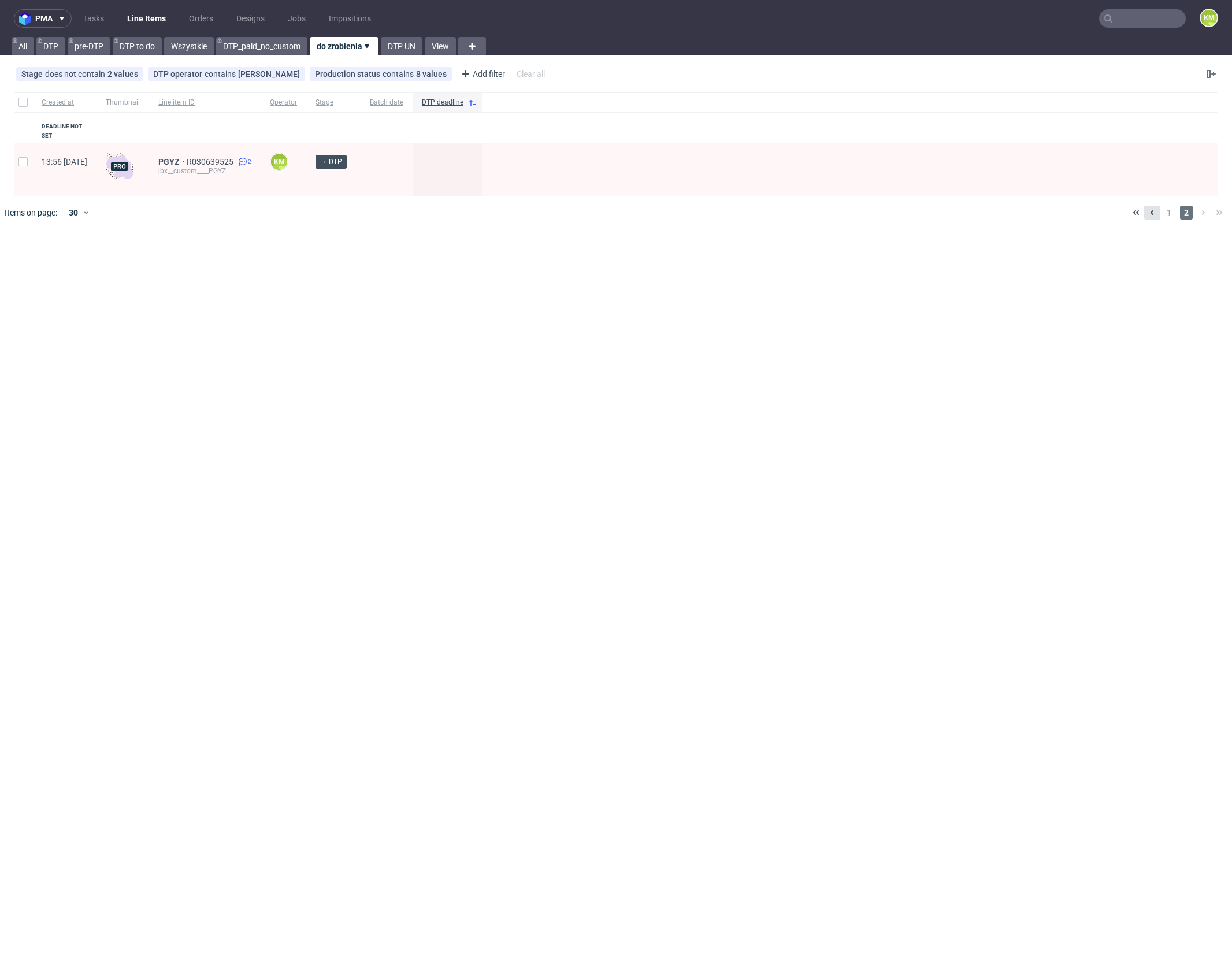
click at [1152, 210] on use at bounding box center [1152, 212] width 3 height 5
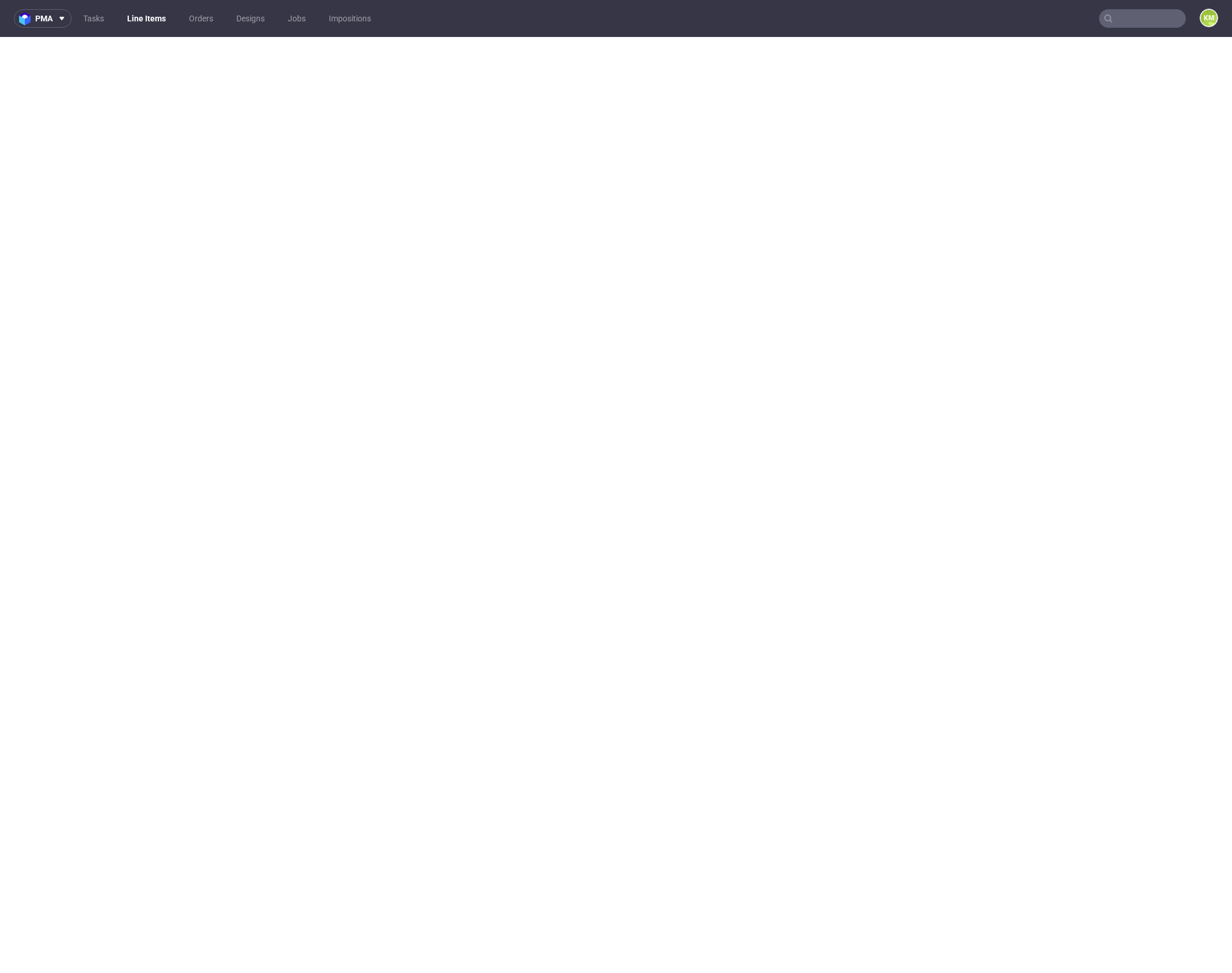
select select "in_progress"
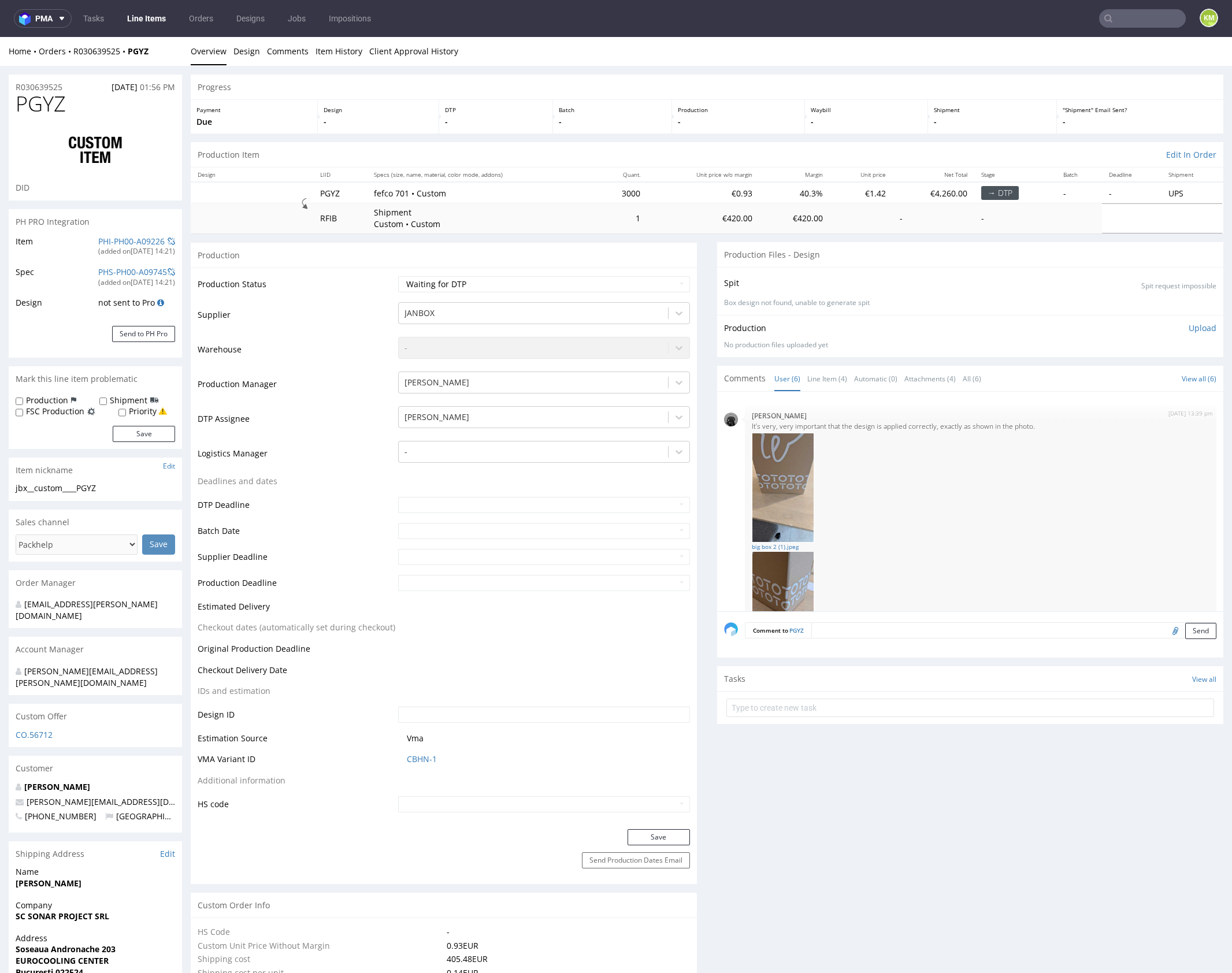
scroll to position [301, 0]
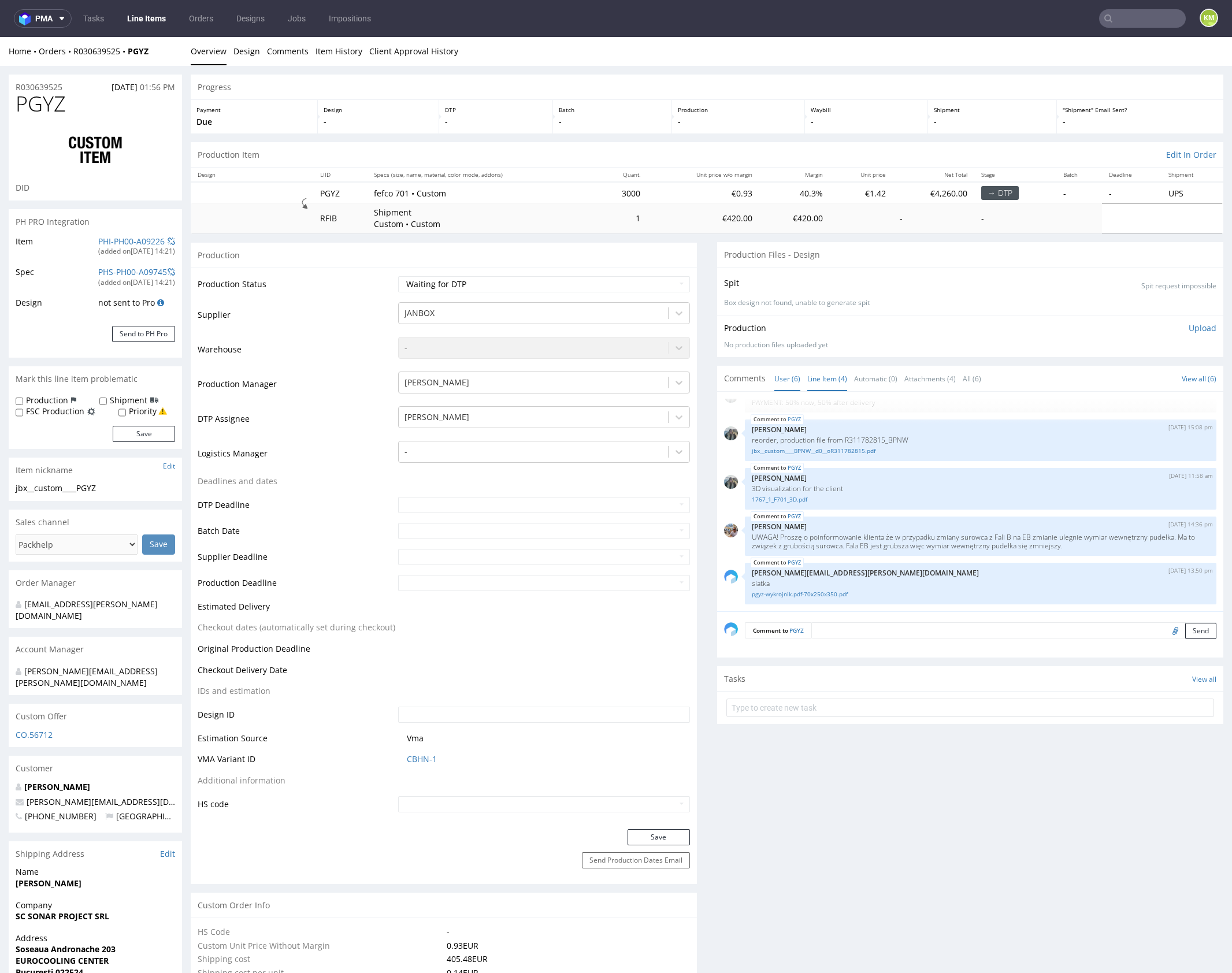
click at [827, 383] on link "Line Item (4)" at bounding box center [827, 379] width 40 height 25
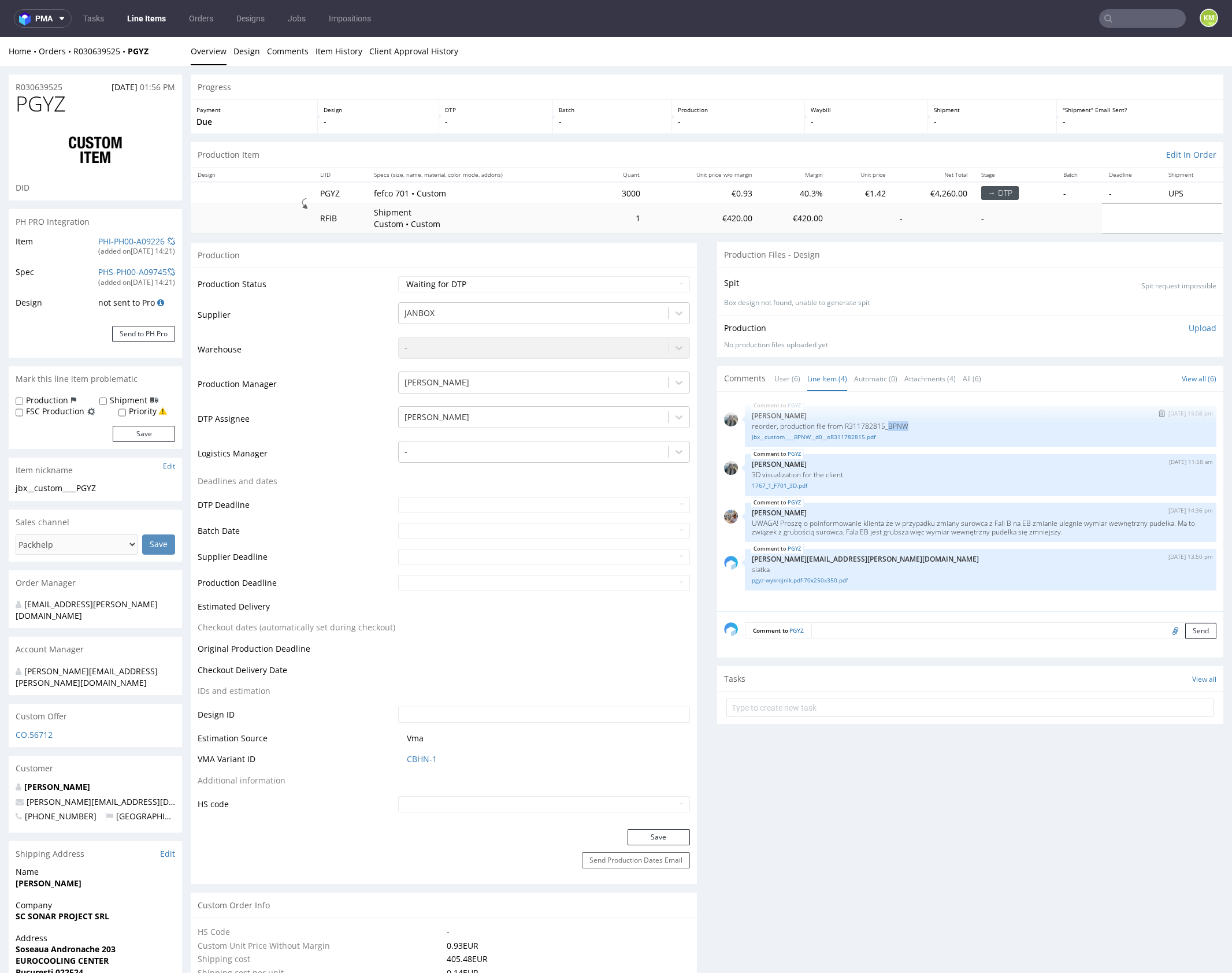
drag, startPoint x: 884, startPoint y: 422, endPoint x: 905, endPoint y: 424, distance: 21.1
click at [905, 424] on p "reorder, production file from R311782815_BPNW" at bounding box center [981, 426] width 458 height 9
copy p "BPNW"
click at [857, 470] on p "3D visualization for the client" at bounding box center [981, 474] width 458 height 9
click at [867, 465] on p "[PERSON_NAME]" at bounding box center [981, 464] width 458 height 9
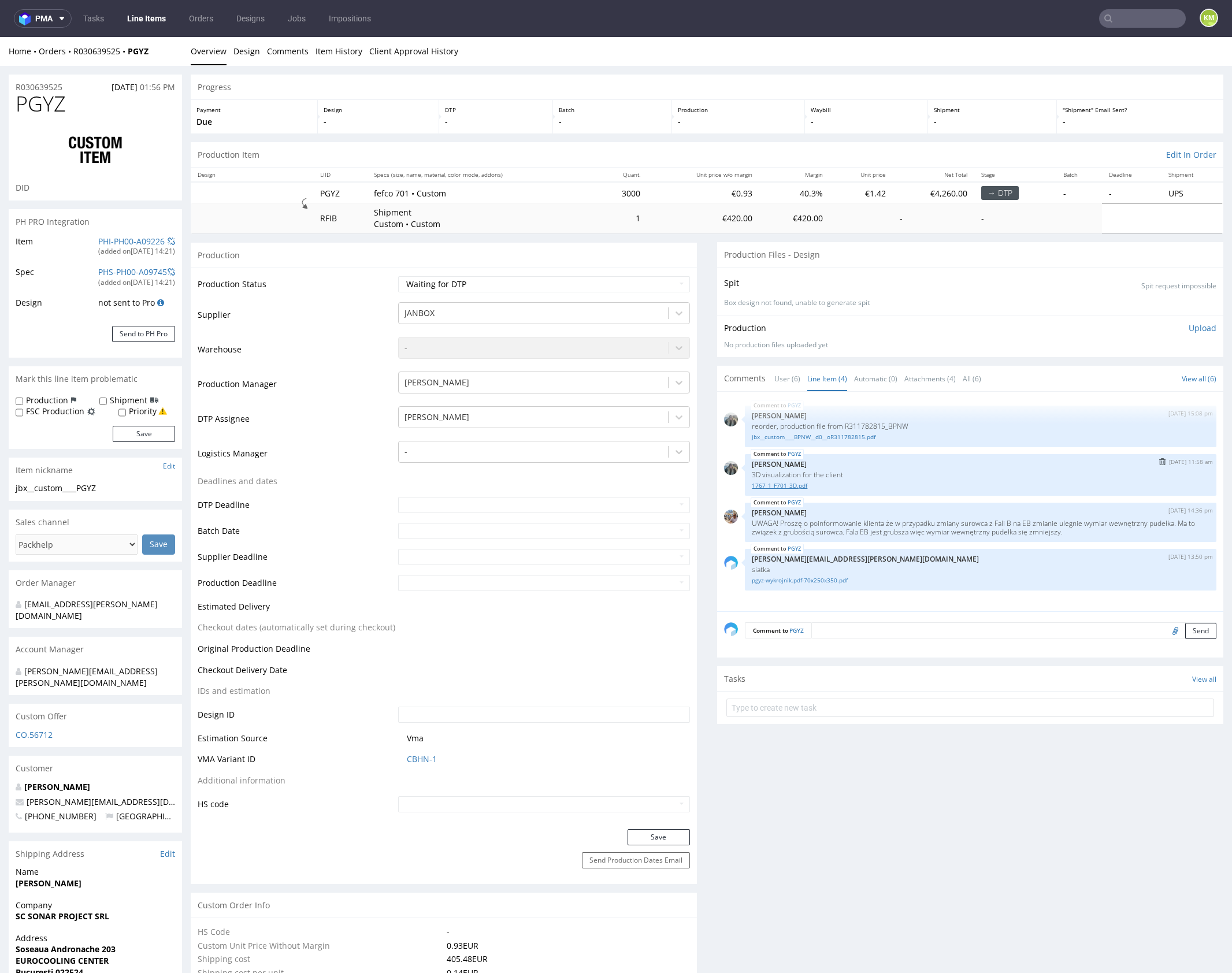
click at [793, 486] on link "1767_1_F701_3D.pdf" at bounding box center [981, 485] width 458 height 9
click at [935, 526] on p "UWAGA! Proszę o poinformowanie klienta że w przypadku zmiany surowca z Fali B n…" at bounding box center [981, 527] width 458 height 17
click at [839, 581] on link "pgyz-wykrojnik.pdf-70x250x350.pdf" at bounding box center [981, 580] width 458 height 9
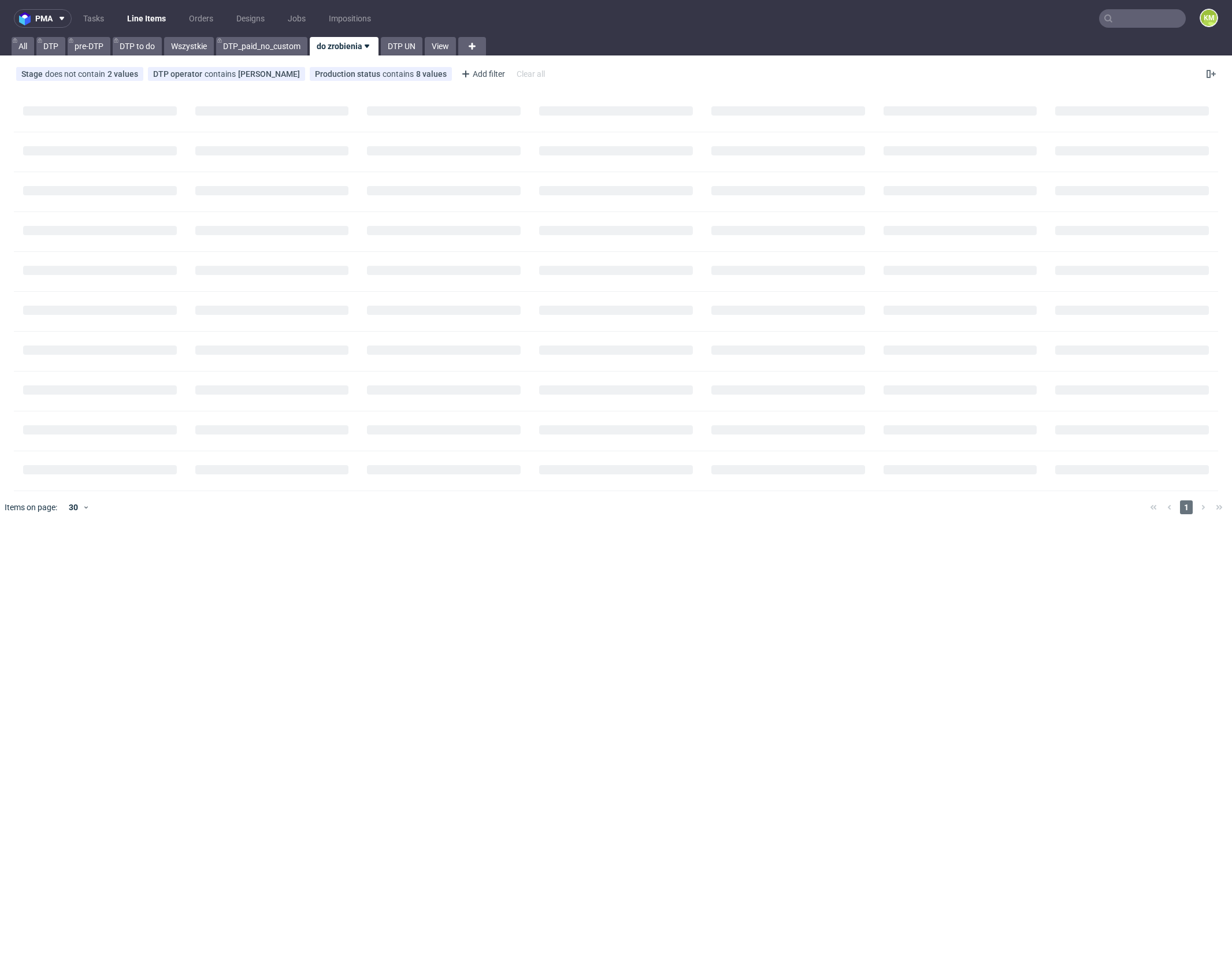
click at [1126, 23] on input "text" at bounding box center [1142, 19] width 87 height 19
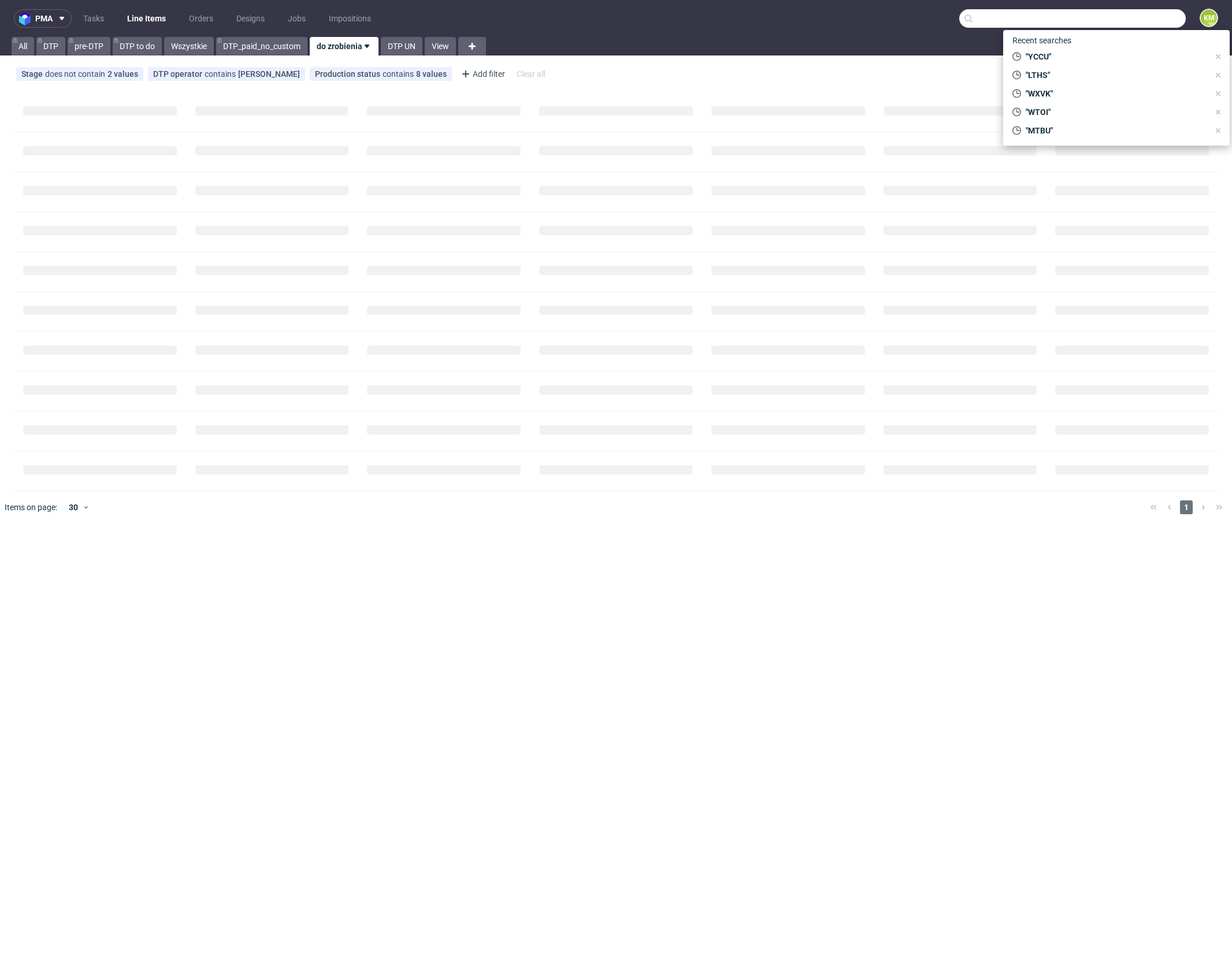
paste input "BPNW"
type input "BPNW"
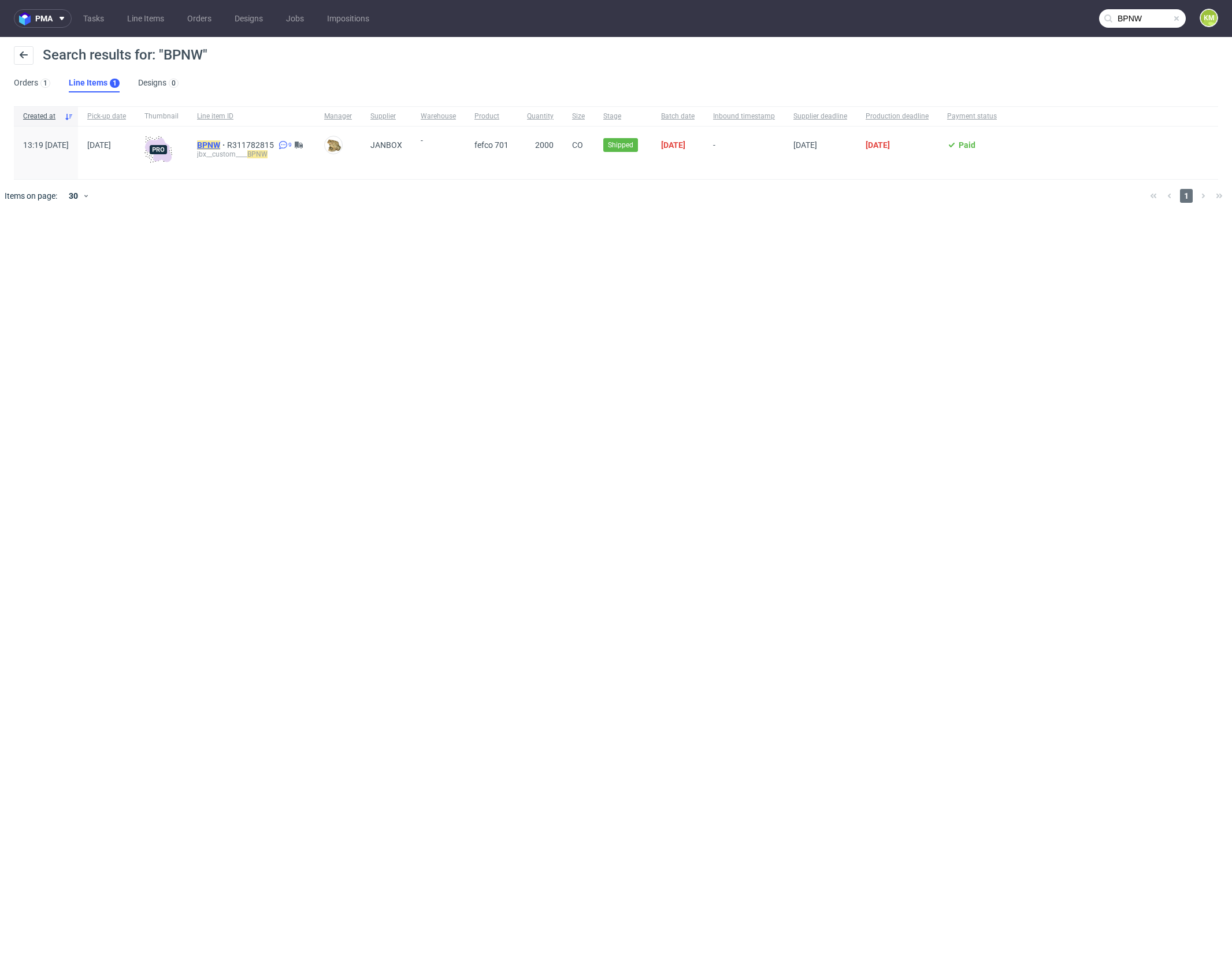
click at [220, 148] on mark "BPNW" at bounding box center [209, 145] width 23 height 9
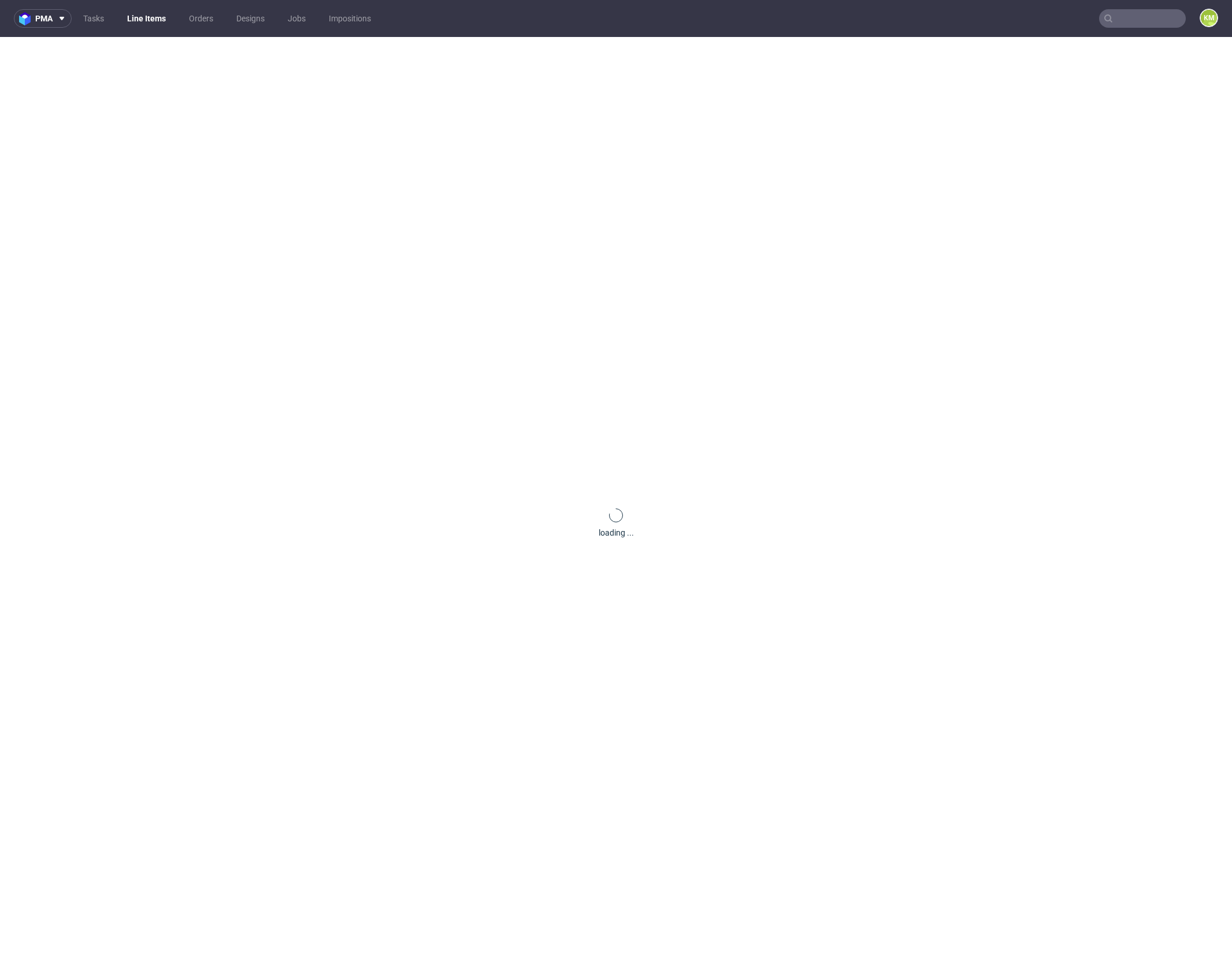
click at [238, 145] on div "loading ..." at bounding box center [616, 523] width 1232 height 973
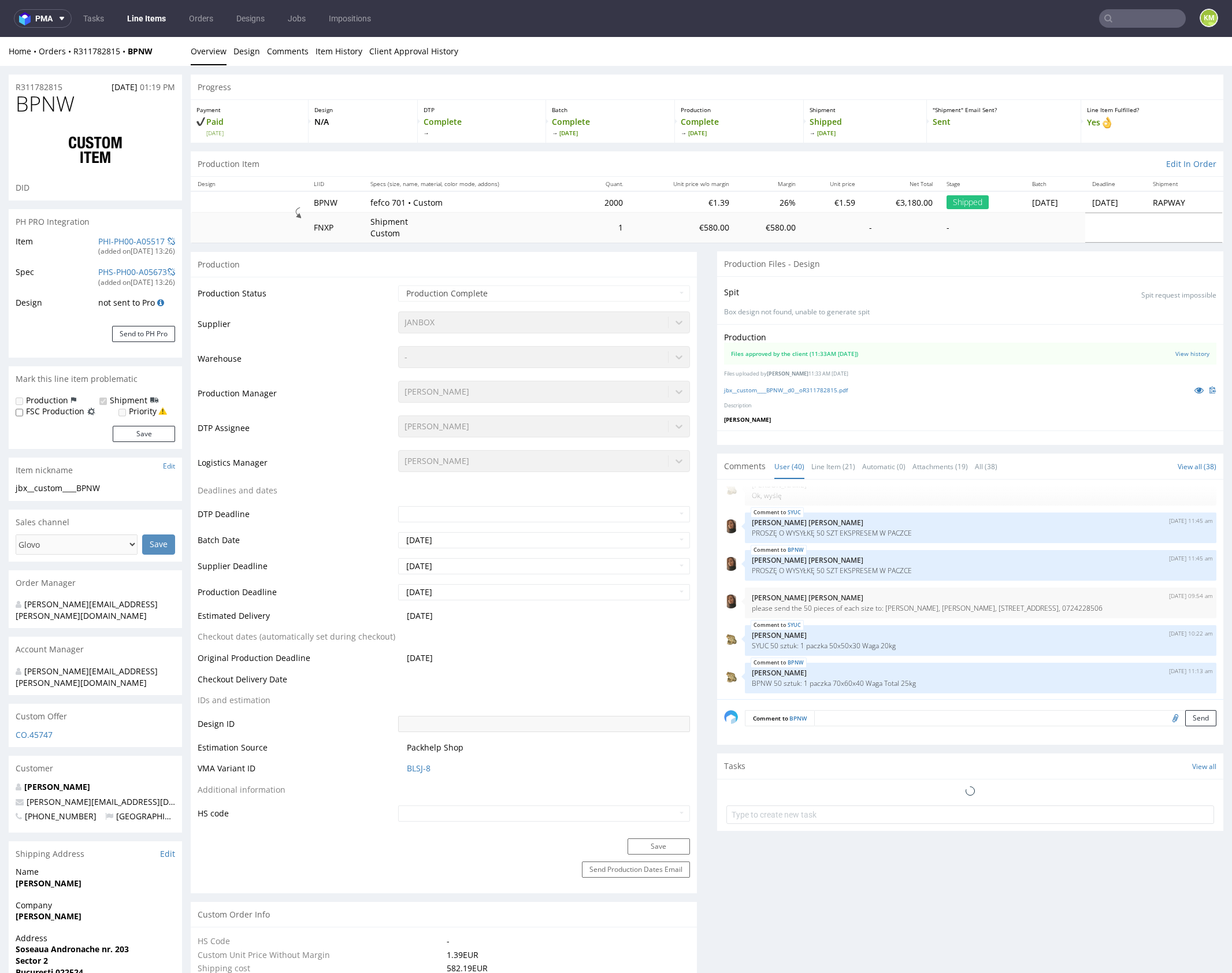
scroll to position [2062, 0]
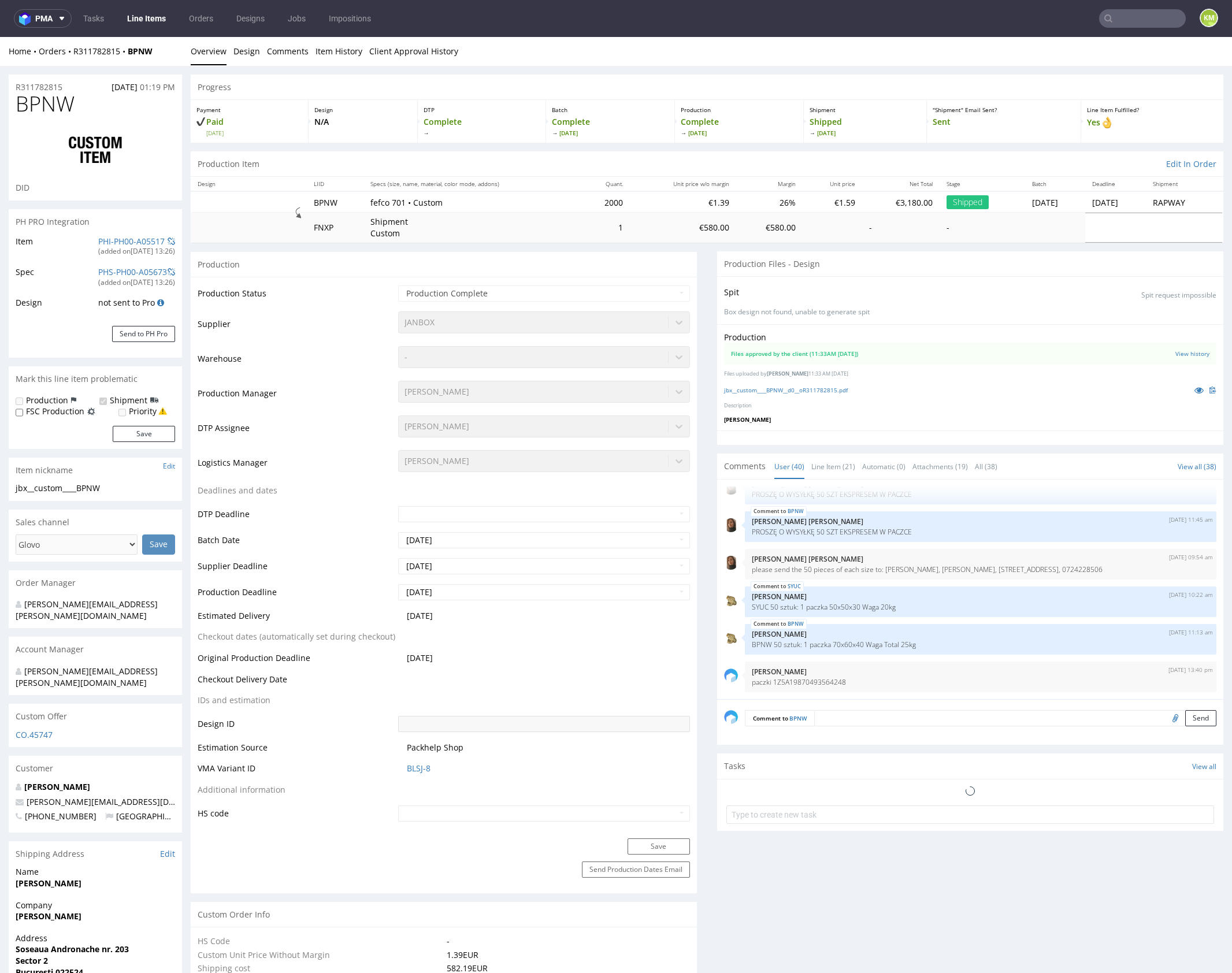
select select "in_progress"
click at [838, 468] on link "Line Item (21)" at bounding box center [834, 467] width 44 height 25
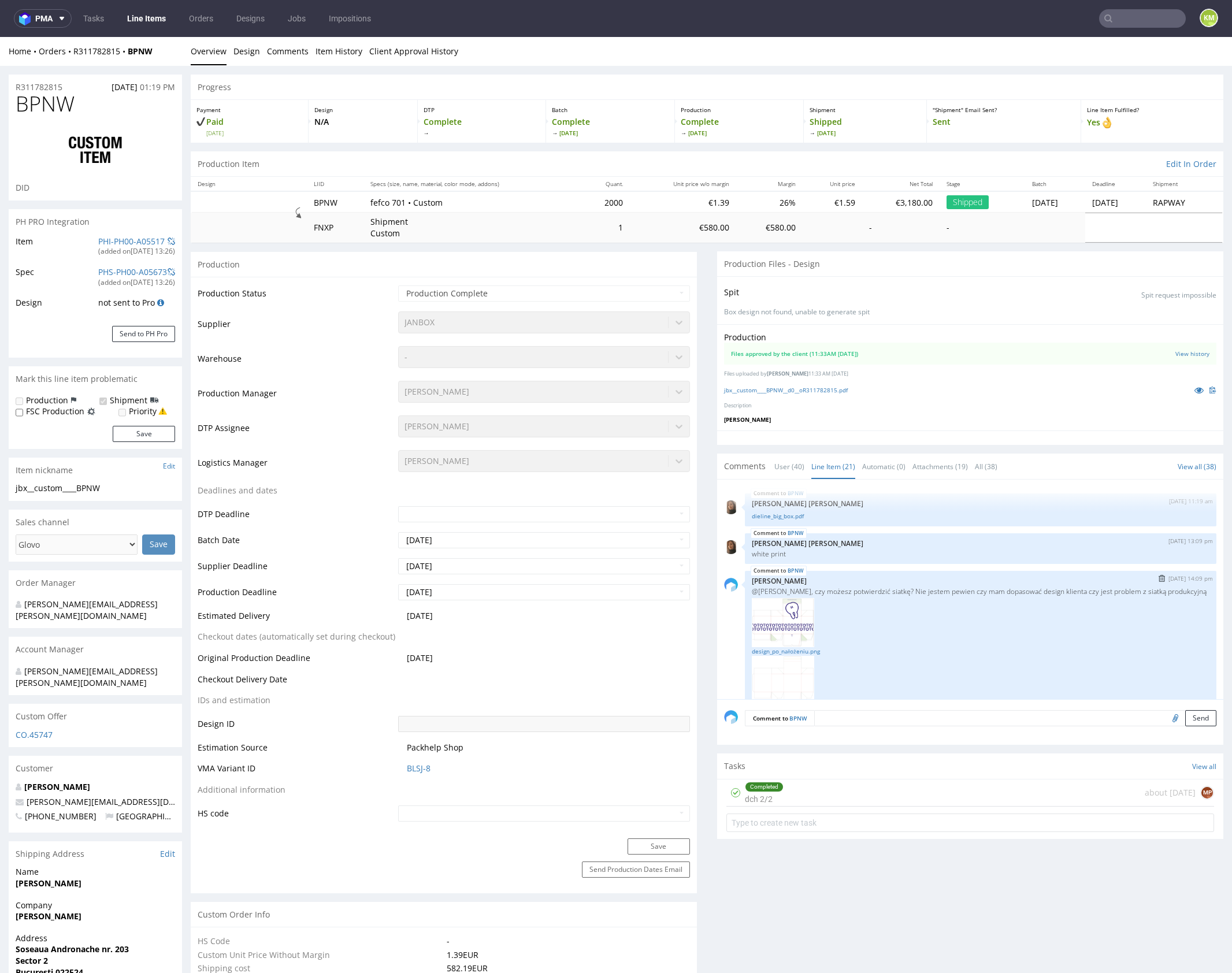
click at [935, 587] on p "@Michał, czy możesz potwierdzić siatkę? Nie jestem pewien czy mam dopasować des…" at bounding box center [981, 591] width 458 height 9
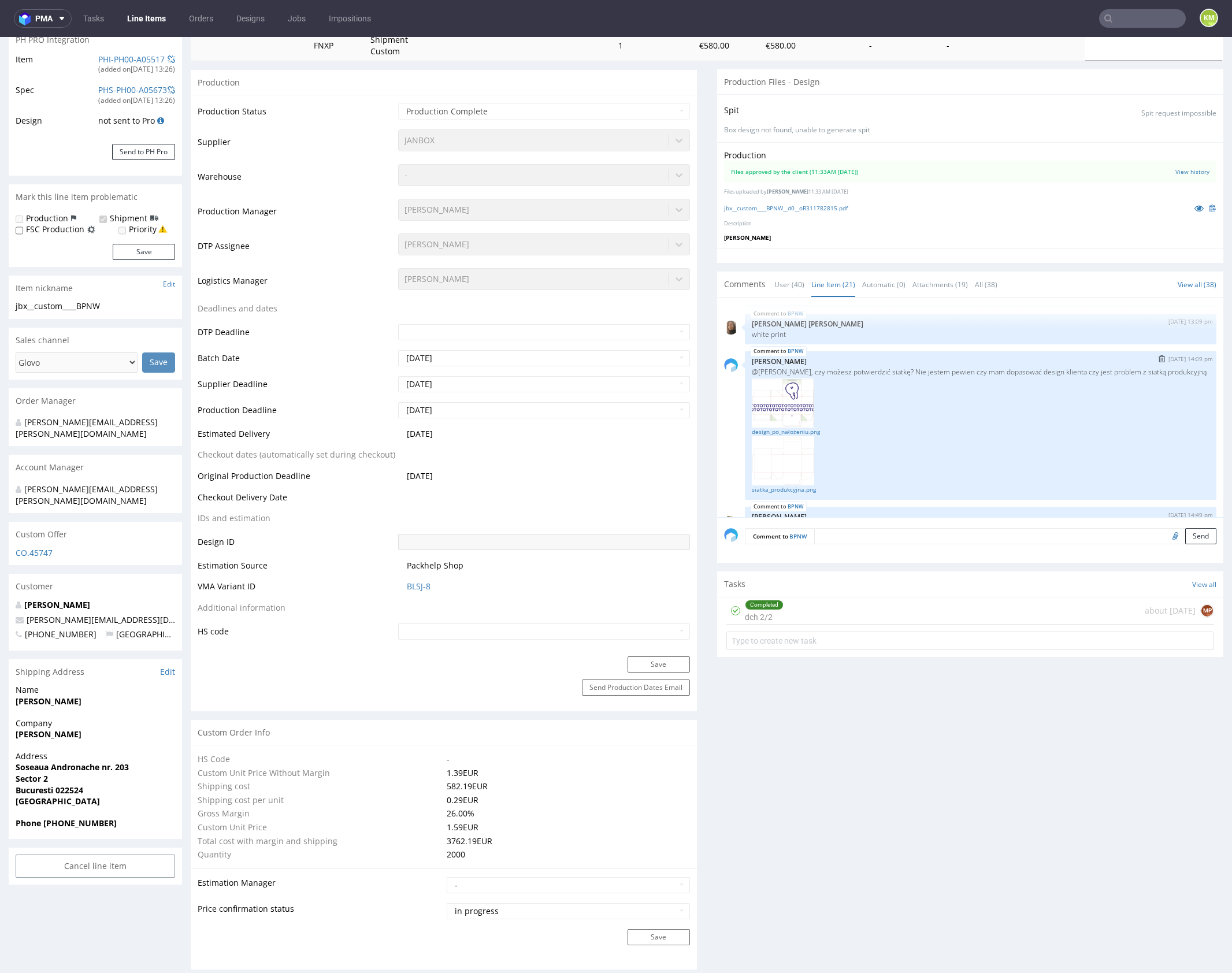
scroll to position [38, 0]
click at [804, 428] on link "design_po_nałożeniu.png" at bounding box center [981, 431] width 458 height 9
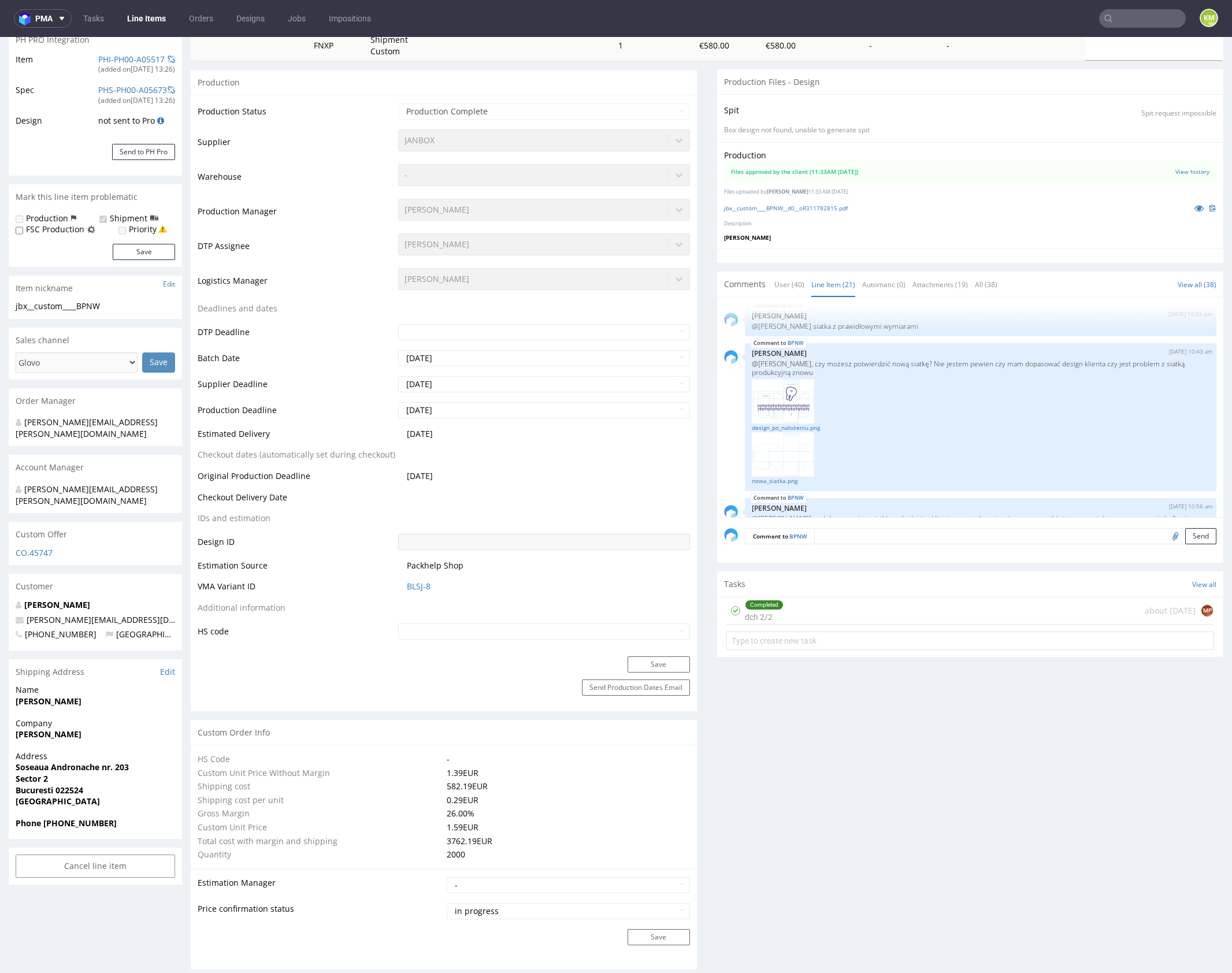
scroll to position [381, 0]
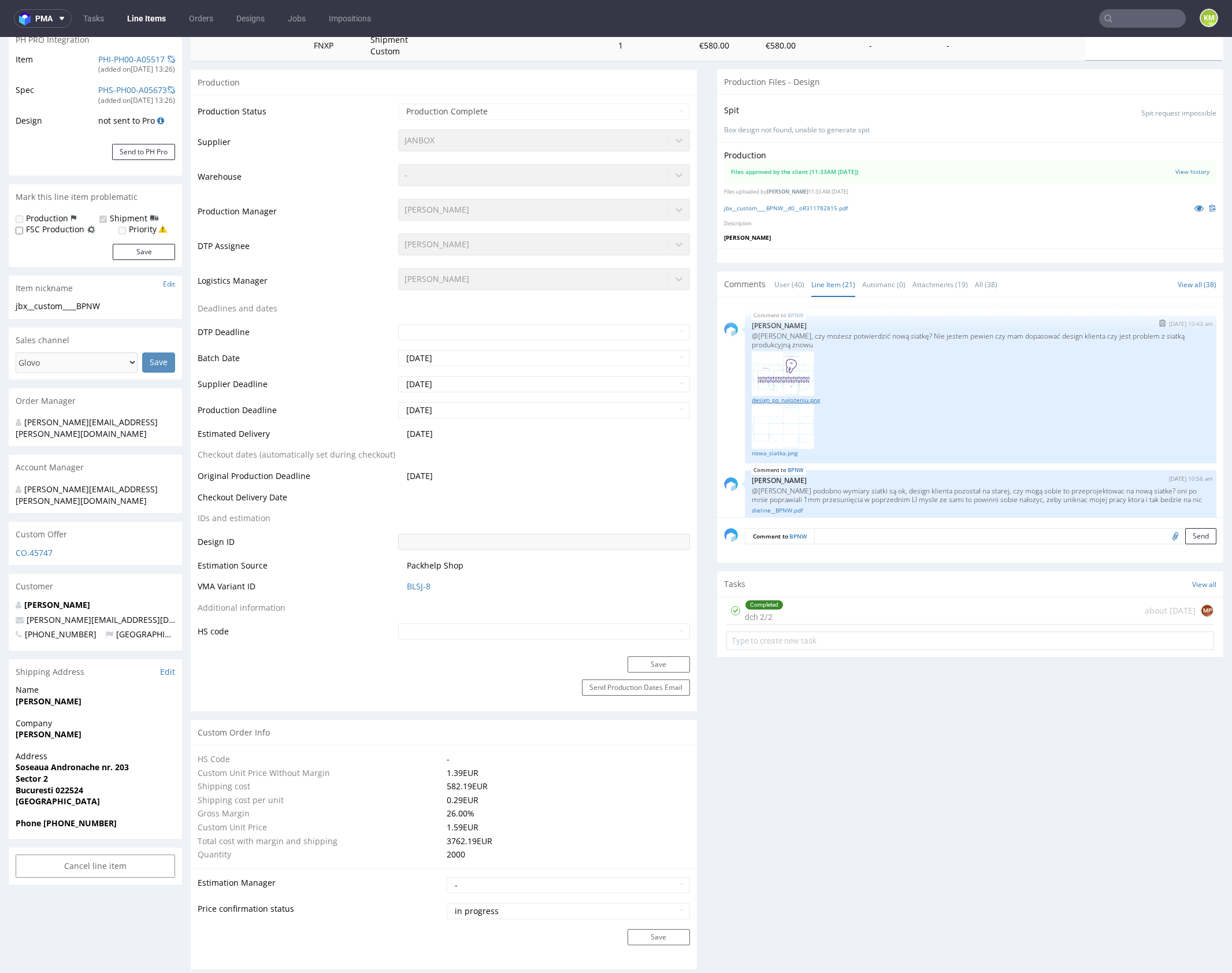
click at [815, 397] on link "design_po_nałożeniu.png" at bounding box center [981, 400] width 458 height 9
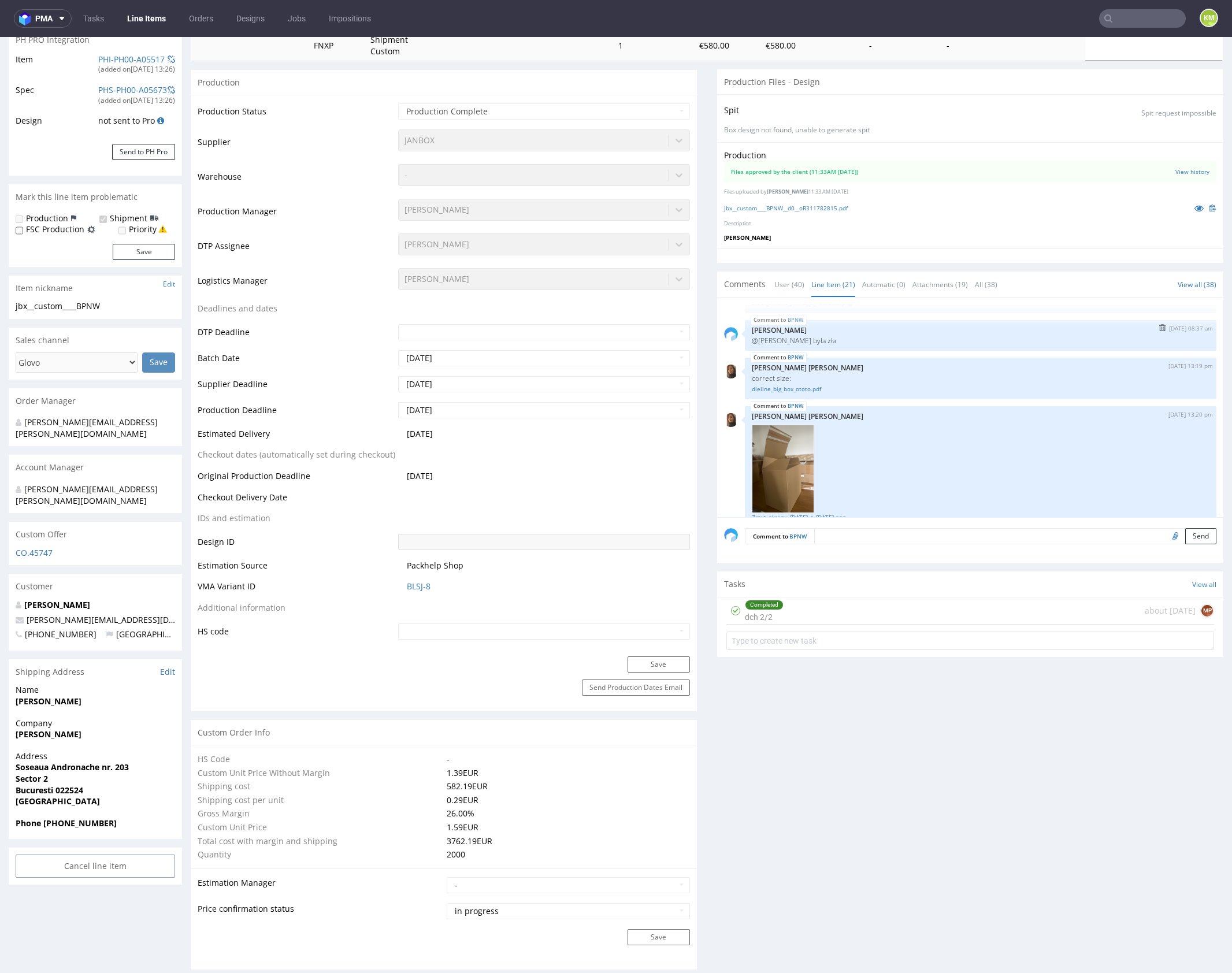
scroll to position [768, 0]
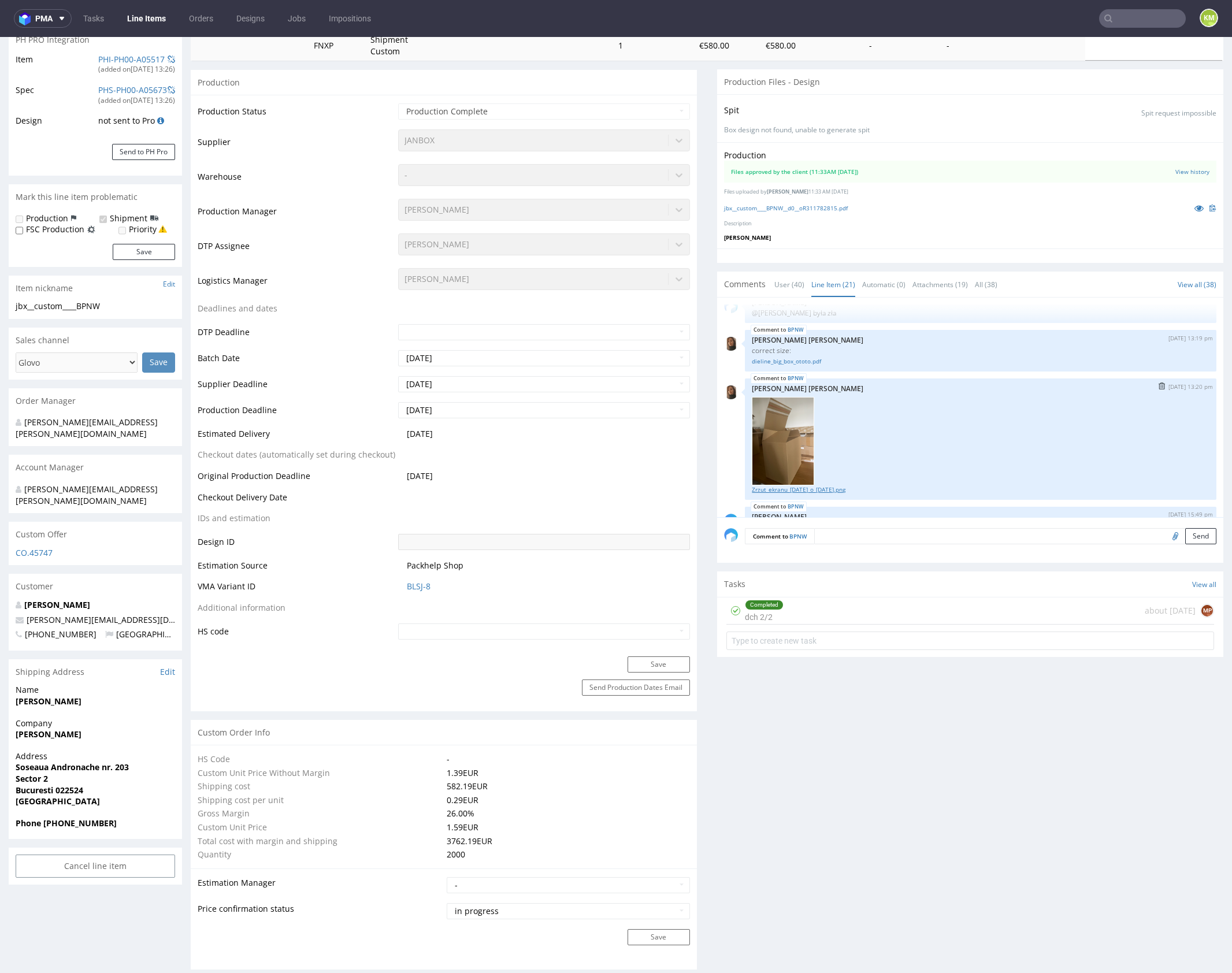
click at [832, 486] on link "Zrzut_ekranu_2023-10-5_o_13.08.39.png" at bounding box center [981, 490] width 458 height 9
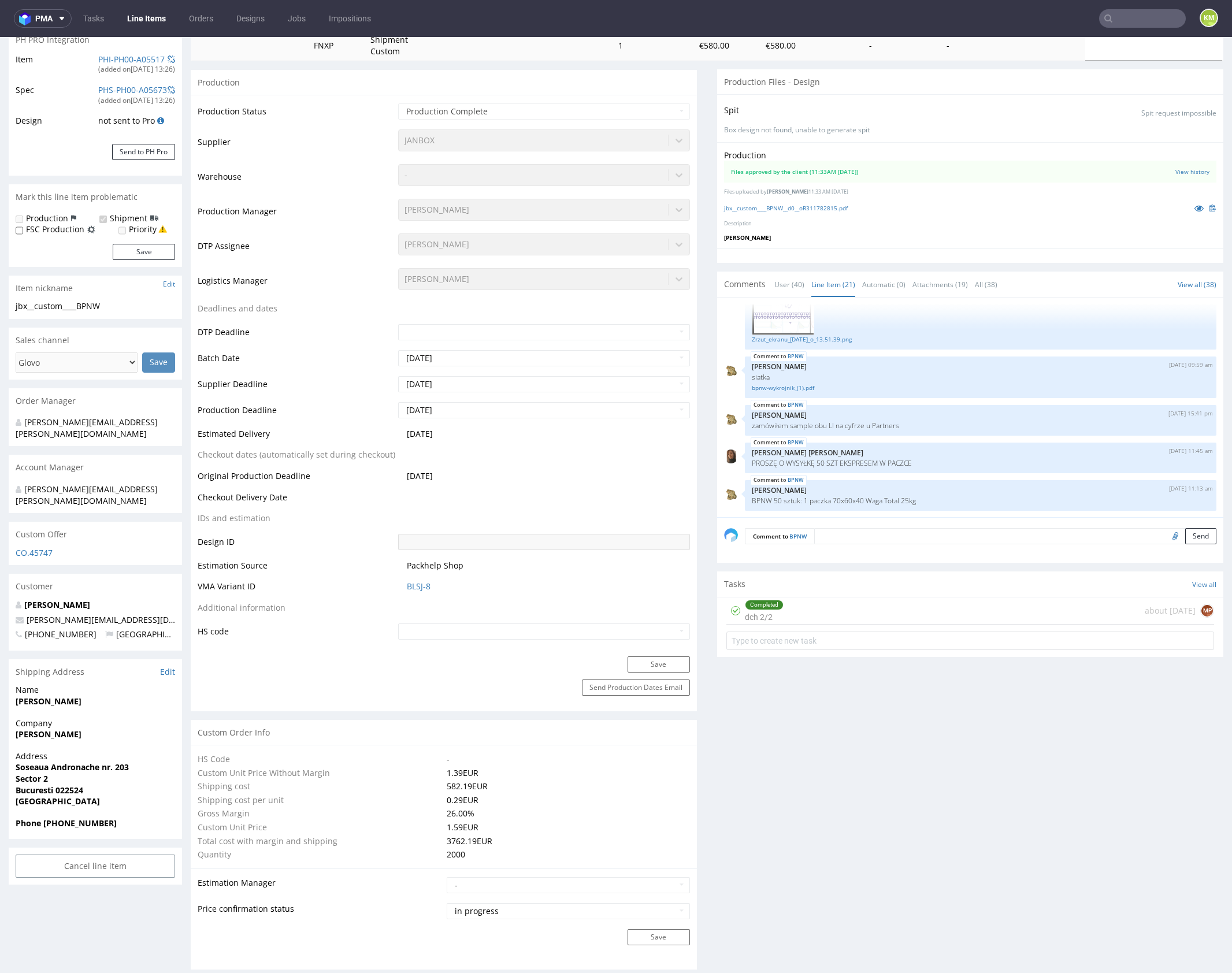
scroll to position [1101, 0]
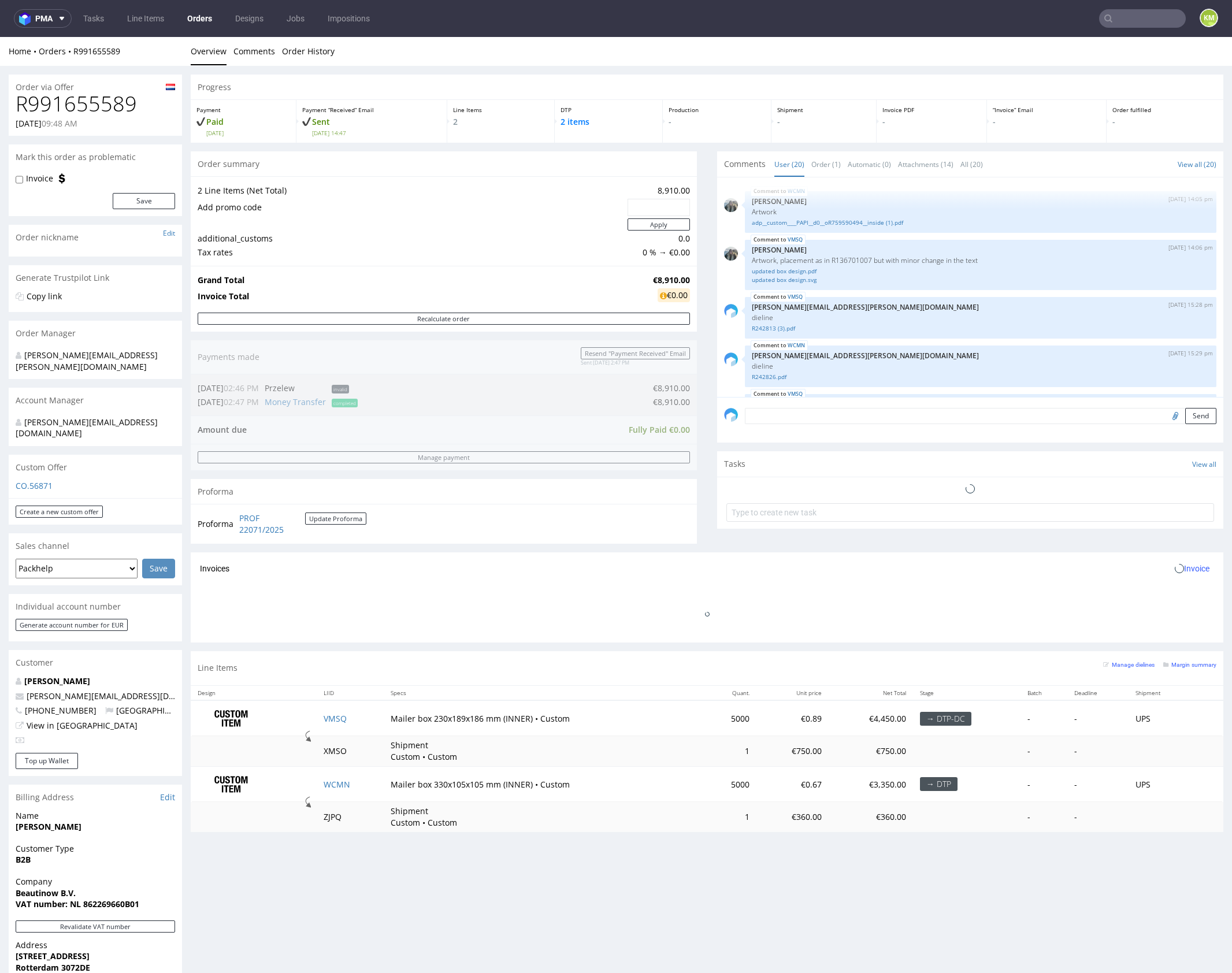
scroll to position [982, 0]
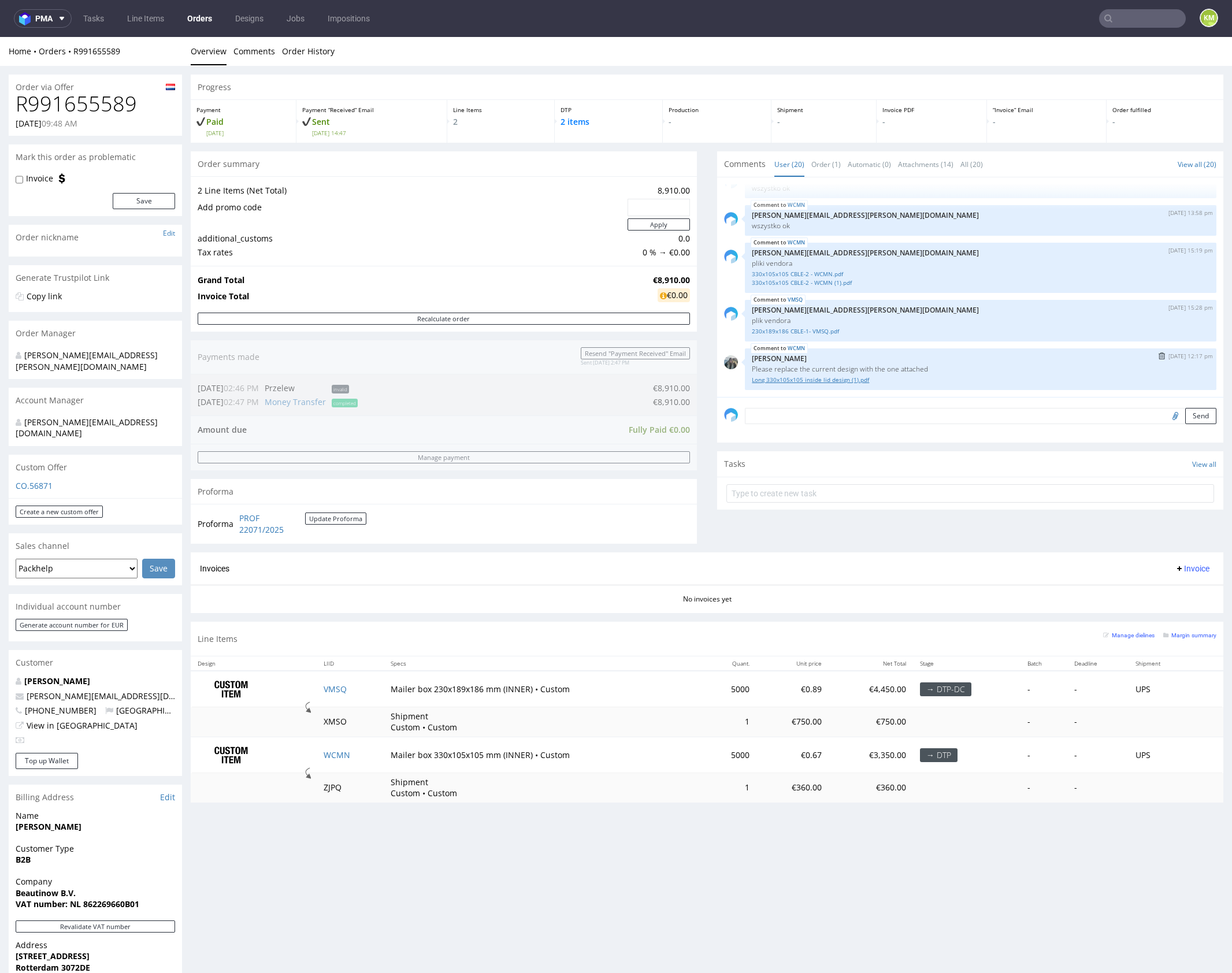
click at [844, 380] on link "Long 330x105x105 inside lid design (1).pdf" at bounding box center [981, 380] width 458 height 9
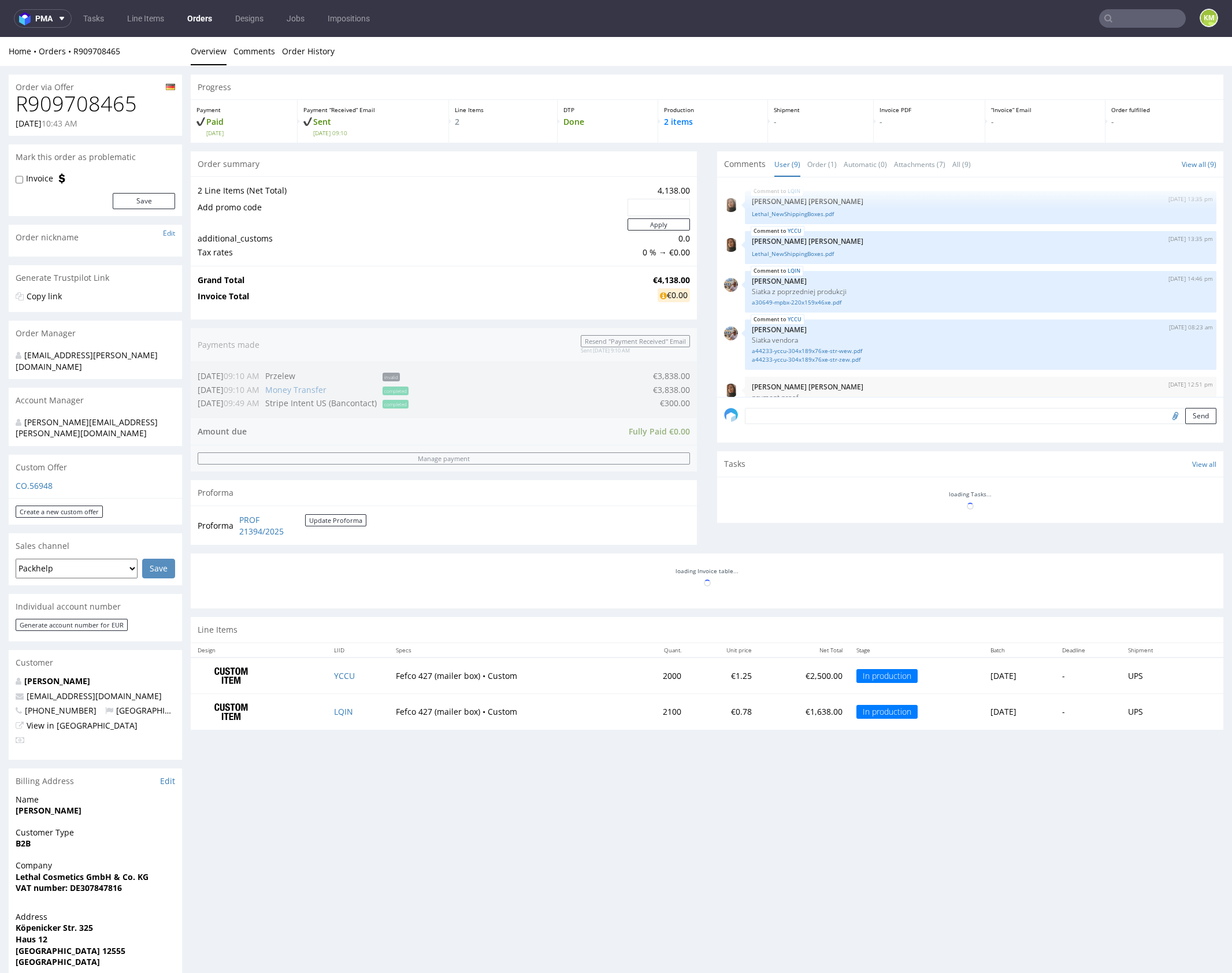
scroll to position [218, 0]
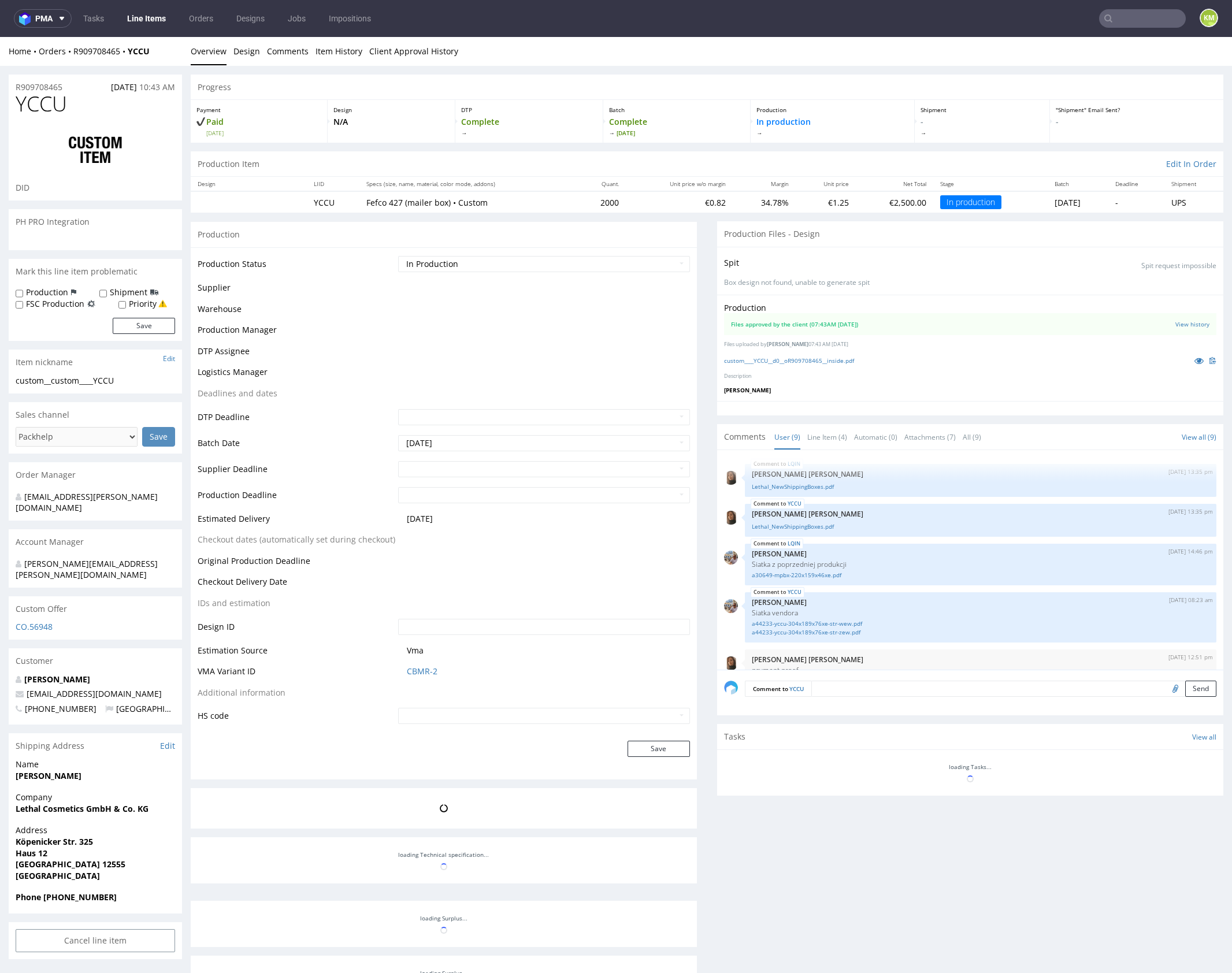
scroll to position [218, 0]
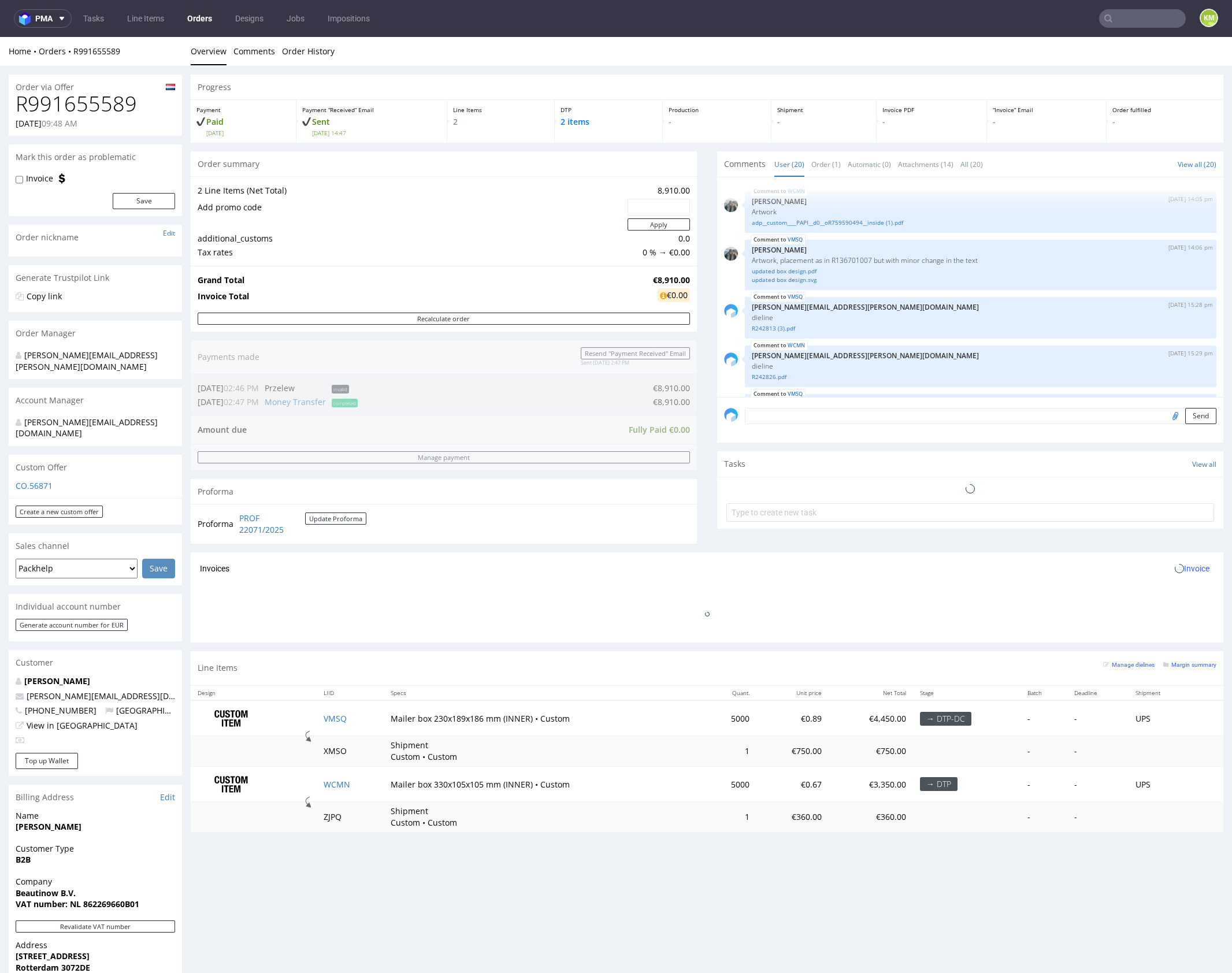
scroll to position [982, 0]
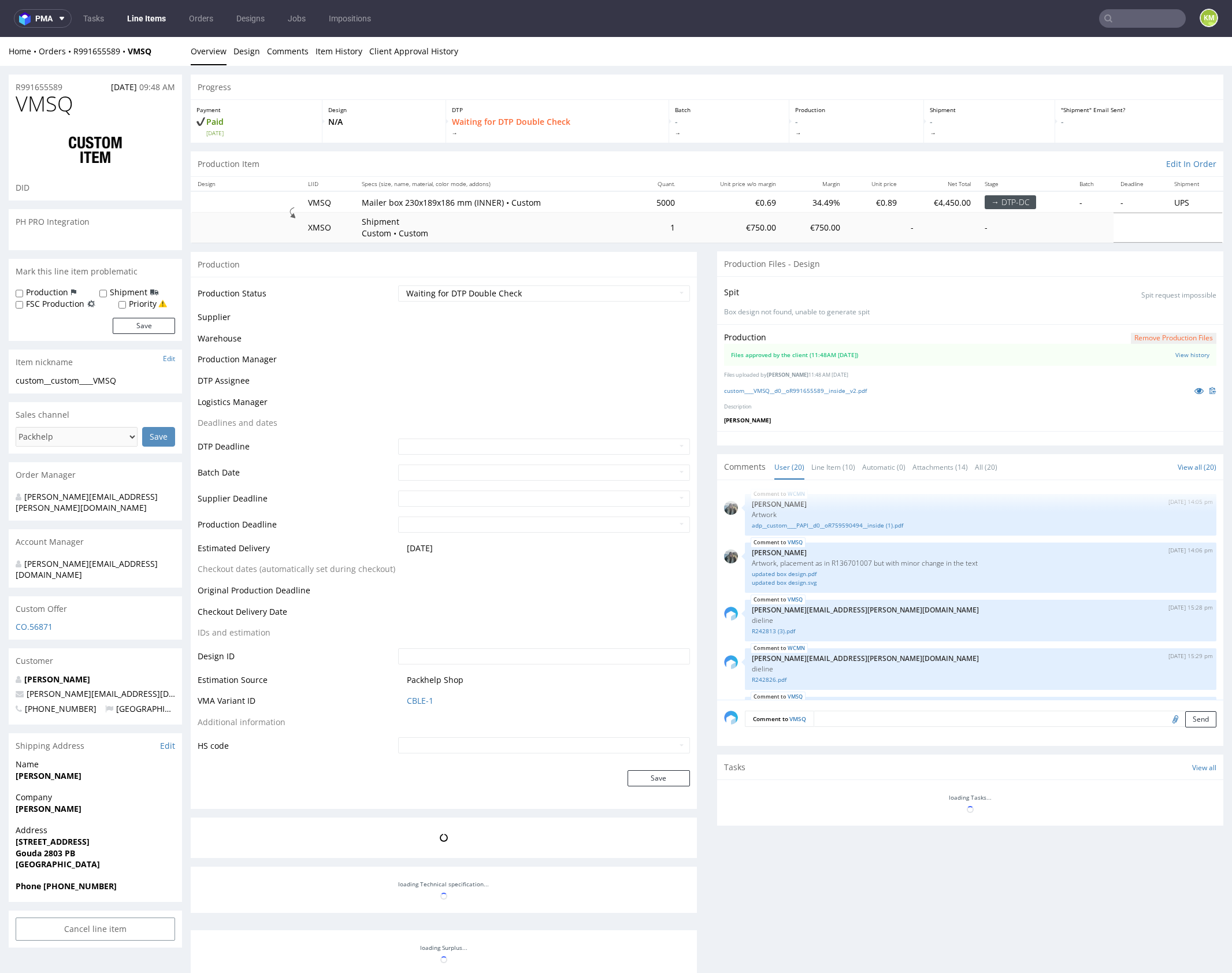
scroll to position [982, 0]
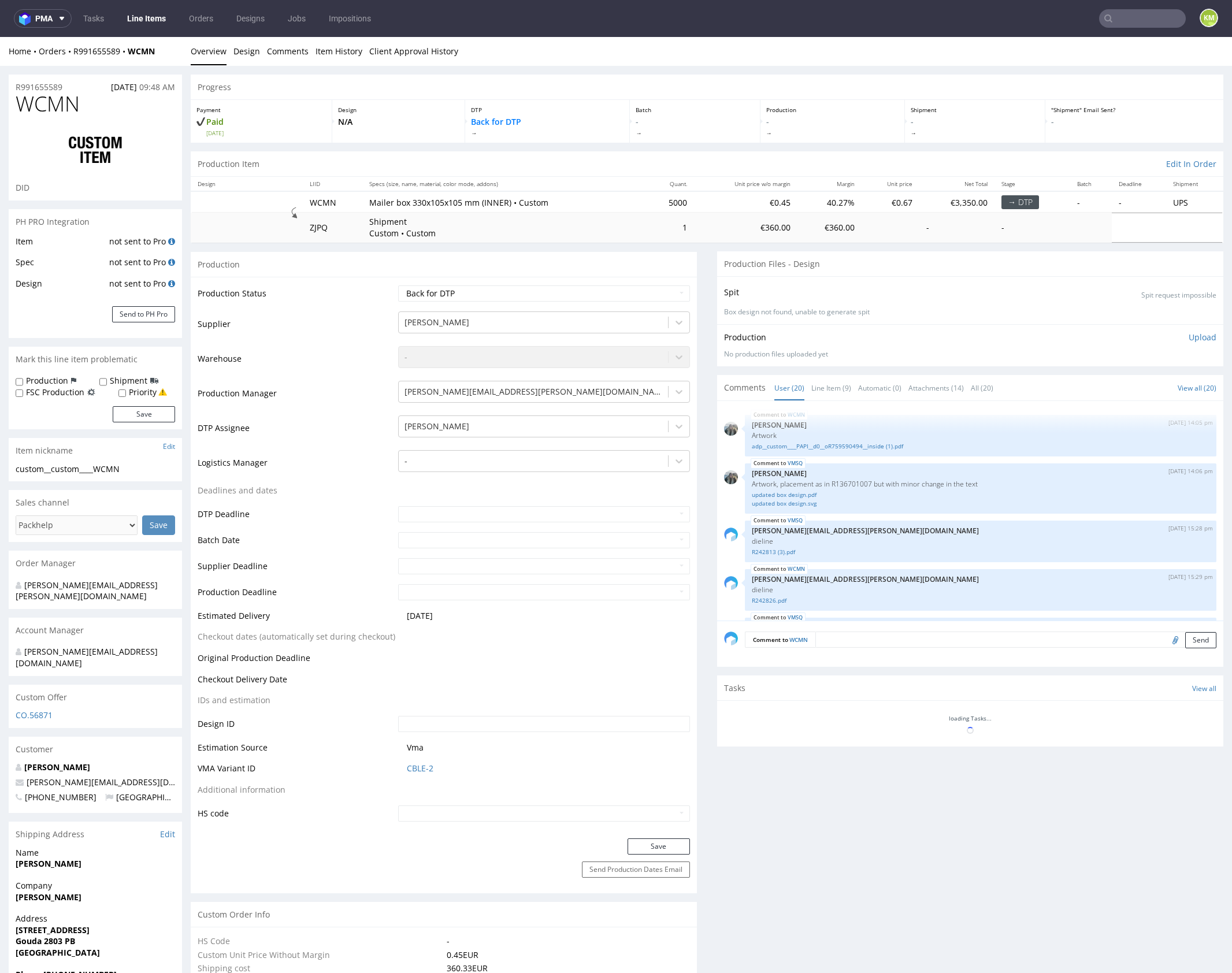
scroll to position [982, 0]
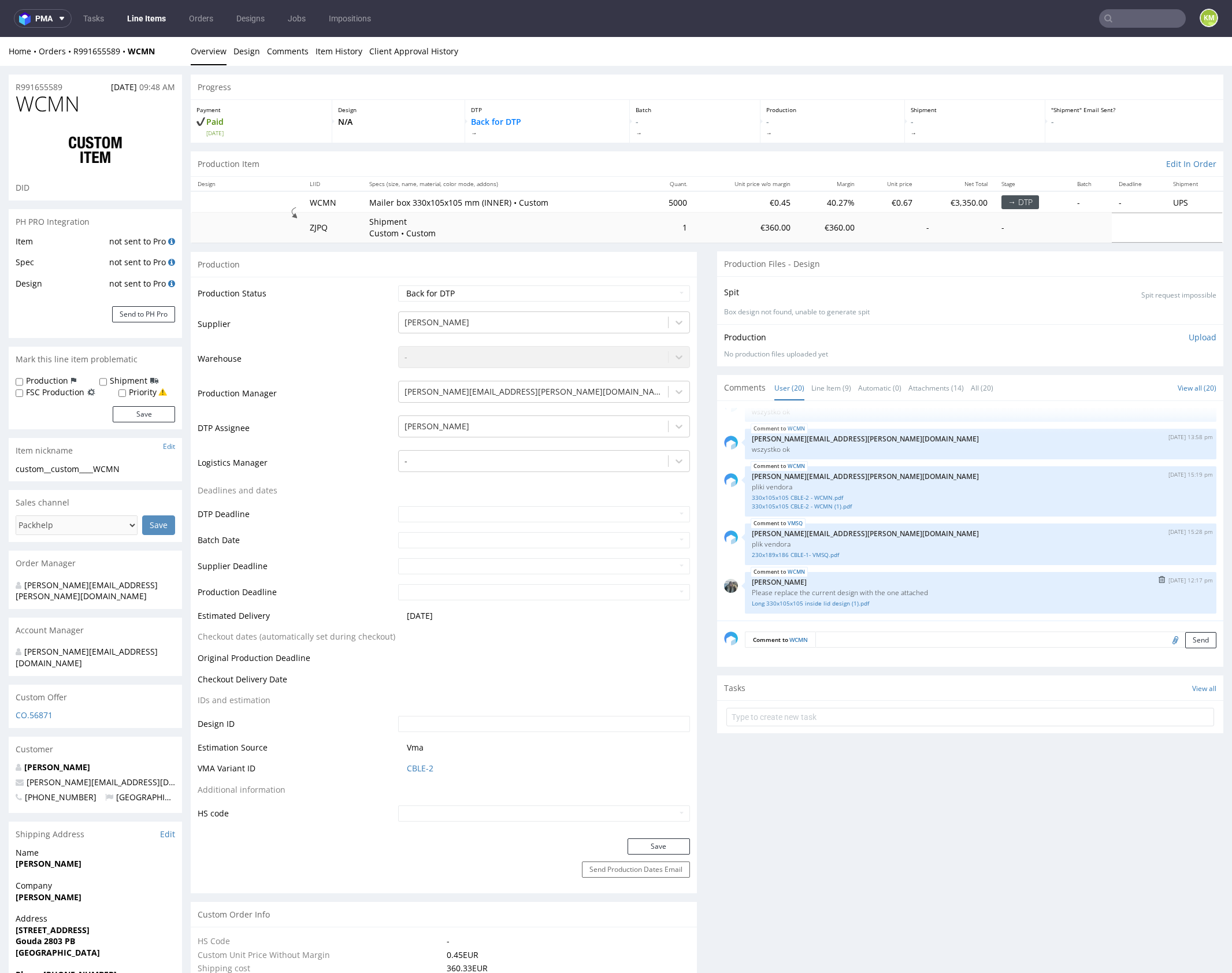
click at [863, 572] on div "WCMN 15th Oct 25 | 12:17 pm Zeniuk Magdalena Please replace the current design …" at bounding box center [981, 593] width 472 height 41
click at [825, 387] on link "Line Item (9)" at bounding box center [831, 388] width 40 height 25
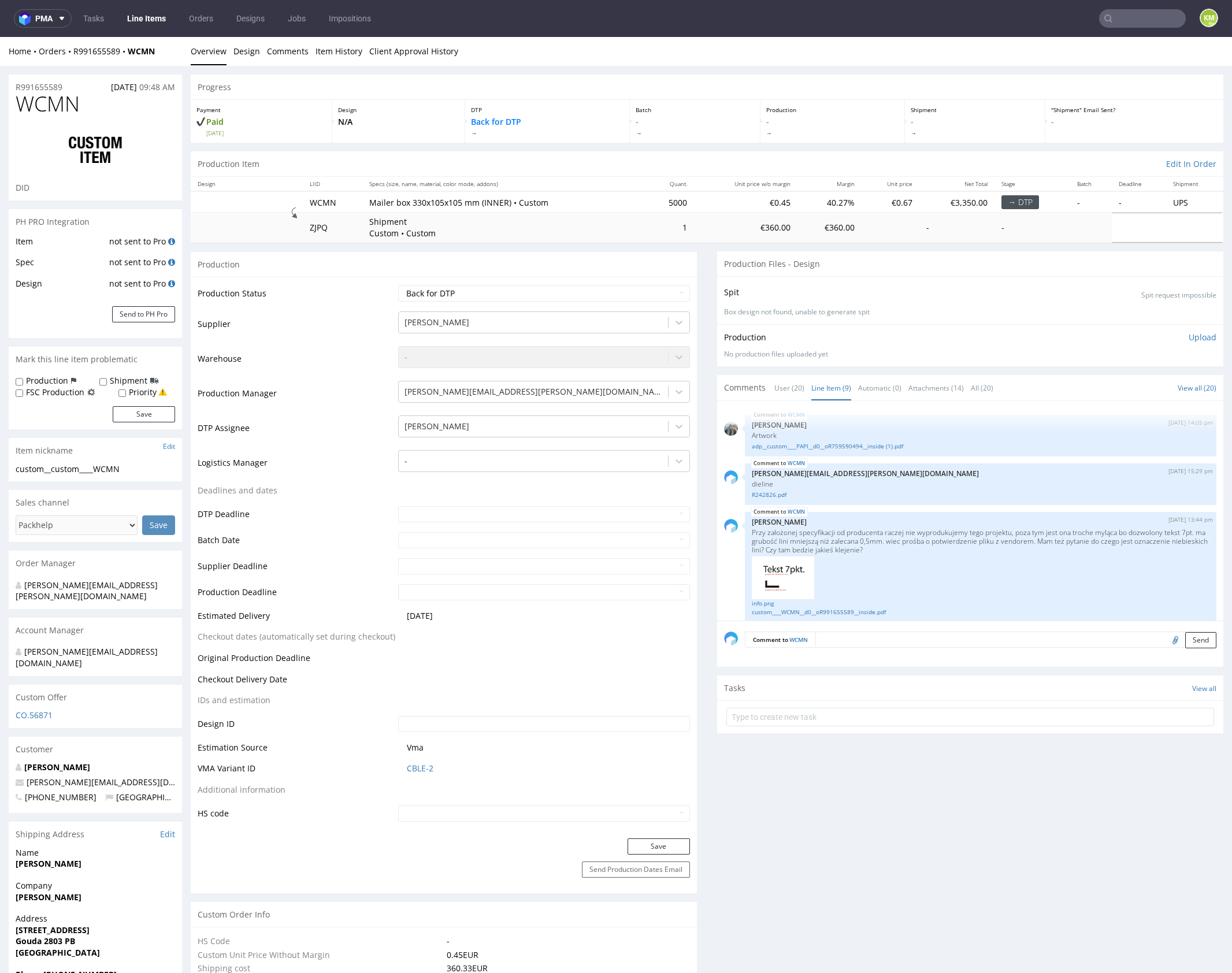
click at [327, 48] on link "Item History" at bounding box center [339, 51] width 47 height 28
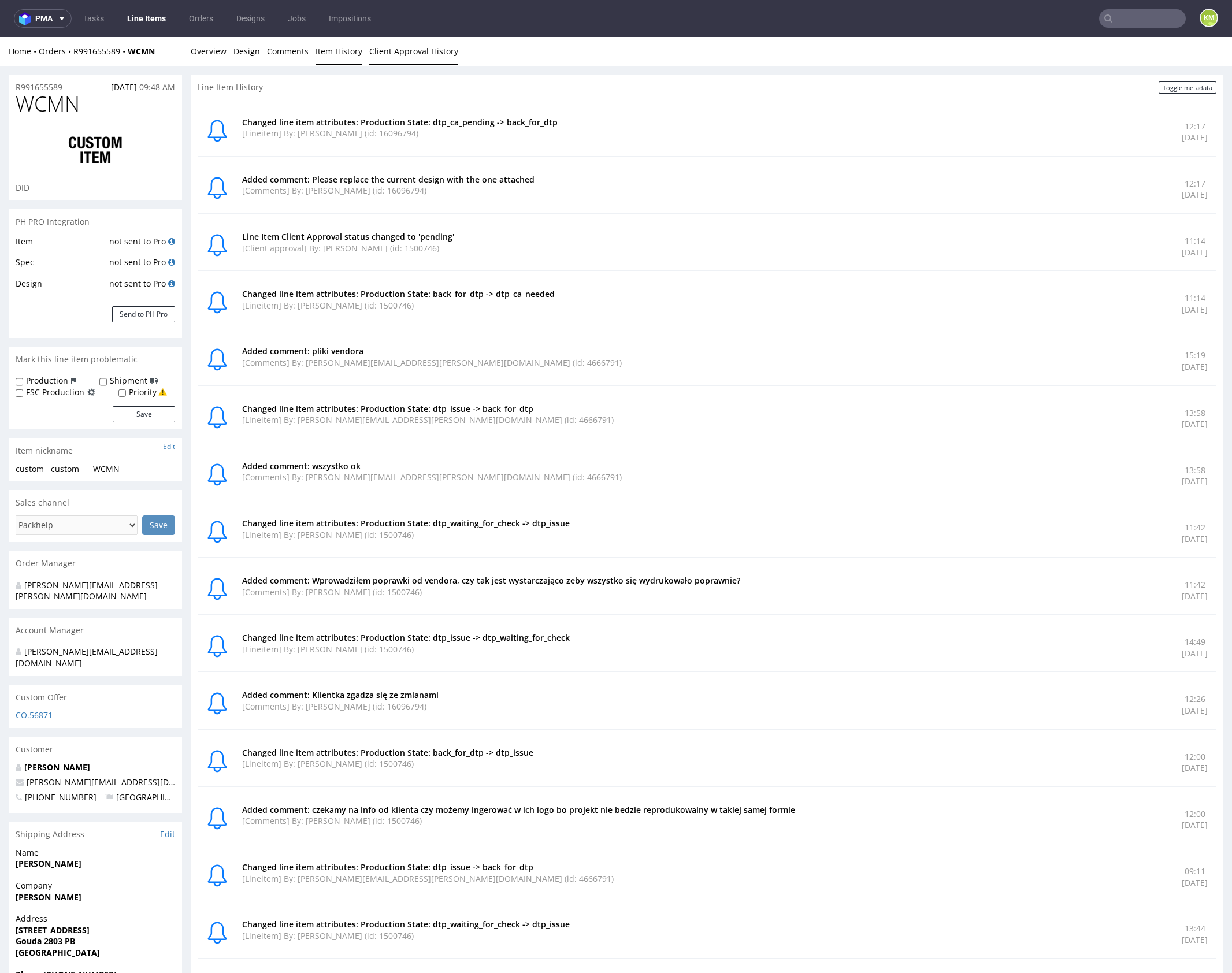
click at [412, 56] on link "Client Approval History" at bounding box center [414, 51] width 89 height 28
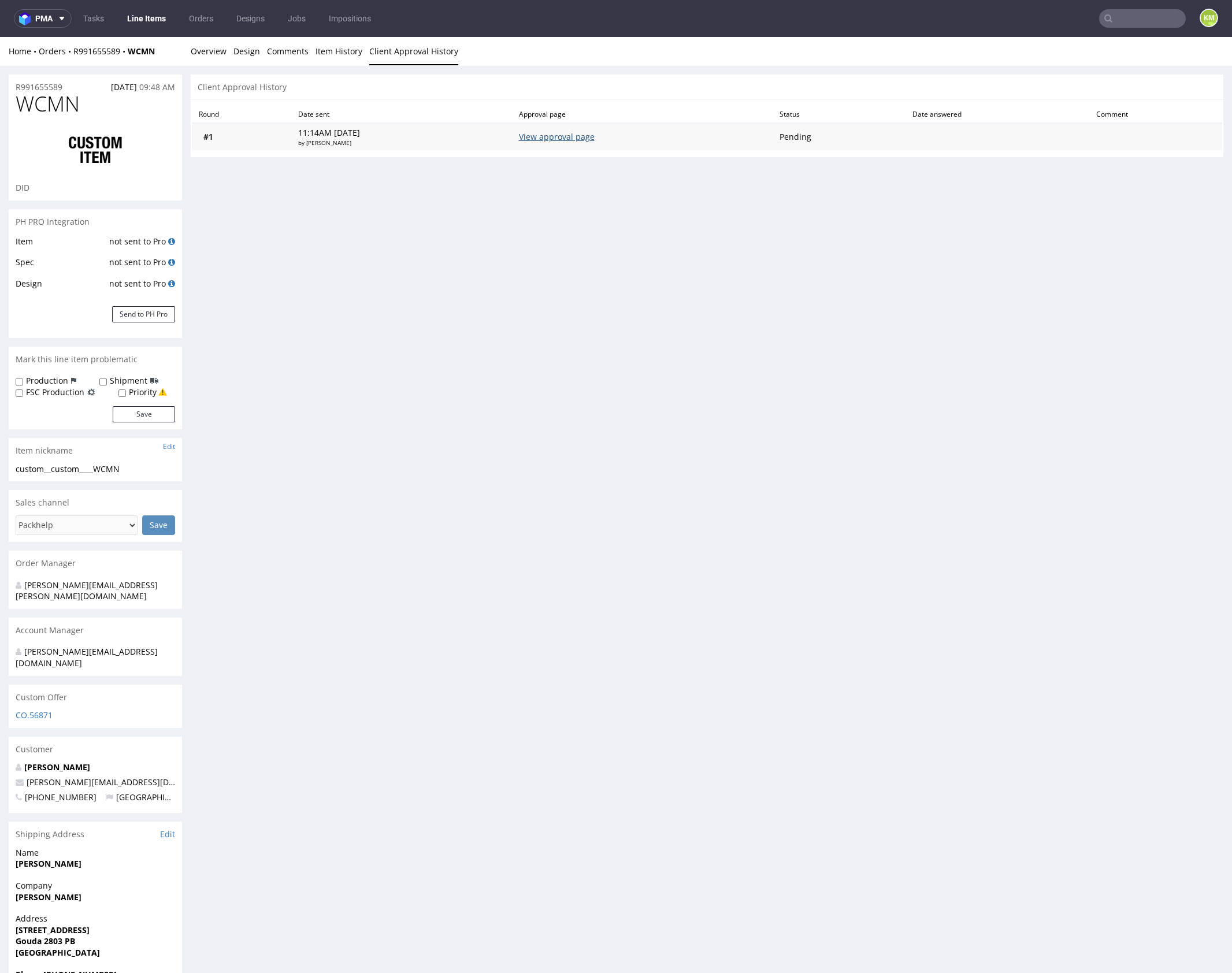
click at [595, 137] on link "View approval page" at bounding box center [556, 137] width 76 height 11
drag, startPoint x: 252, startPoint y: 48, endPoint x: 232, endPoint y: 50, distance: 20.1
click at [252, 48] on link "Design" at bounding box center [247, 51] width 27 height 28
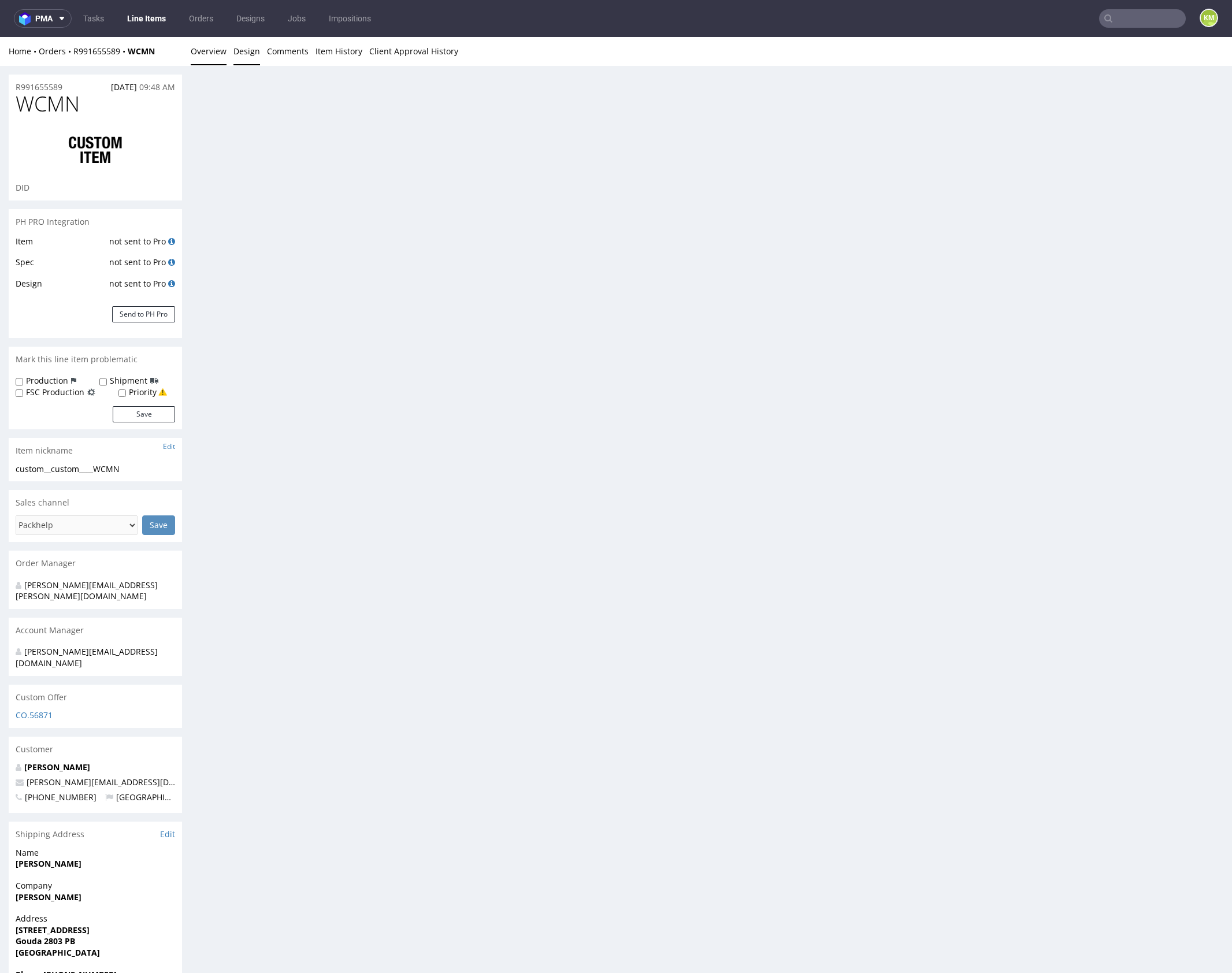
click at [216, 52] on link "Overview" at bounding box center [209, 51] width 36 height 28
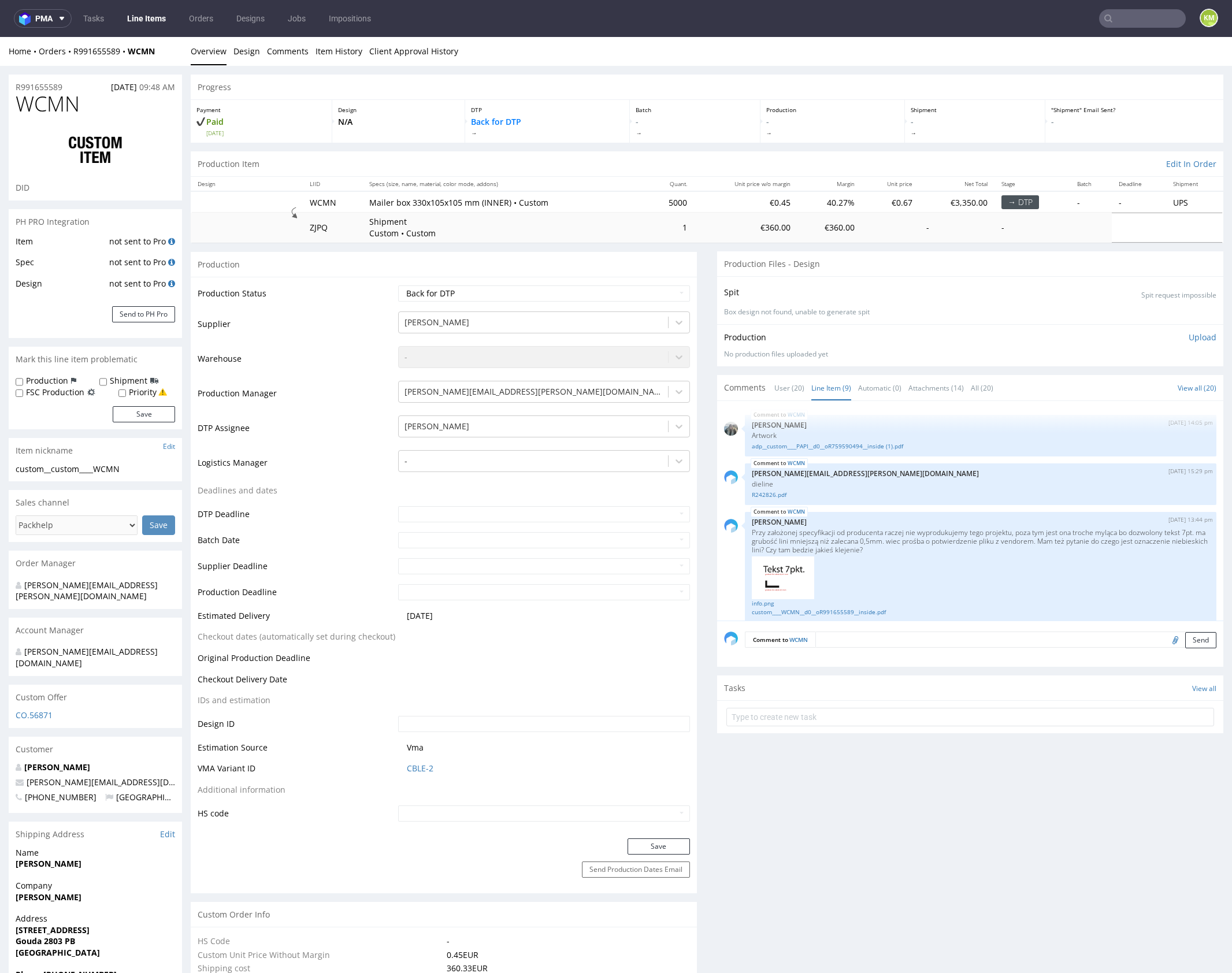
click at [870, 251] on div "Production Files - Design" at bounding box center [970, 264] width 506 height 26
click at [866, 464] on div "WCMN 2nd Oct 25 | 15:29 pm maciej.sikora@packhelp.com dieline R242826.pdf" at bounding box center [981, 483] width 472 height 41
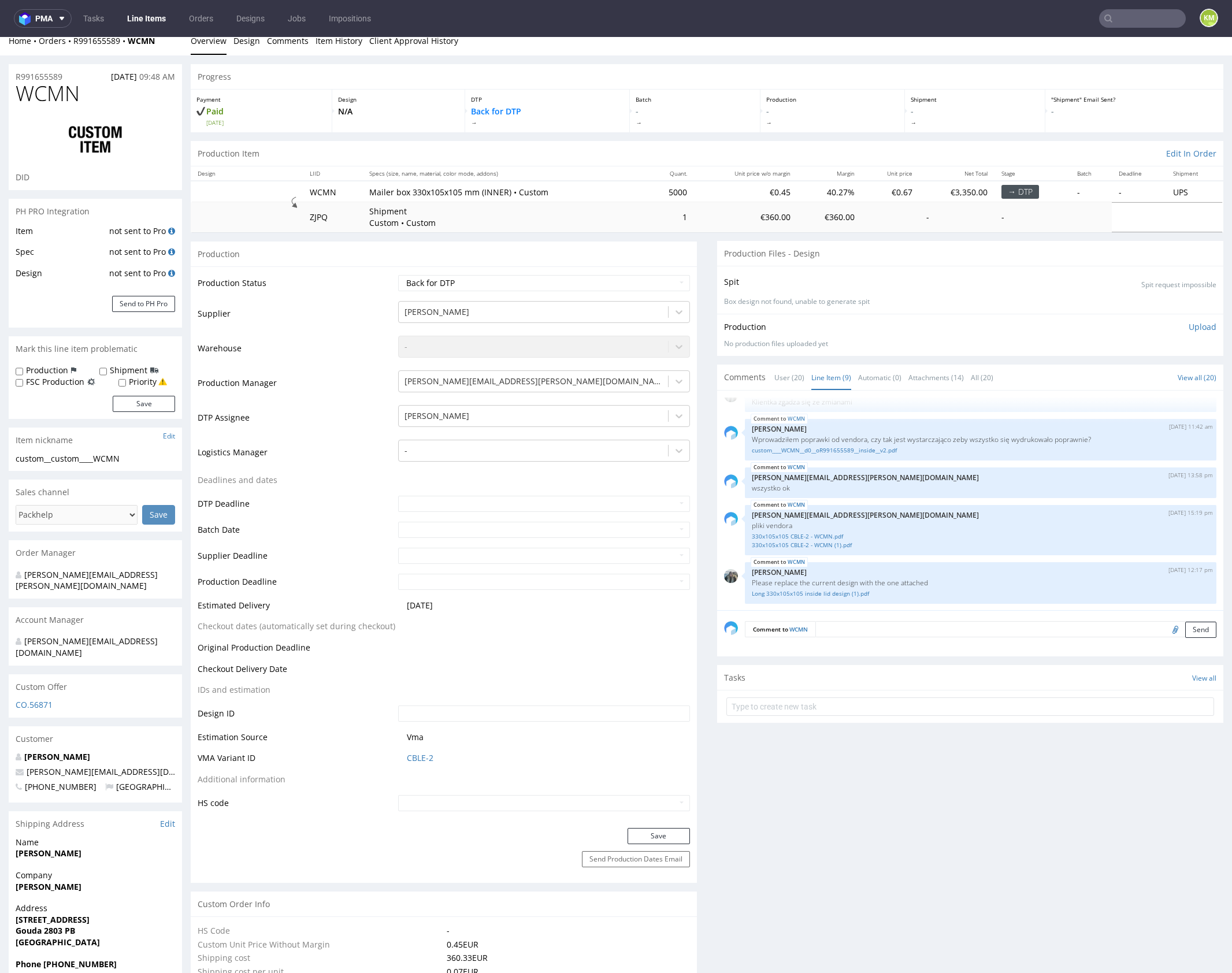
scroll to position [0, 0]
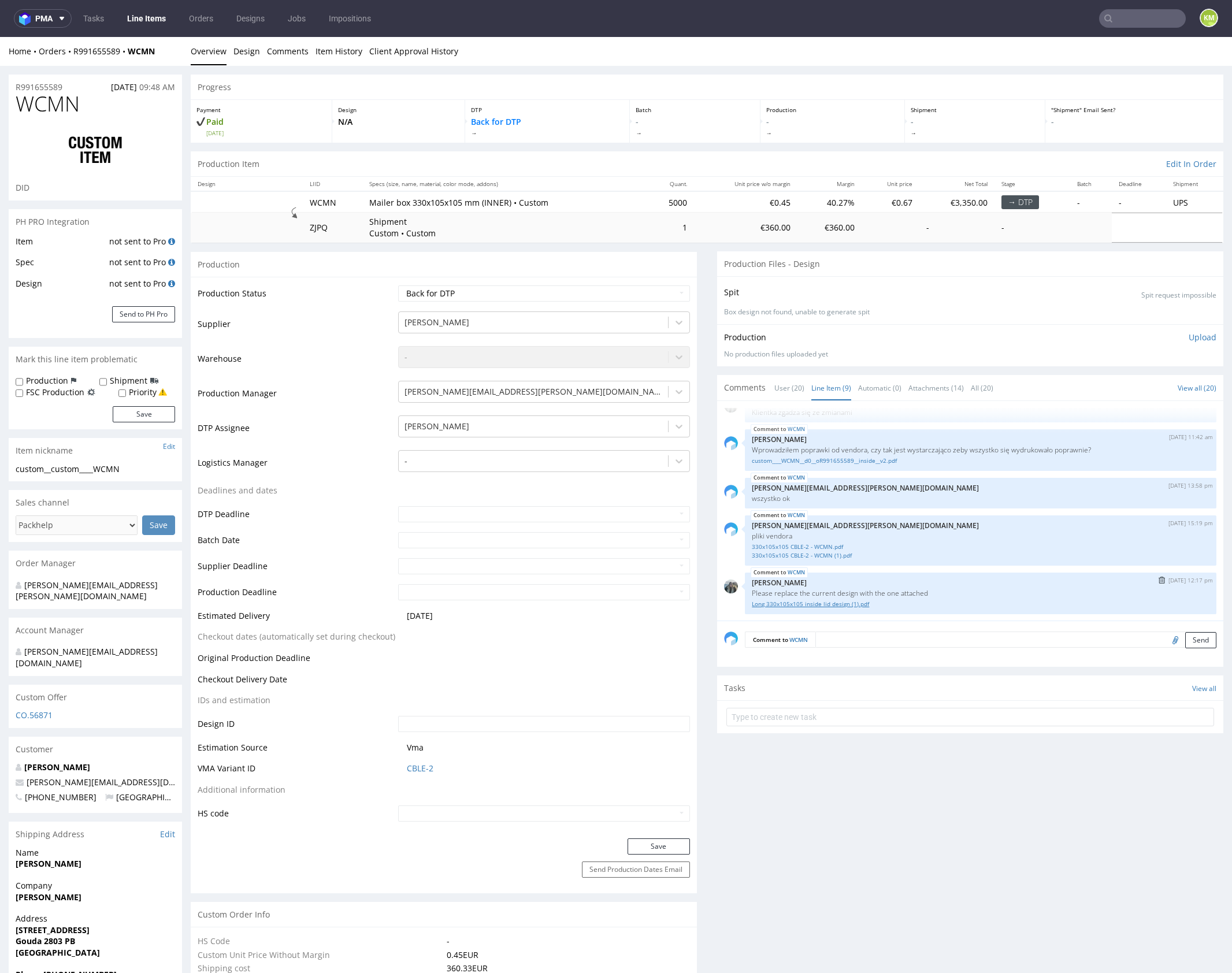
click at [845, 601] on link "Long 330x105x105 inside lid design (1).pdf" at bounding box center [981, 604] width 458 height 9
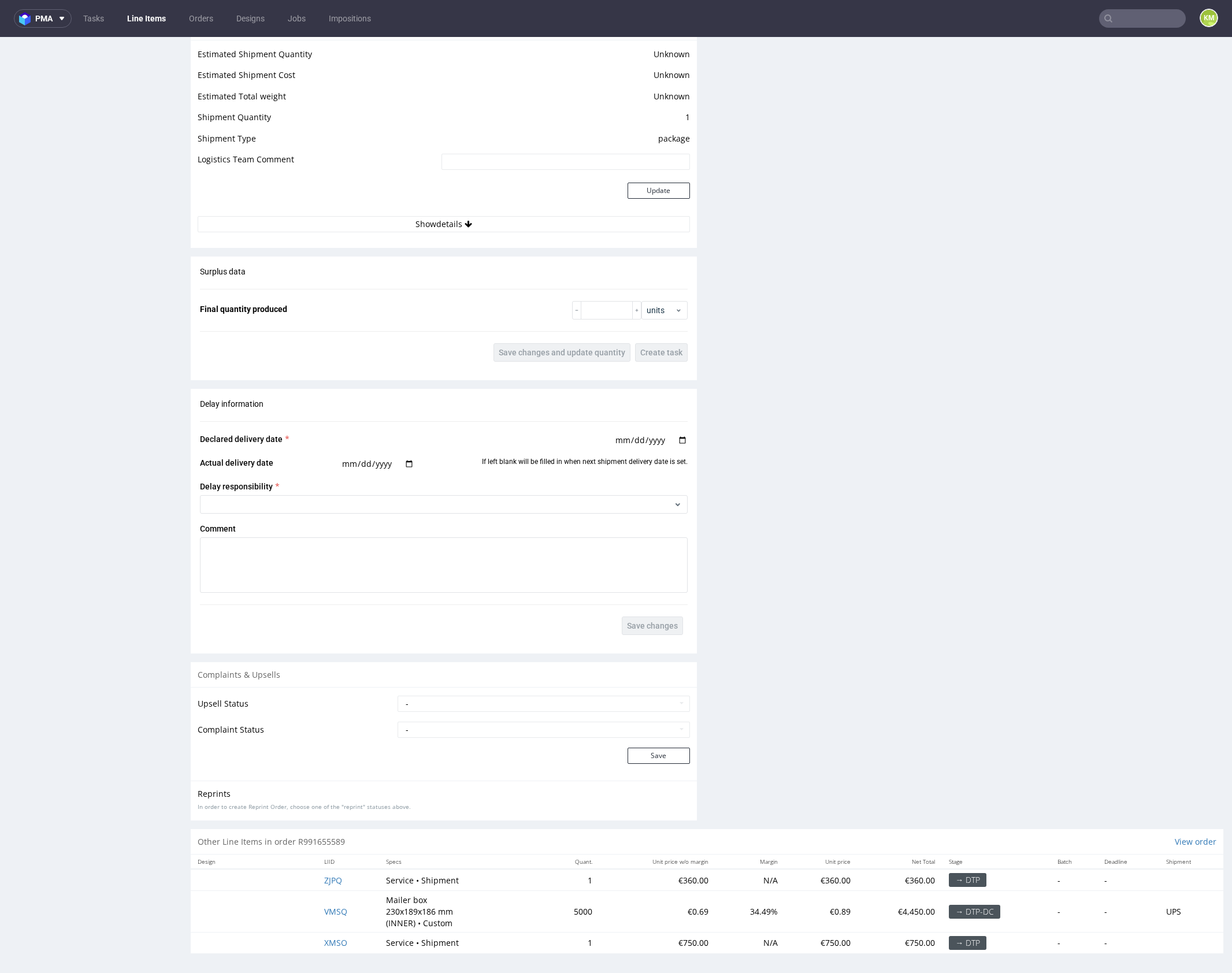
scroll to position [3, 0]
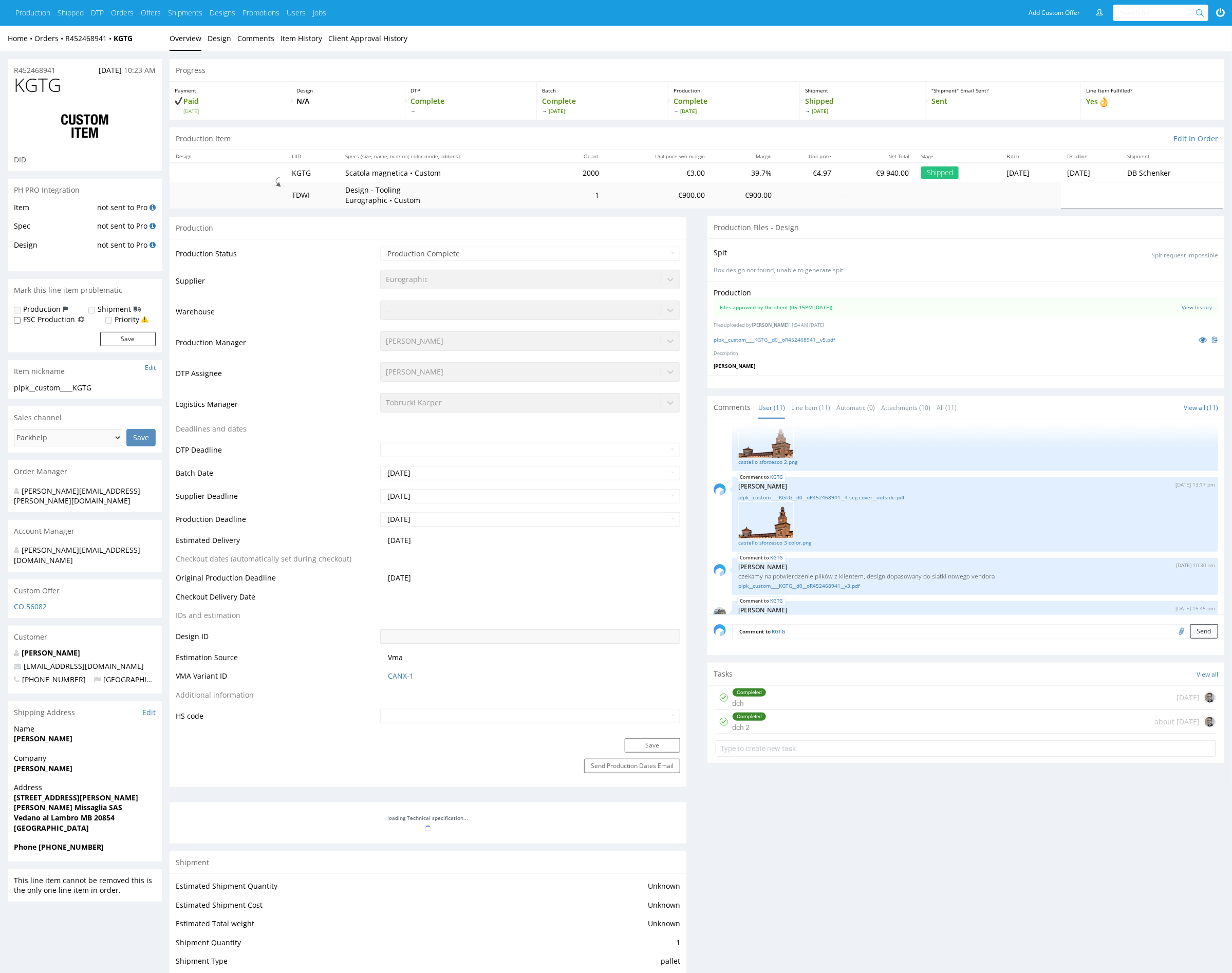
click at [852, 384] on div at bounding box center [966, 382] width 517 height 13
click at [31, 81] on span "KGTG" at bounding box center [38, 85] width 47 height 21
copy span "KGTG"
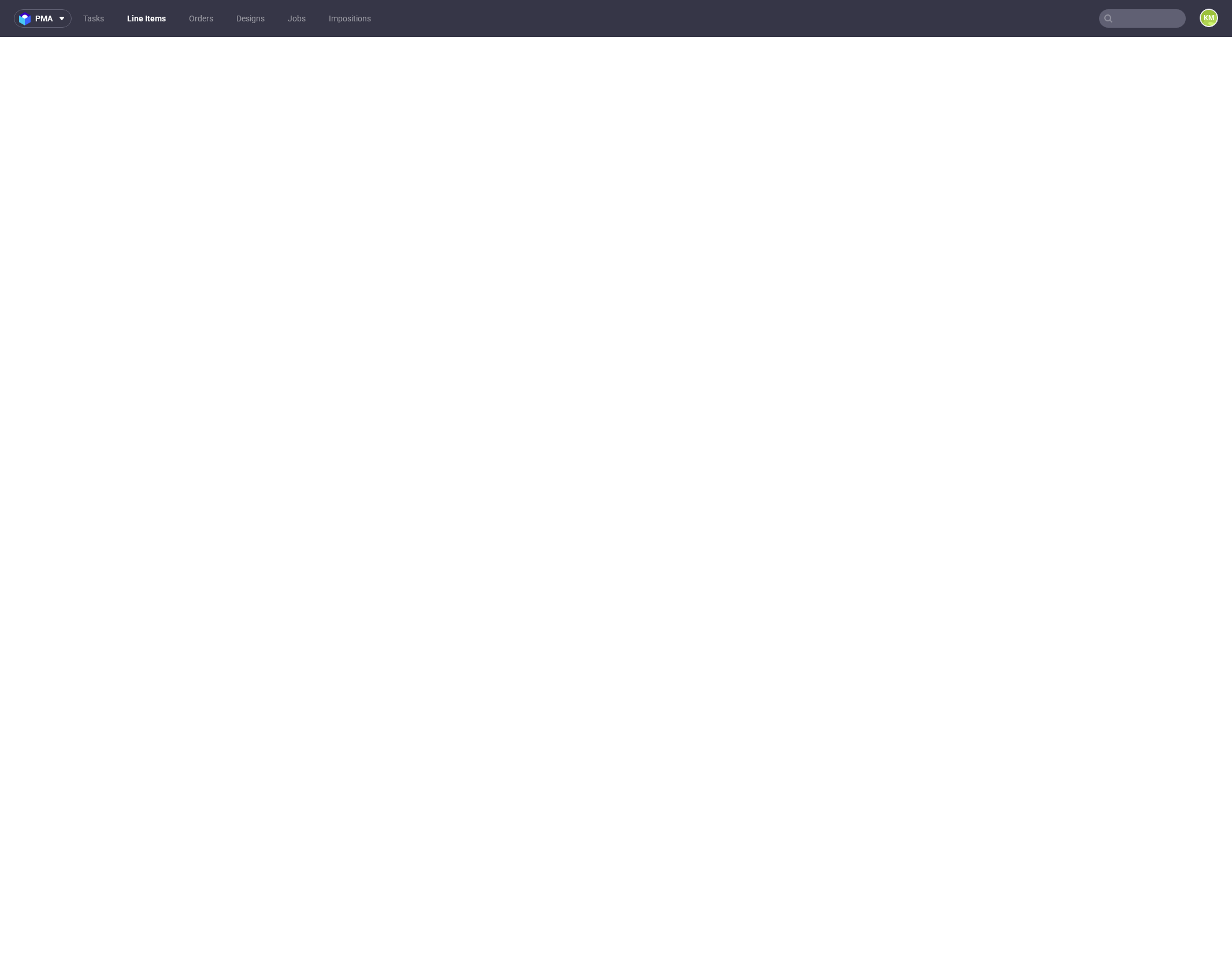
select select "in_progress"
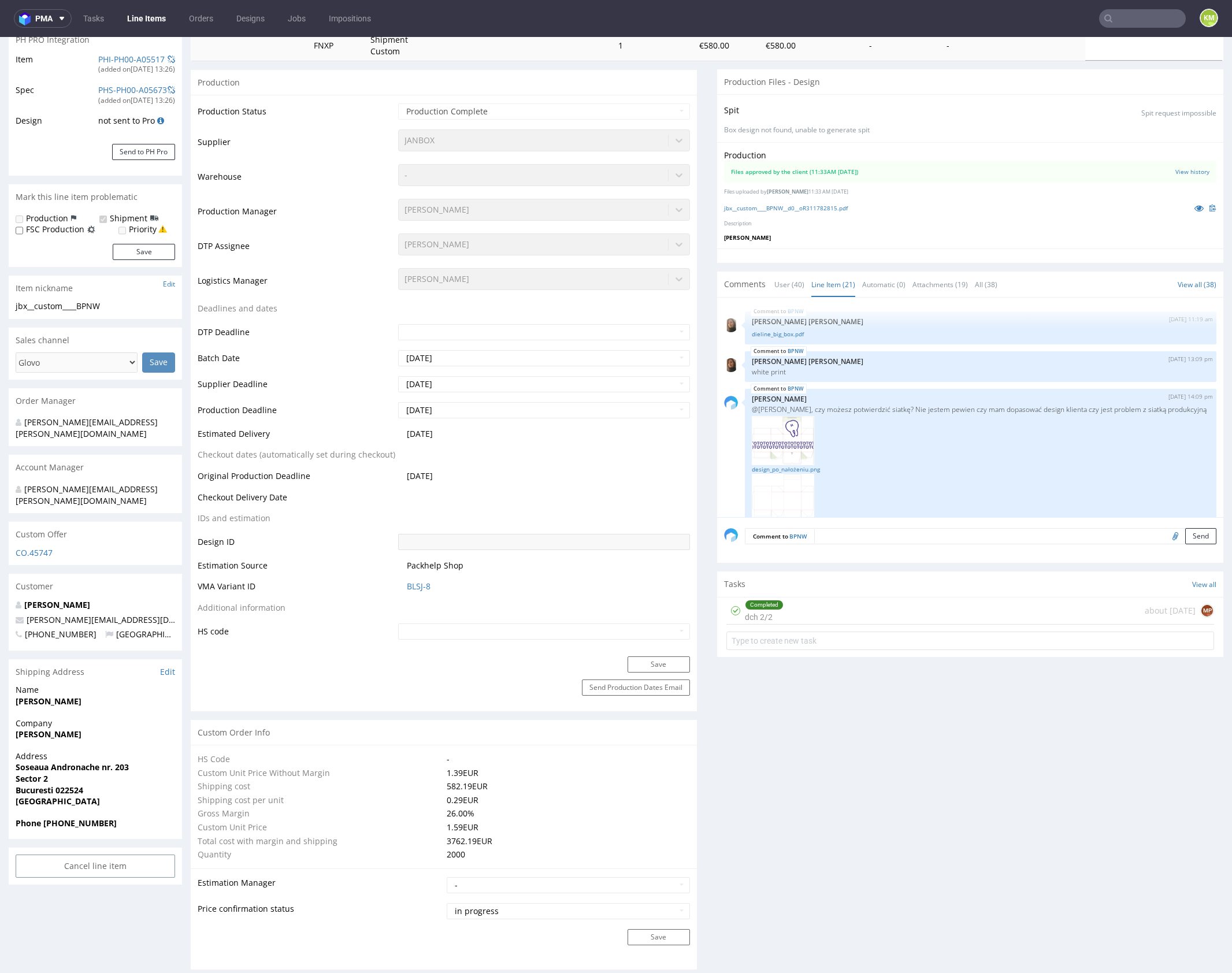
scroll to position [1101, 0]
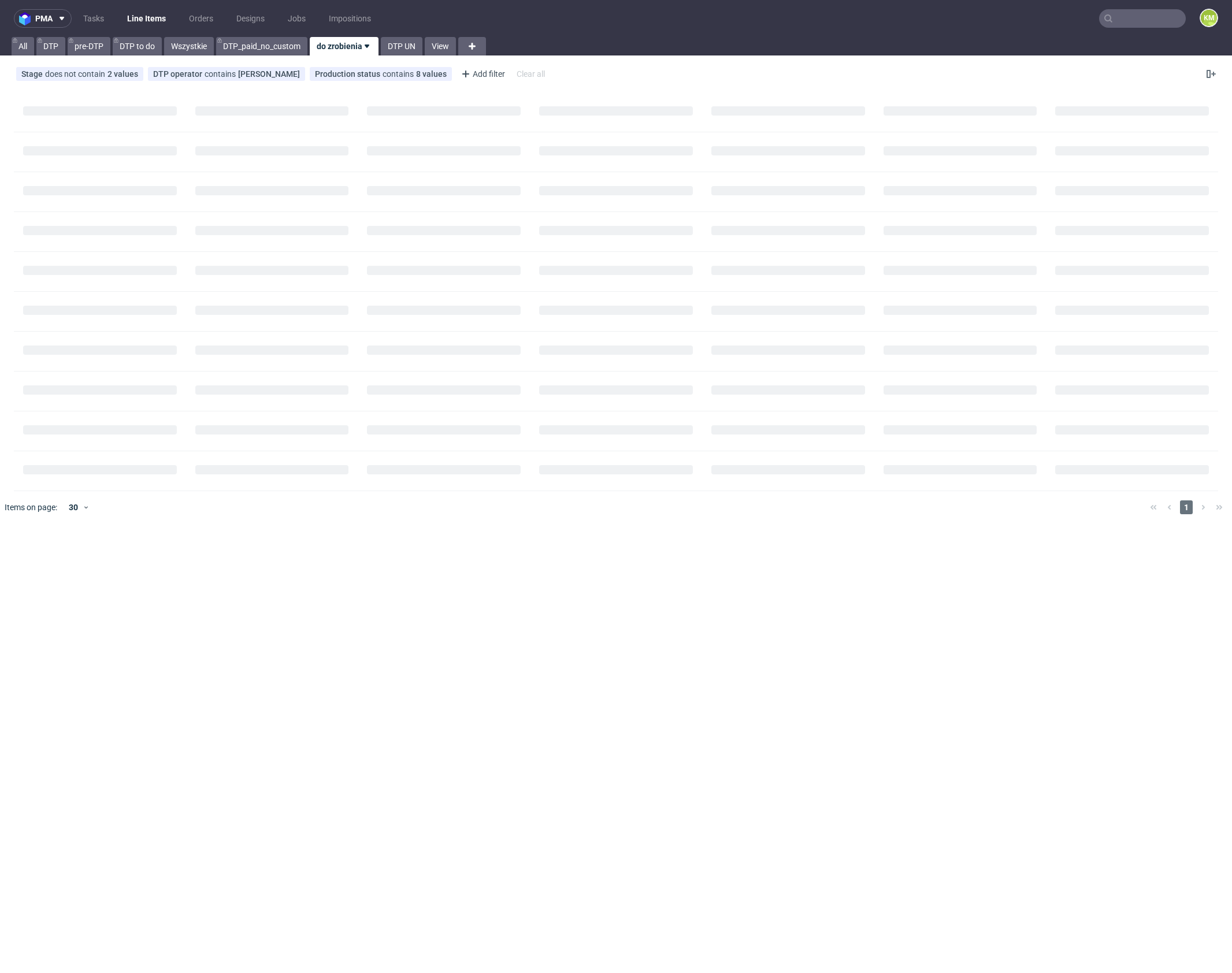
click at [1133, 21] on input "text" at bounding box center [1142, 19] width 87 height 19
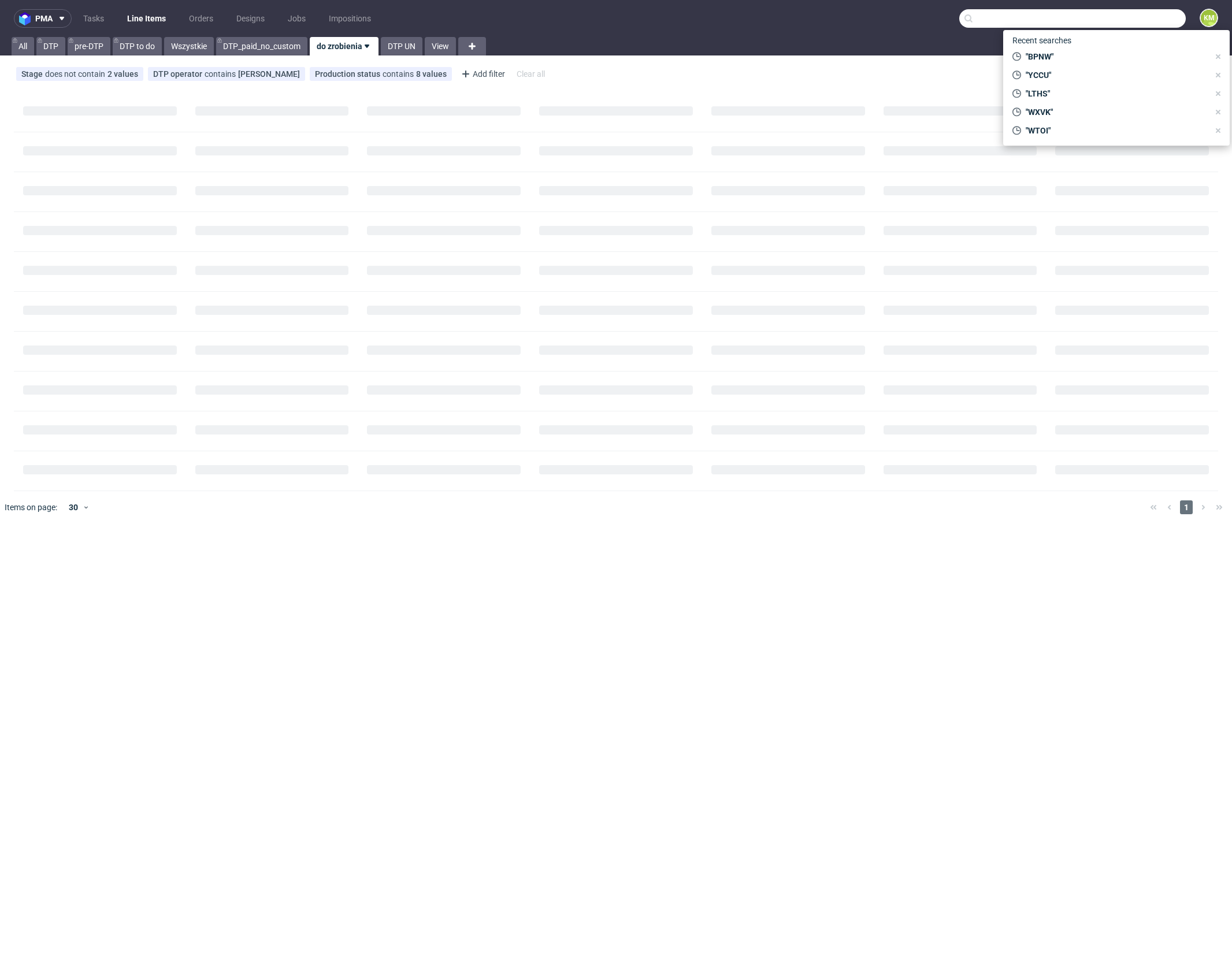
paste input "KGTG"
type input "KGTG"
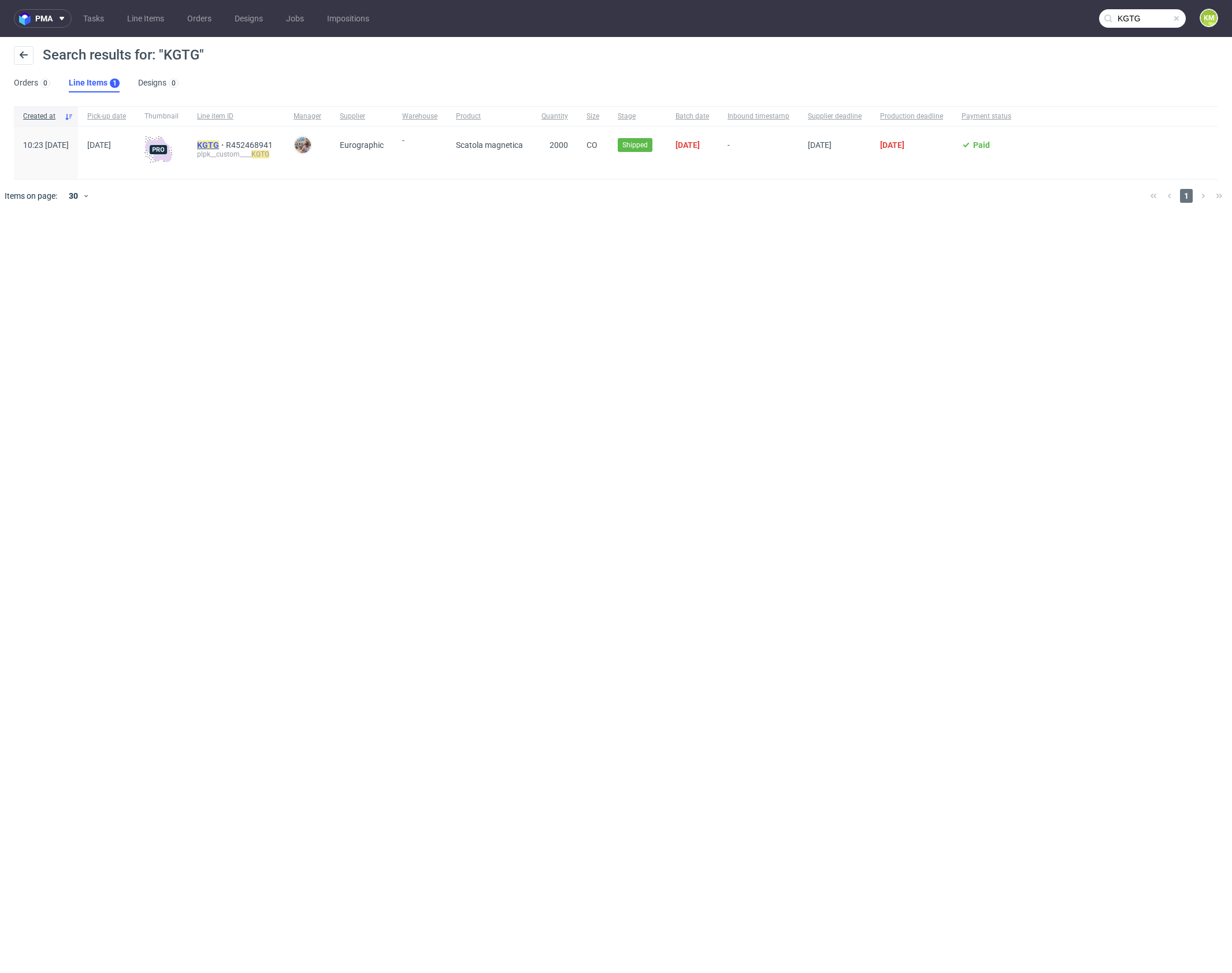
click at [219, 145] on mark "KGTG" at bounding box center [208, 145] width 22 height 9
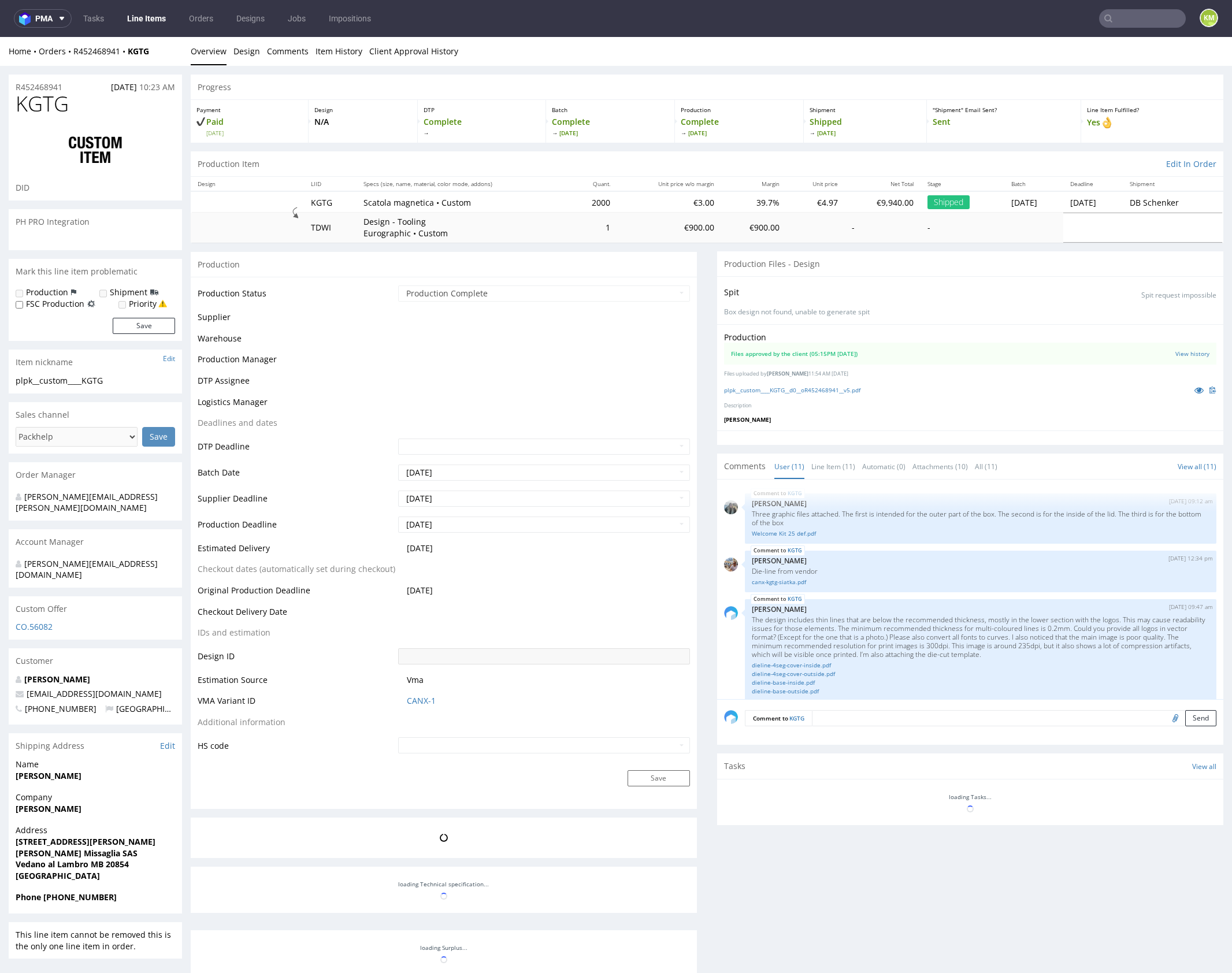
scroll to position [522, 0]
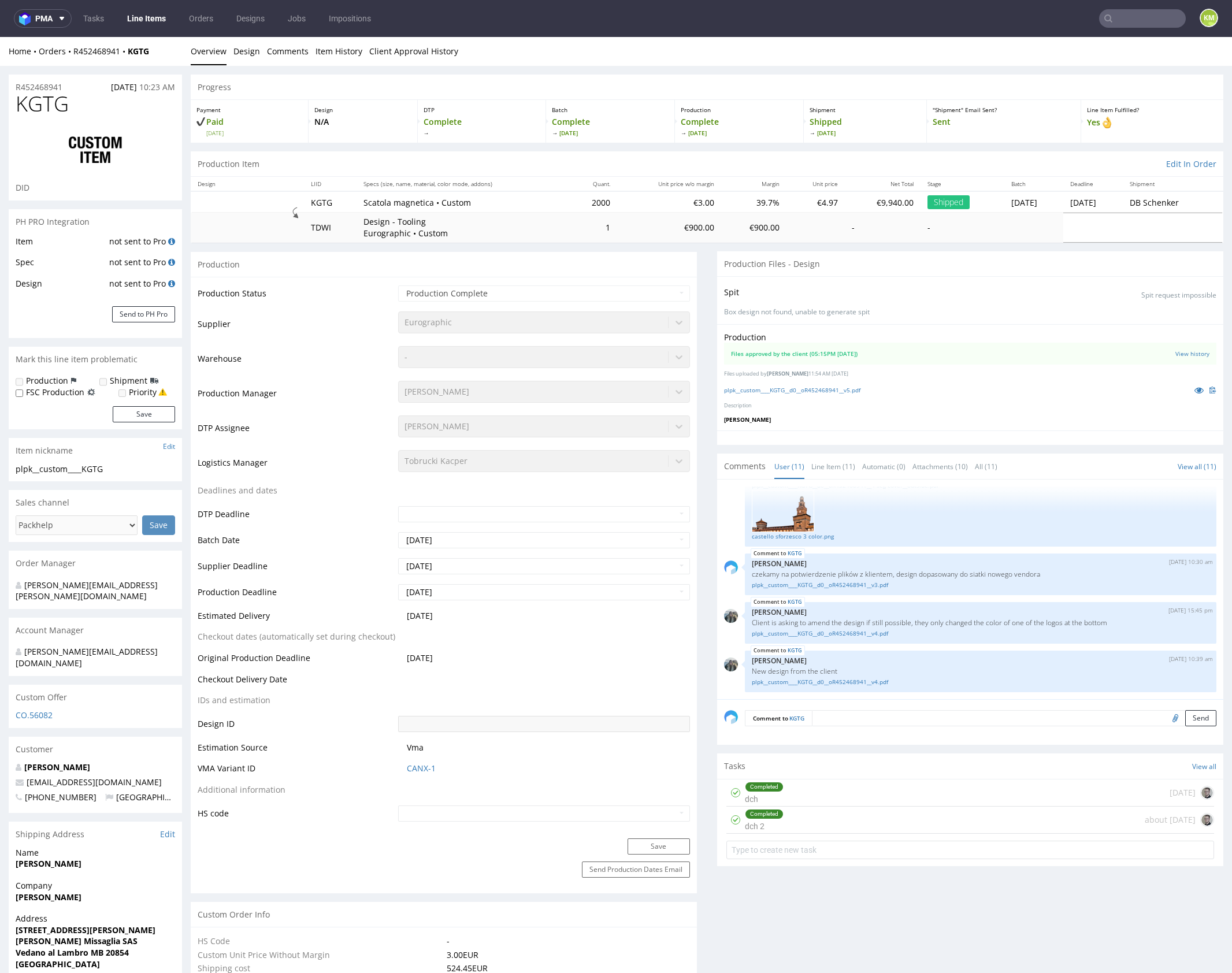
click at [913, 436] on div at bounding box center [970, 437] width 506 height 14
click at [329, 58] on link "Item History" at bounding box center [339, 51] width 47 height 28
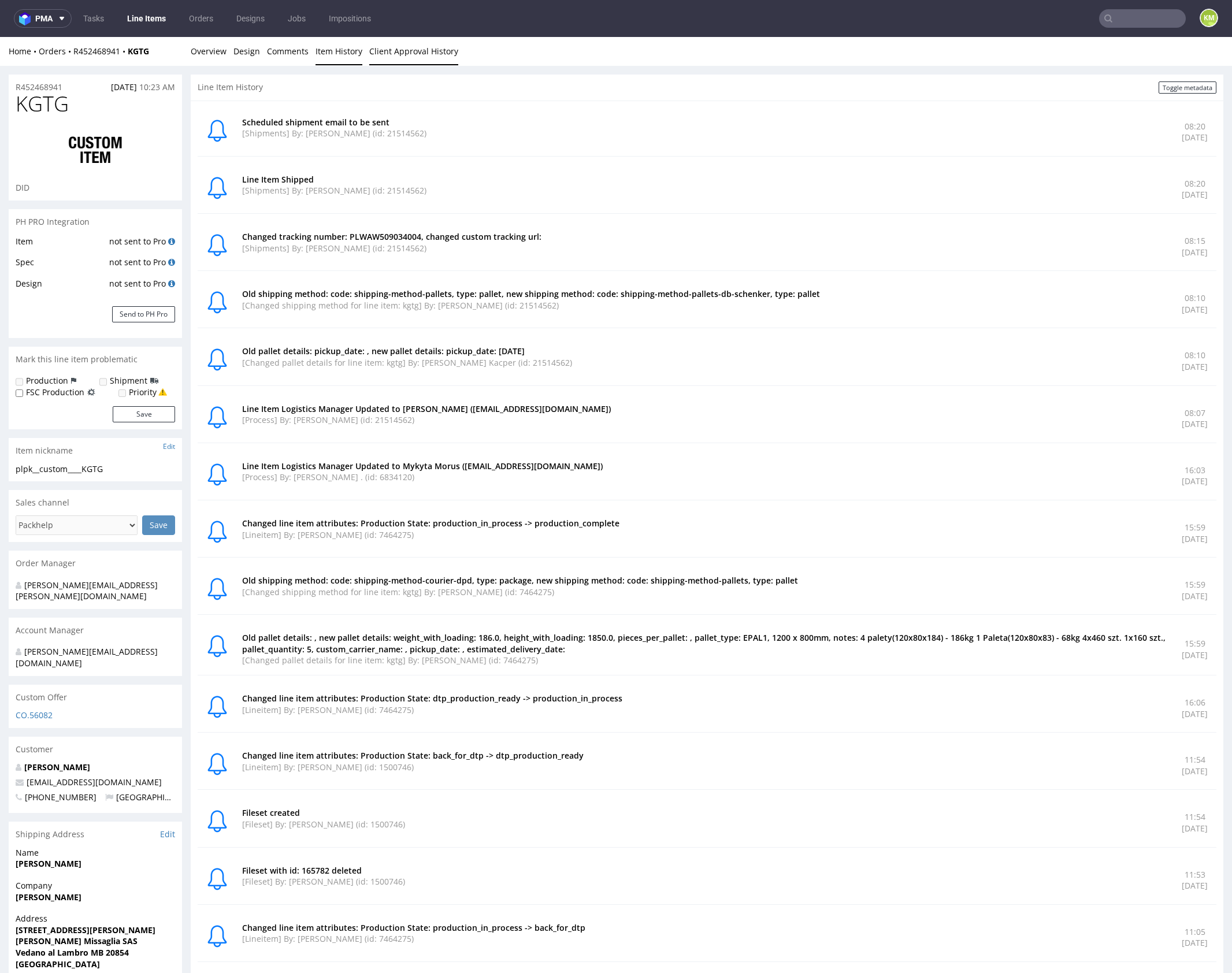
click at [410, 52] on link "Client Approval History" at bounding box center [414, 51] width 89 height 28
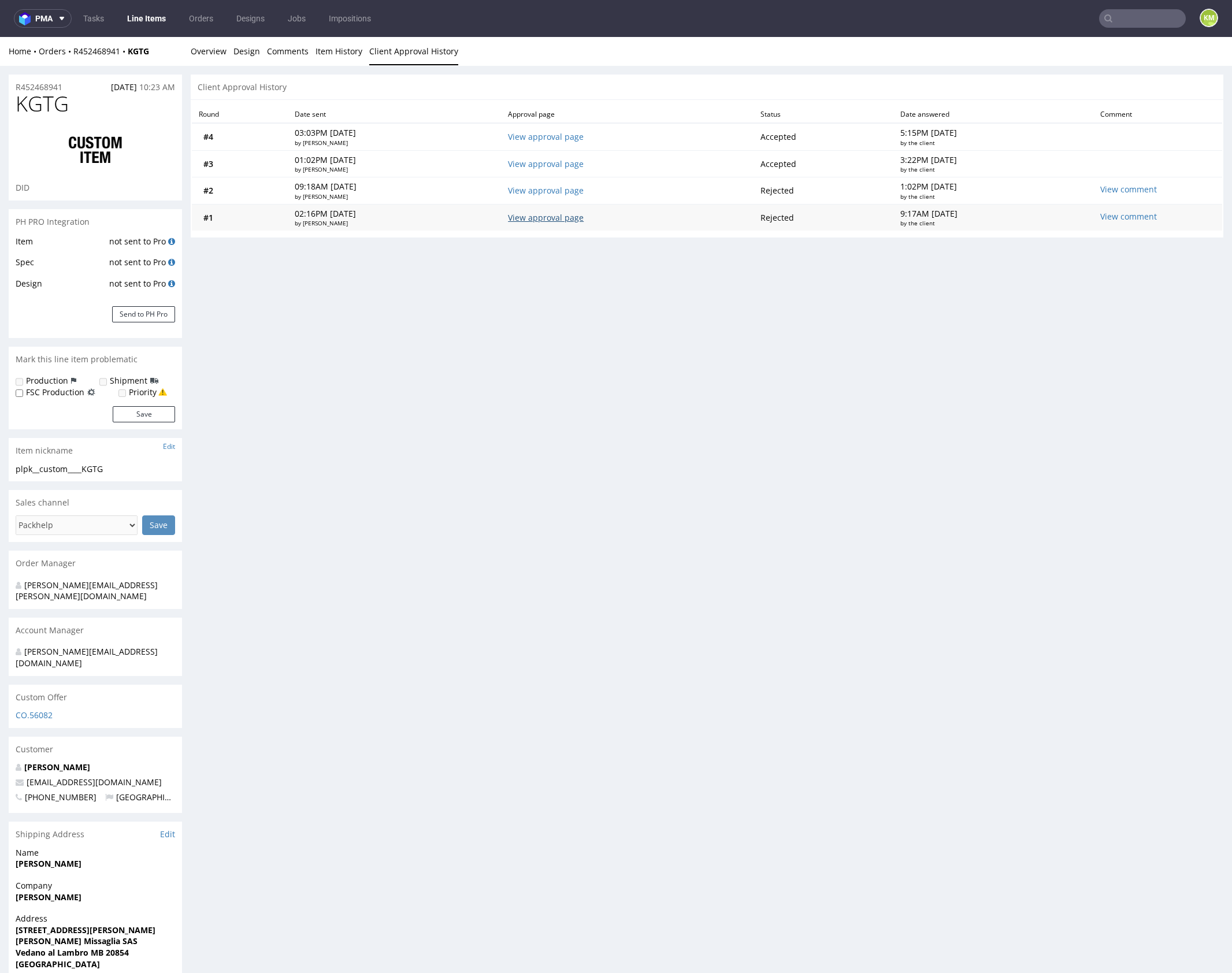
click at [580, 219] on link "View approval page" at bounding box center [545, 218] width 76 height 11
click at [579, 192] on link "View approval page" at bounding box center [545, 191] width 76 height 11
click at [584, 161] on link "View approval page" at bounding box center [545, 164] width 76 height 11
click at [584, 137] on link "View approval page" at bounding box center [545, 137] width 76 height 11
drag, startPoint x: 258, startPoint y: 51, endPoint x: 247, endPoint y: 51, distance: 11.0
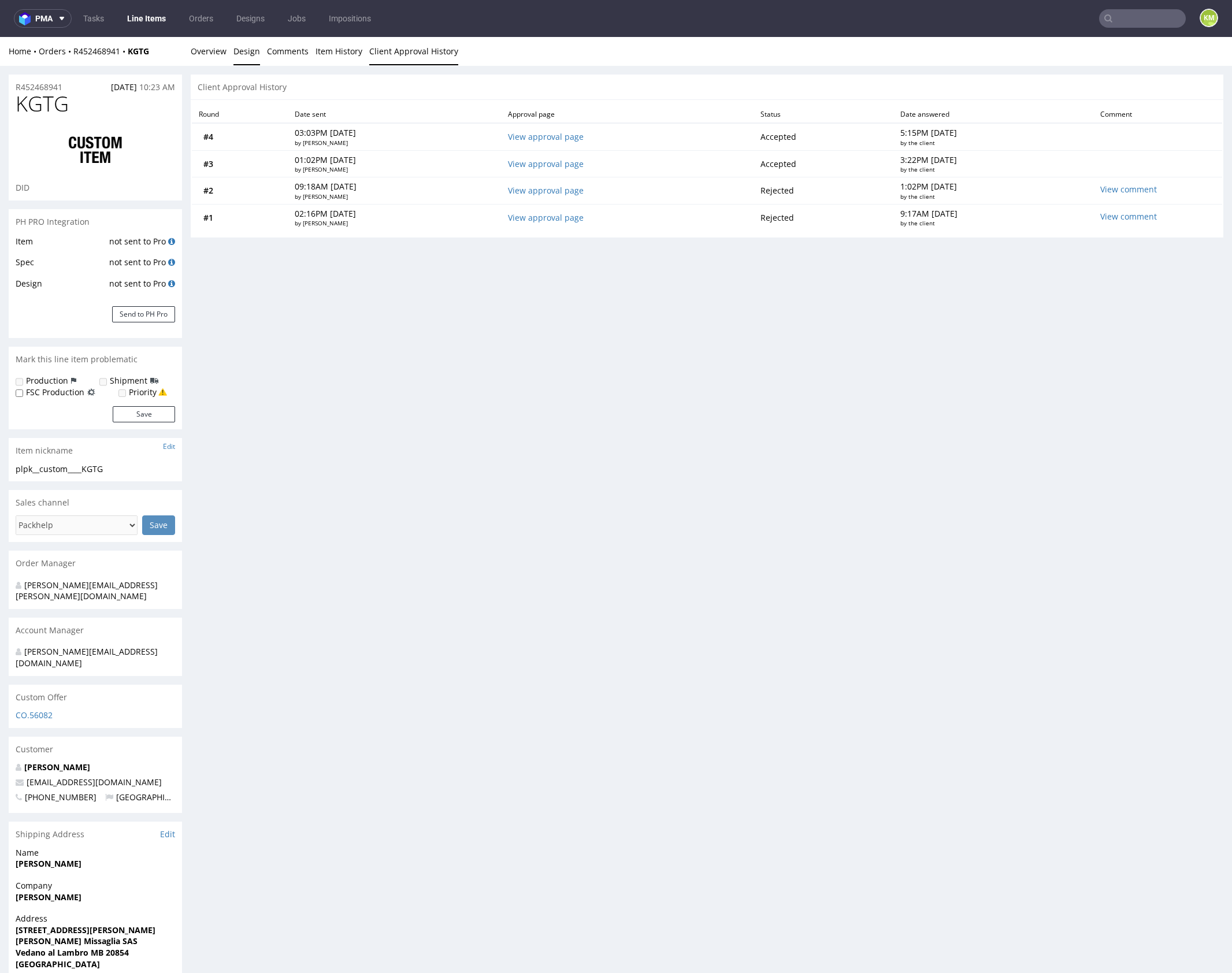
click at [257, 51] on link "Design" at bounding box center [247, 51] width 27 height 28
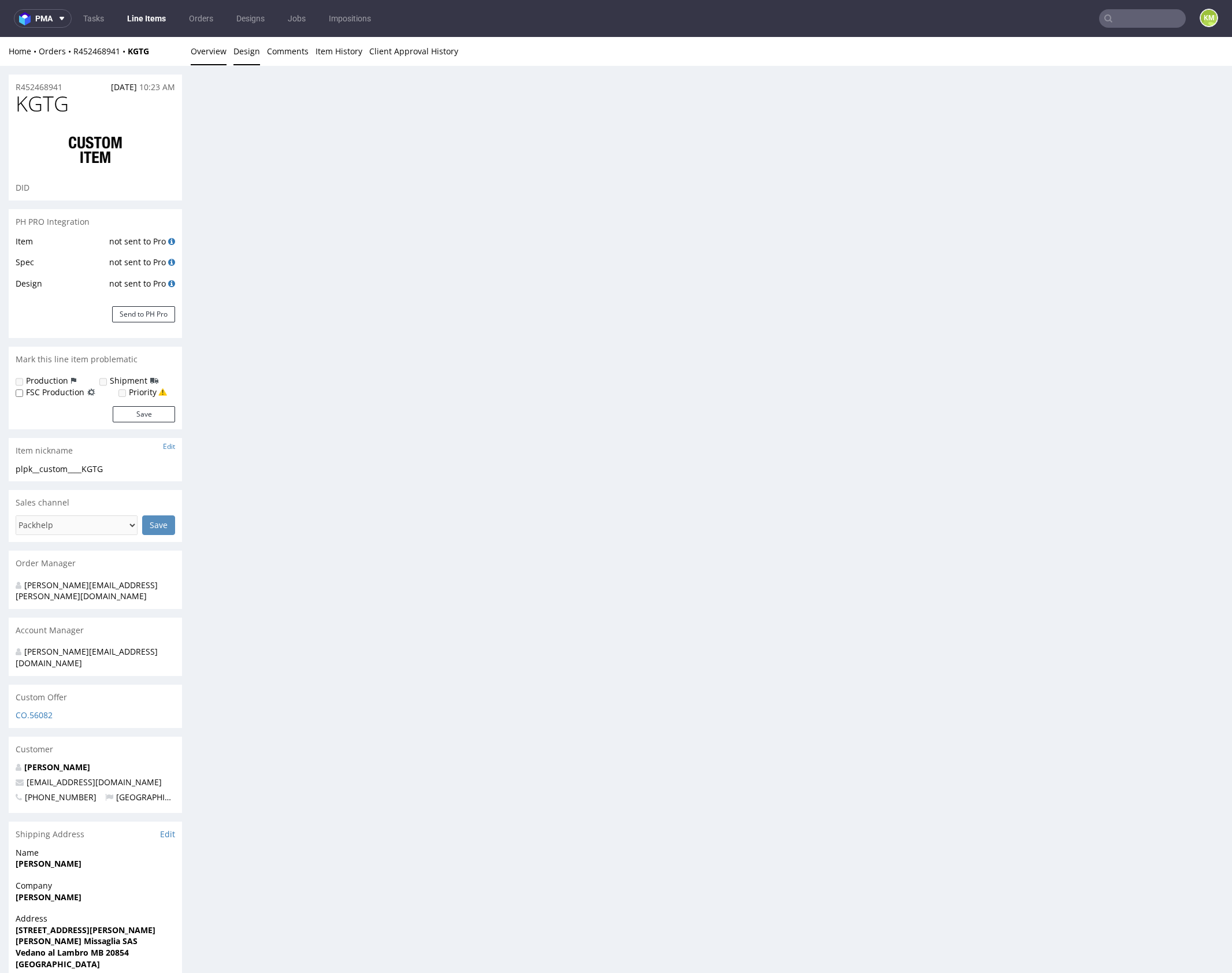
click at [210, 52] on link "Overview" at bounding box center [209, 51] width 36 height 28
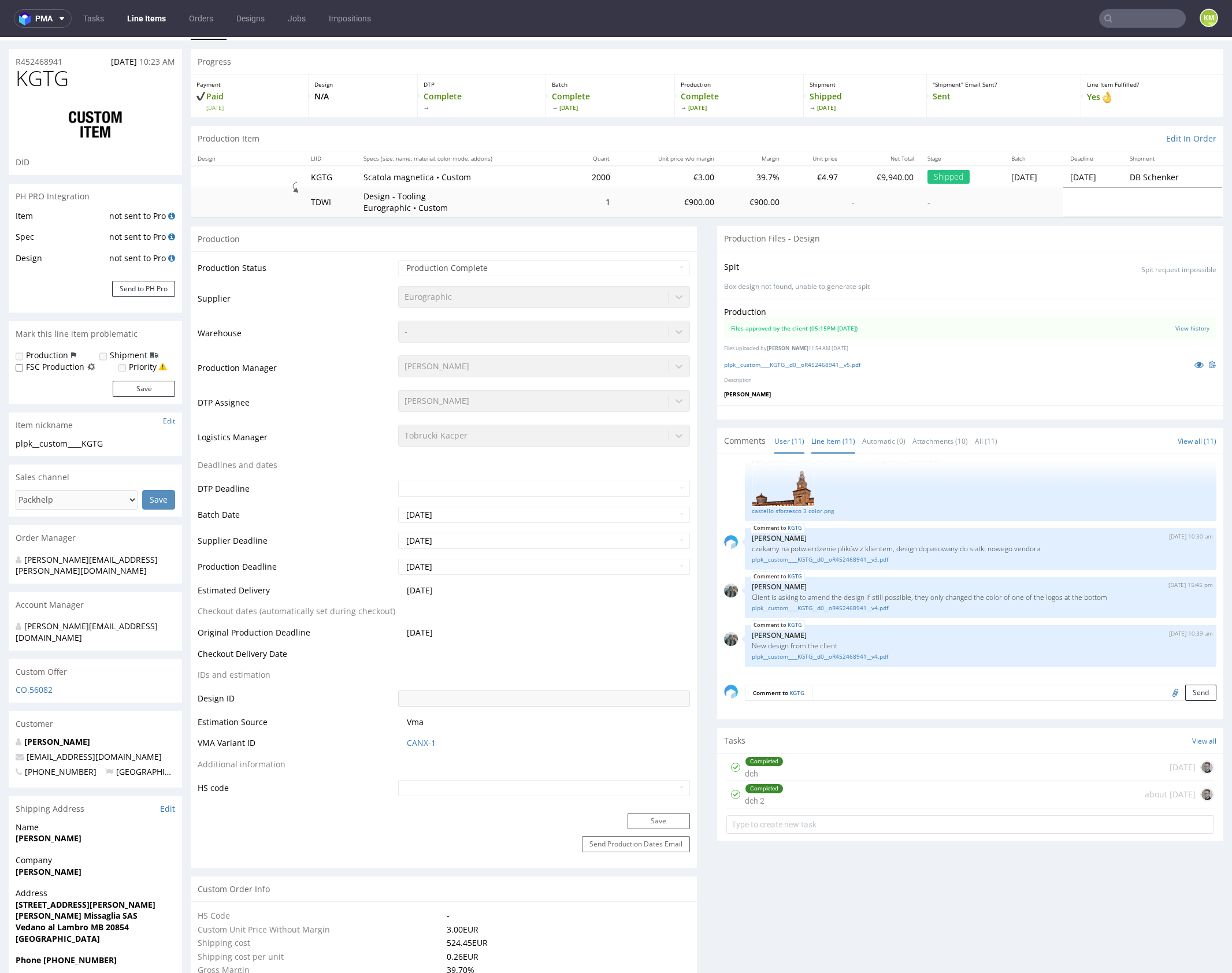
click at [823, 442] on link "Line Item (11)" at bounding box center [834, 441] width 44 height 25
click at [846, 365] on link "plpk__custom____KGTG__d0__oR452468941__v5.pdf" at bounding box center [792, 365] width 137 height 8
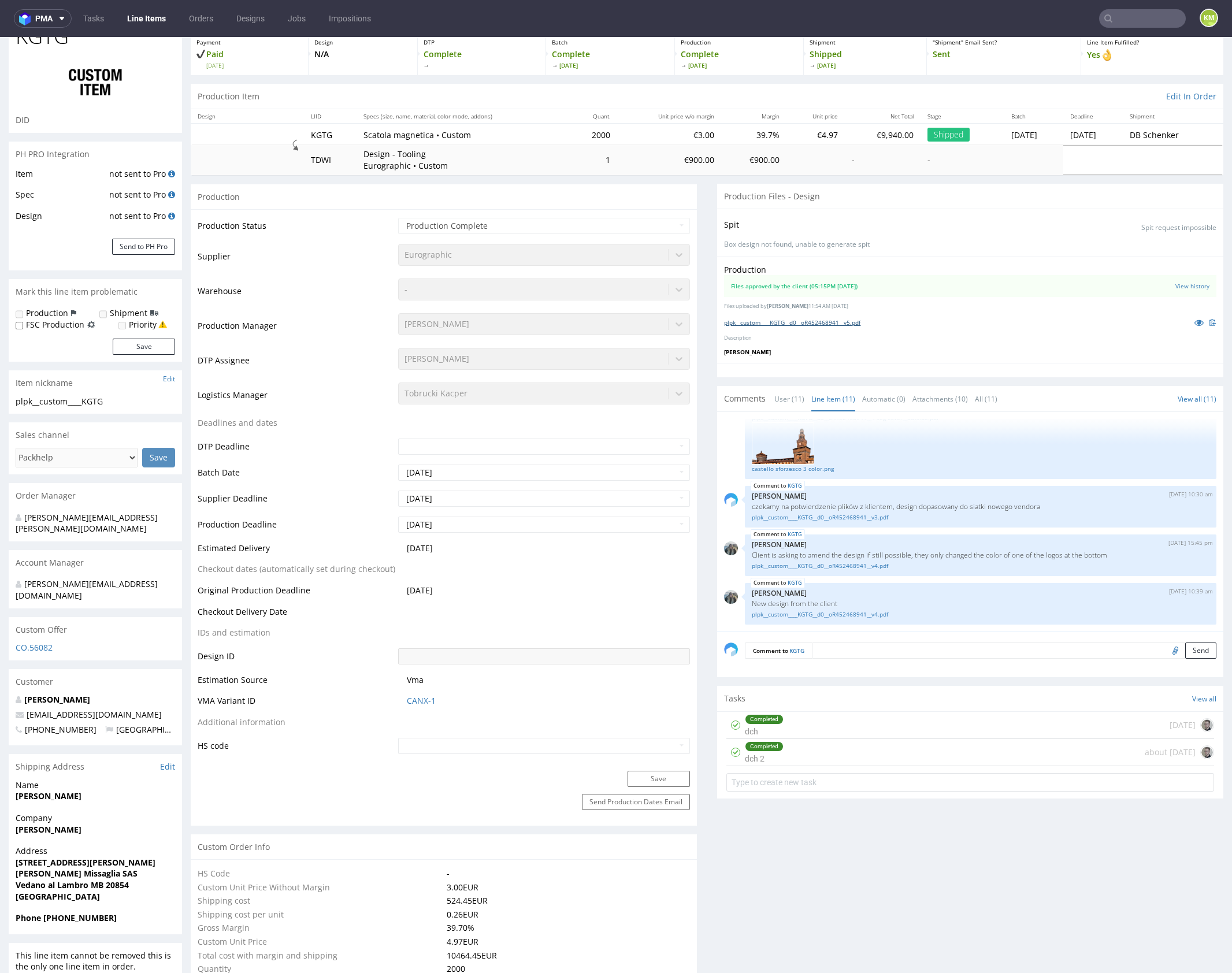
scroll to position [0, 0]
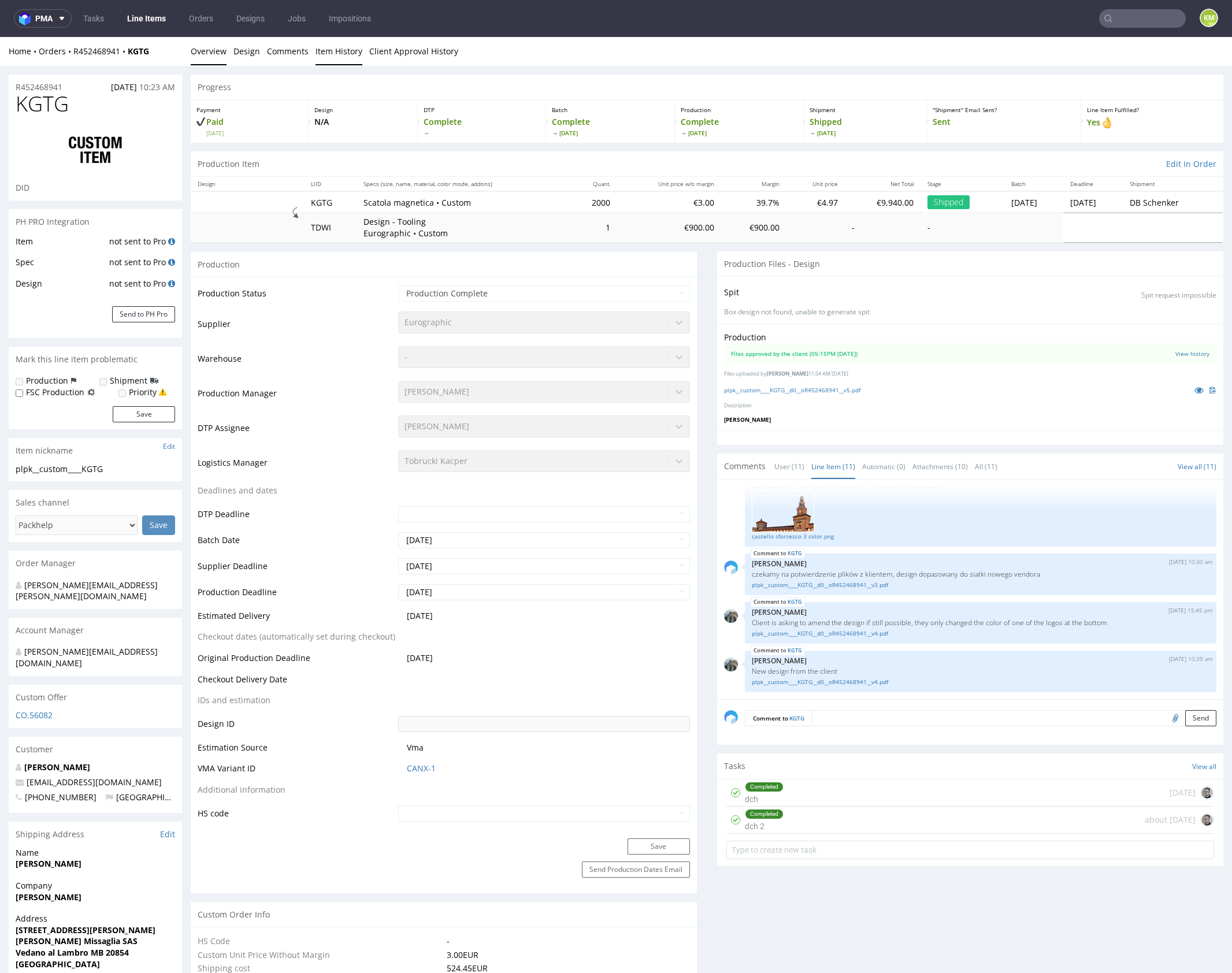
click at [348, 51] on link "Item History" at bounding box center [339, 51] width 47 height 28
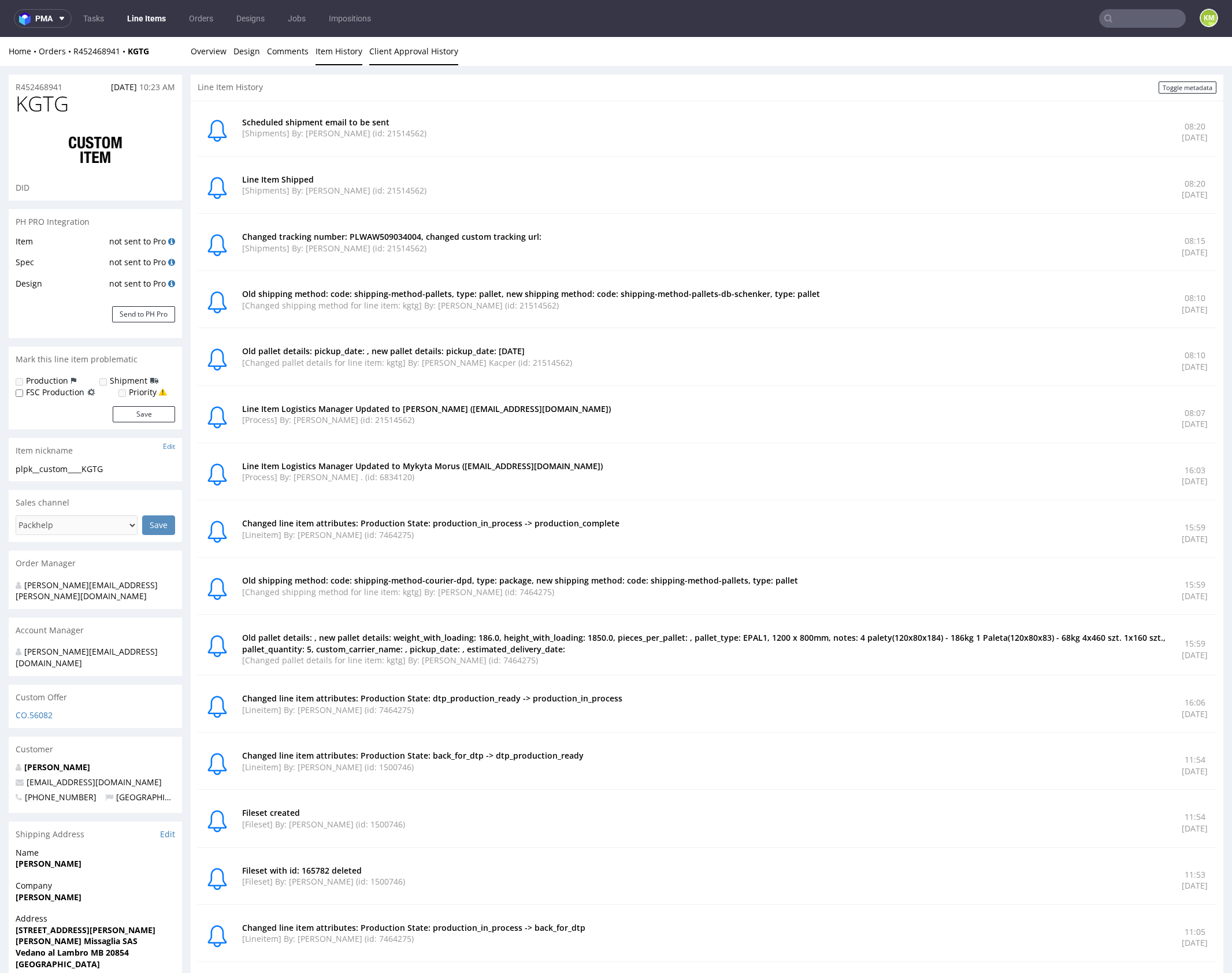
click at [405, 52] on link "Client Approval History" at bounding box center [414, 51] width 89 height 28
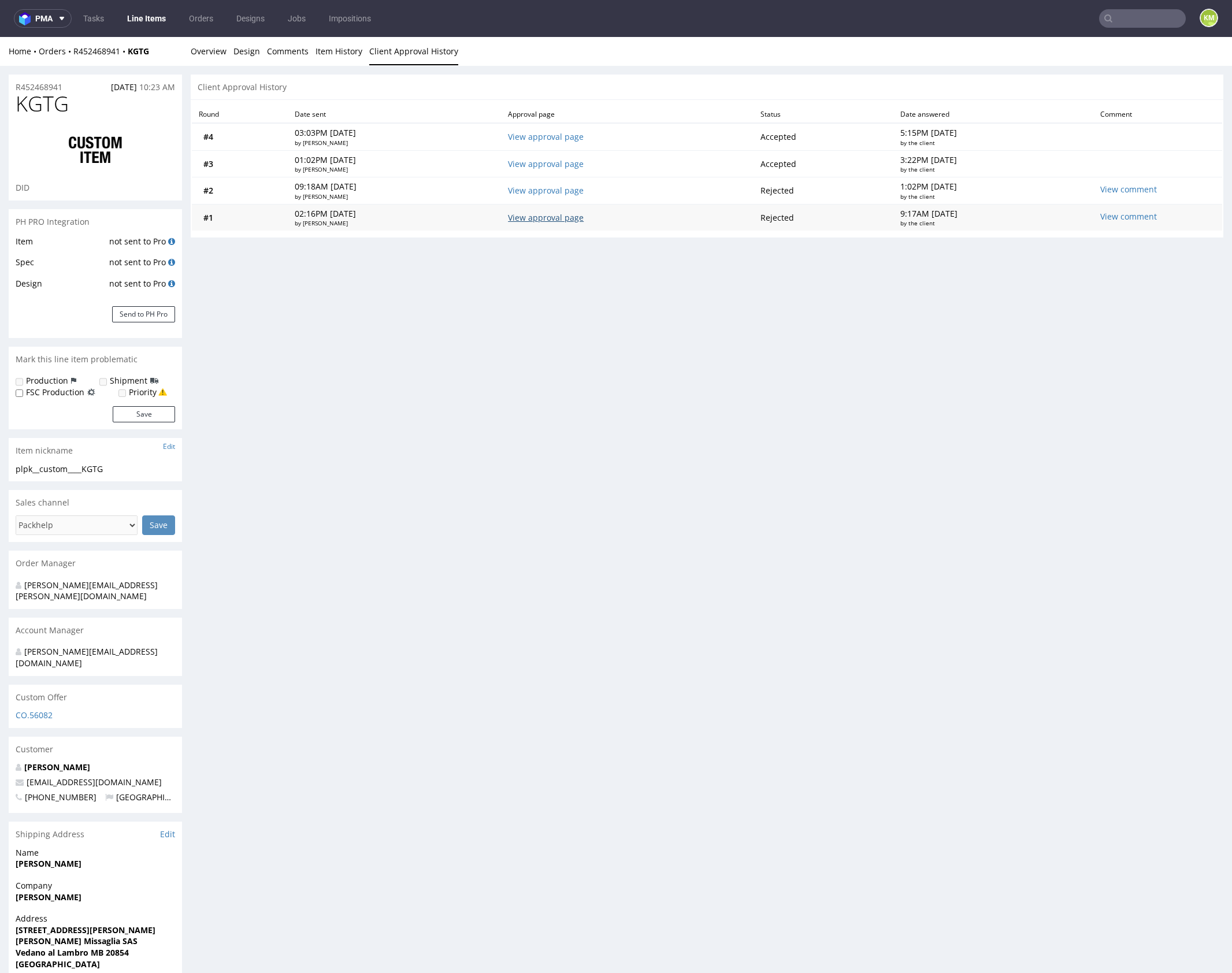
click at [584, 219] on link "View approval page" at bounding box center [545, 218] width 76 height 11
click at [139, 21] on link "Line Items" at bounding box center [146, 19] width 52 height 19
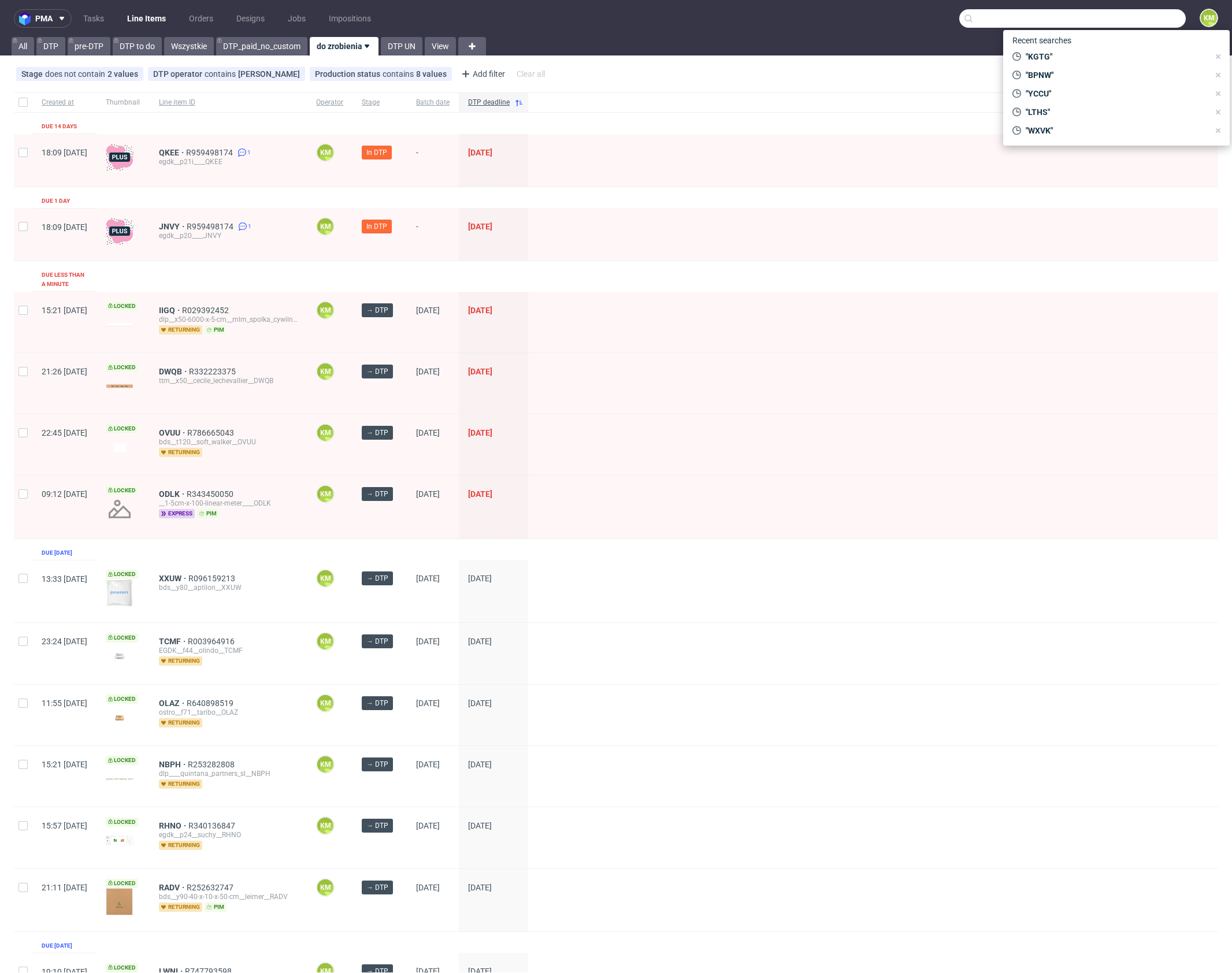
click at [1133, 21] on input "text" at bounding box center [1073, 19] width 227 height 19
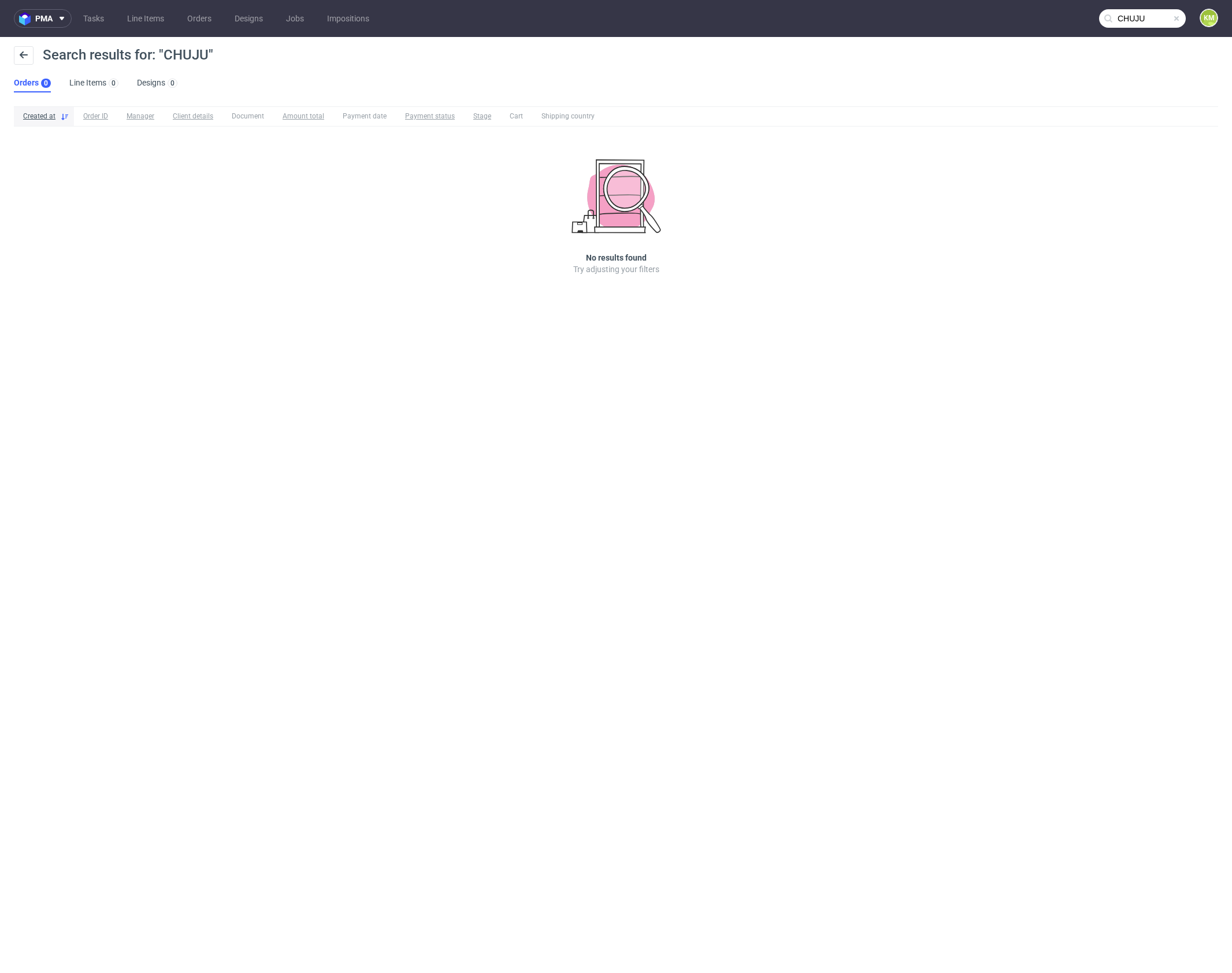
click at [1130, 25] on input "CHUJU" at bounding box center [1142, 19] width 87 height 19
click at [1130, 25] on input "CHUJU" at bounding box center [1073, 19] width 227 height 19
click at [1130, 25] on input "CHUJU" at bounding box center [1142, 19] width 87 height 19
click at [1130, 25] on input "CHUJU" at bounding box center [1073, 19] width 227 height 19
type input "HUJU"
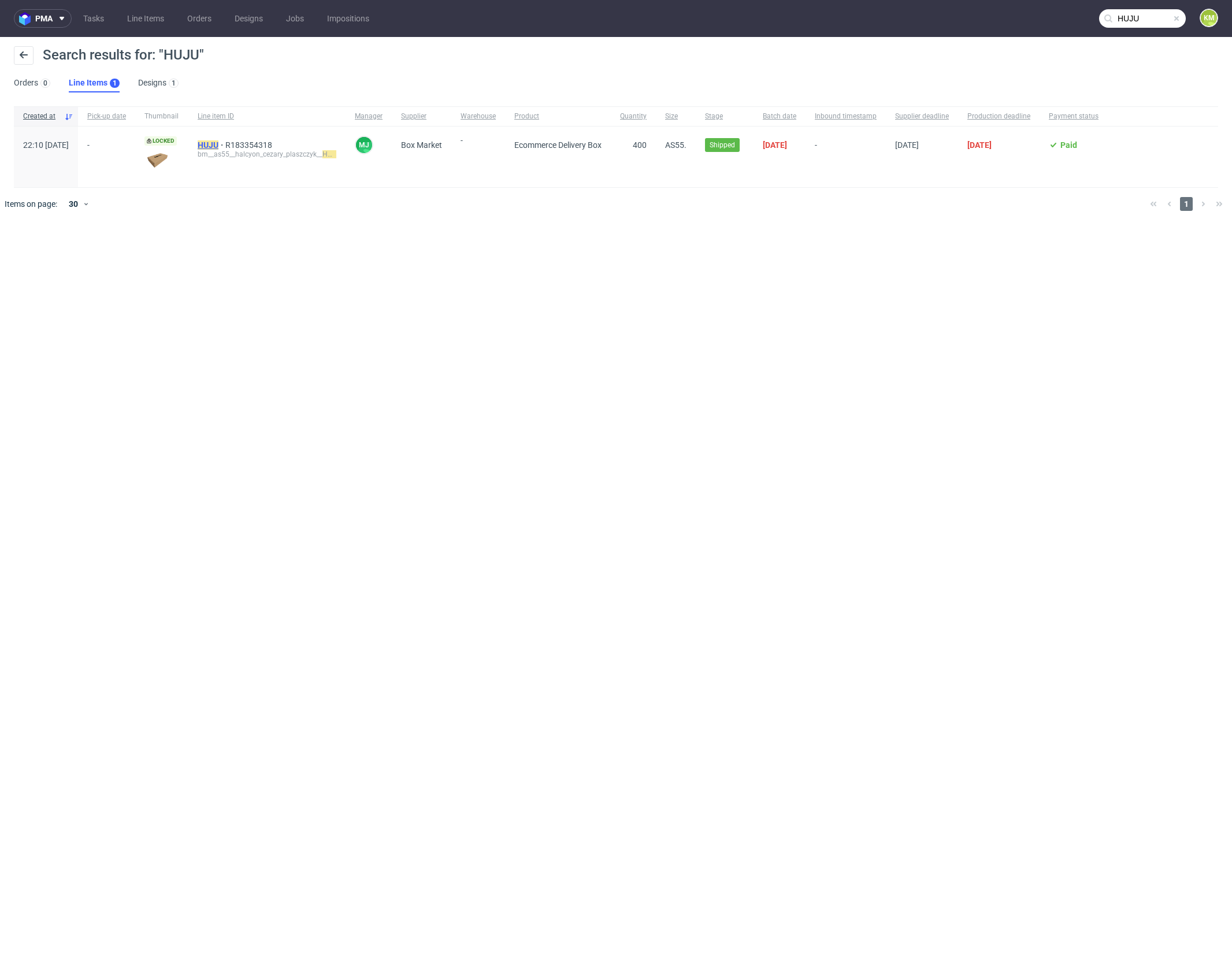
click at [219, 146] on mark "HUJU" at bounding box center [208, 145] width 21 height 9
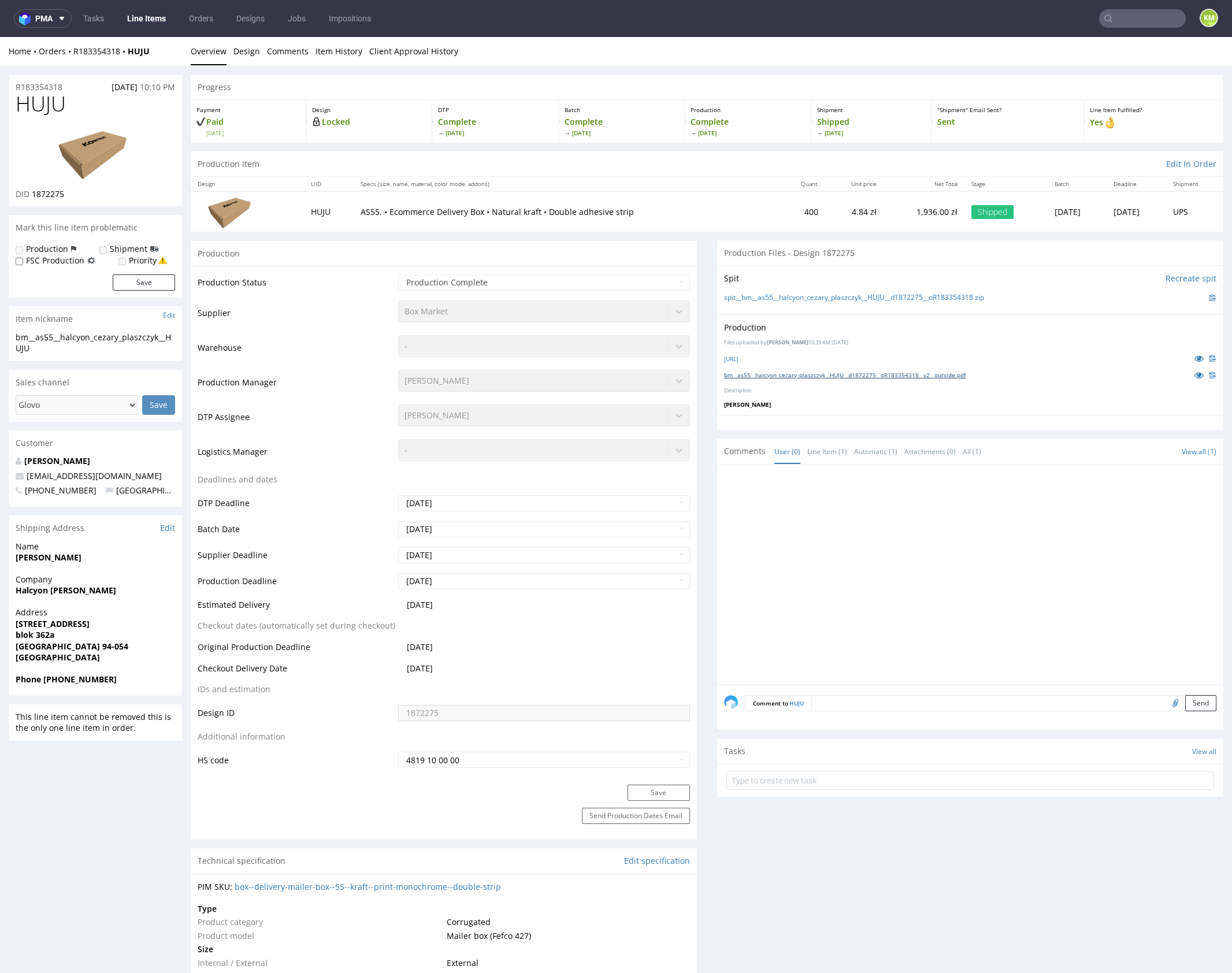
click at [966, 375] on link "bm__as55__halcyon_cezary_plaszczyk__HUJU__d1872275__oR183354318__v2__outside.pdf" at bounding box center [845, 375] width 241 height 8
click at [1112, 19] on input "text" at bounding box center [1142, 19] width 87 height 19
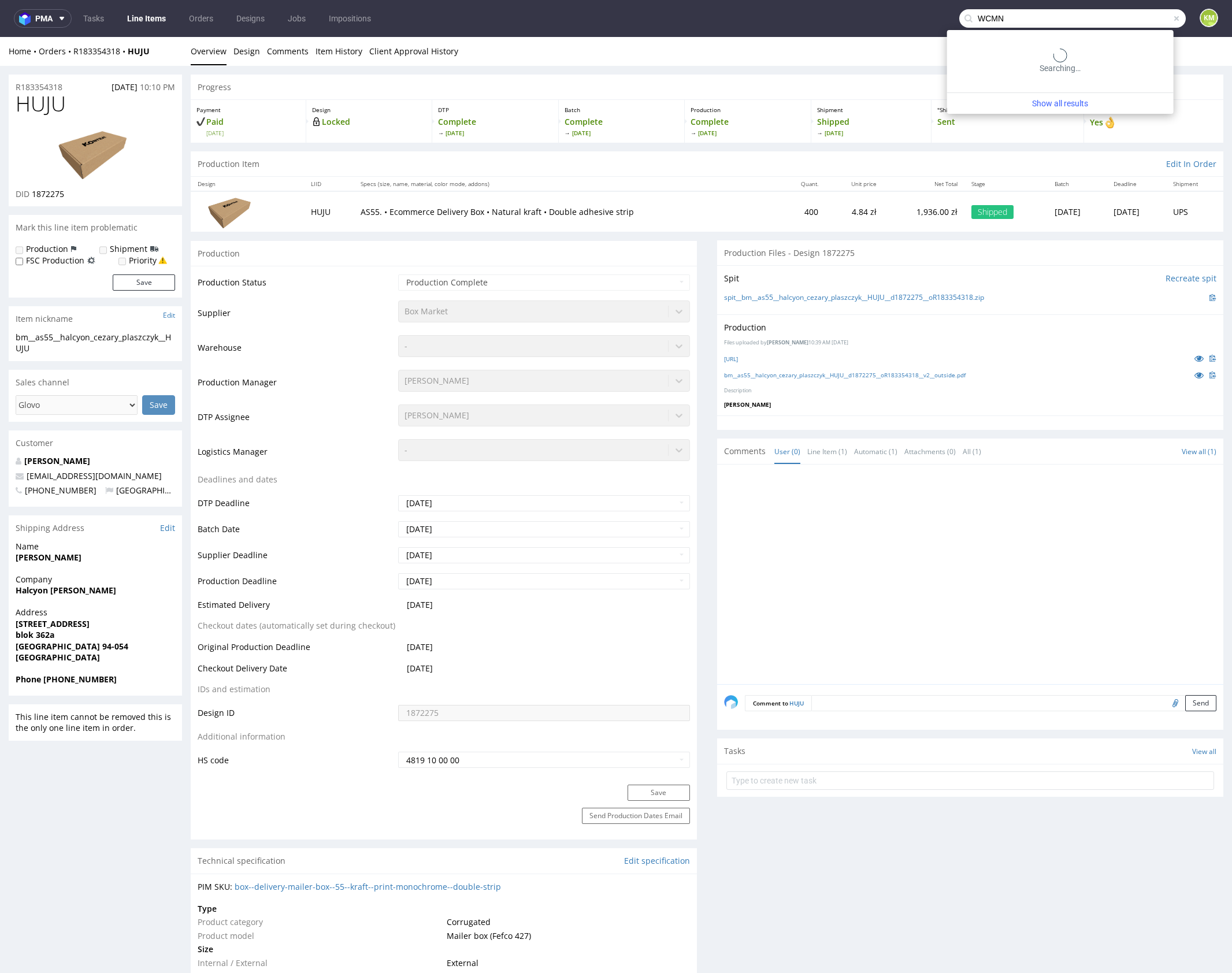
type input "WCMN"
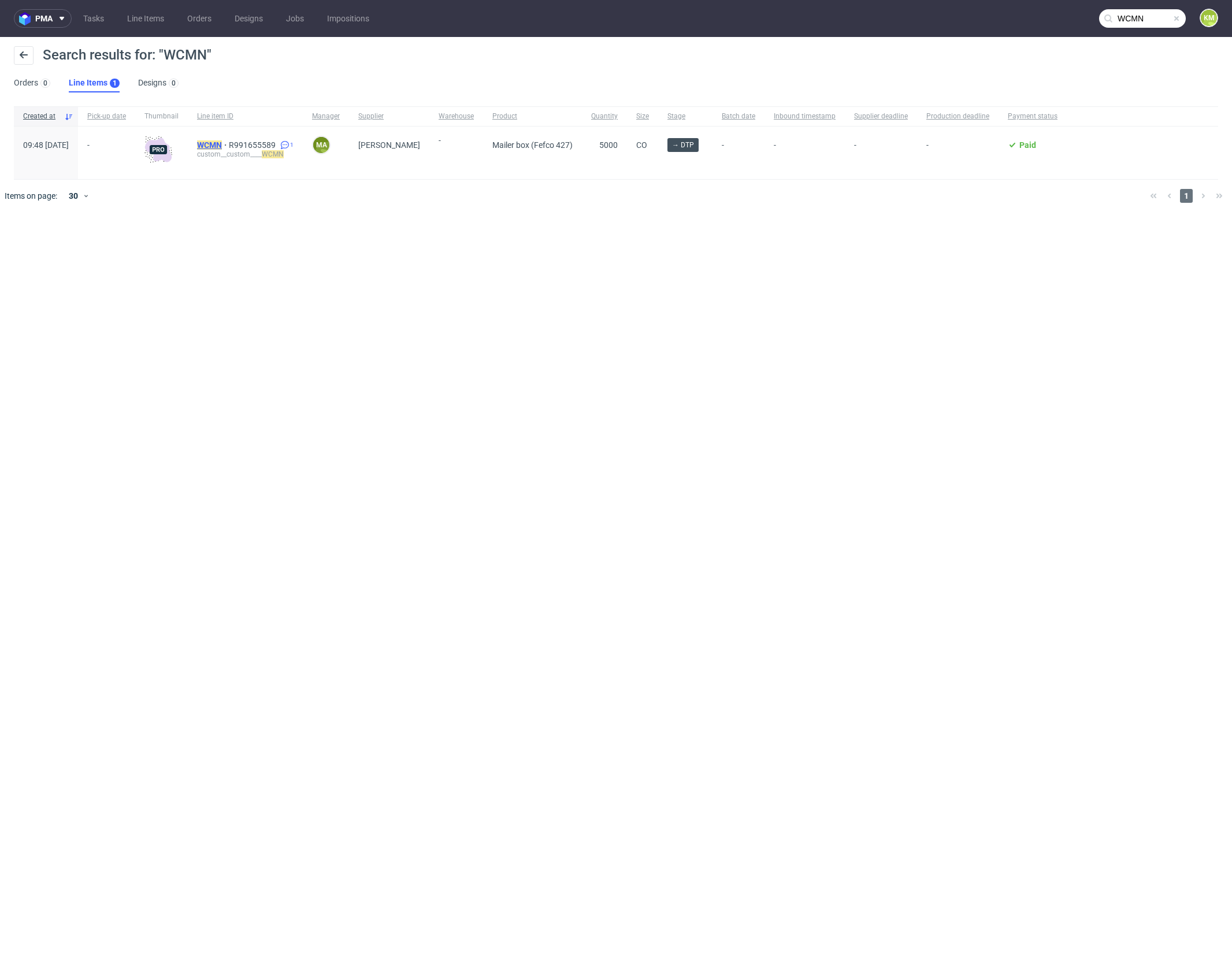
click at [222, 144] on mark "WCMN" at bounding box center [209, 145] width 25 height 9
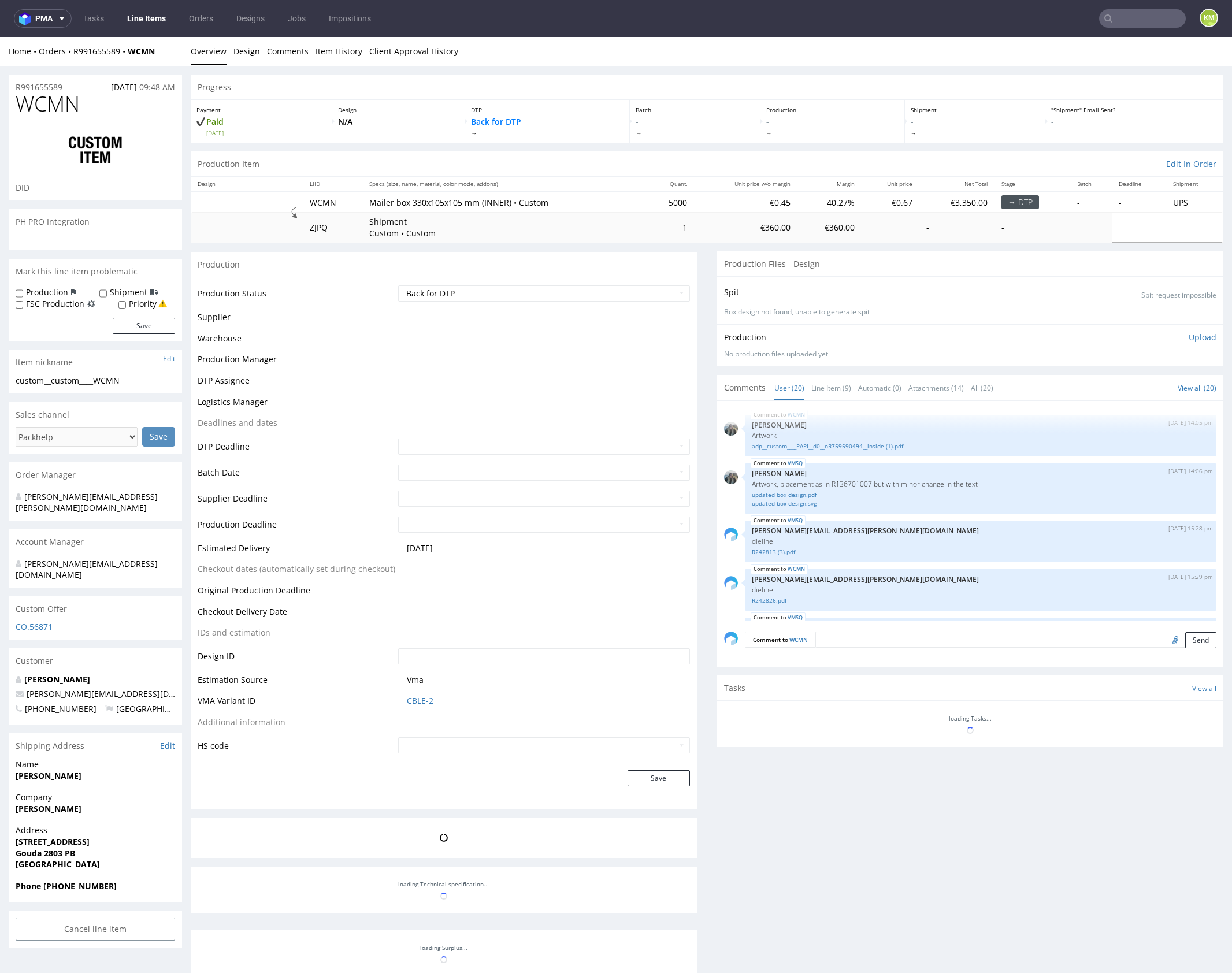
scroll to position [982, 0]
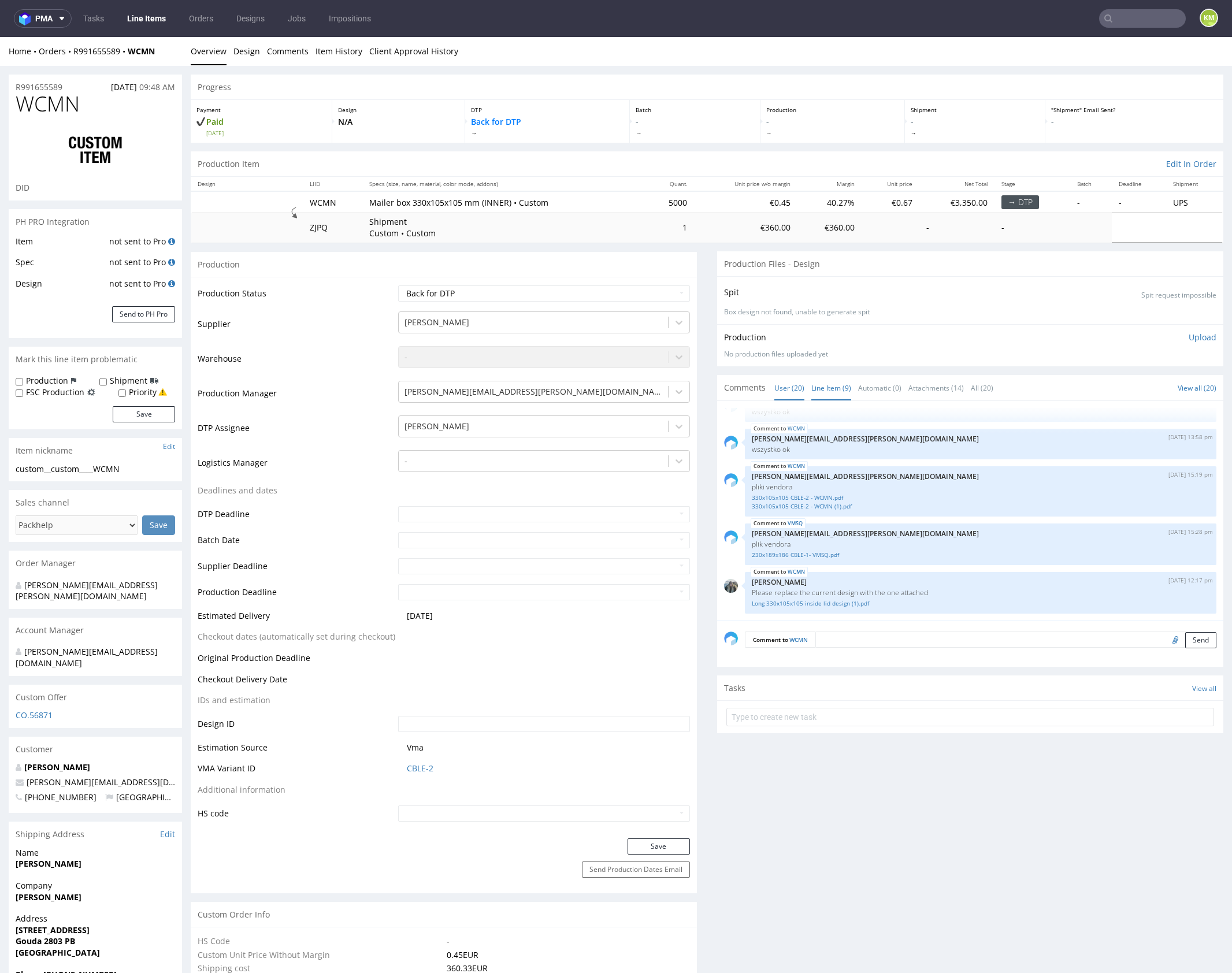
click at [833, 396] on link "Line Item (9)" at bounding box center [831, 388] width 40 height 25
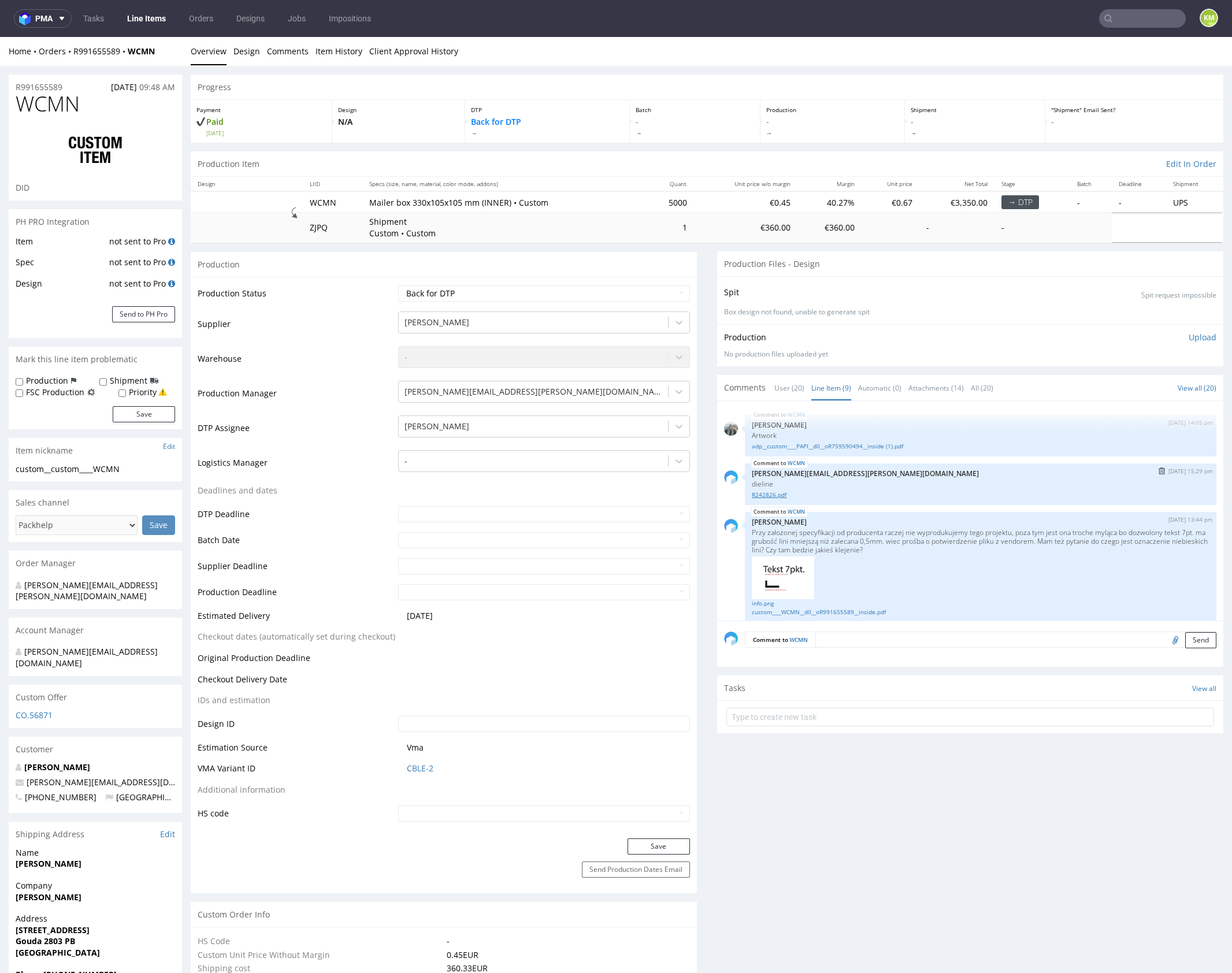
scroll to position [355, 0]
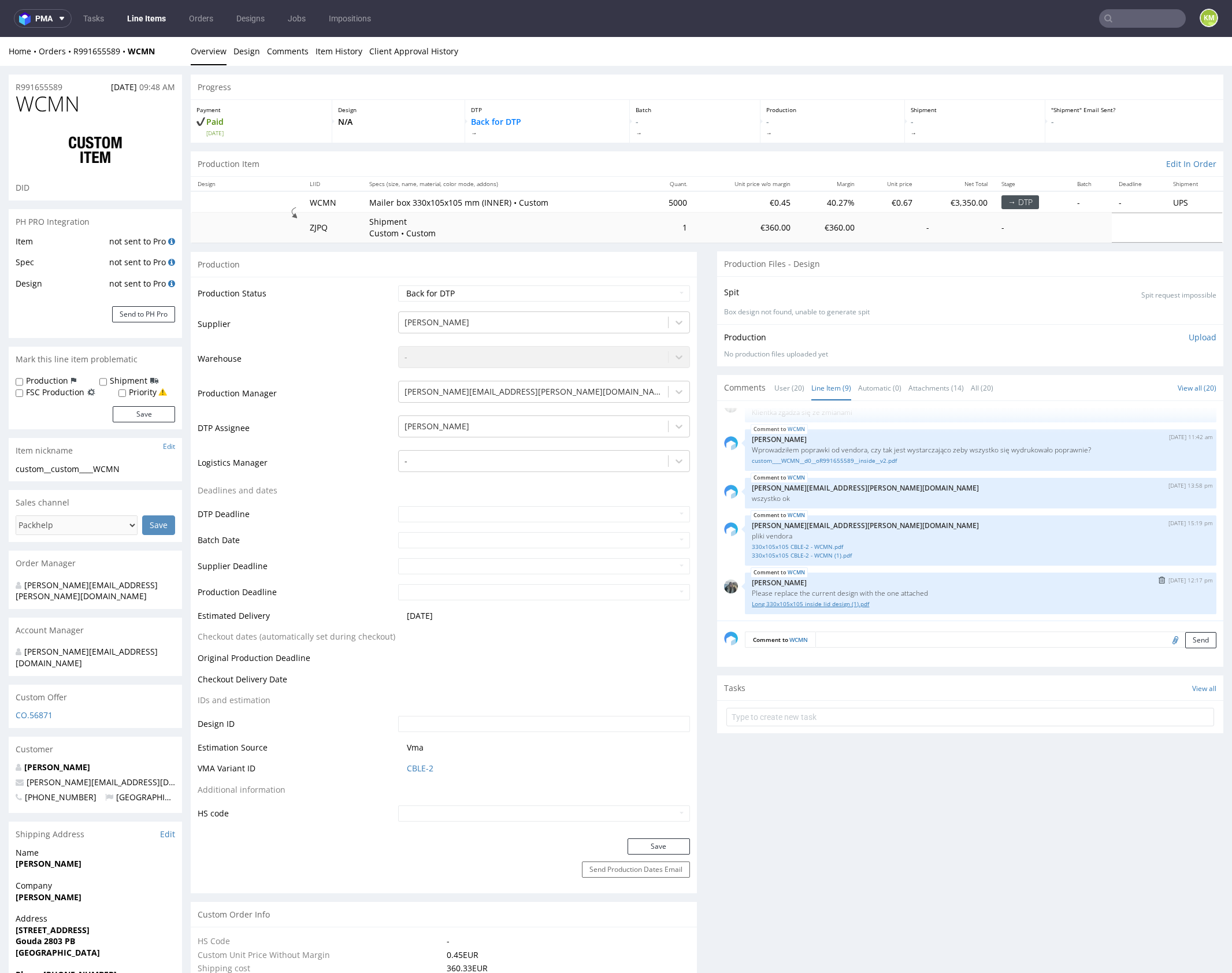
click at [851, 605] on link "Long 330x105x105 inside lid design (1).pdf" at bounding box center [981, 604] width 458 height 9
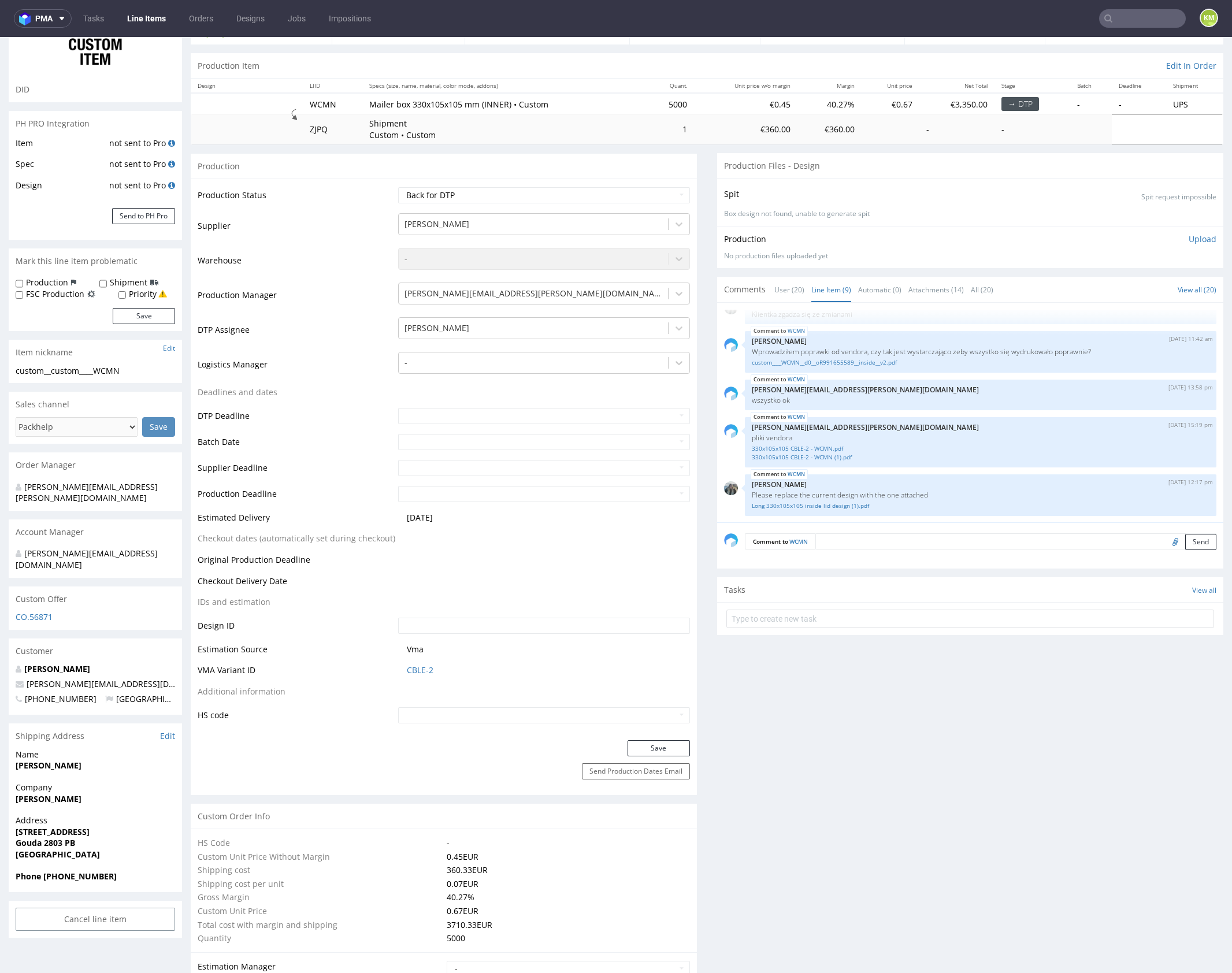
scroll to position [0, 0]
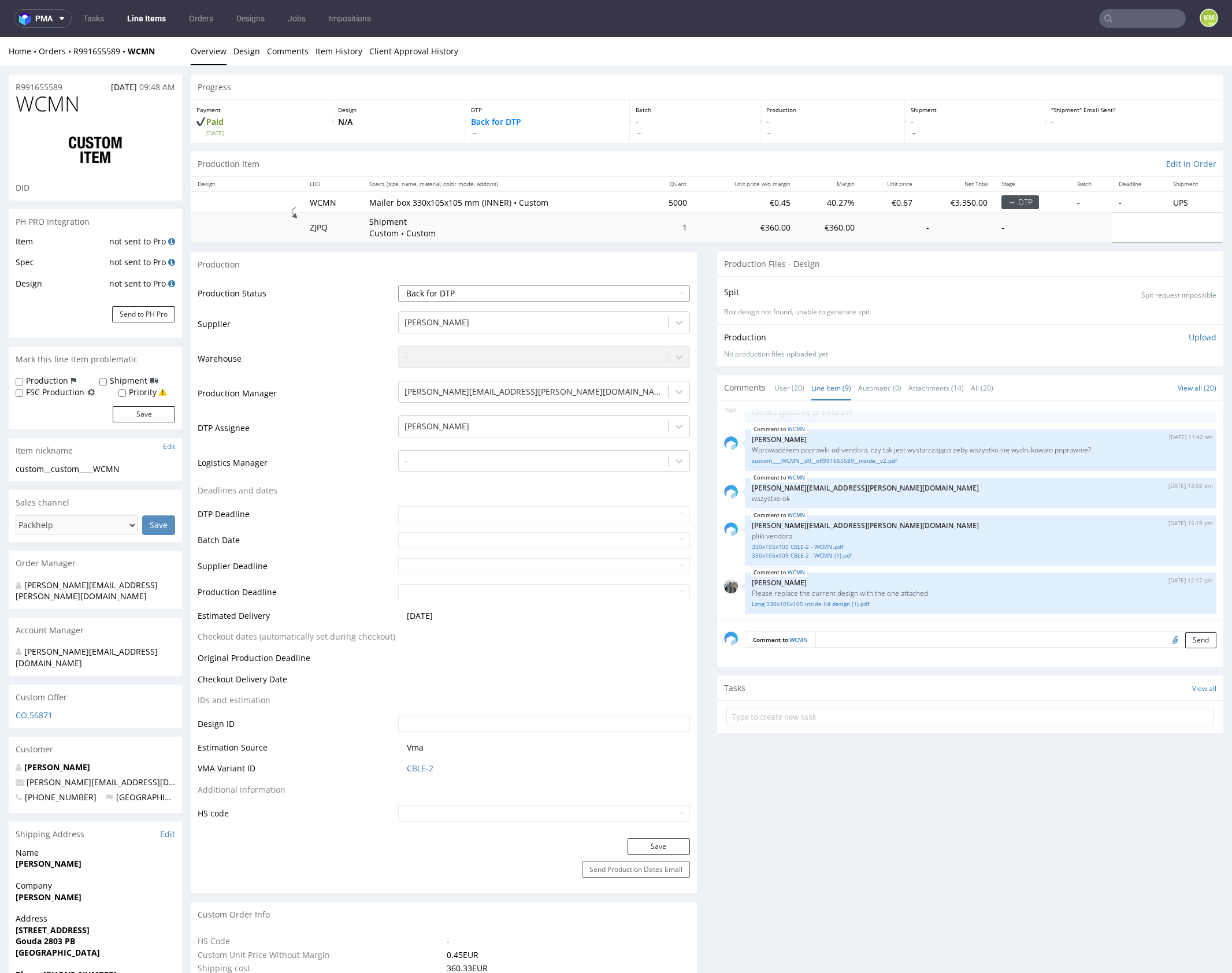
click at [630, 292] on select "Waiting for Artwork Waiting for Diecut Waiting for Mockup Waiting for DTP Waiti…" at bounding box center [545, 294] width 292 height 16
select select "dtp_ca_needed"
click at [398, 286] on select "Waiting for Artwork Waiting for Diecut Waiting for Mockup Waiting for DTP Waiti…" at bounding box center [545, 294] width 292 height 16
click at [661, 841] on button "Save" at bounding box center [659, 846] width 62 height 16
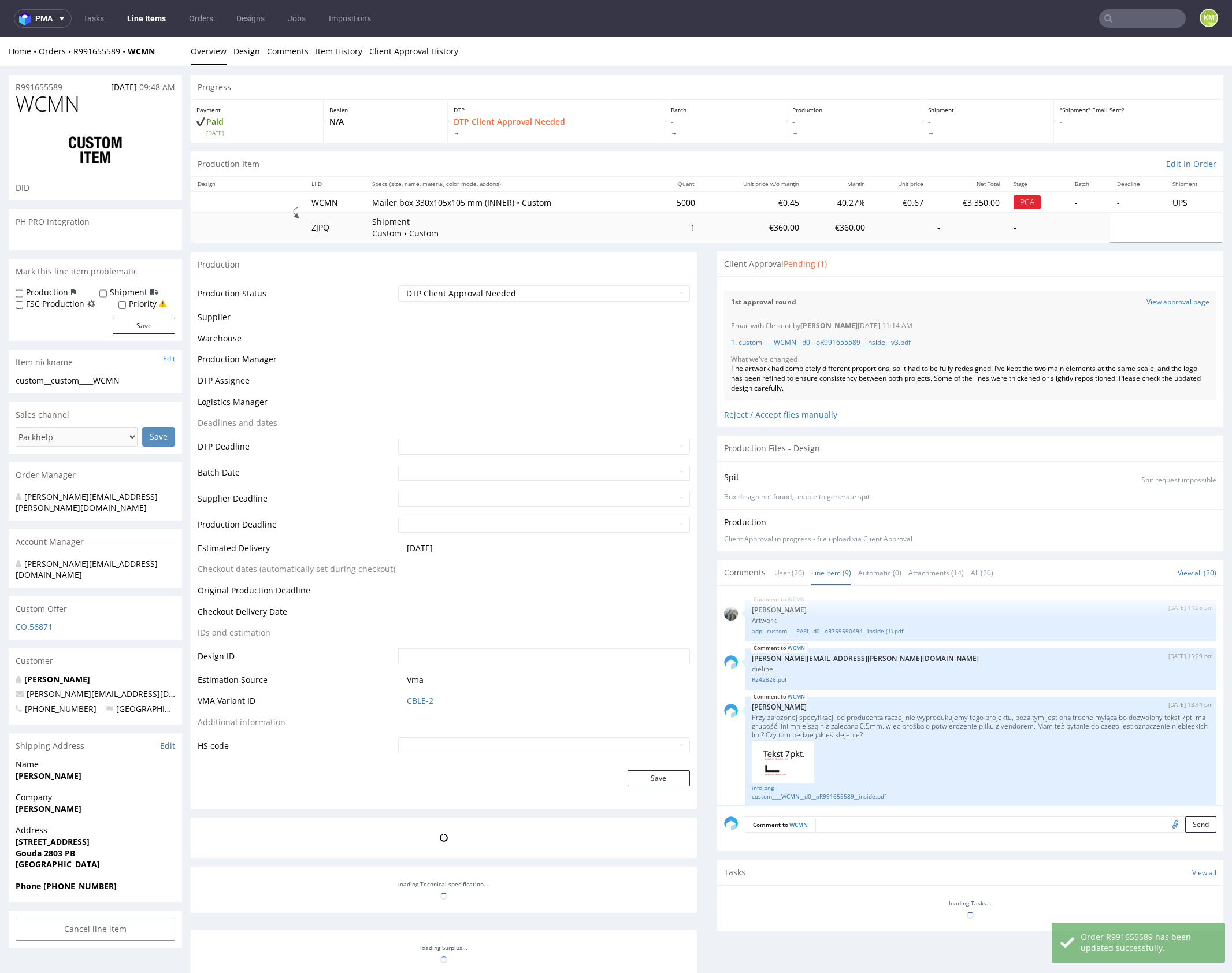
scroll to position [355, 0]
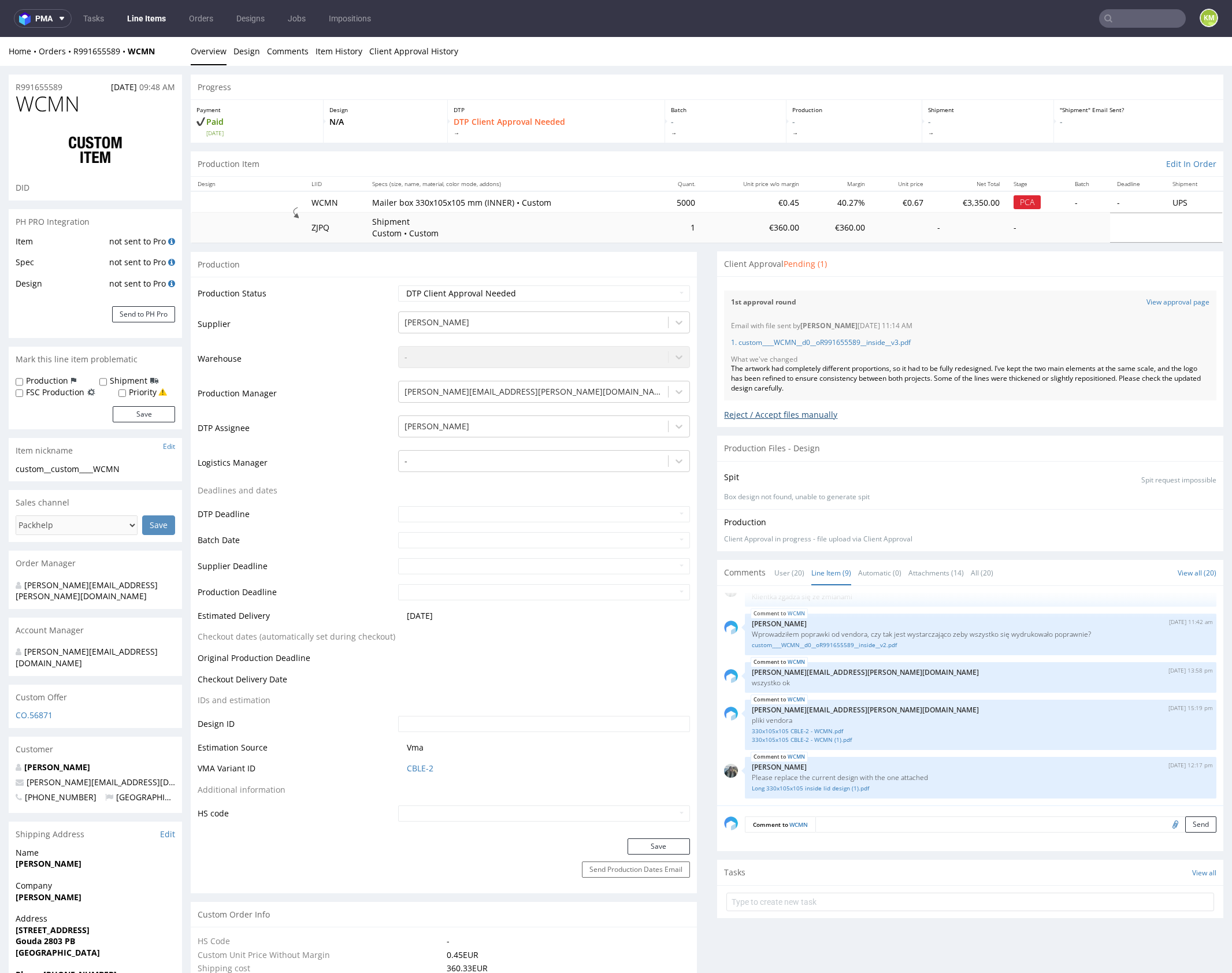
click at [730, 412] on div "Reject / Accept files manually" at bounding box center [970, 411] width 492 height 20
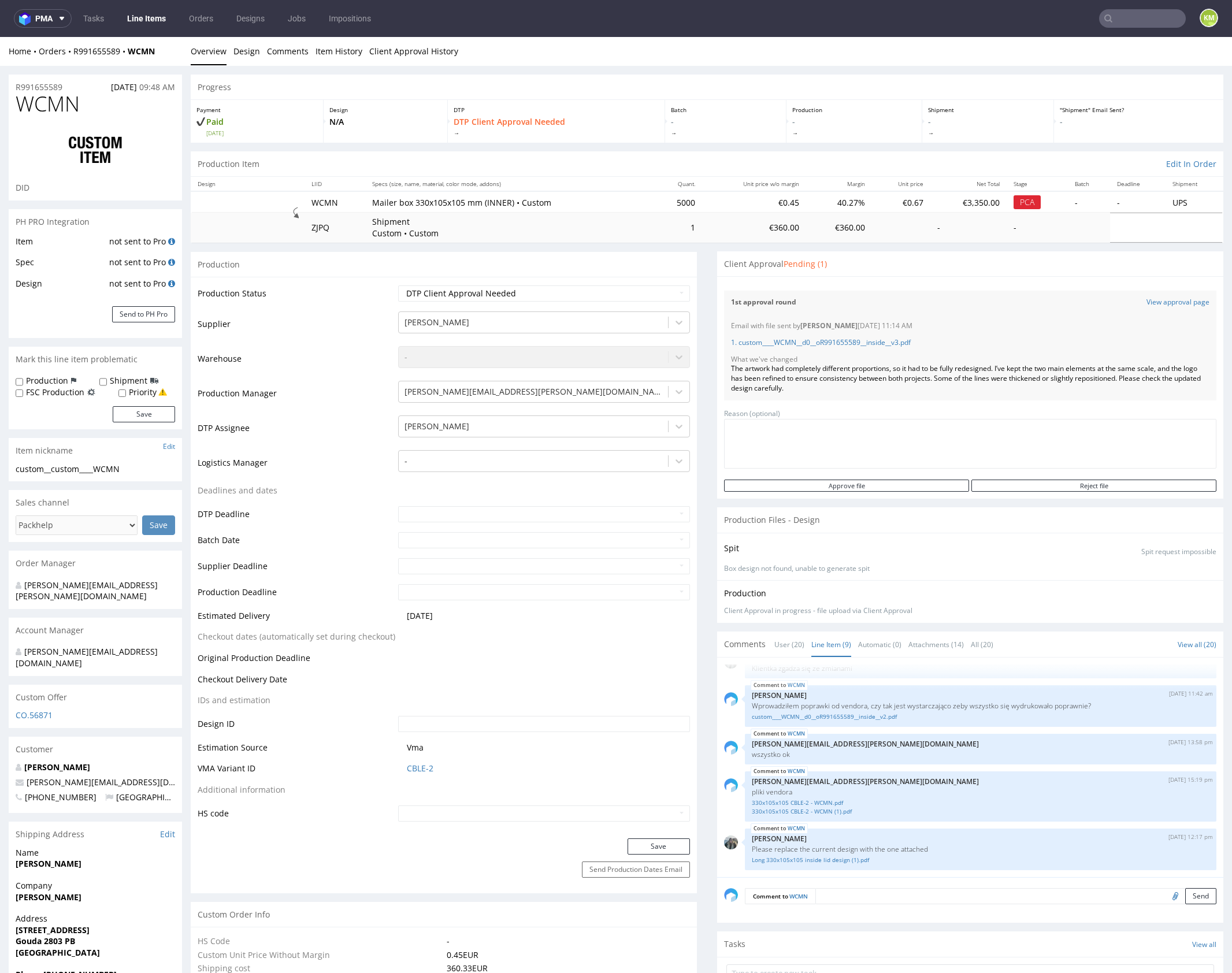
click at [744, 429] on textarea at bounding box center [970, 444] width 492 height 50
type textarea "new design"
click at [1050, 485] on input "Reject file" at bounding box center [1095, 486] width 245 height 12
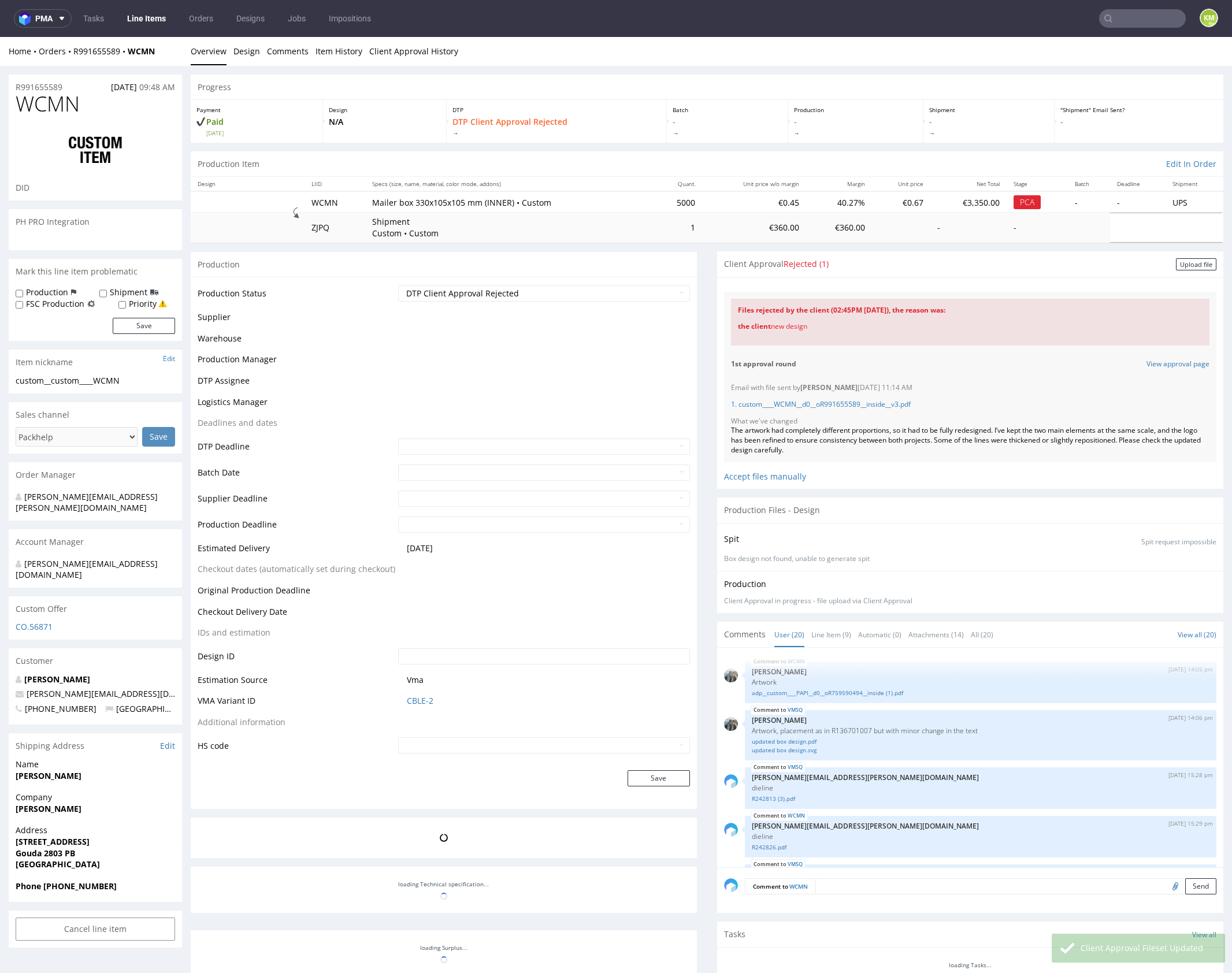
scroll to position [982, 0]
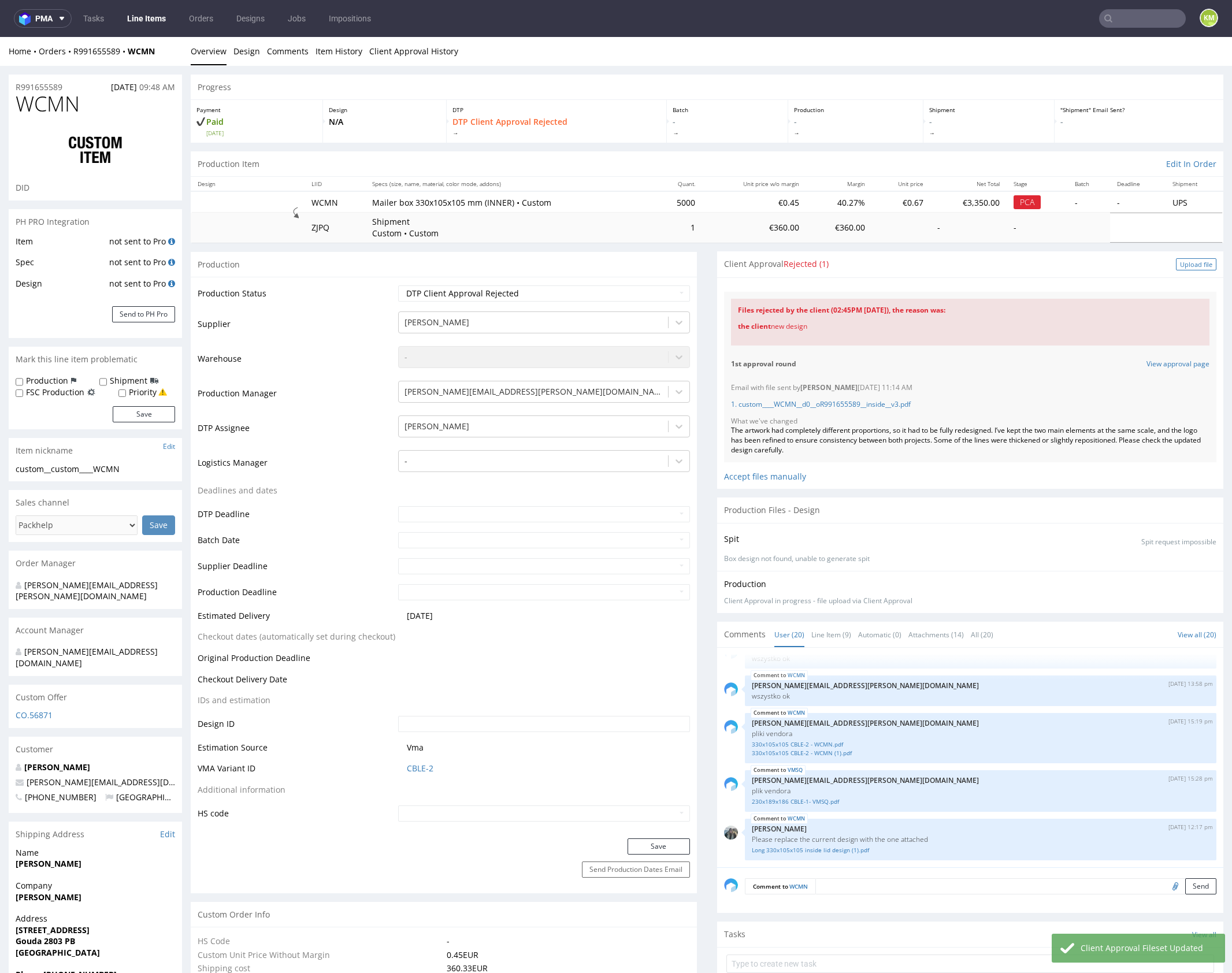
click at [1178, 263] on div "Upload file" at bounding box center [1197, 265] width 41 height 12
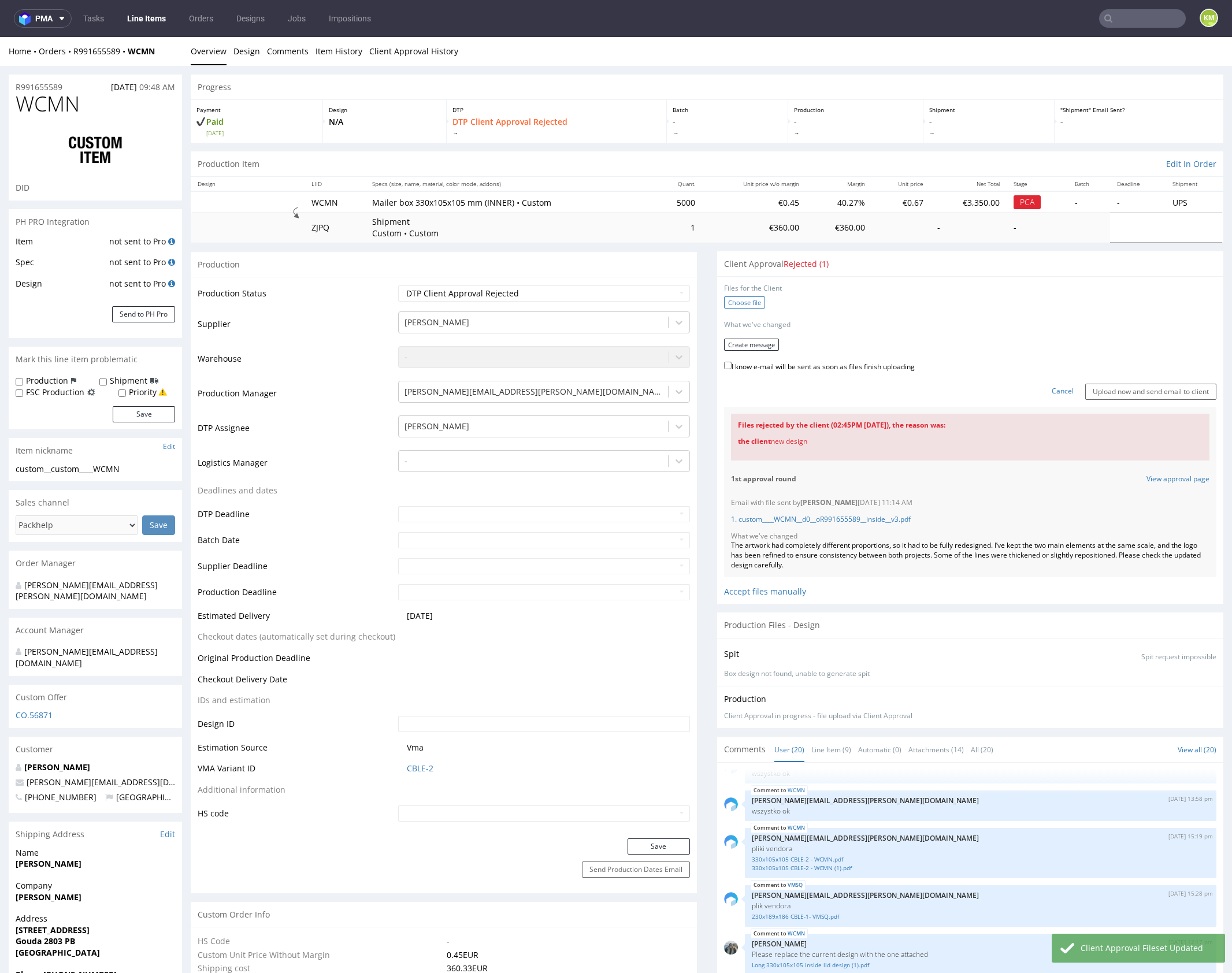
click at [745, 300] on label "Choose file" at bounding box center [745, 303] width 41 height 12
click at [0, 37] on input "Choose file" at bounding box center [0, 37] width 0 height 0
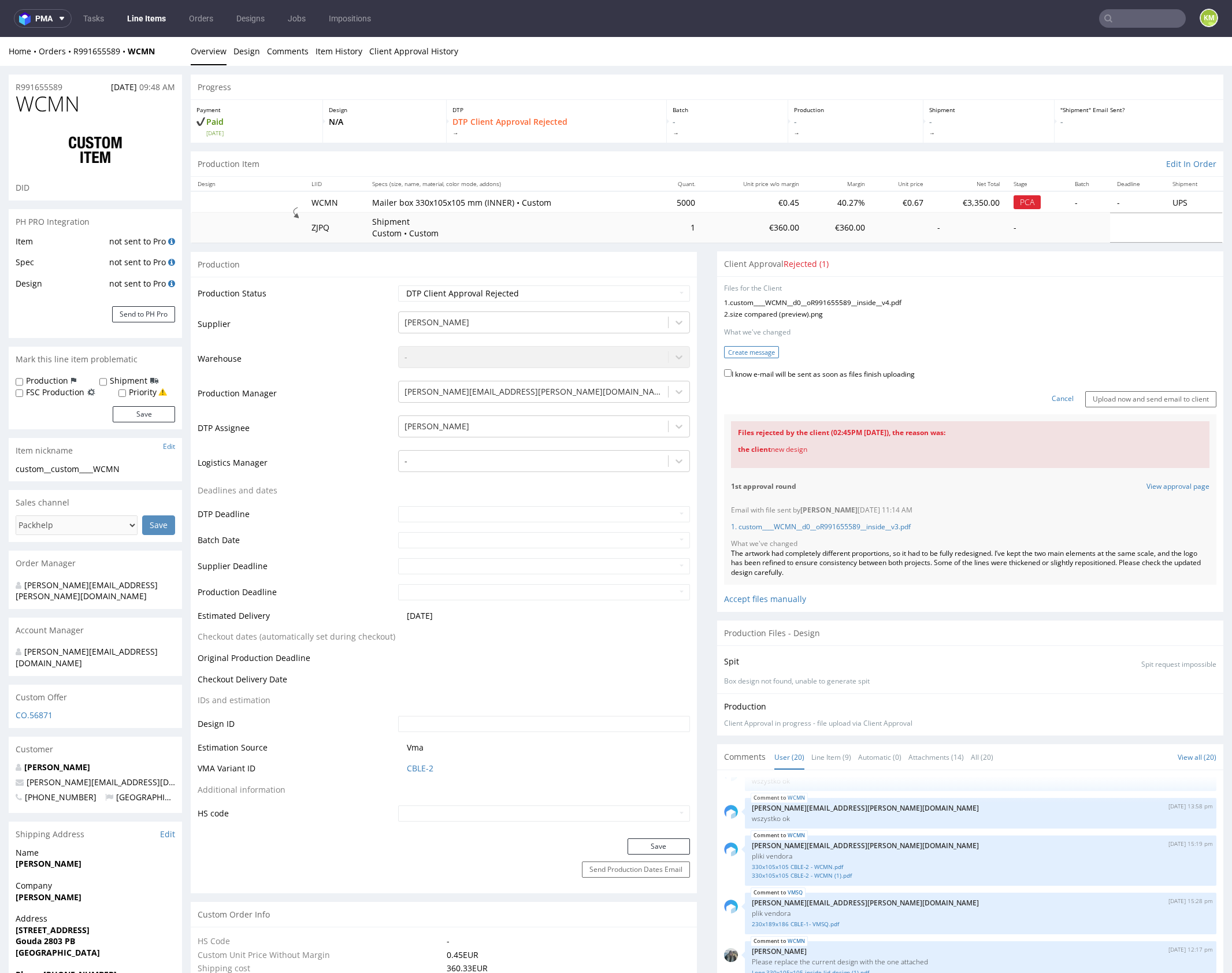
click at [763, 349] on button "Create message" at bounding box center [752, 352] width 55 height 12
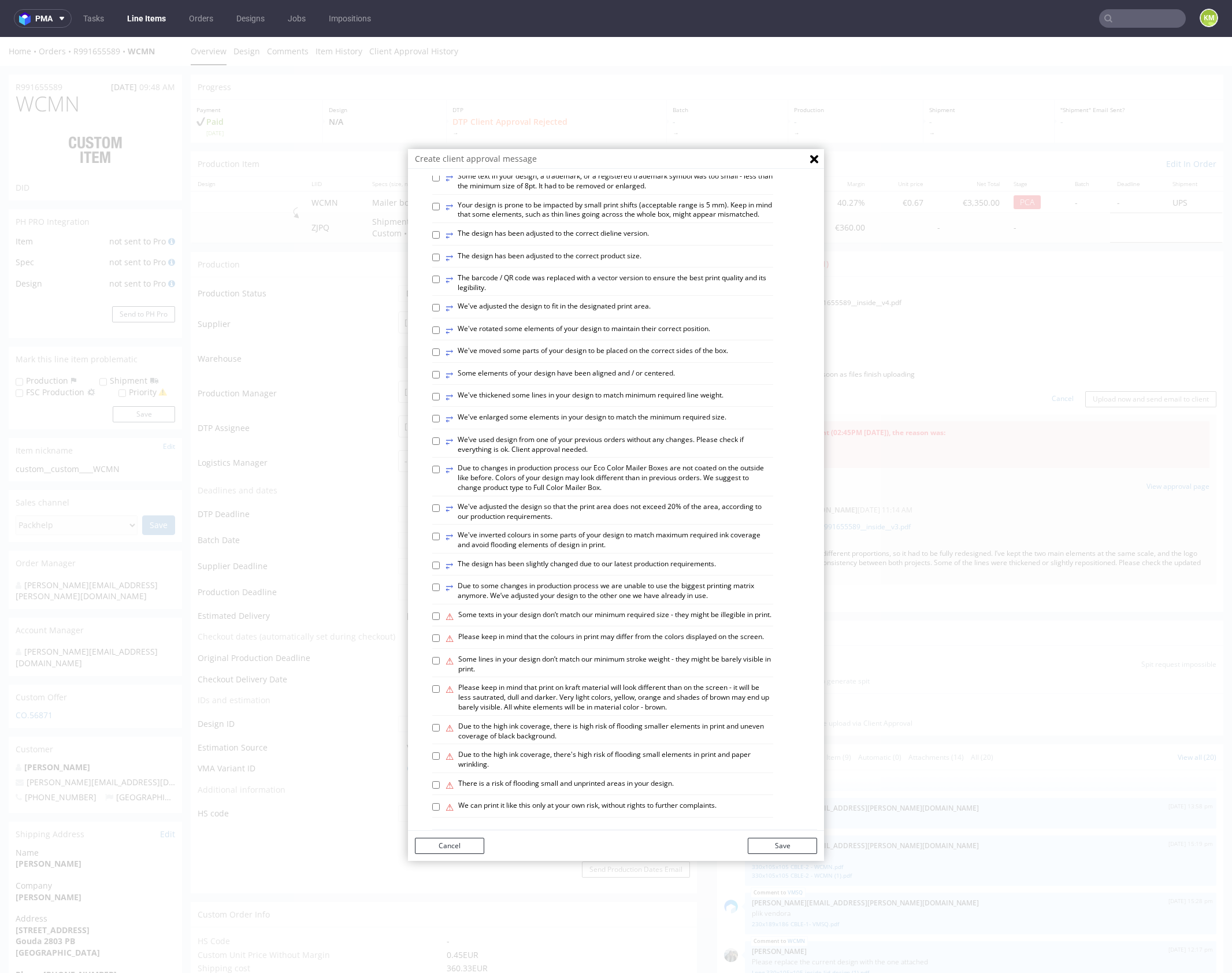
scroll to position [320, 0]
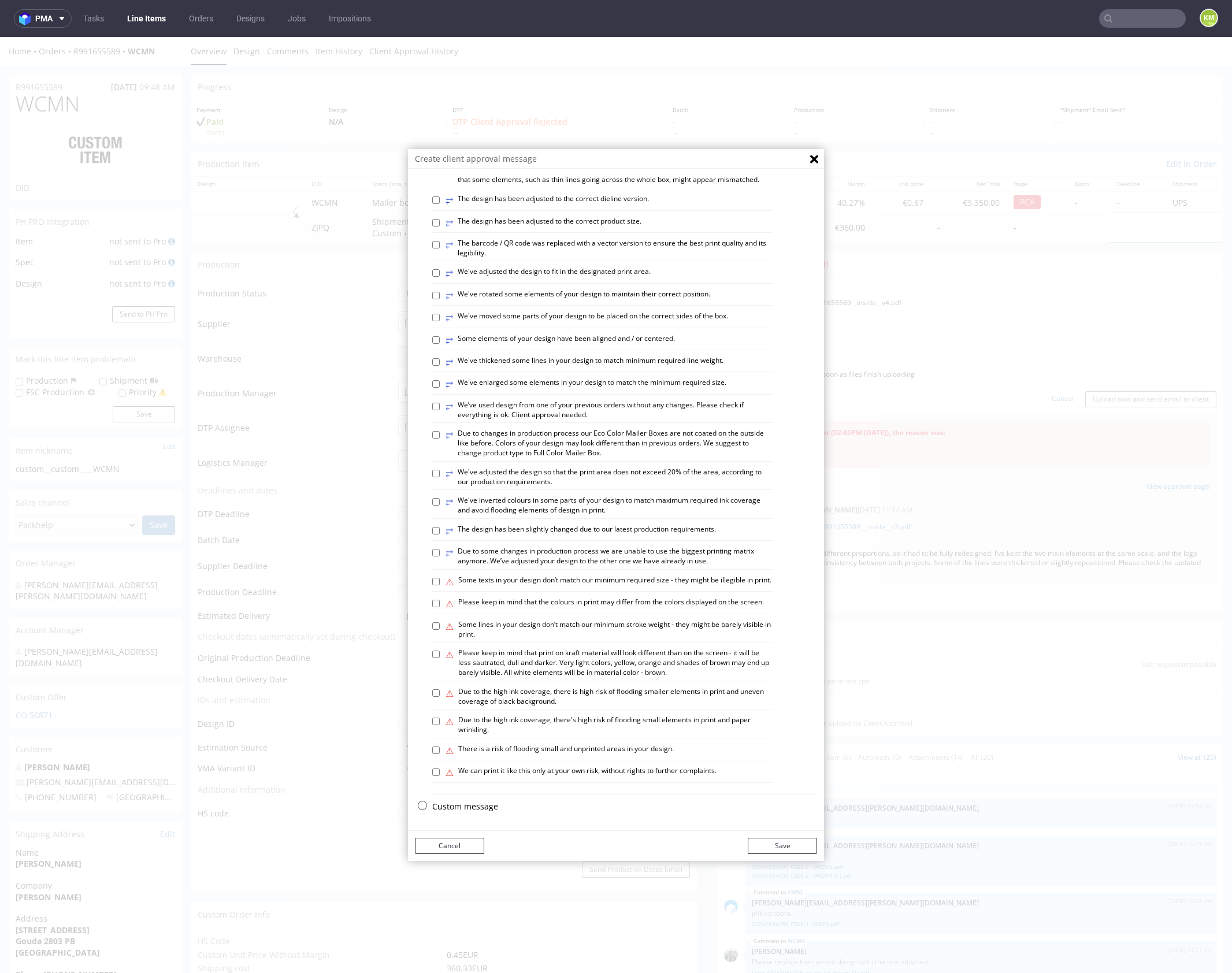
click at [461, 805] on p "Custom message" at bounding box center [624, 807] width 385 height 12
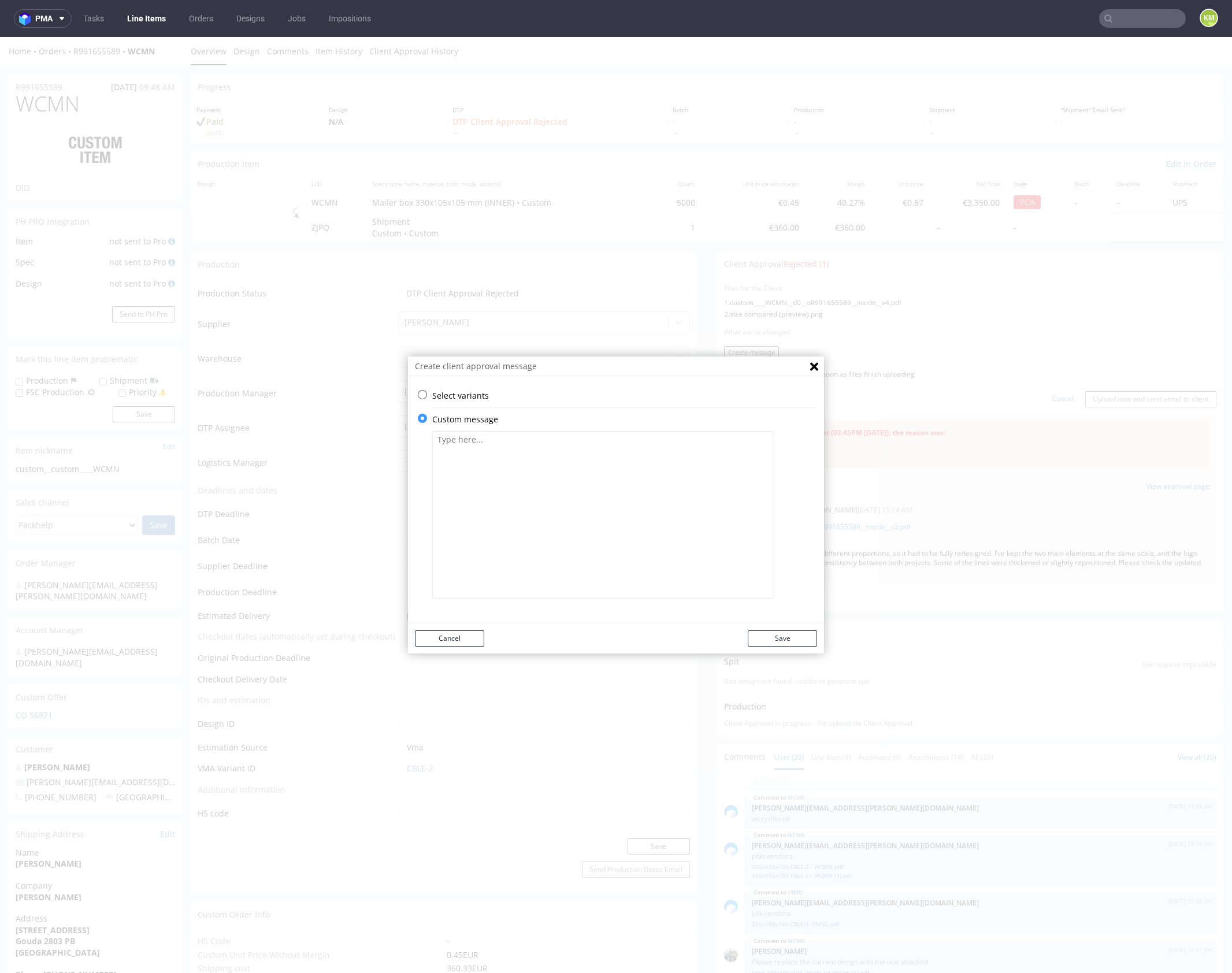
click at [559, 497] on textarea at bounding box center [602, 515] width 341 height 168
paste textarea "As the provided file wasn’t suitable for printing, I used elements from the oth…"
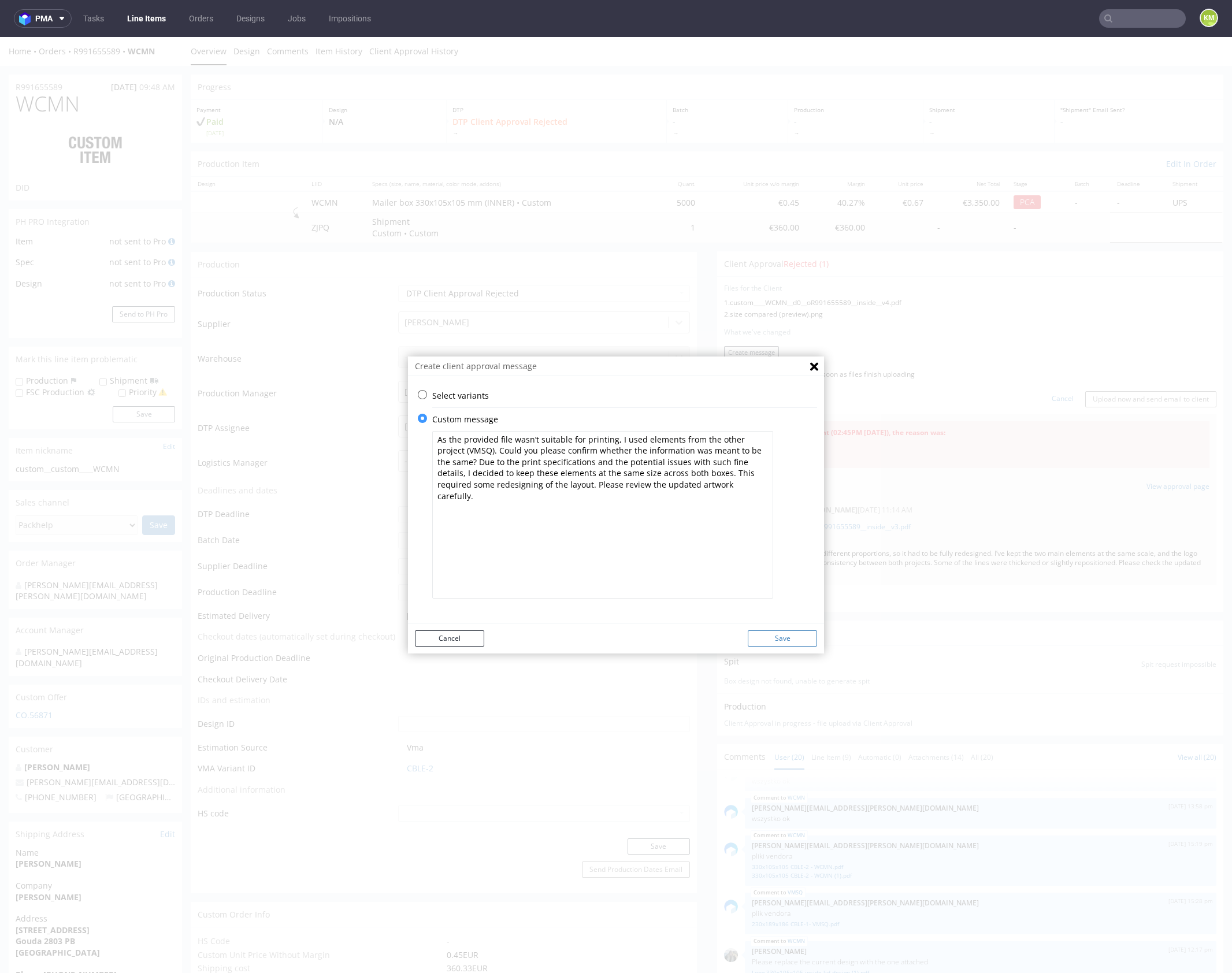
type textarea "As the provided file wasn’t suitable for printing, I used elements from the oth…"
click at [785, 633] on button "Save" at bounding box center [782, 638] width 70 height 16
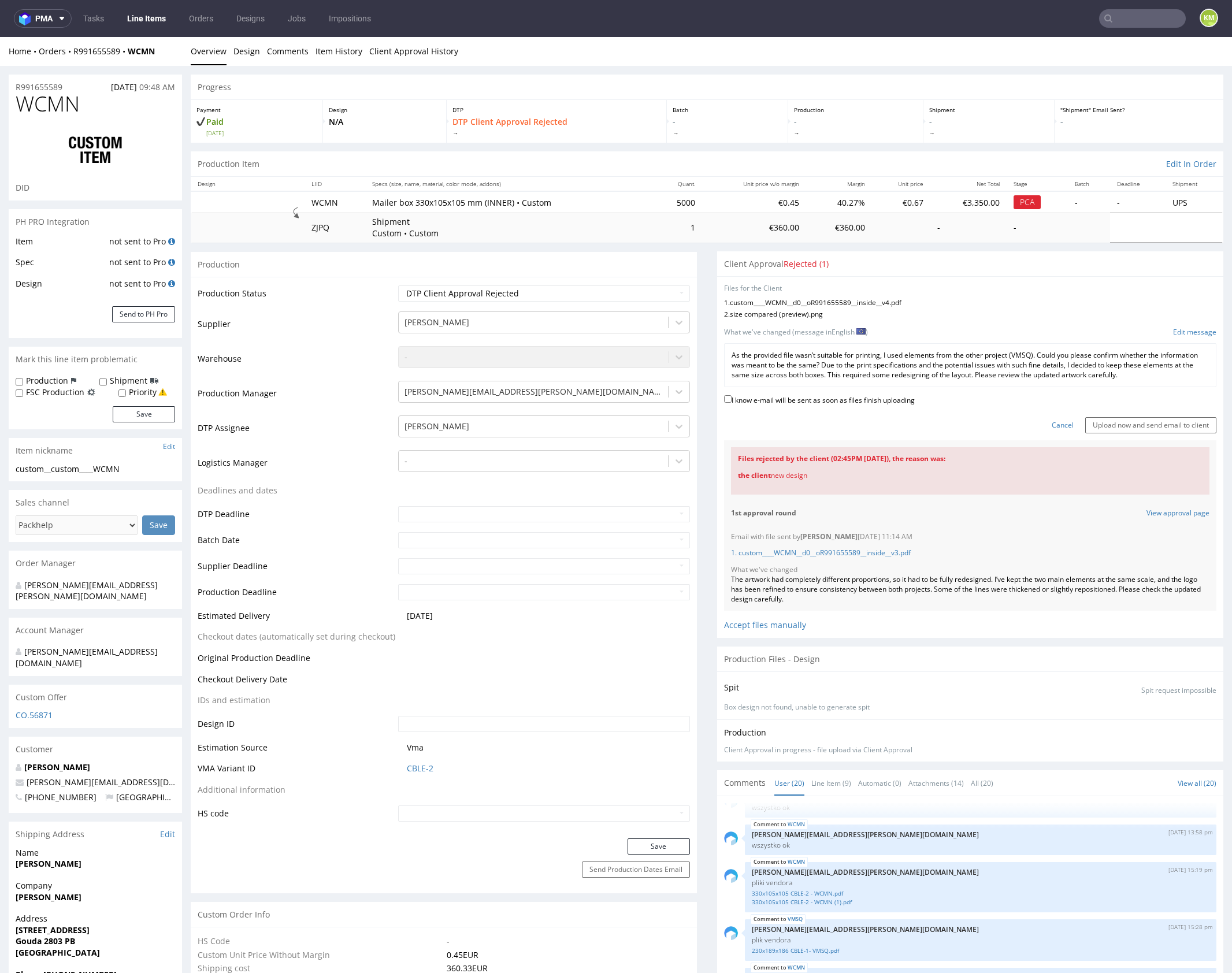
click at [852, 397] on label "I know e-mail will be sent as soon as files finish uploading" at bounding box center [820, 399] width 191 height 12
click at [732, 397] on input "I know e-mail will be sent as soon as files finish uploading" at bounding box center [728, 399] width 8 height 8
checkbox input "true"
click at [1115, 423] on input "Upload now and send email to client" at bounding box center [1152, 425] width 131 height 16
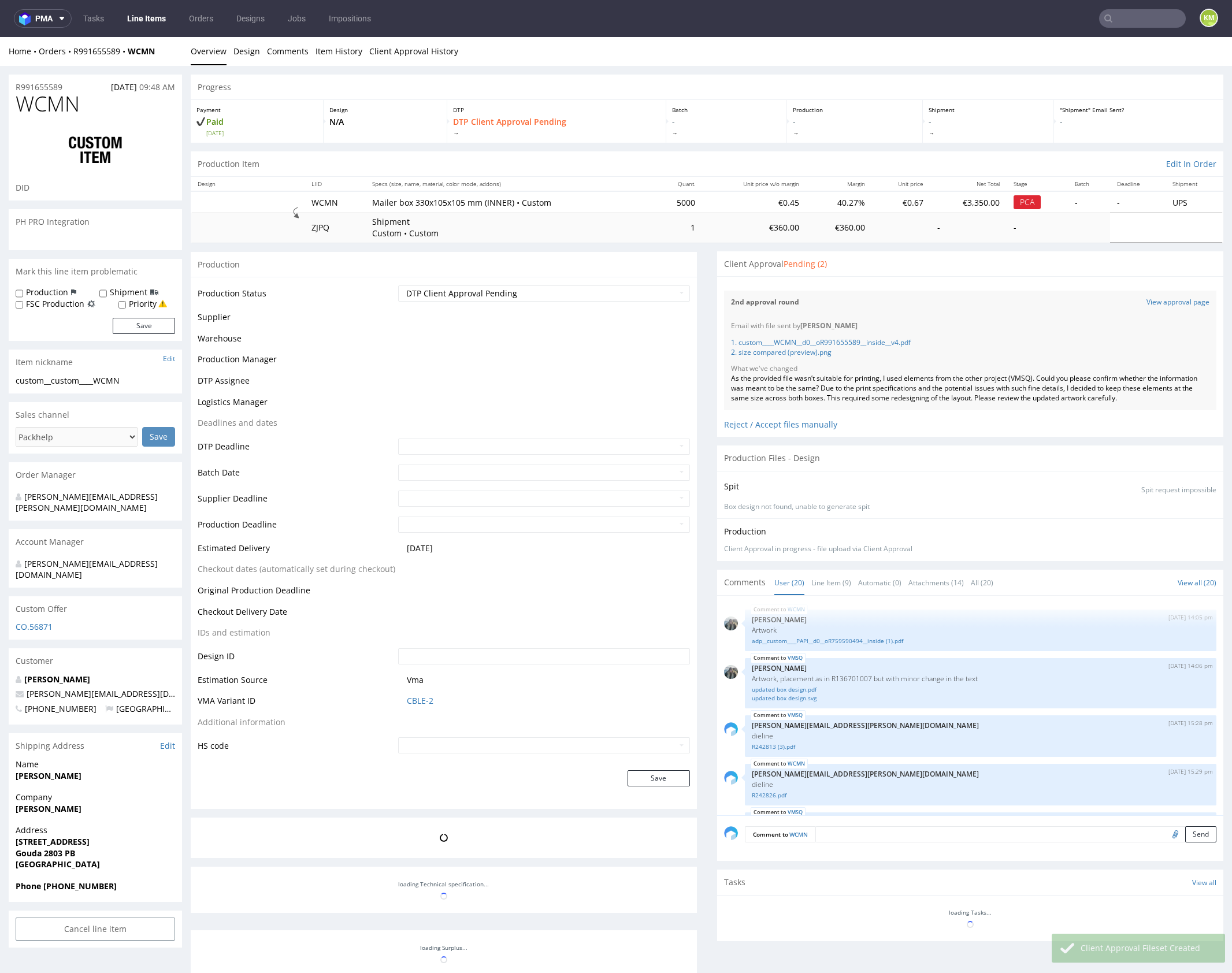
scroll to position [982, 0]
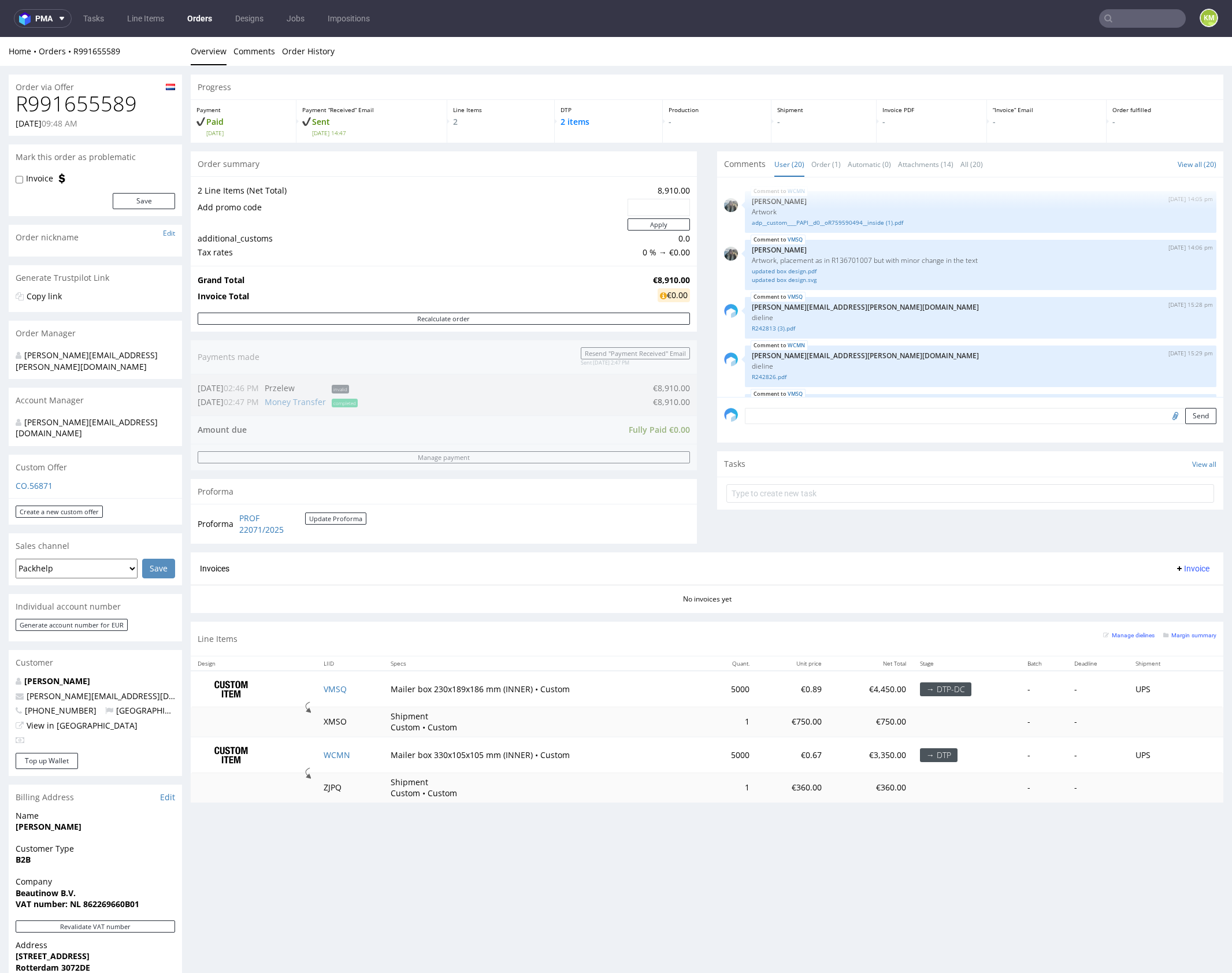
scroll to position [982, 0]
click at [717, 516] on div "Comments User (20) Order (1) Automatic (0) Attachments (14) All (20) View all (…" at bounding box center [970, 351] width 506 height 401
click at [843, 522] on div "Comments User (20) Order (1) Automatic (0) Attachments (14) All (20) View all (…" at bounding box center [970, 351] width 506 height 401
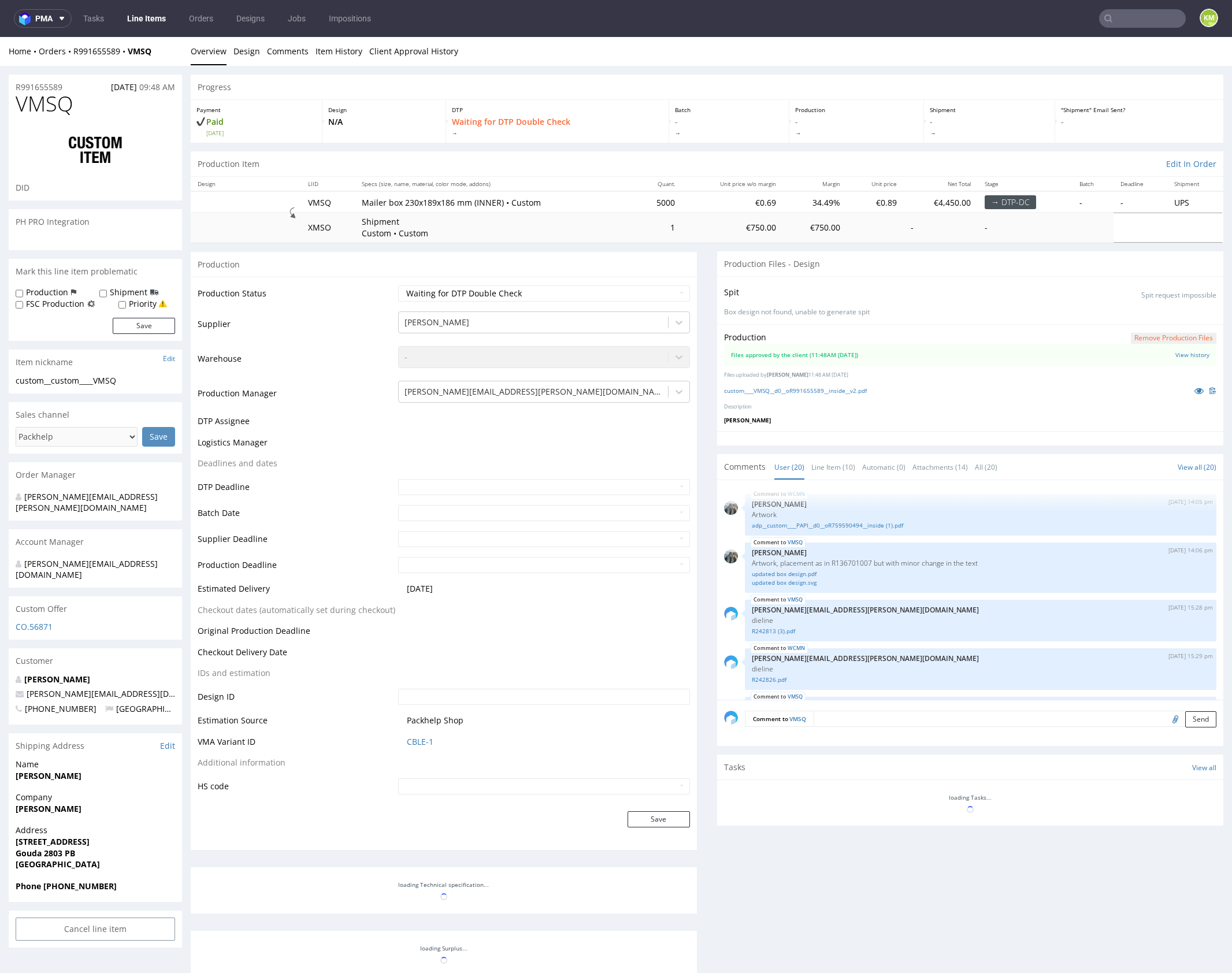
scroll to position [982, 0]
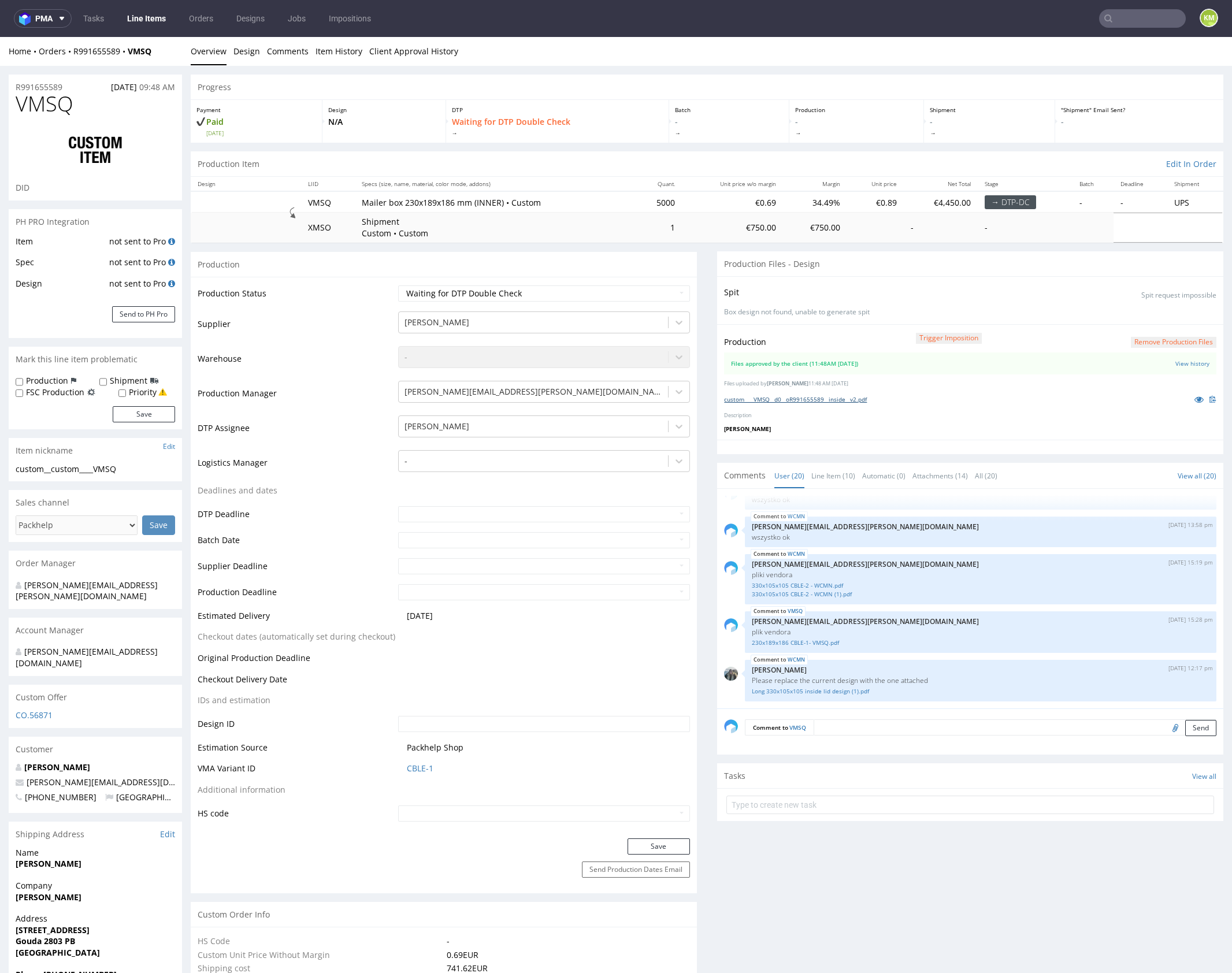
click at [856, 399] on link "custom____VMSQ__d0__oR991655589__inside__v2.pdf" at bounding box center [795, 399] width 143 height 8
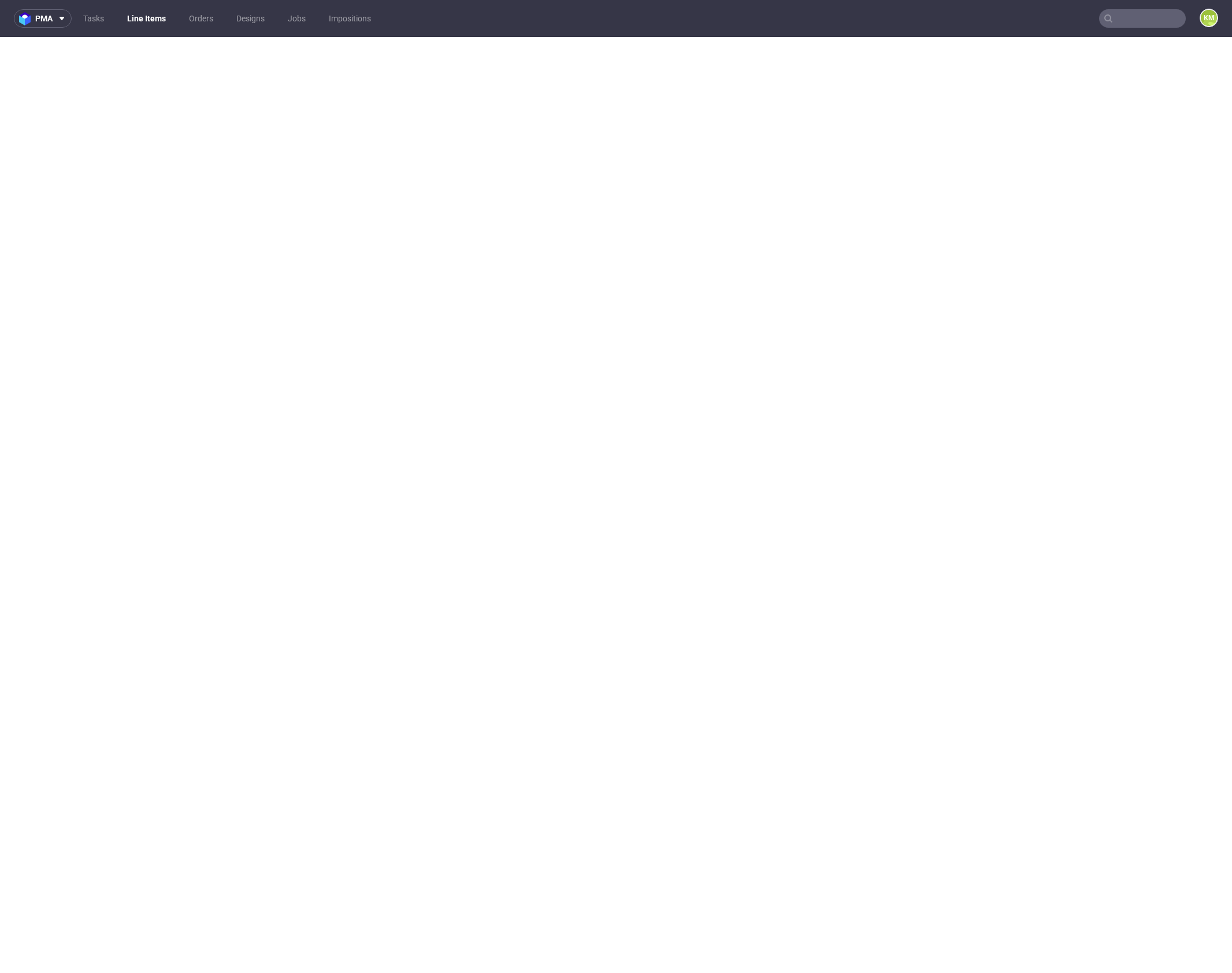
select select "in_progress"
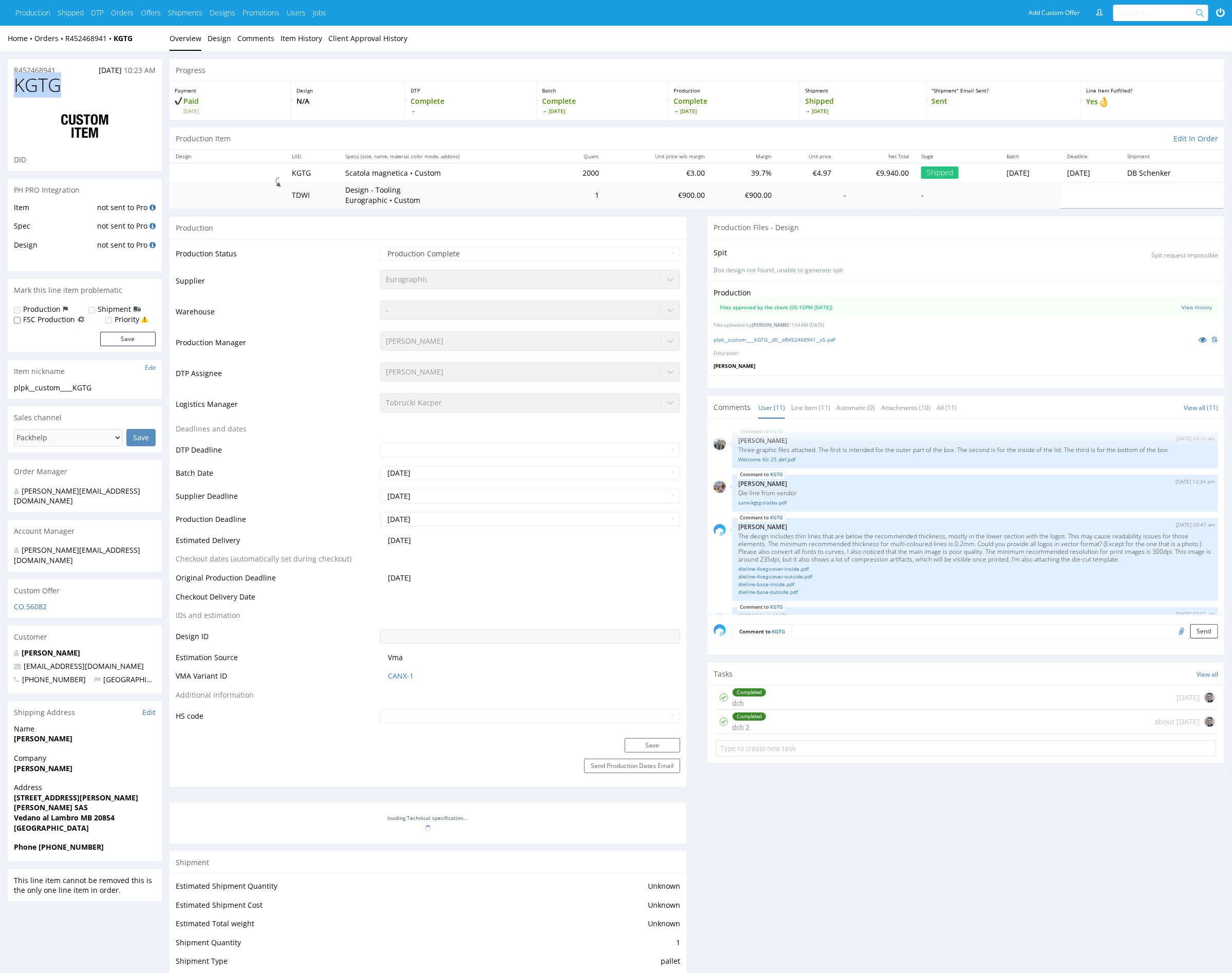
scroll to position [376, 0]
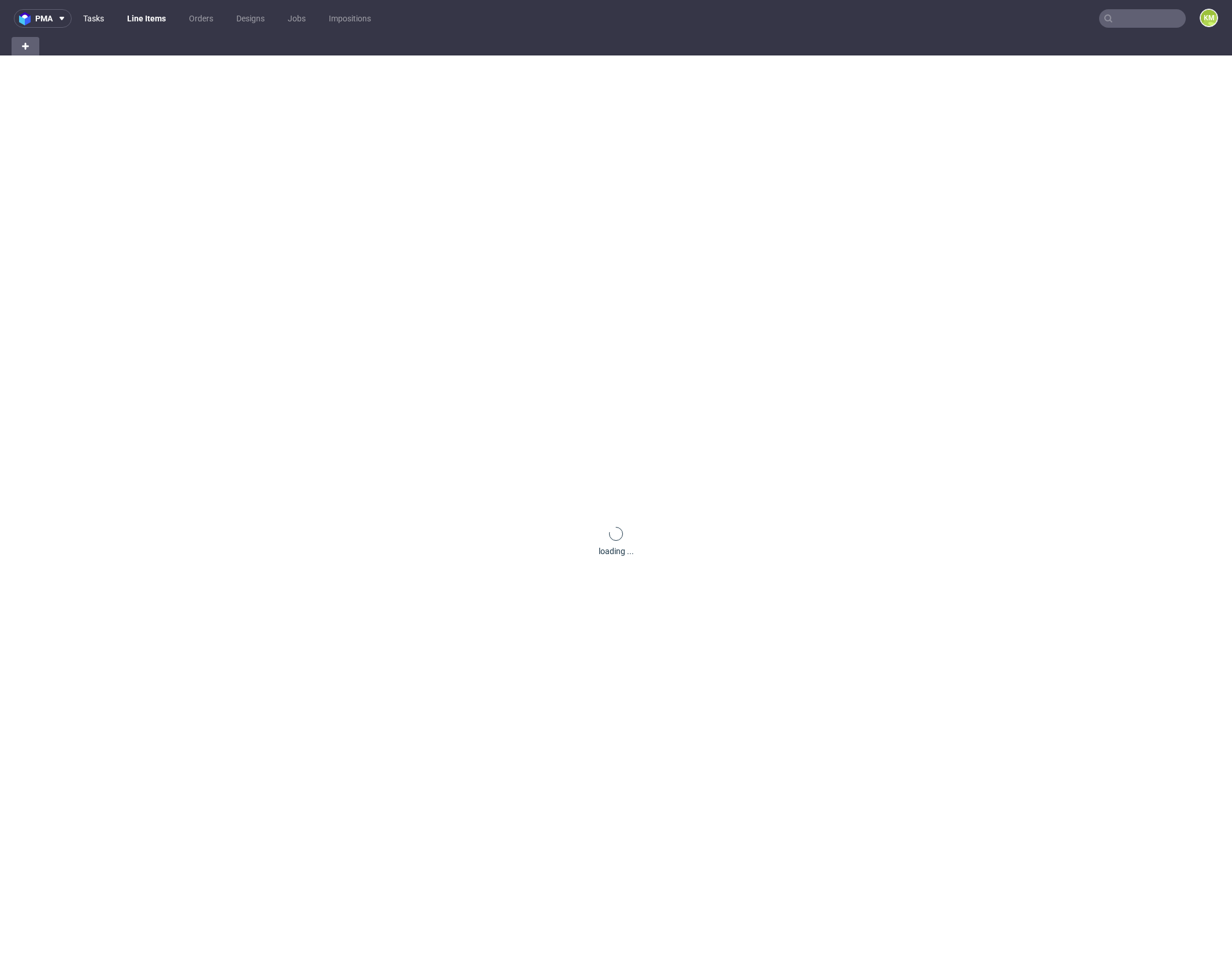
click at [99, 16] on link "Tasks" at bounding box center [94, 19] width 34 height 19
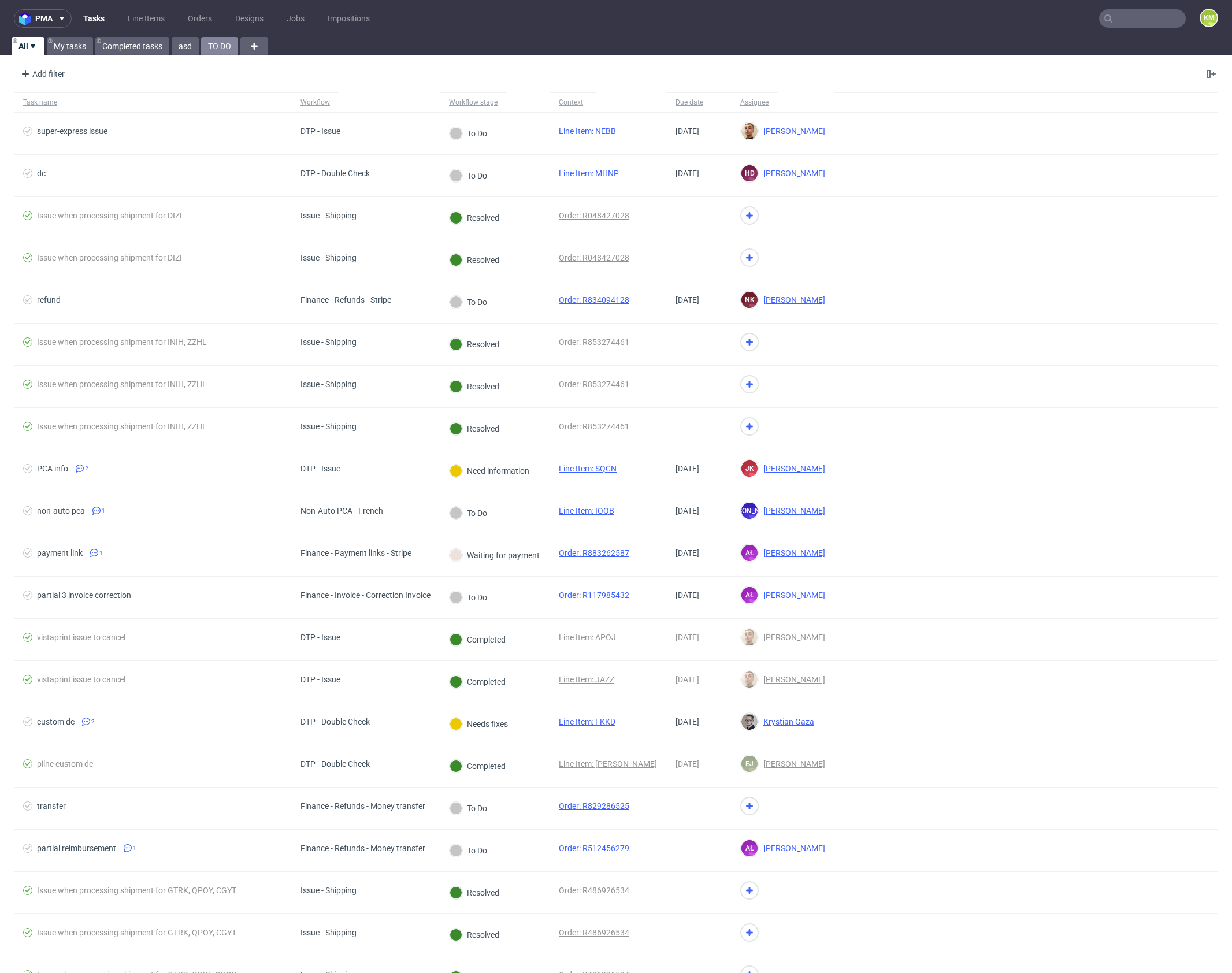
click at [214, 45] on link "TO DO" at bounding box center [219, 46] width 37 height 19
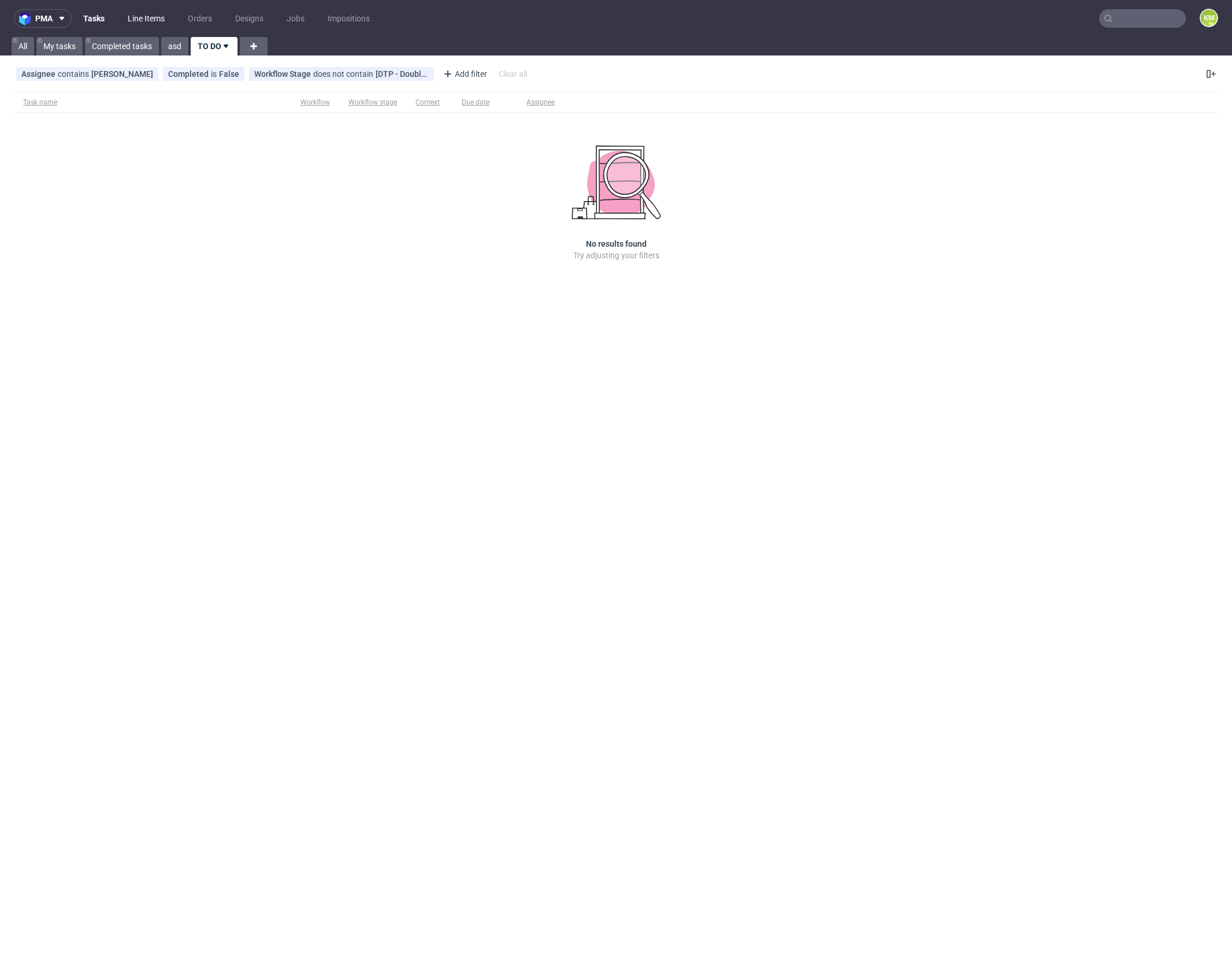
click at [147, 23] on link "Line Items" at bounding box center [146, 19] width 51 height 19
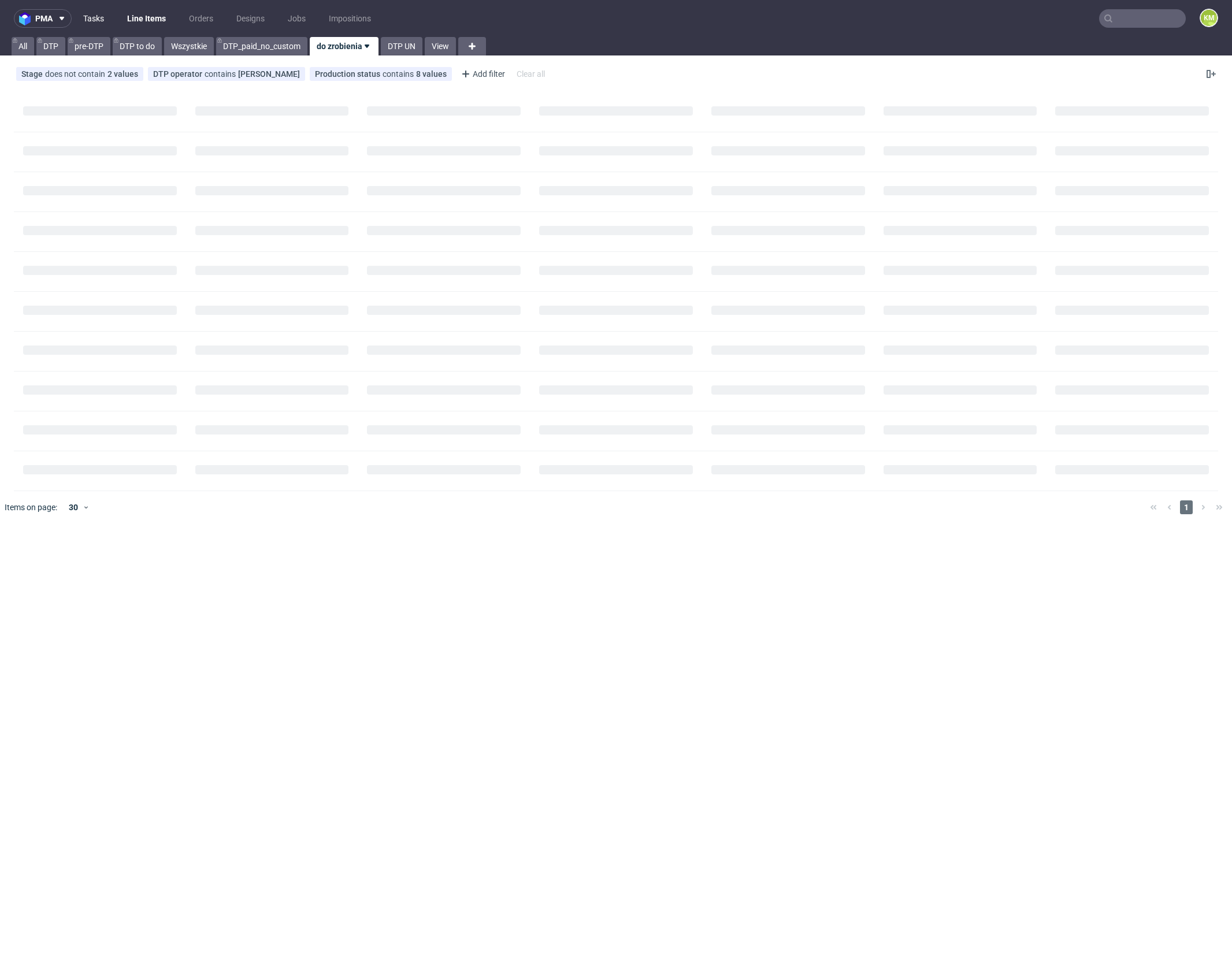
click at [94, 19] on link "Tasks" at bounding box center [94, 19] width 34 height 19
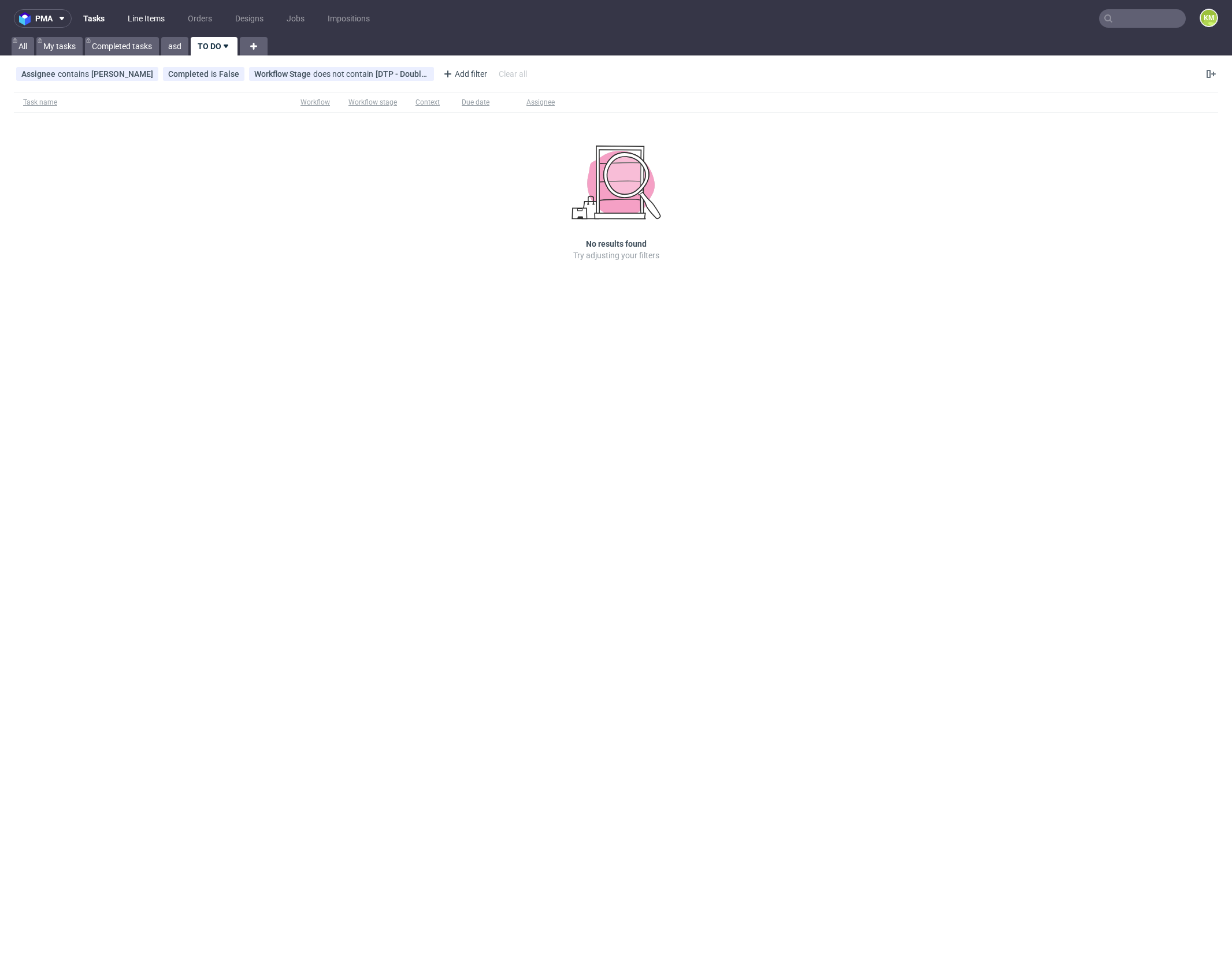
click at [139, 21] on link "Line Items" at bounding box center [146, 19] width 51 height 19
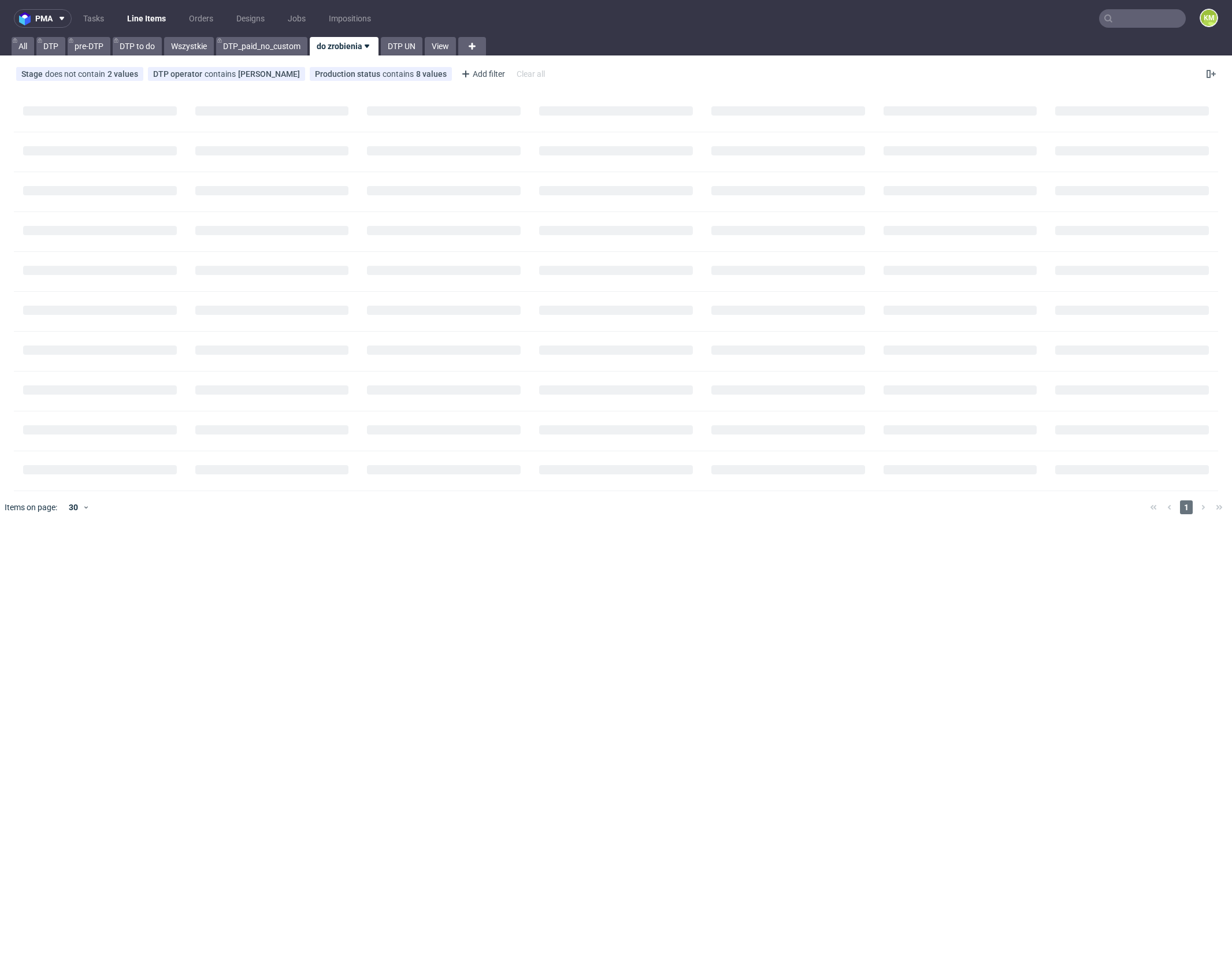
click at [726, 558] on div "pma Tasks Line Items Orders Designs Jobs Impositions KM All DTP pre-DTP DTP to …" at bounding box center [616, 486] width 1232 height 973
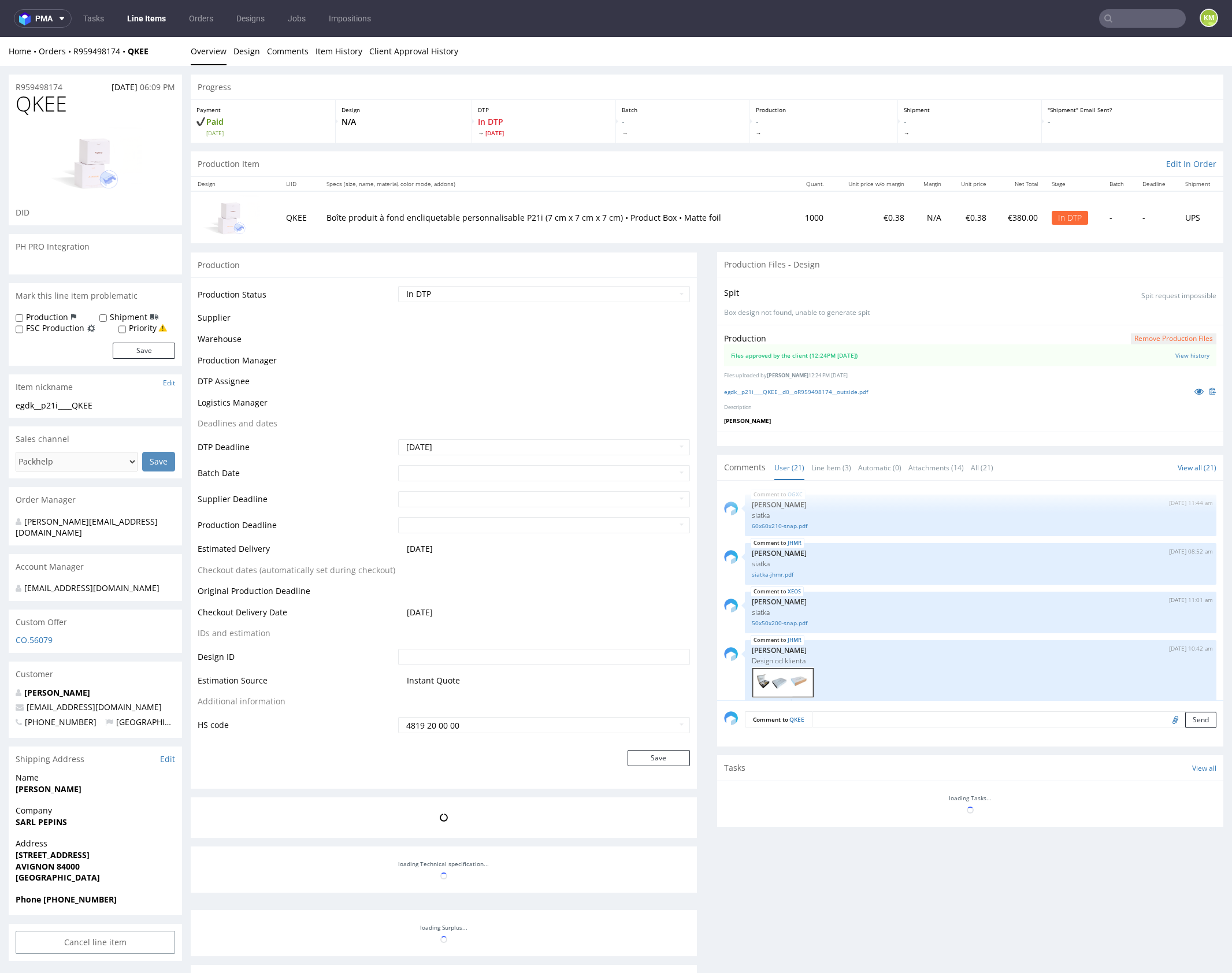
scroll to position [952, 0]
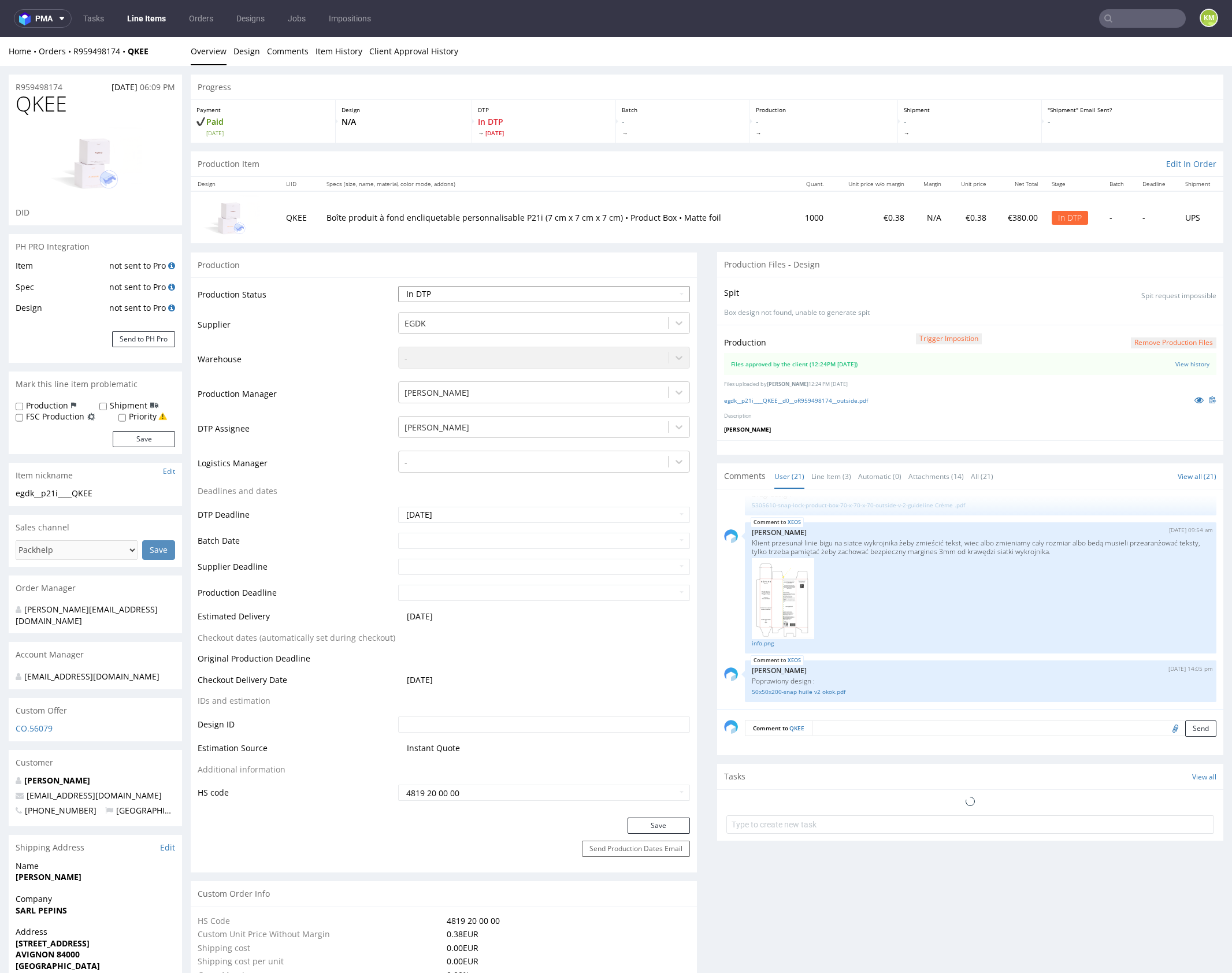
click at [527, 296] on select "Waiting for Artwork Waiting for Diecut Waiting for Mockup Waiting for DTP Waiti…" at bounding box center [545, 294] width 292 height 16
select select "dtp_waiting_for_double_check"
click at [398, 286] on select "Waiting for Artwork Waiting for Diecut Waiting for Mockup Waiting for DTP Waiti…" at bounding box center [545, 294] width 292 height 16
click at [655, 823] on button "Save" at bounding box center [659, 825] width 62 height 16
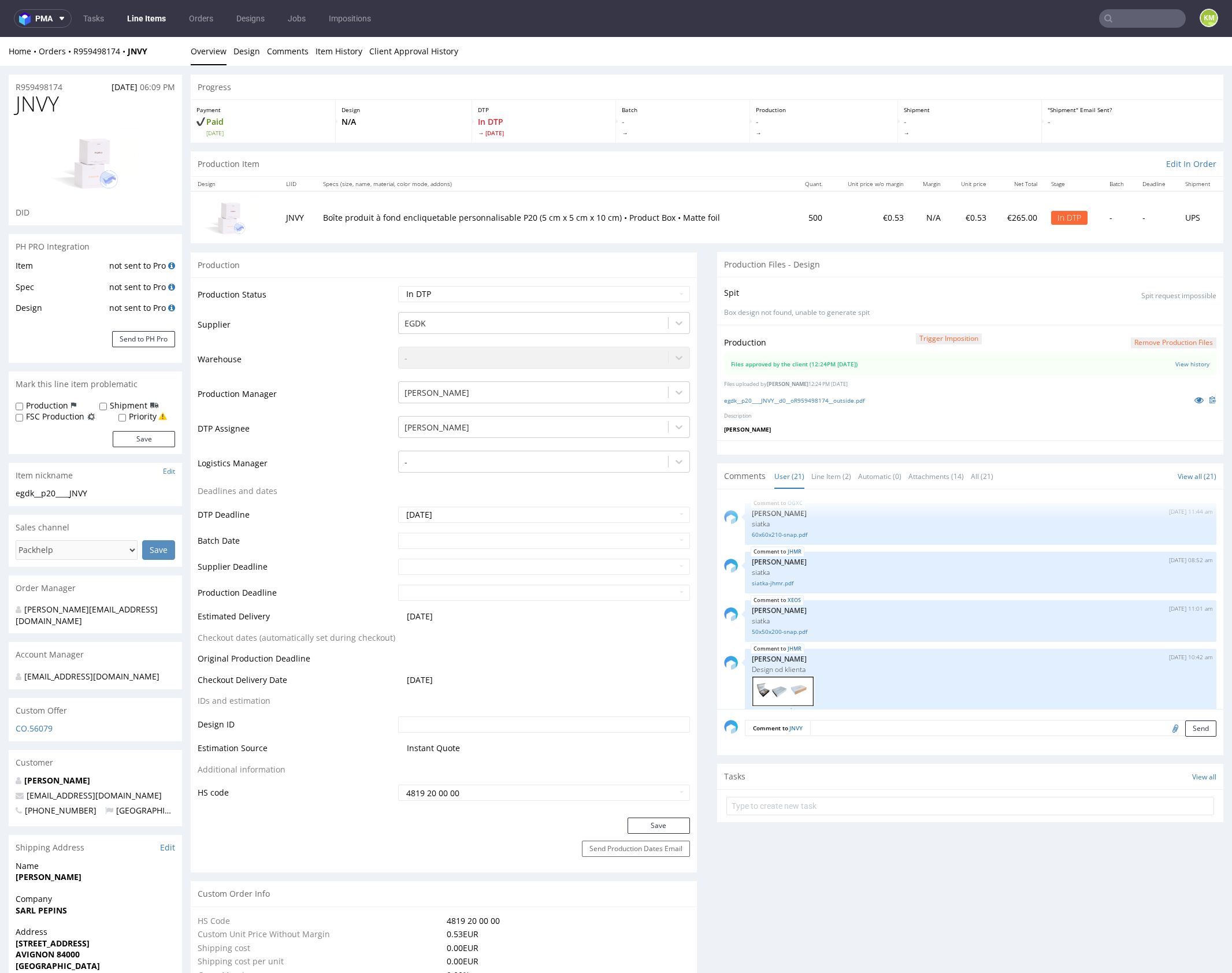
scroll to position [952, 0]
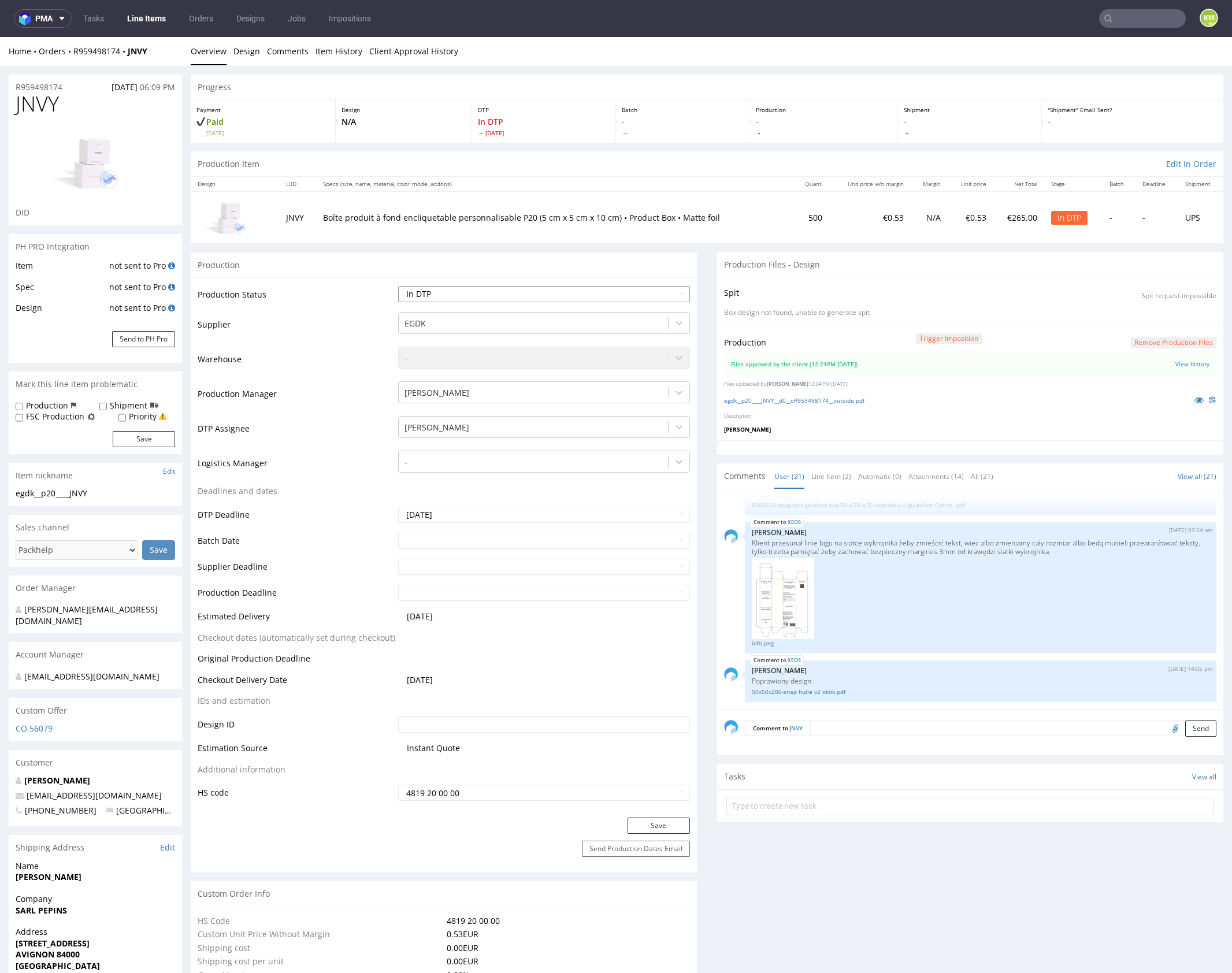
click at [581, 290] on select "Waiting for Artwork Waiting for Diecut Waiting for Mockup Waiting for DTP Waiti…" at bounding box center [545, 294] width 292 height 16
select select "dtp_waiting_for_double_check"
click at [398, 286] on select "Waiting for Artwork Waiting for Diecut Waiting for Mockup Waiting for DTP Waiti…" at bounding box center [545, 294] width 292 height 16
click at [666, 823] on button "Save" at bounding box center [659, 825] width 62 height 16
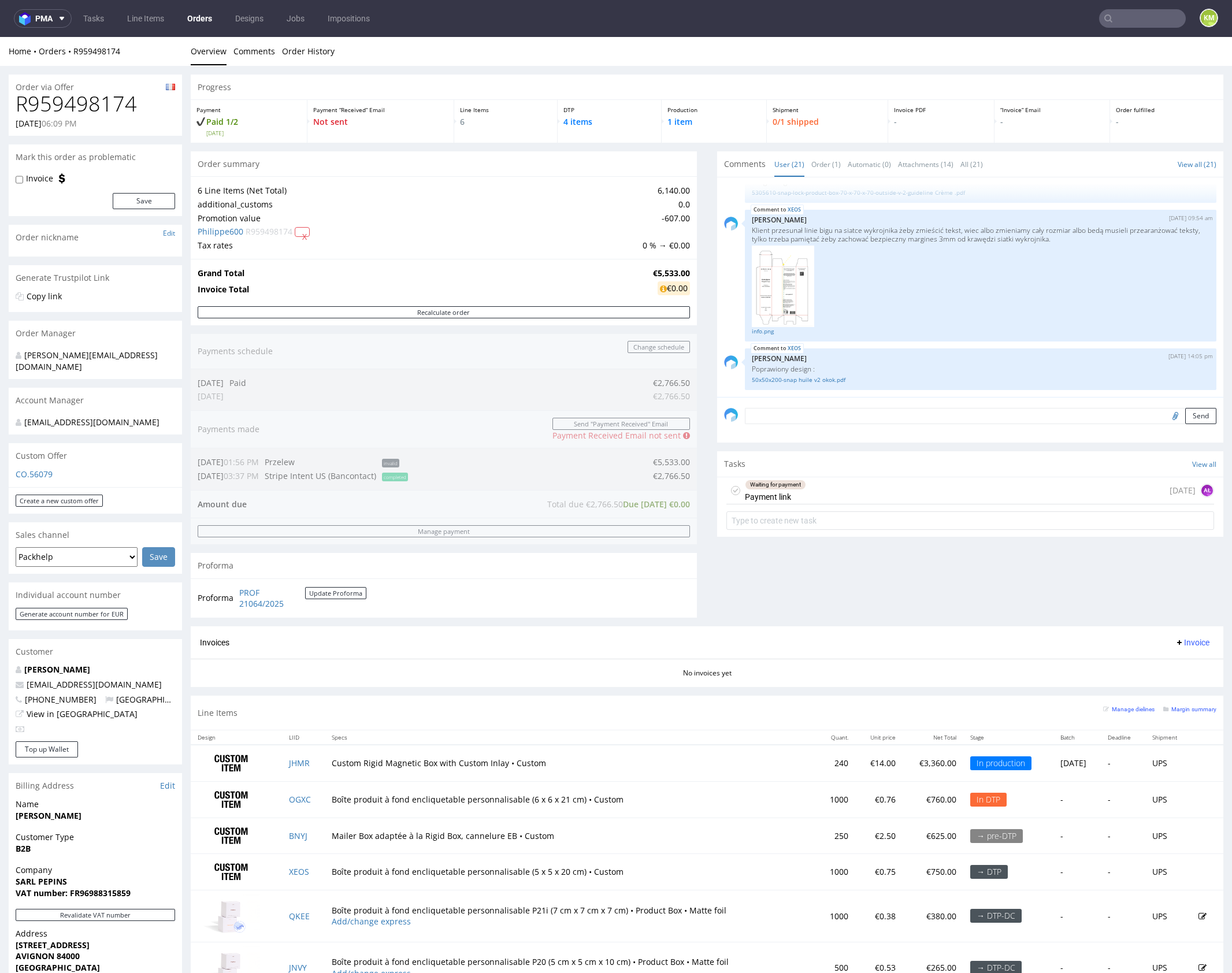
scroll to position [183, 0]
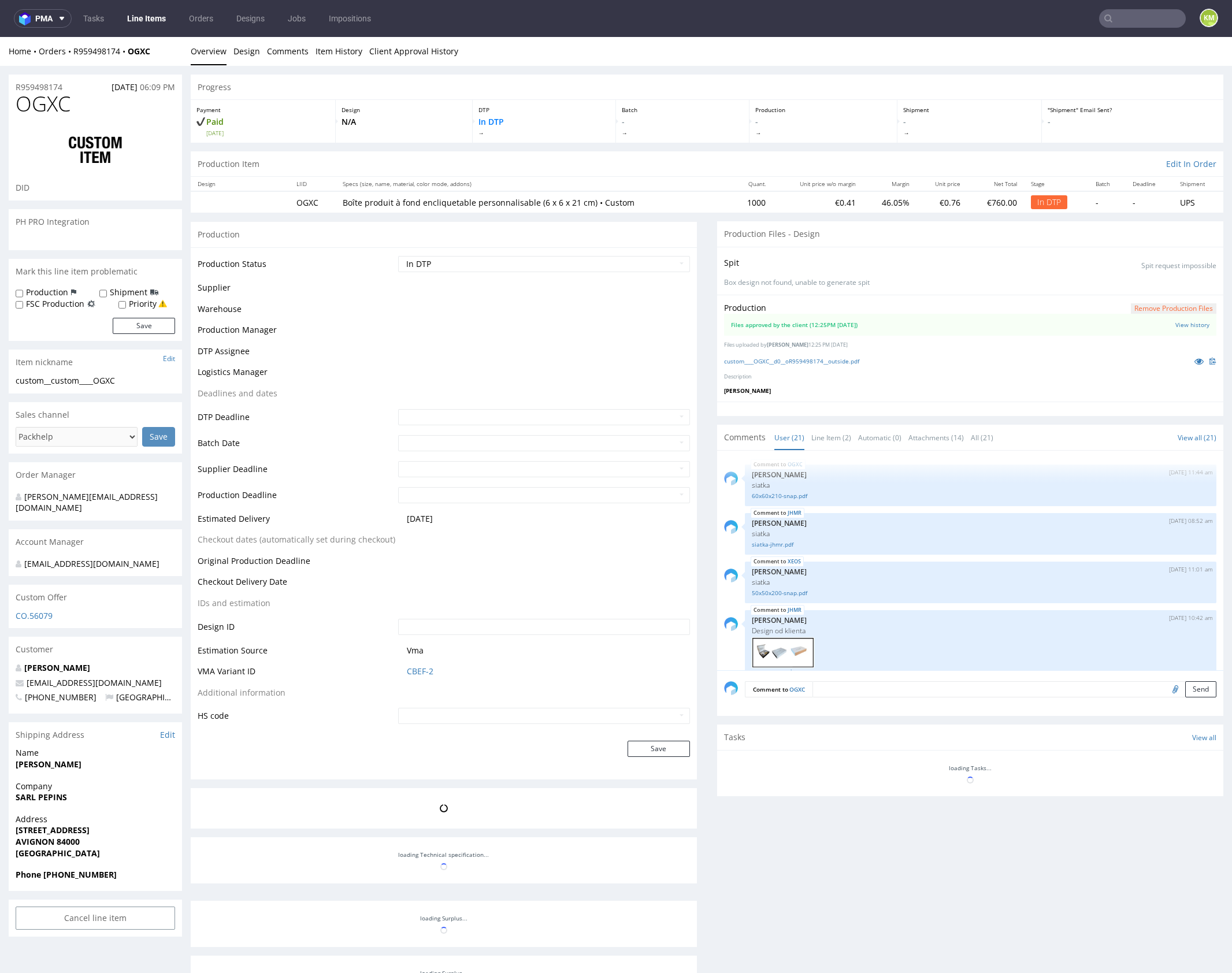
scroll to position [952, 0]
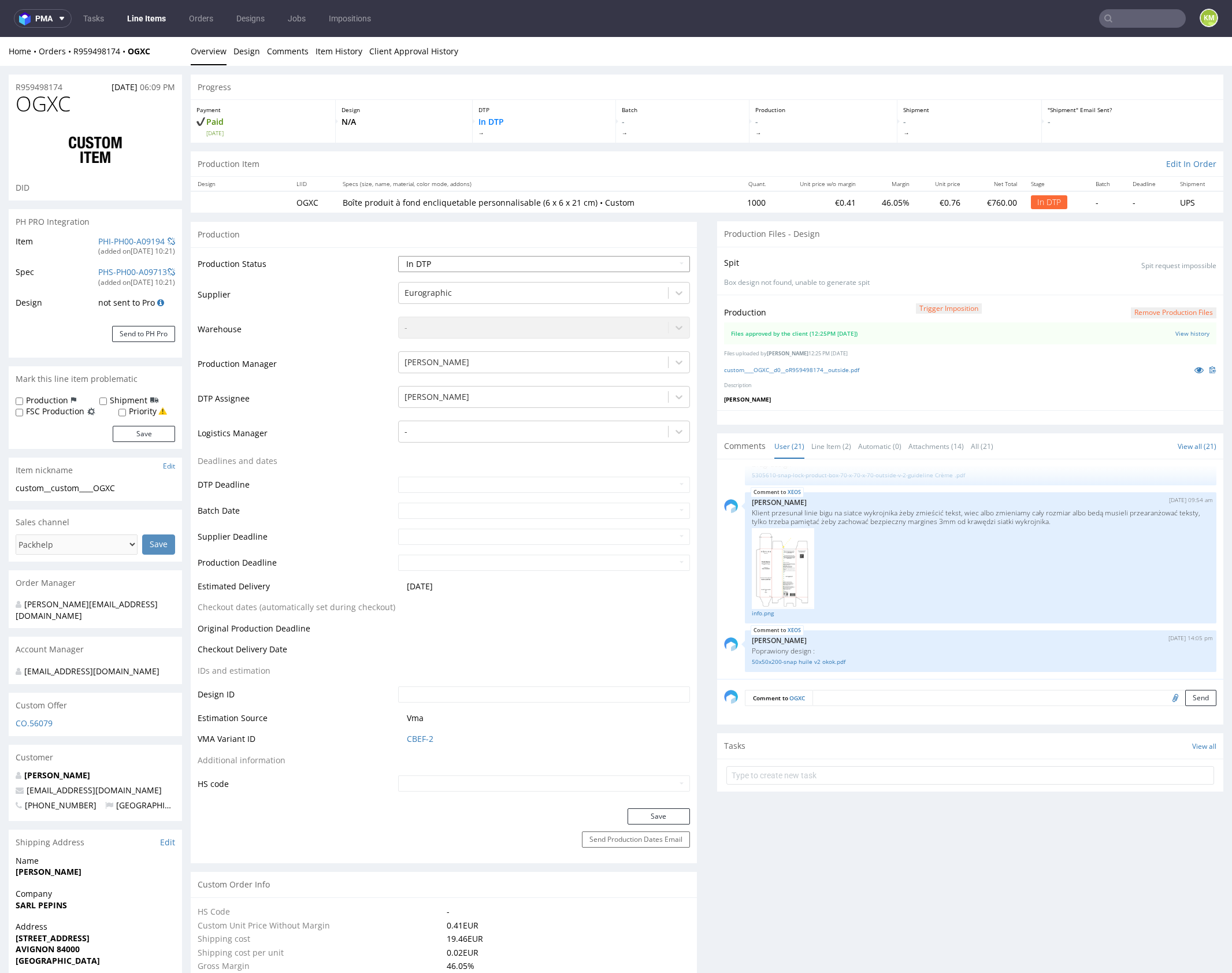
click at [616, 260] on select "Waiting for Artwork Waiting for Diecut Waiting for Mockup Waiting for DTP Waiti…" at bounding box center [545, 264] width 292 height 16
select select "dtp_waiting_for_double_check"
click at [398, 256] on select "Waiting for Artwork Waiting for Diecut Waiting for Mockup Waiting for DTP Waiti…" at bounding box center [545, 264] width 292 height 16
click at [672, 816] on button "Save" at bounding box center [659, 816] width 62 height 16
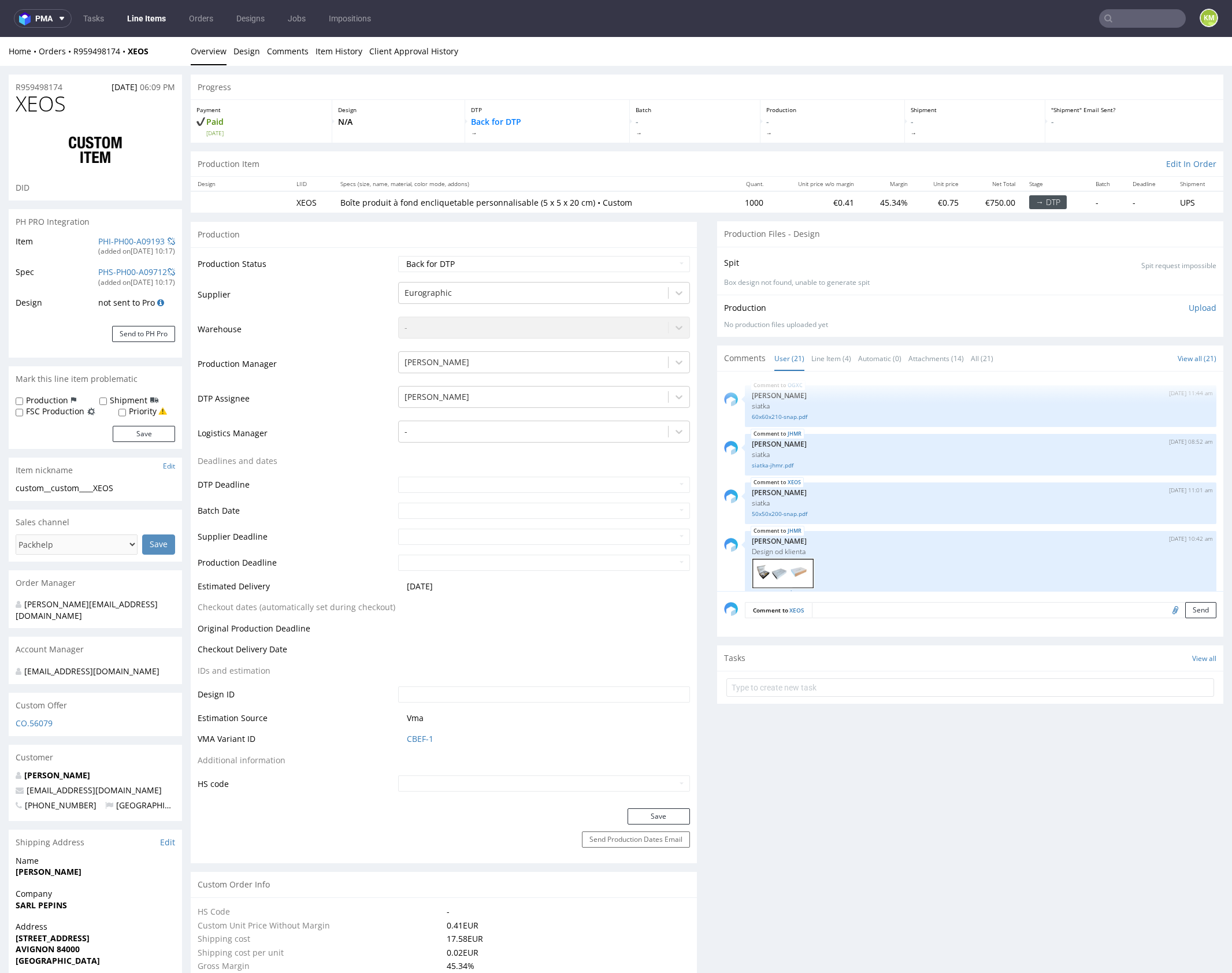
scroll to position [952, 0]
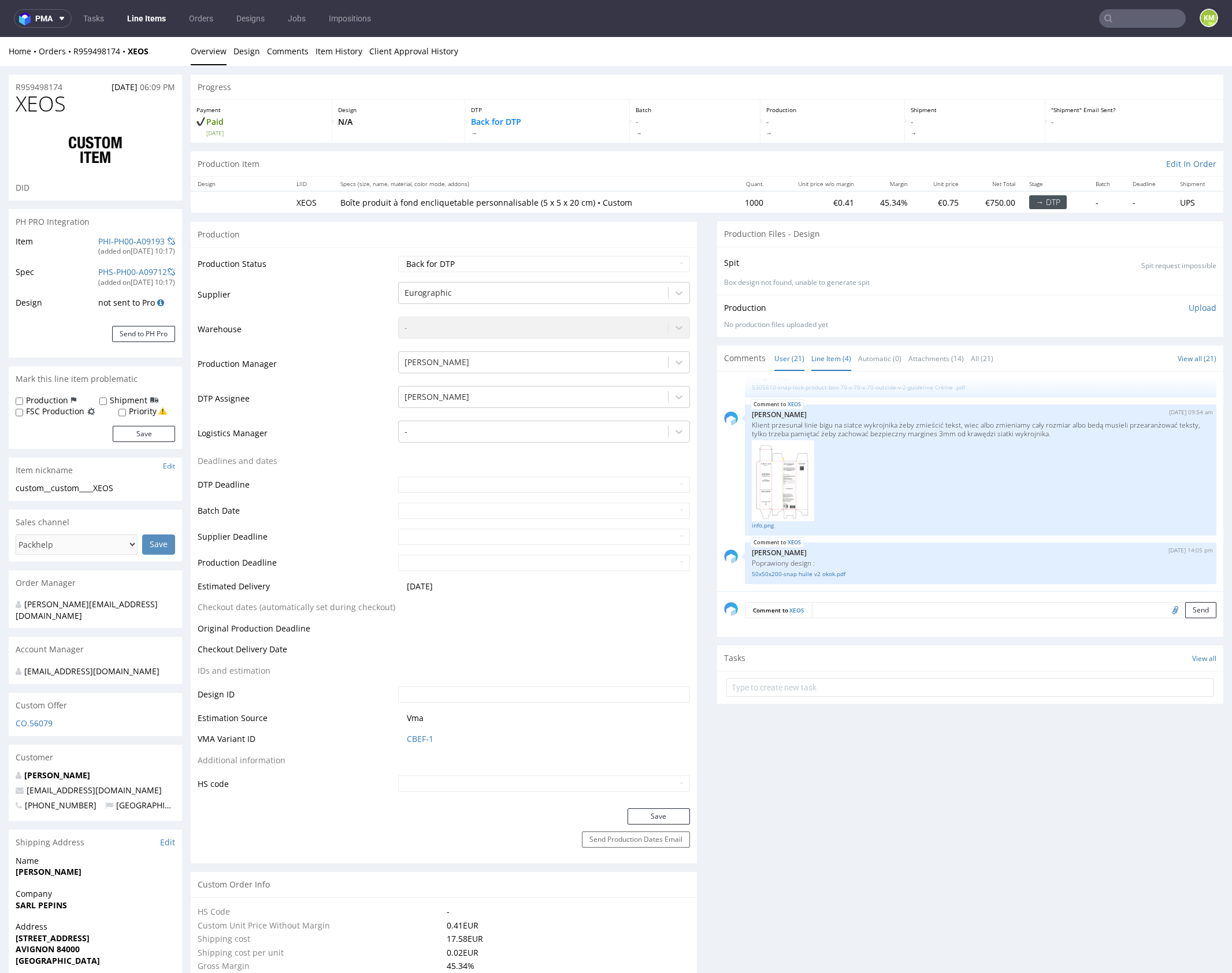
click at [823, 360] on link "Line Item (4)" at bounding box center [831, 358] width 40 height 25
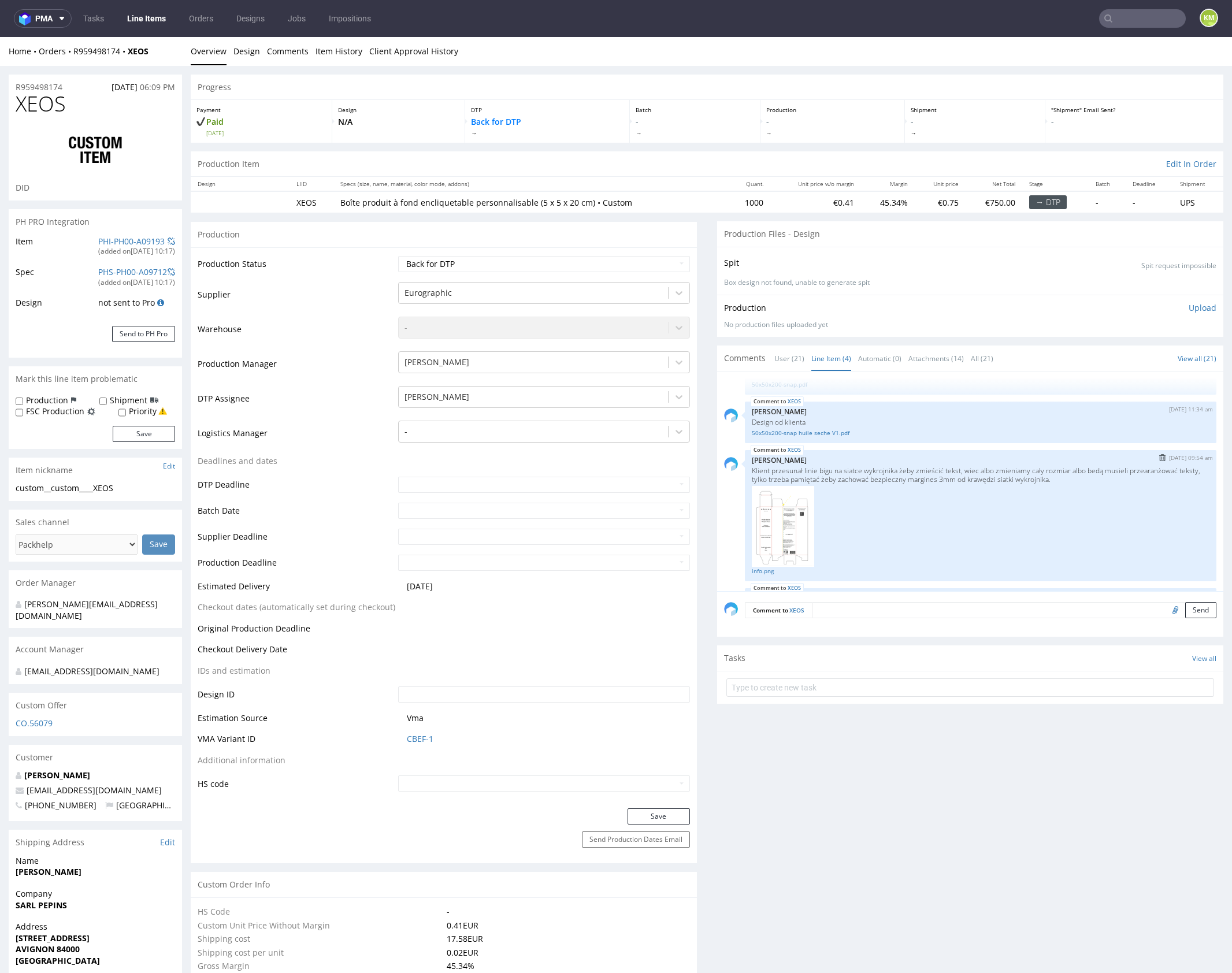
scroll to position [78, 0]
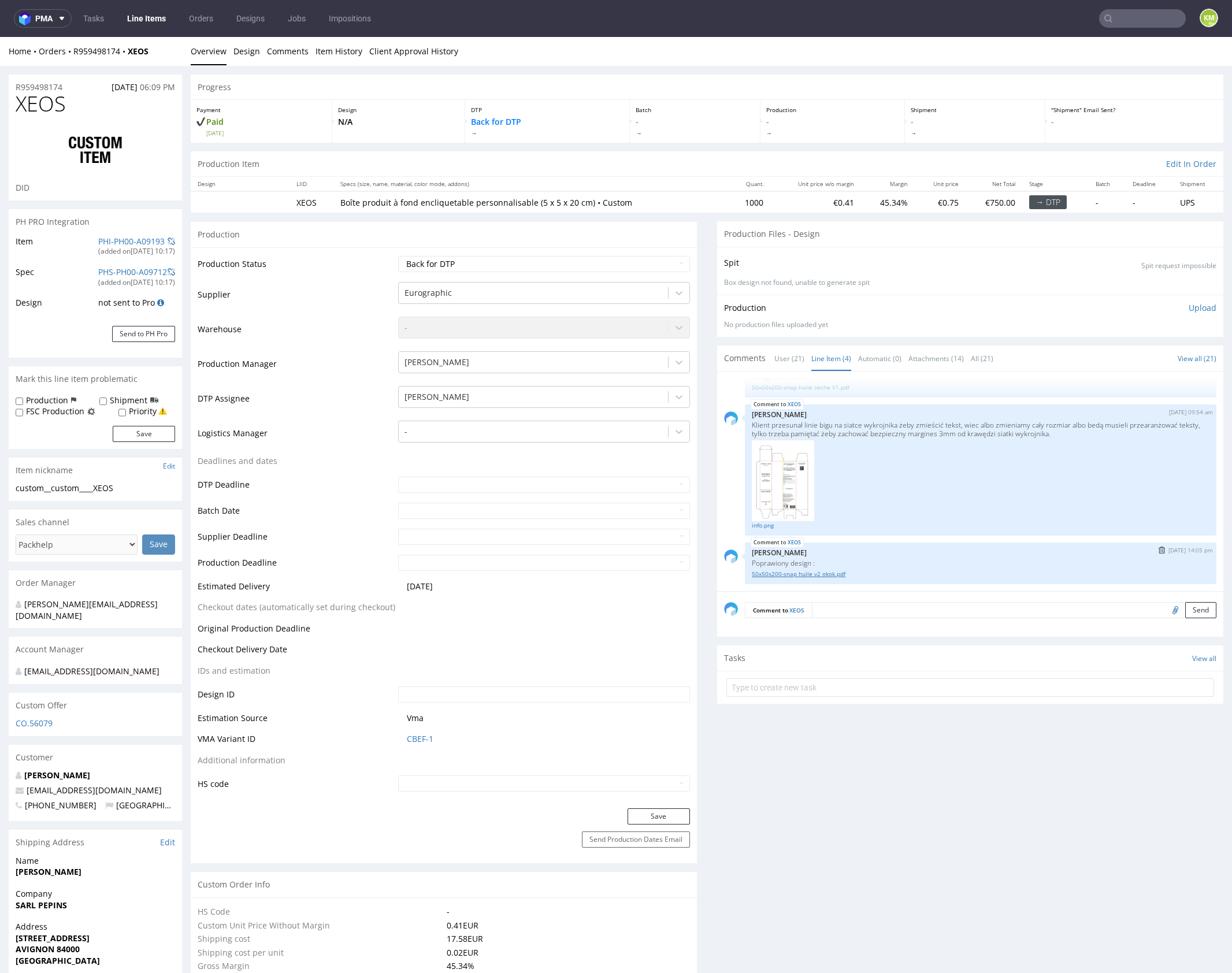
click at [828, 572] on link "50x50x200-snap huile v2 okok.pdf" at bounding box center [981, 574] width 458 height 9
click at [757, 526] on link "info.png" at bounding box center [981, 525] width 458 height 9
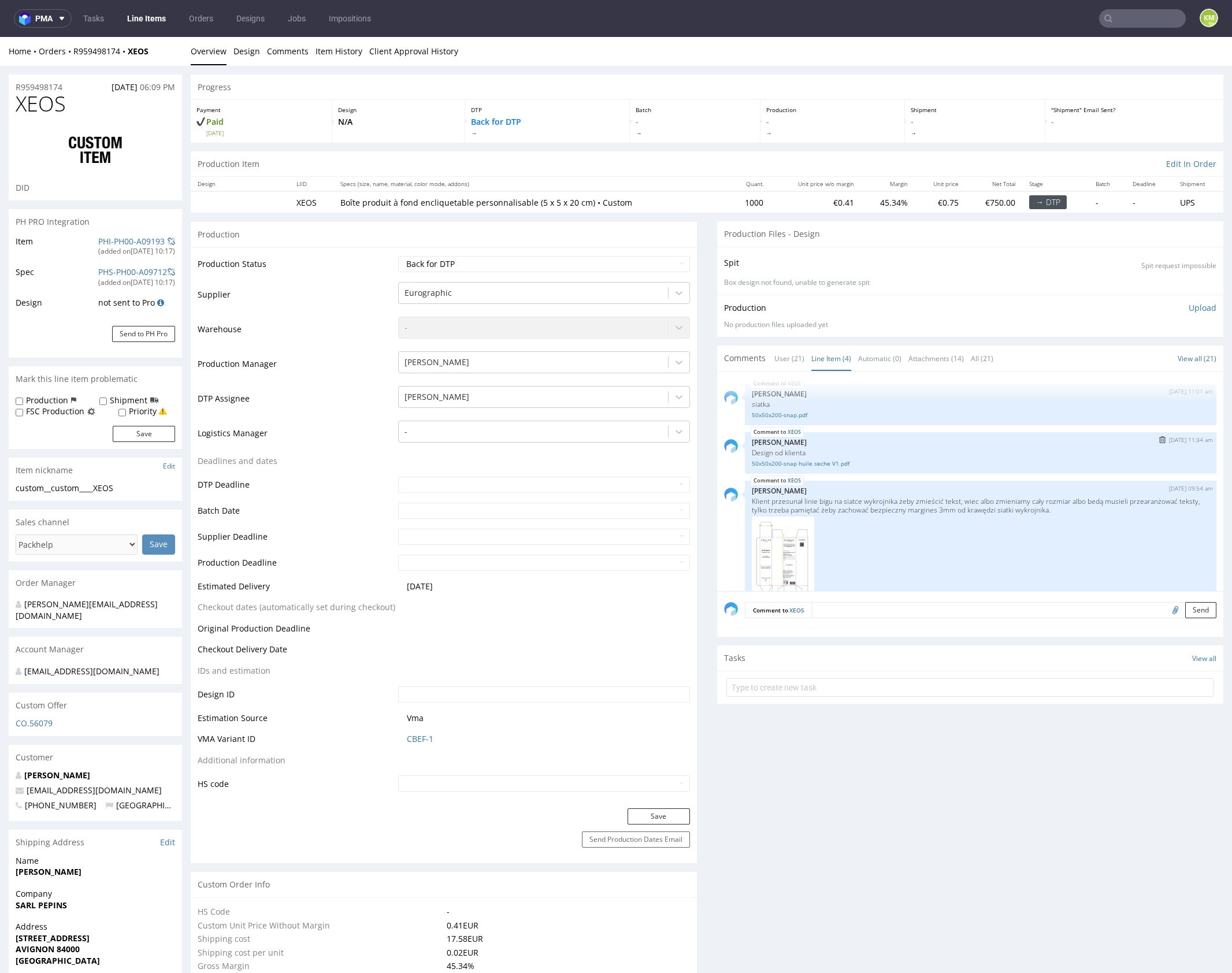
scroll to position [0, 0]
click at [836, 465] on link "50x50x200-snap huile seche V1.pdf" at bounding box center [981, 465] width 458 height 9
drag, startPoint x: 53, startPoint y: 487, endPoint x: 126, endPoint y: 490, distance: 73.1
click at [126, 490] on div "custom__custom____XEOS" at bounding box center [95, 488] width 159 height 12
copy div "custom____XEOS"
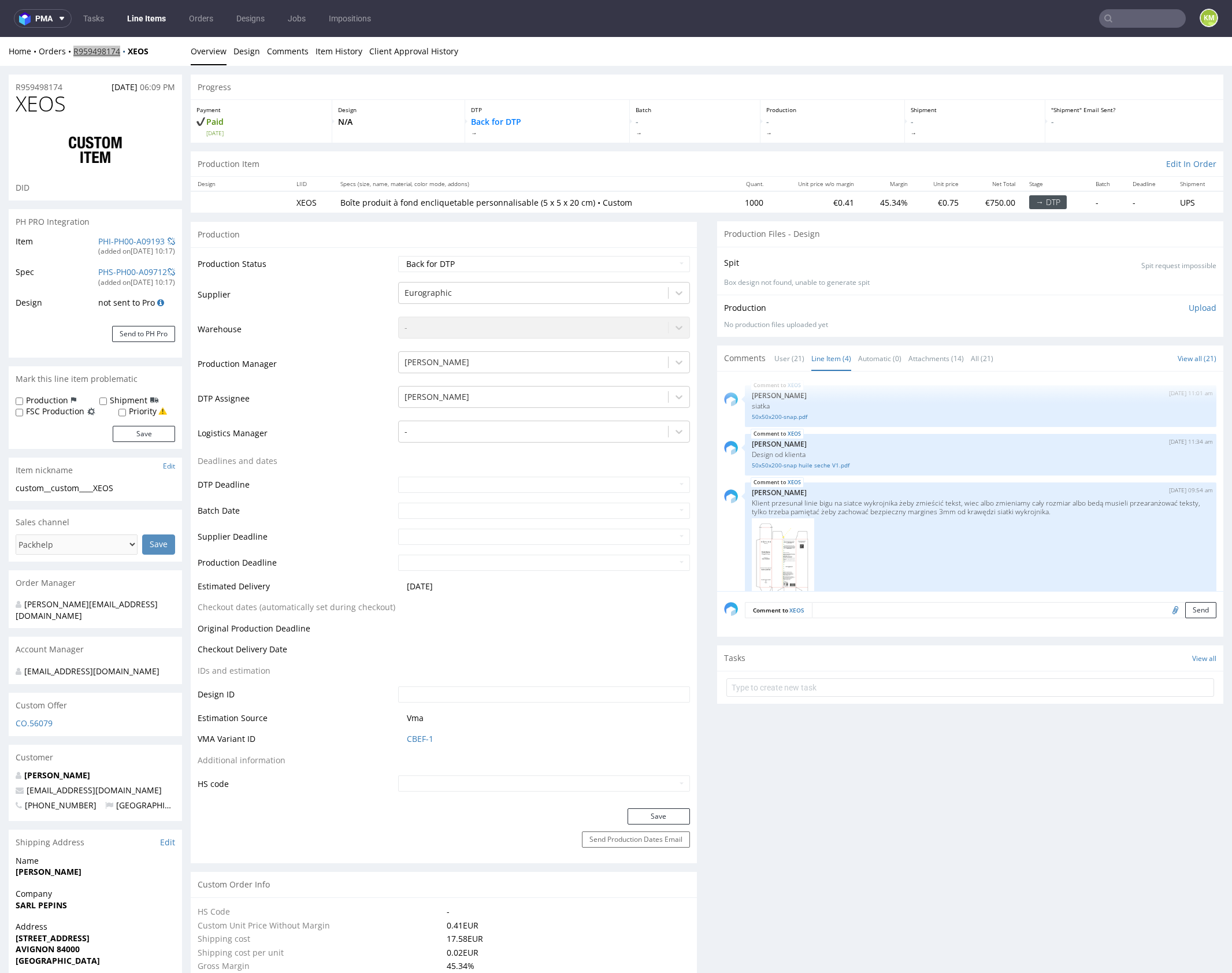
copy link "R959498174"
click at [634, 262] on select "Waiting for Artwork Waiting for Diecut Waiting for Mockup Waiting for DTP Waiti…" at bounding box center [545, 264] width 292 height 16
select select "dtp_ca_needed"
click at [398, 256] on select "Waiting for Artwork Waiting for Diecut Waiting for Mockup Waiting for DTP Waiti…" at bounding box center [545, 264] width 292 height 16
click at [664, 814] on button "Save" at bounding box center [659, 816] width 62 height 16
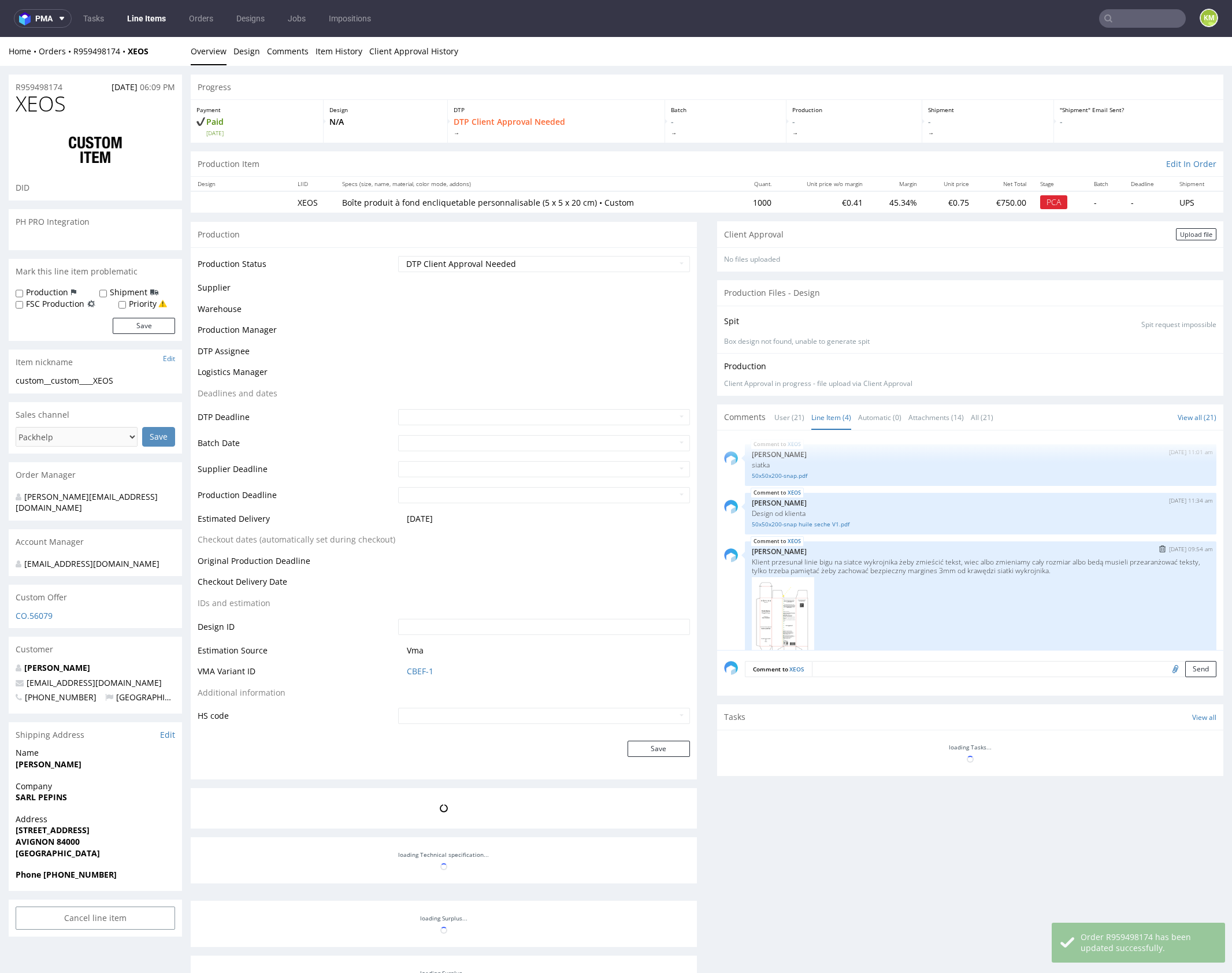
scroll to position [78, 0]
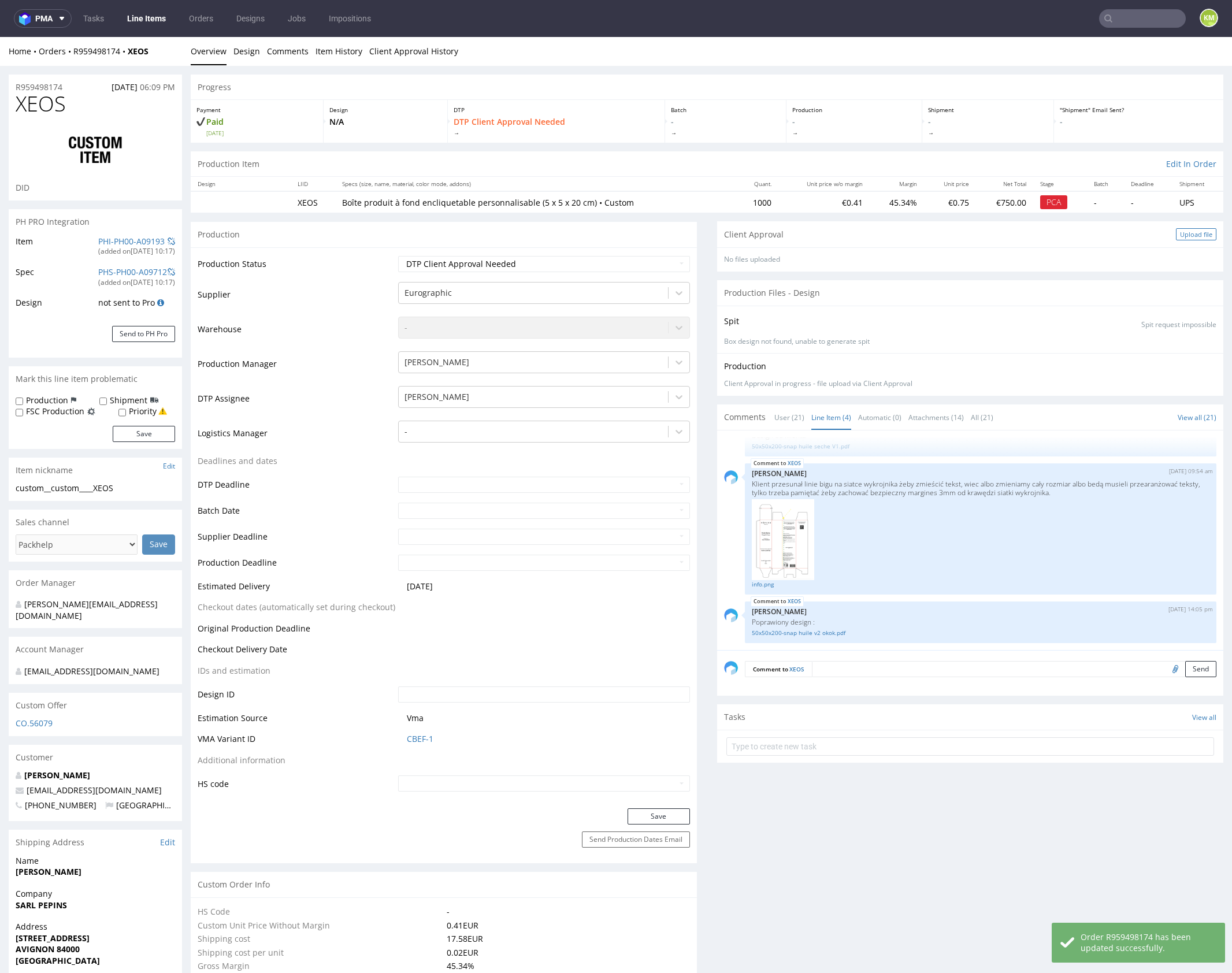
click at [1195, 237] on div "Upload file" at bounding box center [1197, 234] width 41 height 12
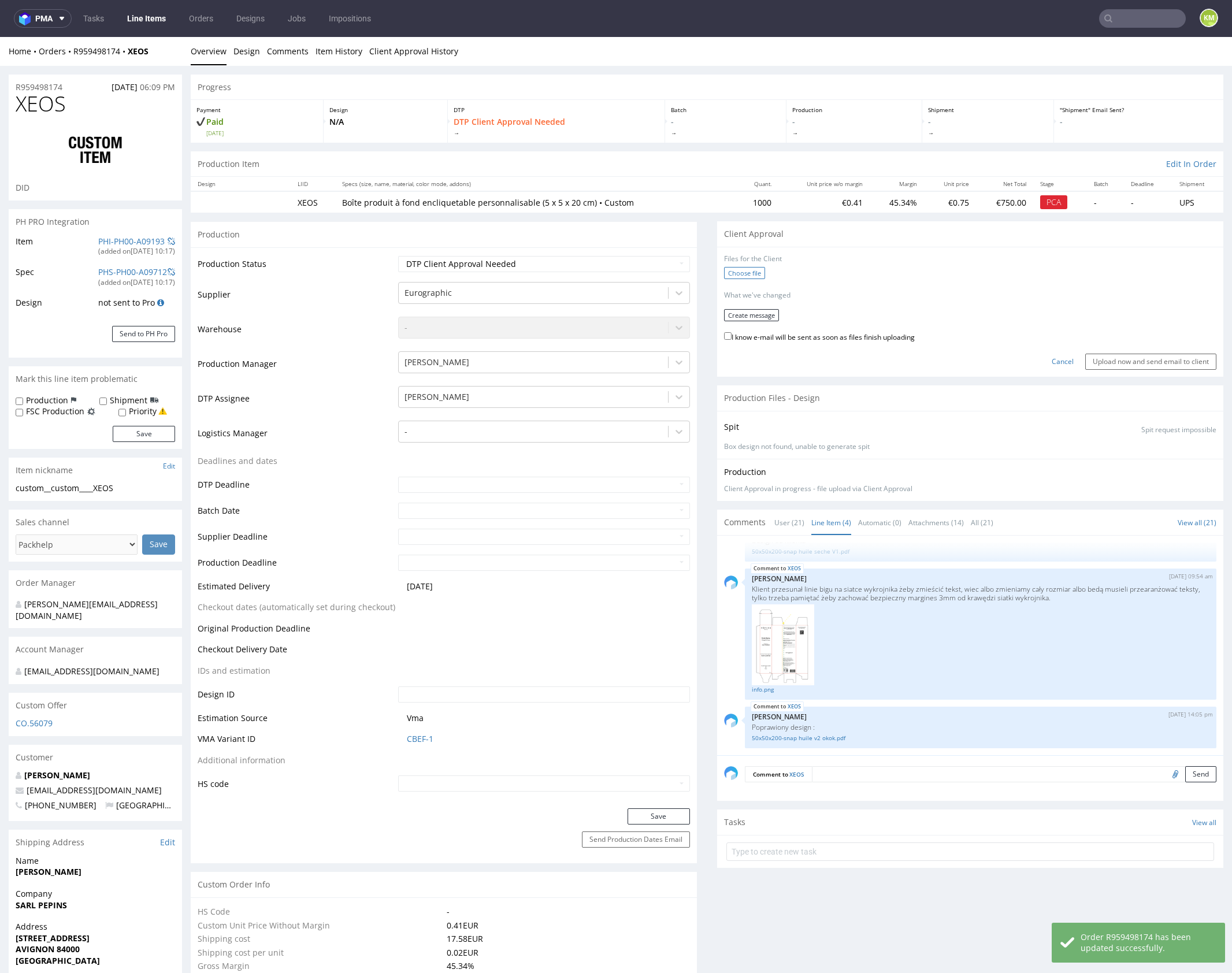
click at [746, 273] on label "Choose file" at bounding box center [745, 273] width 41 height 12
click at [0, 37] on input "Choose file" at bounding box center [0, 37] width 0 height 0
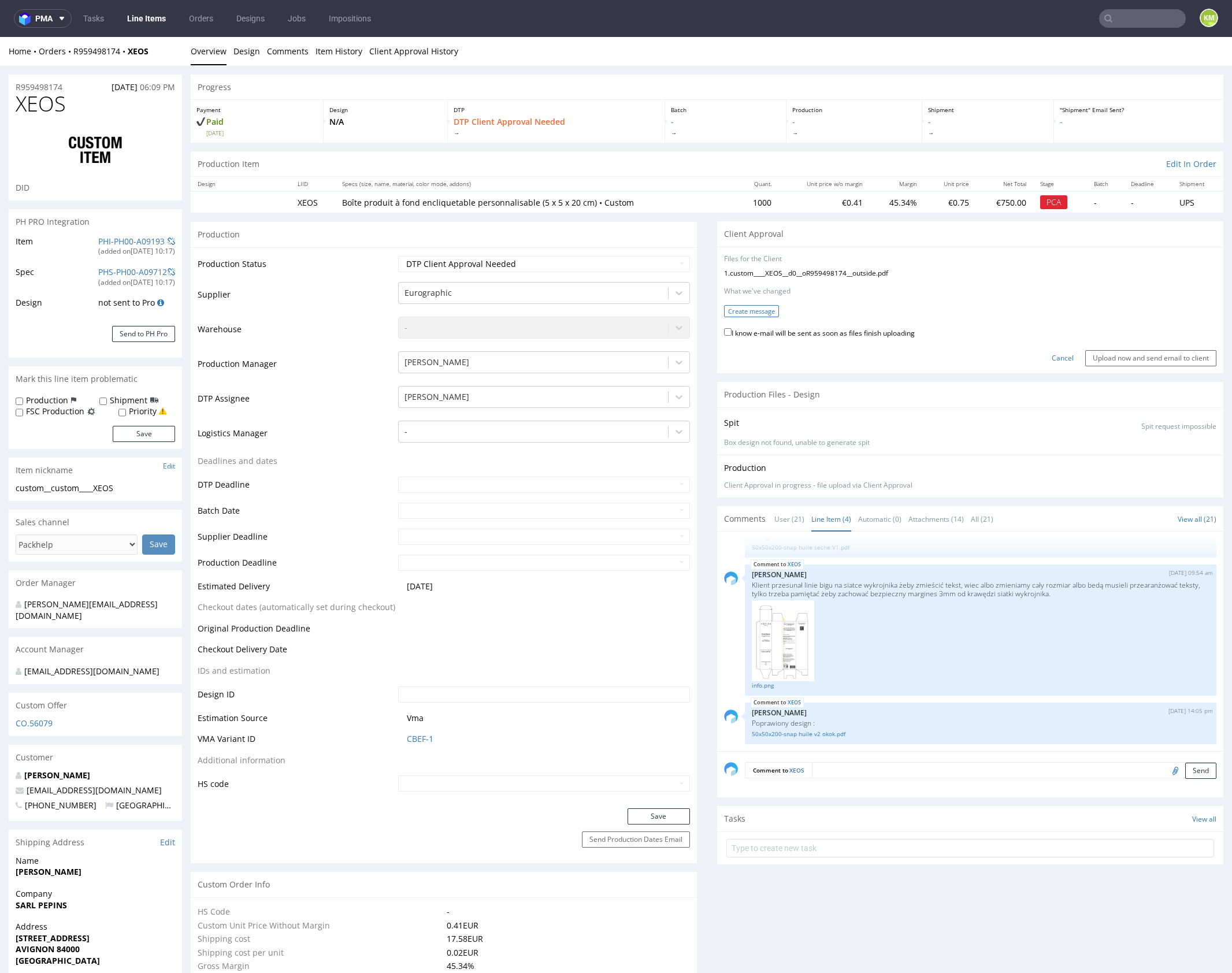
click at [745, 310] on button "Create message" at bounding box center [752, 312] width 55 height 12
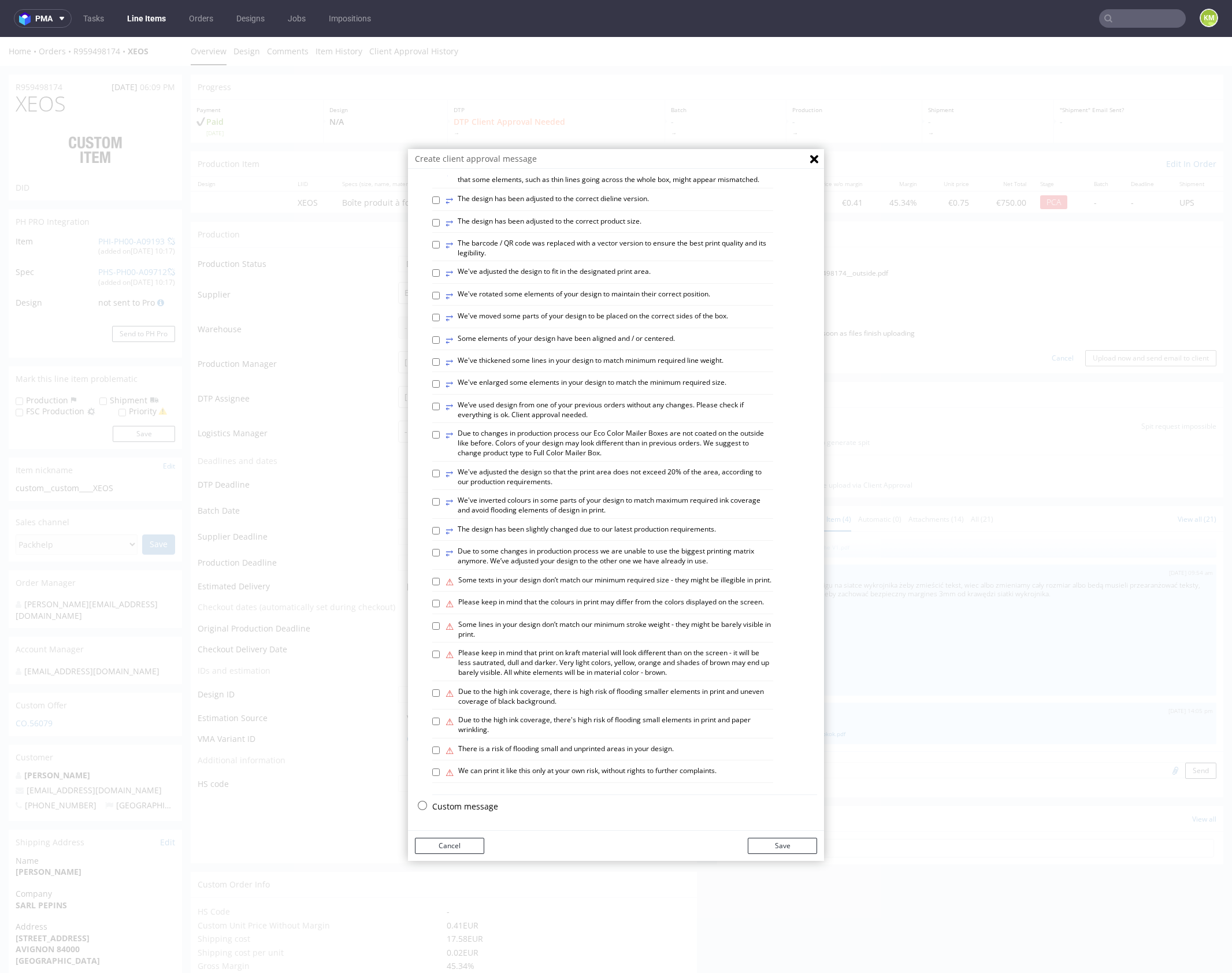
scroll to position [320, 0]
click at [478, 807] on p "Custom message" at bounding box center [624, 807] width 385 height 12
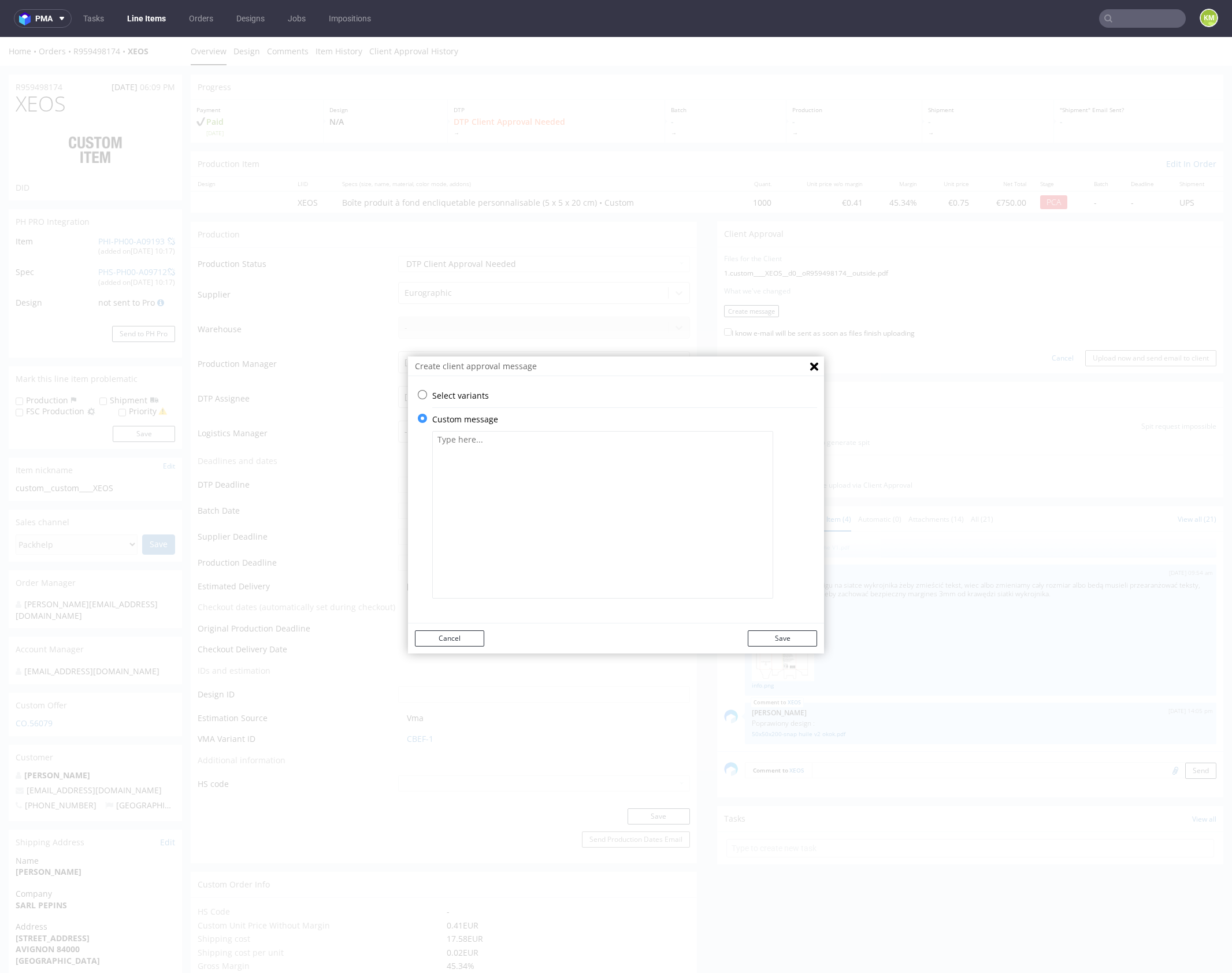
click at [534, 487] on textarea at bounding box center [602, 515] width 341 height 168
paste textarea "The design has been changed from a technical standpoint. All black elements hav…"
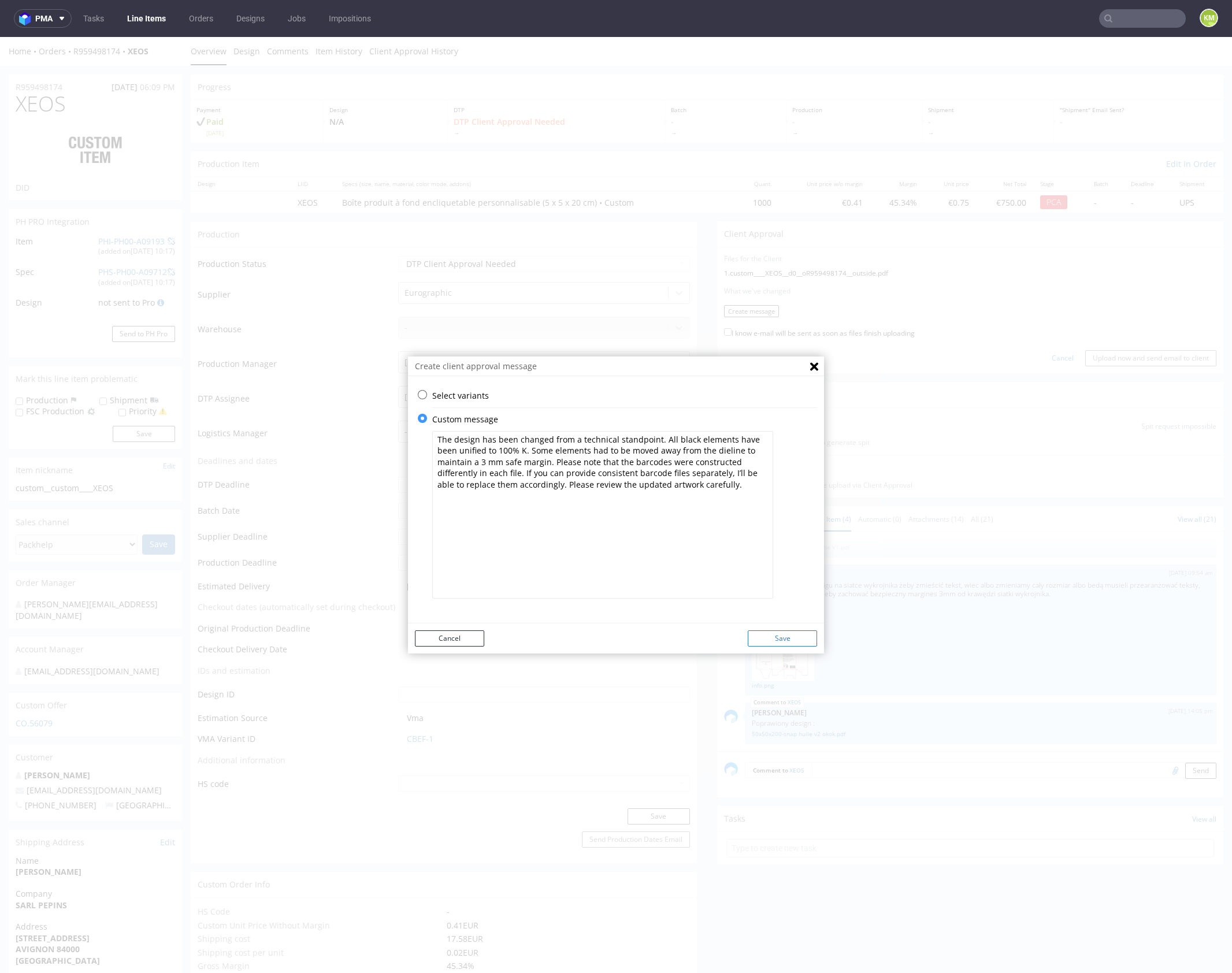
type textarea "The design has been changed from a technical standpoint. All black elements hav…"
click at [784, 636] on button "Save" at bounding box center [782, 638] width 70 height 16
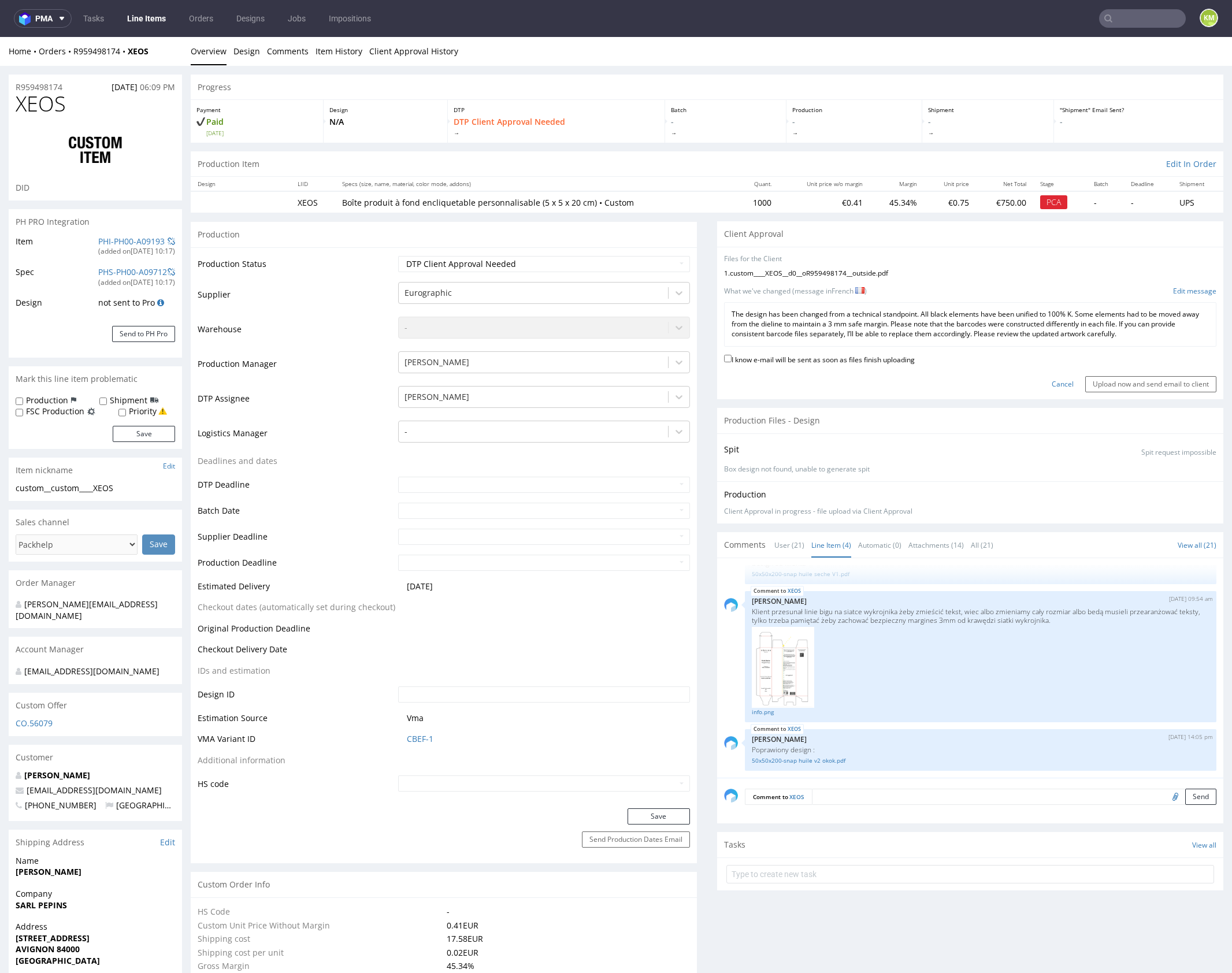
click at [808, 359] on label "I know e-mail will be sent as soon as files finish uploading" at bounding box center [820, 358] width 191 height 12
click at [732, 359] on input "I know e-mail will be sent as soon as files finish uploading" at bounding box center [728, 358] width 8 height 8
checkbox input "true"
click at [1110, 383] on input "Upload now and send email to client" at bounding box center [1152, 384] width 131 height 16
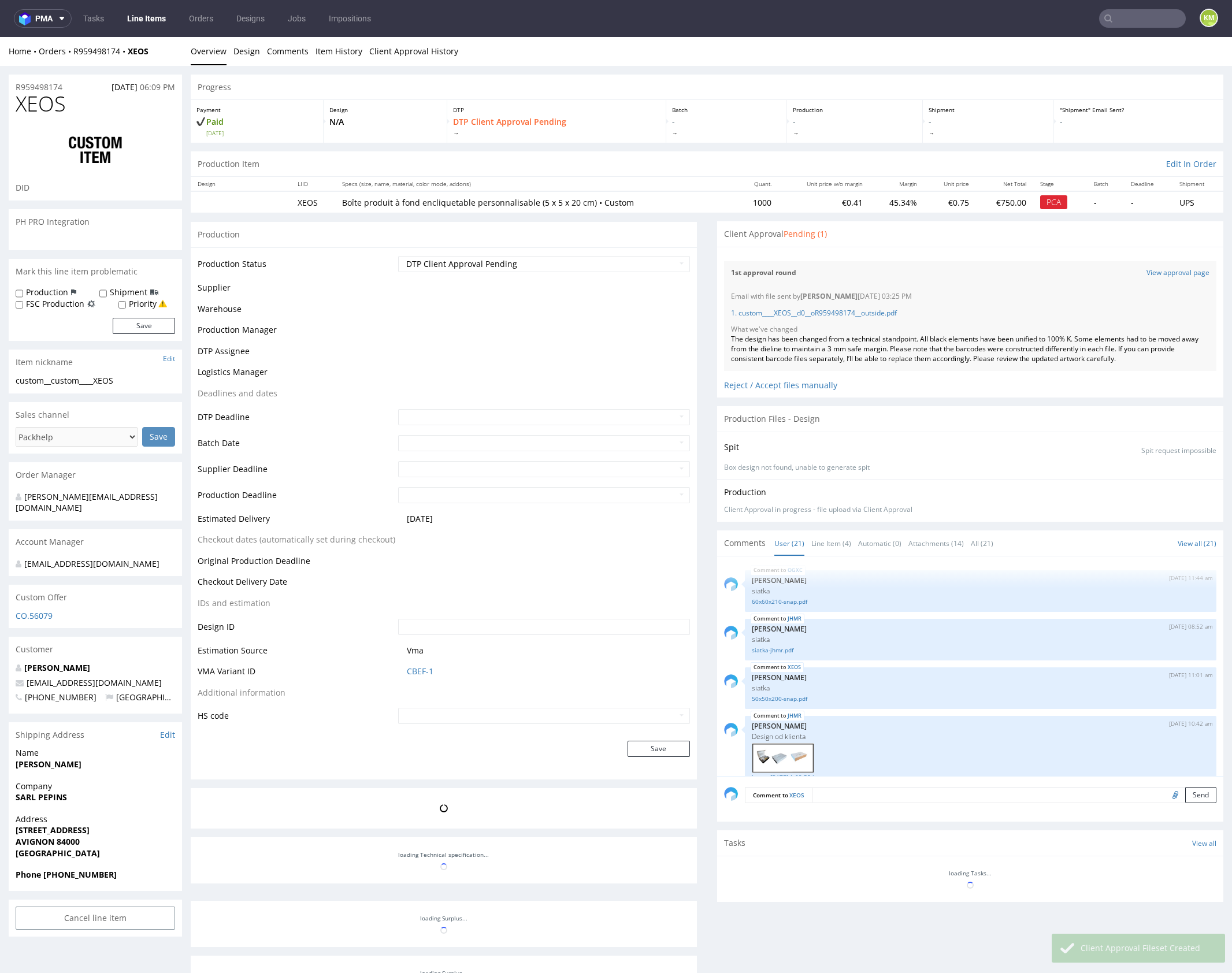
scroll to position [952, 0]
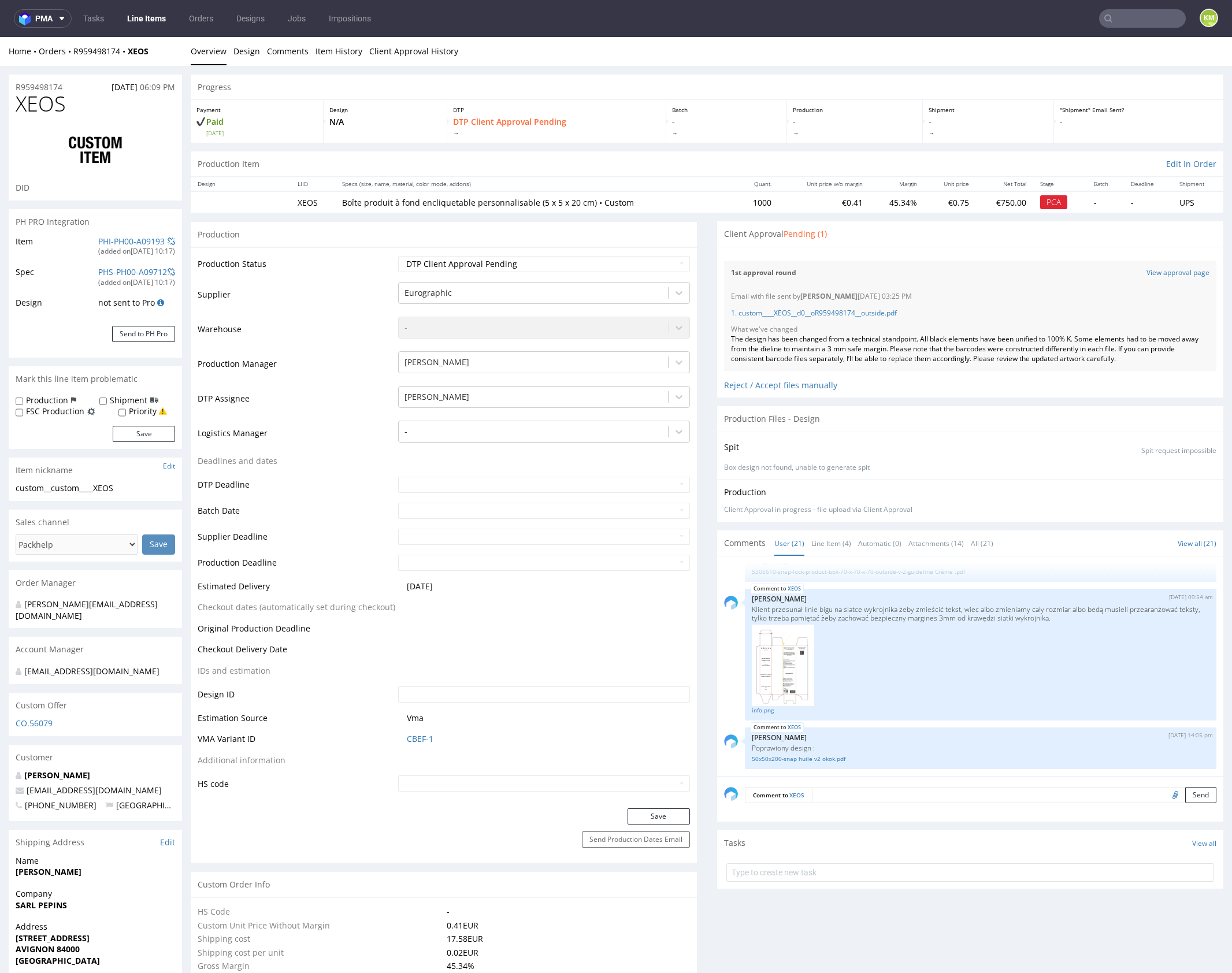
click at [1050, 262] on div "1st approval round View approval page" at bounding box center [970, 273] width 492 height 23
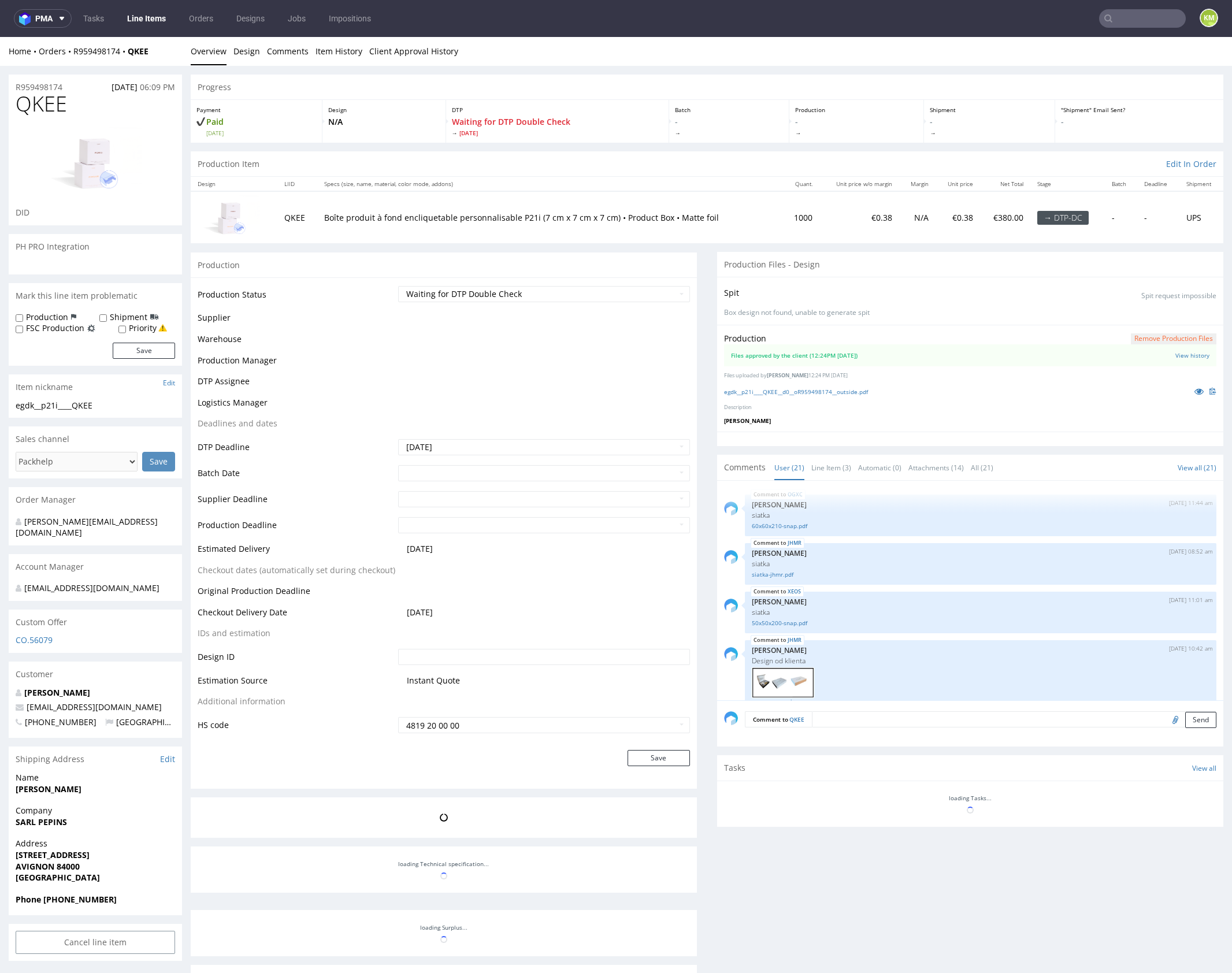
scroll to position [952, 0]
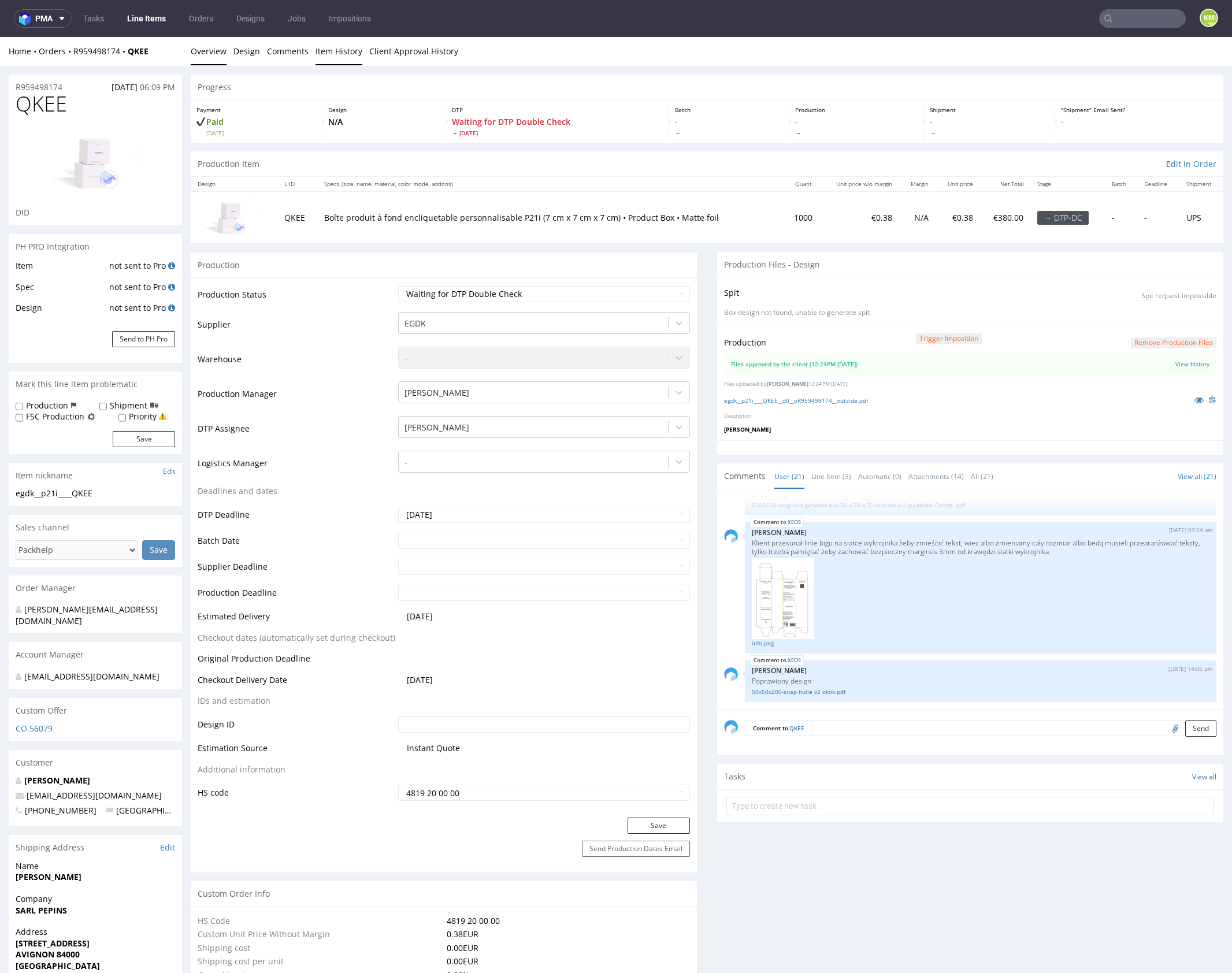
click at [344, 54] on link "Item History" at bounding box center [339, 51] width 47 height 28
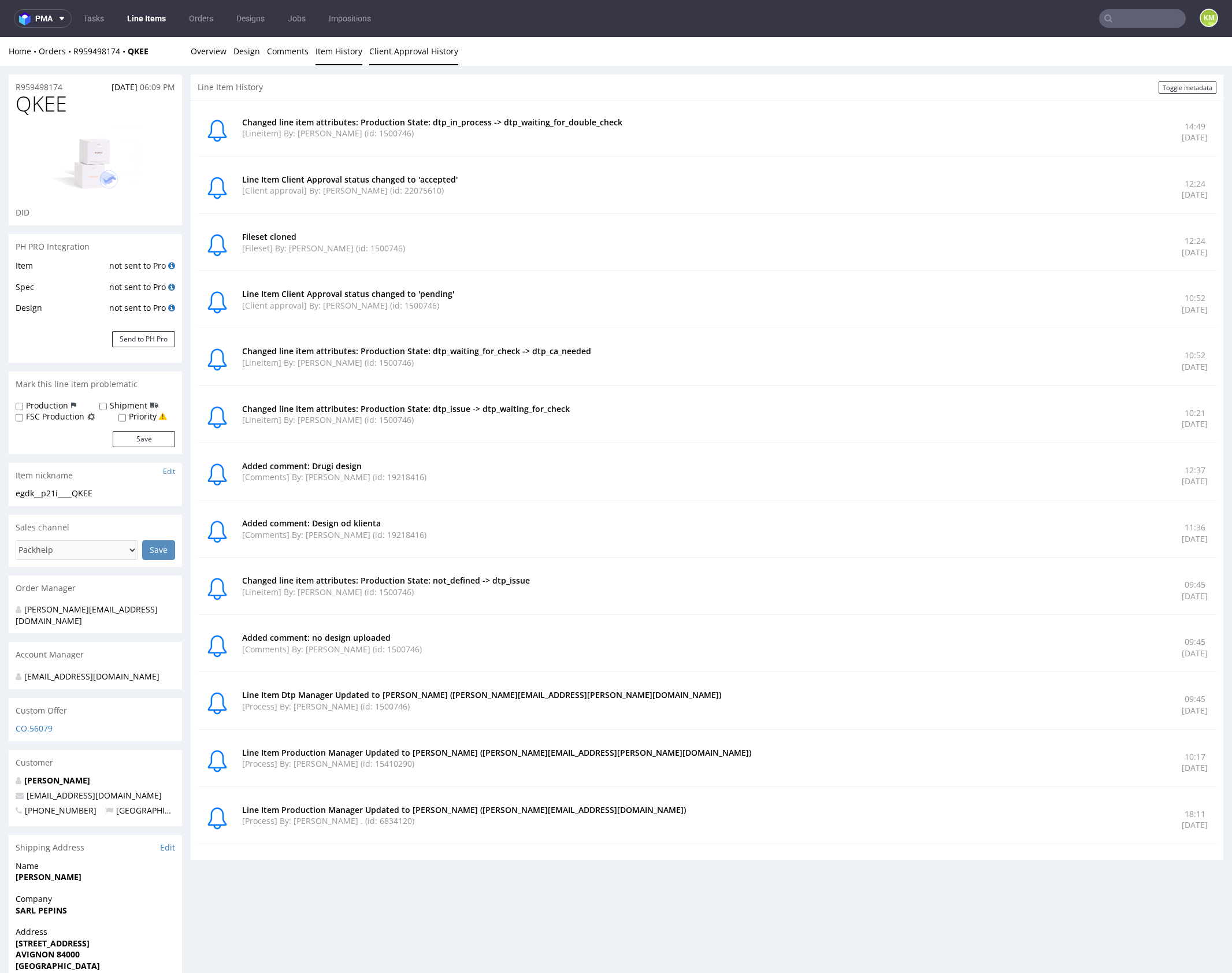
click at [410, 50] on link "Client Approval History" at bounding box center [414, 51] width 89 height 28
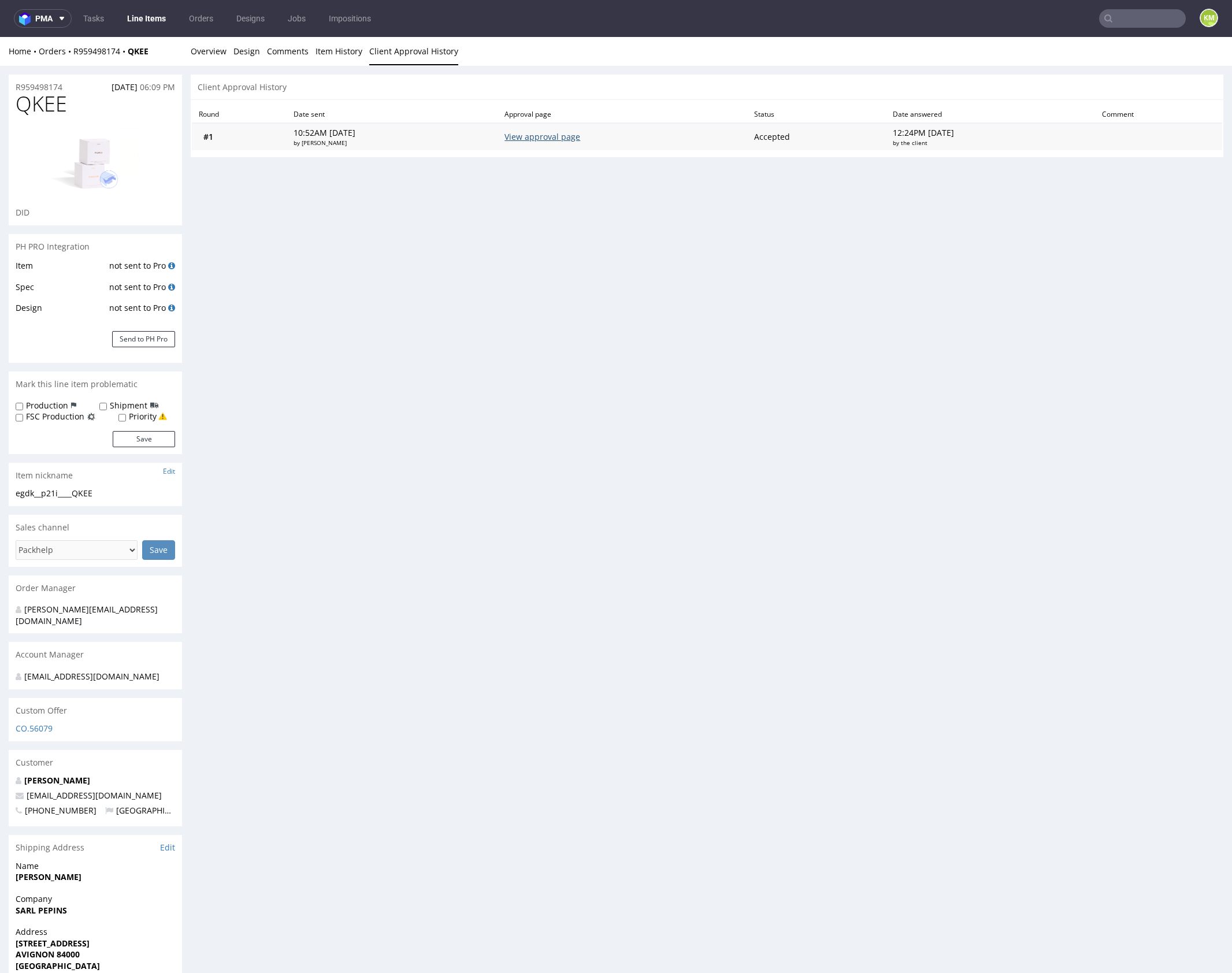
click at [571, 141] on link "View approval page" at bounding box center [542, 137] width 76 height 11
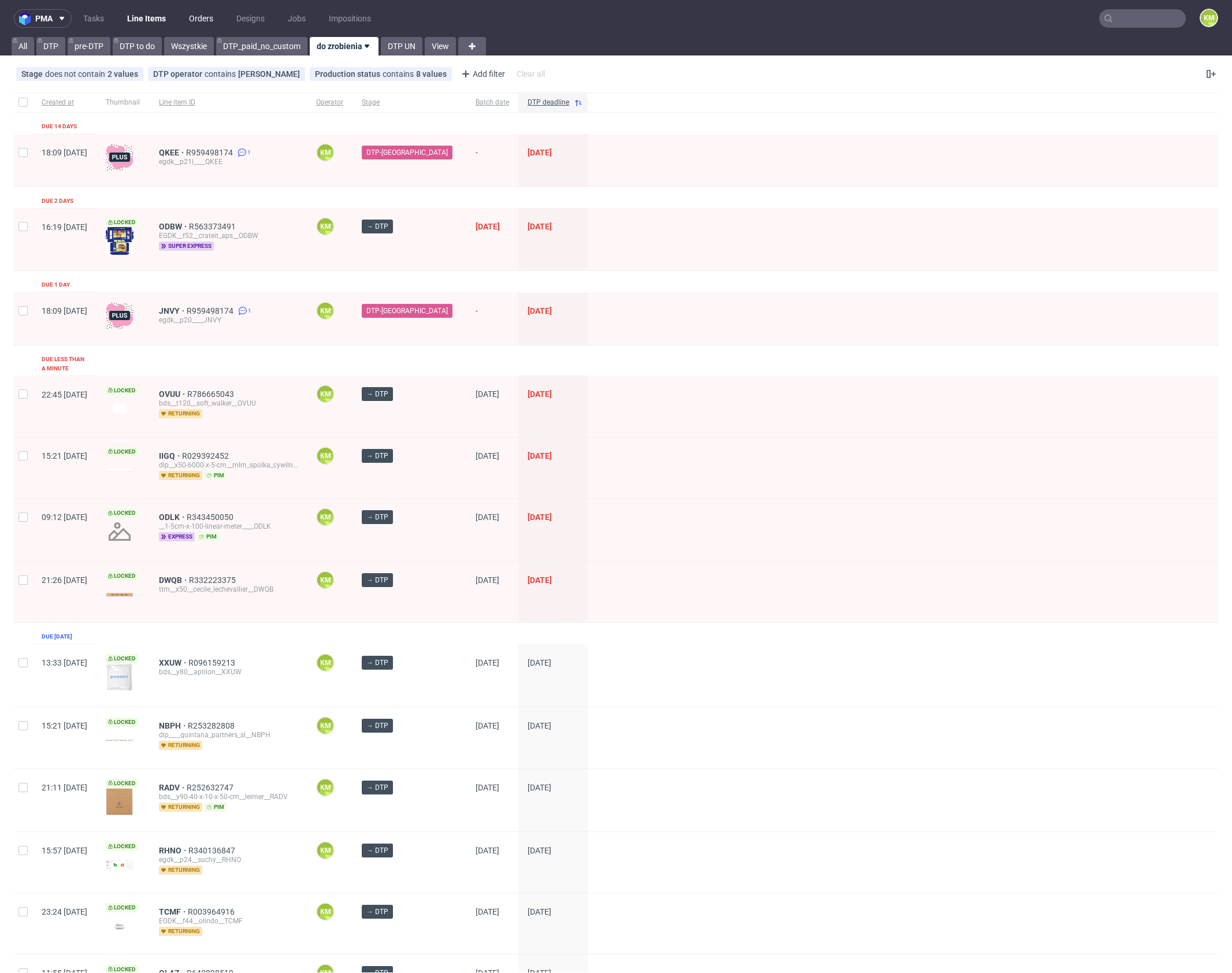
click at [191, 17] on link "Orders" at bounding box center [201, 19] width 38 height 19
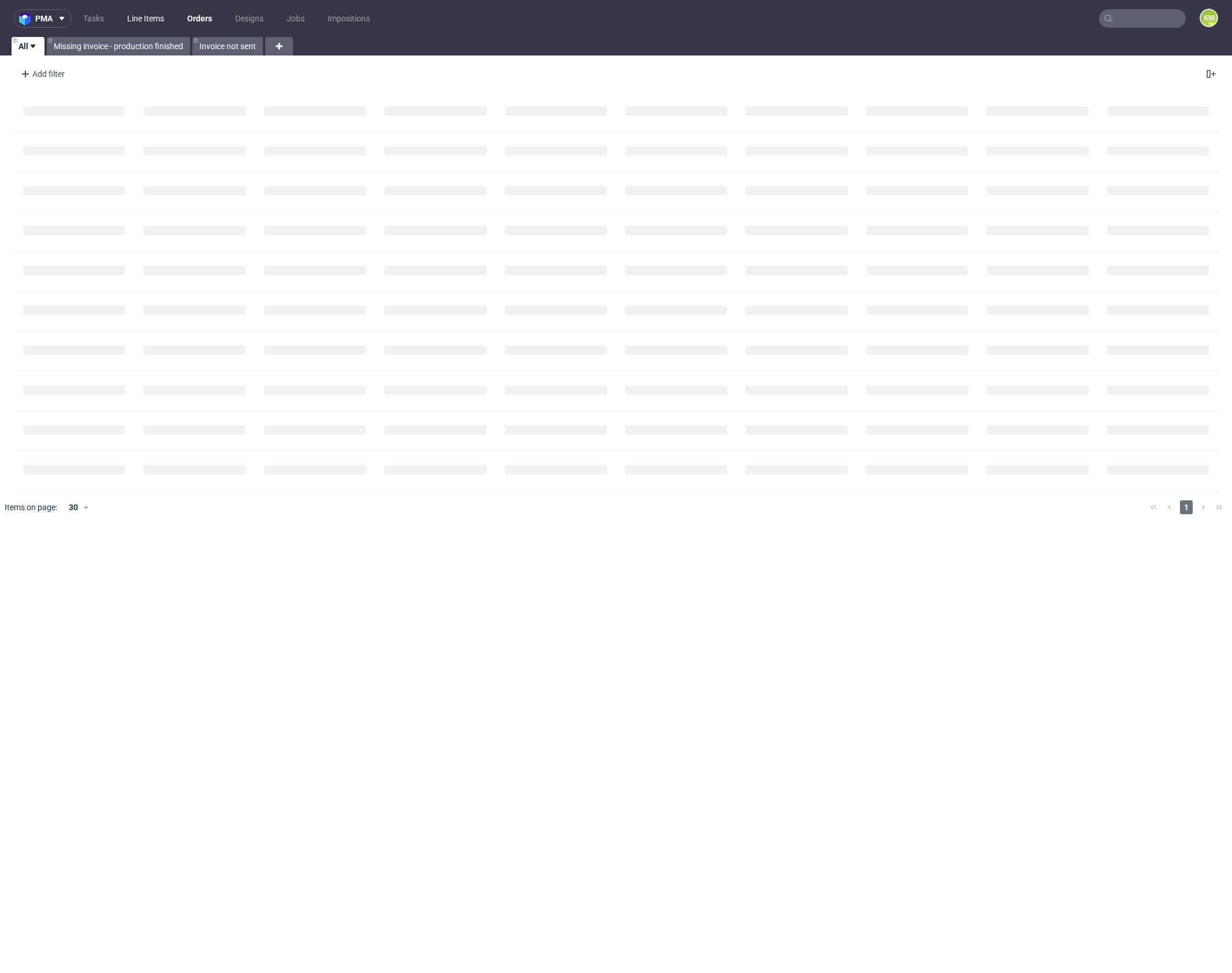
click at [134, 19] on link "Line Items" at bounding box center [145, 19] width 51 height 19
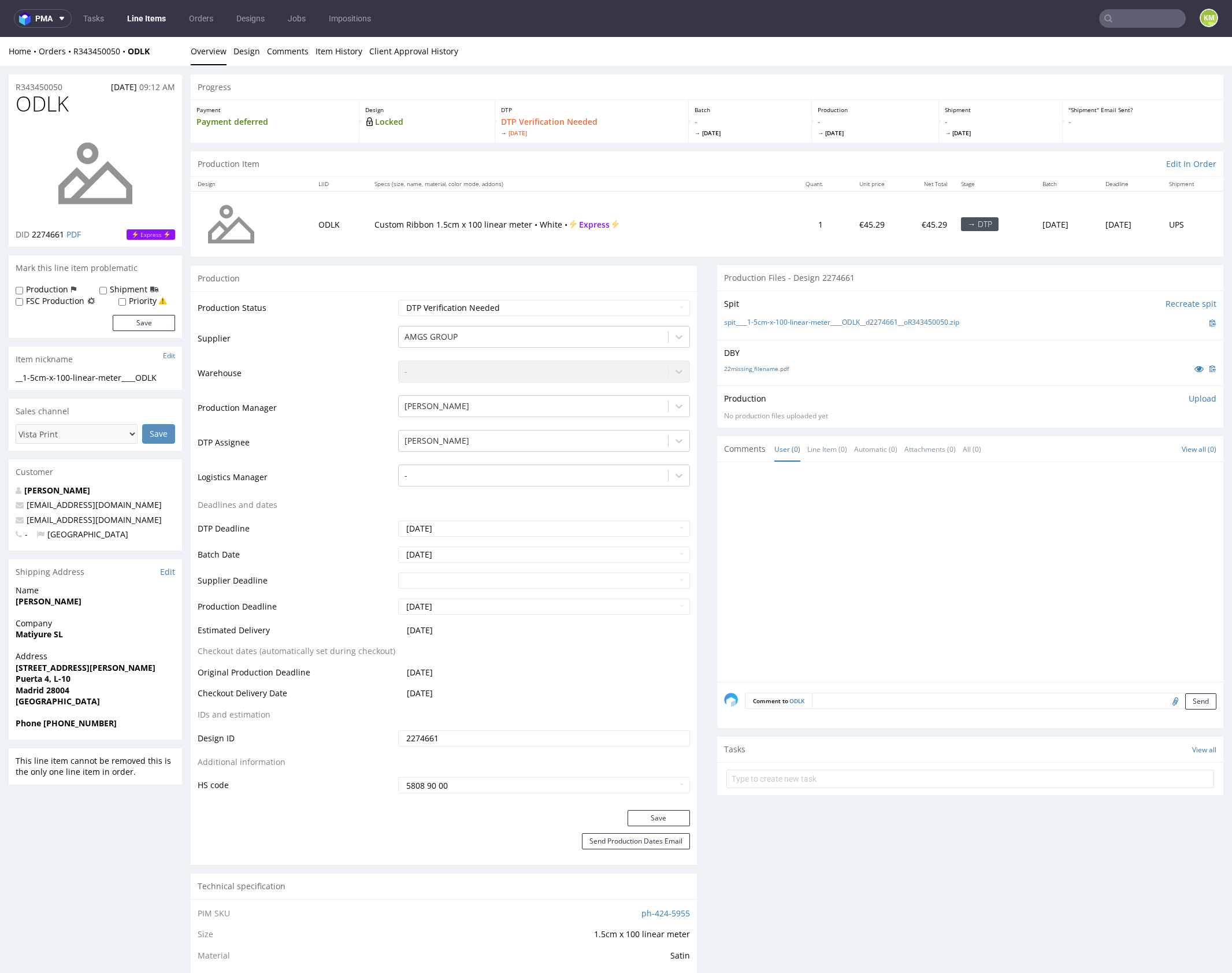
drag, startPoint x: 824, startPoint y: 510, endPoint x: 790, endPoint y: 416, distance: 100.0
click at [823, 508] on div at bounding box center [973, 576] width 499 height 212
click at [766, 368] on link "22missing_filename.pdf" at bounding box center [756, 369] width 65 height 8
drag, startPoint x: 984, startPoint y: 320, endPoint x: 745, endPoint y: 323, distance: 239.0
click at [745, 323] on div "spit____1-5cm-x-100-linear-meter____ODLK__d2274661__oR343450050.zip" at bounding box center [970, 323] width 492 height 12
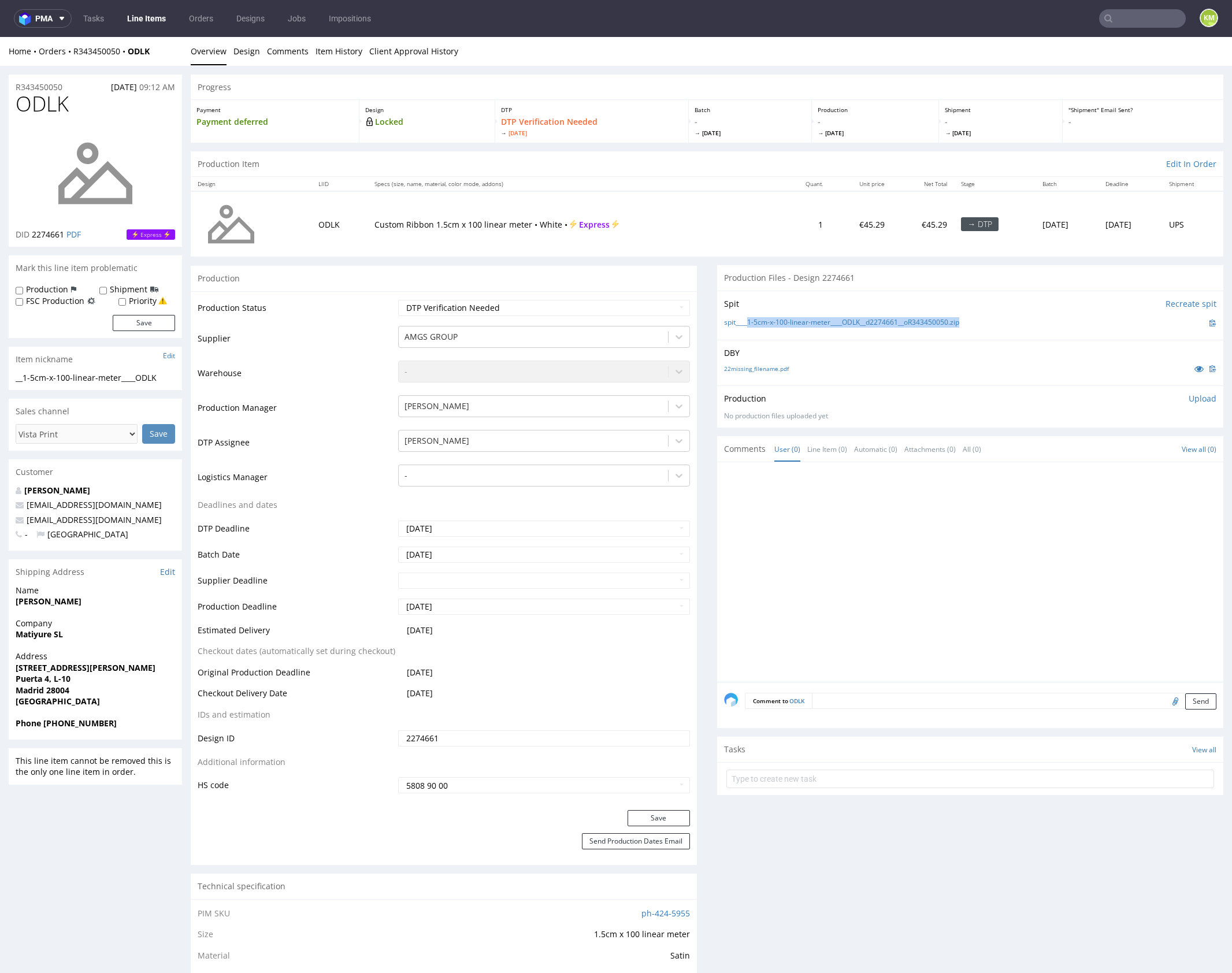
copy link "1-5cm-x-100-linear-meter____ODLK__d2274661__oR343450050.zip"
click at [1195, 398] on p "Upload" at bounding box center [1203, 398] width 28 height 12
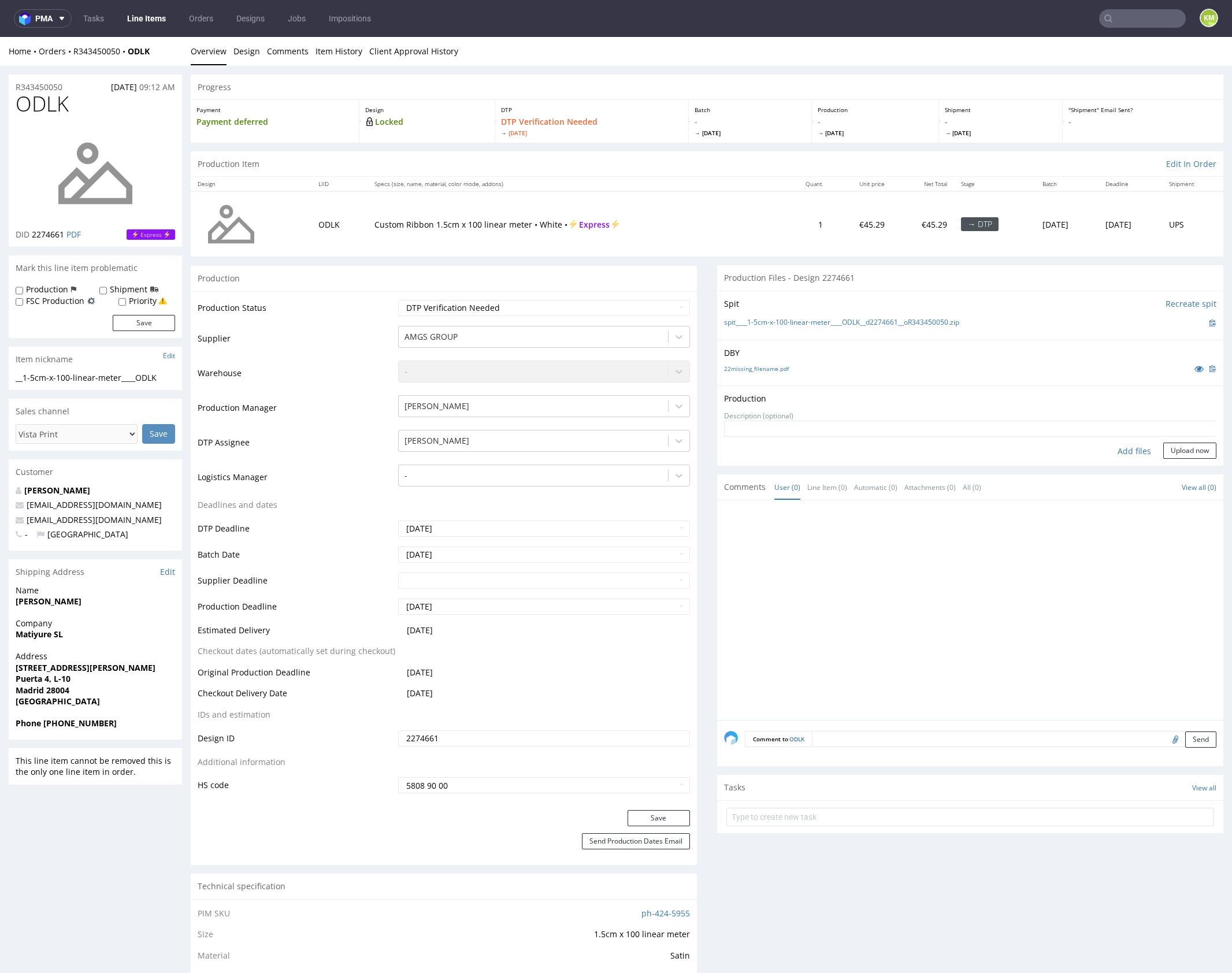
click at [1130, 451] on div "Add files" at bounding box center [1134, 451] width 58 height 17
type input "C:\fakepath\1-5cm-x-100-linear-meter____ODLK__d2274661__oR343450050.pdf"
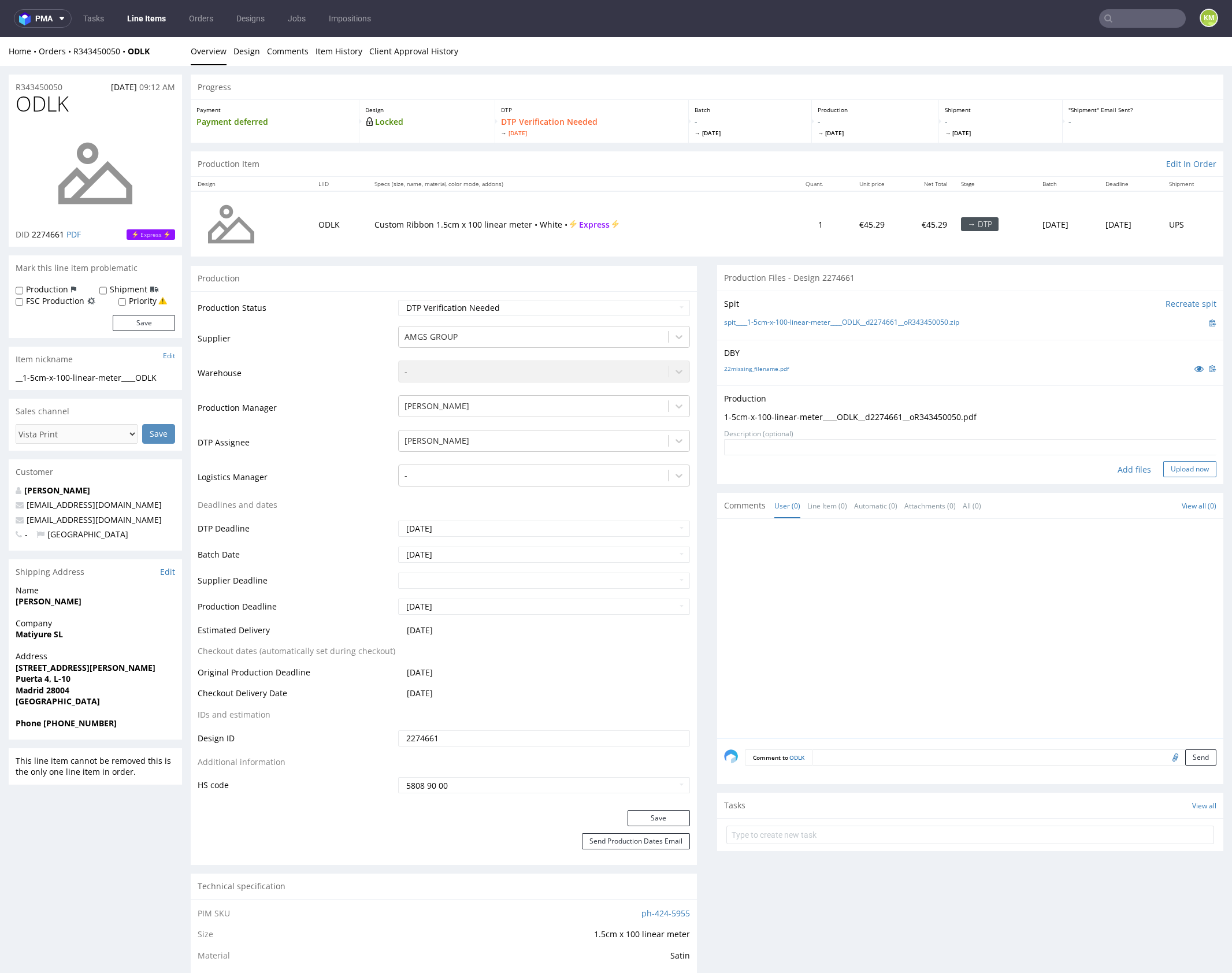
click at [1195, 472] on button "Upload now" at bounding box center [1190, 469] width 53 height 16
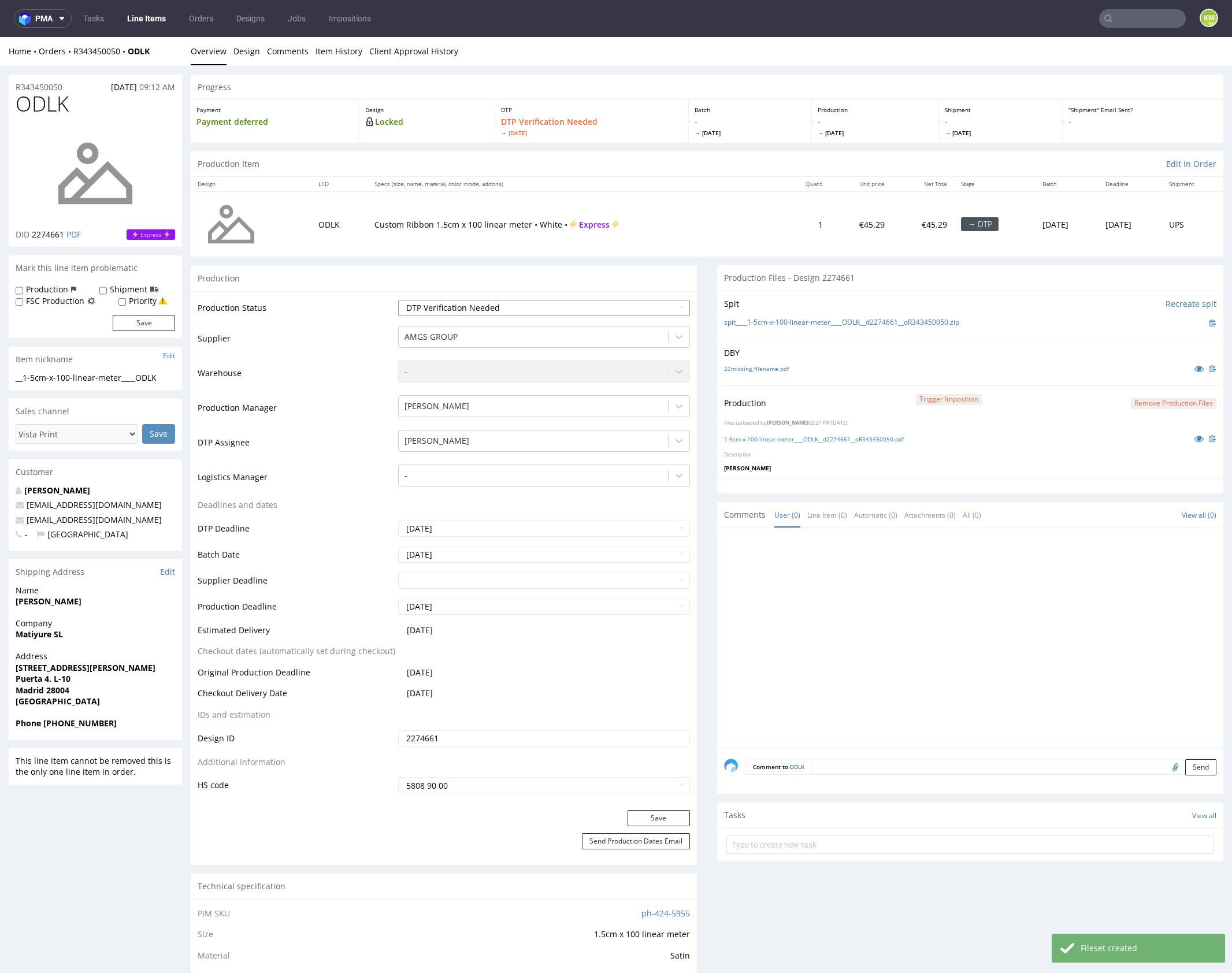
click at [587, 312] on select "Waiting for Artwork Waiting for Diecut Waiting for Mockup Waiting for DTP Waiti…" at bounding box center [545, 308] width 292 height 16
select select "dtp_production_ready"
click at [398, 300] on select "Waiting for Artwork Waiting for Diecut Waiting for Mockup Waiting for DTP Waiti…" at bounding box center [545, 308] width 292 height 16
click at [659, 811] on button "Save" at bounding box center [659, 818] width 62 height 16
click at [845, 658] on div at bounding box center [973, 641] width 499 height 212
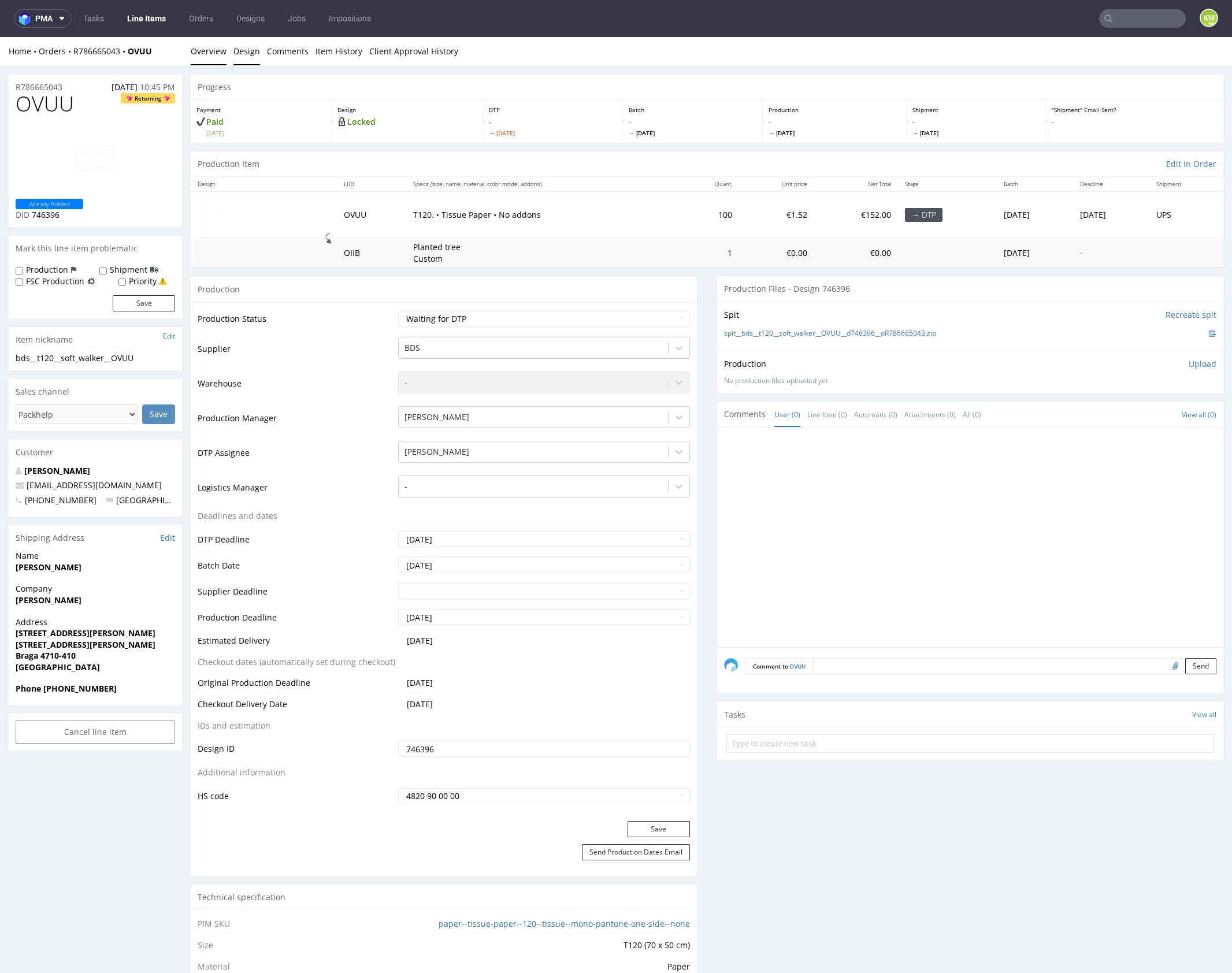
click at [245, 55] on link "Design" at bounding box center [247, 51] width 27 height 28
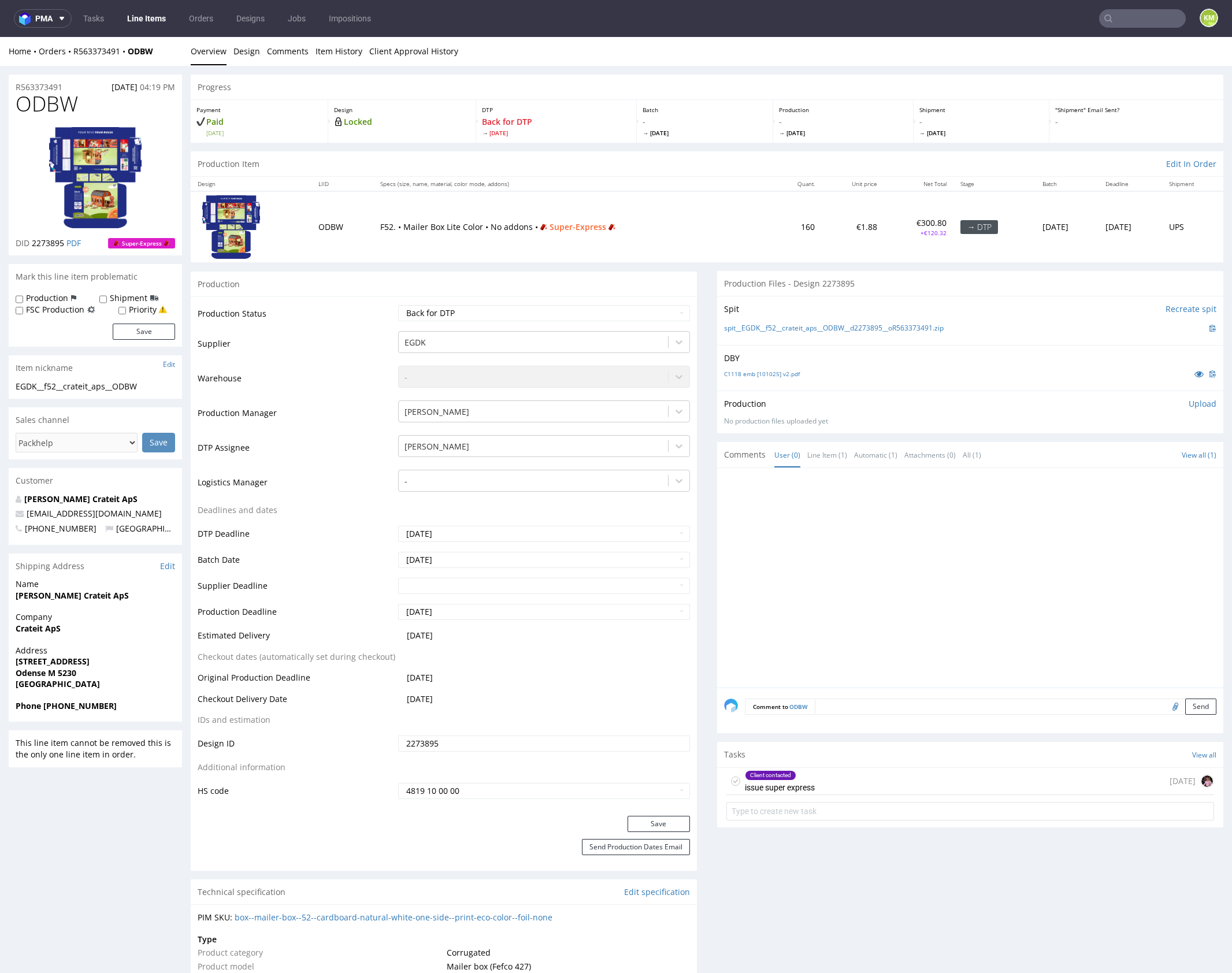
drag, startPoint x: 891, startPoint y: 781, endPoint x: 891, endPoint y: 817, distance: 36.0
click at [891, 781] on div "Client contacted issue super express 2 days ago" at bounding box center [970, 781] width 487 height 27
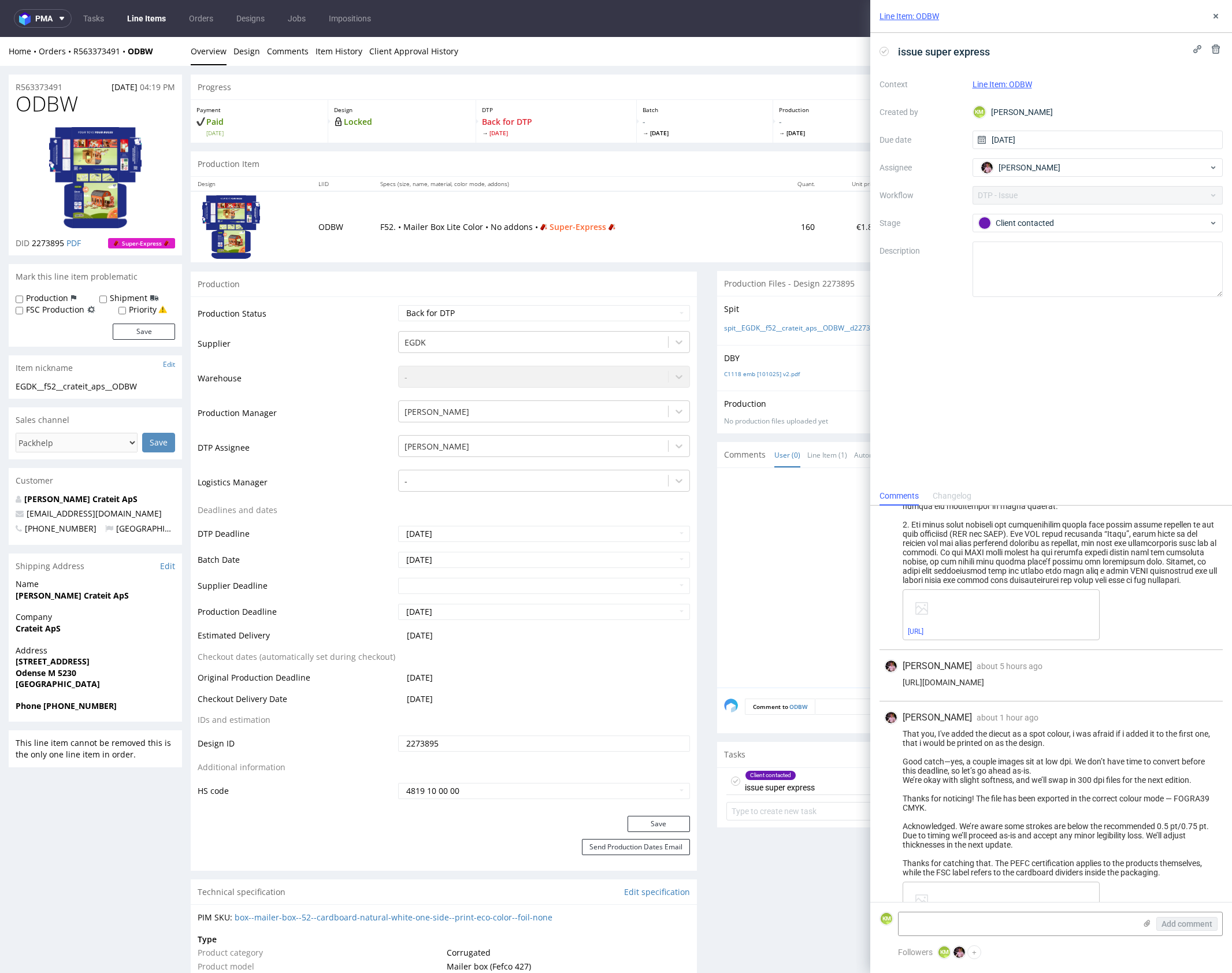
scroll to position [372, 0]
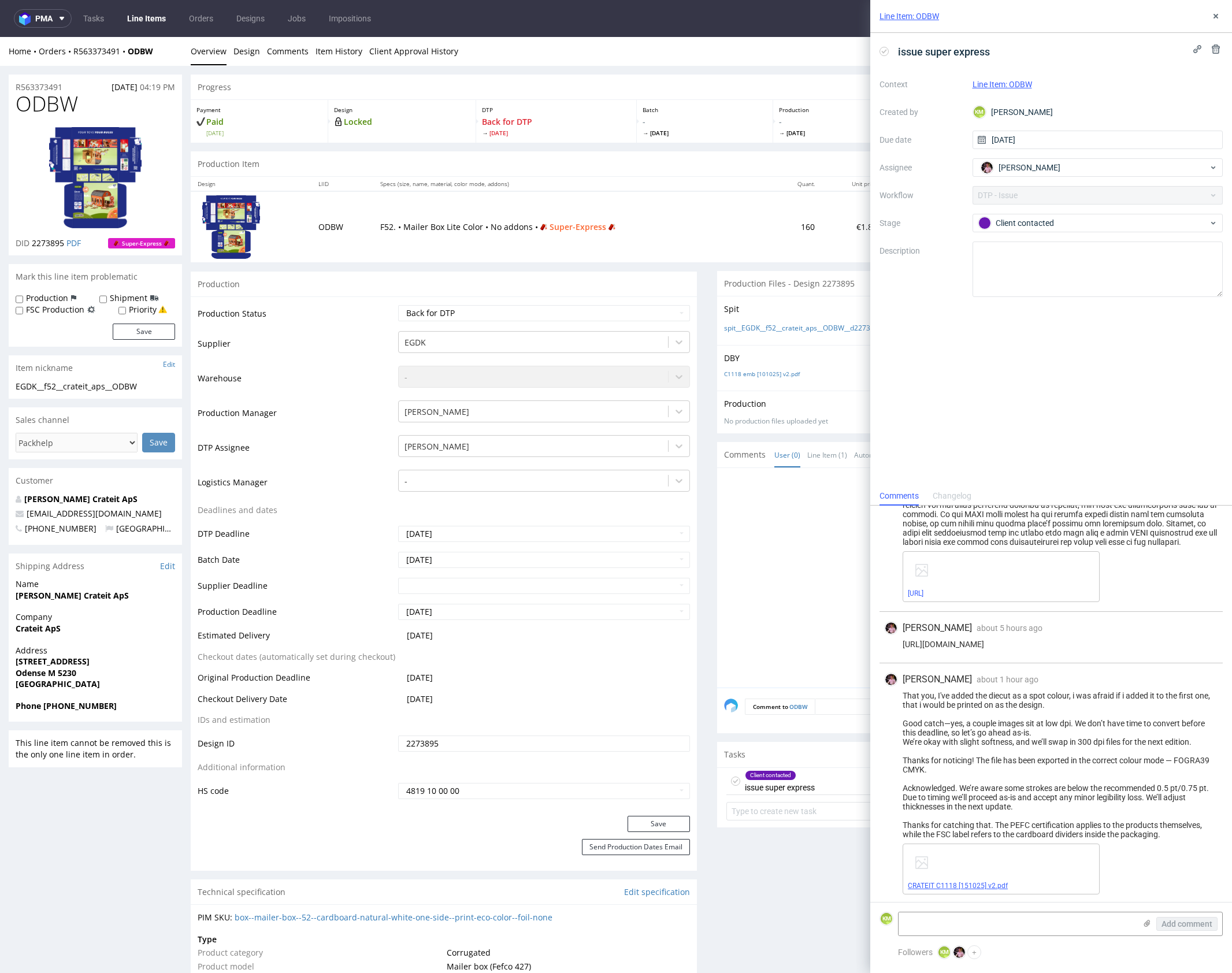
click at [986, 883] on link "CRATEIT C1118 [151025] v2.pdf" at bounding box center [958, 886] width 100 height 8
click at [1215, 14] on use at bounding box center [1216, 16] width 5 height 5
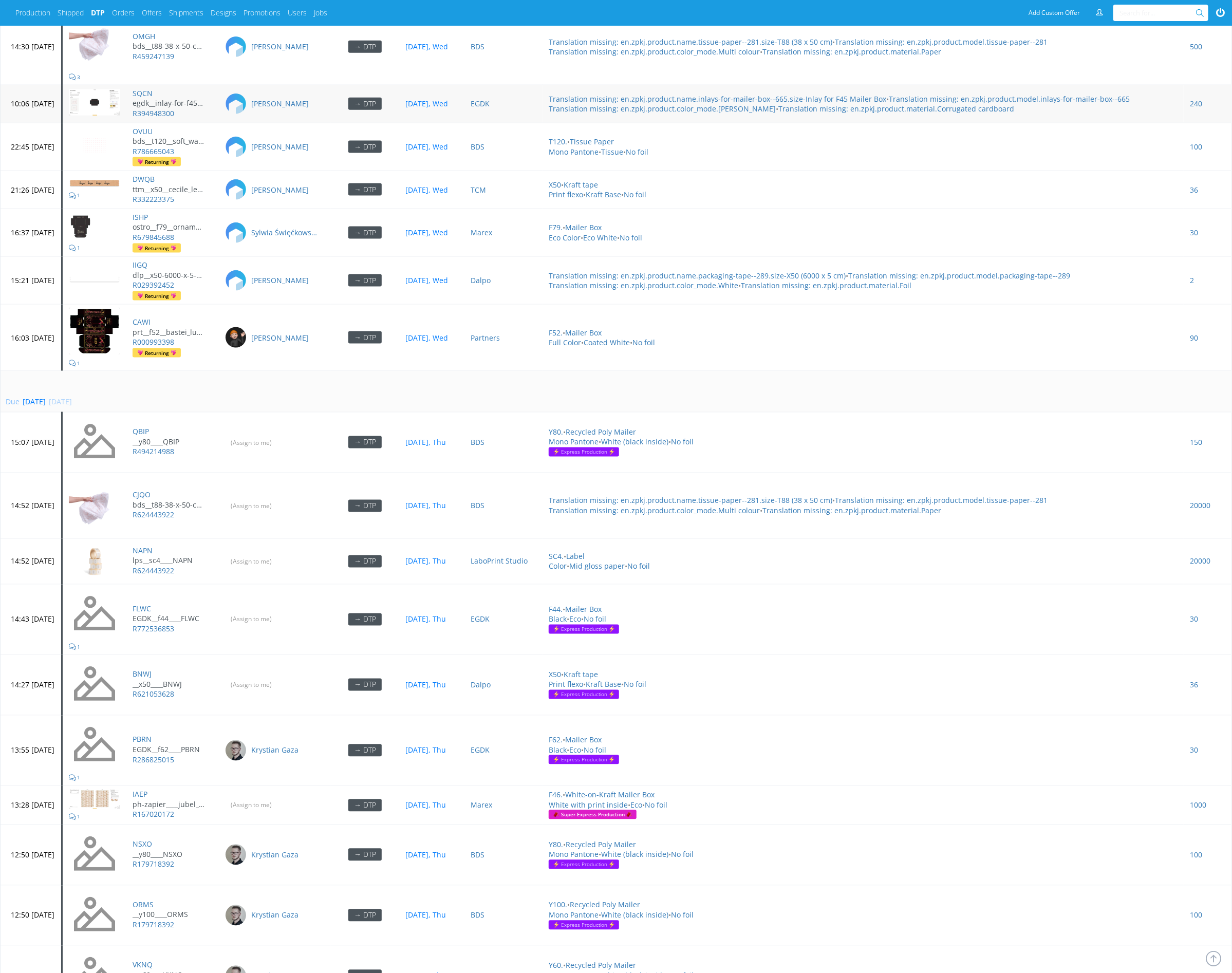
scroll to position [3366, 0]
